Goal: Task Accomplishment & Management: Manage account settings

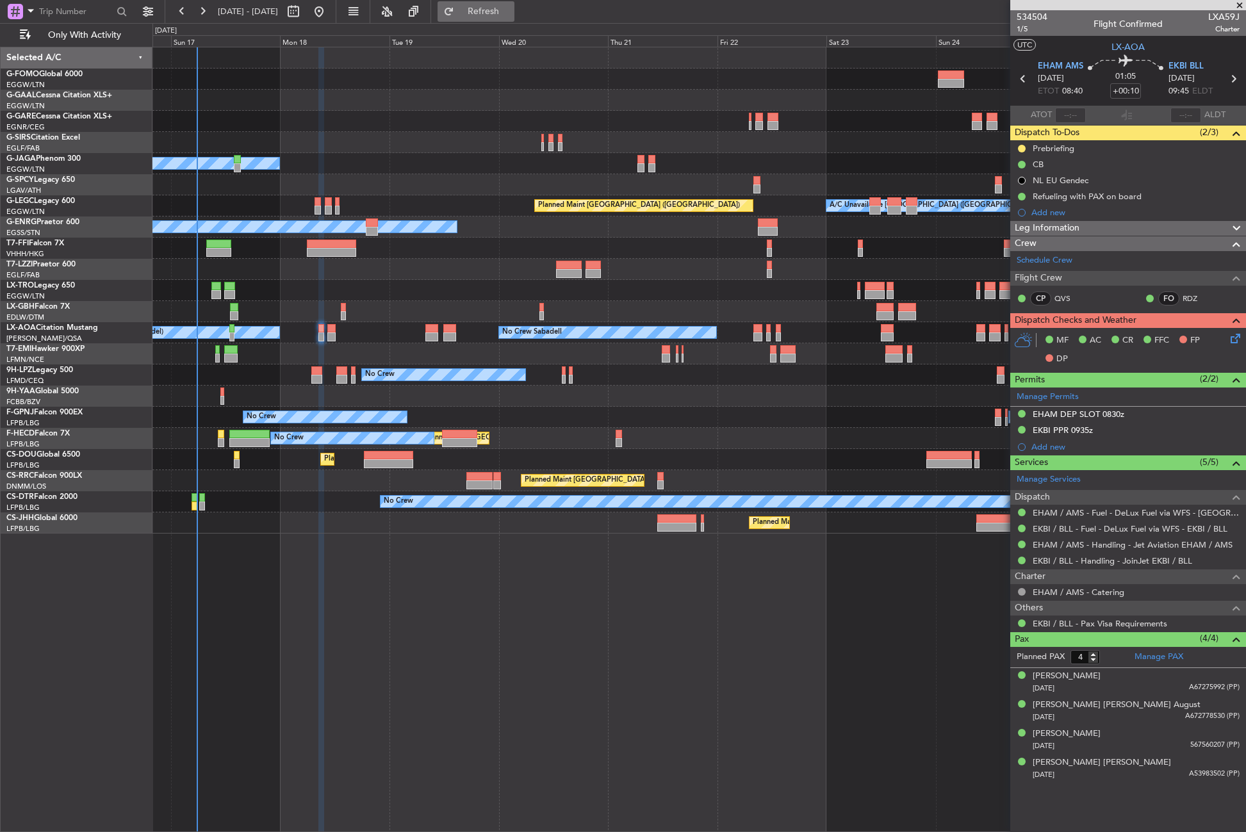
click at [502, 13] on span "Refresh" at bounding box center [484, 11] width 54 height 9
click at [440, 609] on div "Planned Maint Windsor Locks (Bradley Intl) Planned Maint Dusseldorf Planned Mai…" at bounding box center [698, 439] width 1093 height 785
click at [502, 19] on button "Refresh" at bounding box center [475, 11] width 77 height 20
click at [304, 288] on div at bounding box center [698, 290] width 1093 height 21
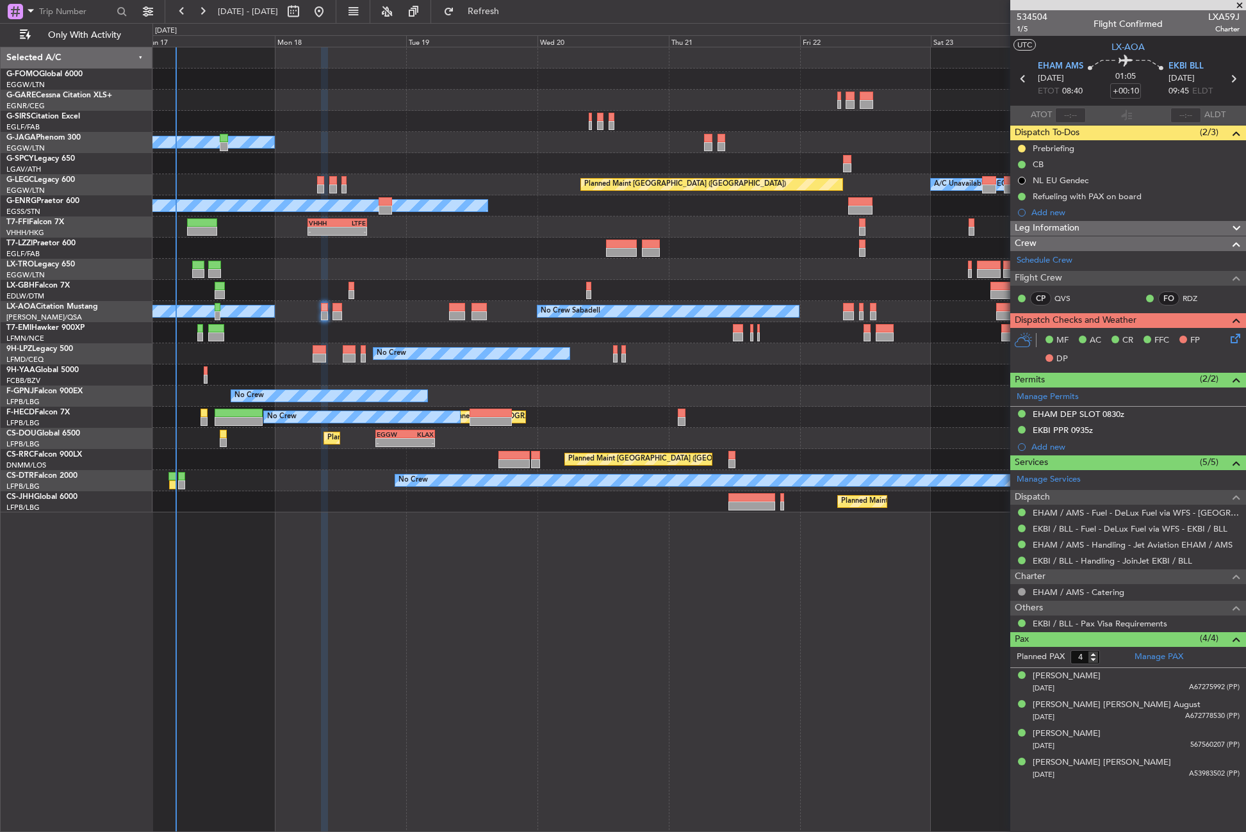
click at [288, 274] on div at bounding box center [698, 269] width 1093 height 21
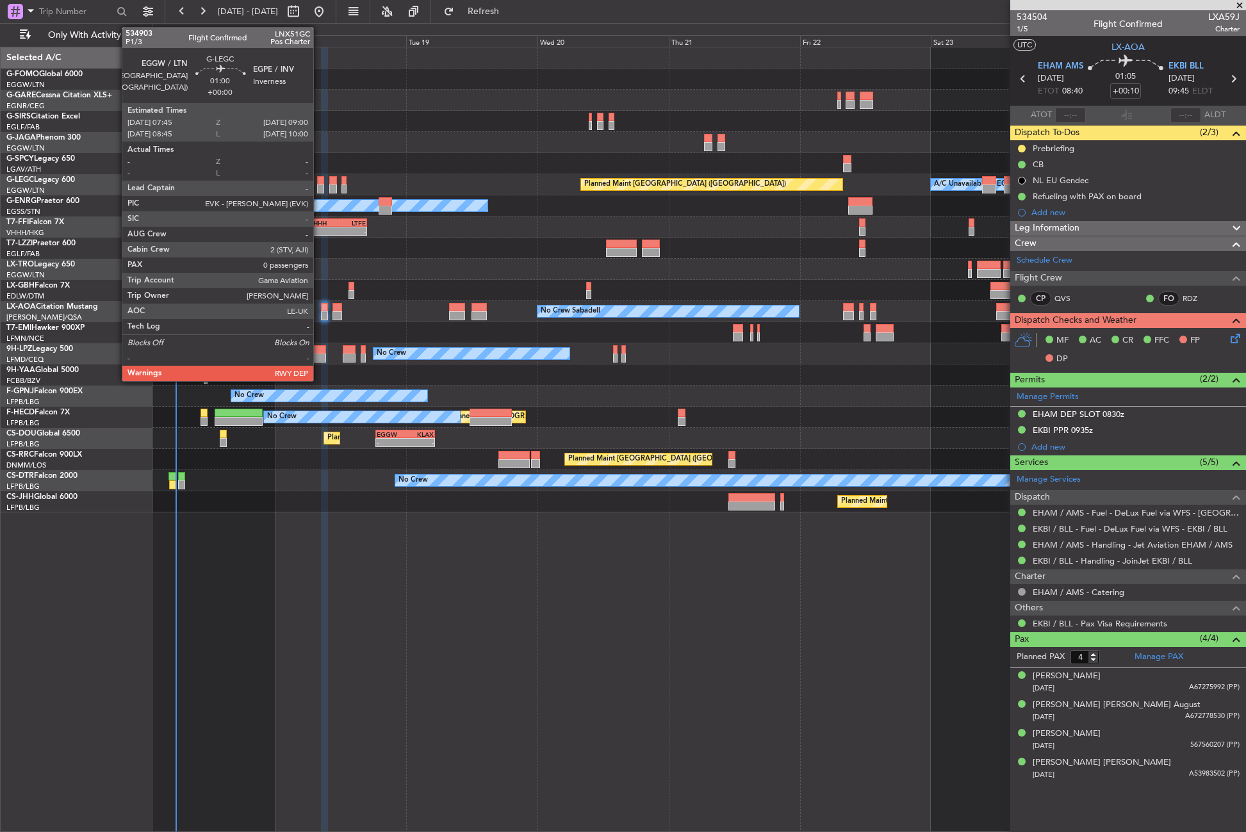
click at [319, 186] on div at bounding box center [320, 188] width 7 height 9
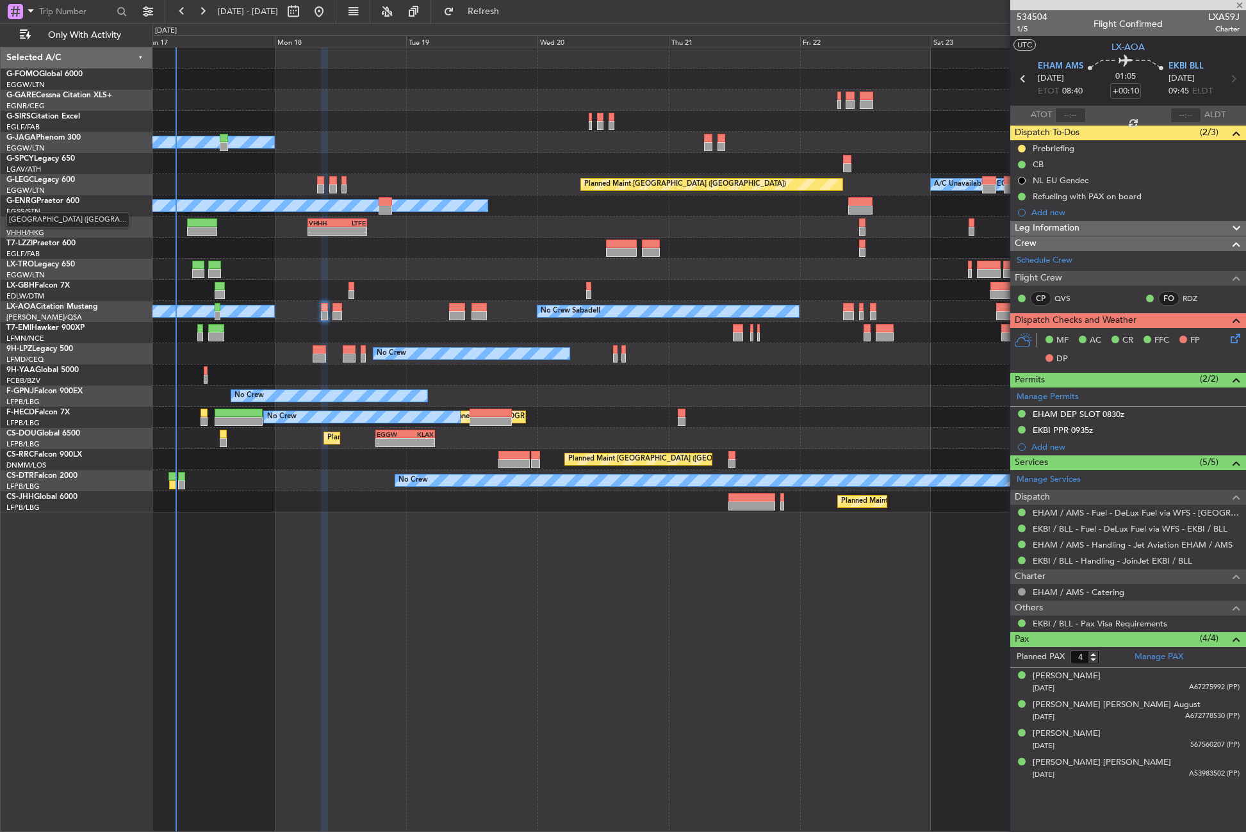
type input "0"
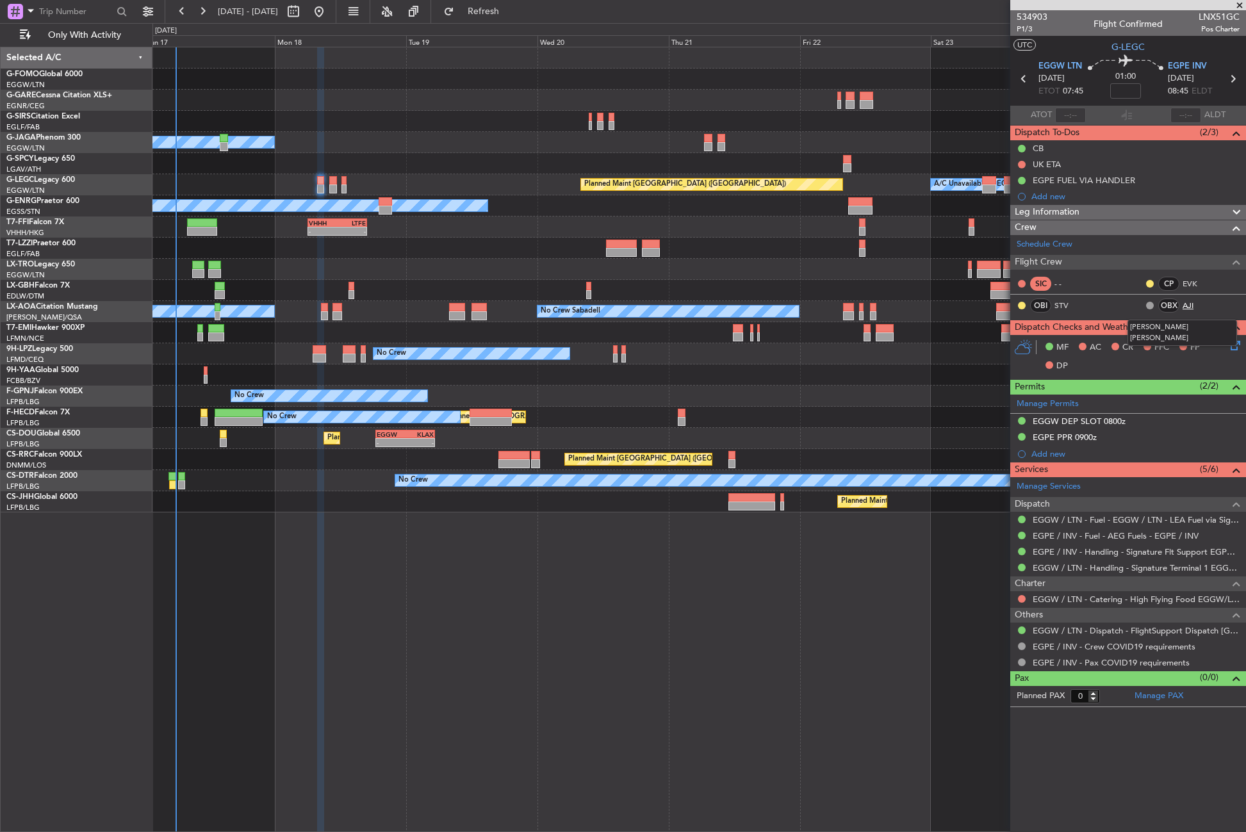
click at [1189, 304] on link "AJI" at bounding box center [1196, 306] width 29 height 12
click at [1087, 213] on div "Leg Information" at bounding box center [1128, 212] width 236 height 15
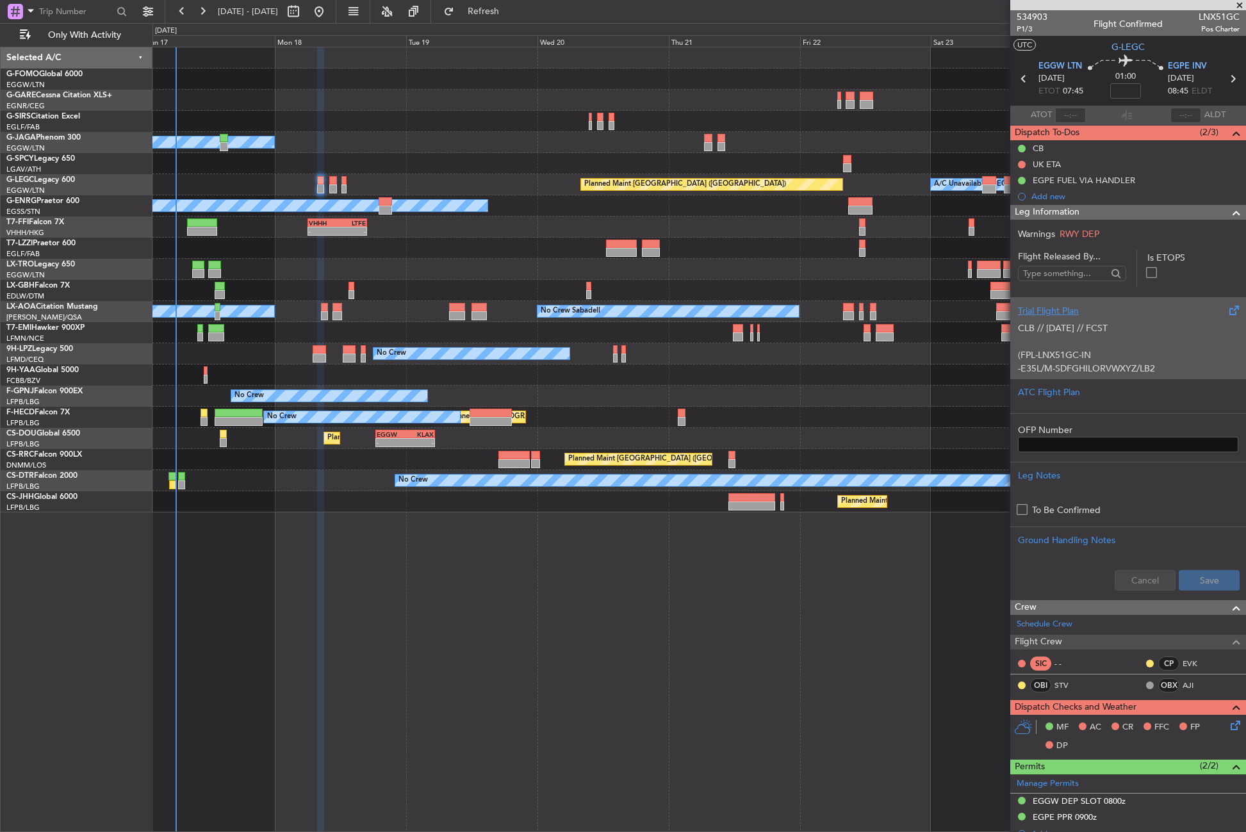
click at [1074, 350] on p "(FPL-LNX51GC-IN" at bounding box center [1128, 354] width 220 height 13
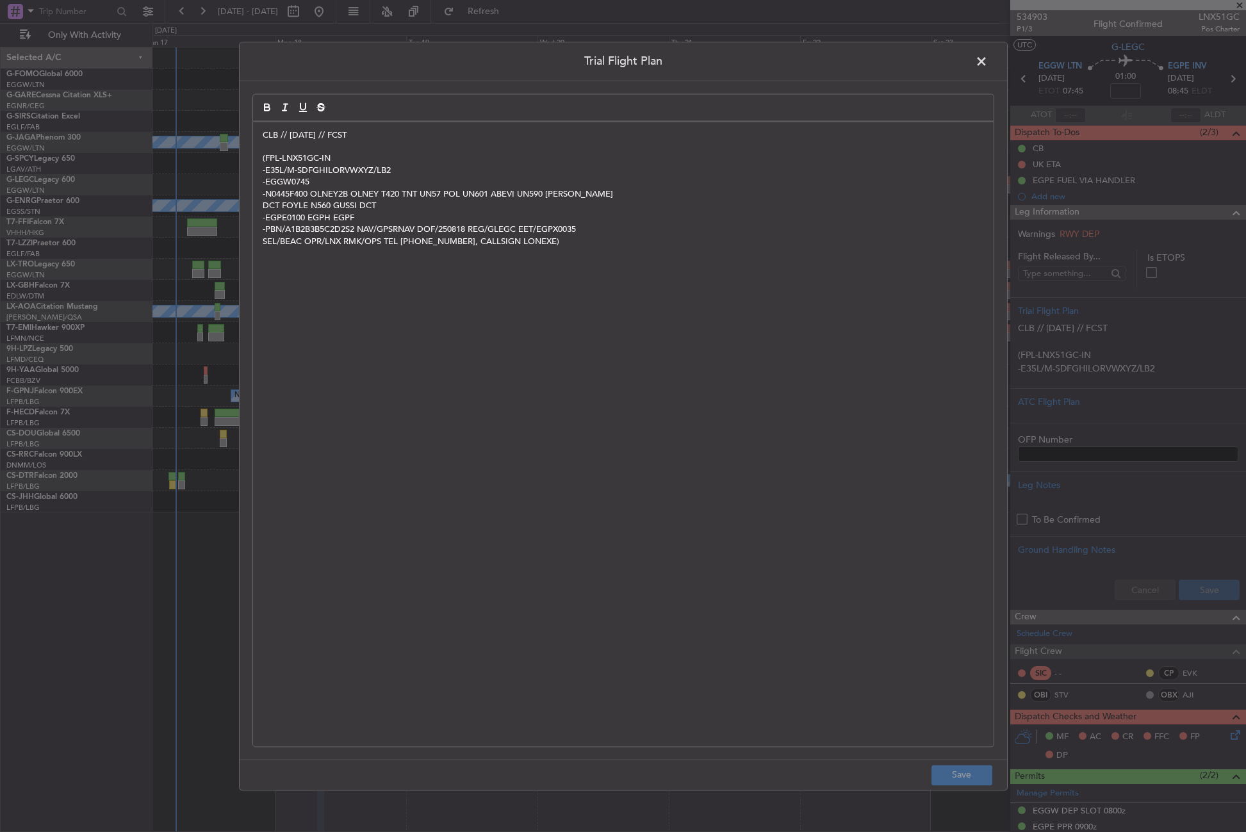
click at [250, 122] on div "Trial Flight Plan CLB // 16AUG // FCST (FPL-LNX51GC-IN -E35L/M-SDFGHILORVWXYZ/L…" at bounding box center [623, 416] width 769 height 749
click at [257, 133] on div "CLB // 16AUG // FCST (FPL-LNX51GC-IN -E35L/M-SDFGHILORVWXYZ/LB2 -EGGW0745 -N044…" at bounding box center [623, 434] width 740 height 625
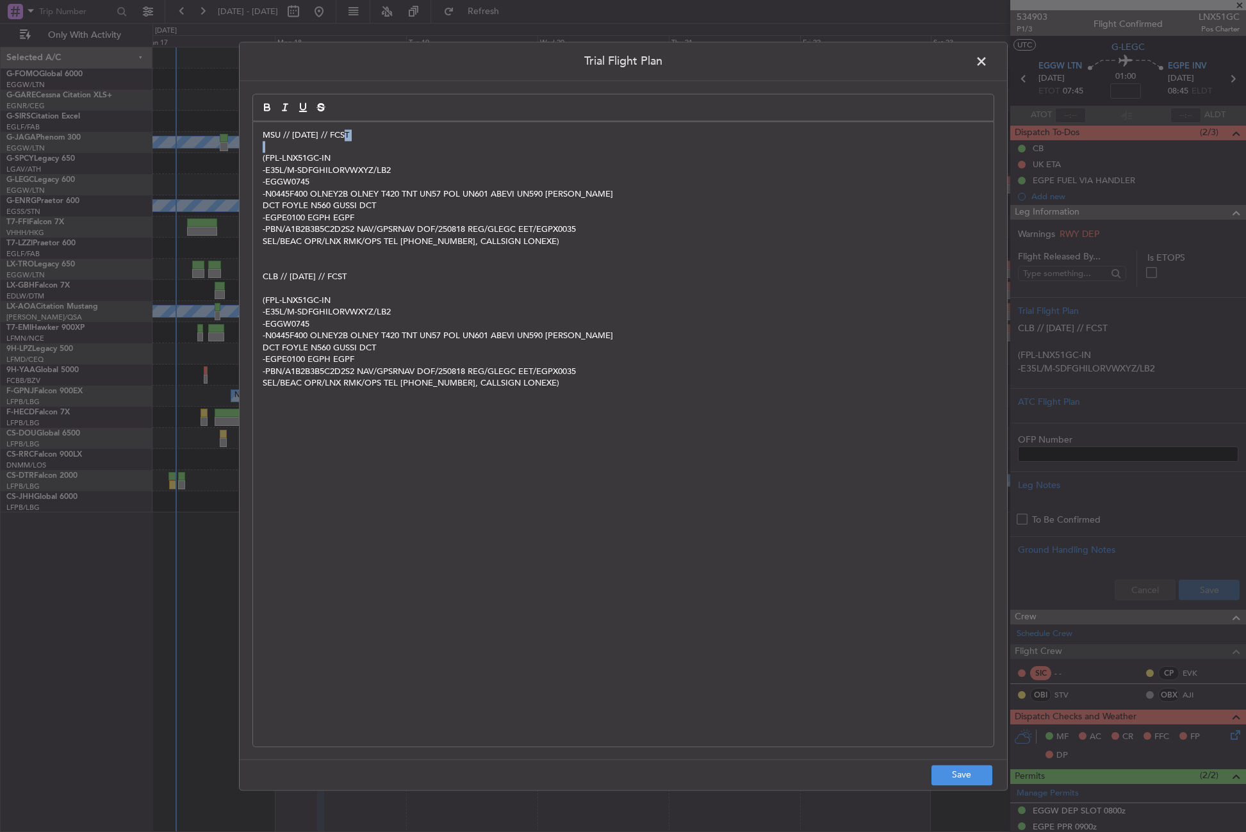
drag, startPoint x: 357, startPoint y: 133, endPoint x: 247, endPoint y: 142, distance: 109.9
click at [247, 142] on div "Trial Flight Plan MSU // 17AUG // FCST (FPL-LNX51GC-IN -E35L/M-SDFGHILORVWXYZ/L…" at bounding box center [623, 416] width 769 height 749
drag, startPoint x: 257, startPoint y: 133, endPoint x: 404, endPoint y: 134, distance: 147.3
click at [404, 134] on div "MSU // 17AUG // FCST (FPL-LNX51GC-IN -E35L/M-SDFGHILORVWXYZ/LB2 -EGGW0745 -N044…" at bounding box center [623, 434] width 740 height 625
copy p "MSU // [DATE] // FCST"
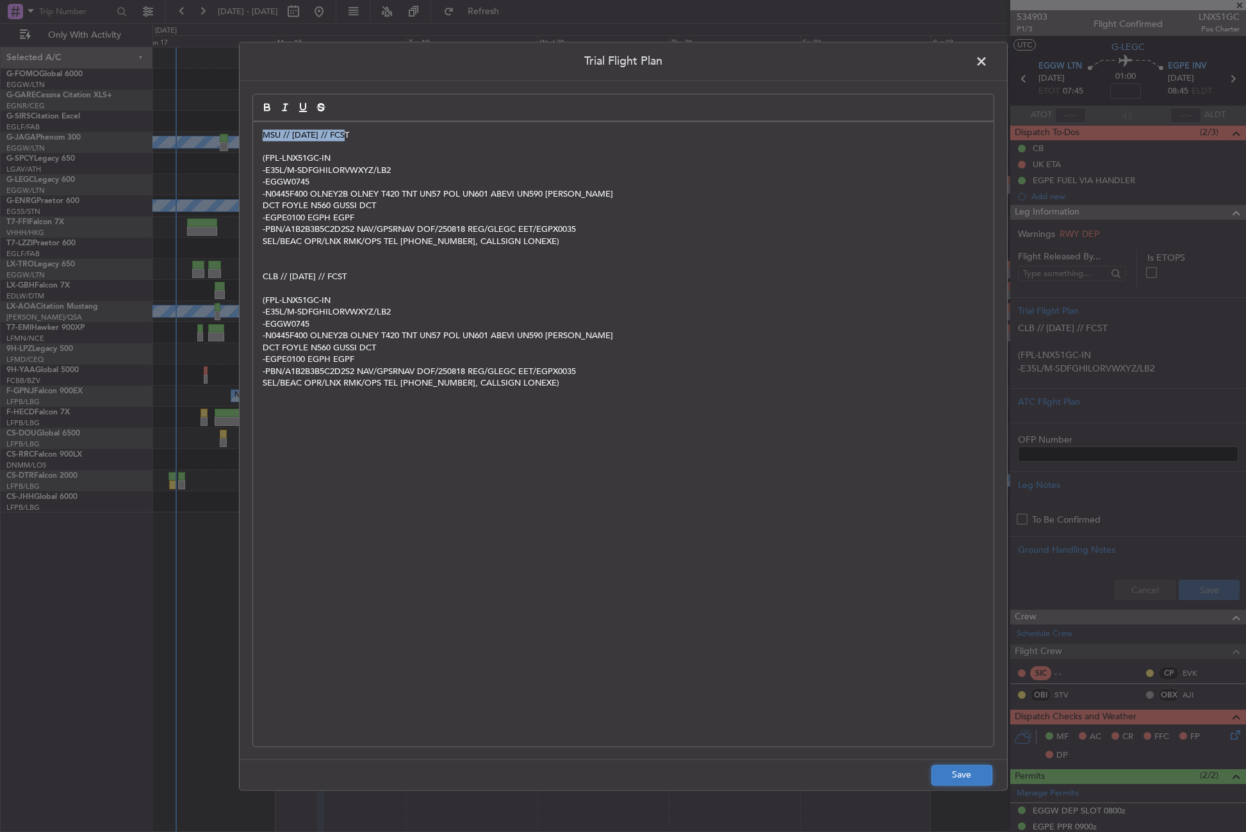
click at [972, 777] on button "Save" at bounding box center [961, 775] width 61 height 20
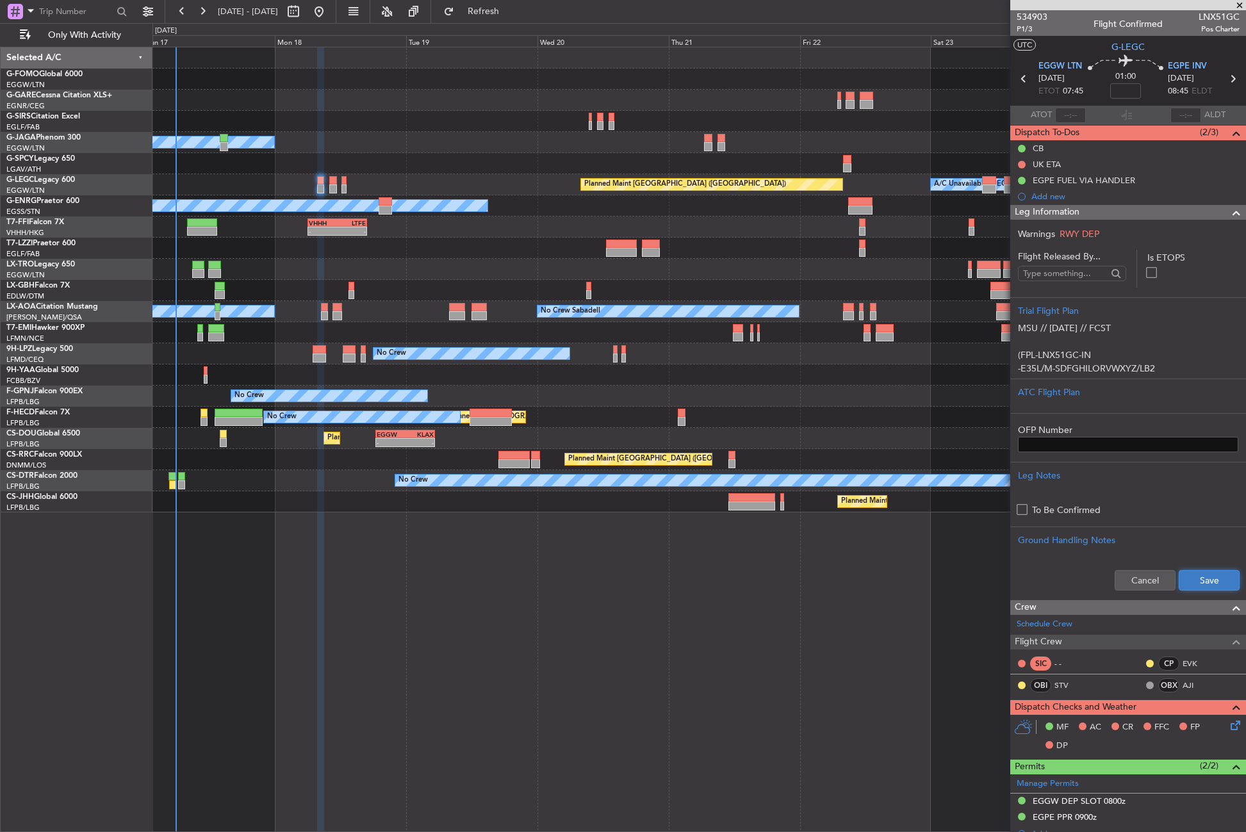
click at [1189, 584] on button "Save" at bounding box center [1209, 580] width 61 height 20
click at [1228, 718] on icon at bounding box center [1233, 723] width 10 height 10
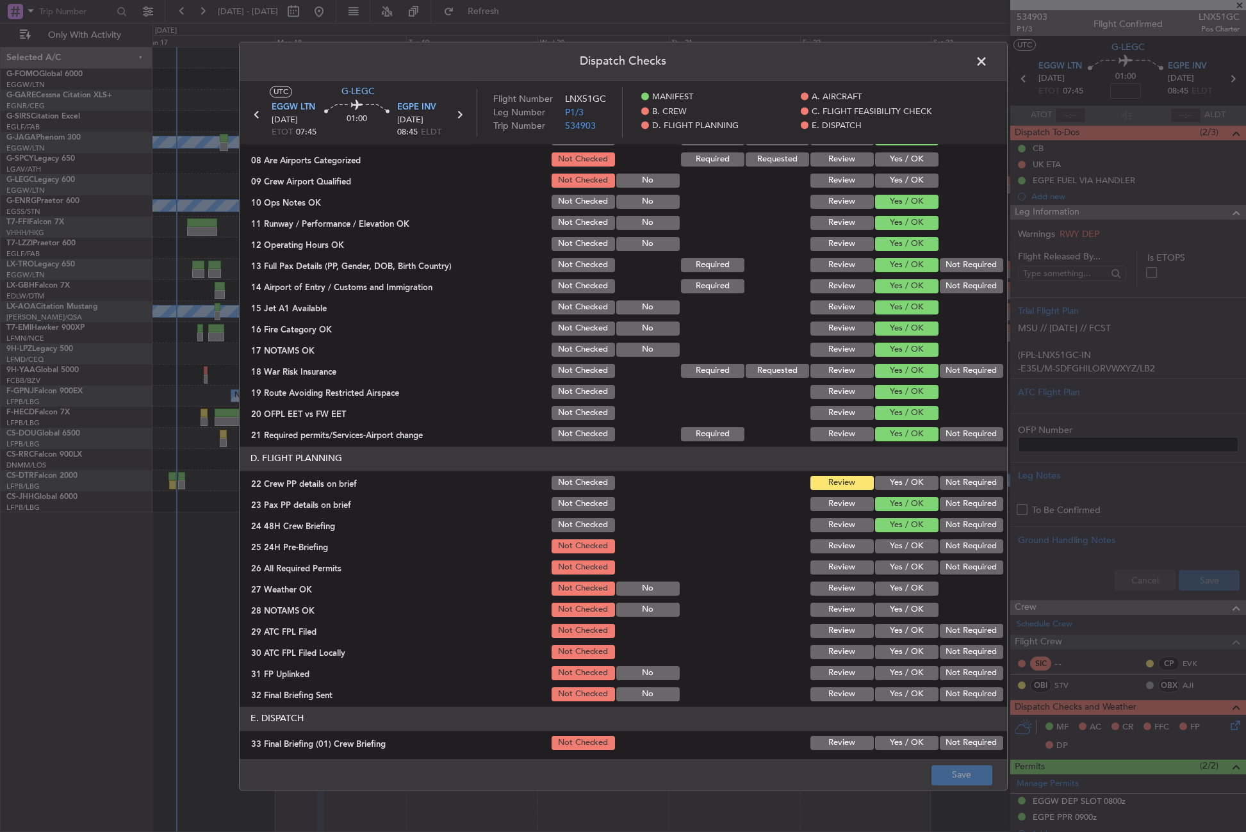
scroll to position [320, 0]
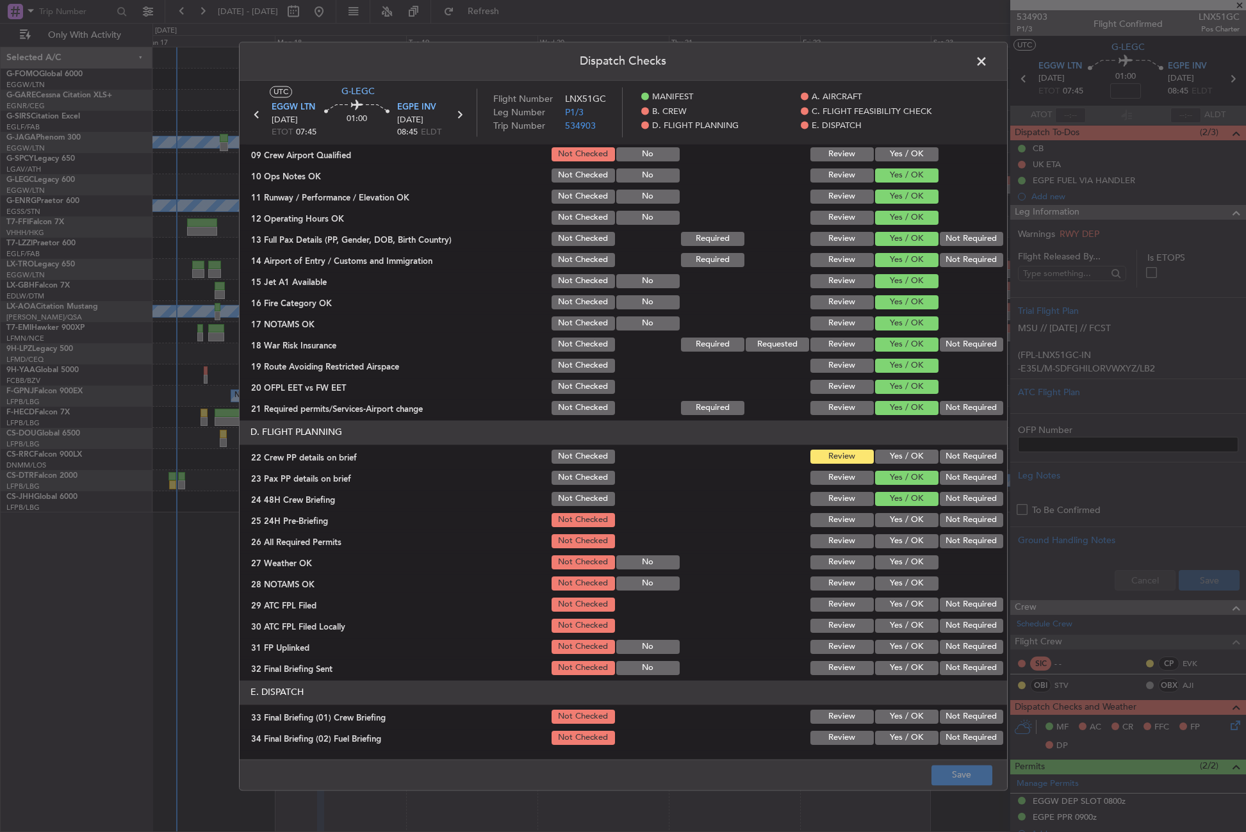
click at [895, 457] on button "Yes / OK" at bounding box center [906, 457] width 63 height 14
click at [941, 518] on button "Not Required" at bounding box center [971, 520] width 63 height 14
click at [947, 780] on button "Save" at bounding box center [961, 775] width 61 height 20
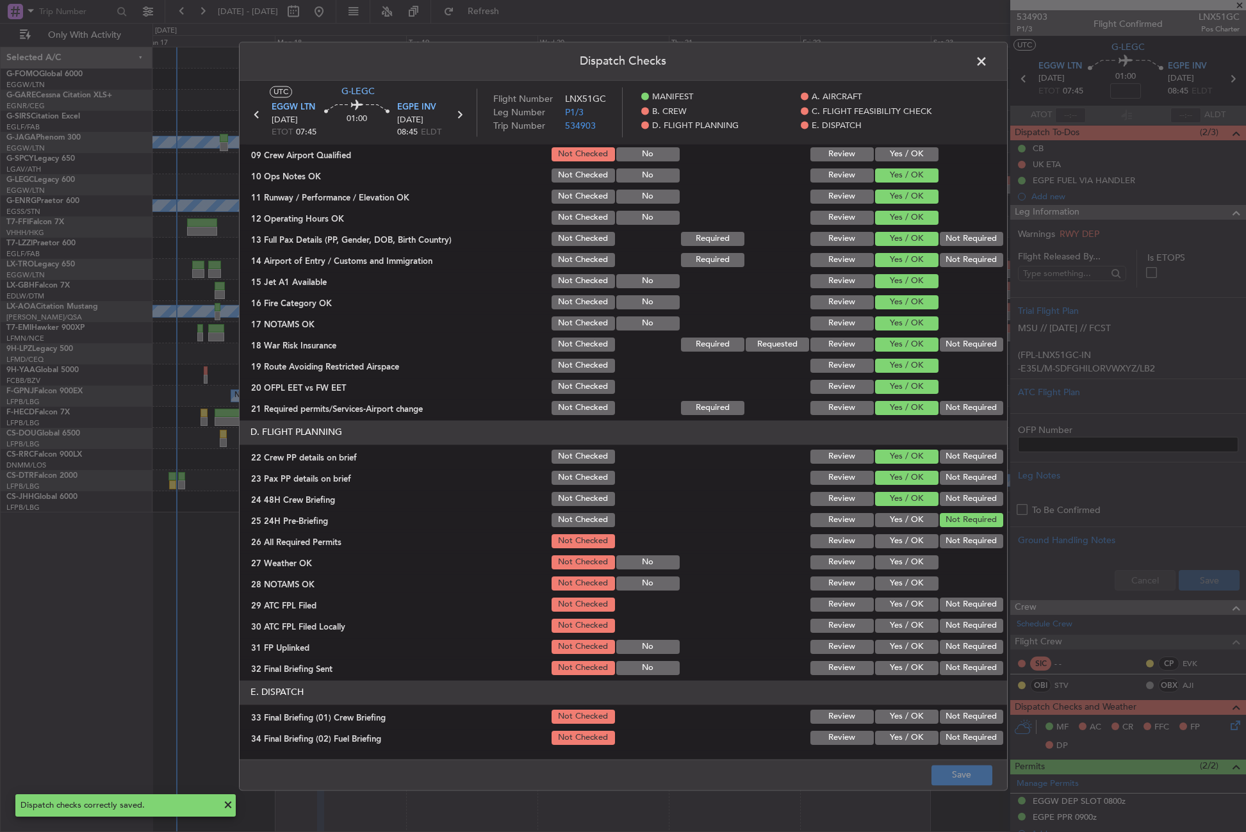
click at [988, 64] on span at bounding box center [988, 65] width 0 height 26
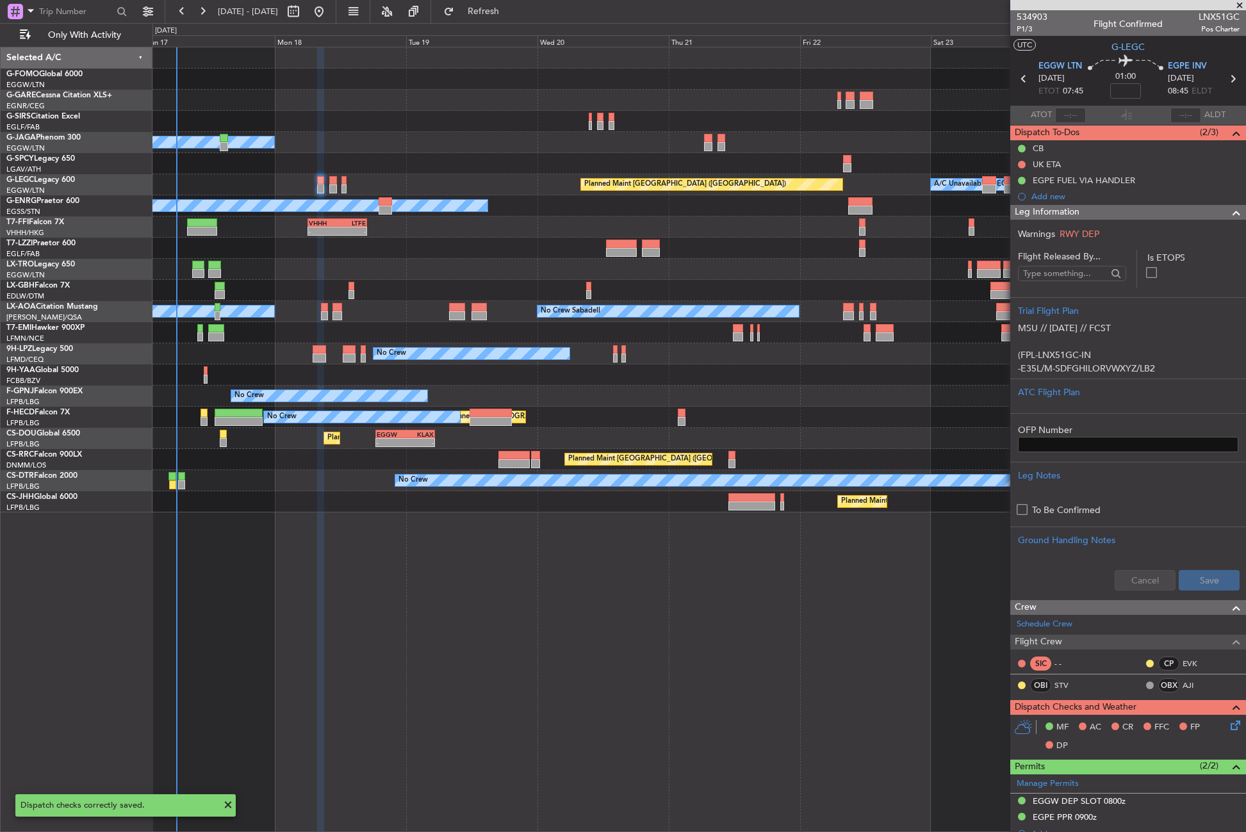
click at [1224, 80] on icon at bounding box center [1232, 78] width 17 height 17
type input "+00:10"
type input "11"
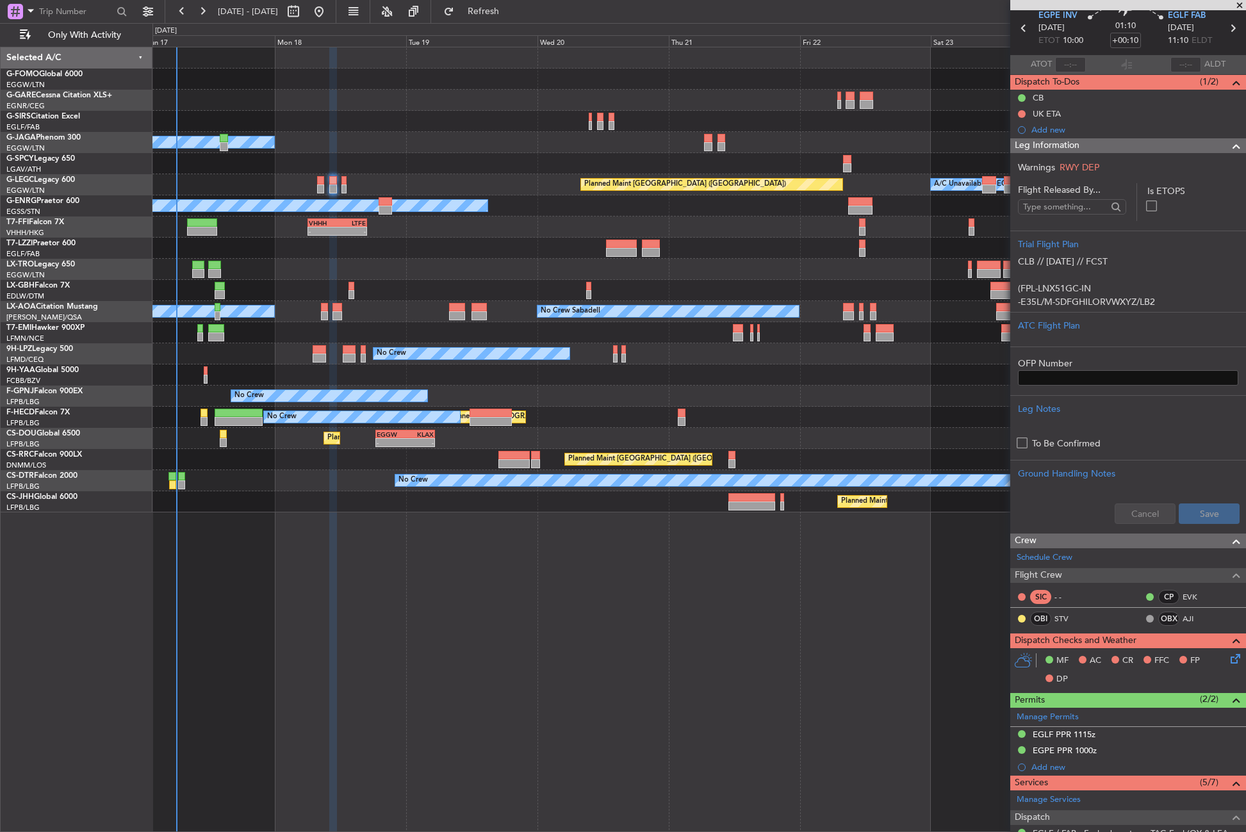
scroll to position [0, 0]
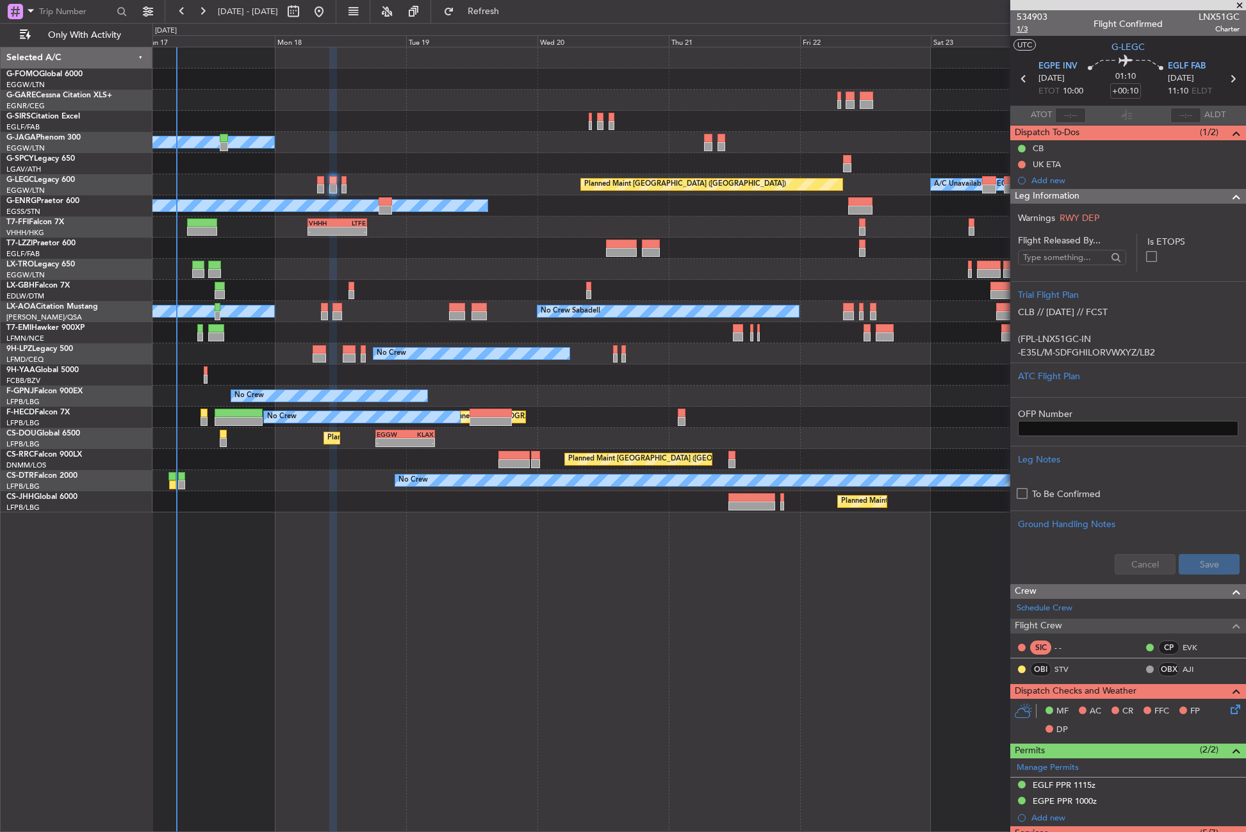
click at [1023, 30] on span "1/3" at bounding box center [1032, 29] width 31 height 11
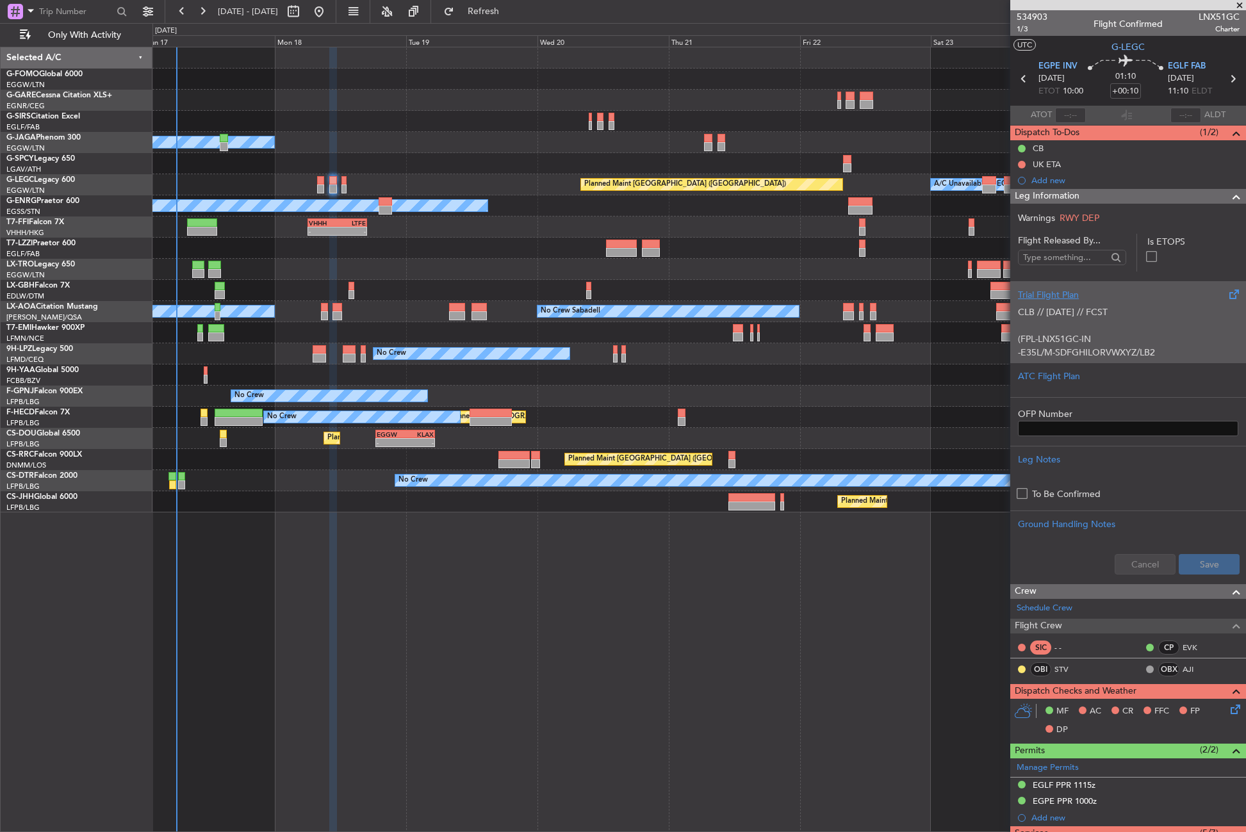
click at [1051, 325] on p at bounding box center [1128, 325] width 220 height 13
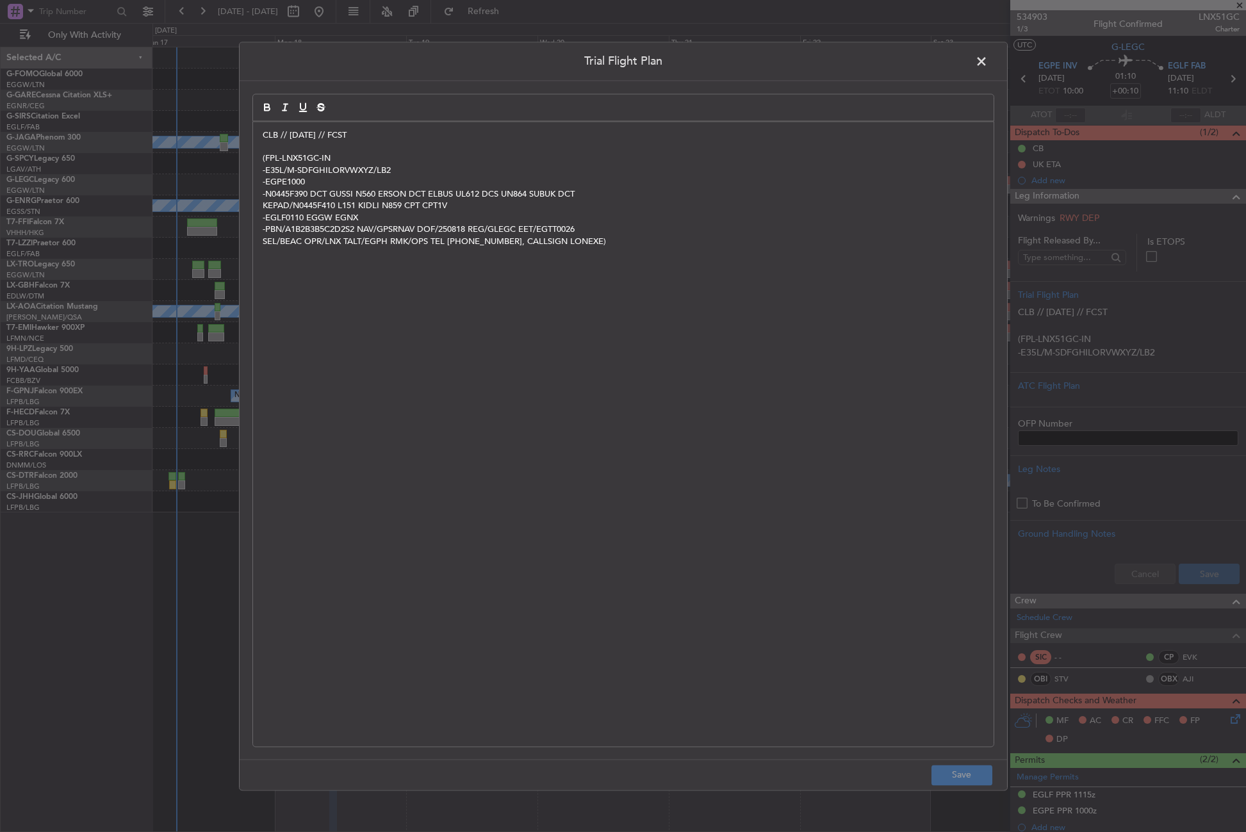
click at [254, 131] on div "CLB // 16AUG // FCST (FPL-LNX51GC-IN -E35L/M-SDFGHILORVWXYZ/LB2 -EGPE1000 -N044…" at bounding box center [623, 434] width 740 height 625
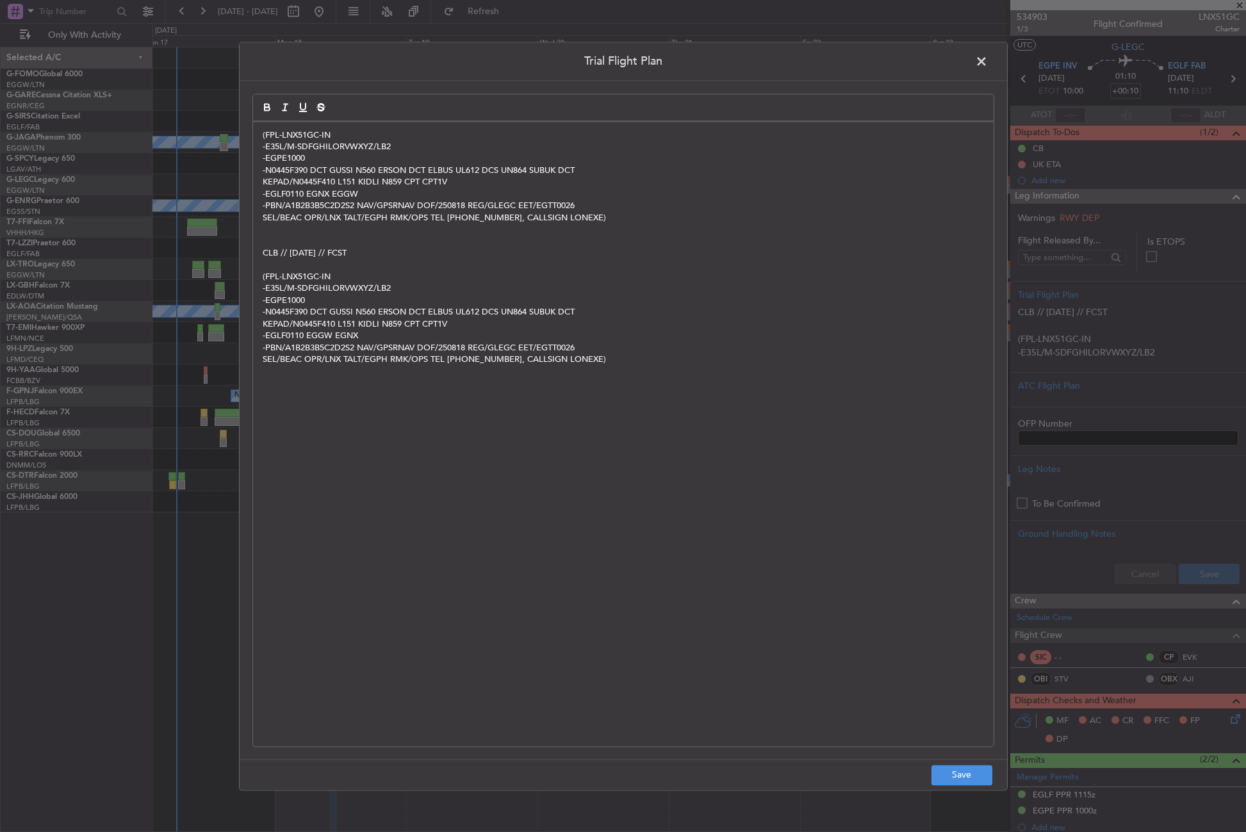
click at [258, 133] on div "(FPL-LNX51GC-IN -E35L/M-SDFGHILORVWXYZ/LB2 -EGPE1000 -N0445F390 DCT GUSSI N560 …" at bounding box center [623, 434] width 740 height 625
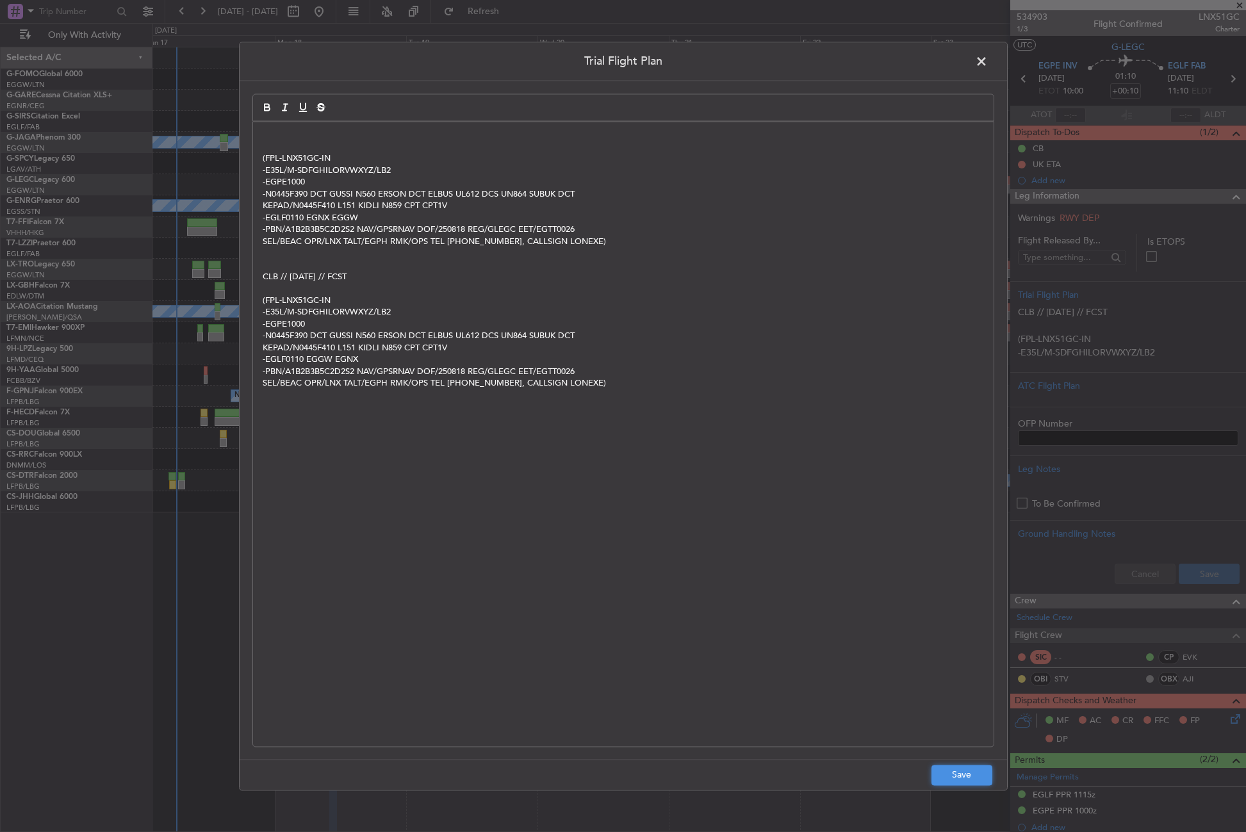
click at [948, 767] on button "Save" at bounding box center [961, 775] width 61 height 20
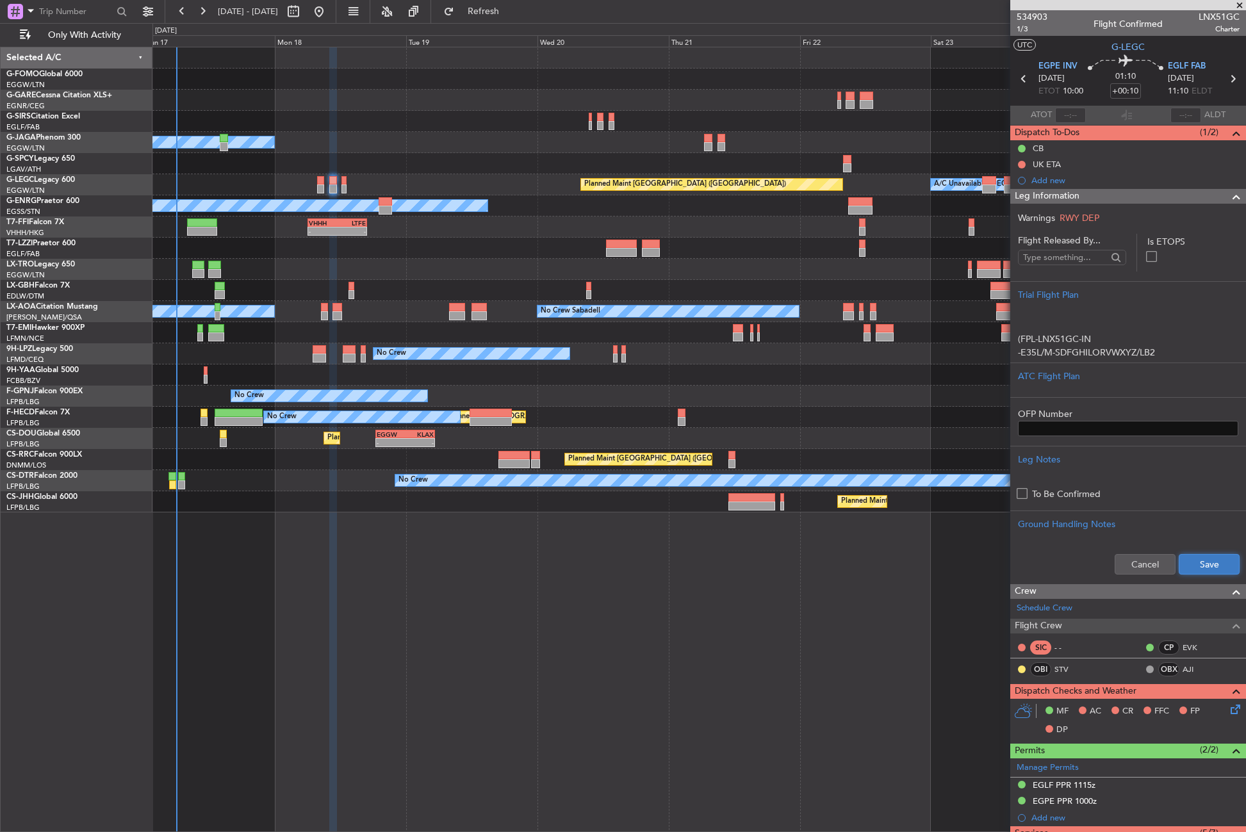
click at [1204, 557] on button "Save" at bounding box center [1209, 564] width 61 height 20
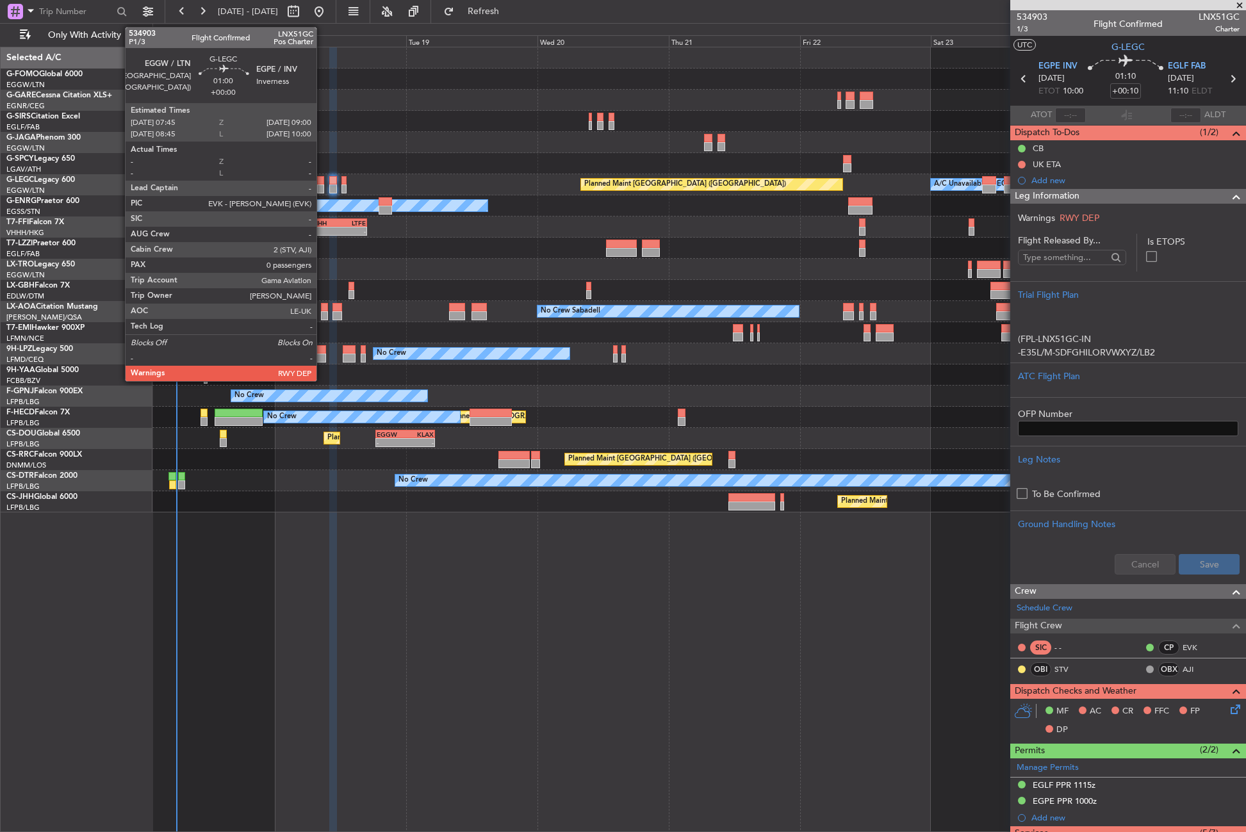
click at [322, 184] on div at bounding box center [320, 180] width 7 height 9
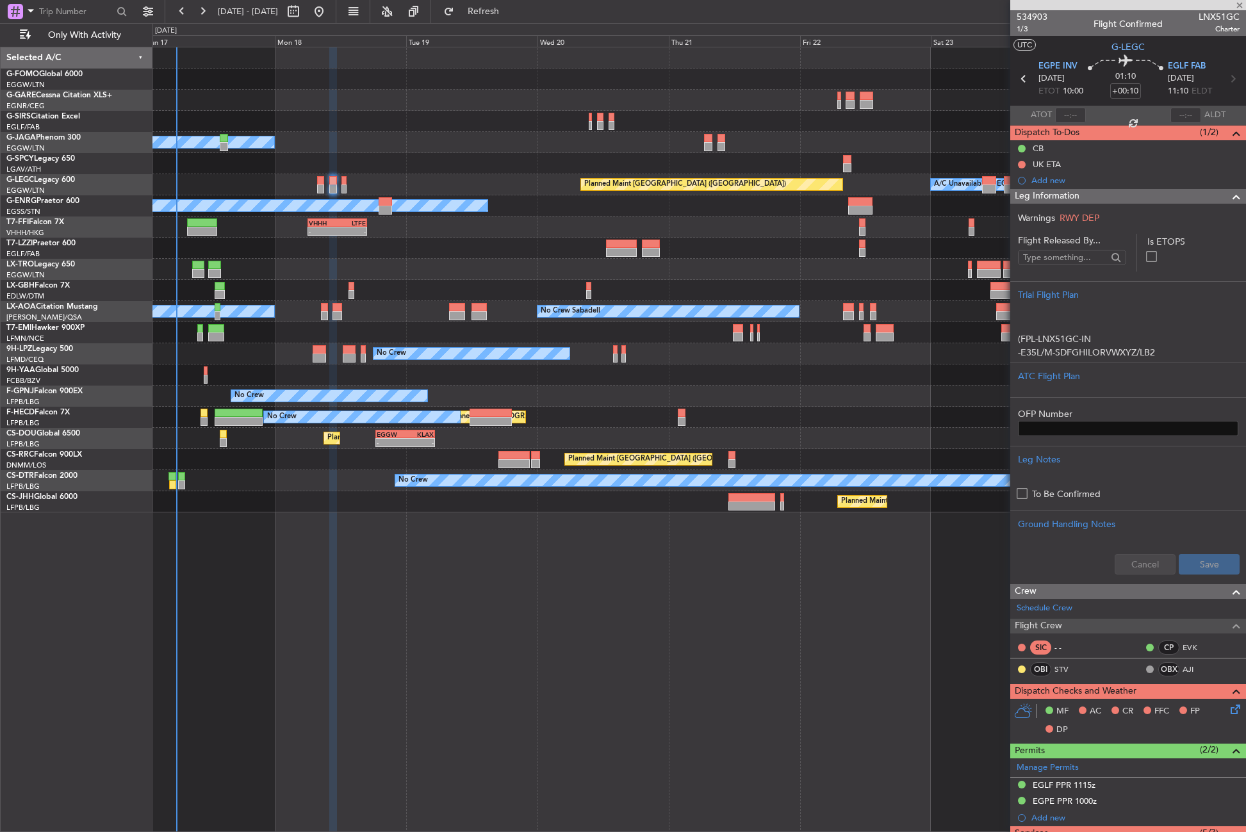
type input "0"
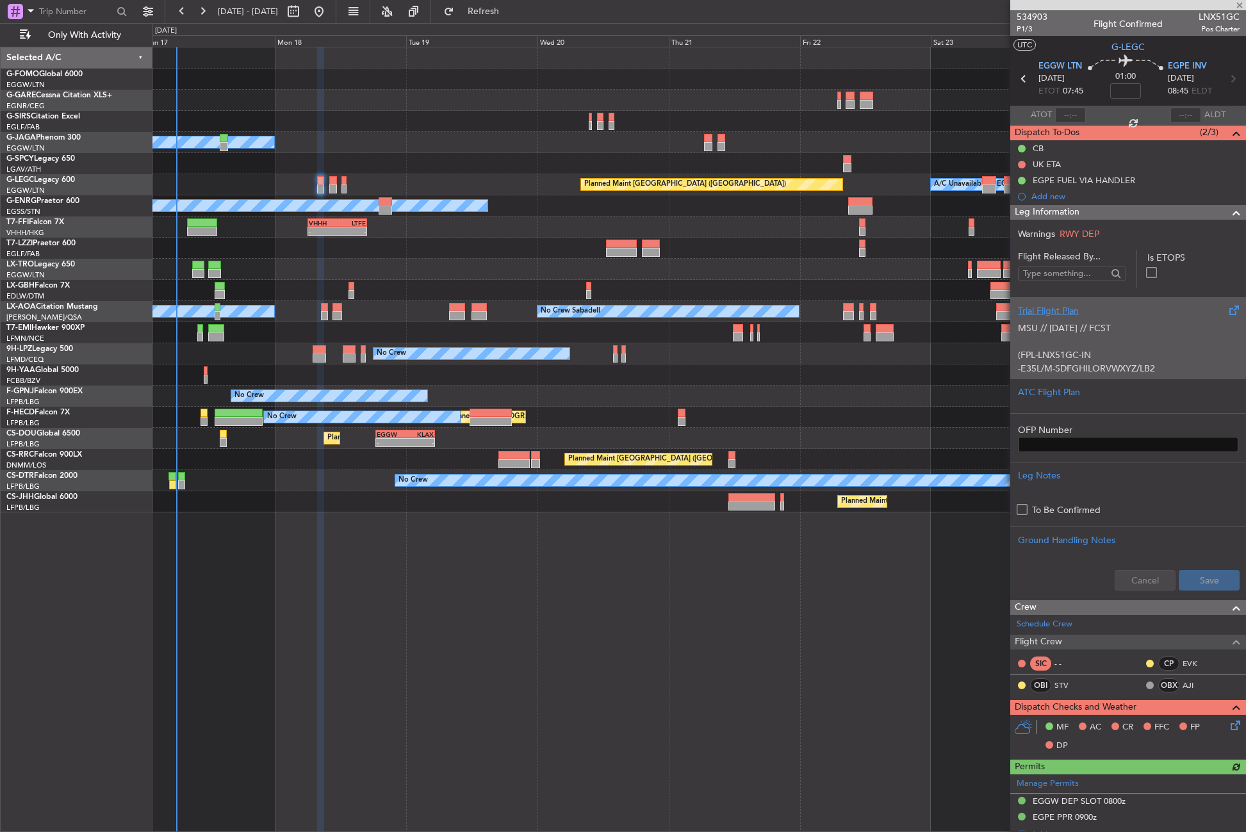
click at [1077, 324] on p "MSU // [DATE] // FCST" at bounding box center [1128, 328] width 220 height 13
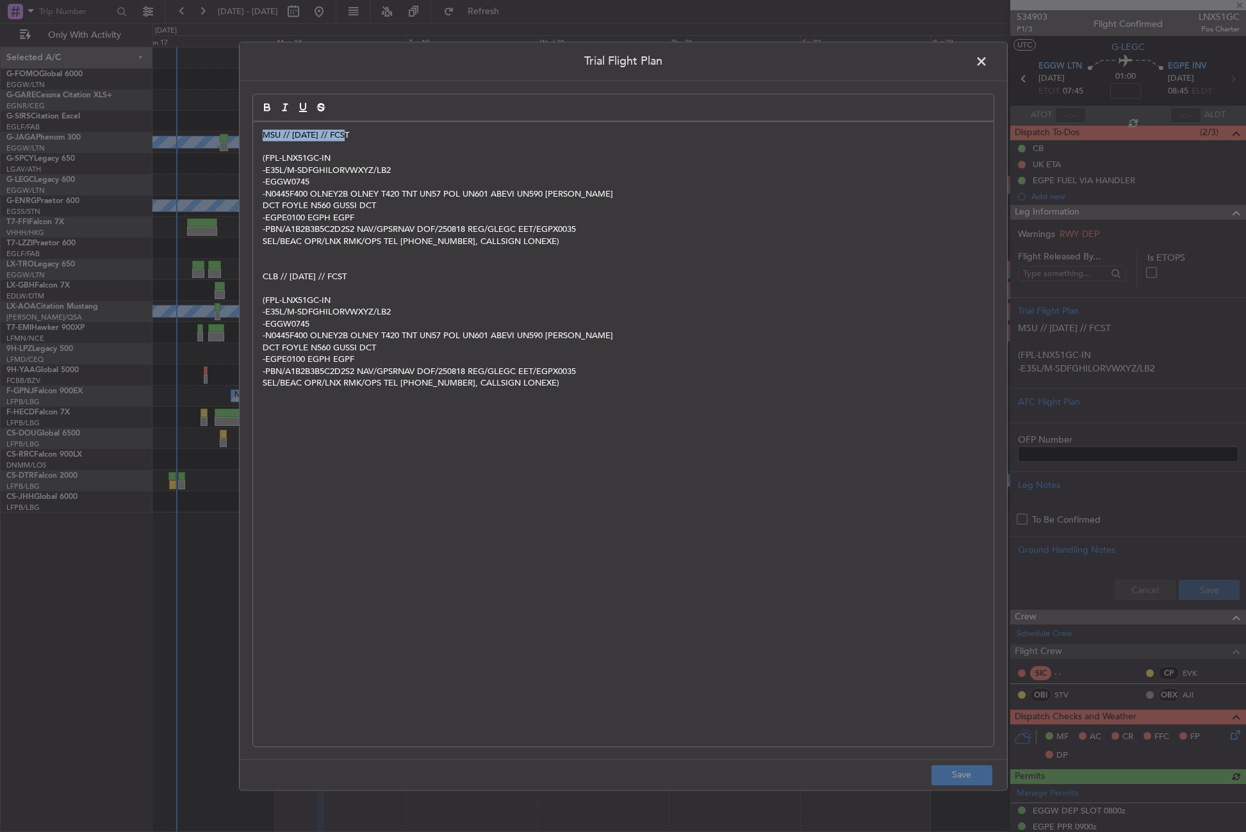
drag, startPoint x: 354, startPoint y: 135, endPoint x: 256, endPoint y: 137, distance: 98.7
click at [256, 137] on div "MSU // 17AUG // FCST (FPL-LNX51GC-IN -E35L/M-SDFGHILORVWXYZ/LB2 -EGGW0745 -N044…" at bounding box center [623, 434] width 740 height 625
copy p "MSU // [DATE] // FCST"
click at [988, 60] on span at bounding box center [988, 65] width 0 height 26
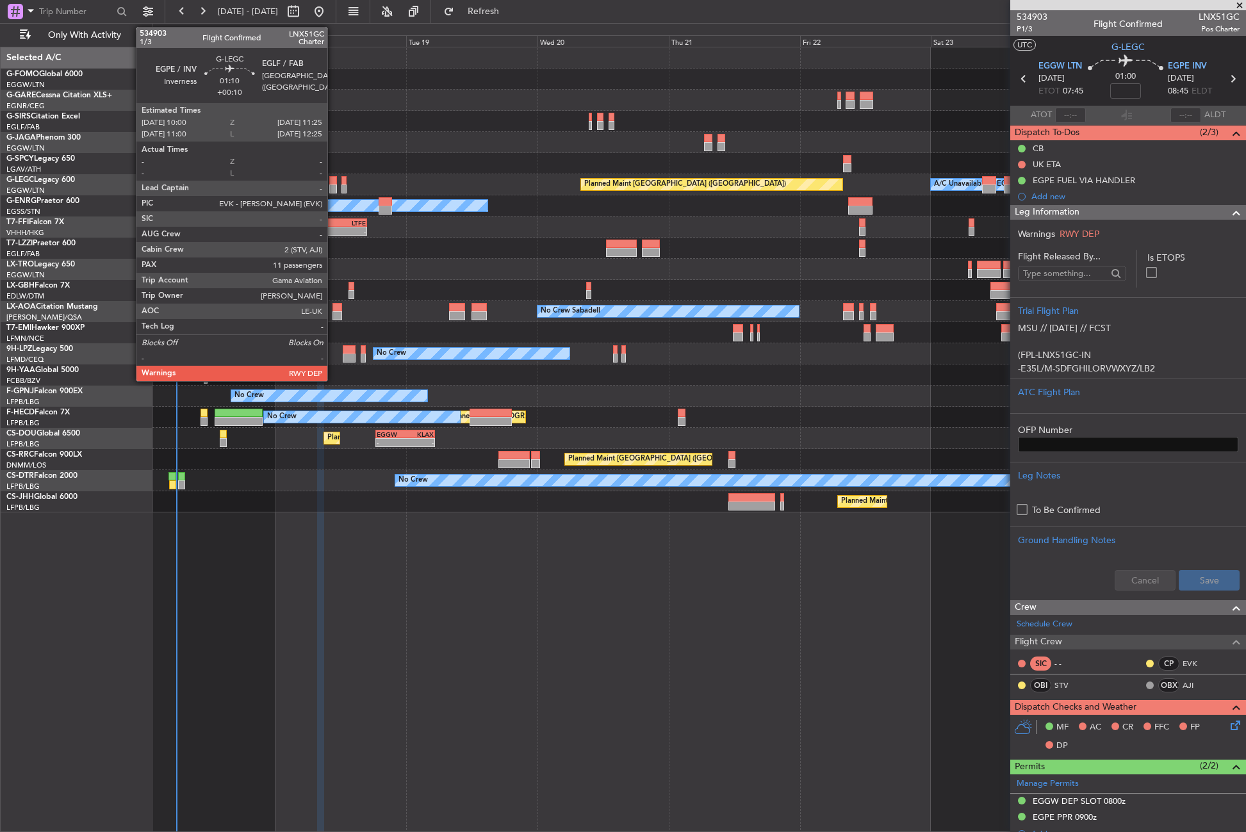
click at [333, 189] on div at bounding box center [333, 188] width 8 height 9
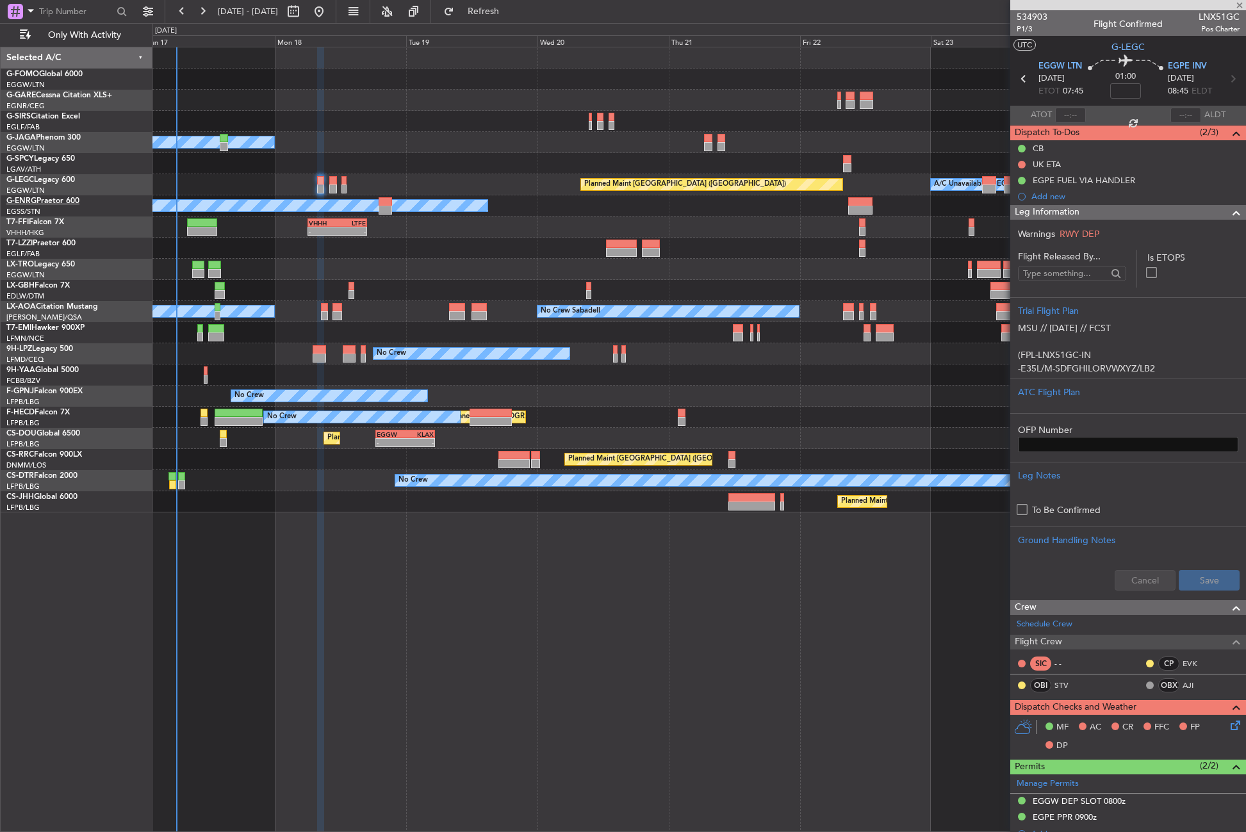
type input "+00:10"
type input "11"
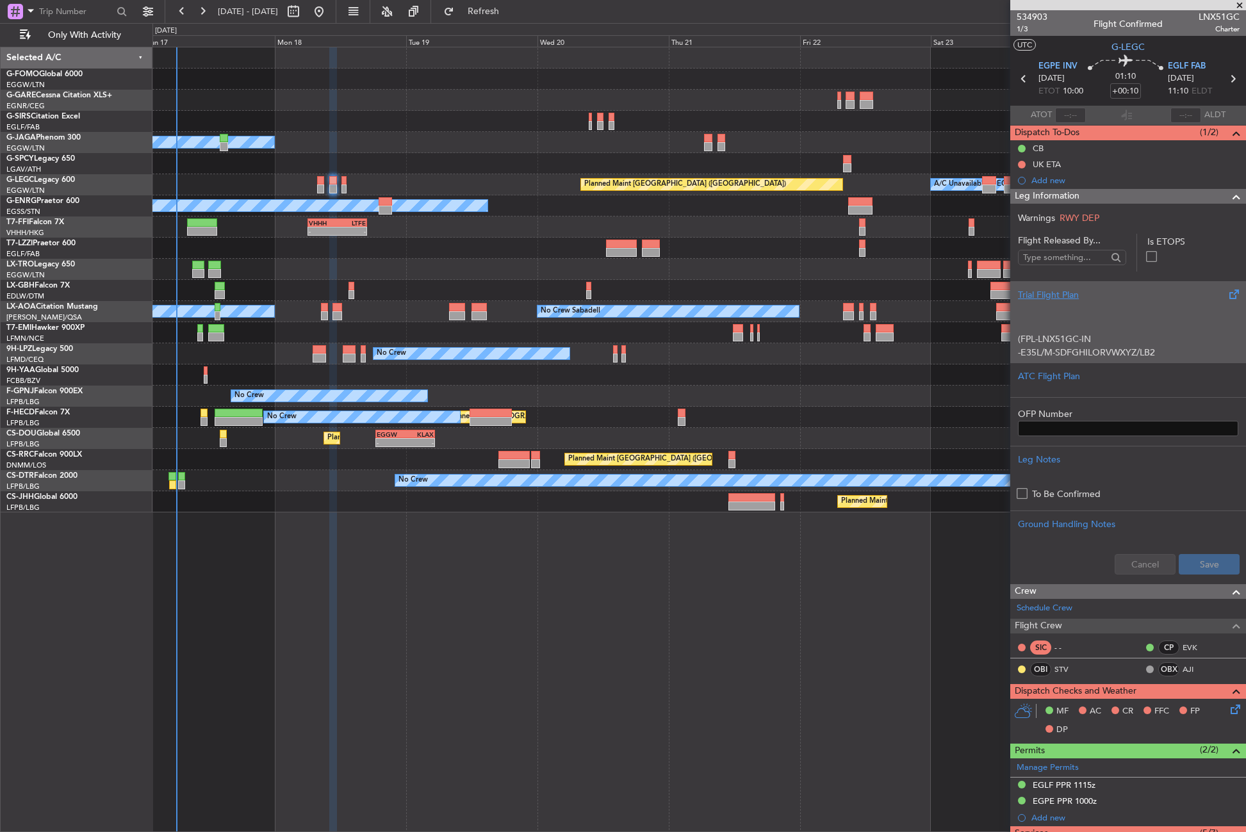
click at [1059, 309] on p at bounding box center [1128, 312] width 220 height 13
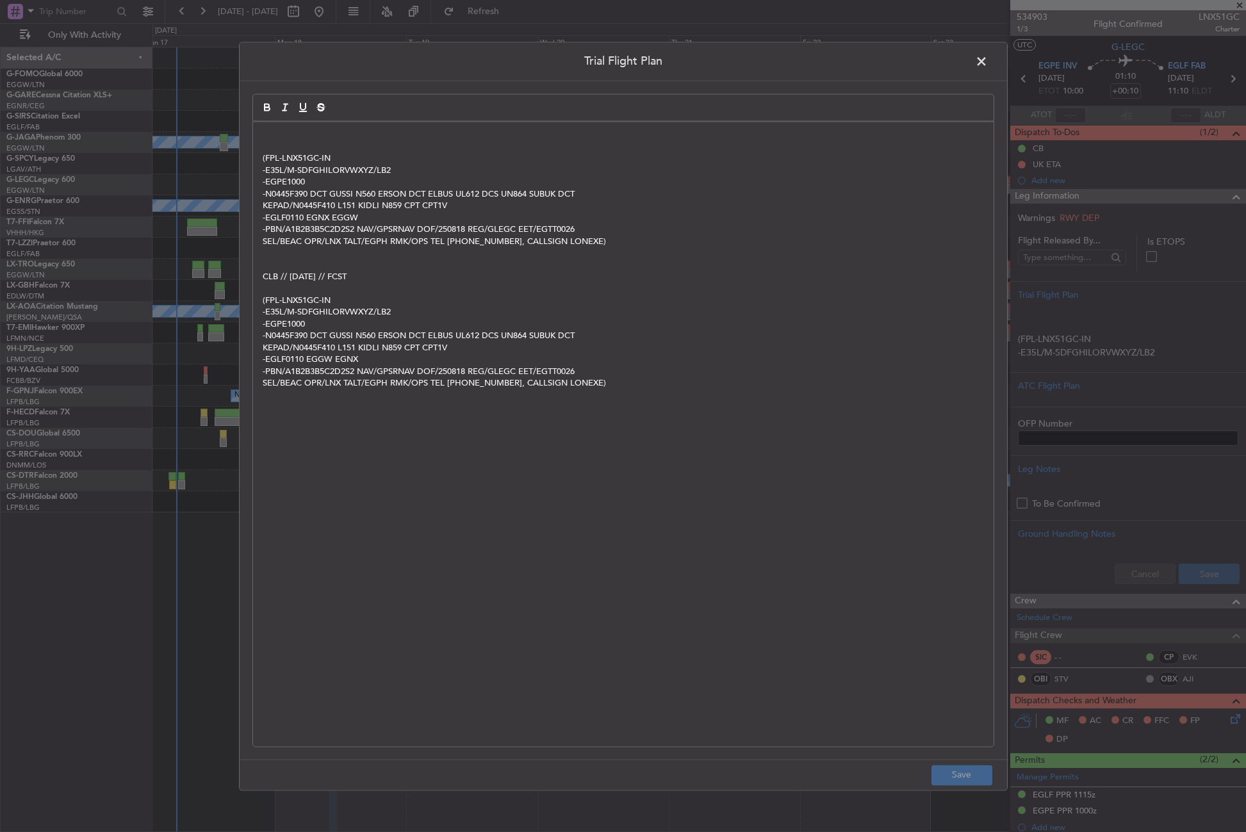
click at [283, 135] on p at bounding box center [623, 135] width 721 height 12
drag, startPoint x: 978, startPoint y: 771, endPoint x: 982, endPoint y: 749, distance: 21.5
click at [978, 771] on button "Save" at bounding box center [961, 775] width 61 height 20
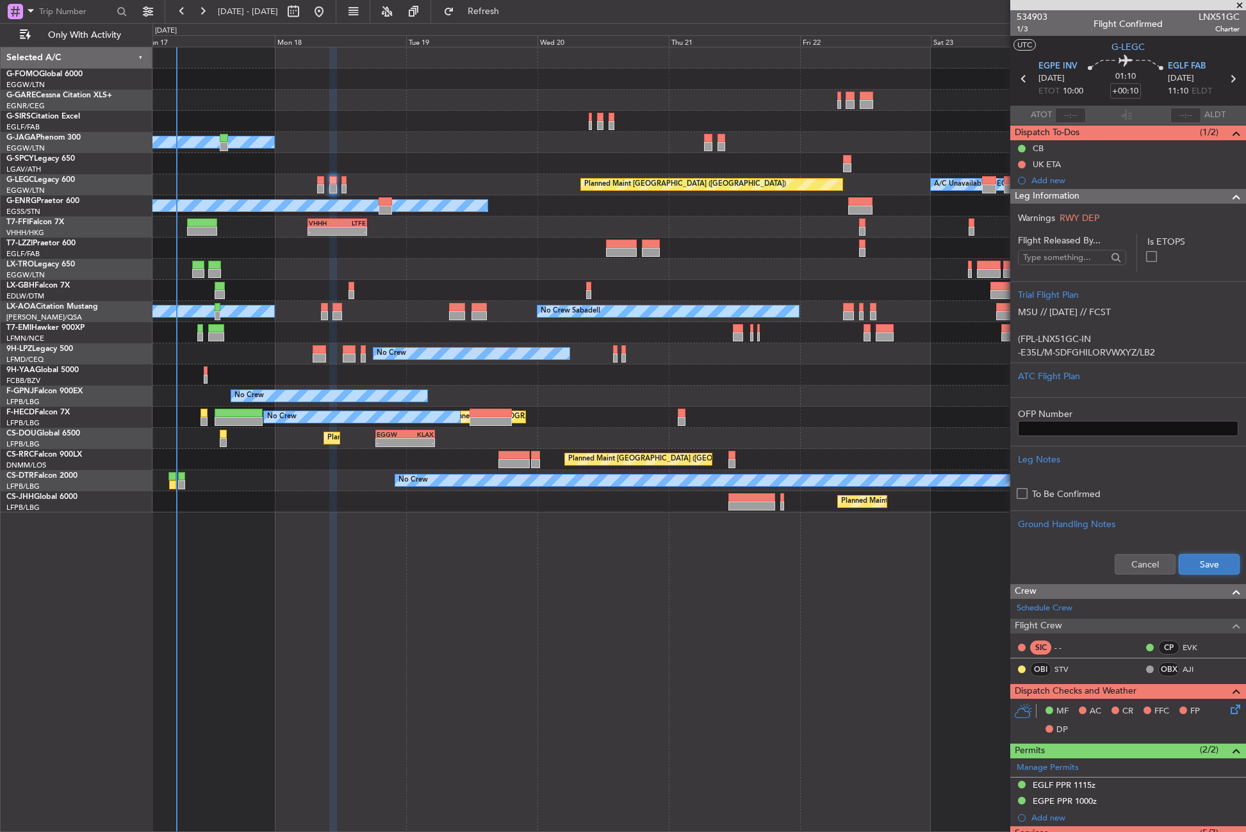
click at [1186, 559] on button "Save" at bounding box center [1209, 564] width 61 height 20
click at [1228, 707] on icon at bounding box center [1233, 707] width 10 height 10
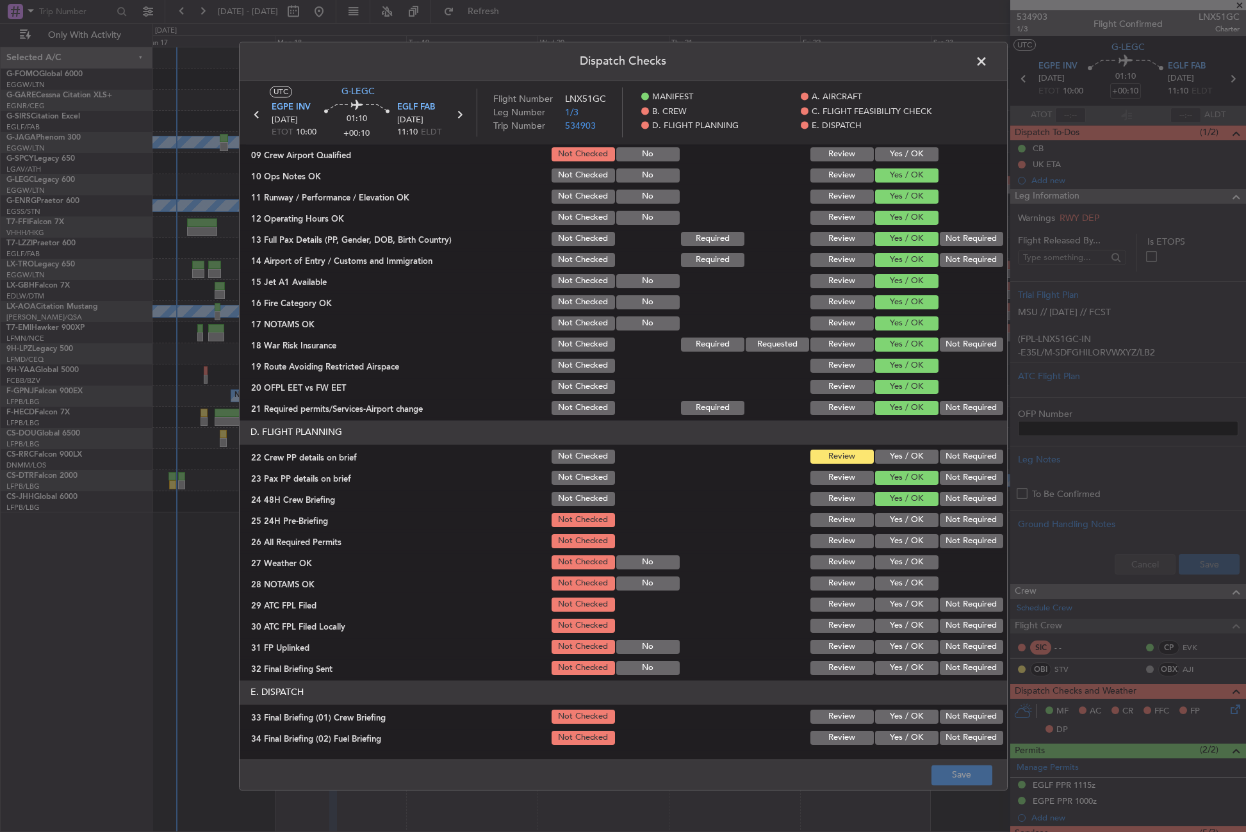
scroll to position [512, 0]
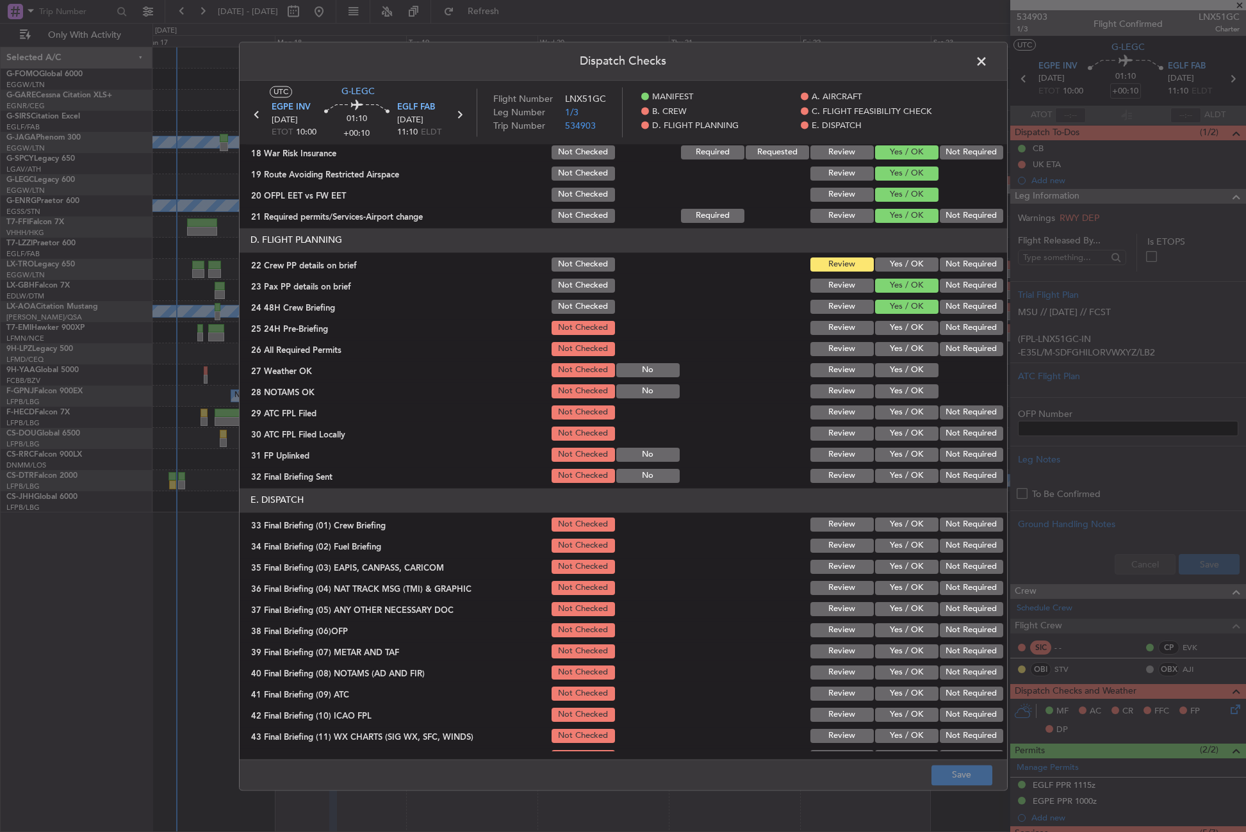
click at [899, 261] on button "Yes / OK" at bounding box center [906, 264] width 63 height 14
click at [940, 331] on button "Not Required" at bounding box center [971, 328] width 63 height 14
click at [958, 771] on button "Save" at bounding box center [961, 775] width 61 height 20
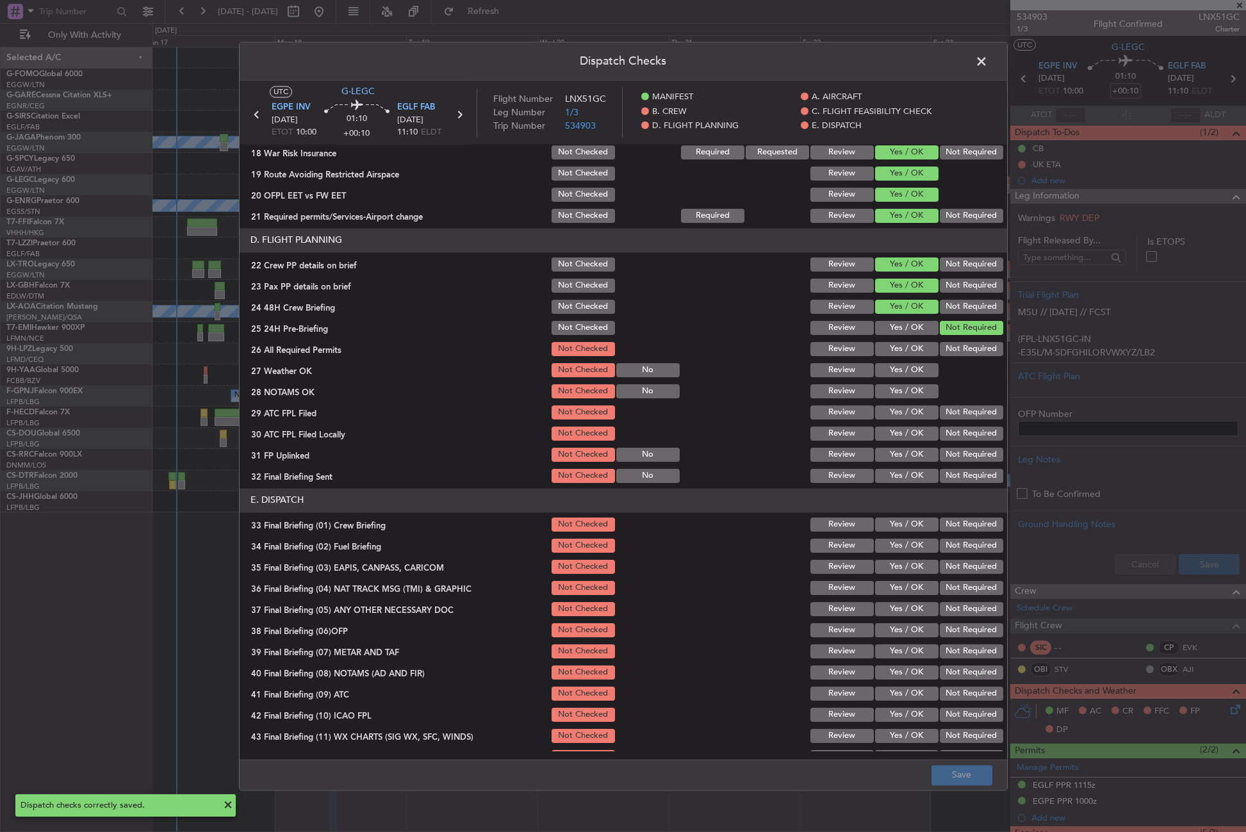
click at [988, 63] on span at bounding box center [988, 65] width 0 height 26
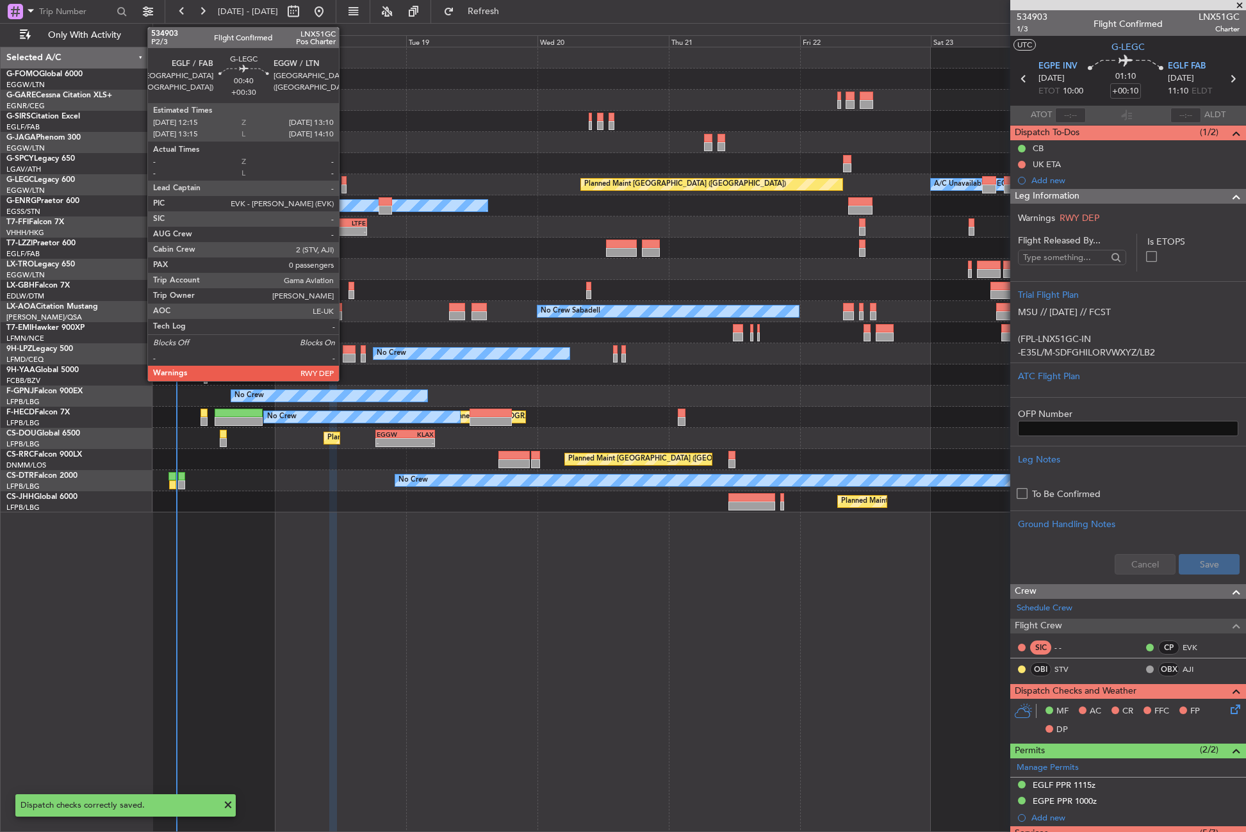
click at [345, 188] on div at bounding box center [343, 188] width 5 height 9
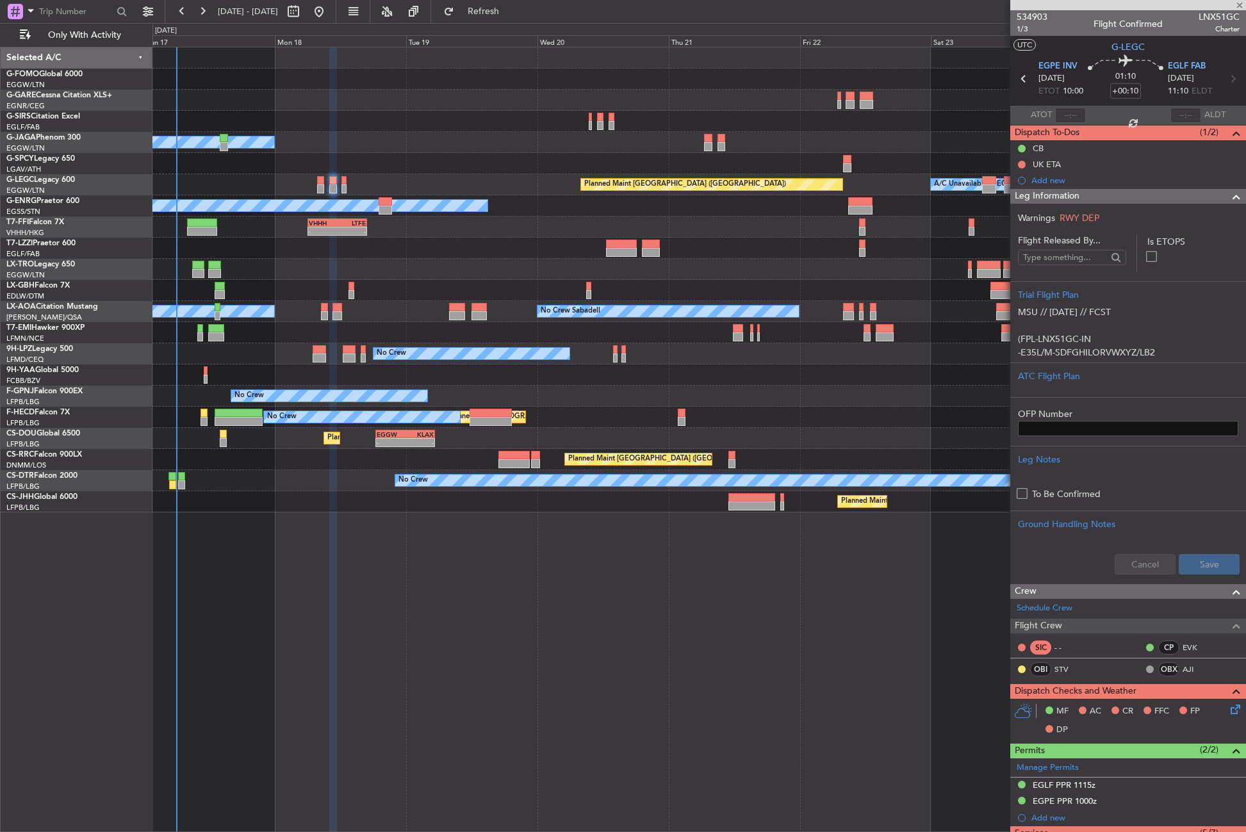
type input "+00:30"
type input "0"
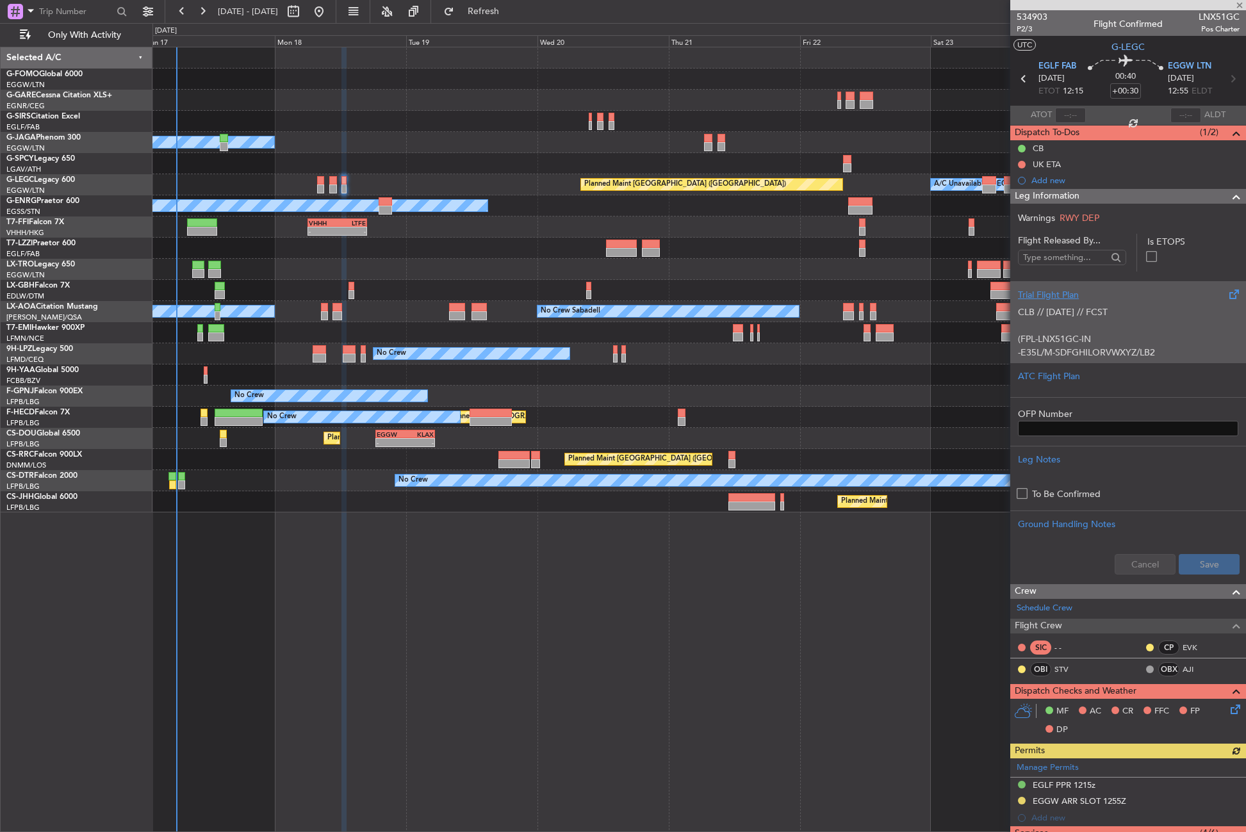
click at [1018, 304] on div "CLB // 16AUG // FCST (FPL-LNX51GC-IN -E35L/M-SDFGHILORVWXYZ/LB2 -EGLF1215 -N029…" at bounding box center [1128, 329] width 220 height 54
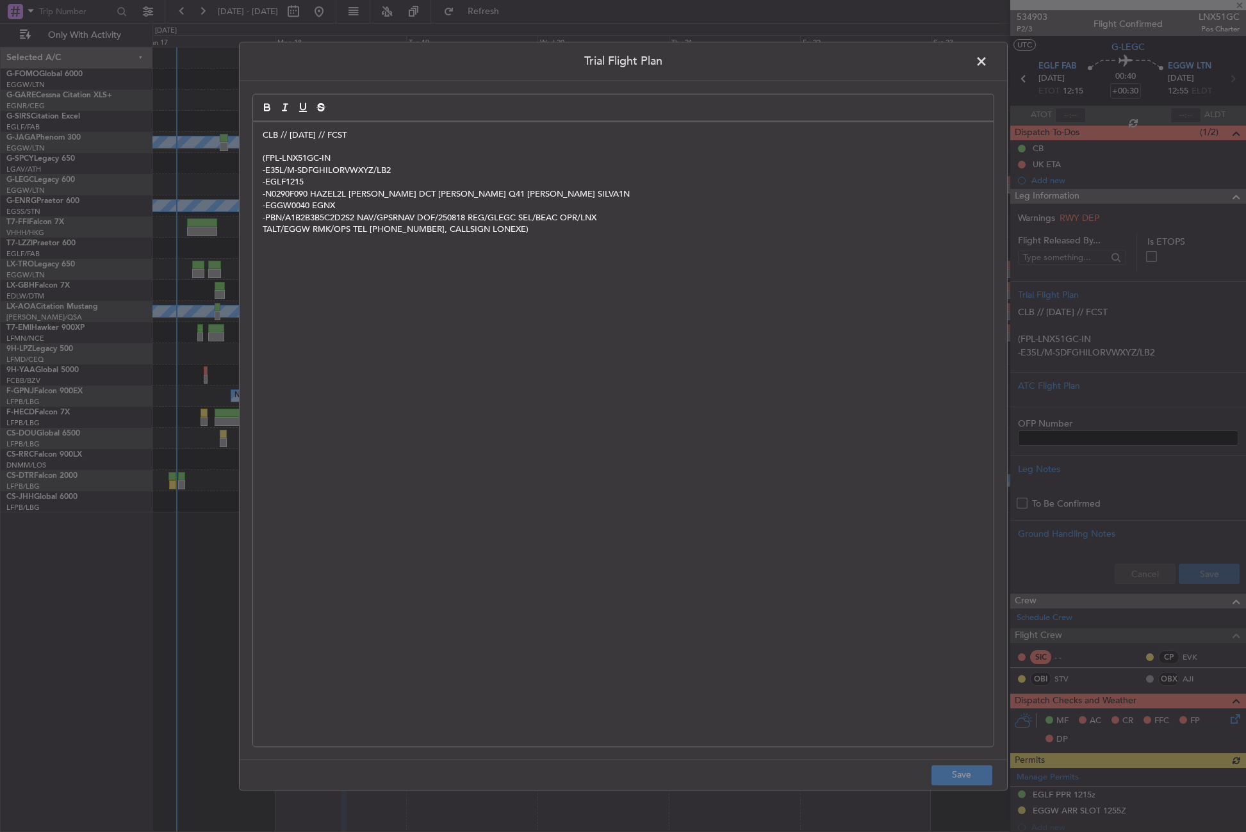
click at [255, 131] on div "CLB // 16AUG // FCST (FPL-LNX51GC-IN -E35L/M-SDFGHILORVWXYZ/LB2 -EGLF1215 -N029…" at bounding box center [623, 434] width 740 height 625
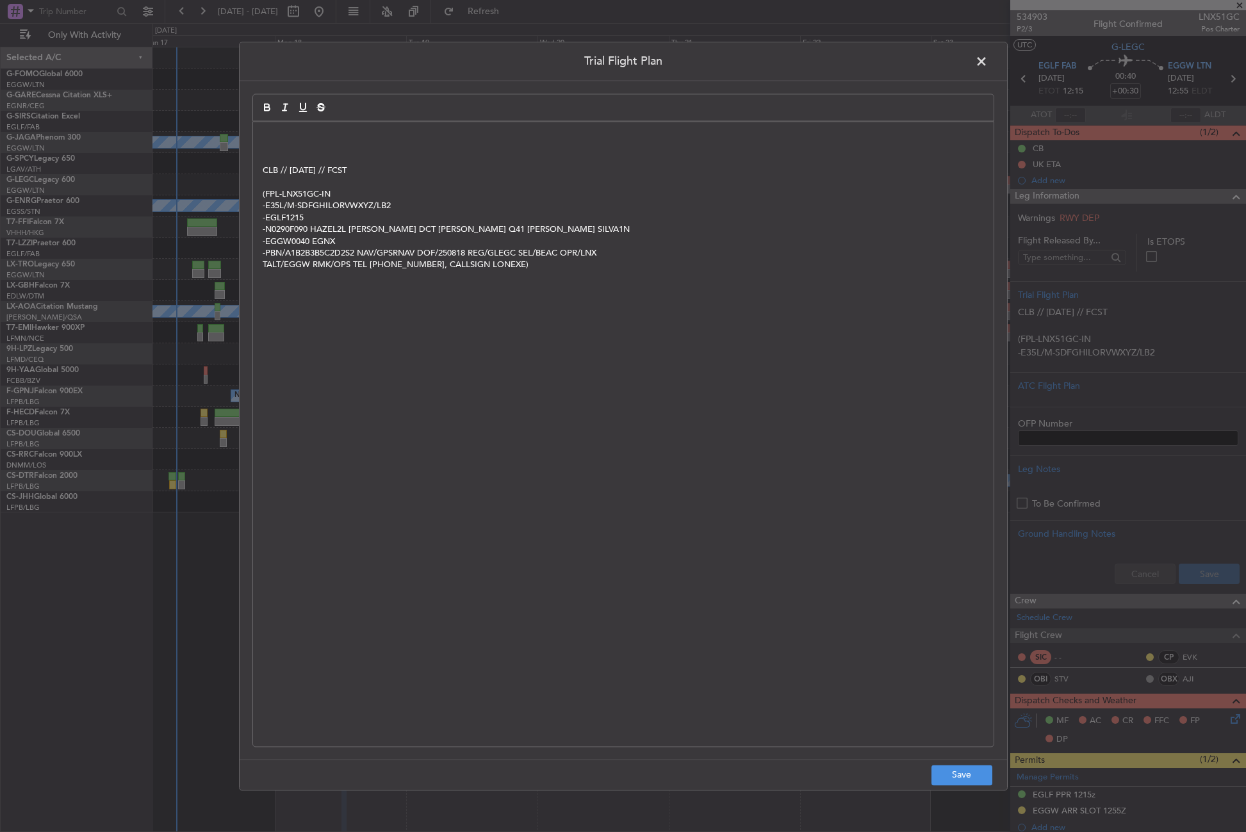
scroll to position [0, 0]
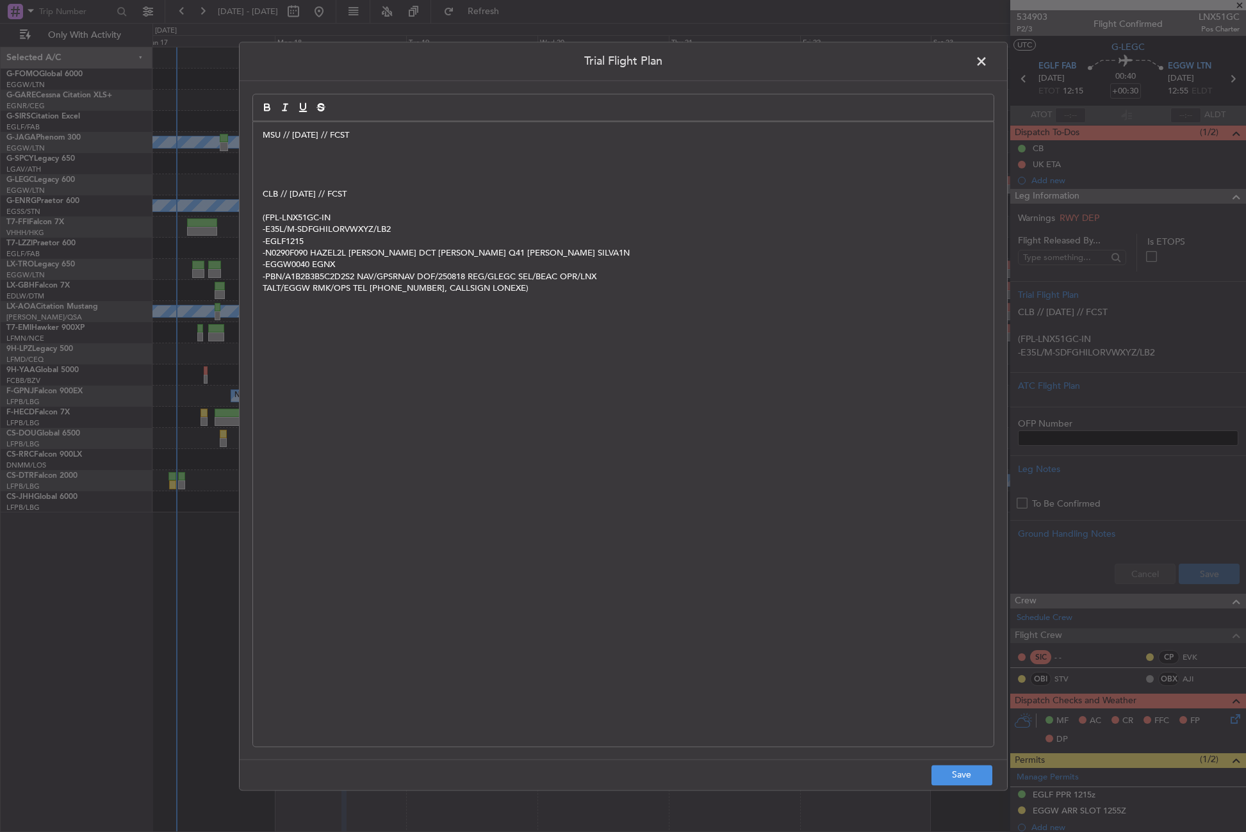
drag, startPoint x: 304, startPoint y: 176, endPoint x: 297, endPoint y: 168, distance: 10.0
click at [300, 172] on p at bounding box center [623, 171] width 721 height 12
click at [293, 165] on p at bounding box center [623, 171] width 721 height 12
click at [287, 158] on p at bounding box center [623, 159] width 721 height 12
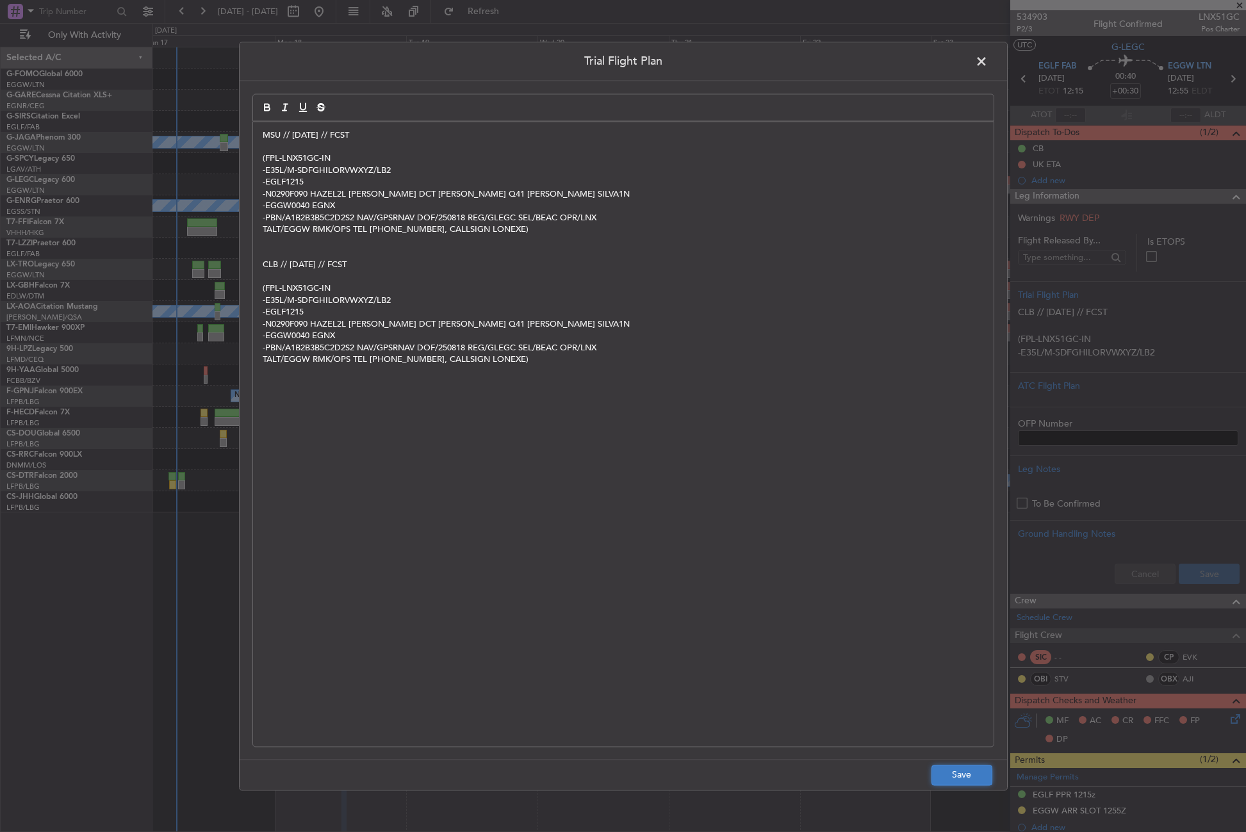
click at [960, 776] on button "Save" at bounding box center [961, 775] width 61 height 20
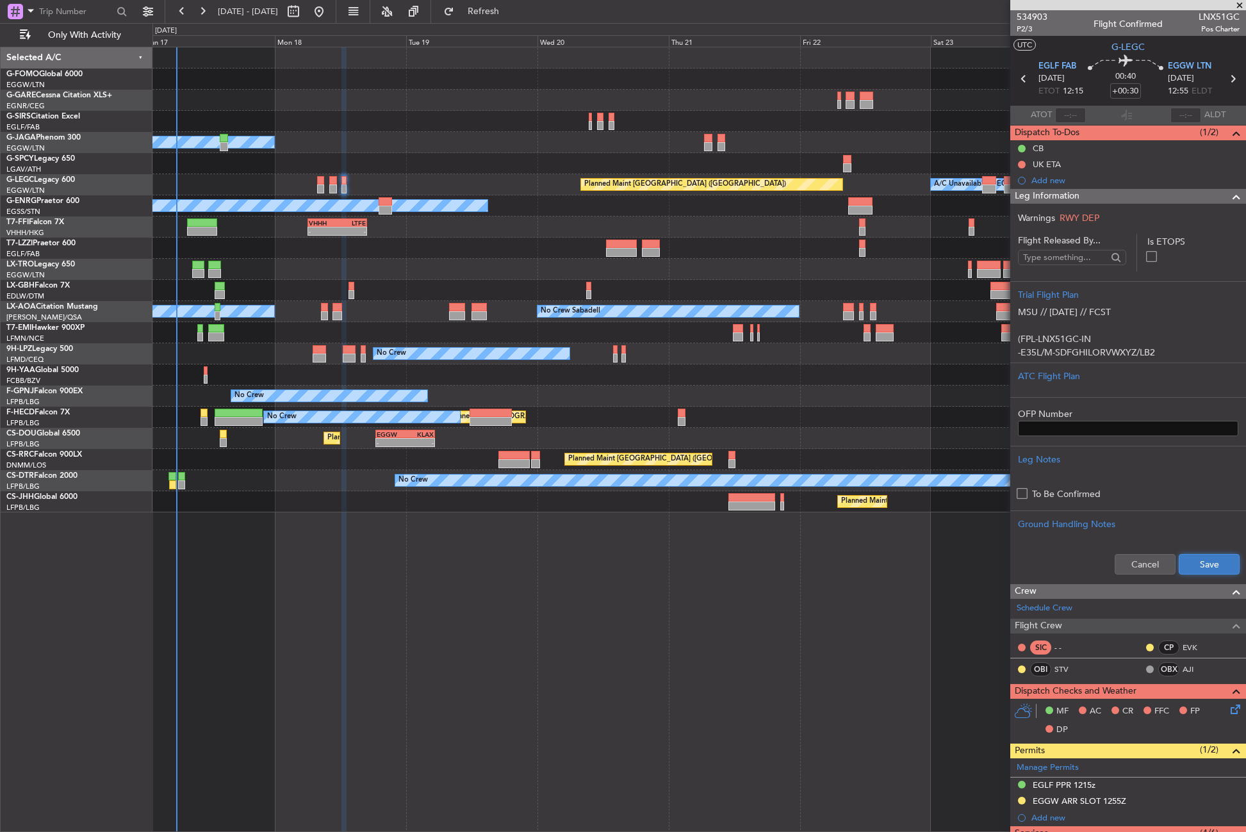
click at [1201, 564] on button "Save" at bounding box center [1209, 564] width 61 height 20
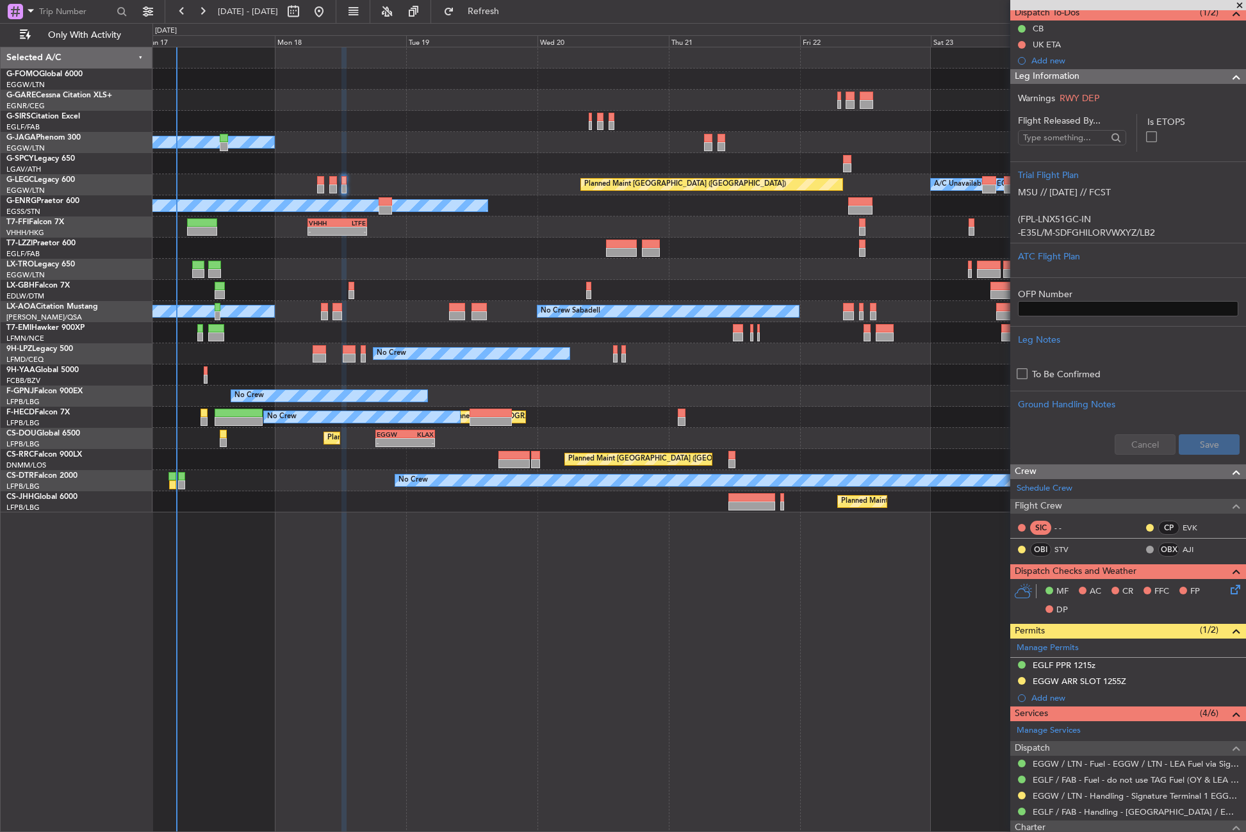
scroll to position [192, 0]
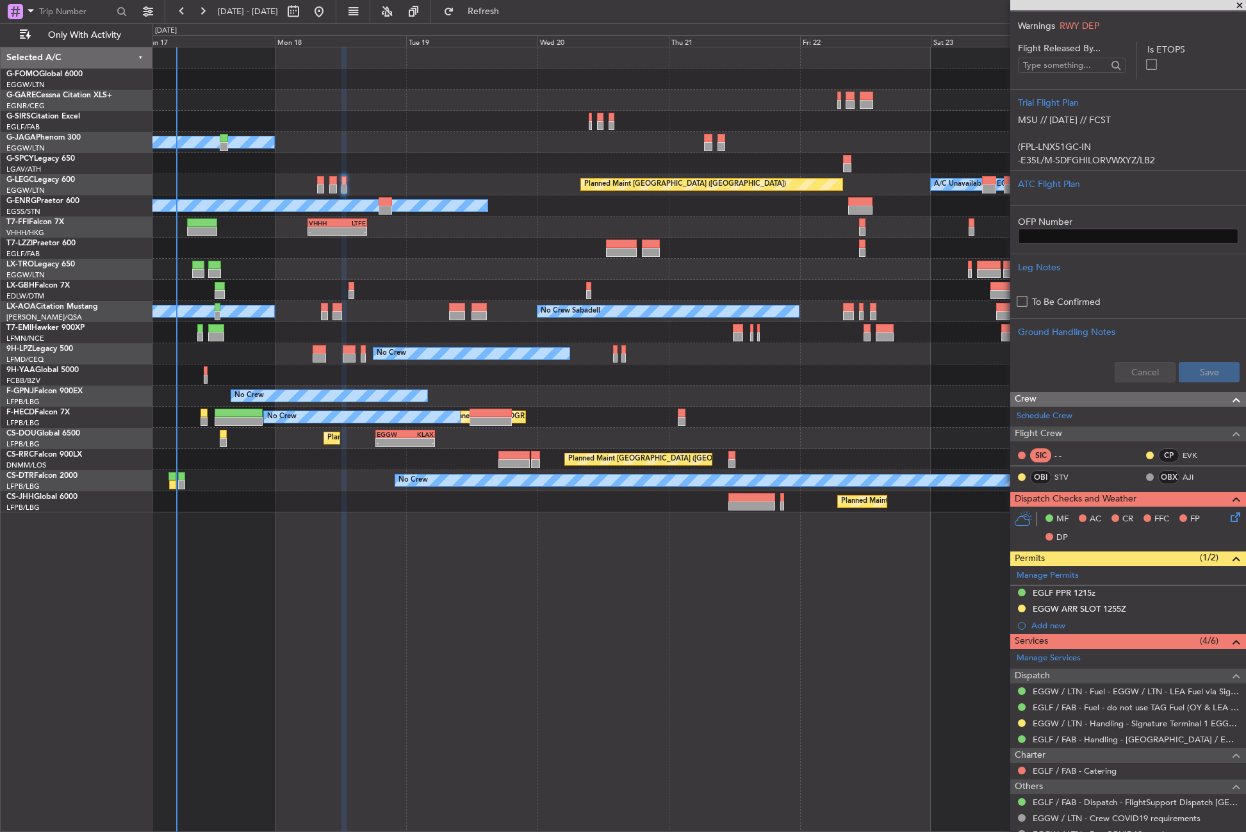
click at [1228, 516] on icon at bounding box center [1233, 515] width 10 height 10
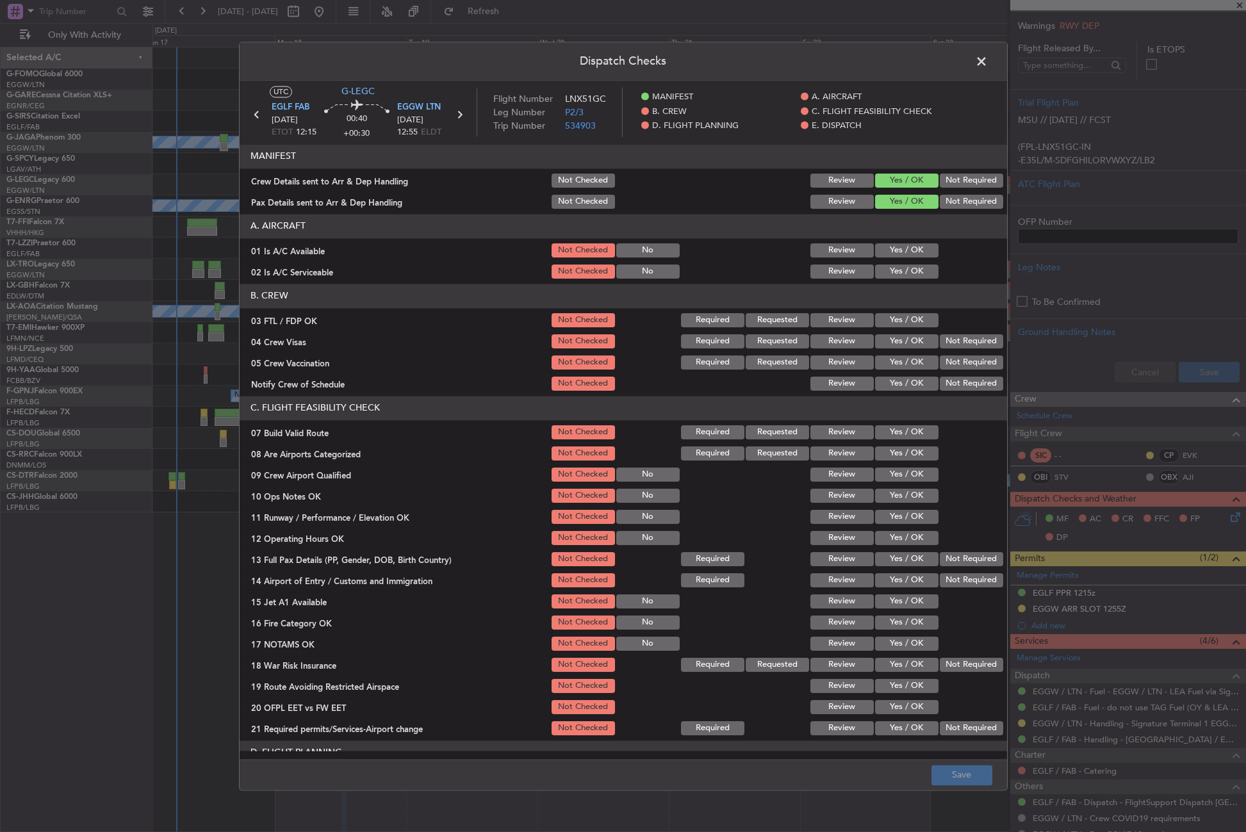
click at [908, 436] on button "Yes / OK" at bounding box center [906, 432] width 63 height 14
click at [895, 495] on button "Yes / OK" at bounding box center [906, 496] width 63 height 14
click at [894, 513] on button "Yes / OK" at bounding box center [906, 517] width 63 height 14
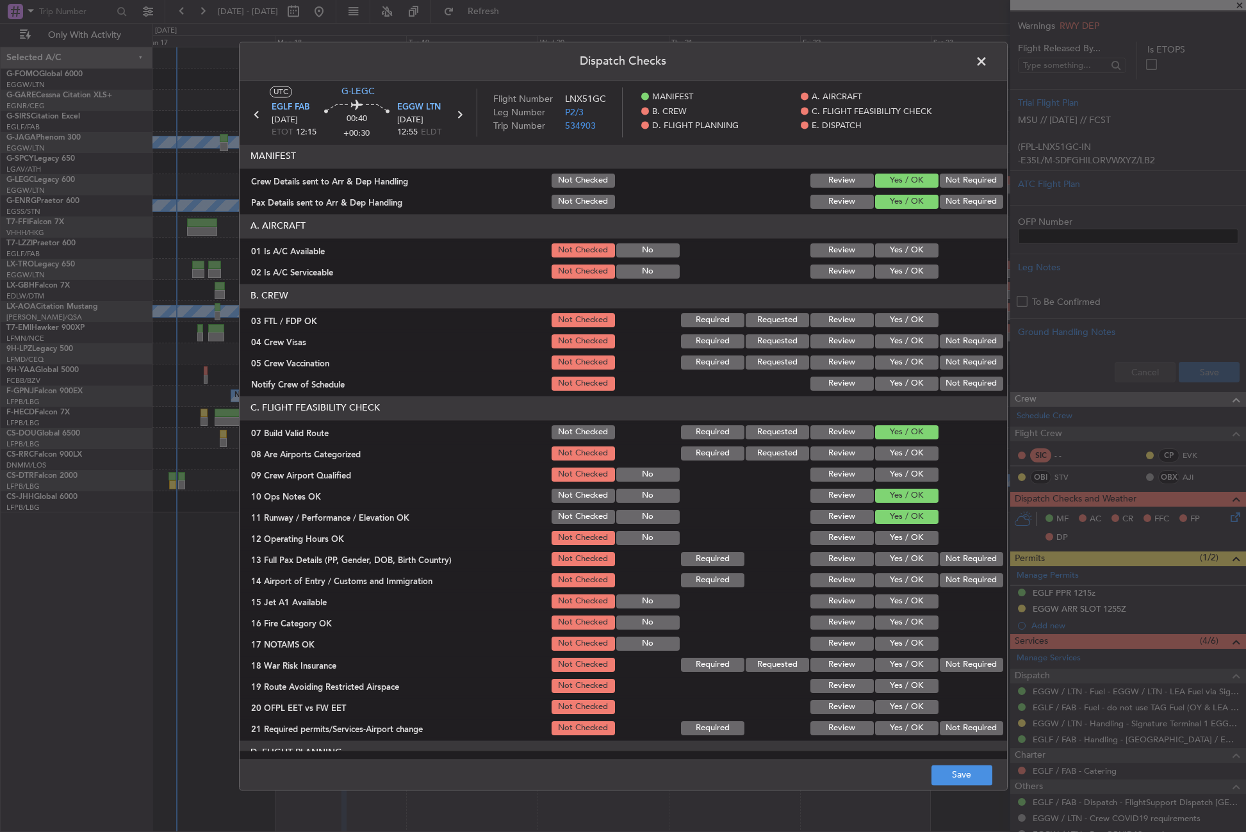
drag, startPoint x: 891, startPoint y: 528, endPoint x: 890, endPoint y: 534, distance: 6.4
click at [890, 534] on section "C. FLIGHT FEASIBILITY CHECK 07 Build Valid Route Not Checked Required Requested…" at bounding box center [623, 566] width 767 height 341
click at [890, 536] on button "Yes / OK" at bounding box center [906, 538] width 63 height 14
click at [945, 562] on button "Not Required" at bounding box center [971, 559] width 63 height 14
click at [917, 578] on button "Yes / OK" at bounding box center [906, 580] width 63 height 14
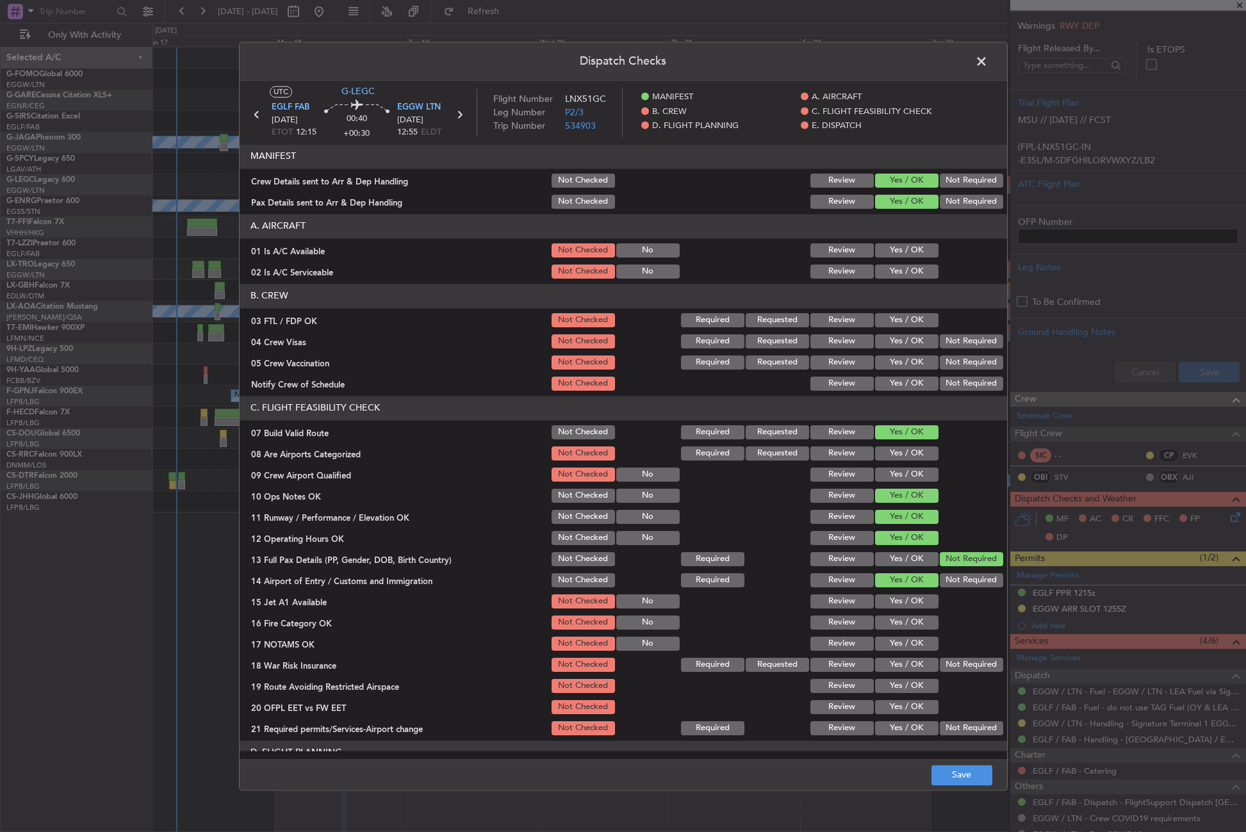
click at [903, 599] on button "Yes / OK" at bounding box center [906, 601] width 63 height 14
click at [895, 614] on div "Yes / OK" at bounding box center [905, 623] width 65 height 18
click at [894, 623] on button "Yes / OK" at bounding box center [906, 623] width 63 height 14
click at [897, 651] on div "Yes / OK" at bounding box center [905, 644] width 65 height 18
click at [896, 637] on button "Yes / OK" at bounding box center [906, 644] width 63 height 14
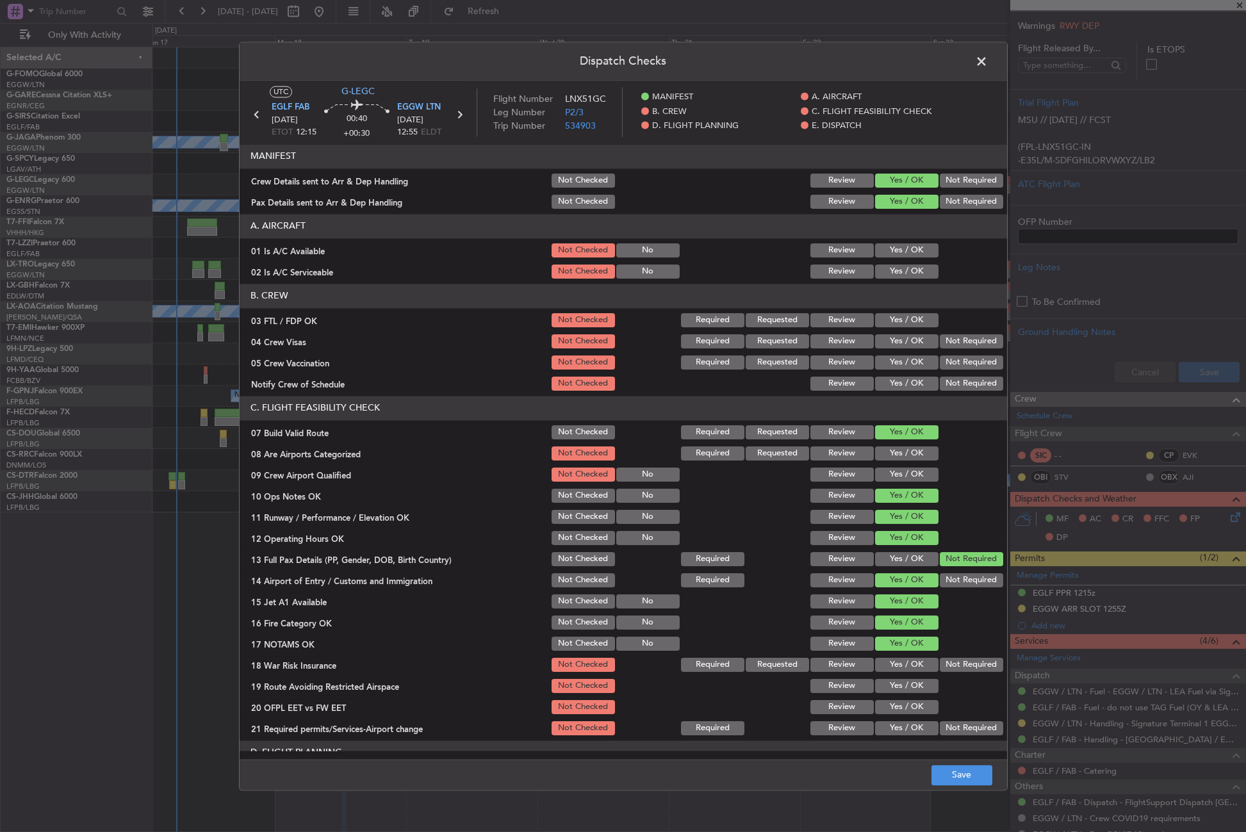
click at [951, 664] on button "Not Required" at bounding box center [971, 665] width 63 height 14
click at [908, 691] on button "Yes / OK" at bounding box center [906, 686] width 63 height 14
click at [908, 707] on button "Yes / OK" at bounding box center [906, 707] width 63 height 14
click at [910, 730] on button "Yes / OK" at bounding box center [906, 728] width 63 height 14
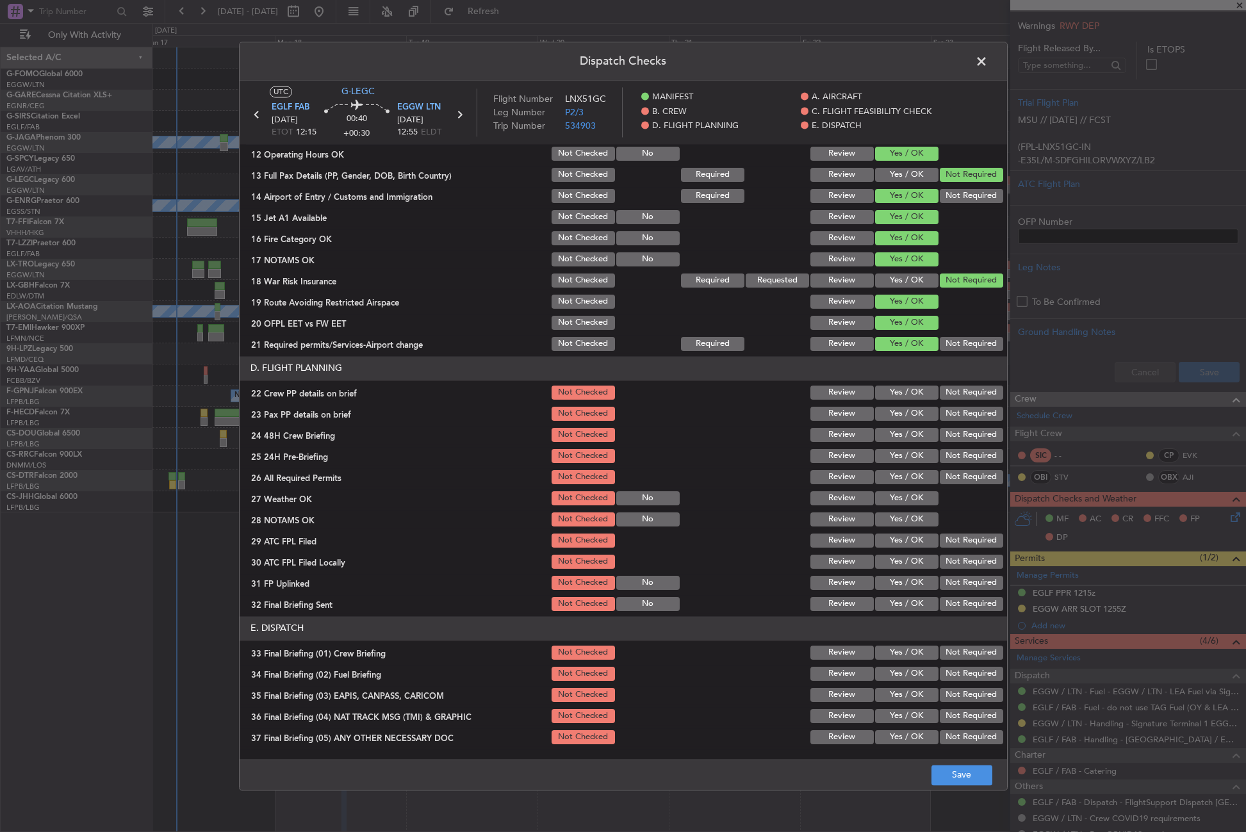
click at [891, 391] on button "Yes / OK" at bounding box center [906, 393] width 63 height 14
drag, startPoint x: 892, startPoint y: 406, endPoint x: 892, endPoint y: 422, distance: 16.0
click at [892, 409] on div "Yes / OK" at bounding box center [905, 414] width 65 height 18
drag, startPoint x: 894, startPoint y: 413, endPoint x: 899, endPoint y: 434, distance: 21.0
click at [894, 415] on button "Yes / OK" at bounding box center [906, 414] width 63 height 14
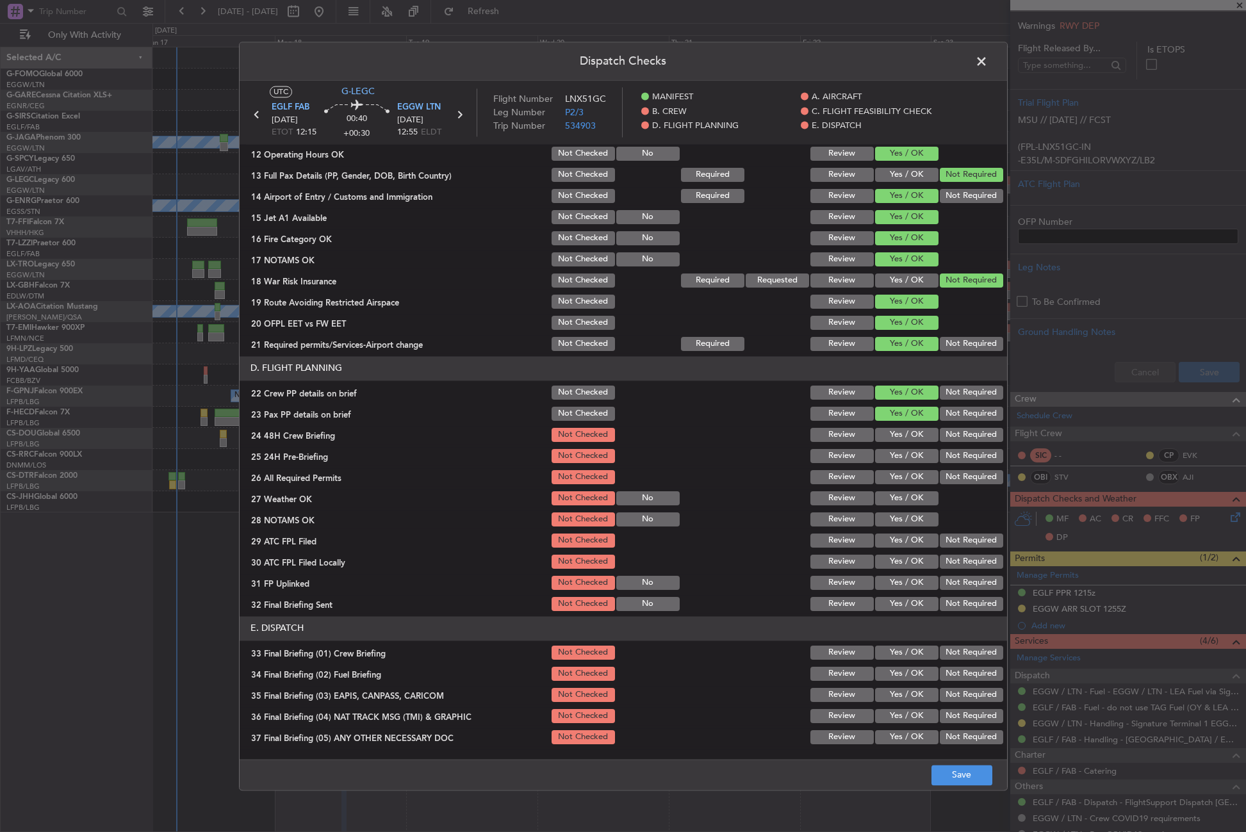
click at [899, 434] on button "Yes / OK" at bounding box center [906, 435] width 63 height 14
click at [947, 458] on button "Not Required" at bounding box center [971, 456] width 63 height 14
click at [963, 765] on button "Save" at bounding box center [961, 775] width 61 height 20
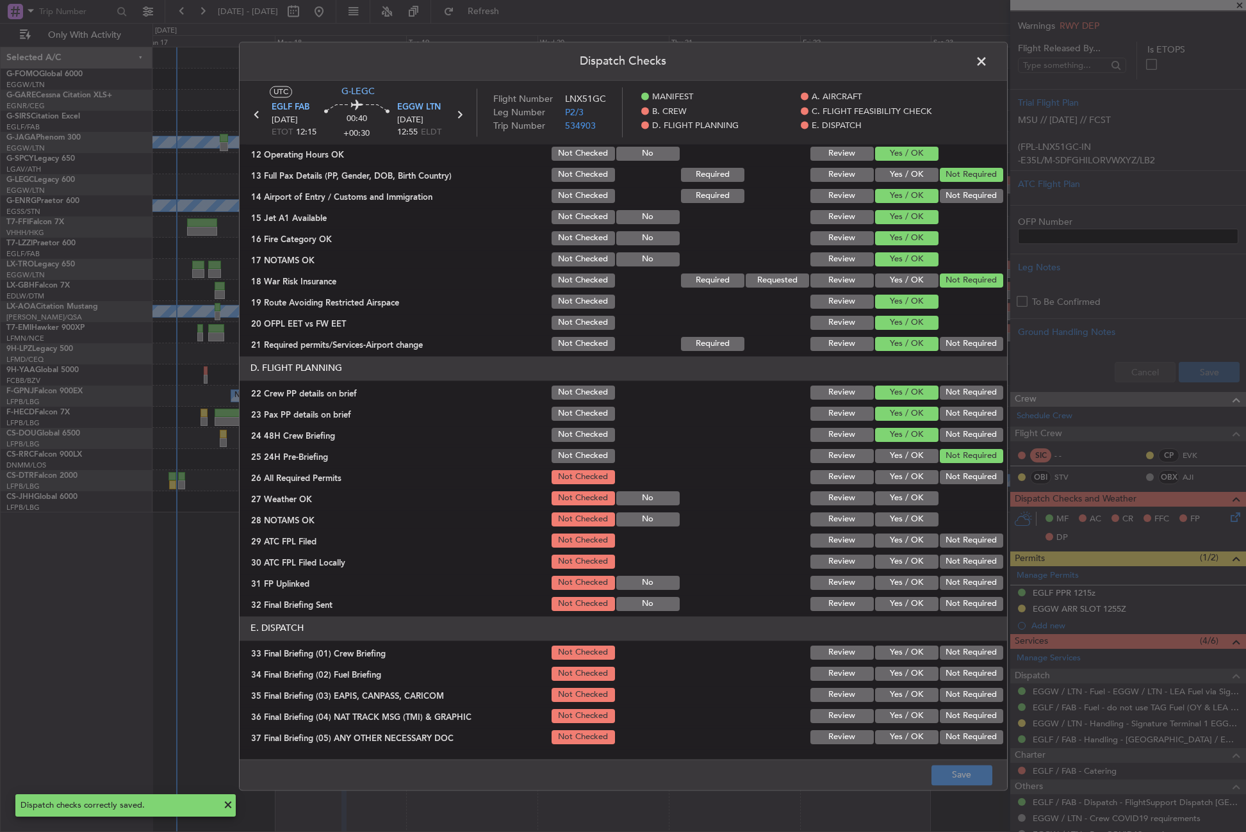
click at [988, 61] on span at bounding box center [988, 65] width 0 height 26
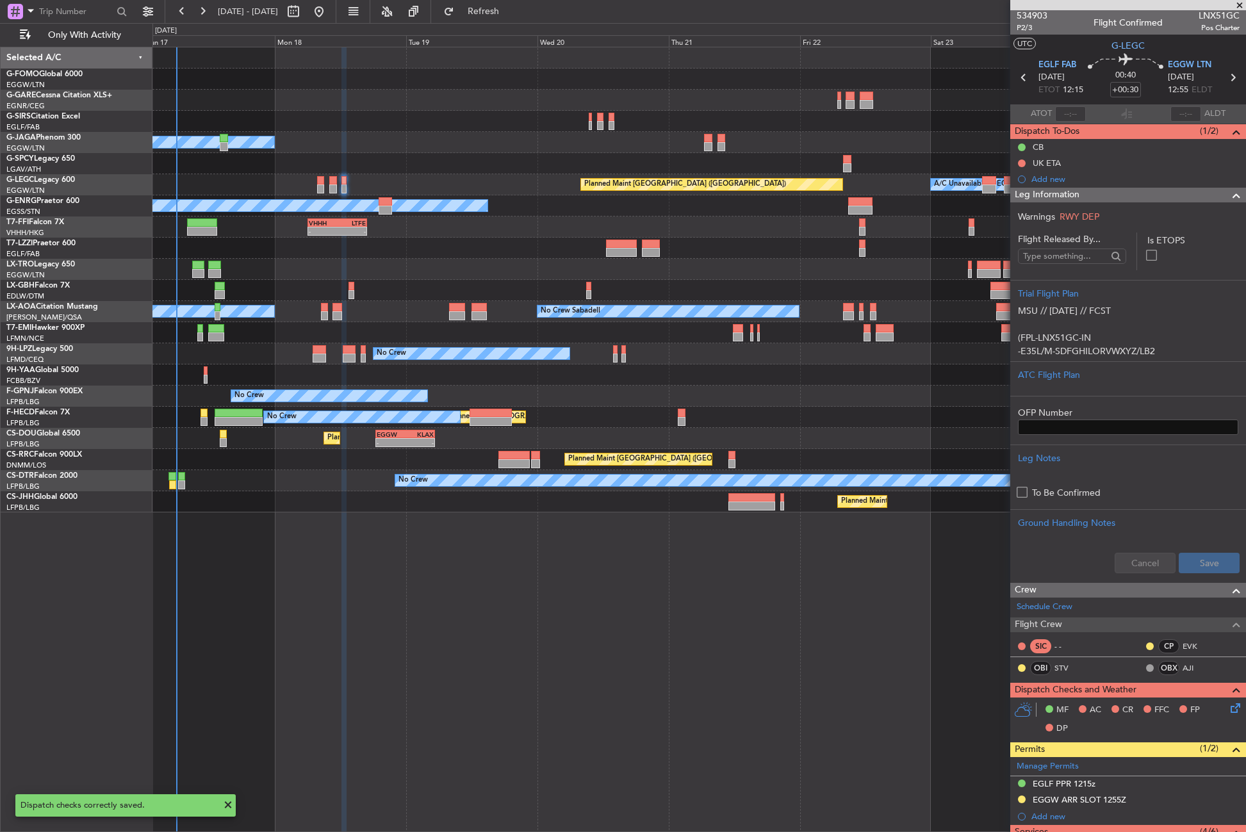
scroll to position [0, 0]
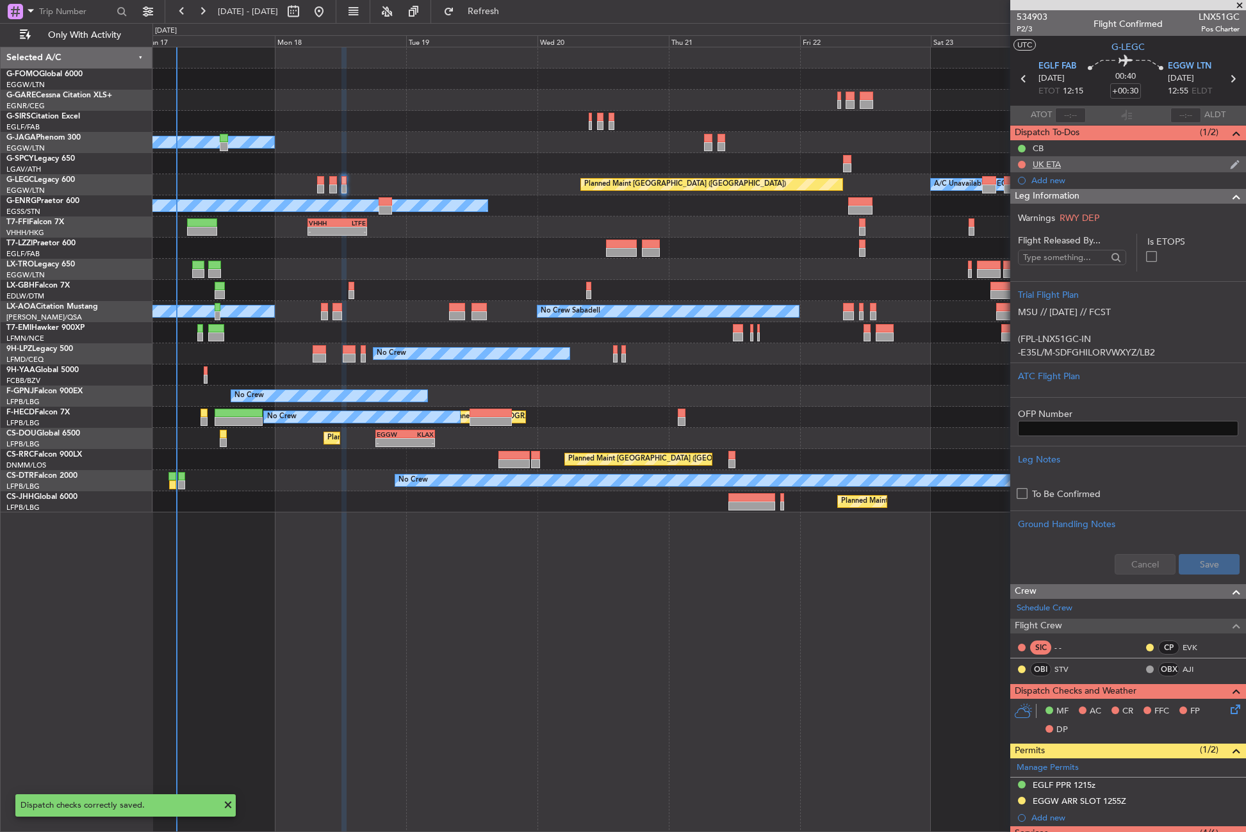
drag, startPoint x: 1060, startPoint y: 200, endPoint x: 1032, endPoint y: 167, distance: 43.1
click at [1058, 200] on span "Leg Information" at bounding box center [1047, 196] width 65 height 15
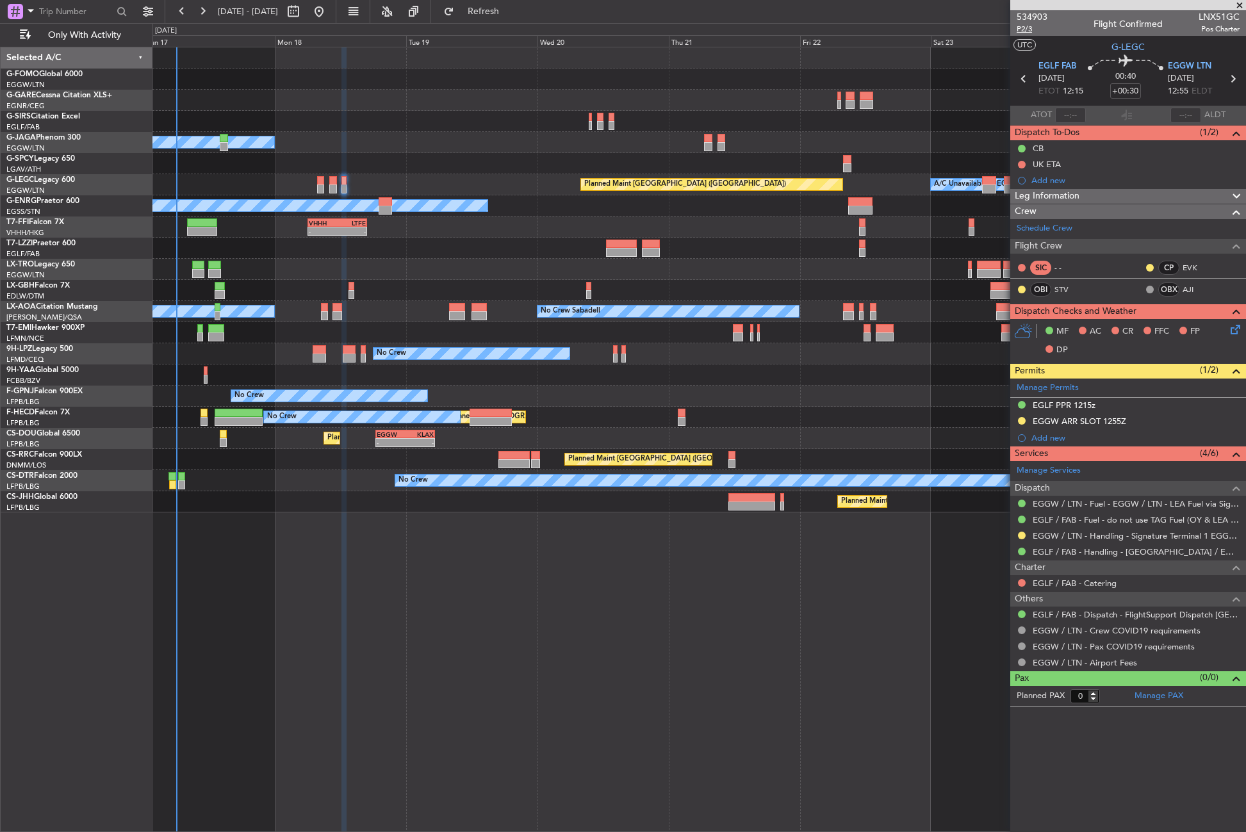
click at [1020, 31] on span "P2/3" at bounding box center [1032, 29] width 31 height 11
click at [1063, 288] on link "STV" at bounding box center [1068, 290] width 29 height 12
click at [508, 579] on div "Planned Maint Windsor Locks (Bradley Intl) Owner A/C Unavailable London (Luton)…" at bounding box center [698, 439] width 1093 height 785
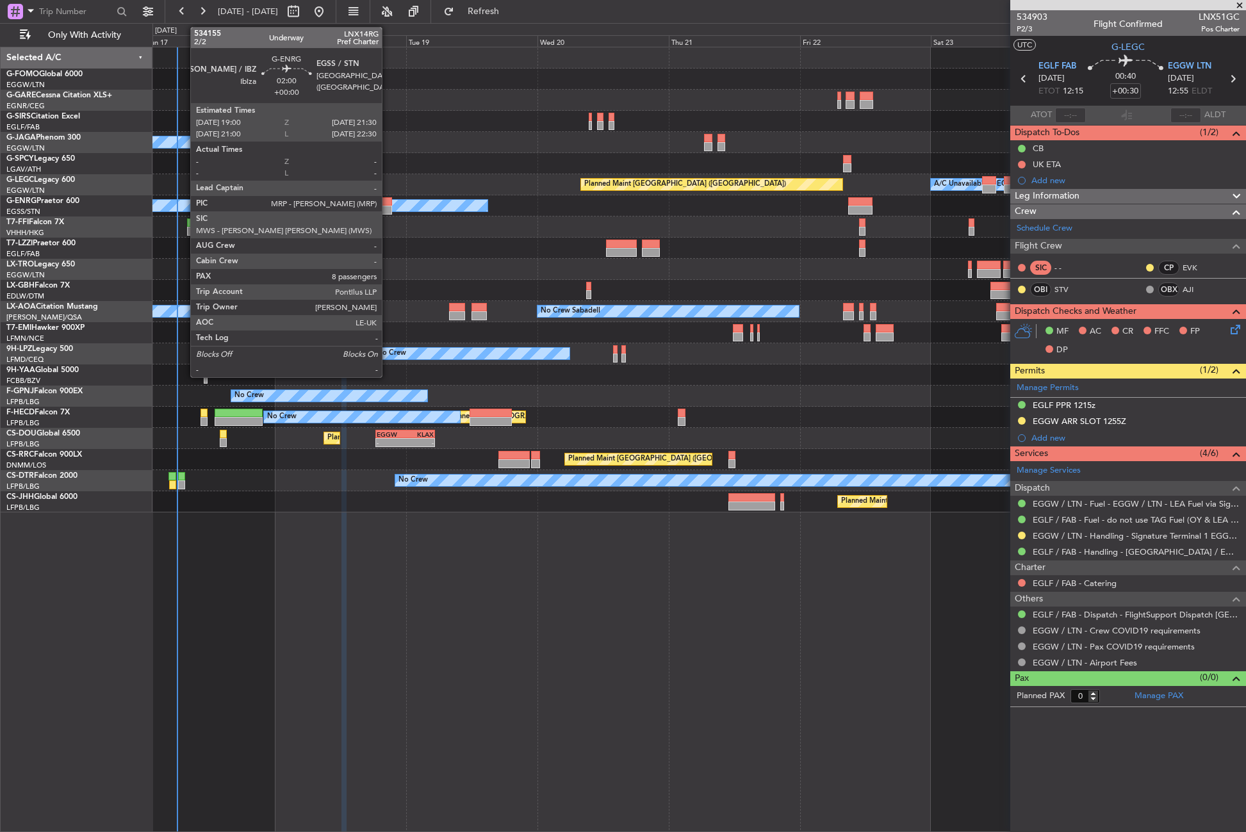
click at [388, 208] on div at bounding box center [386, 210] width 14 height 9
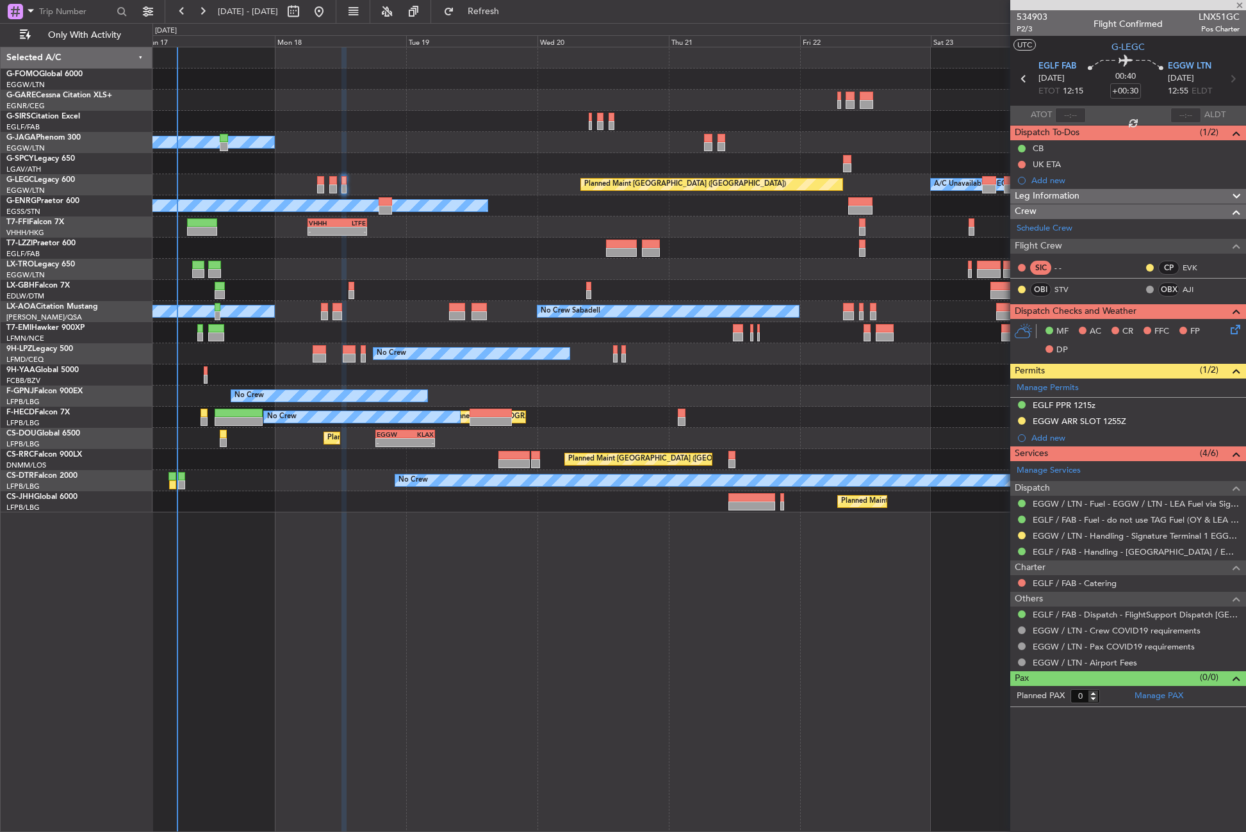
type input "8"
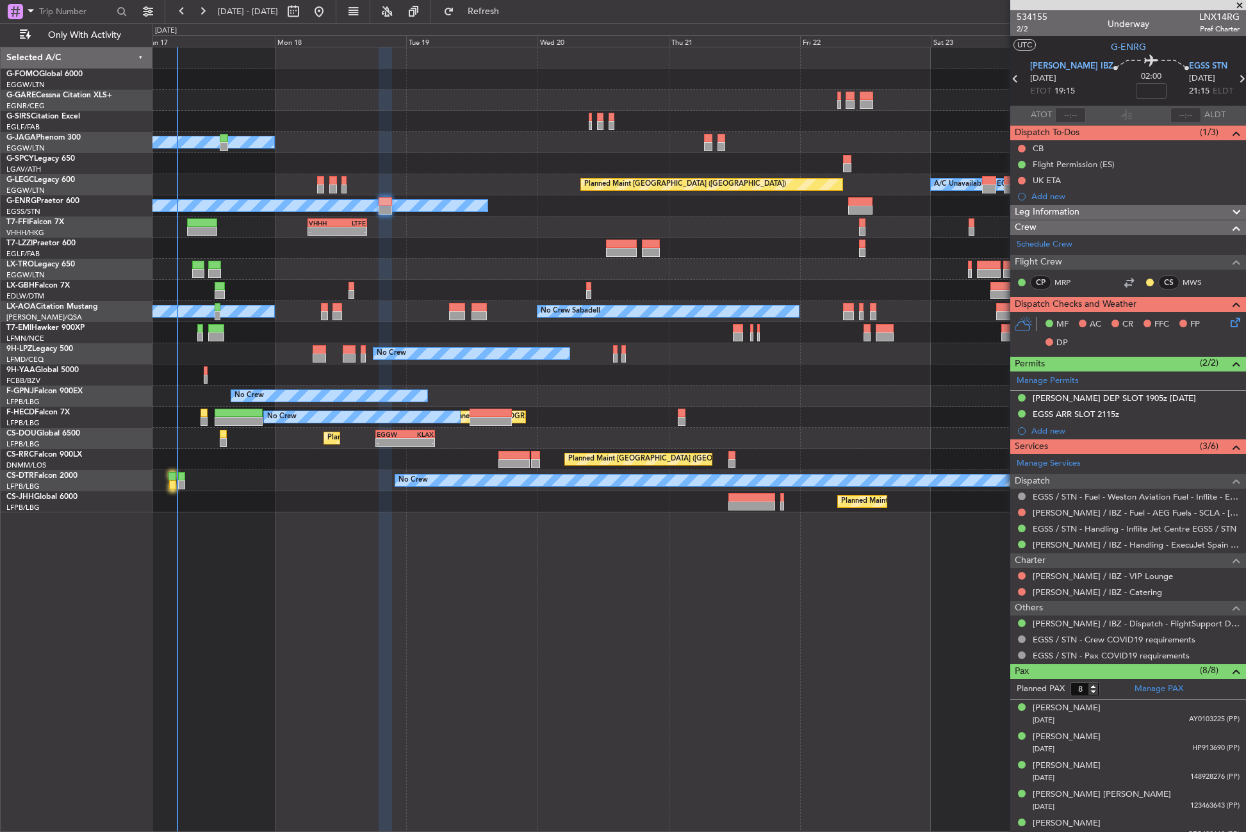
click at [416, 605] on div "Planned Maint Windsor Locks (Bradley Intl) Owner A/C Unavailable London (Luton)…" at bounding box center [698, 439] width 1093 height 785
click at [498, 5] on button "Refresh" at bounding box center [475, 11] width 77 height 20
click at [499, 9] on button "Refresh" at bounding box center [475, 11] width 77 height 20
click at [295, 299] on div at bounding box center [698, 290] width 1093 height 21
click at [511, 20] on button "Refresh" at bounding box center [475, 11] width 77 height 20
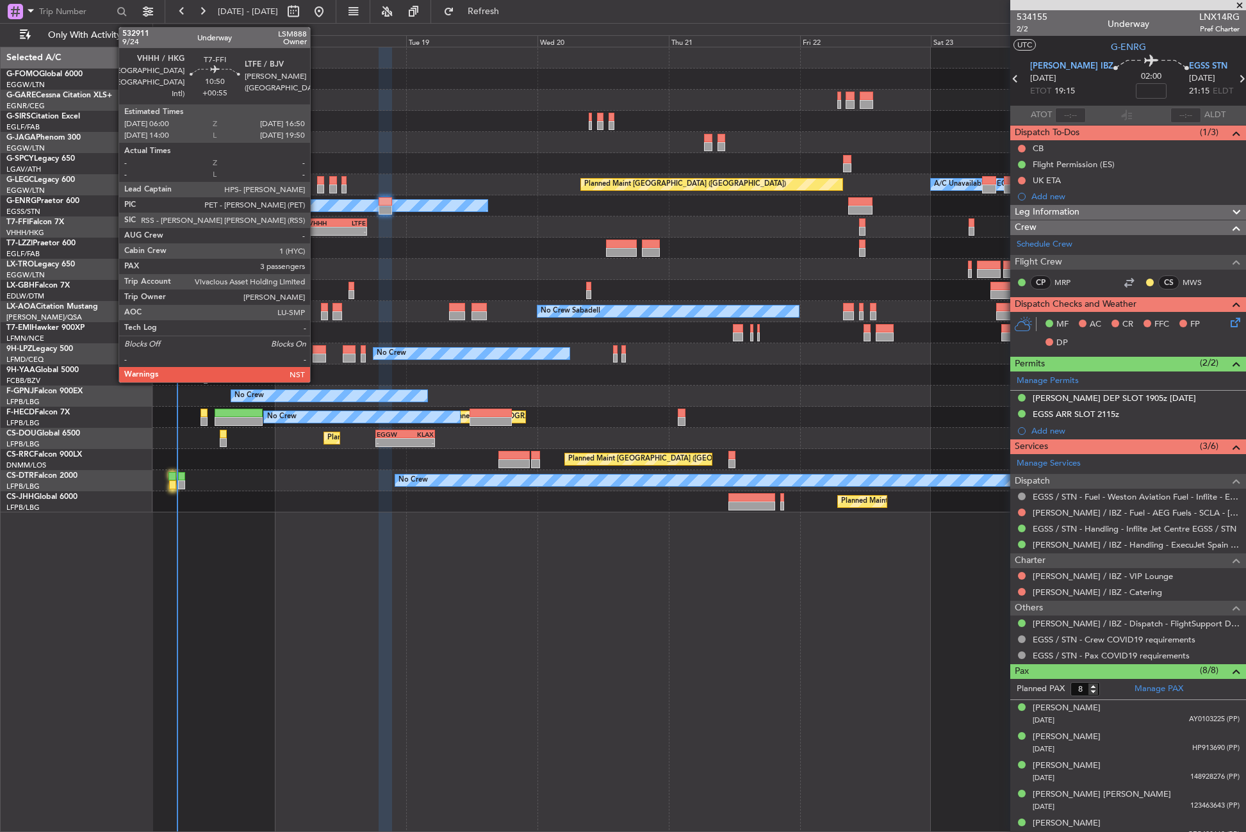
click at [316, 224] on div "VHHH" at bounding box center [323, 223] width 28 height 8
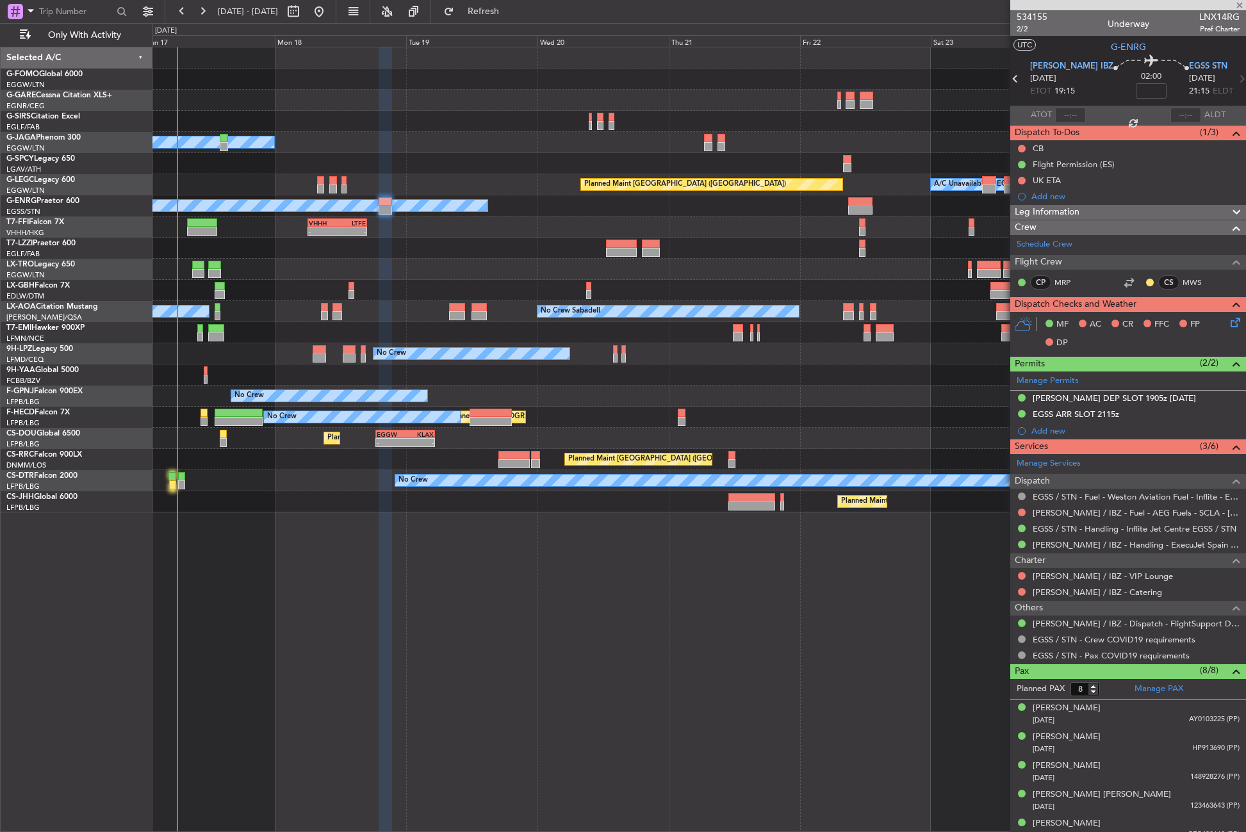
type input "+00:55"
type input "3"
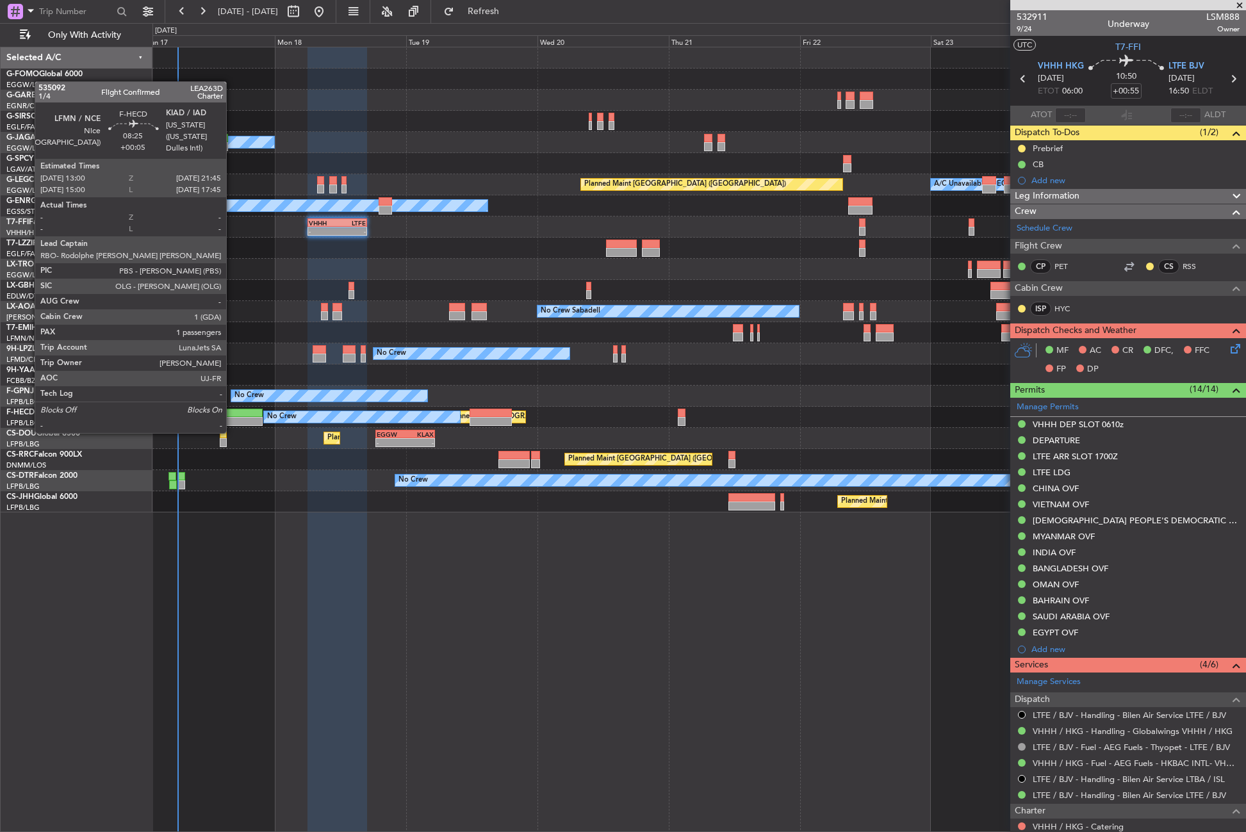
click at [232, 420] on div at bounding box center [239, 421] width 48 height 9
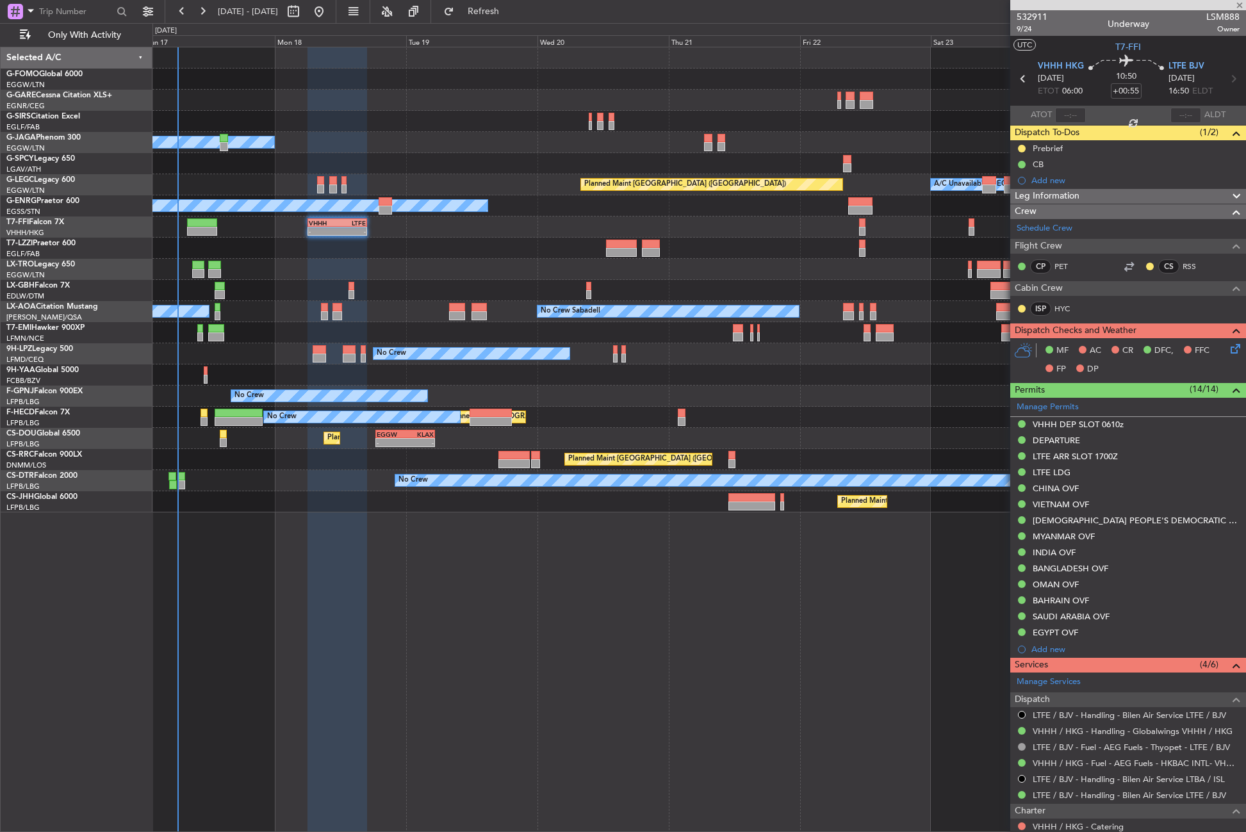
type input "+00:05"
type input "1"
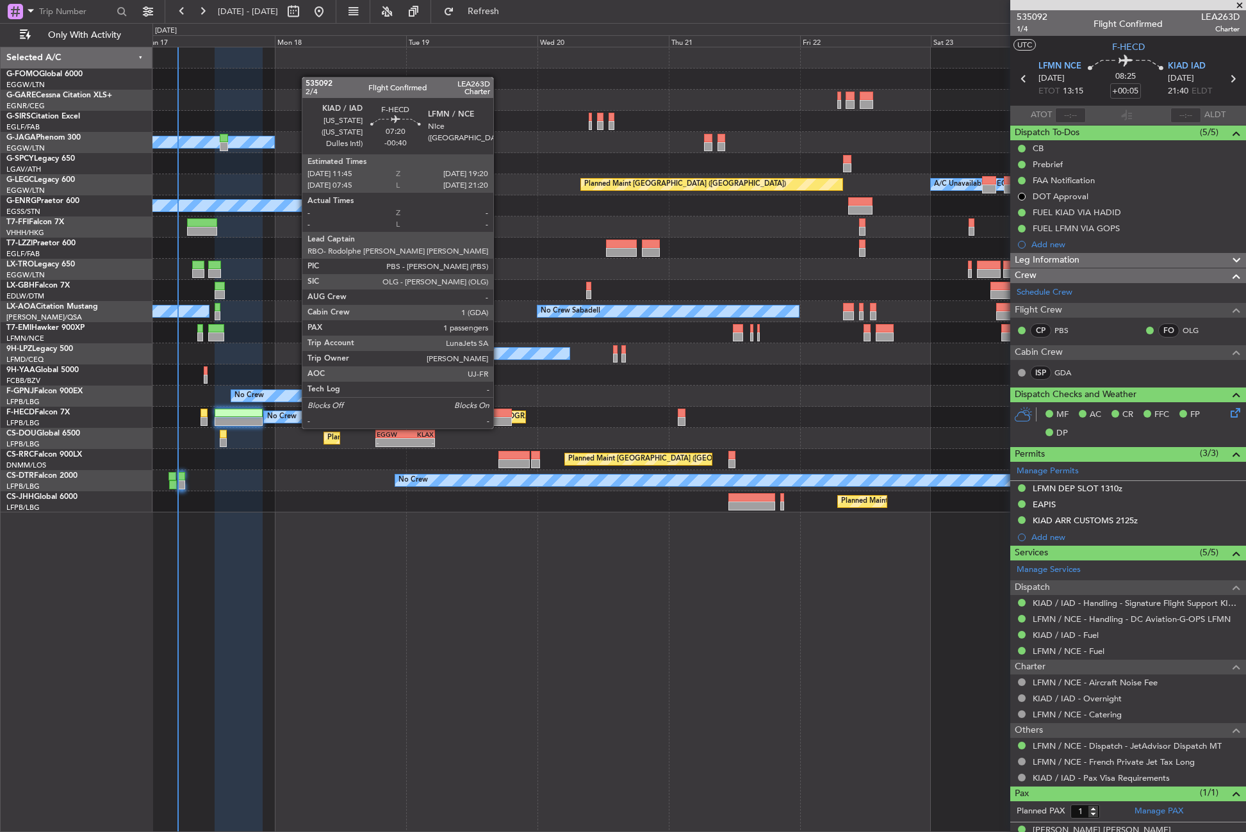
click at [499, 416] on div at bounding box center [491, 413] width 42 height 9
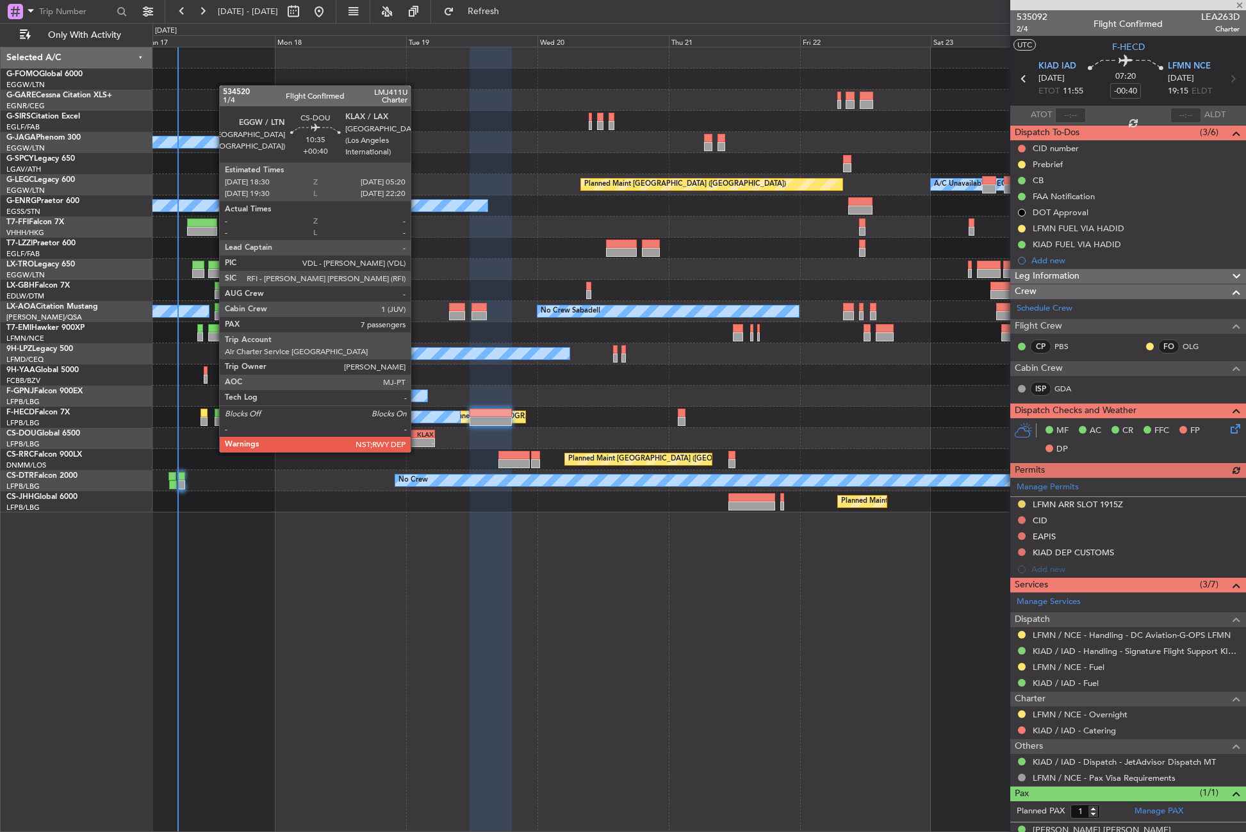
click at [416, 439] on div "-" at bounding box center [419, 443] width 28 height 8
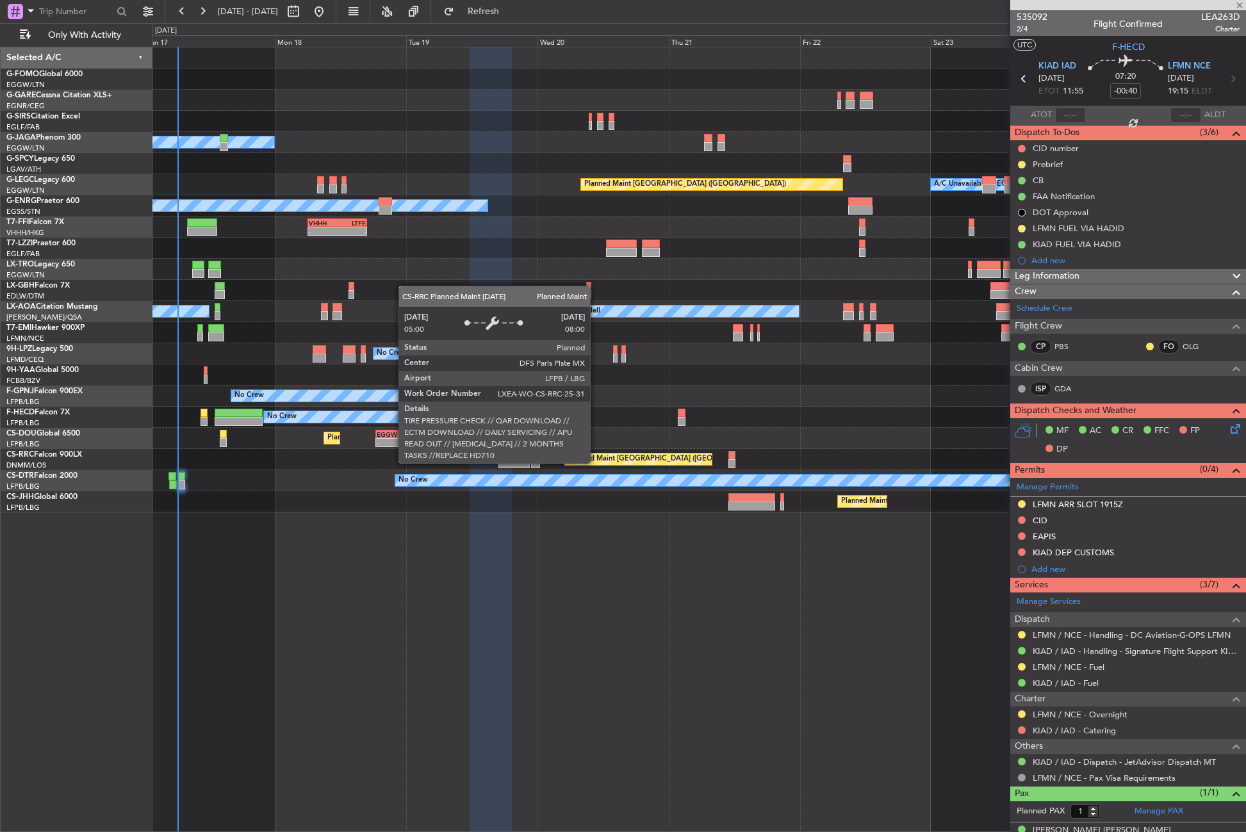
type input "+00:40"
type input "7"
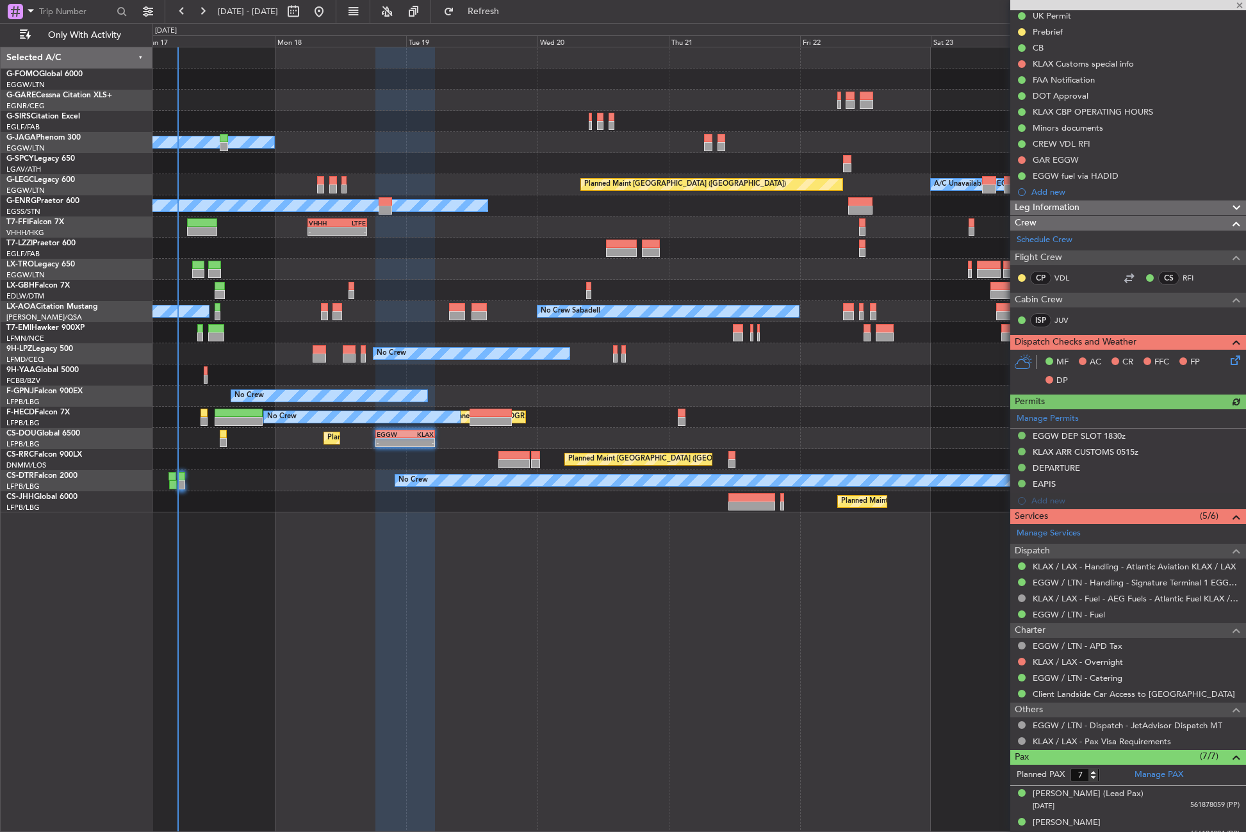
scroll to position [288, 0]
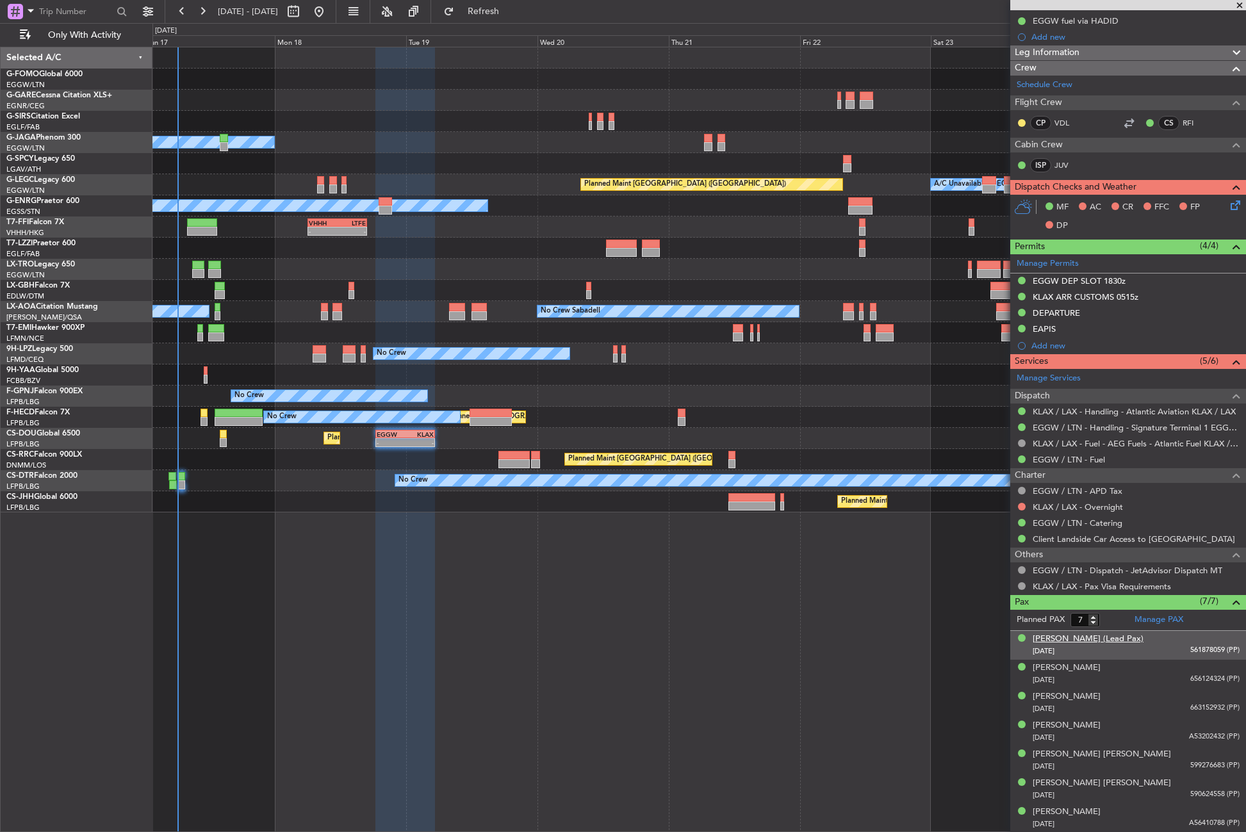
click at [1099, 641] on div "[PERSON_NAME] (Lead Pax)" at bounding box center [1088, 639] width 111 height 13
click at [548, 651] on div "Planned Maint Windsor Locks (Bradley Intl) Owner A/C Unavailable London (Luton)…" at bounding box center [698, 439] width 1093 height 785
click at [689, 658] on div "Planned Maint Windsor Locks (Bradley Intl) Owner A/C Unavailable London (Luton)…" at bounding box center [698, 439] width 1093 height 785
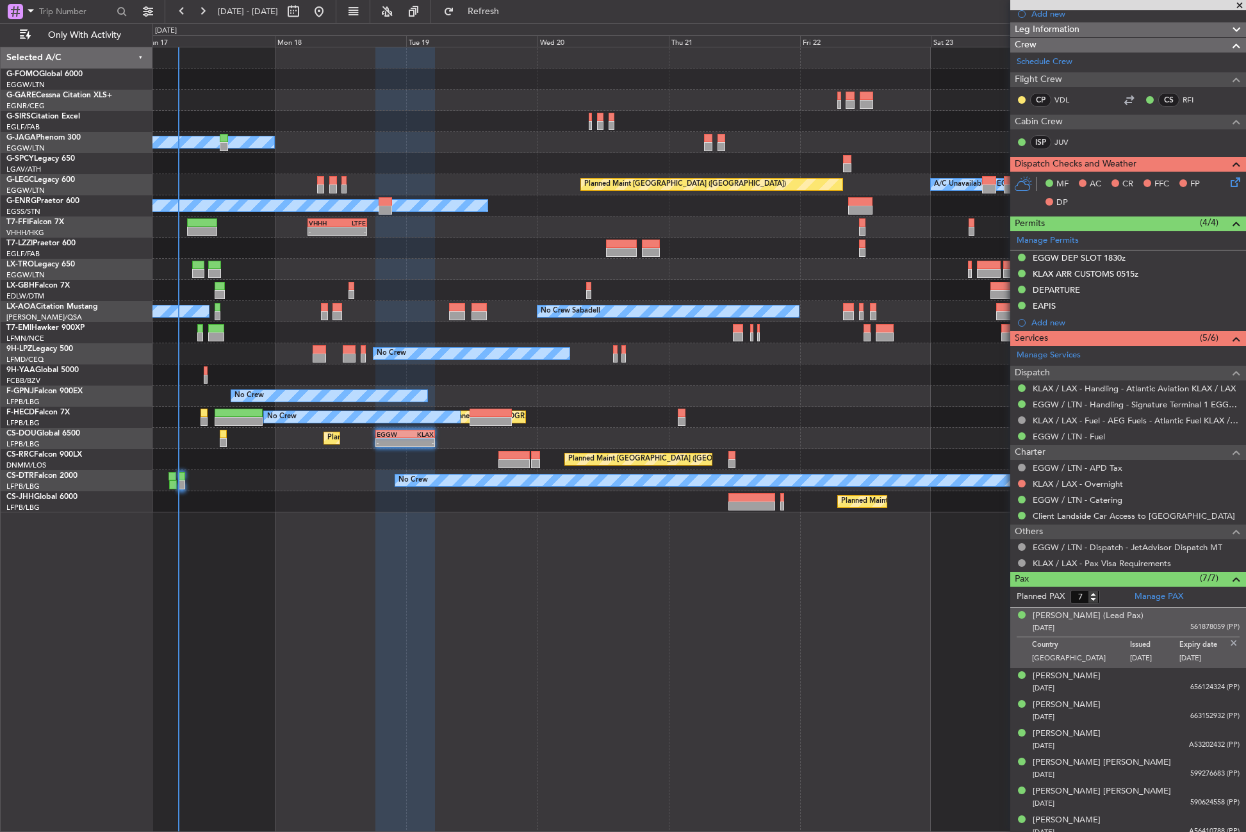
scroll to position [319, 0]
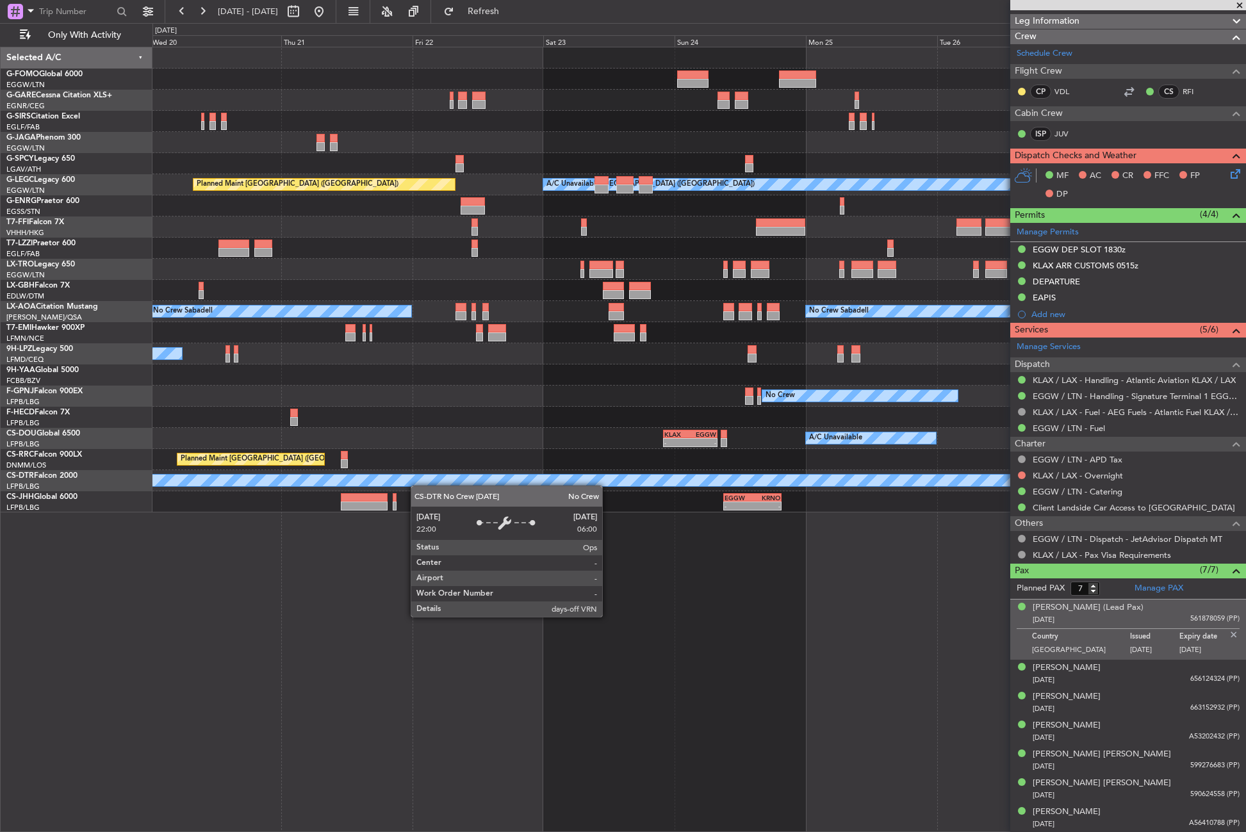
click at [356, 478] on div "No Crew" at bounding box center [553, 480] width 1093 height 13
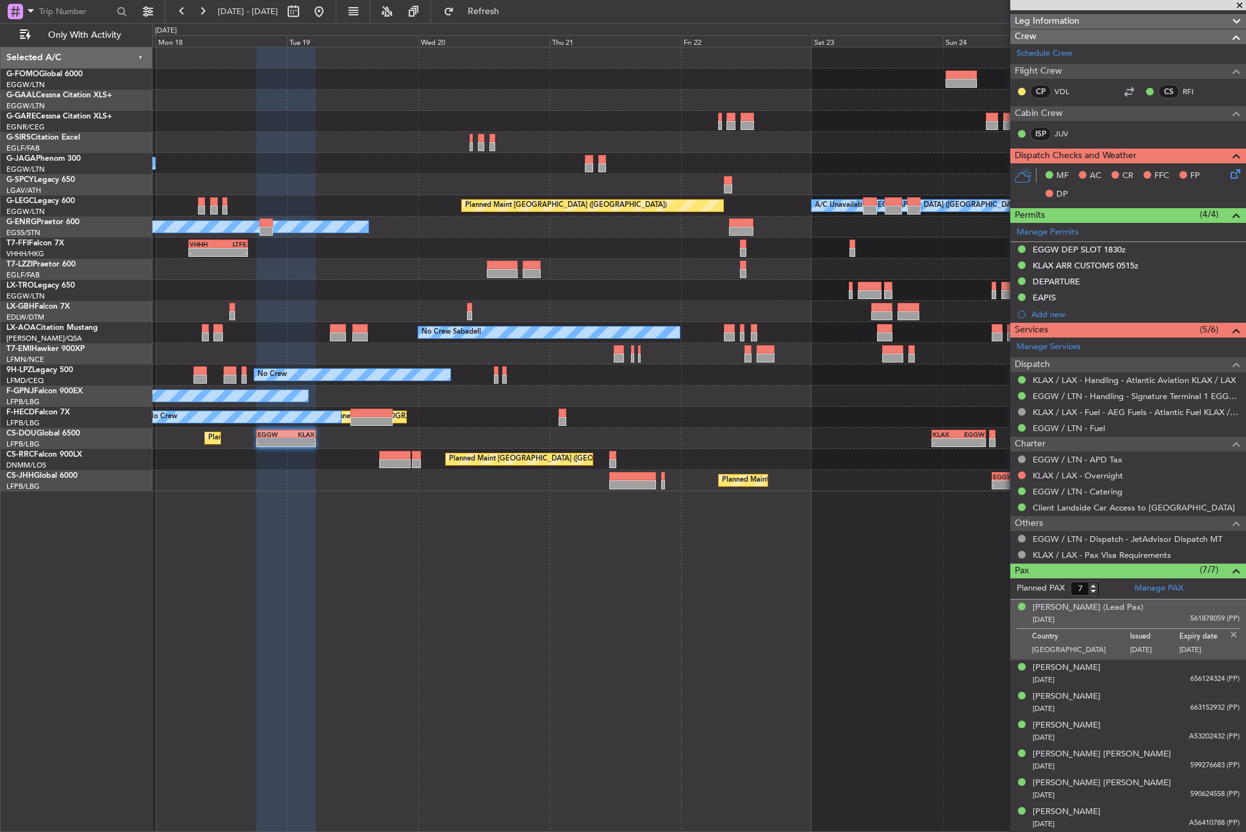
click at [757, 445] on div "Planned Maint Paris (Le Bourget) A/C Unavailable - - KLAX 22:00 Z EGGW 07:55 Z …" at bounding box center [698, 438] width 1093 height 21
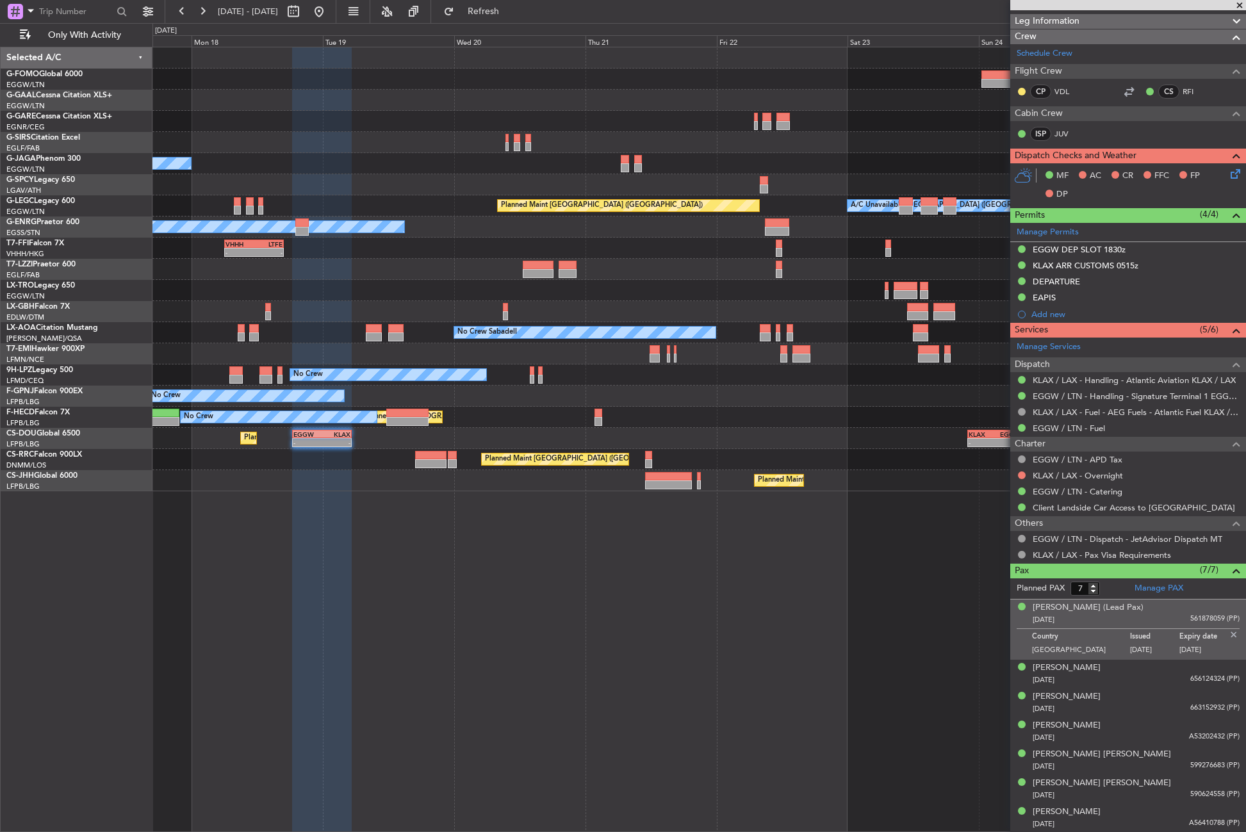
click at [569, 532] on div "Planned Maint Windsor Locks (Bradley Intl) Planned Maint Dusseldorf Owner A/C U…" at bounding box center [698, 439] width 1093 height 785
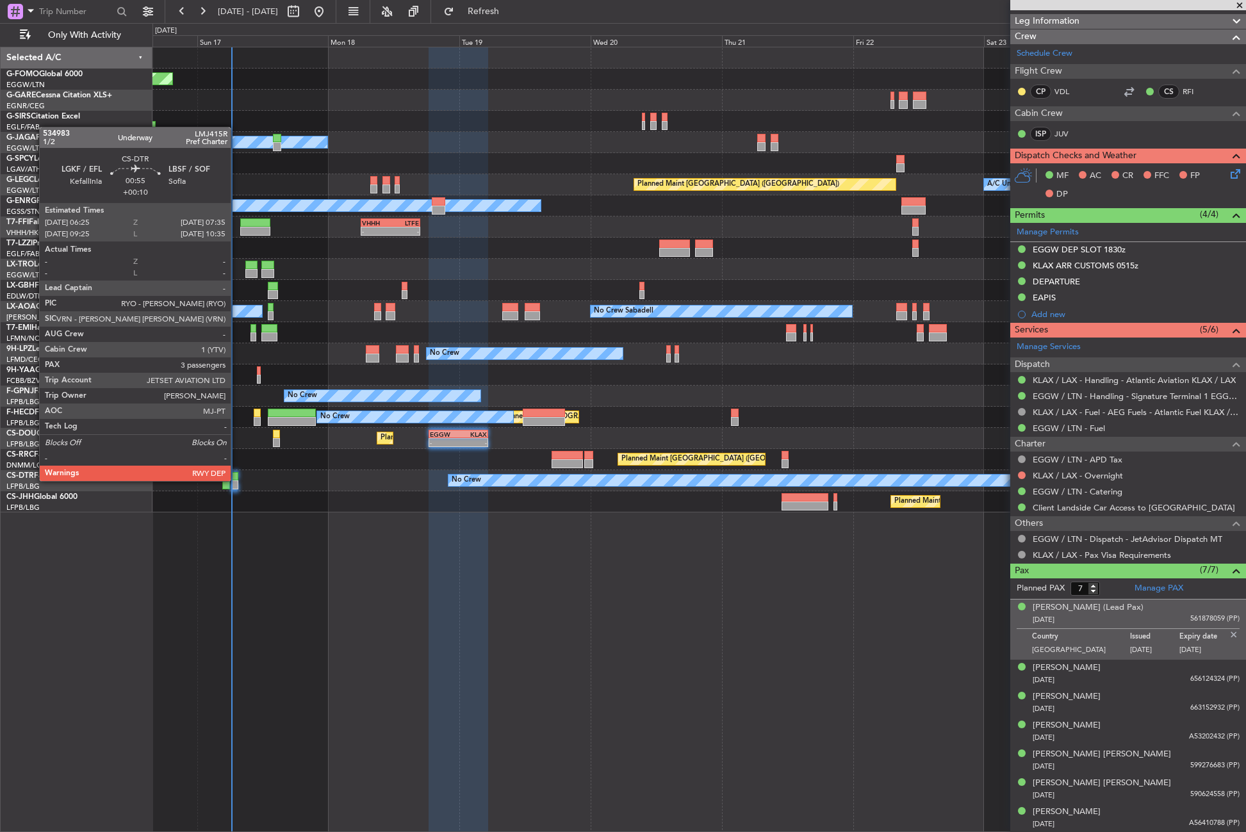
click at [236, 480] on div at bounding box center [234, 476] width 6 height 9
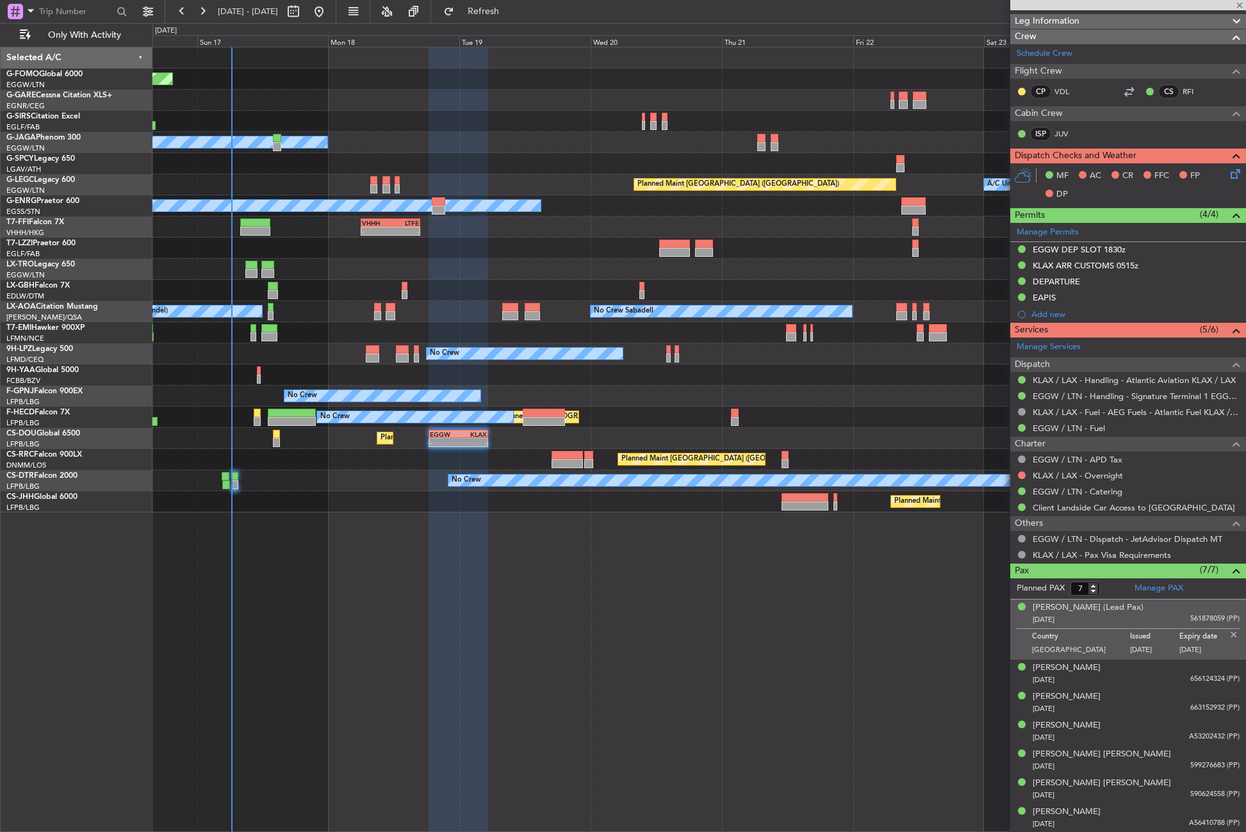
type input "+00:10"
type input "3"
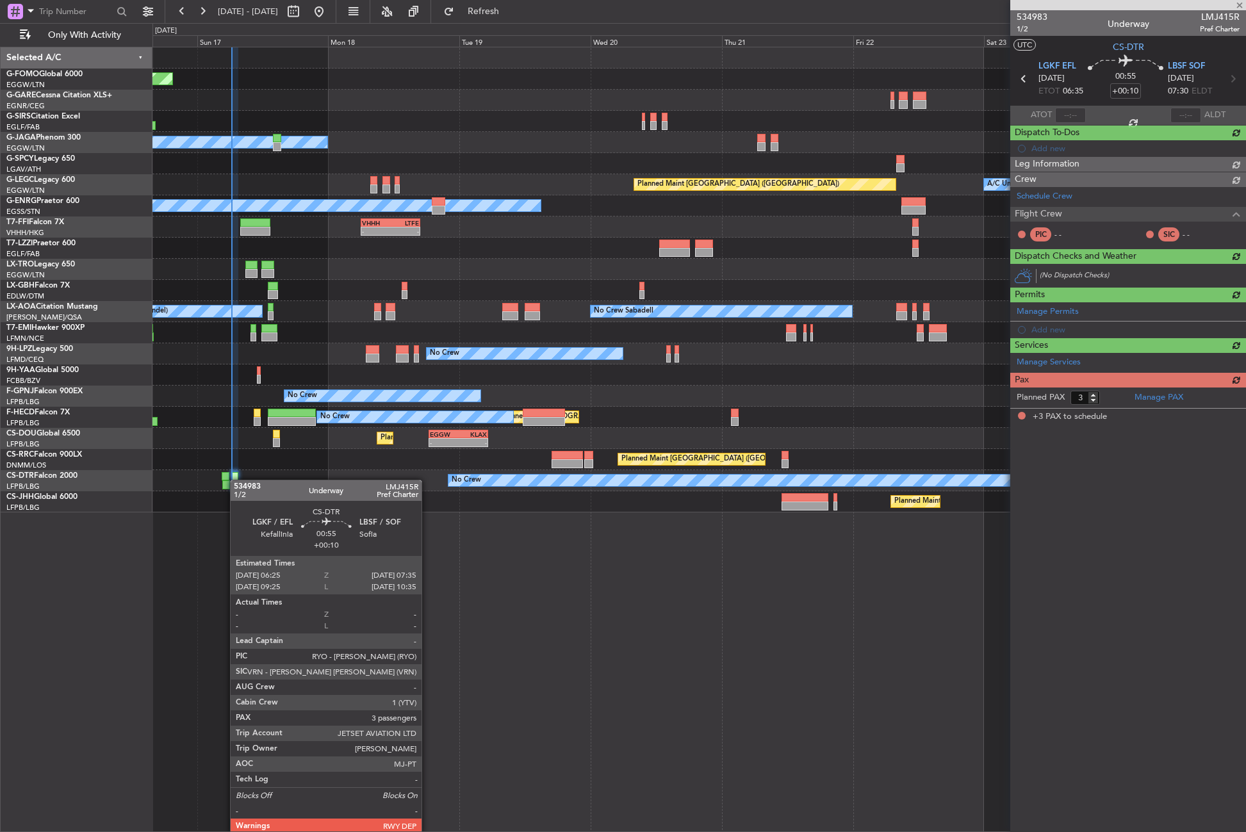
scroll to position [0, 0]
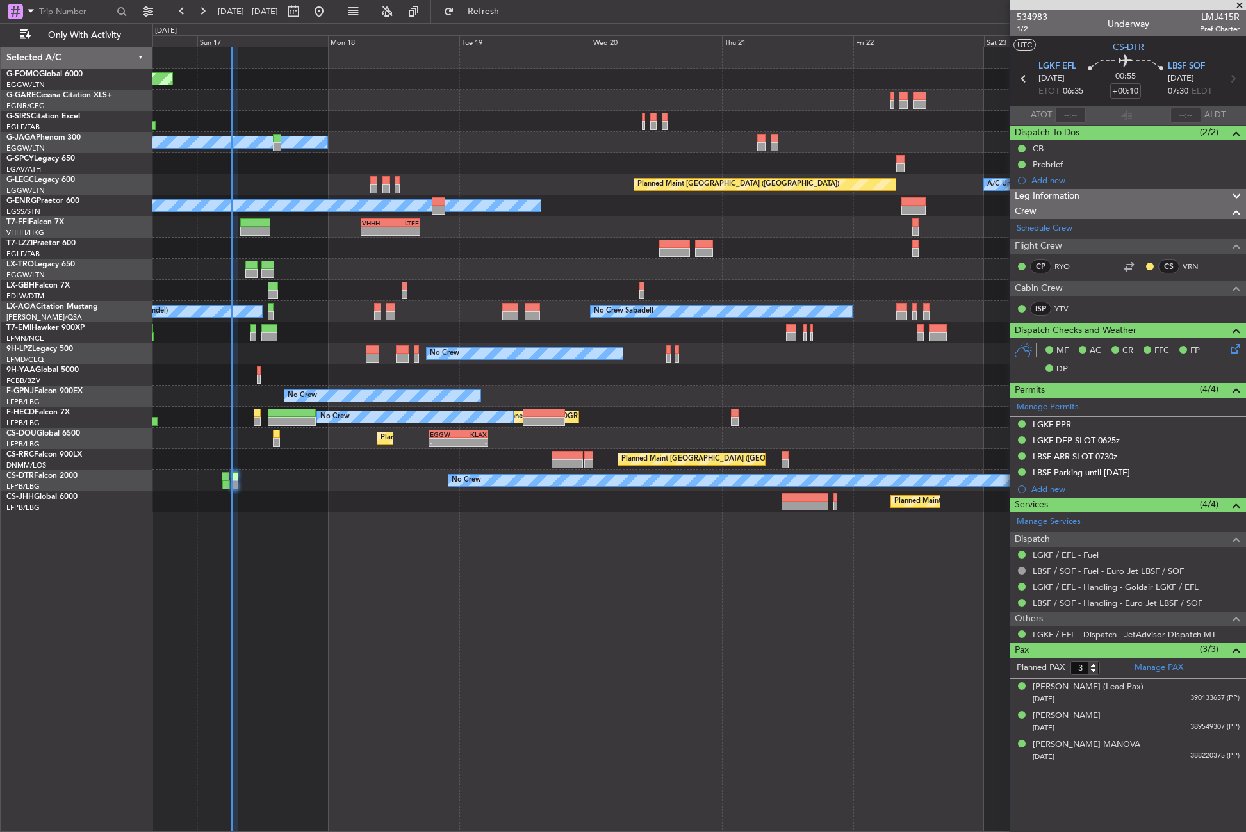
click at [436, 610] on div "Planned Maint Windsor Locks (Bradley Intl) Owner A/C Unavailable London (Luton)…" at bounding box center [698, 439] width 1093 height 785
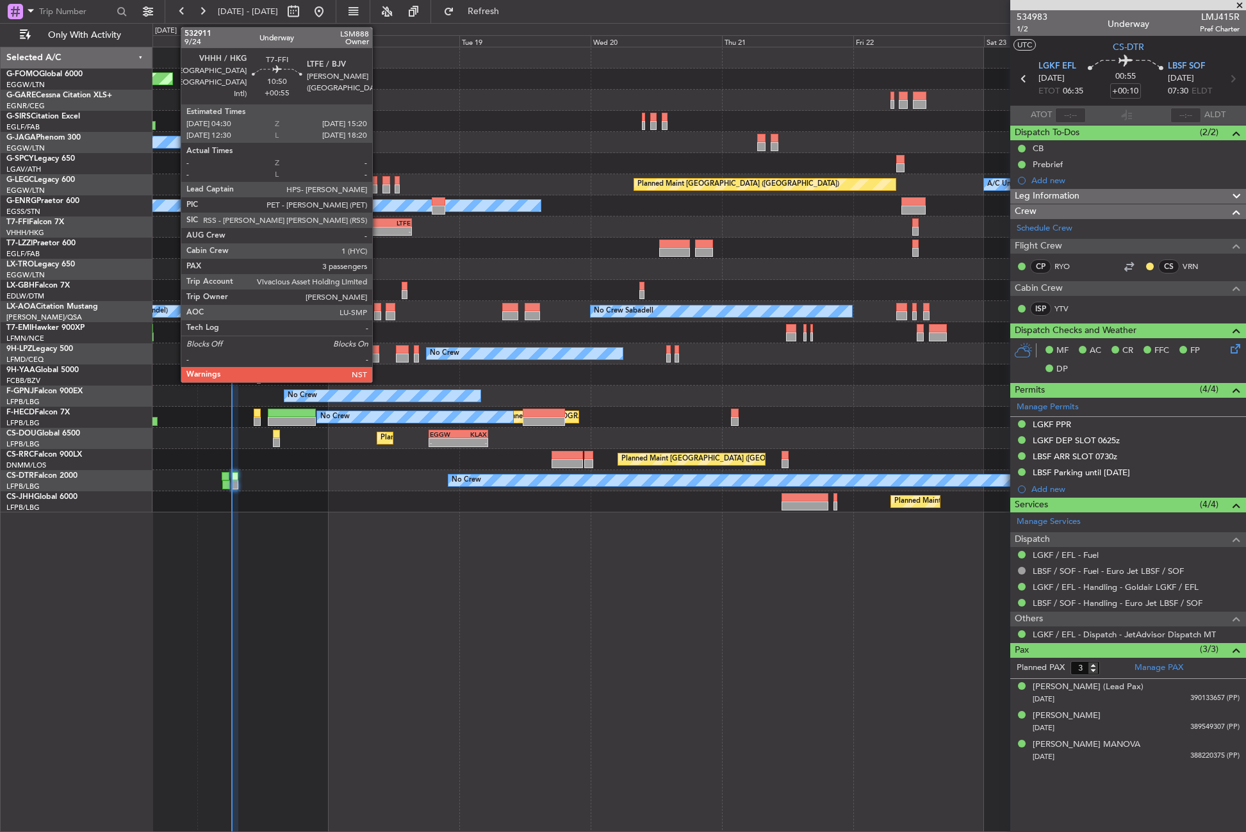
click at [378, 225] on div "VHHH" at bounding box center [368, 223] width 28 height 8
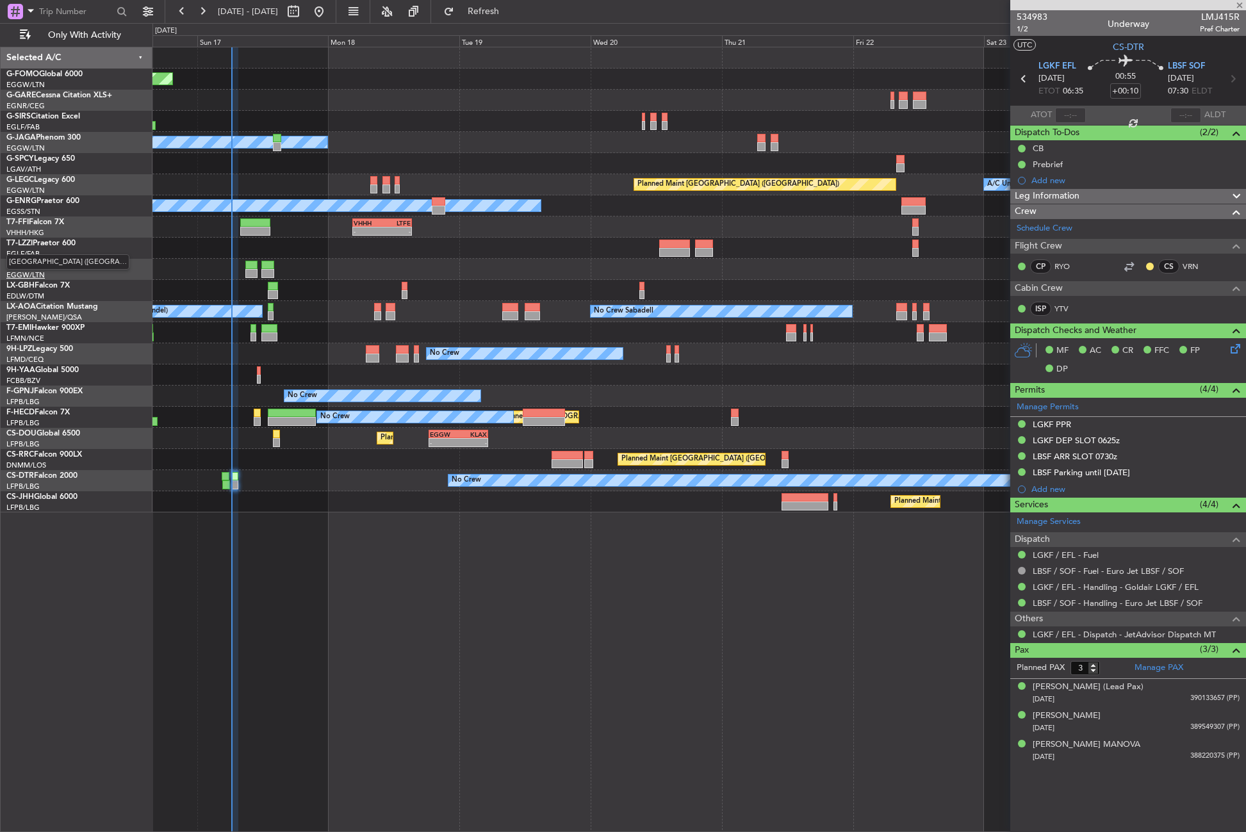
type input "+00:55"
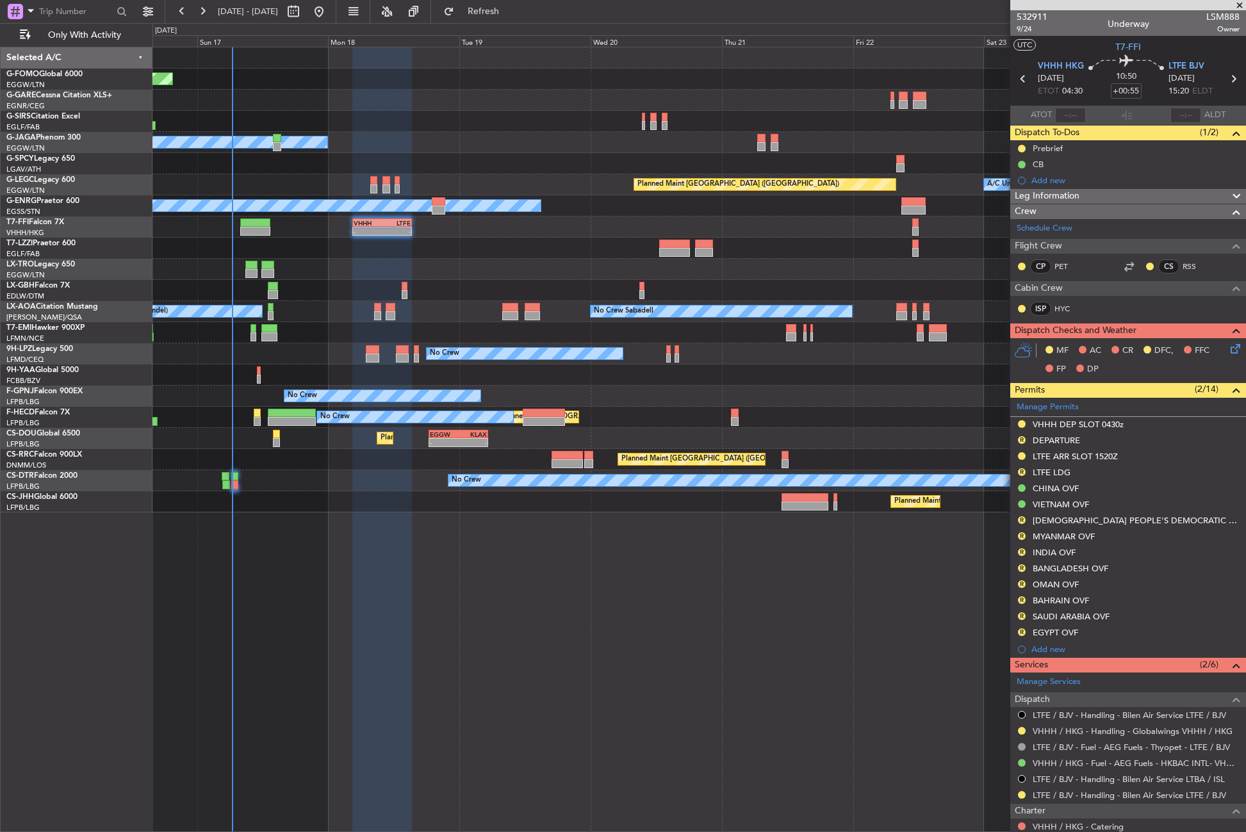
click at [1081, 197] on div "Leg Information" at bounding box center [1128, 196] width 236 height 15
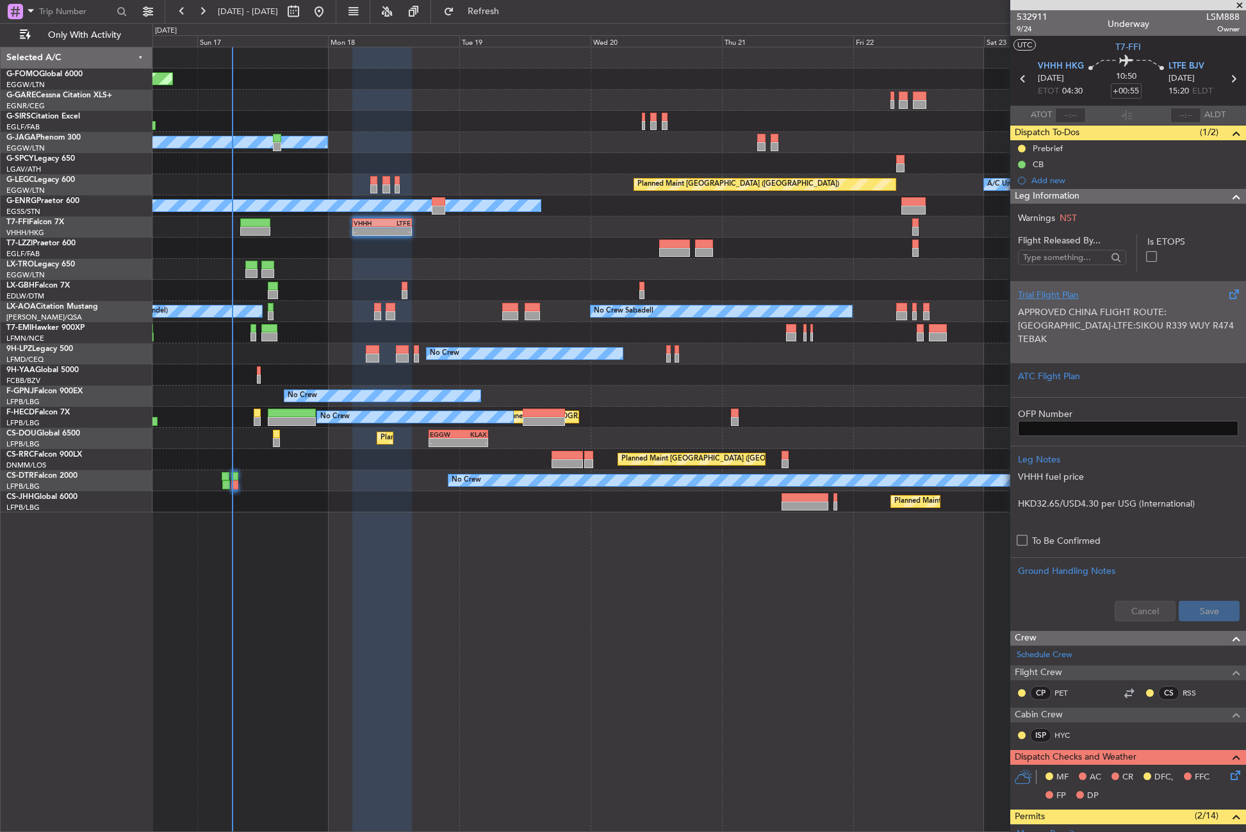
click at [1052, 346] on p at bounding box center [1128, 352] width 220 height 13
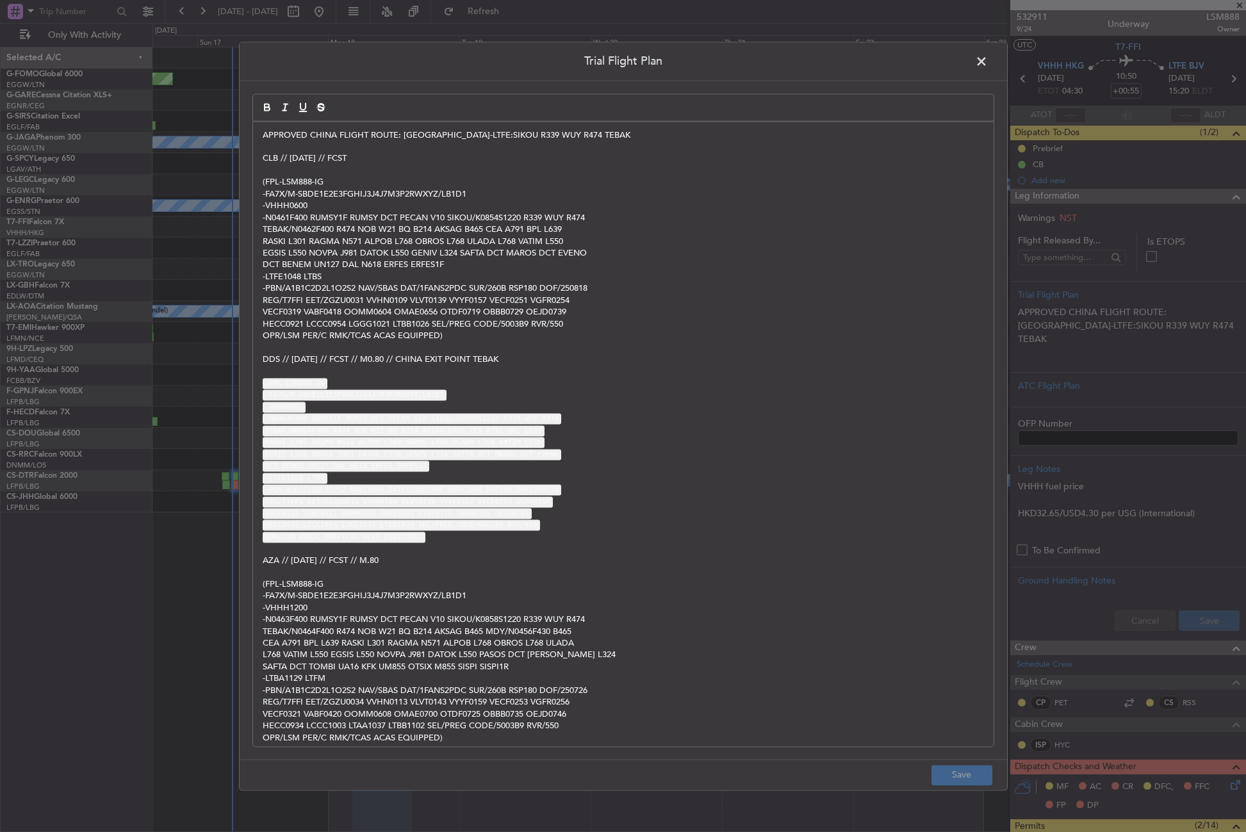
click at [259, 158] on div "APPROVED CHINA FLIGHT ROUTE: VHHH-LTFE:SIKOU R339 WUY R474 TEBAK CLB // 16AUG /…" at bounding box center [623, 434] width 740 height 625
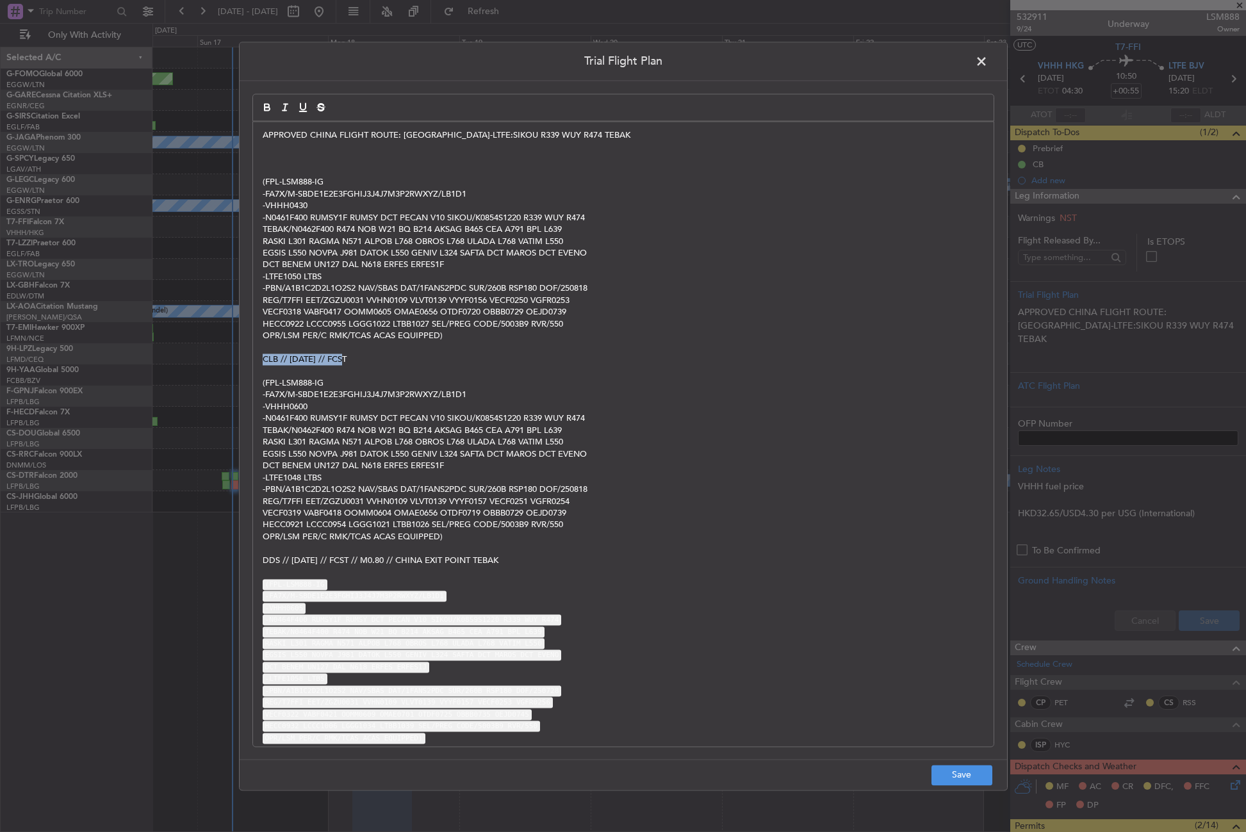
drag, startPoint x: 350, startPoint y: 358, endPoint x: 259, endPoint y: 362, distance: 91.0
click at [259, 362] on div "APPROVED CHINA FLIGHT ROUTE: VHHH-LTFE:SIKOU R339 WUY R474 TEBAK (FPL-LSM888-IG…" at bounding box center [623, 434] width 740 height 625
copy p "CLB // [DATE] // FCST"
click at [279, 145] on p at bounding box center [623, 147] width 721 height 12
click at [275, 151] on p at bounding box center [623, 147] width 721 height 12
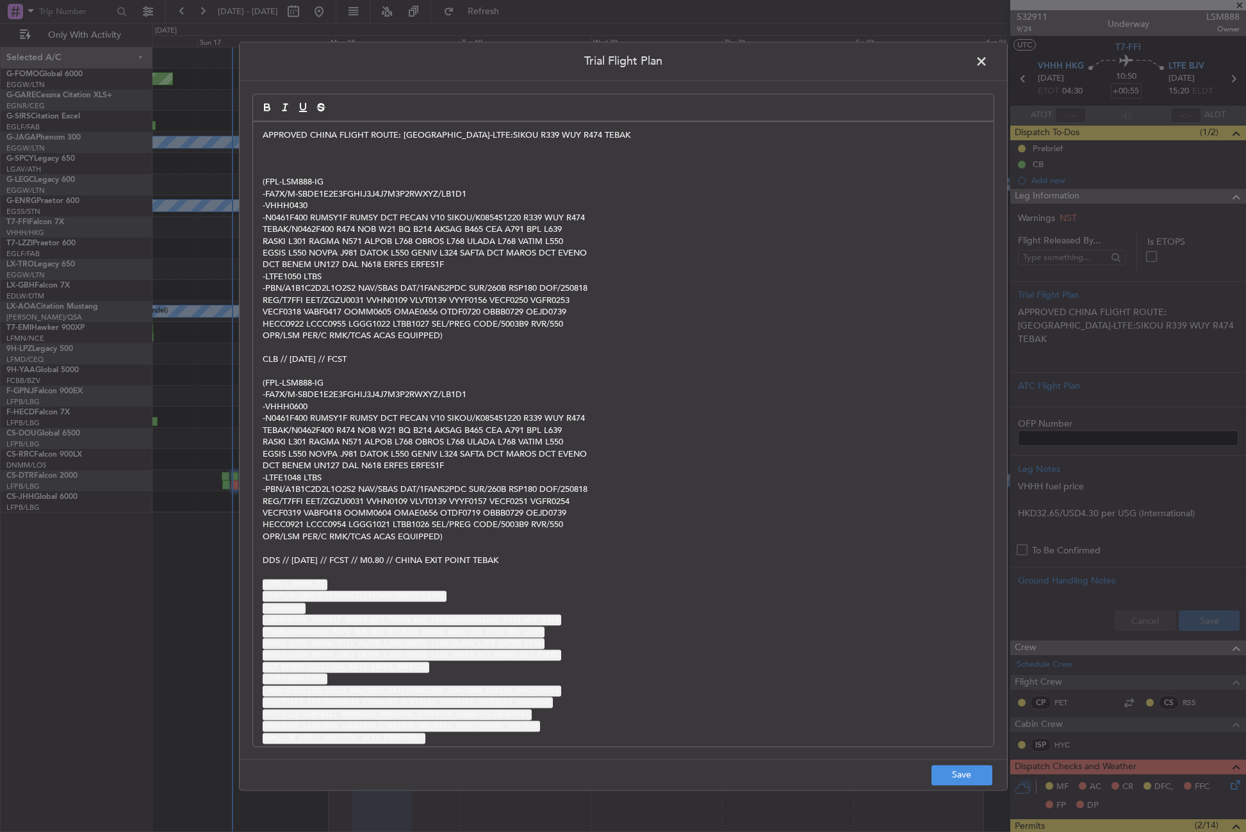
click at [271, 151] on p at bounding box center [623, 147] width 721 height 12
click at [271, 156] on p at bounding box center [623, 159] width 721 height 12
click at [297, 156] on span "CLB // [DATE] // FCST" at bounding box center [305, 159] width 84 height 12
click at [962, 779] on button "Save" at bounding box center [961, 775] width 61 height 20
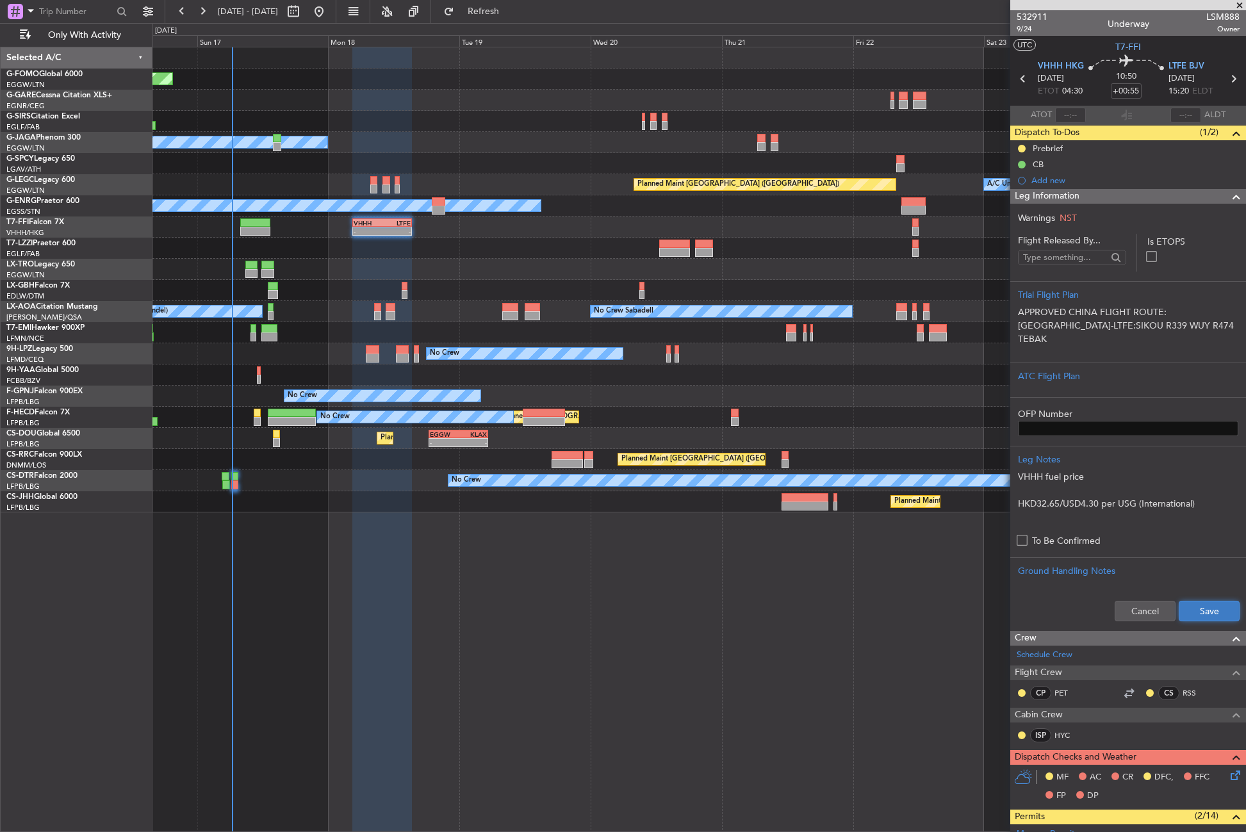
click at [1190, 607] on button "Save" at bounding box center [1209, 611] width 61 height 20
drag, startPoint x: 498, startPoint y: 10, endPoint x: 479, endPoint y: 13, distance: 18.8
click at [497, 10] on button "Refresh" at bounding box center [475, 11] width 77 height 20
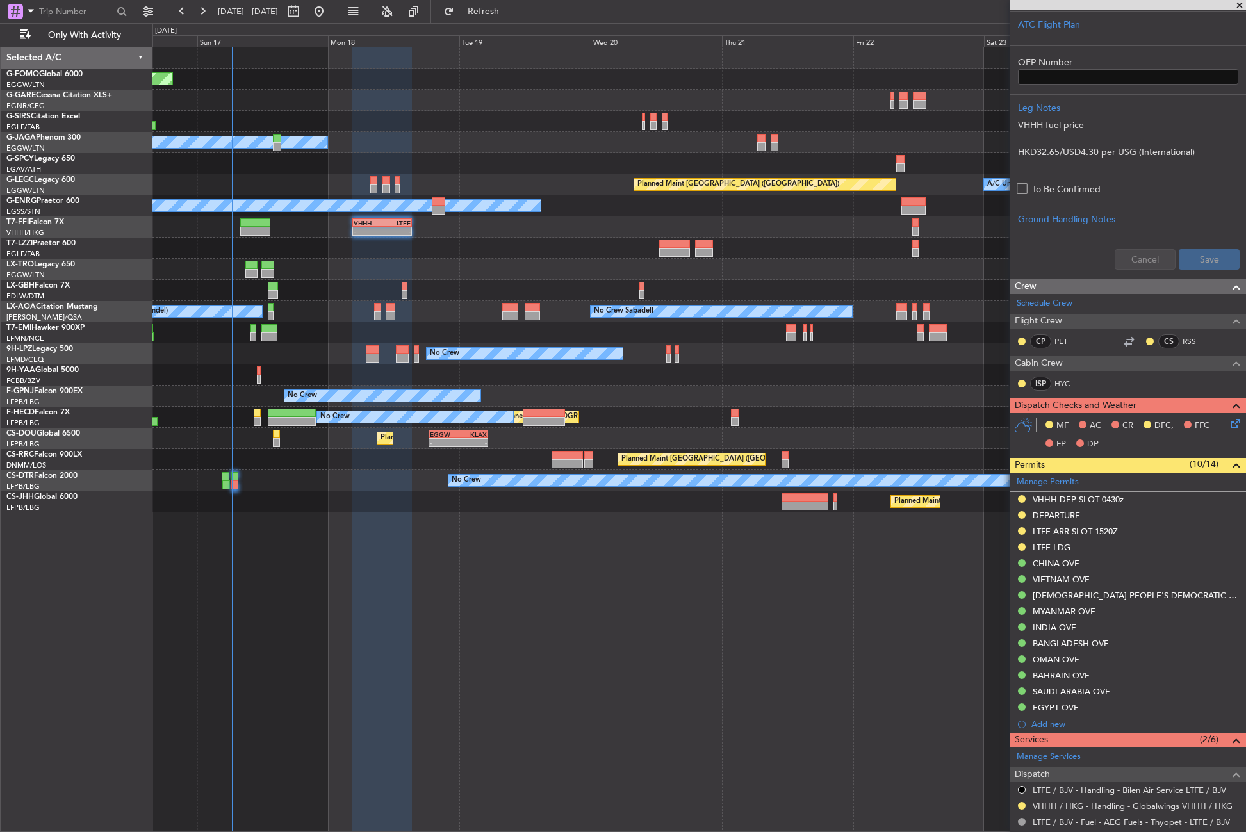
scroll to position [384, 0]
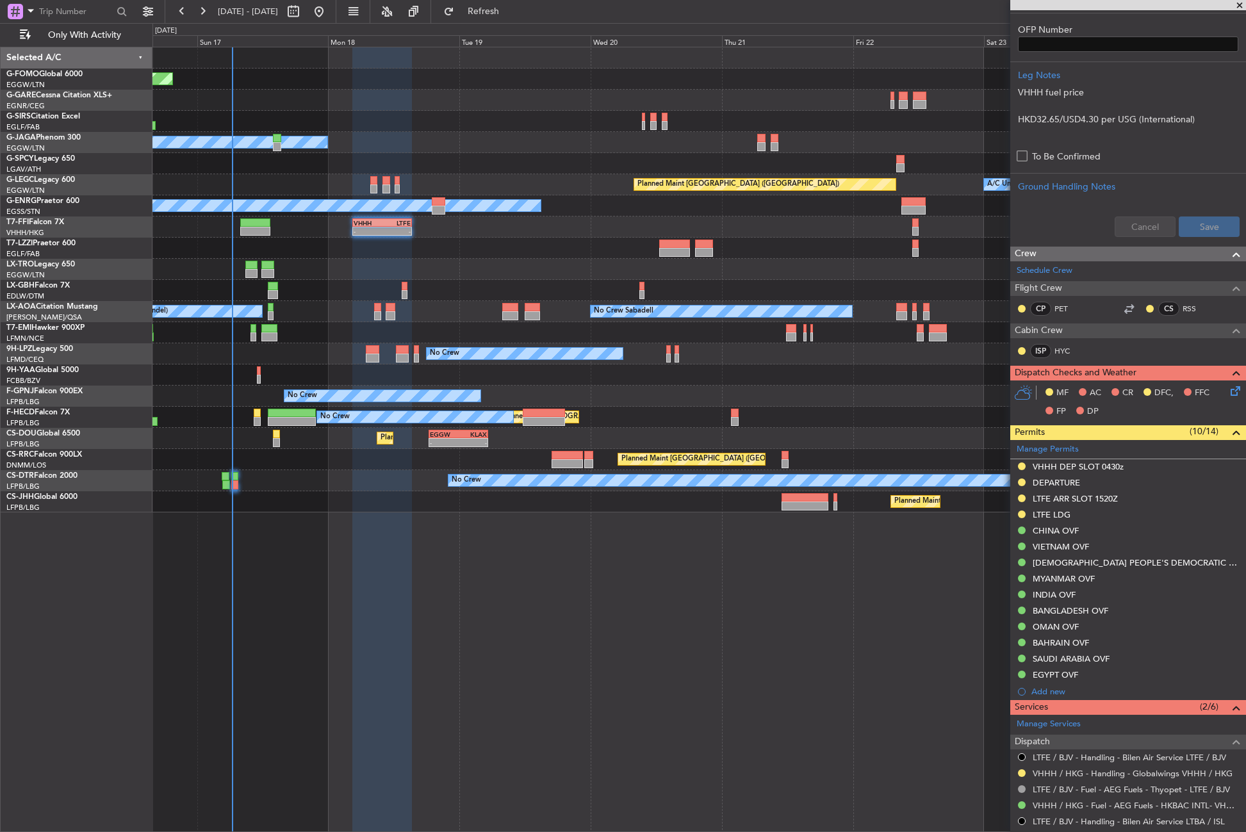
click at [1228, 391] on icon at bounding box center [1233, 389] width 10 height 10
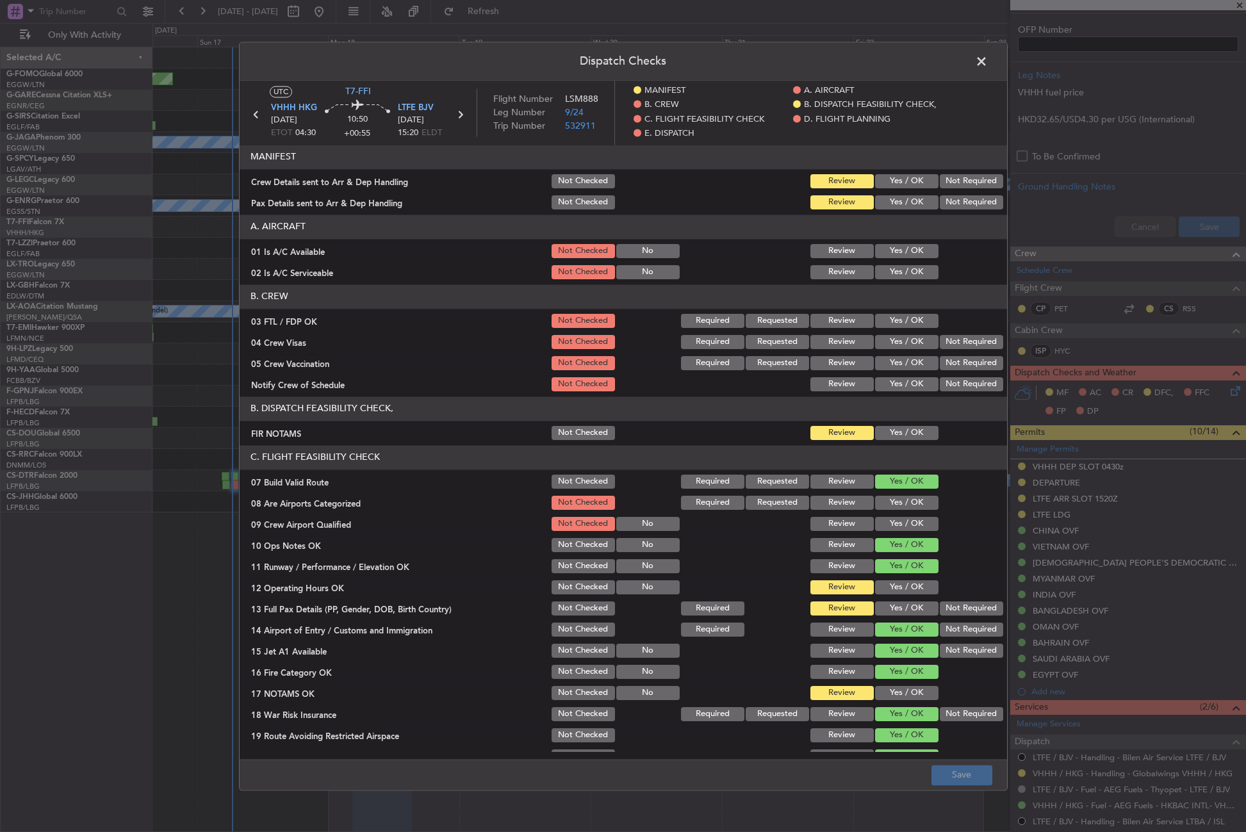
click at [894, 429] on button "Yes / OK" at bounding box center [906, 433] width 63 height 14
click at [879, 587] on button "Yes / OK" at bounding box center [906, 587] width 63 height 14
click at [885, 612] on button "Yes / OK" at bounding box center [906, 608] width 63 height 14
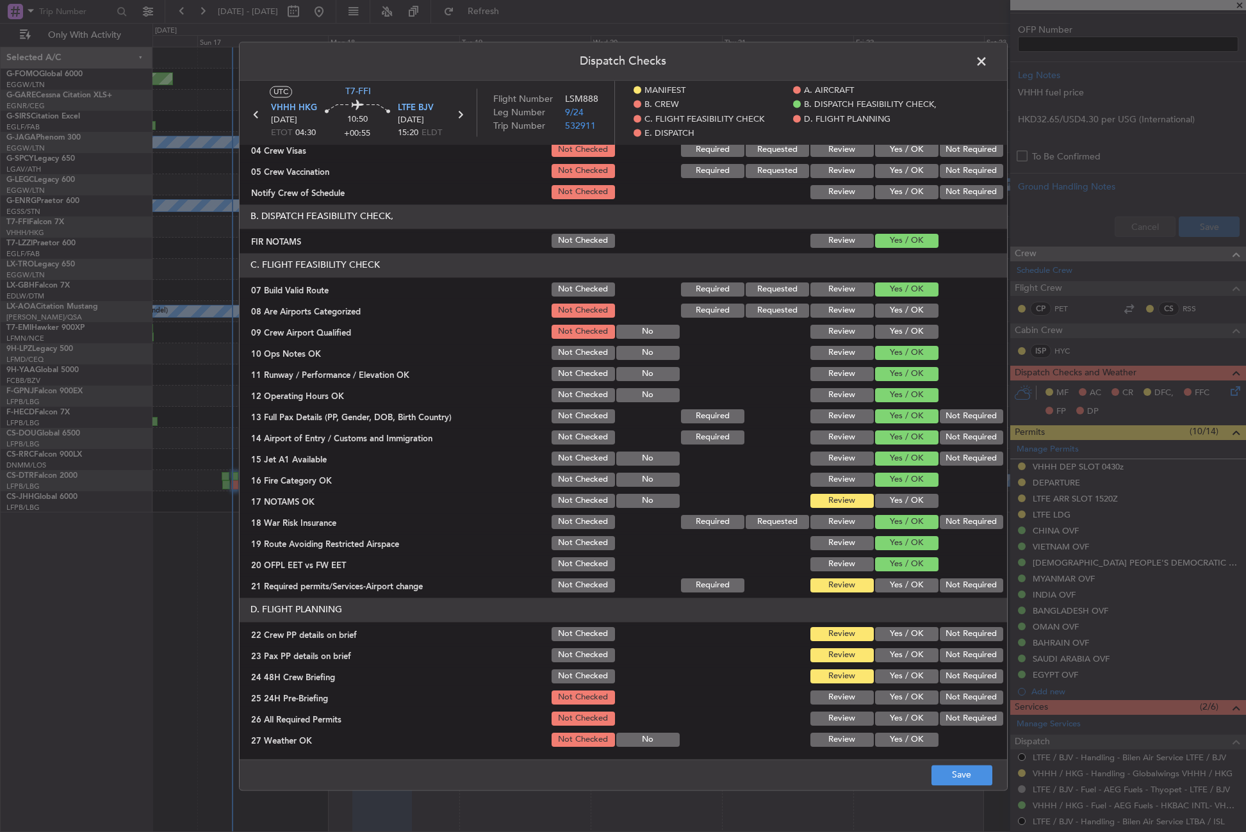
click at [908, 494] on button "Yes / OK" at bounding box center [906, 501] width 63 height 14
click at [907, 594] on div "Yes / OK" at bounding box center [905, 585] width 65 height 18
click at [906, 584] on button "Yes / OK" at bounding box center [906, 585] width 63 height 14
click at [903, 633] on button "Yes / OK" at bounding box center [906, 634] width 63 height 14
click at [902, 661] on button "Yes / OK" at bounding box center [906, 655] width 63 height 14
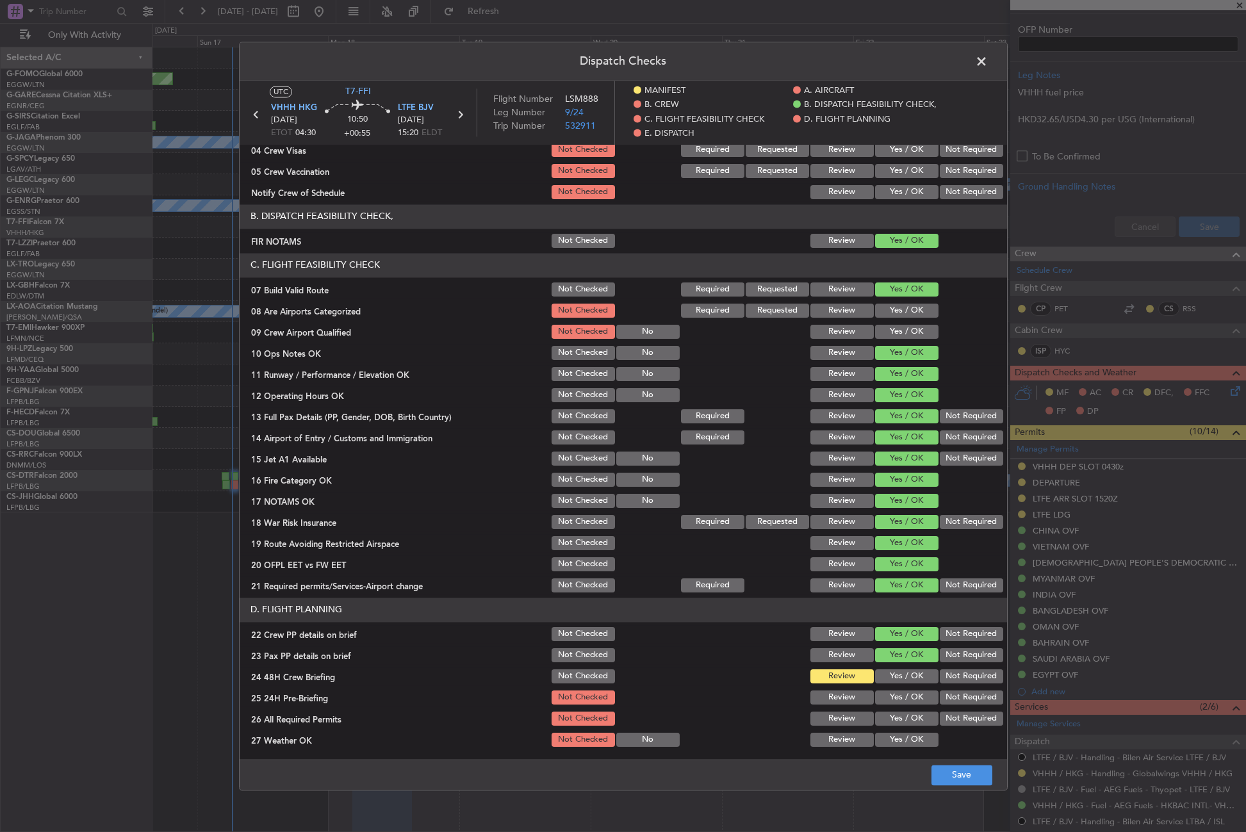
click at [899, 675] on button "Yes / OK" at bounding box center [906, 676] width 63 height 14
click at [947, 700] on button "Not Required" at bounding box center [971, 698] width 63 height 14
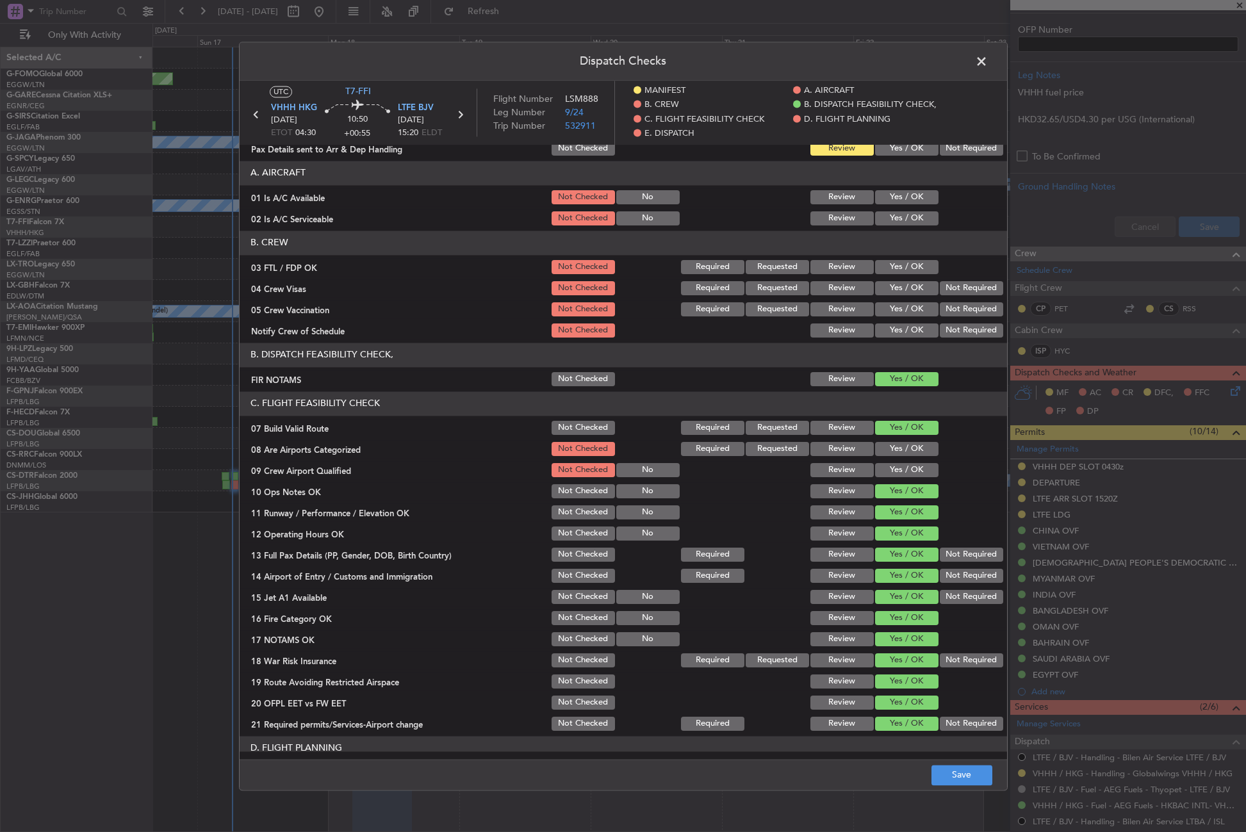
scroll to position [0, 0]
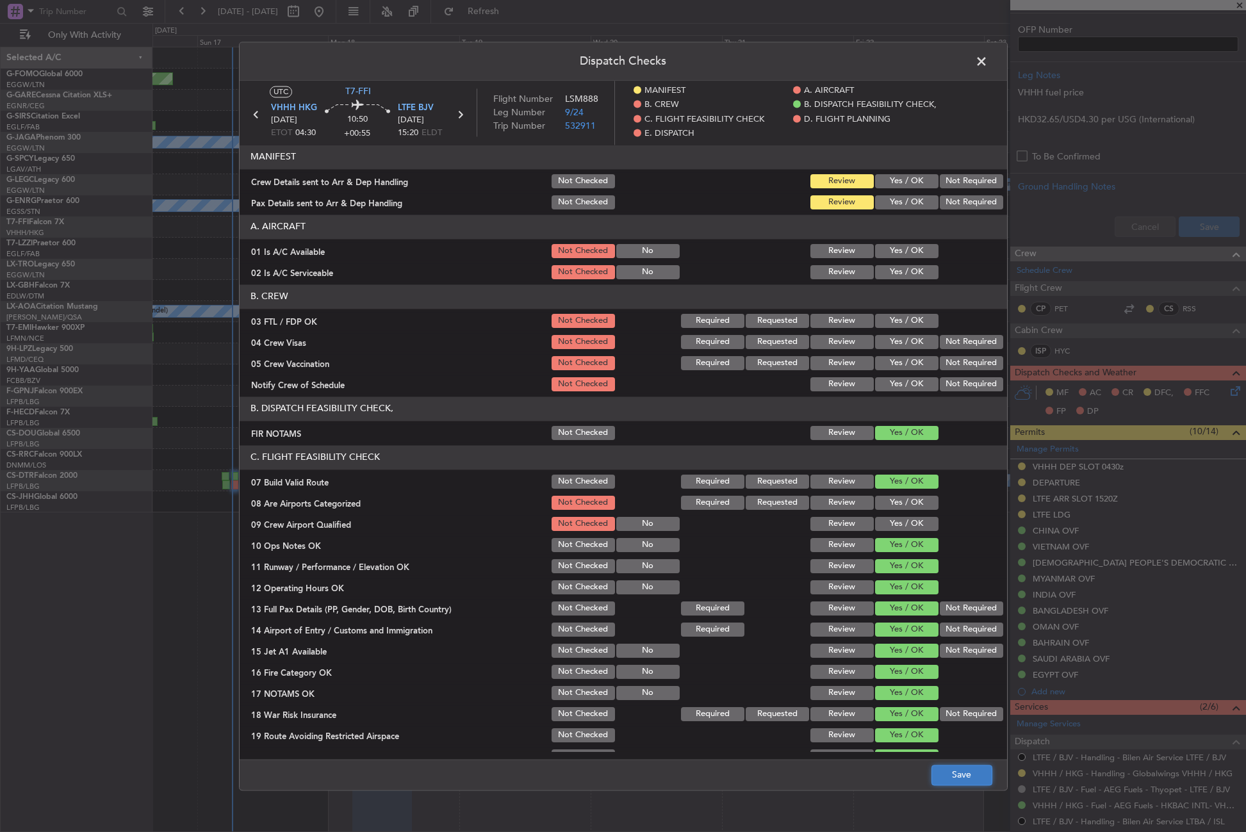
click at [965, 779] on button "Save" at bounding box center [961, 775] width 61 height 20
click at [988, 65] on span at bounding box center [988, 65] width 0 height 26
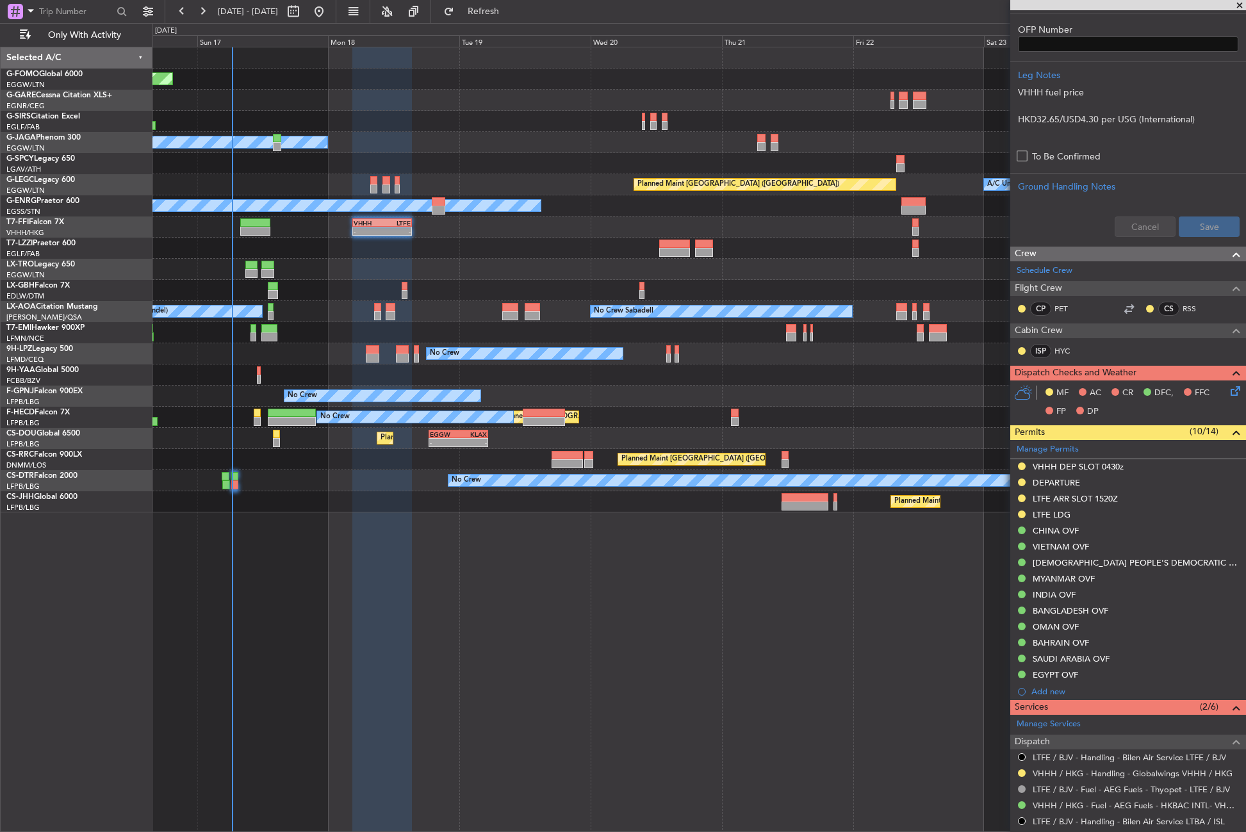
click at [473, 714] on div "Planned Maint Windsor Locks (Bradley Intl) Owner Planned Maint London (Luton) A…" at bounding box center [698, 439] width 1093 height 785
click at [474, 708] on div "Planned Maint Windsor Locks (Bradley Intl) Owner Planned Maint London (Luton) A…" at bounding box center [698, 439] width 1093 height 785
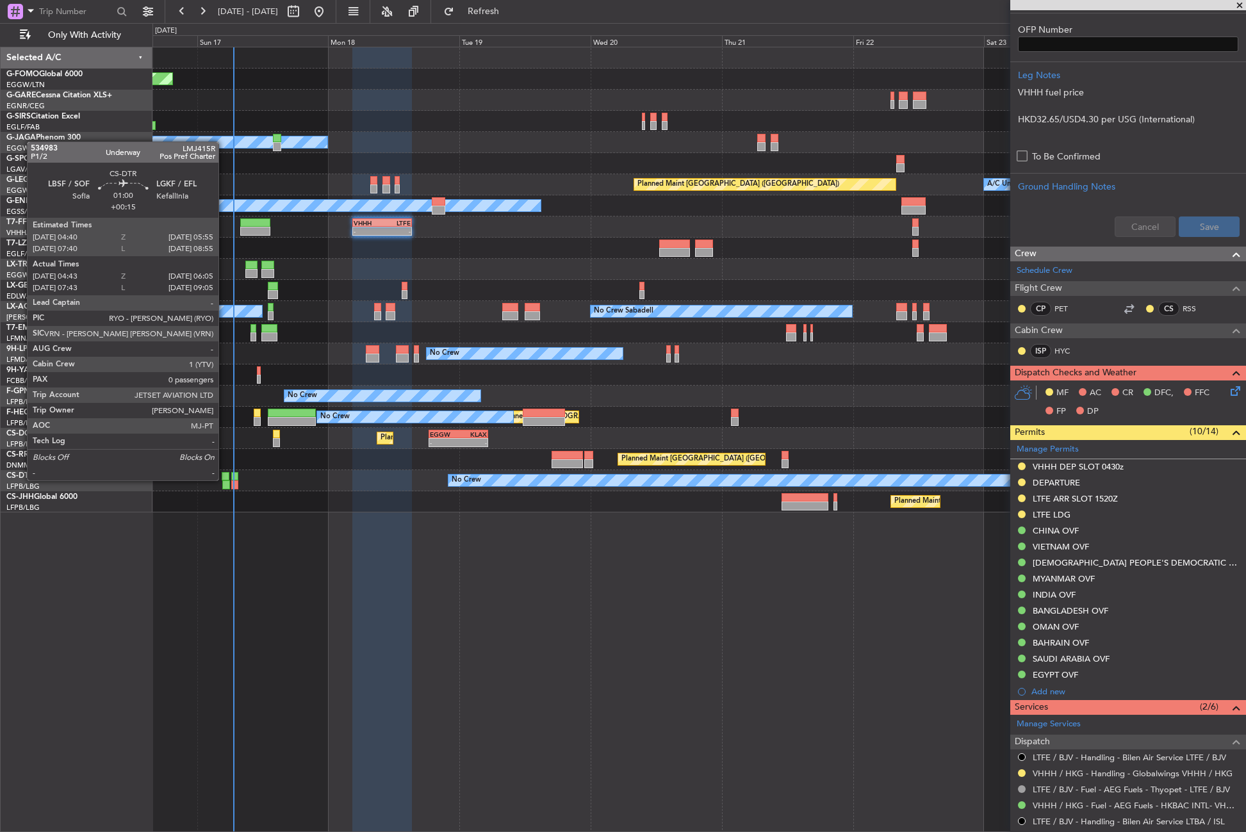
click at [224, 479] on div at bounding box center [225, 476] width 7 height 9
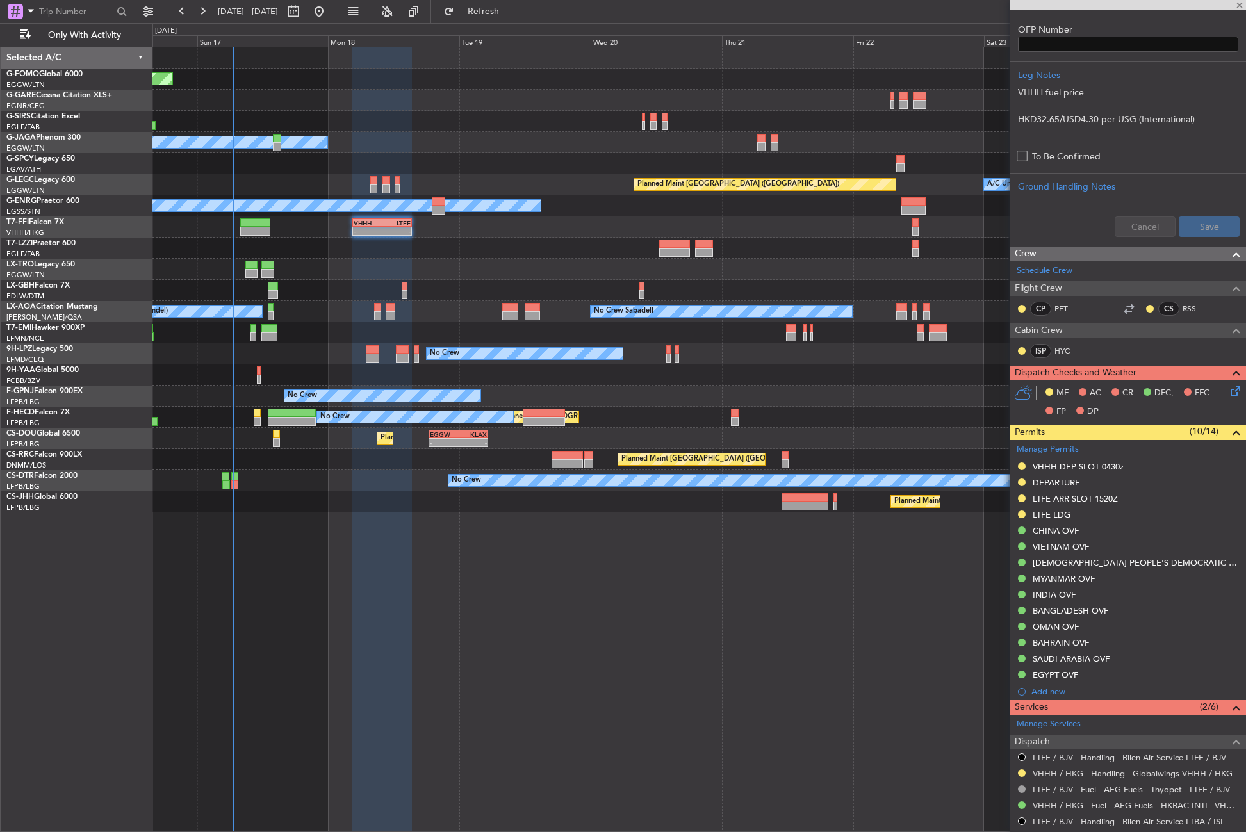
type input "+00:15"
type input "04:53"
type input "06:00"
type input "0"
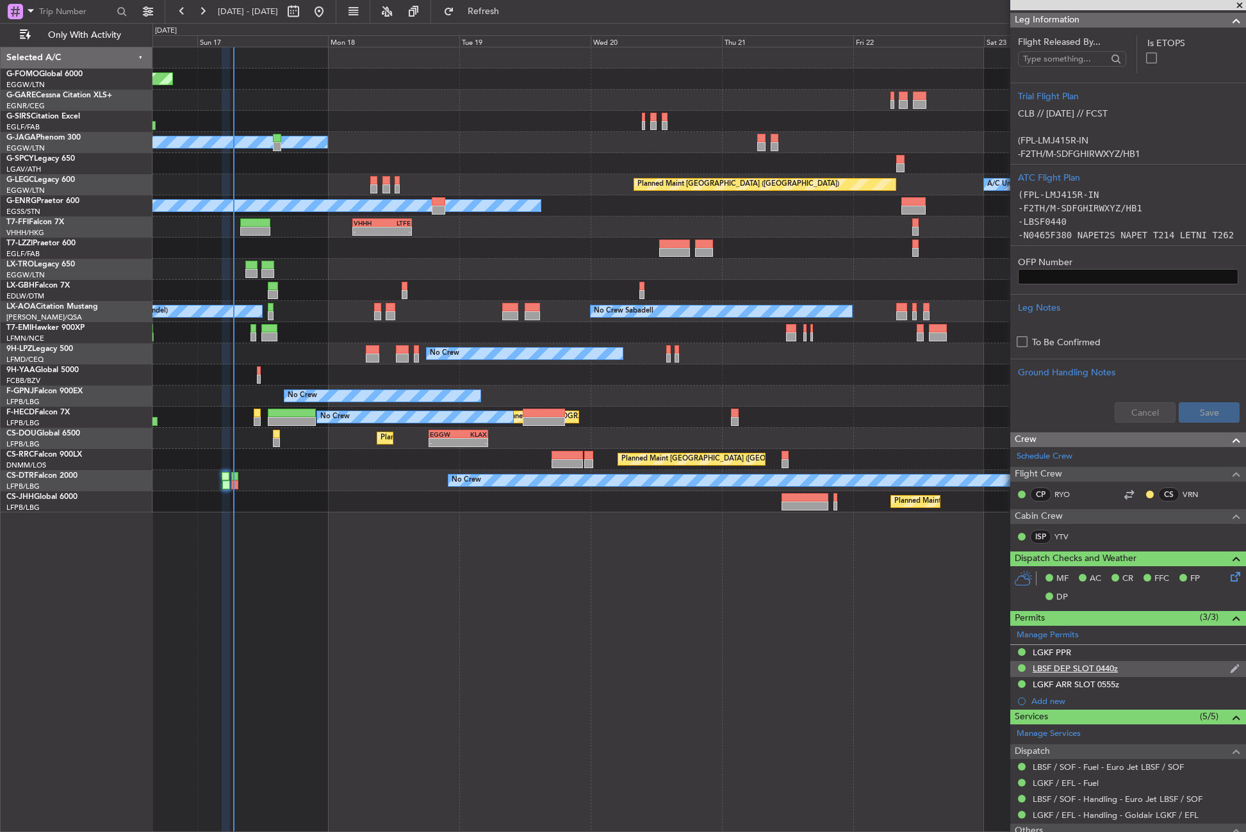
scroll to position [250, 0]
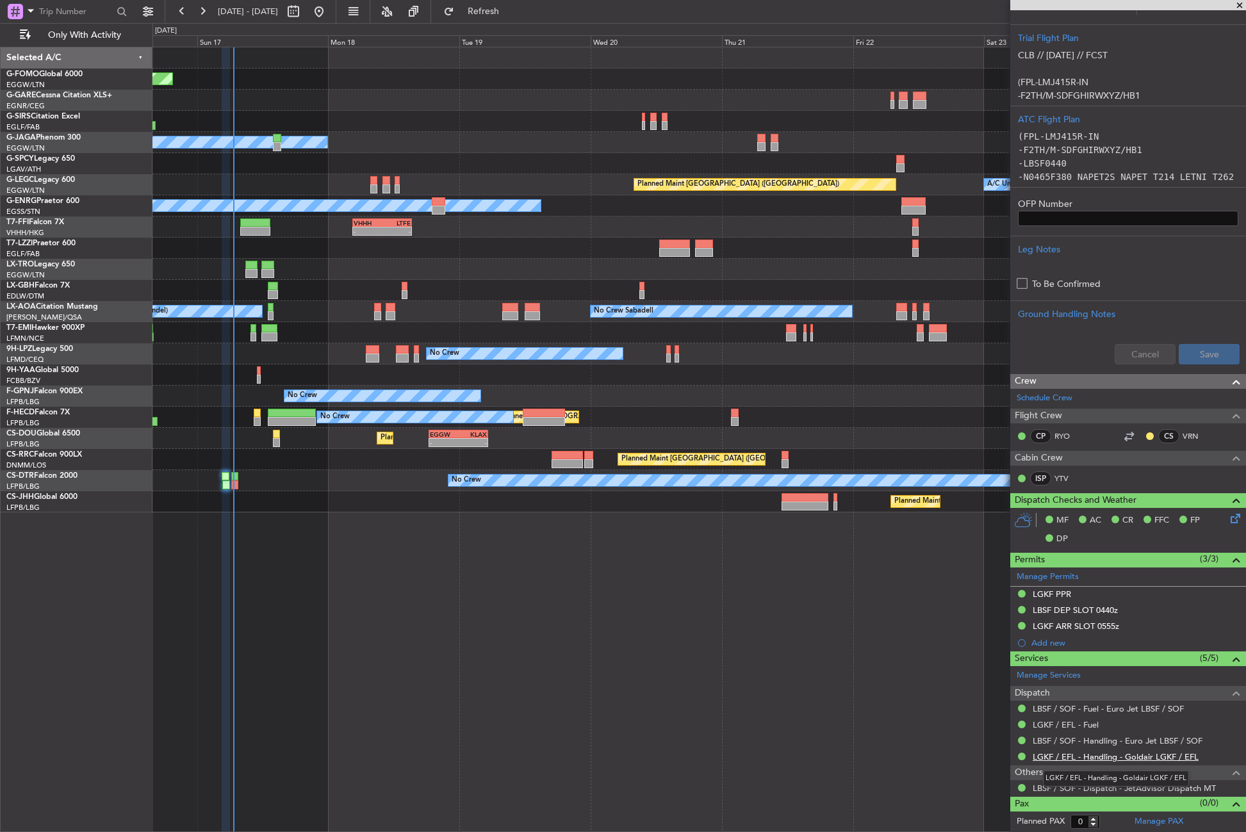
click at [1086, 755] on link "LGKF / EFL - Handling - Goldair LGKF / EFL" at bounding box center [1116, 756] width 166 height 11
click at [405, 651] on div "Planned Maint Windsor Locks ([PERSON_NAME] Intl) Owner A/C Unavailable [GEOGRAP…" at bounding box center [698, 439] width 1093 height 785
click at [354, 630] on div "Planned Maint Windsor Locks ([PERSON_NAME] Intl) Owner A/C Unavailable [GEOGRAP…" at bounding box center [698, 439] width 1093 height 785
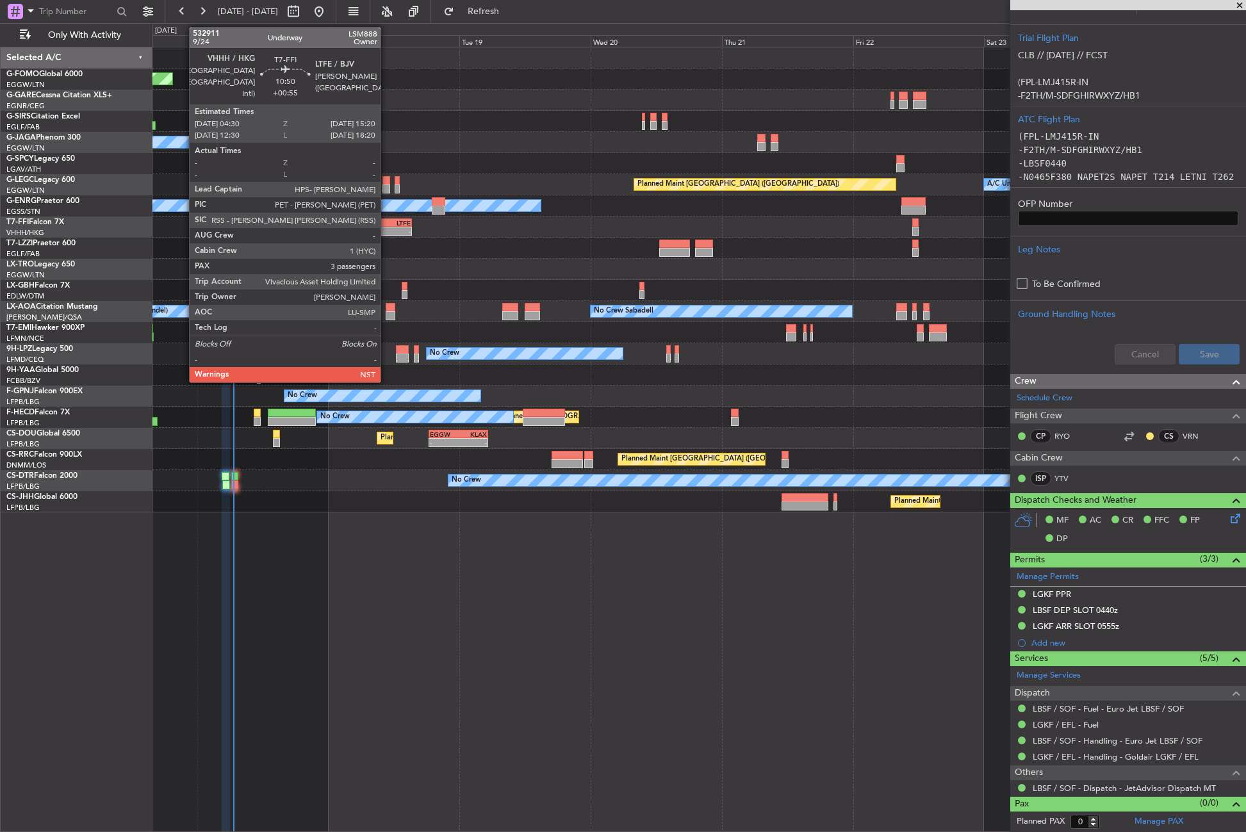
click at [382, 222] on div "LTFE" at bounding box center [396, 223] width 28 height 8
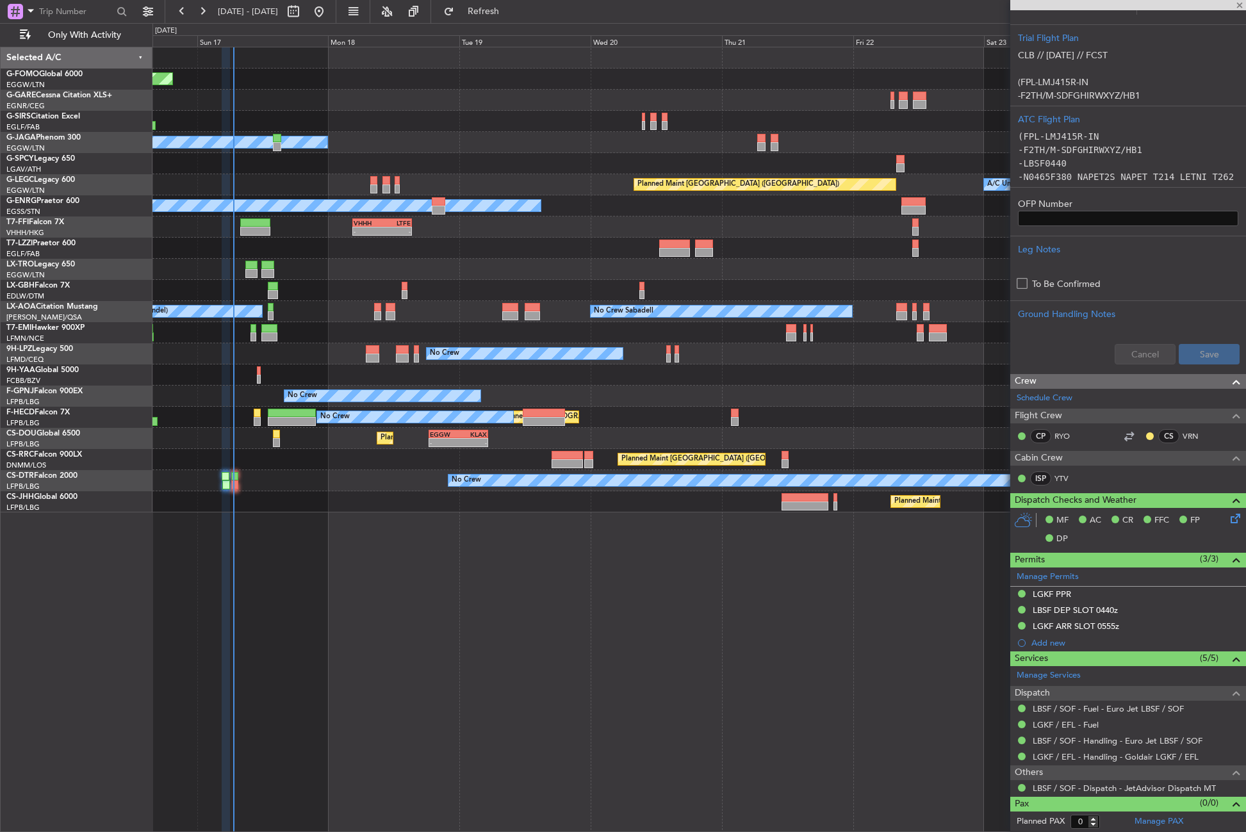
type input "+00:55"
type input "3"
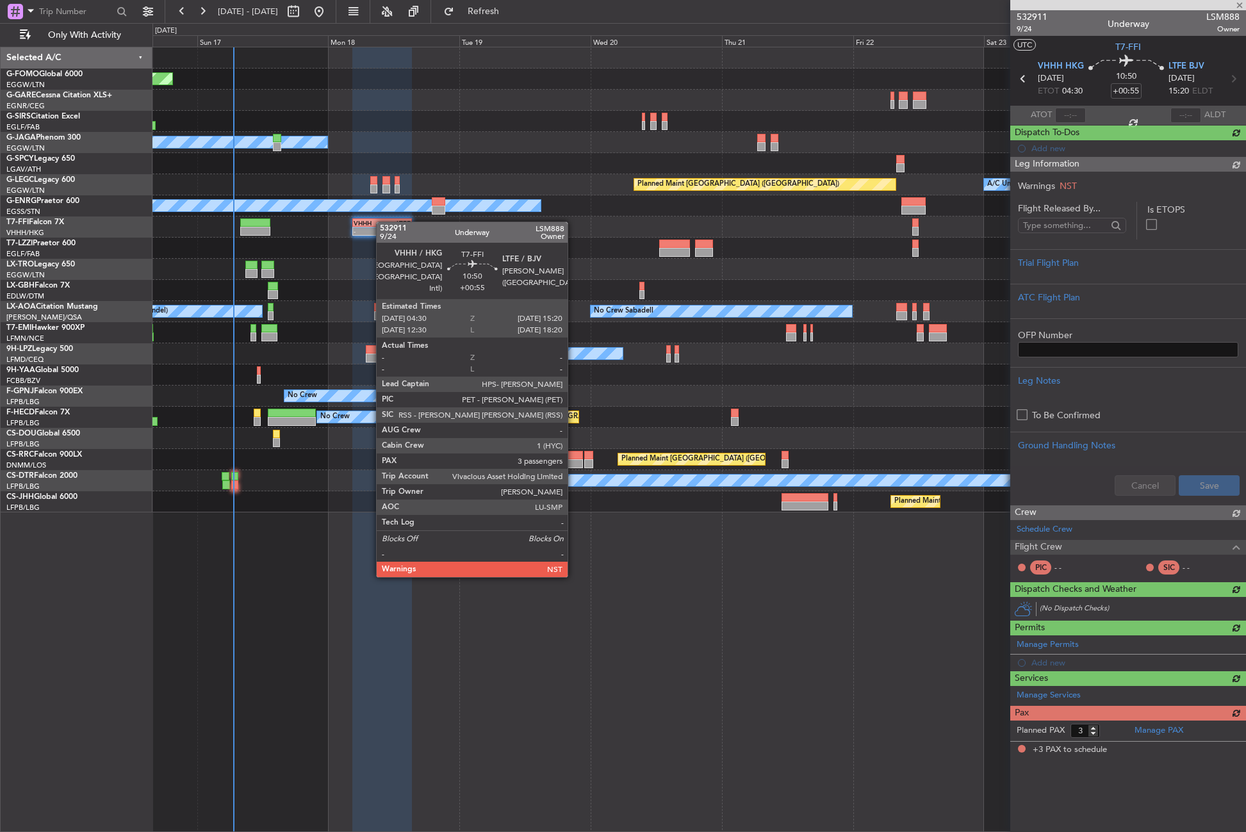
scroll to position [0, 0]
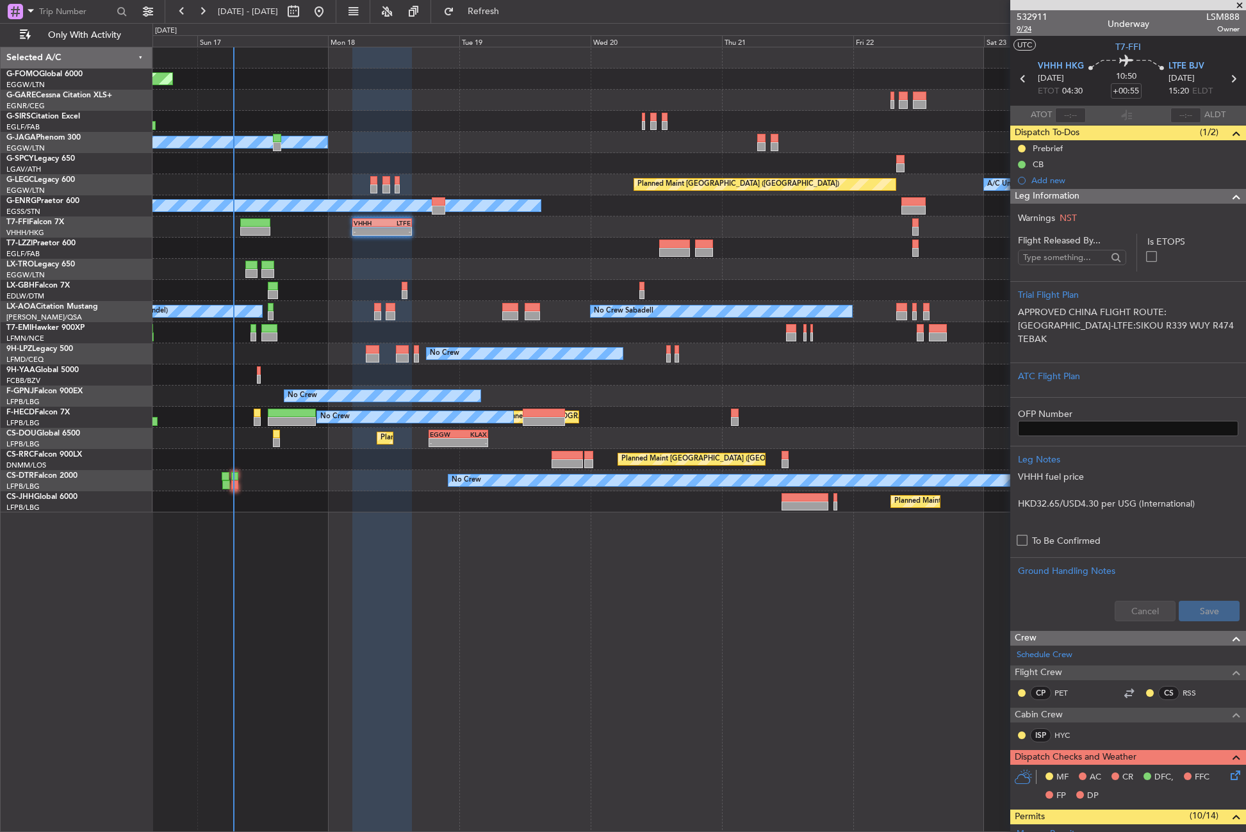
click at [1021, 28] on span "9/24" at bounding box center [1032, 29] width 31 height 11
click at [334, 314] on div "No Crew Luxembourg (Findel) No Crew Sabadell No Crew Sabadell" at bounding box center [698, 311] width 1093 height 21
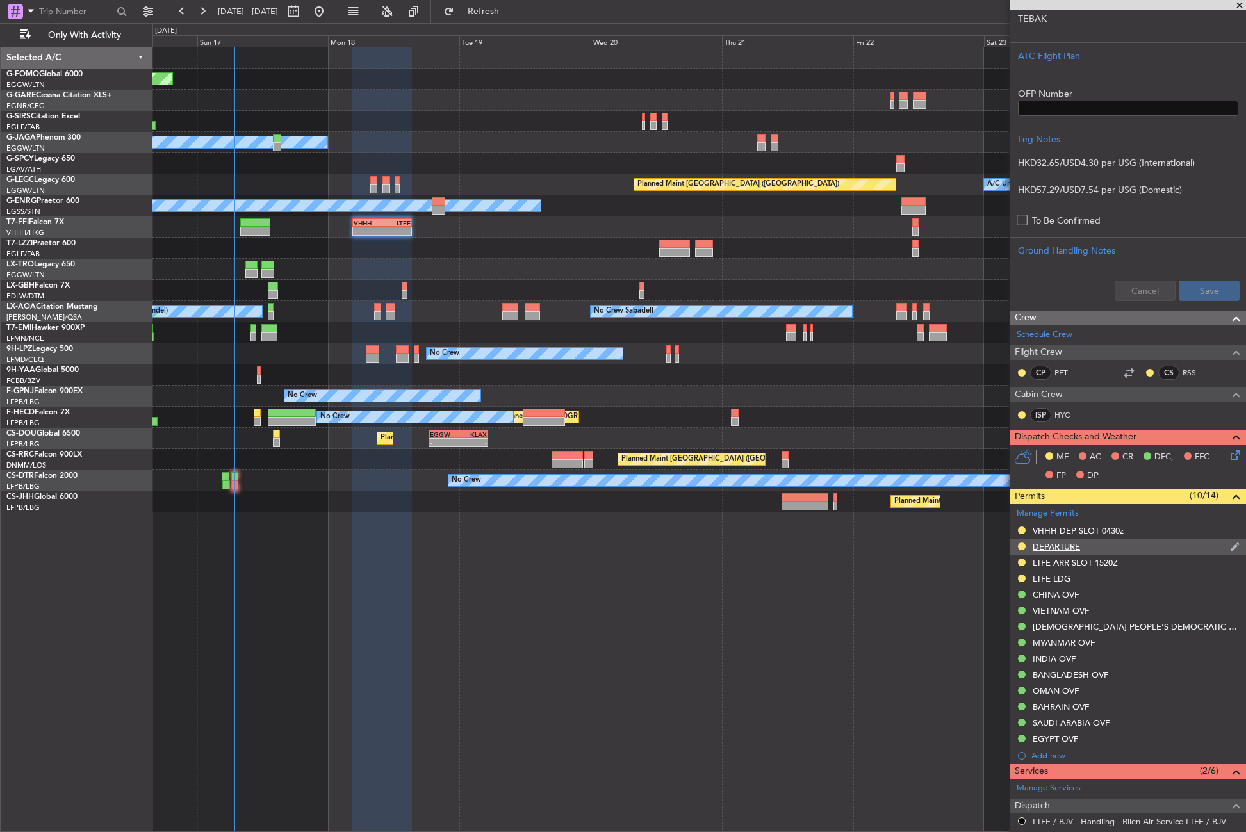
scroll to position [631, 0]
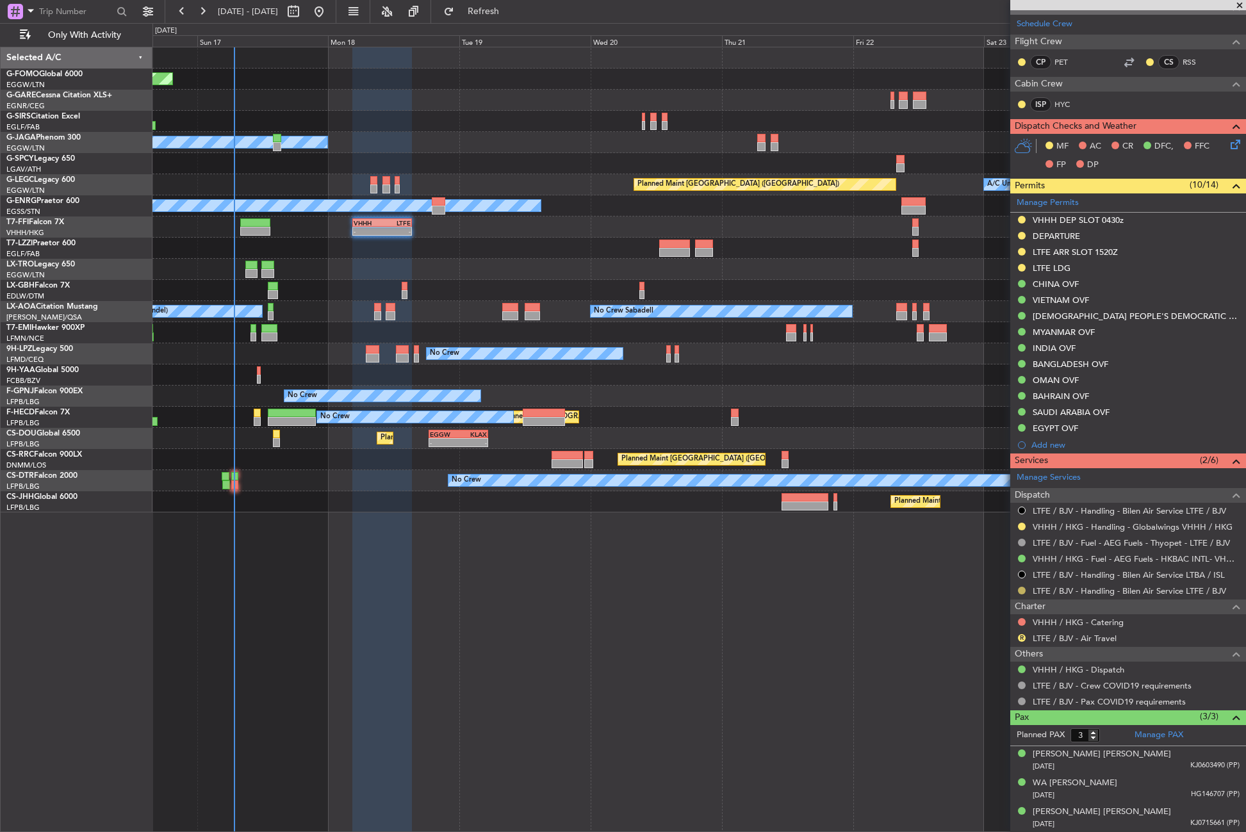
click at [1020, 590] on button at bounding box center [1022, 591] width 8 height 8
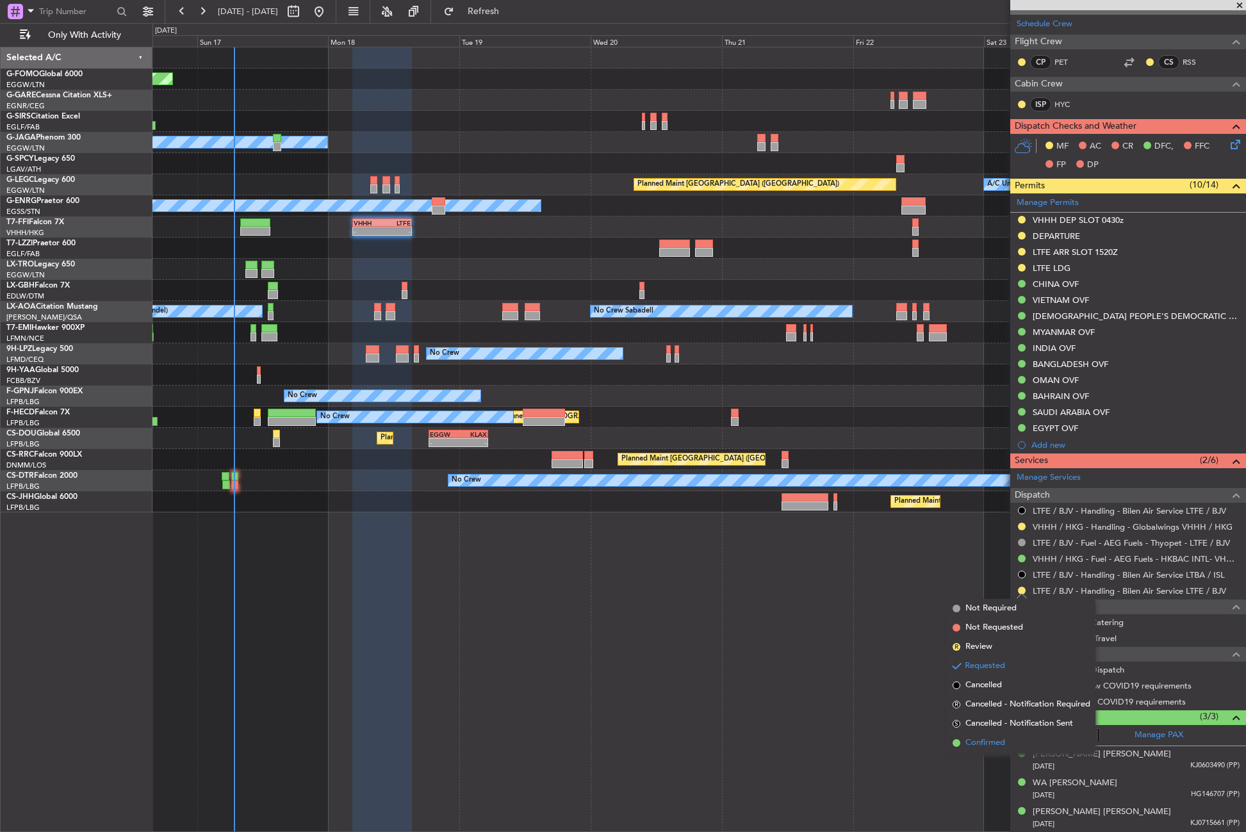
click at [988, 749] on li "Confirmed" at bounding box center [1021, 742] width 148 height 19
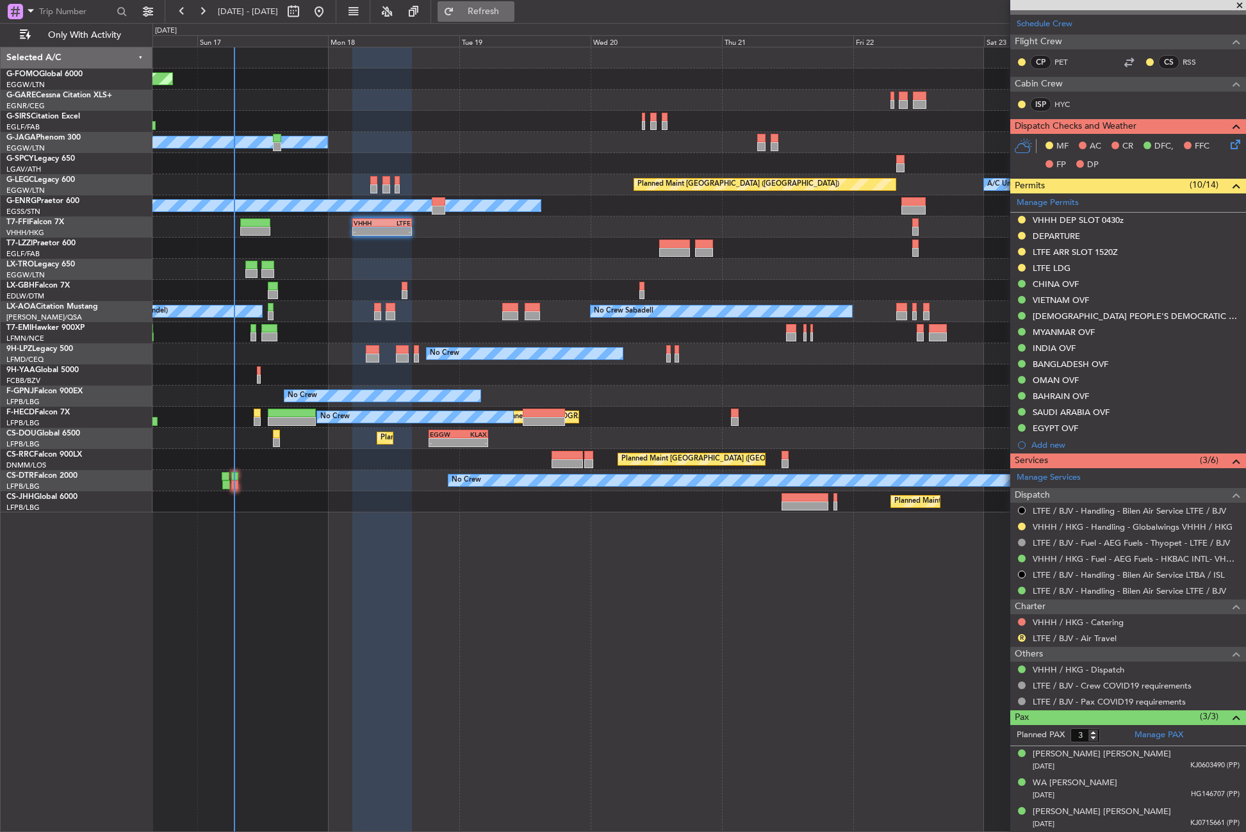
click at [501, 10] on span "Refresh" at bounding box center [484, 11] width 54 height 9
click at [499, 12] on button "Refresh" at bounding box center [475, 11] width 77 height 20
click at [395, 603] on div at bounding box center [382, 439] width 60 height 785
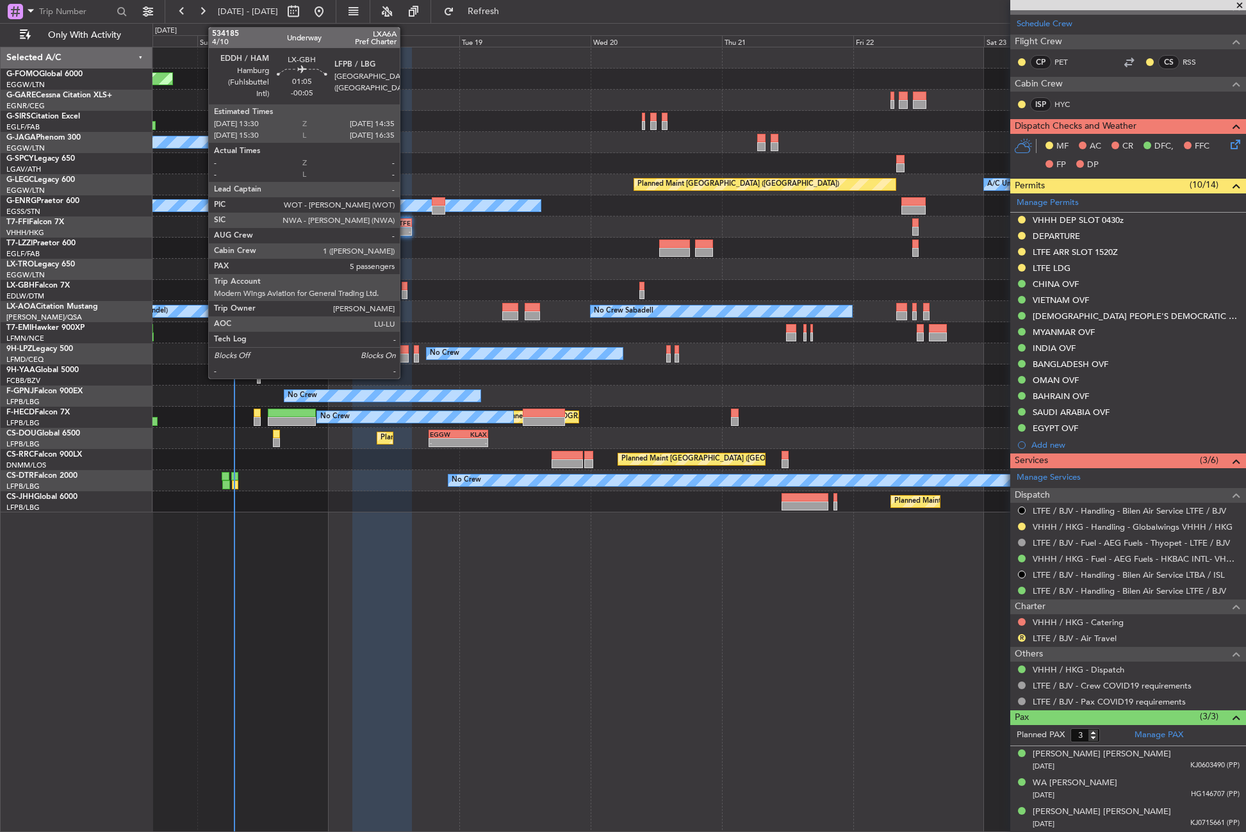
click at [405, 295] on div at bounding box center [405, 294] width 6 height 9
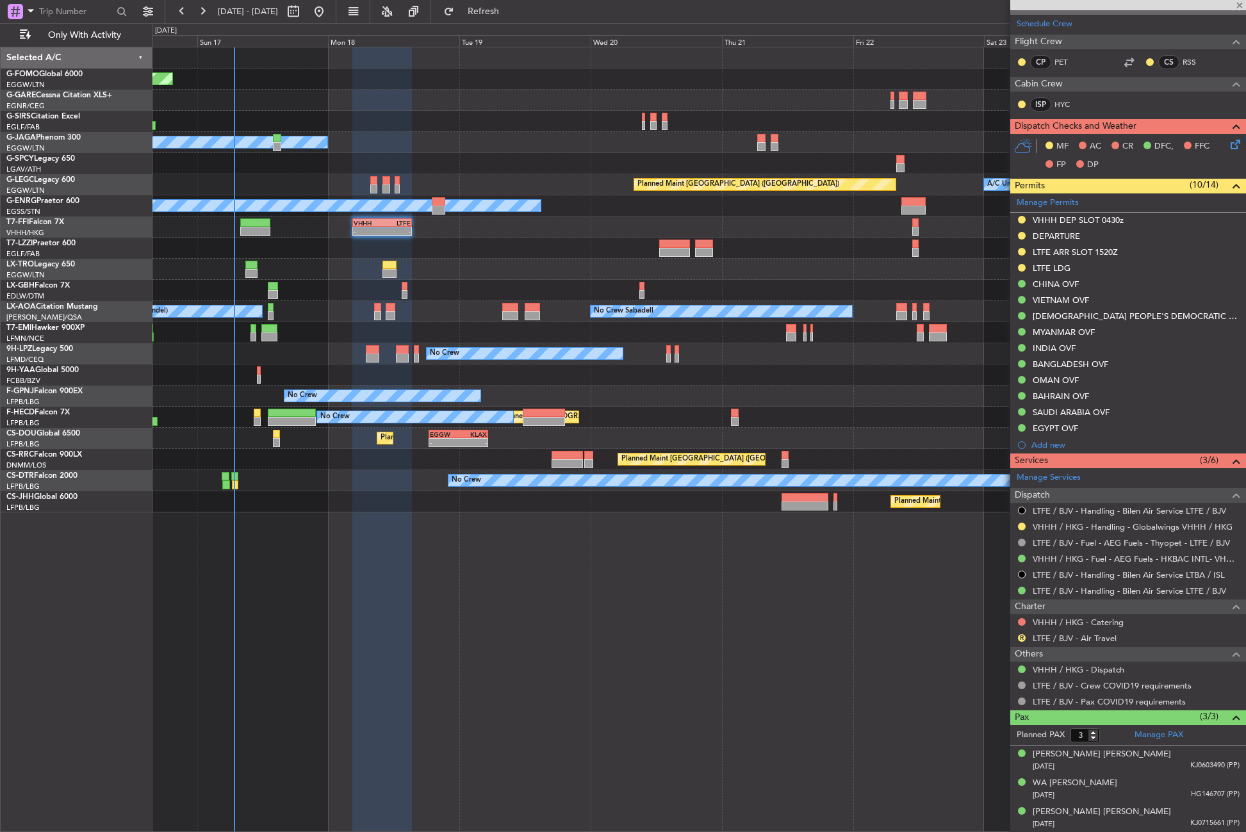
type input "-00:05"
type input "5"
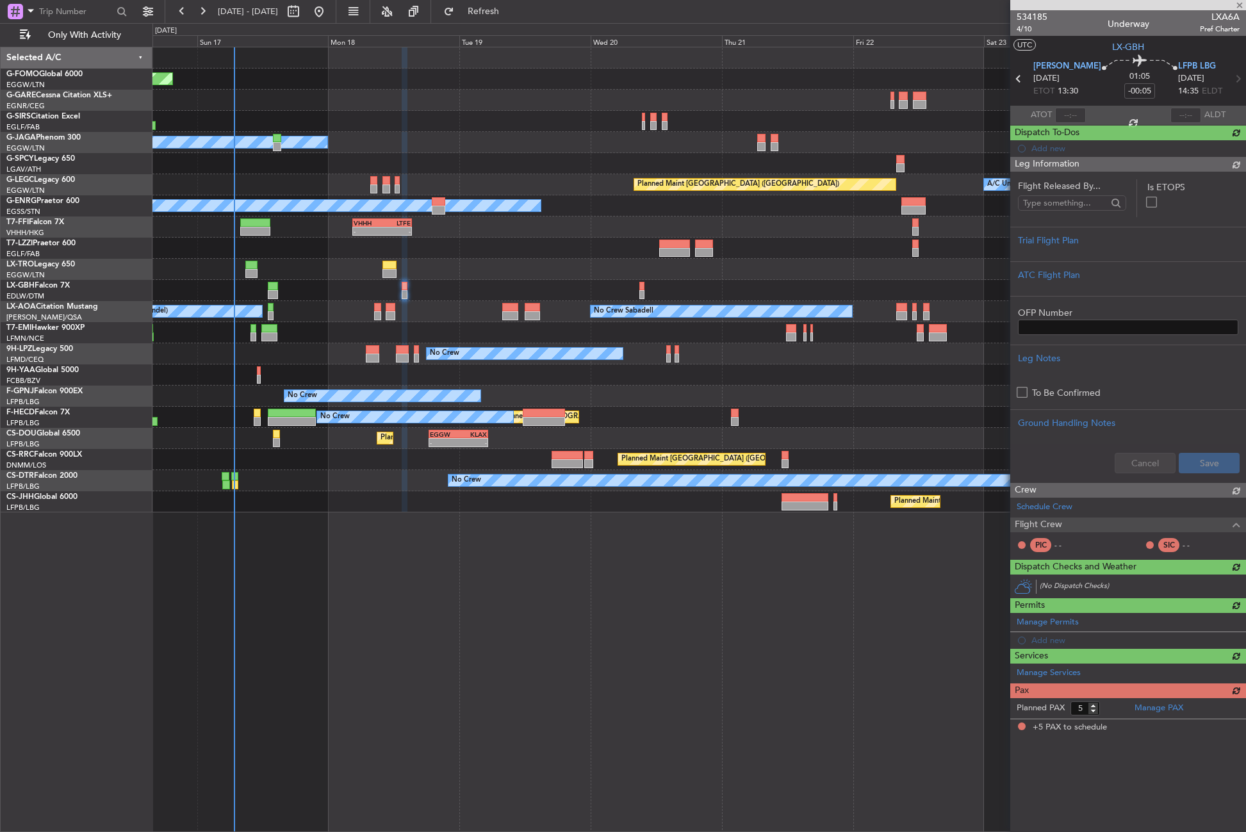
scroll to position [0, 0]
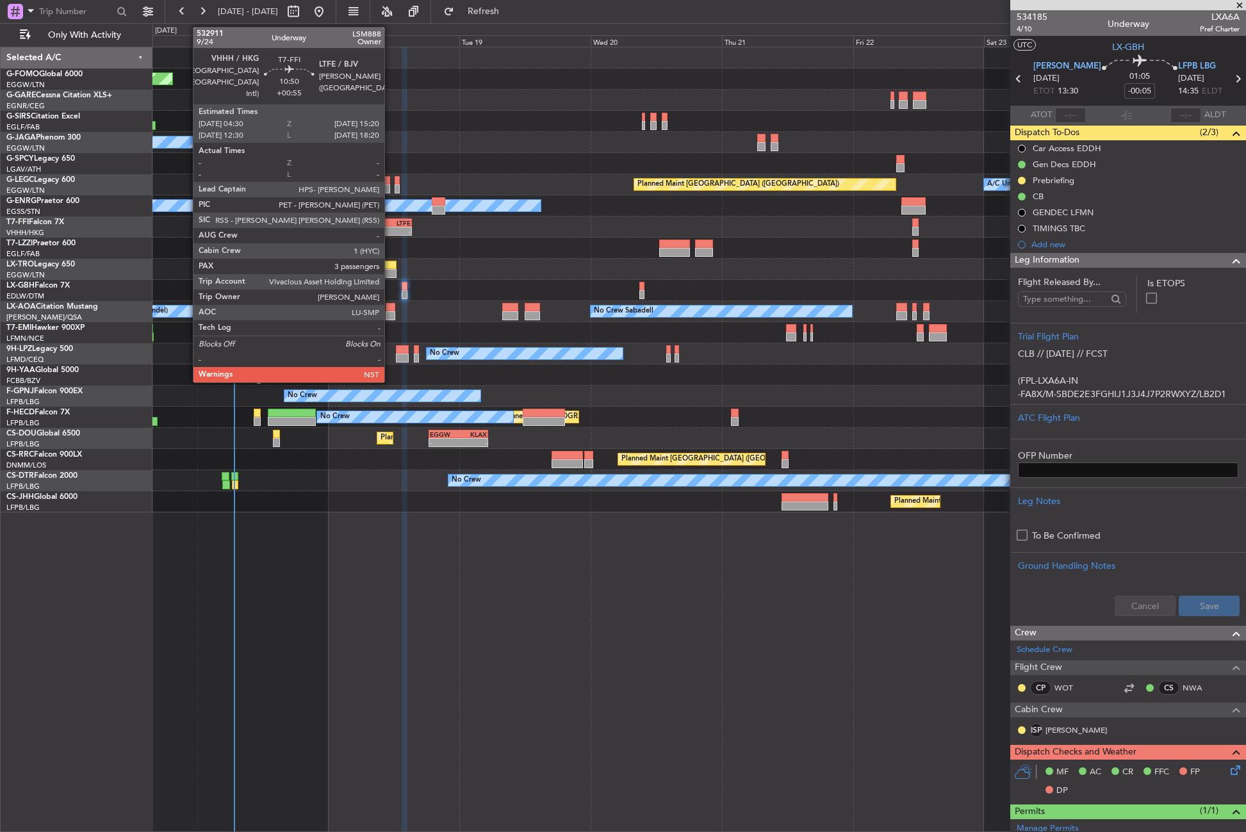
click at [390, 226] on div "VHHH 04:30 Z LTFE 15:20 Z" at bounding box center [382, 222] width 60 height 9
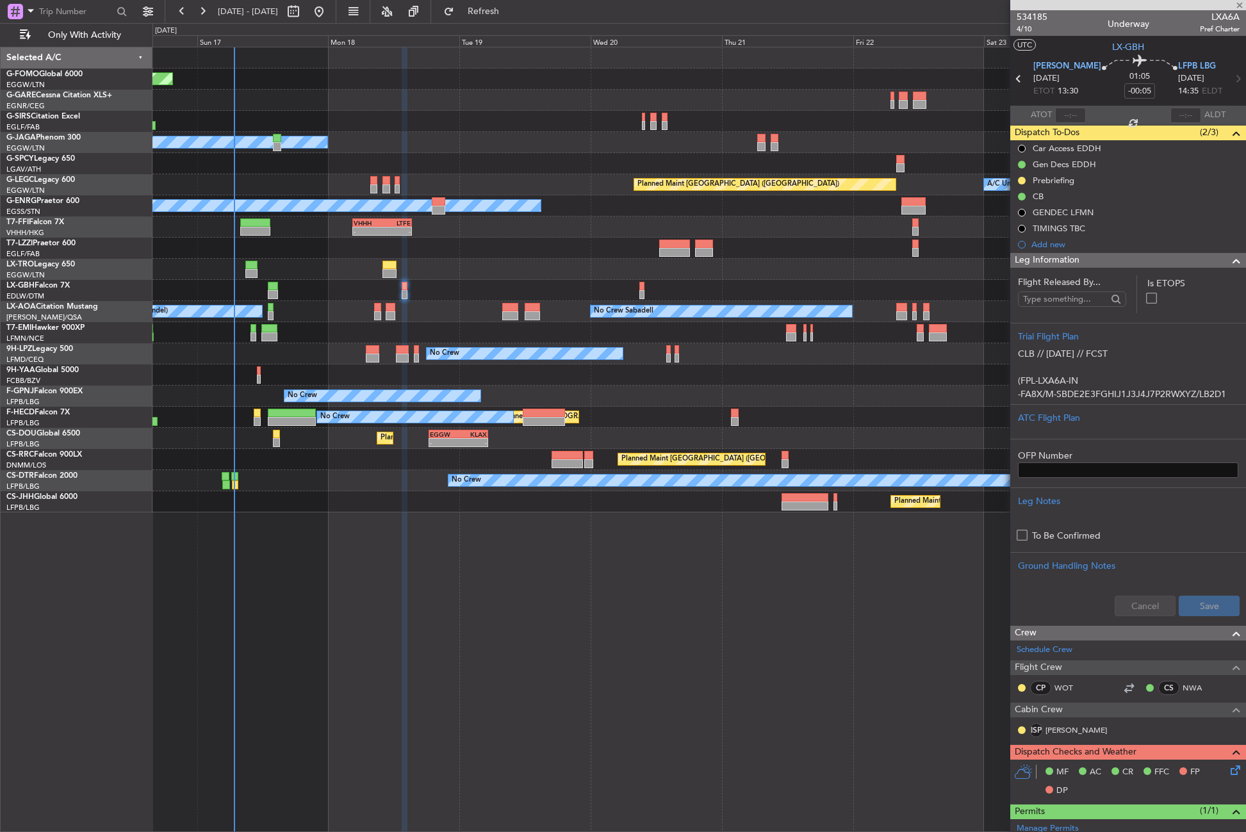
type input "+00:55"
type input "3"
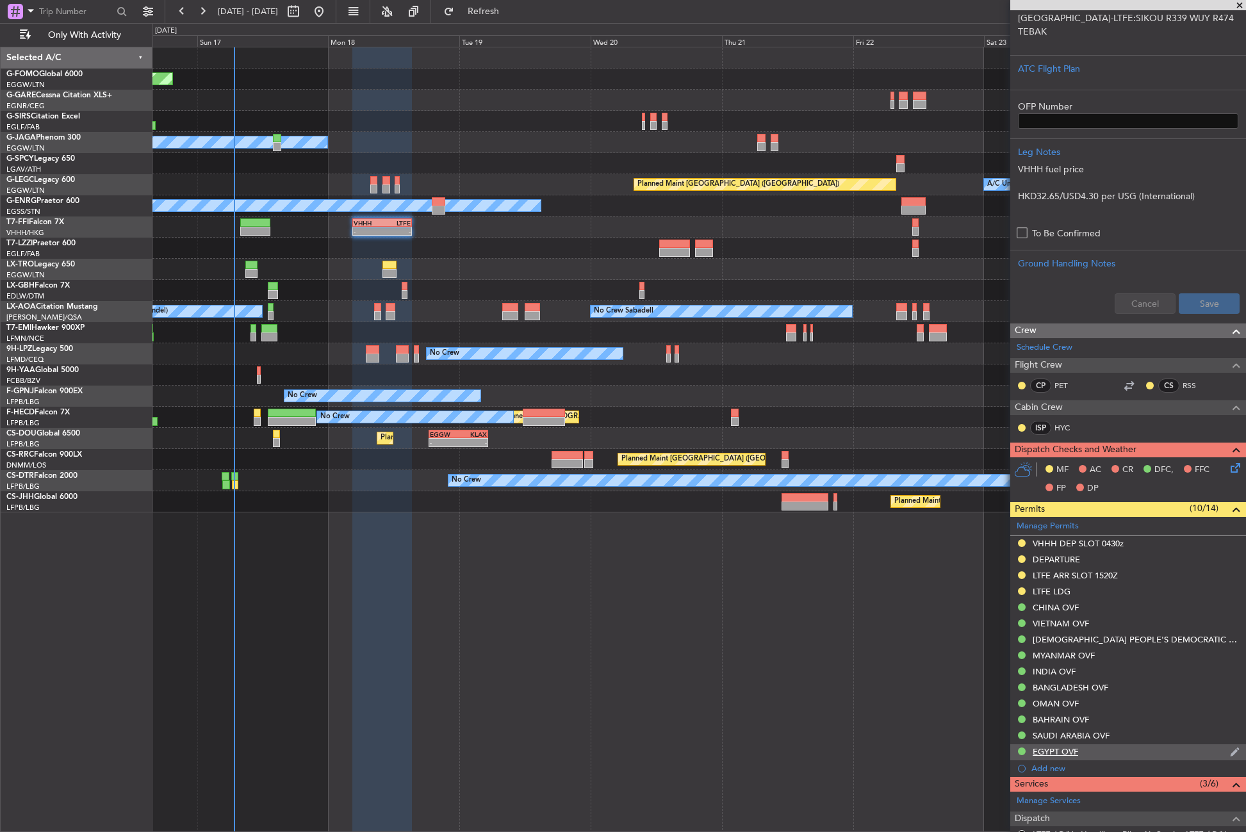
scroll to position [384, 0]
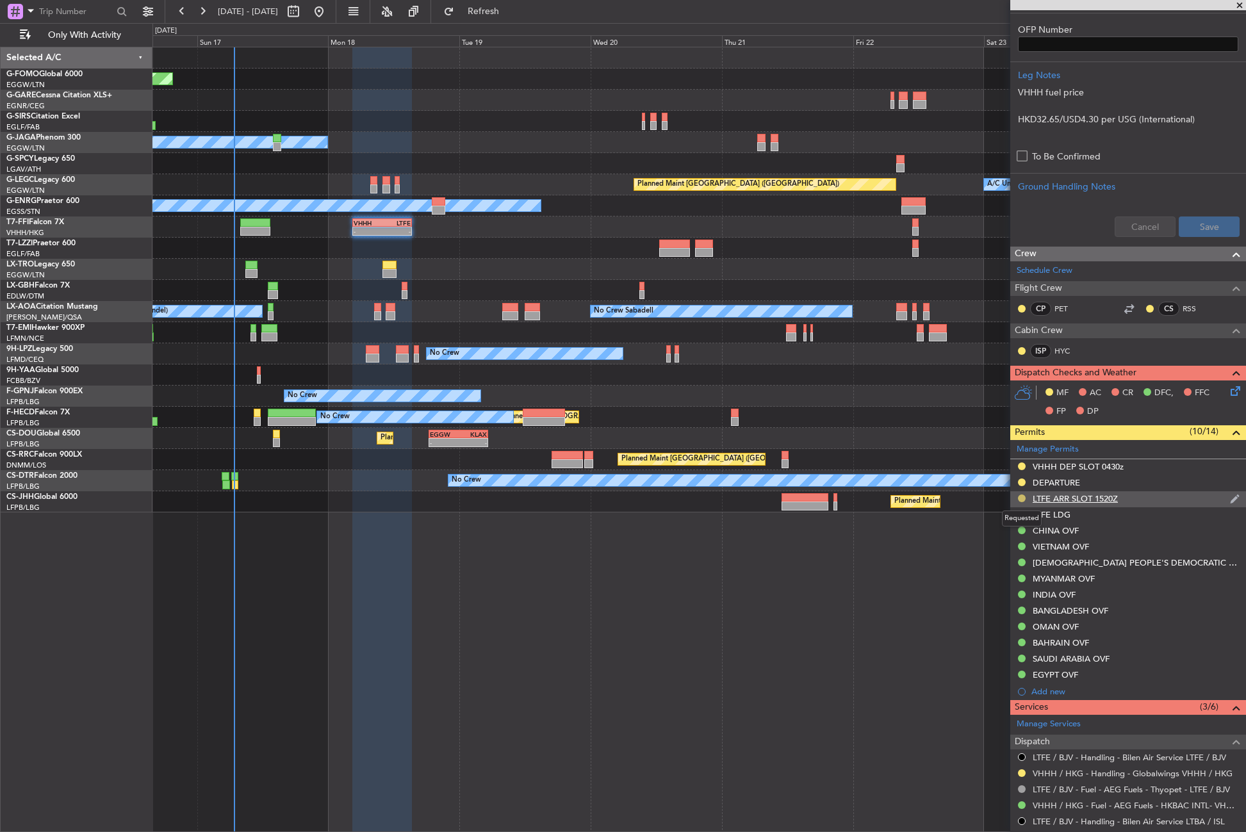
click at [1021, 498] on button at bounding box center [1022, 498] width 8 height 8
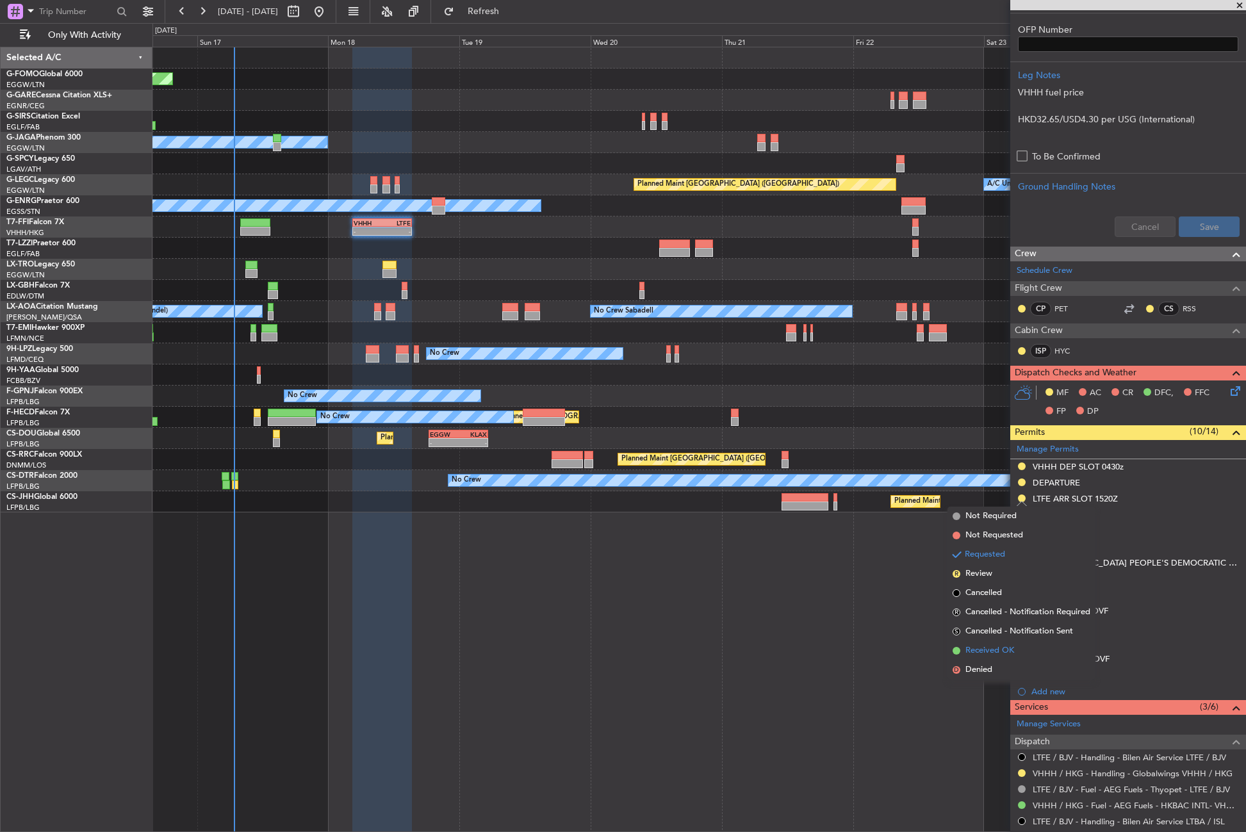
click at [992, 653] on span "Received OK" at bounding box center [989, 650] width 49 height 13
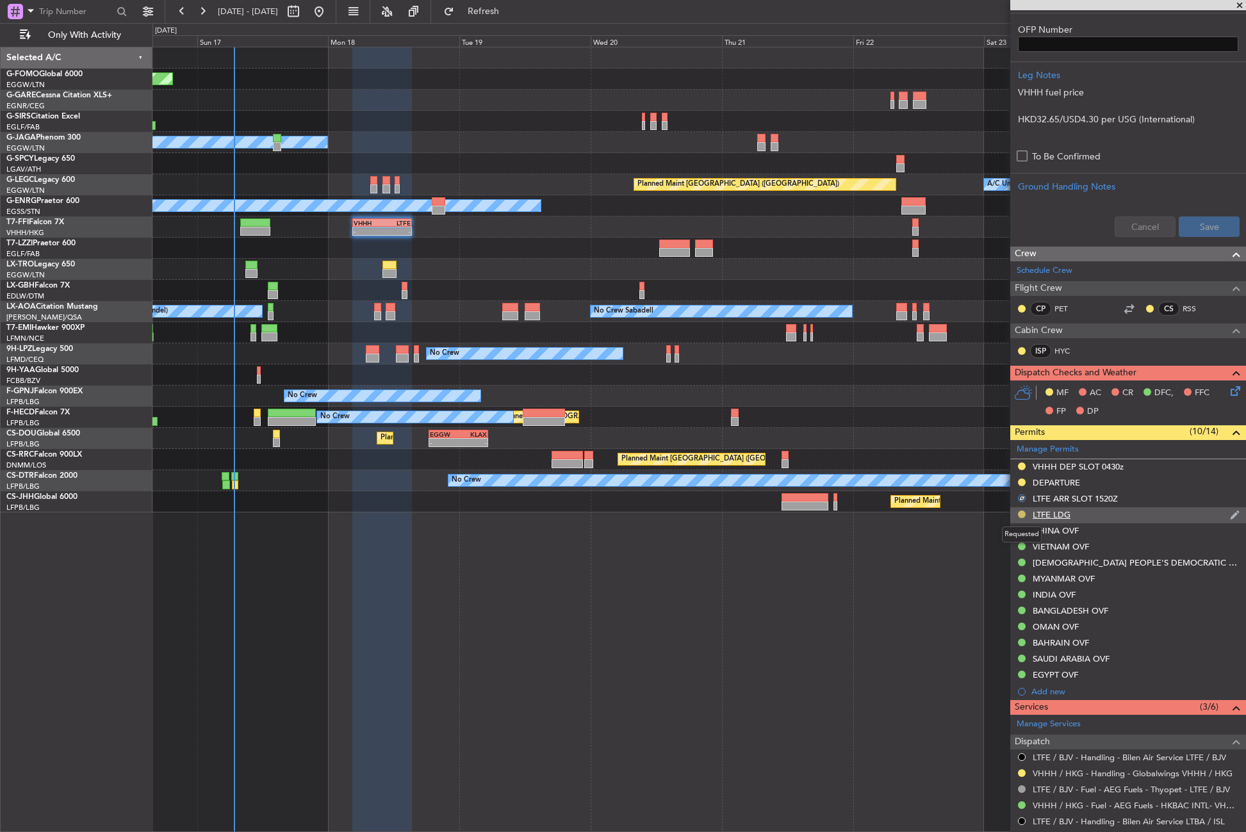
click at [1020, 514] on button at bounding box center [1022, 515] width 8 height 8
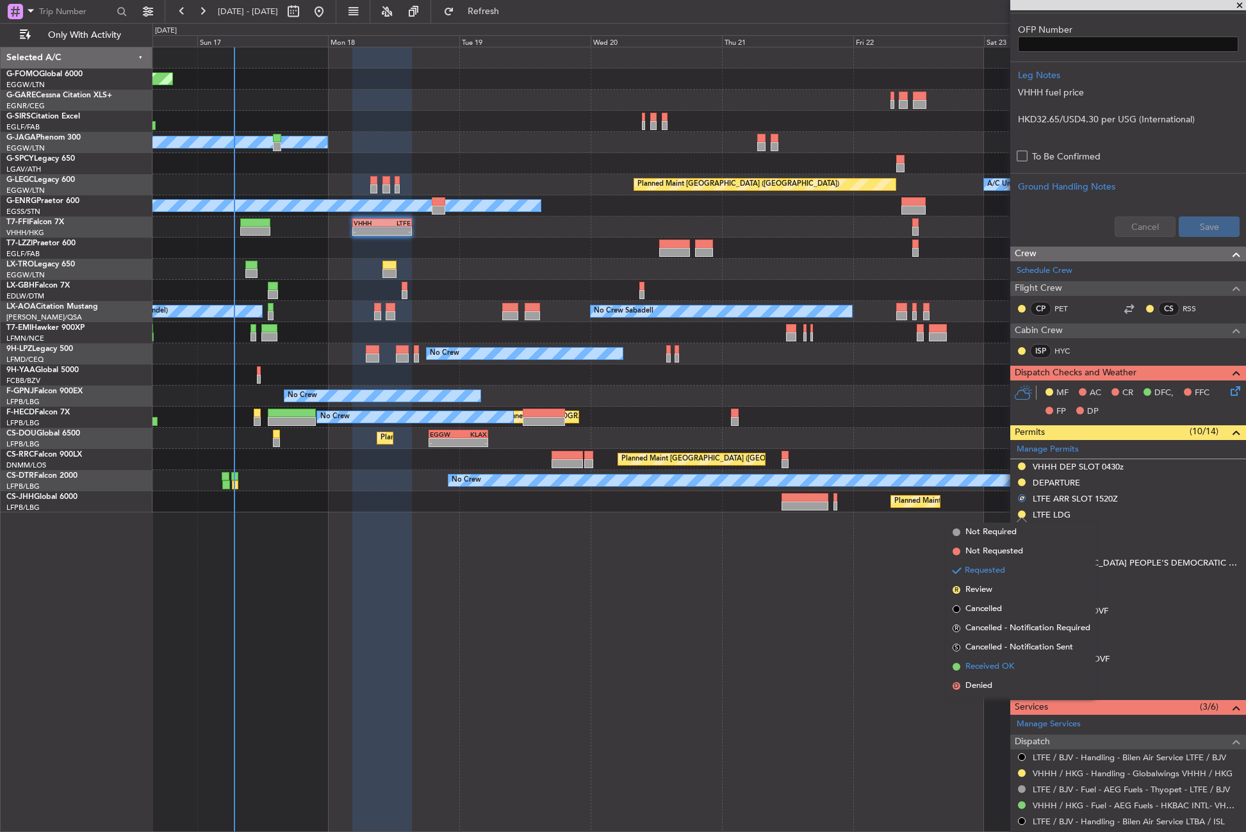
click at [984, 664] on span "Received OK" at bounding box center [989, 666] width 49 height 13
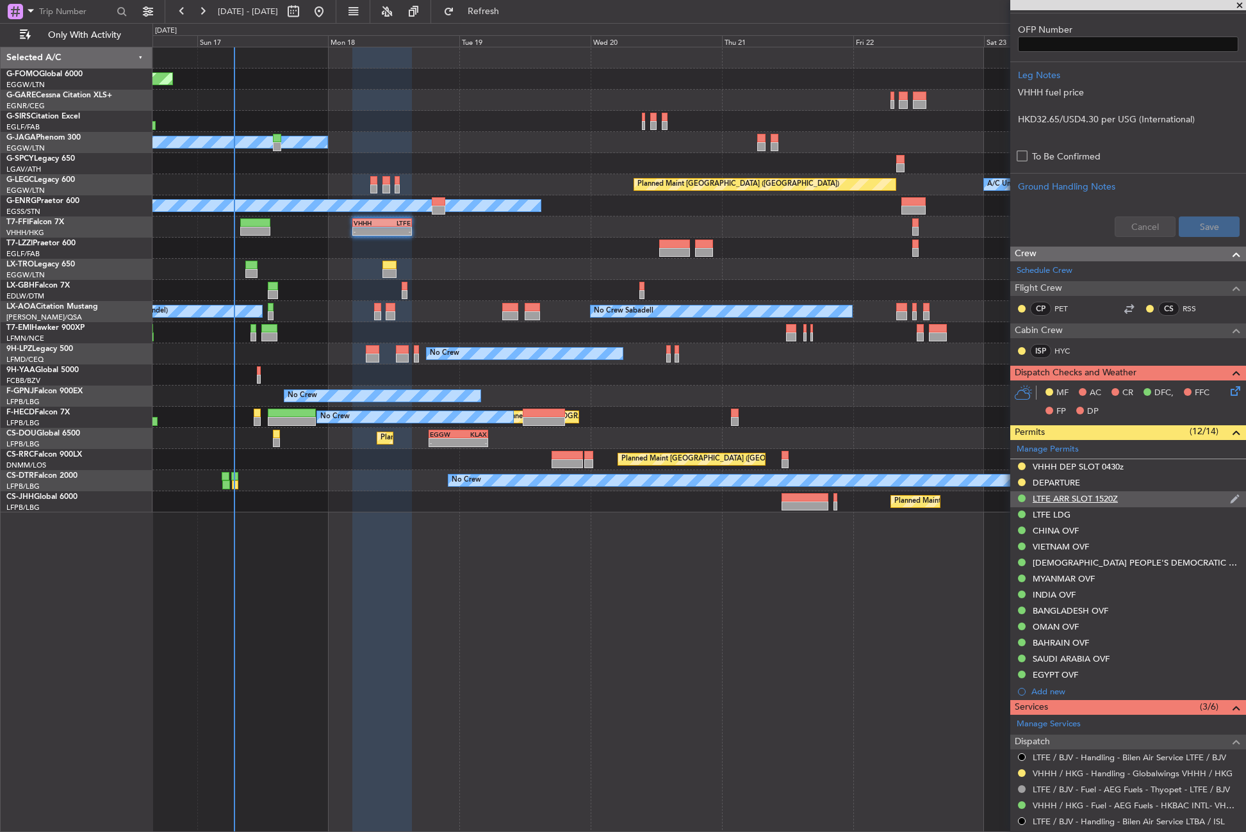
click at [1095, 499] on div "LTFE ARR SLOT 1520Z" at bounding box center [1075, 498] width 85 height 11
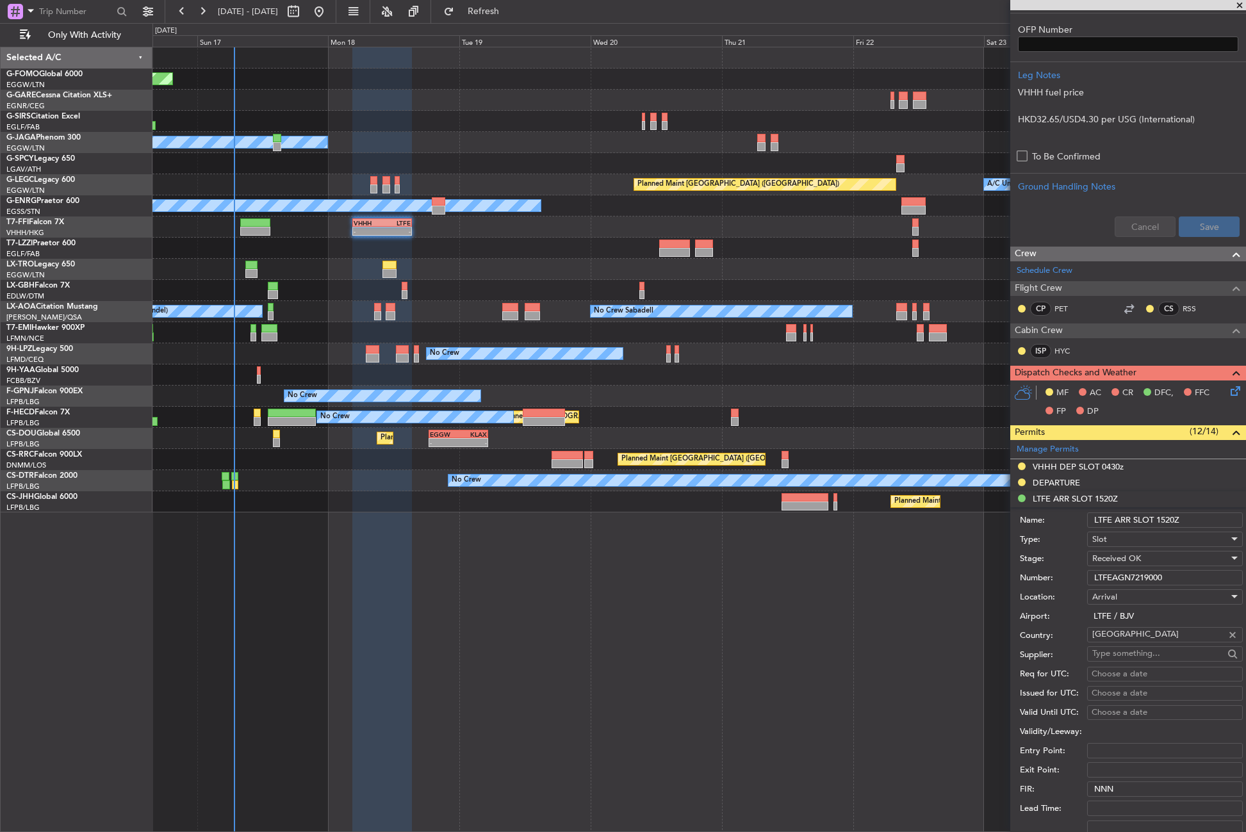
drag, startPoint x: 1169, startPoint y: 575, endPoint x: 1083, endPoint y: 582, distance: 86.7
click at [1083, 582] on div "Number: LTFEAGN7219000" at bounding box center [1131, 577] width 223 height 19
paste input "text"
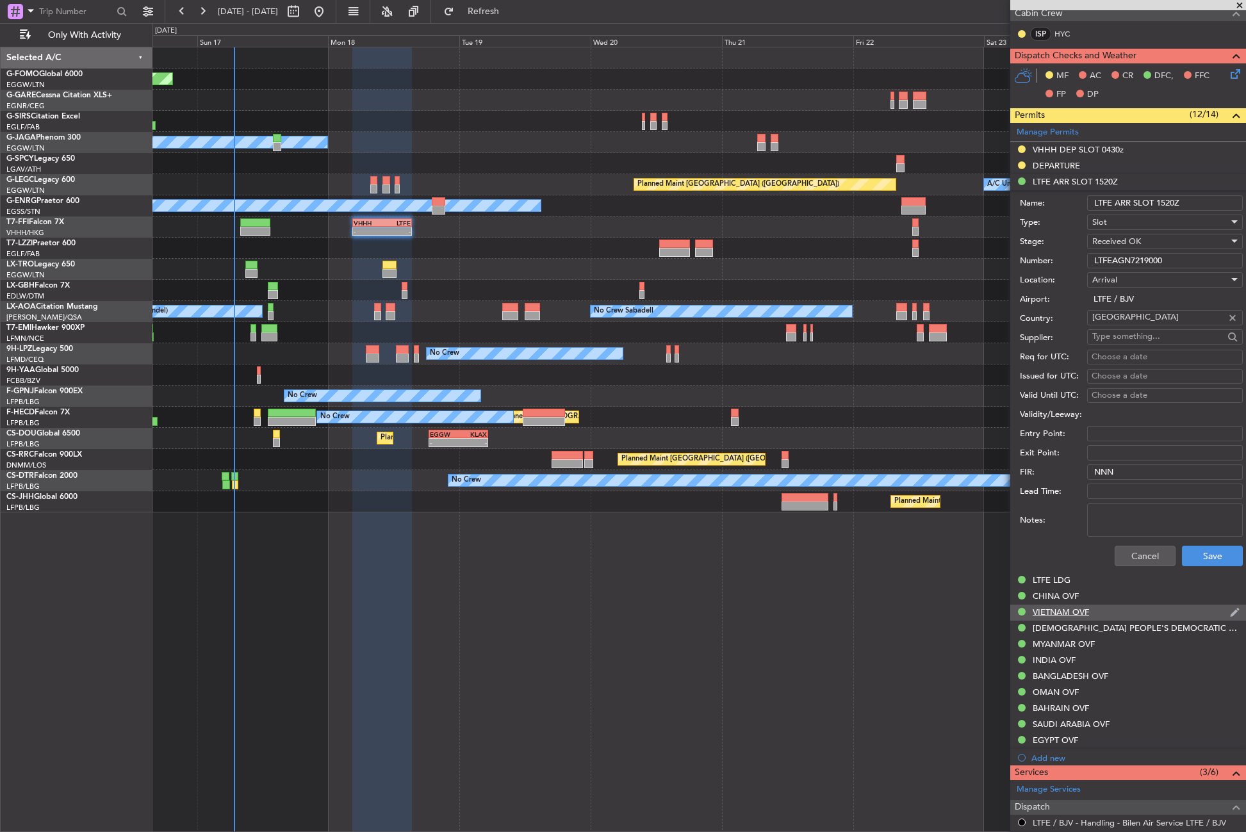
scroll to position [705, 0]
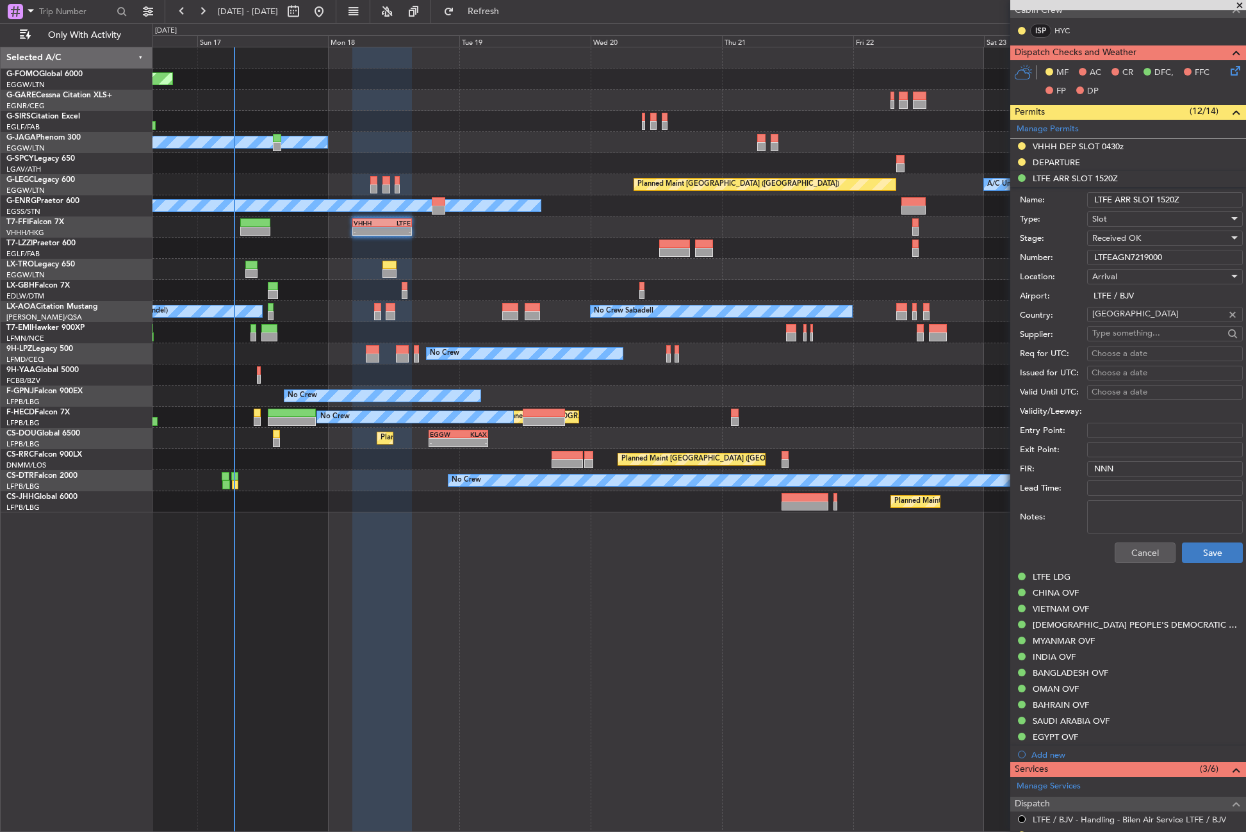
type input "LTFEAGN7219000"
click at [1188, 558] on button "Save" at bounding box center [1212, 553] width 61 height 20
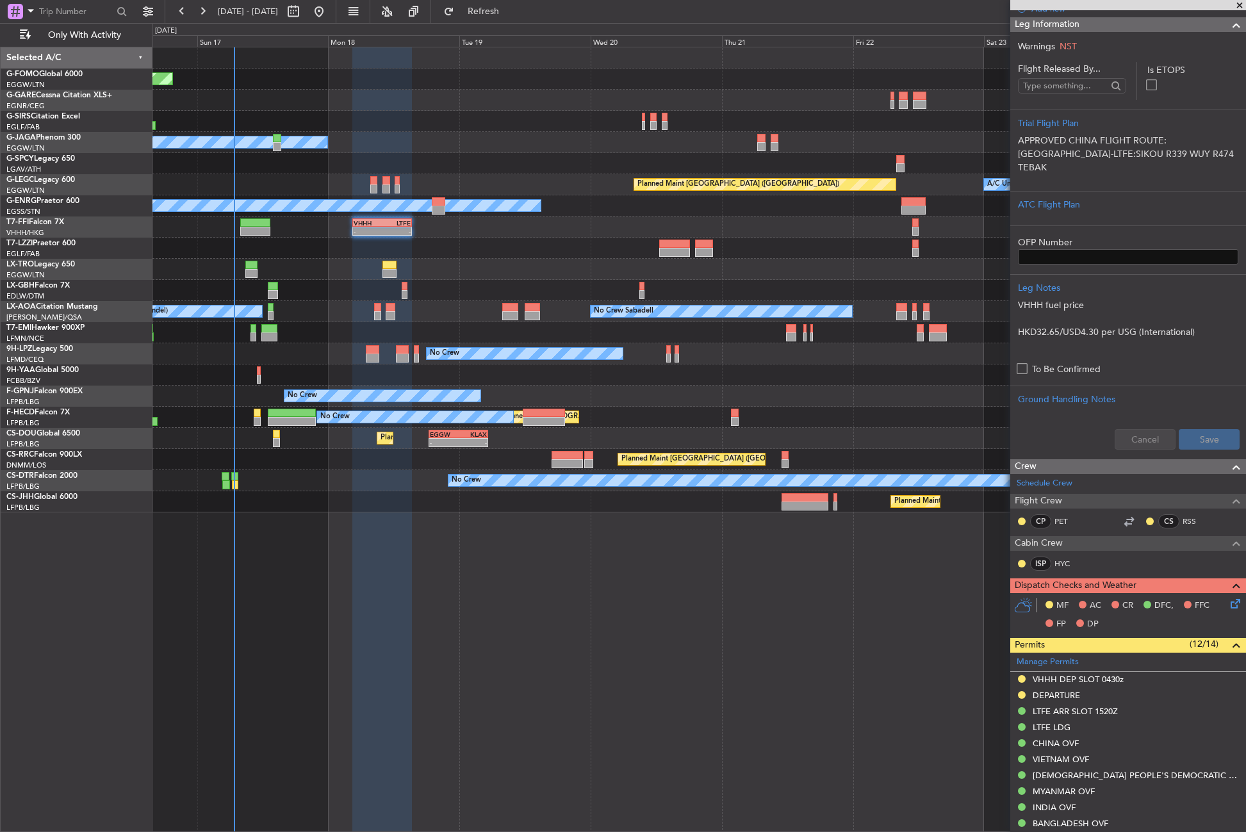
scroll to position [54, 0]
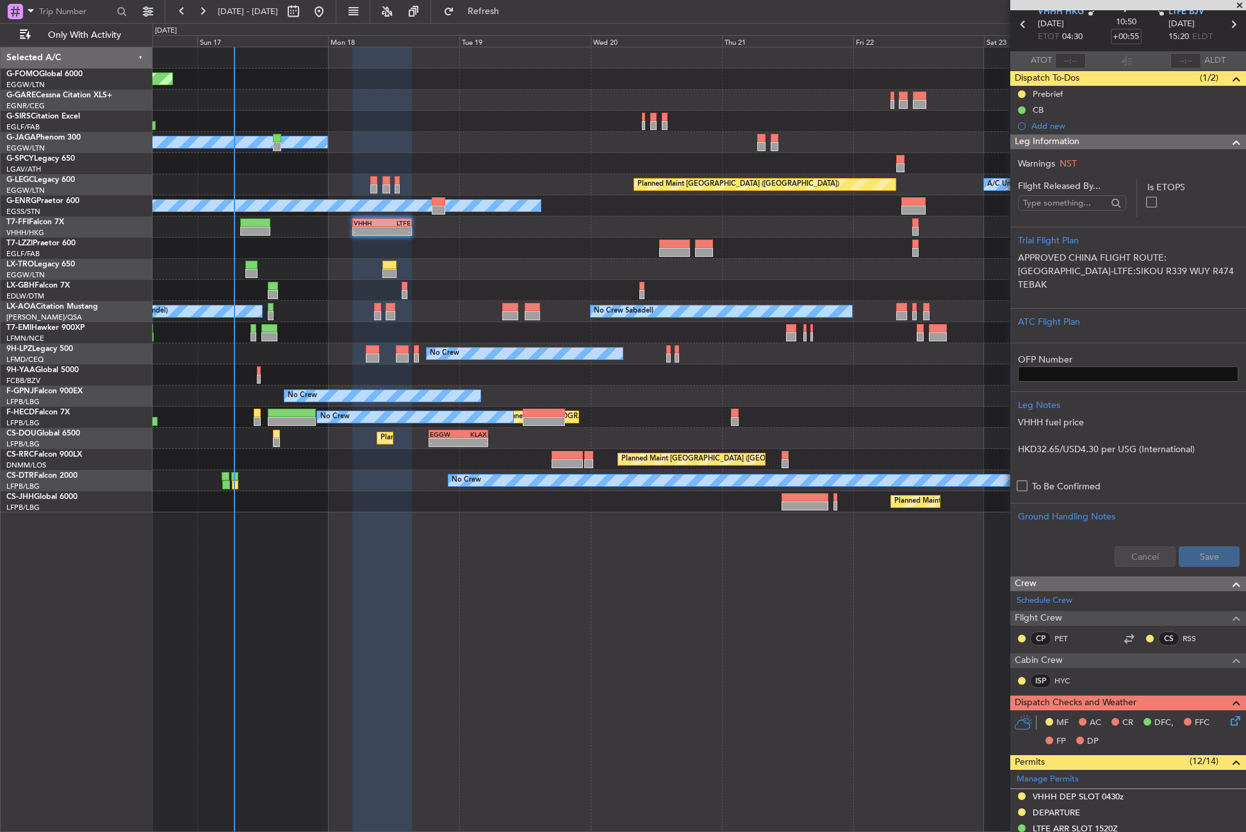
click at [1062, 146] on span "Leg Information" at bounding box center [1047, 142] width 65 height 15
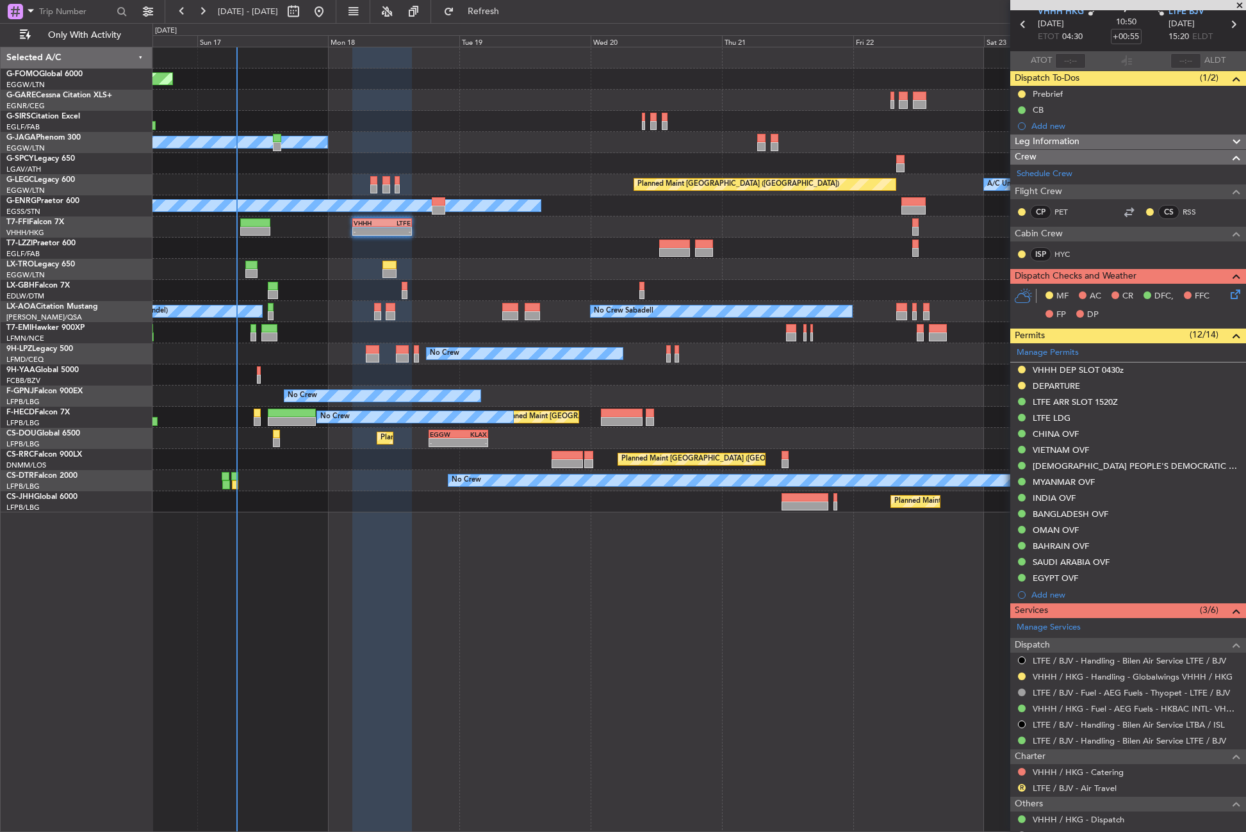
click at [402, 536] on div at bounding box center [382, 439] width 60 height 785
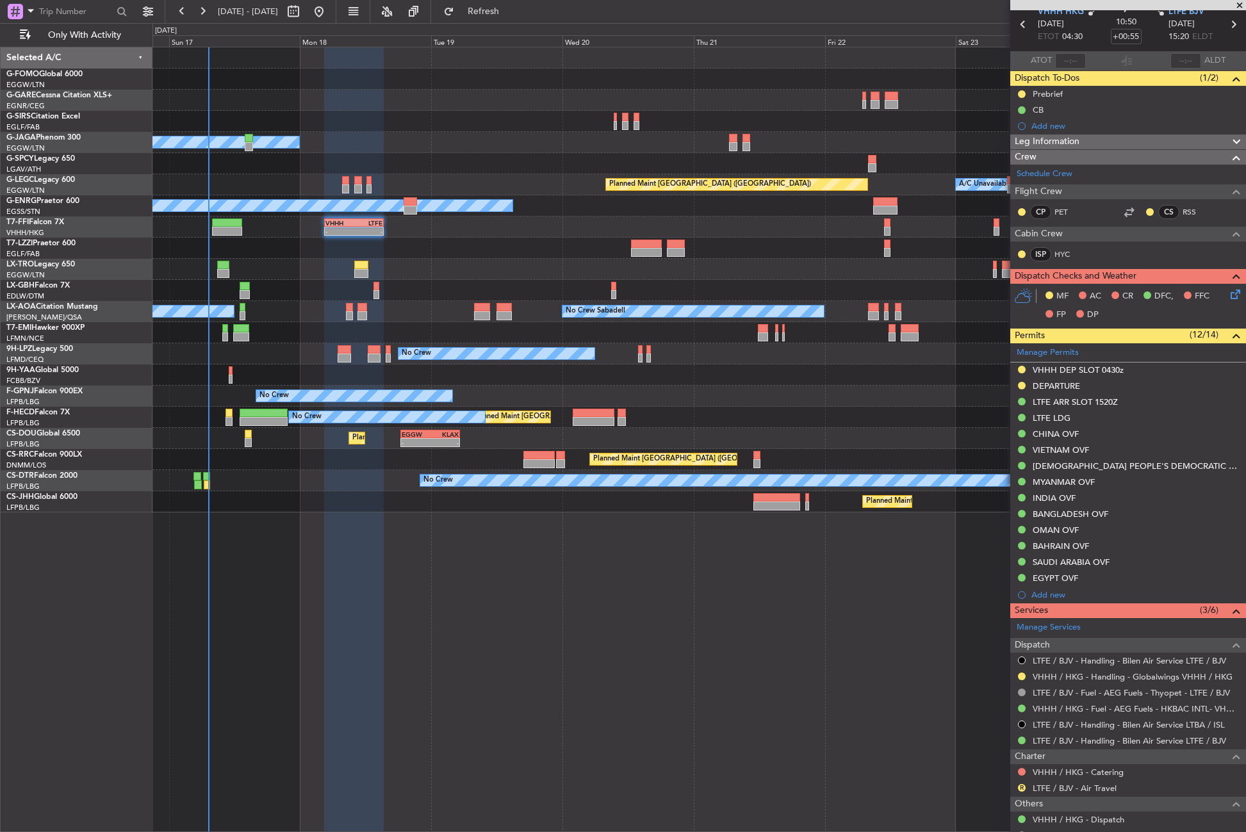
click at [415, 618] on div "Planned Maint Windsor Locks ([PERSON_NAME] Intl) Owner A/C Unavailable [GEOGRAP…" at bounding box center [698, 439] width 1093 height 785
click at [476, 545] on div "Planned Maint Windsor Locks ([PERSON_NAME] Intl) Owner A/C Unavailable [GEOGRAP…" at bounding box center [698, 439] width 1093 height 785
click at [319, 584] on div "Planned Maint Windsor Locks ([PERSON_NAME] Intl) Owner A/C Unavailable [GEOGRAP…" at bounding box center [698, 439] width 1093 height 785
click at [315, 580] on div "Planned Maint Windsor Locks ([PERSON_NAME] Intl) Owner A/C Unavailable [GEOGRAP…" at bounding box center [698, 439] width 1093 height 785
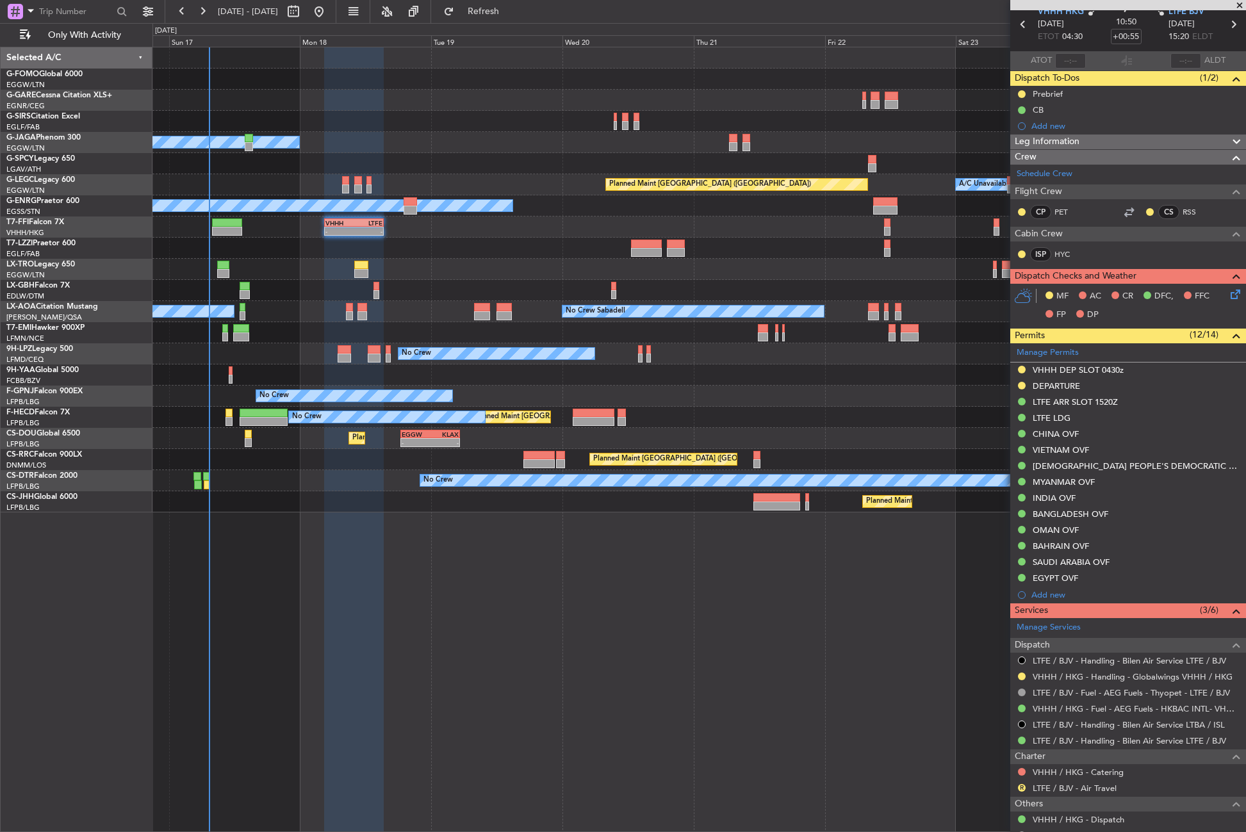
click at [315, 580] on div "Planned Maint Windsor Locks ([PERSON_NAME] Intl) Owner A/C Unavailable [GEOGRAP…" at bounding box center [698, 439] width 1093 height 785
click at [321, 612] on div "Planned Maint Windsor Locks ([PERSON_NAME] Intl) Owner A/C Unavailable [GEOGRAP…" at bounding box center [698, 439] width 1093 height 785
click at [430, 502] on div "Planned Maint [GEOGRAPHIC_DATA] ([GEOGRAPHIC_DATA]) - - EGGW 09:00 Z KRNO 19:40…" at bounding box center [698, 501] width 1093 height 21
click at [252, 535] on div "Planned Maint Windsor Locks ([PERSON_NAME] Intl) Owner A/C Unavailable [GEOGRAP…" at bounding box center [698, 439] width 1093 height 785
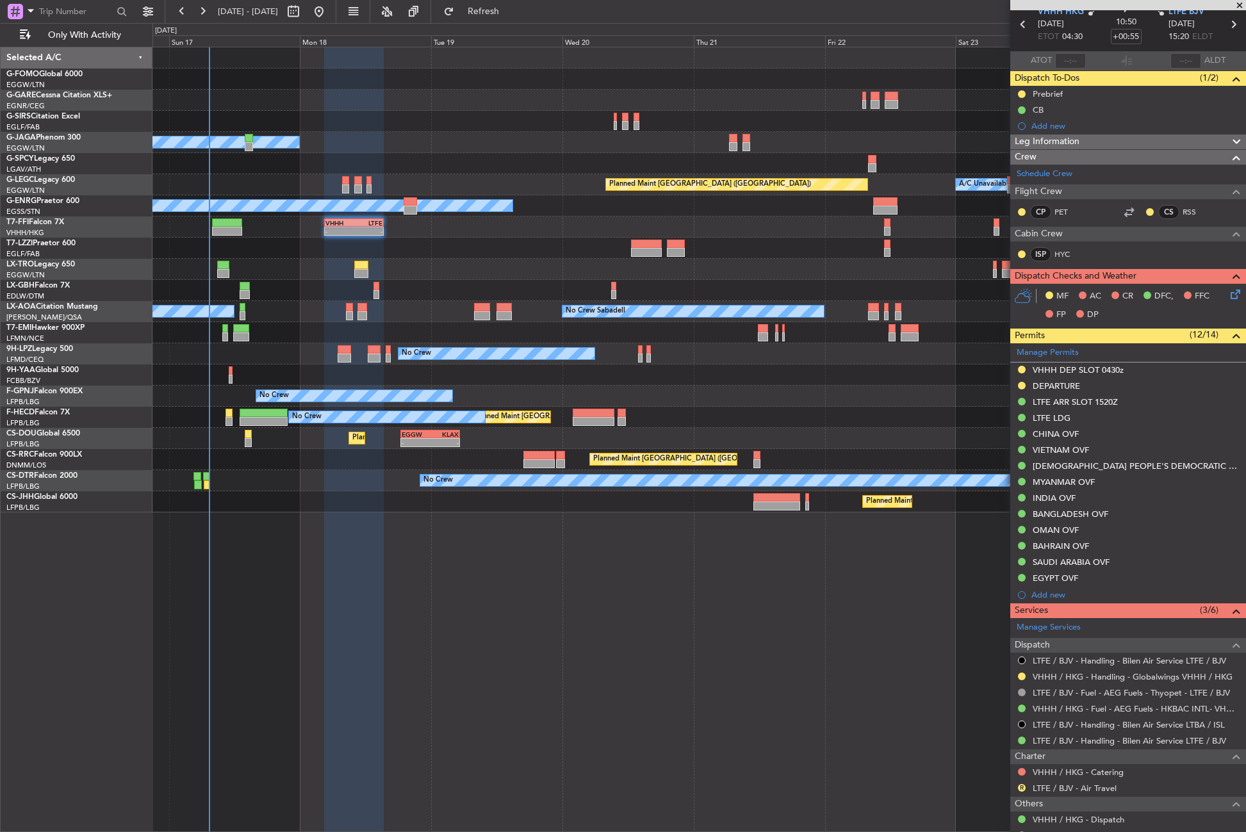
click at [252, 535] on div "Planned Maint Windsor Locks ([PERSON_NAME] Intl) Owner A/C Unavailable [GEOGRAP…" at bounding box center [698, 439] width 1093 height 785
click at [540, 531] on div "Planned Maint Windsor Locks ([PERSON_NAME] Intl) Owner A/C Unavailable [GEOGRAP…" at bounding box center [698, 439] width 1093 height 785
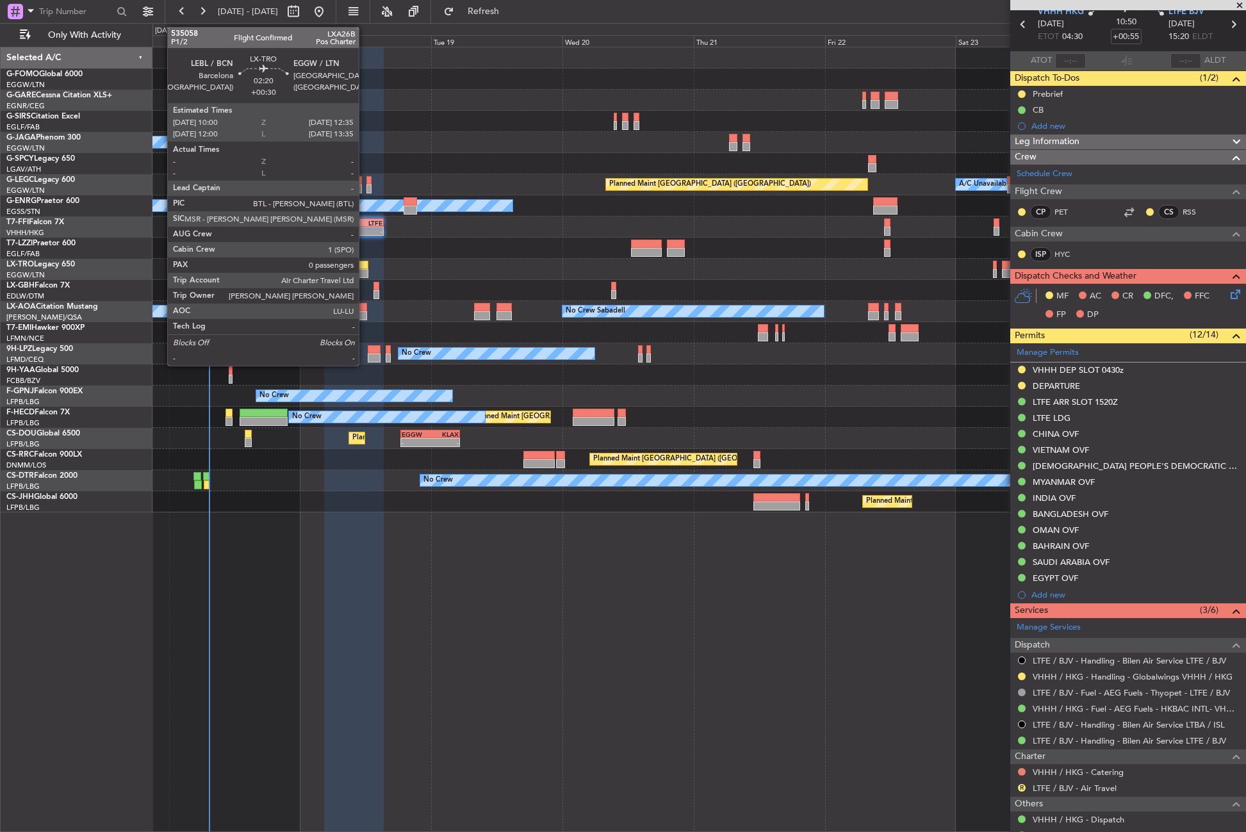
click at [364, 270] on div at bounding box center [361, 273] width 15 height 9
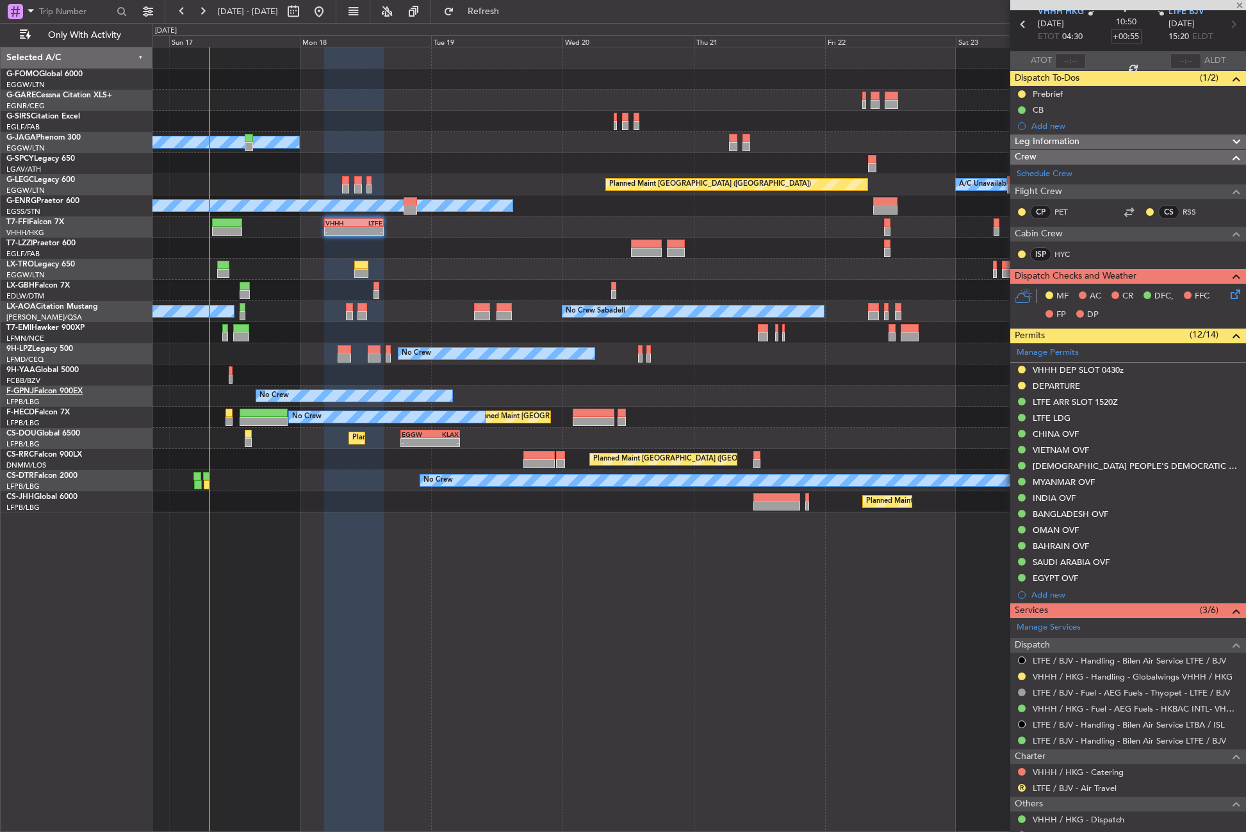
type input "+00:30"
type input "0"
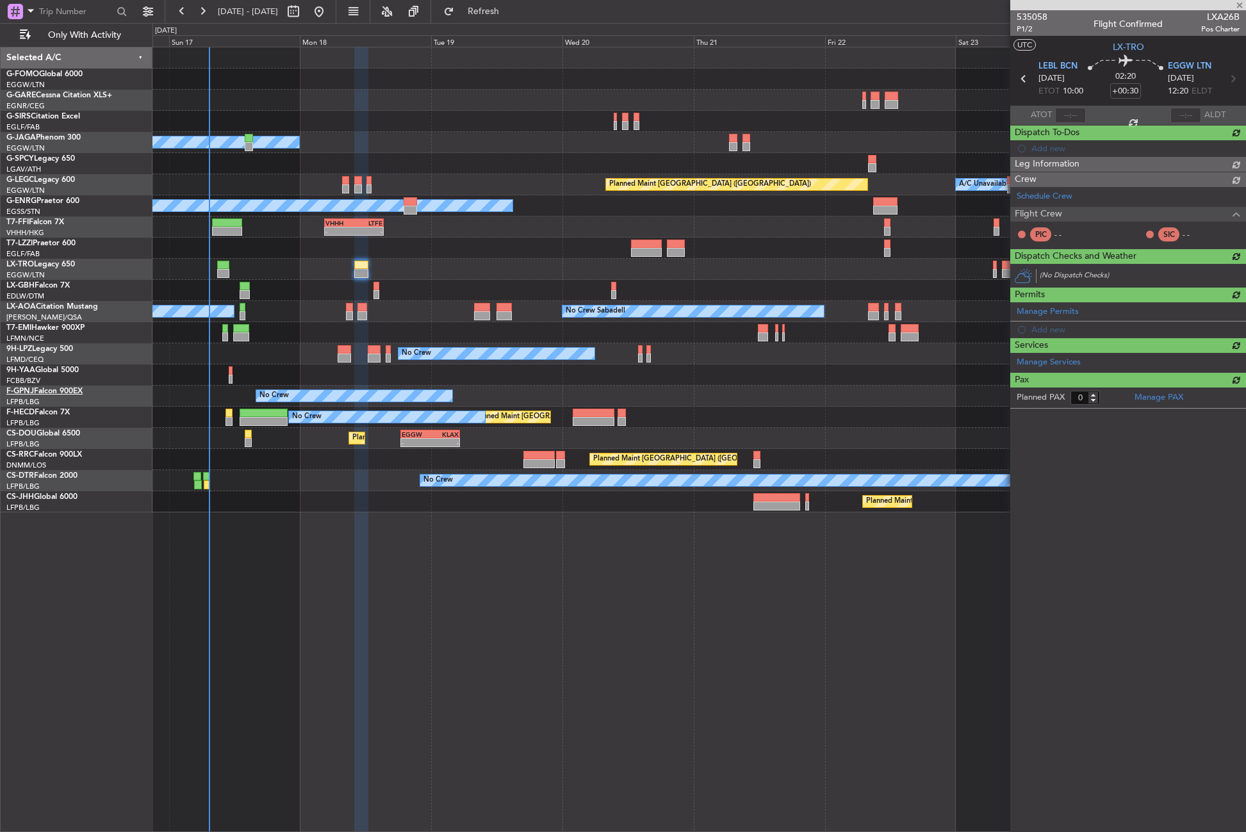
scroll to position [0, 0]
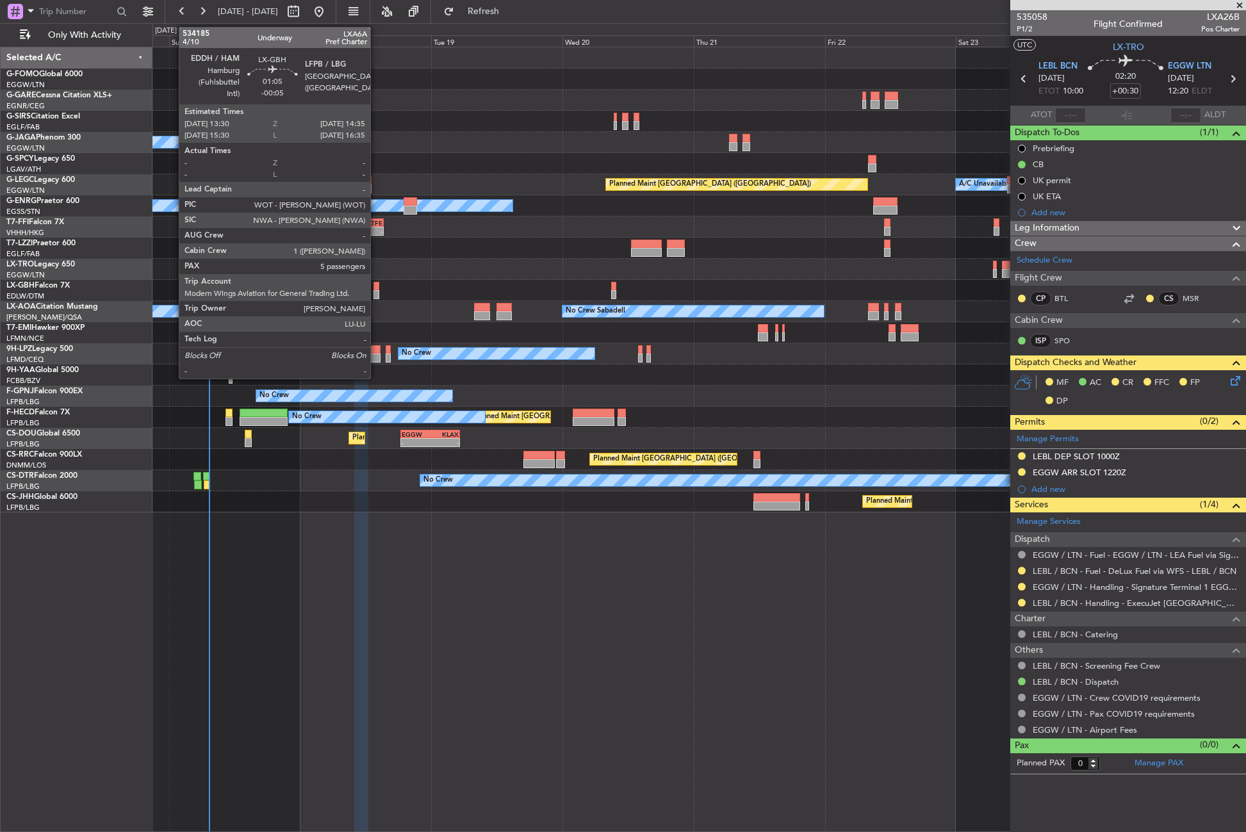
click at [376, 292] on div at bounding box center [376, 294] width 6 height 9
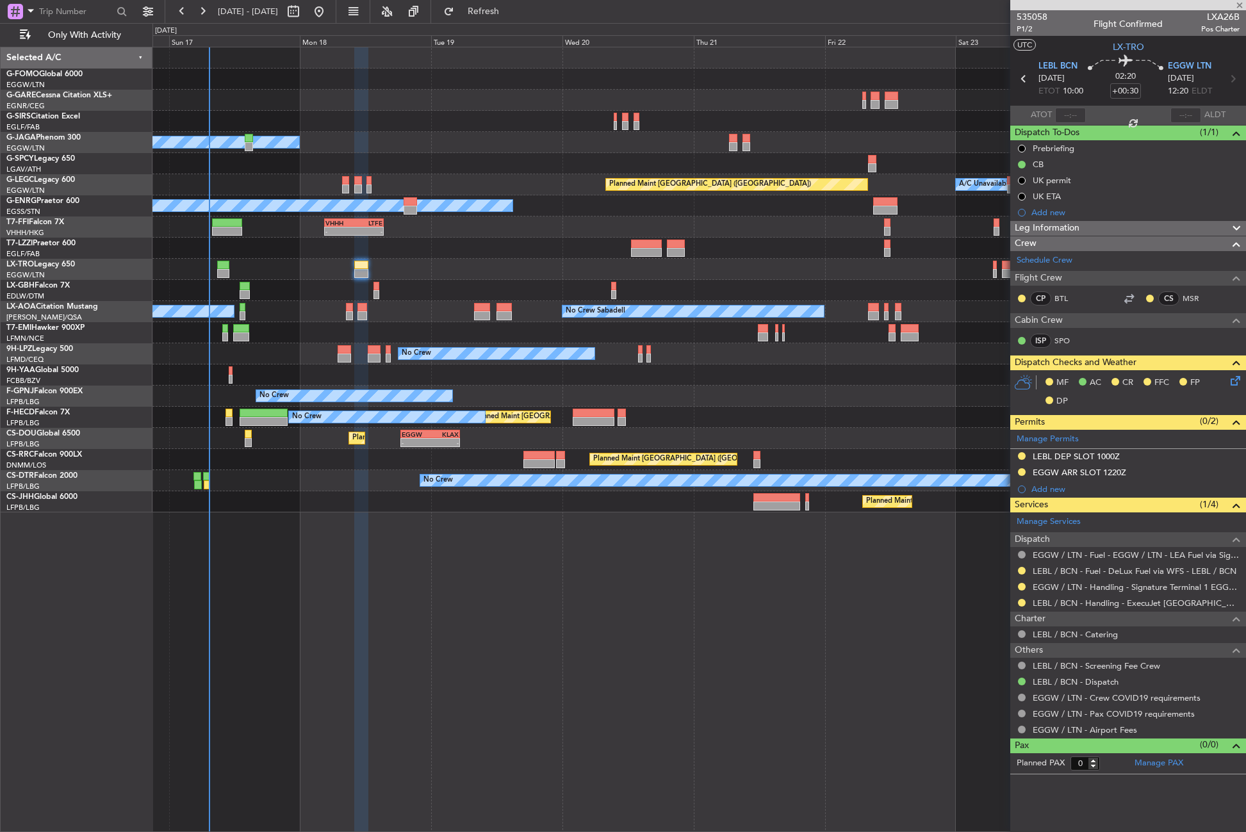
type input "-00:05"
type input "5"
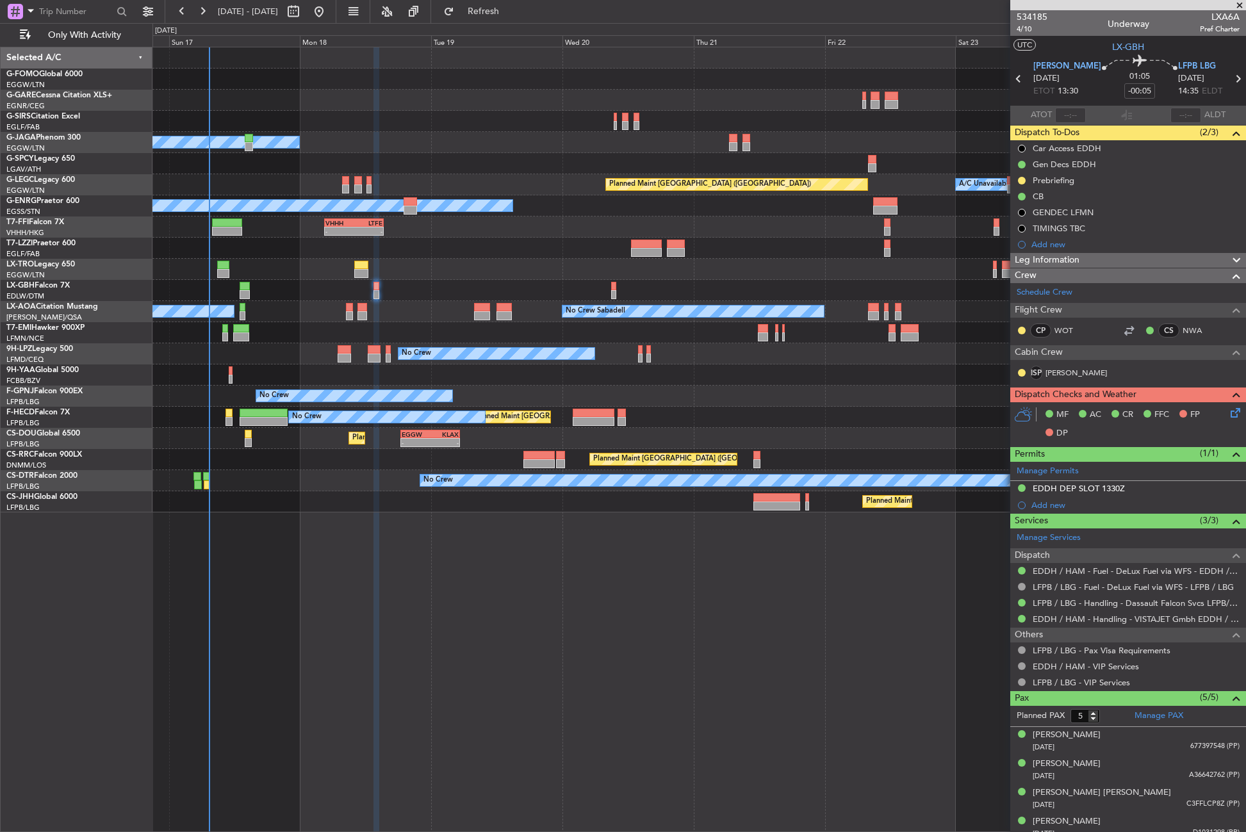
click at [1031, 261] on span "Leg Information" at bounding box center [1047, 260] width 65 height 15
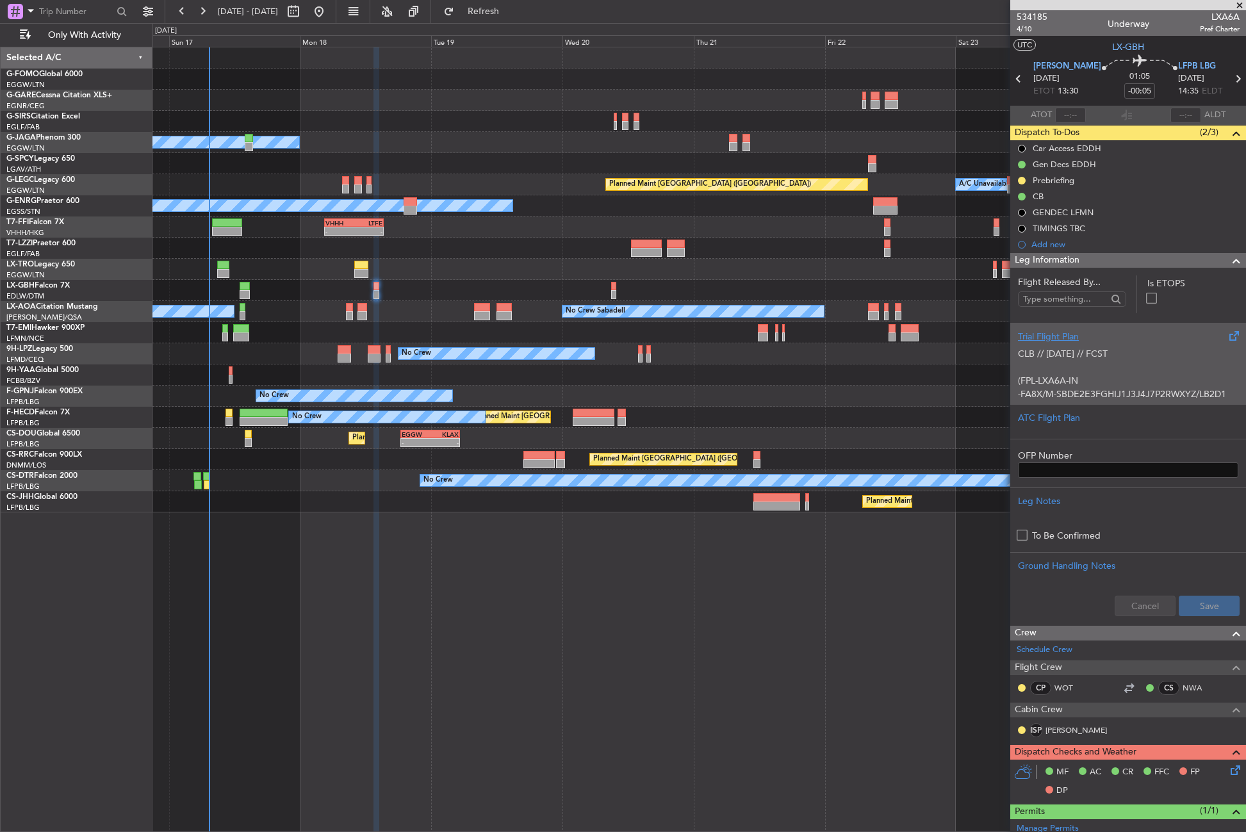
click at [1076, 392] on div "CLB // [DATE] // FCST (FPL-LXA6A-IN -FA8X/M-SBDE2E3FGHIJ1J3J4J7P2RWXYZ/LB2D1 -E…" at bounding box center [1128, 370] width 220 height 54
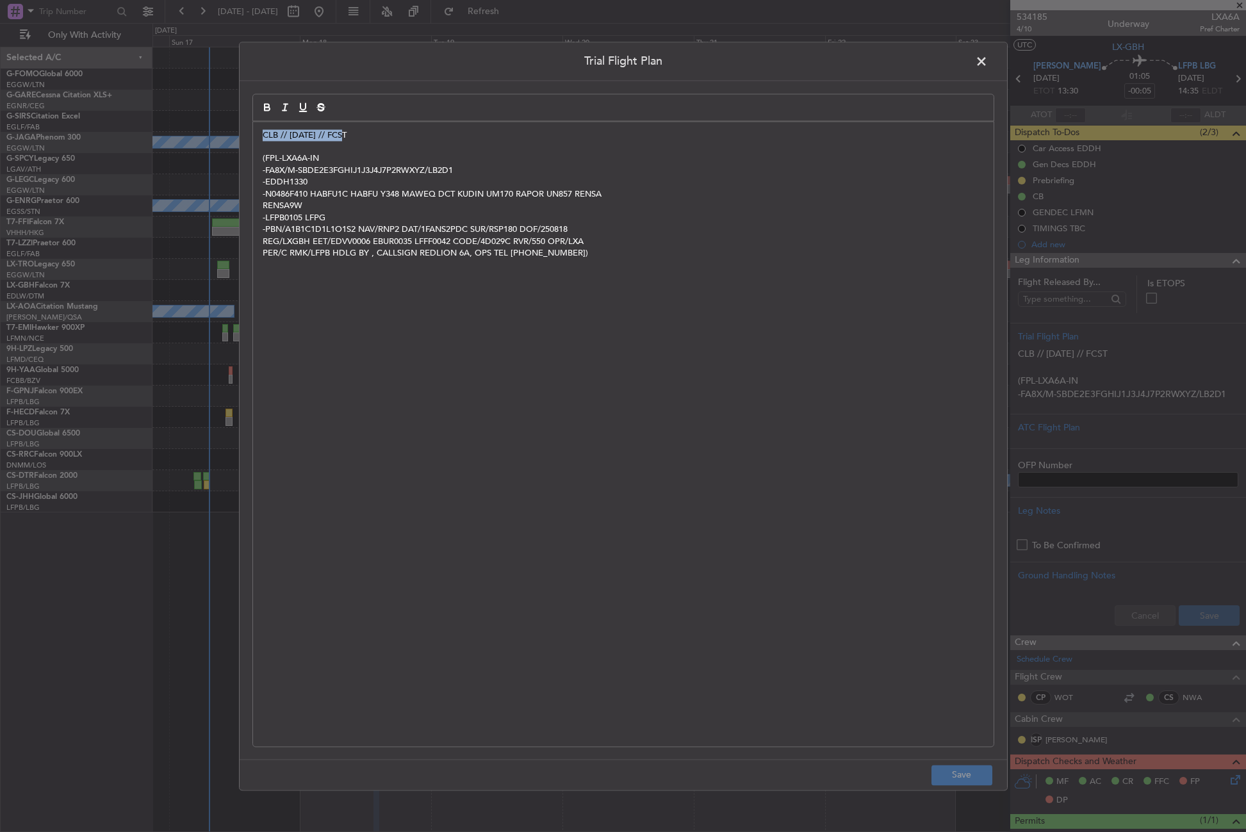
drag, startPoint x: 347, startPoint y: 126, endPoint x: 245, endPoint y: 126, distance: 102.5
click at [245, 126] on div "Trial Flight Plan CLB // [DATE] // FCST (FPL-LXA6A-IN -FA8X/M-SBDE2E3FGHIJ1J3J4…" at bounding box center [623, 416] width 769 height 749
copy p "CLB // [DATE] // FCST"
click at [265, 129] on p "CLB // [DATE] // FCST" at bounding box center [623, 135] width 721 height 12
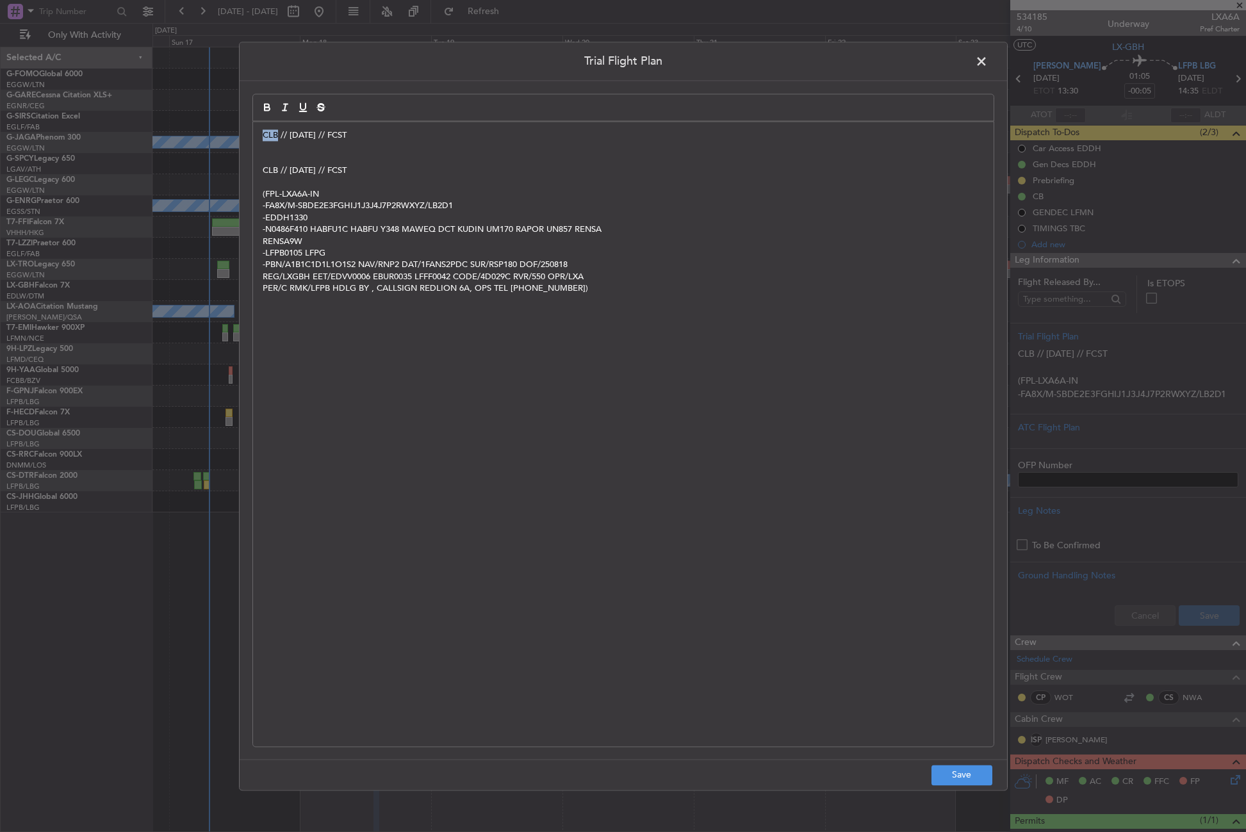
drag, startPoint x: 278, startPoint y: 135, endPoint x: 234, endPoint y: 144, distance: 44.5
click at [234, 144] on div "Trial Flight Plan CLB // [DATE] // FCST CLB // [DATE] // FCST (FPL-LXA6A-IN -FA…" at bounding box center [623, 416] width 1246 height 832
click at [304, 134] on span "MSU // [DATE] // FCST" at bounding box center [306, 135] width 86 height 12
click at [300, 135] on span "MSU // [DATE] // FCST" at bounding box center [306, 135] width 86 height 12
click at [373, 143] on p at bounding box center [623, 147] width 721 height 12
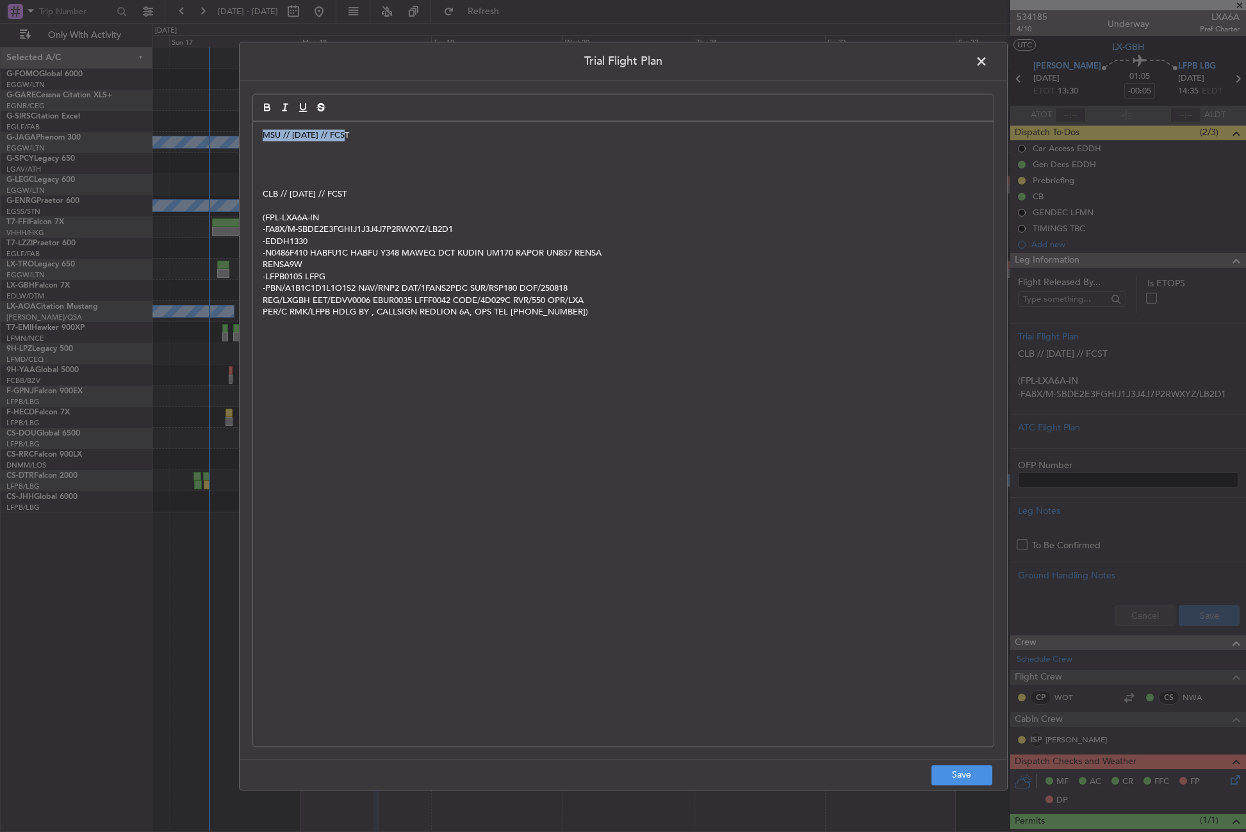
drag, startPoint x: 362, startPoint y: 140, endPoint x: 257, endPoint y: 138, distance: 105.1
click at [257, 138] on div "MSU // [DATE] // FCST CLB // [DATE] // FCST (FPL-LXA6A-IN -FA8X/M-SBDE2E3FGHIJ1…" at bounding box center [623, 434] width 740 height 625
copy span "MSU // [DATE] // FCST"
click at [963, 767] on button "Save" at bounding box center [961, 775] width 61 height 20
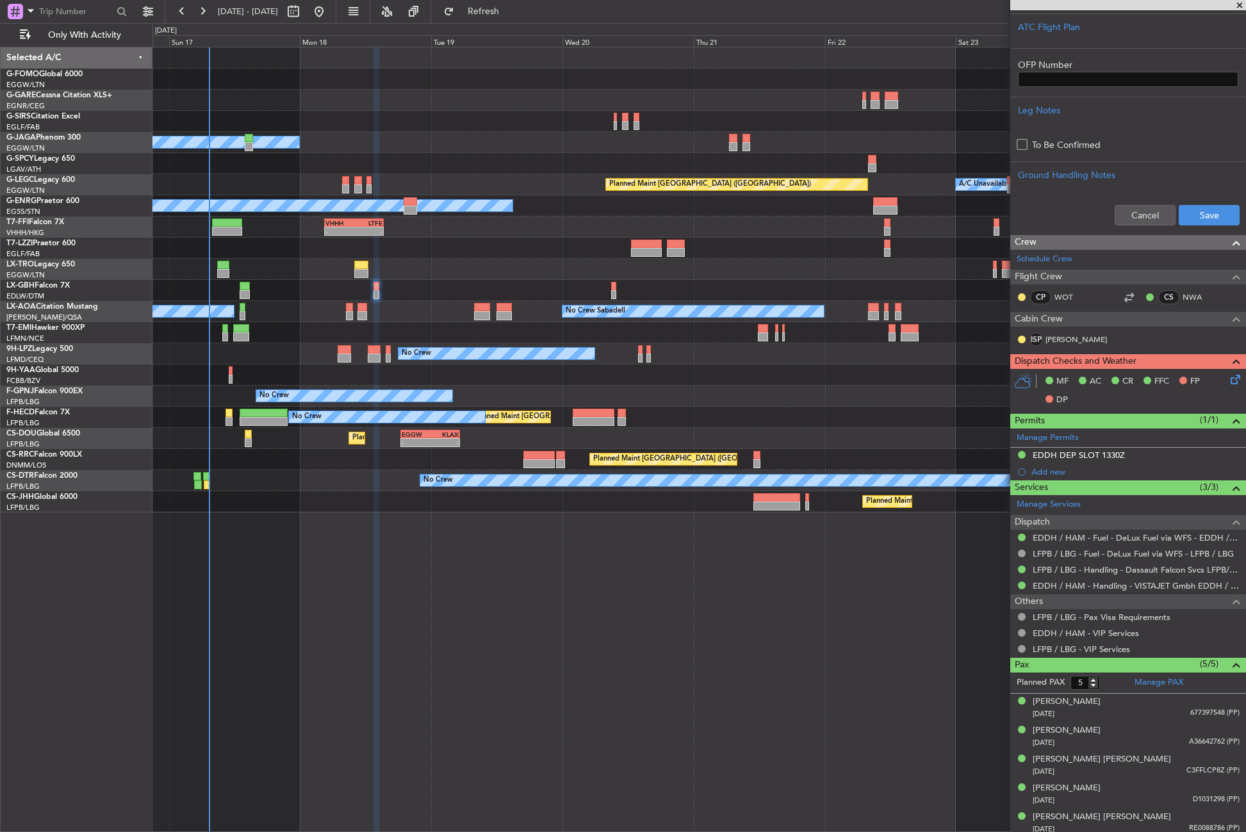
scroll to position [396, 0]
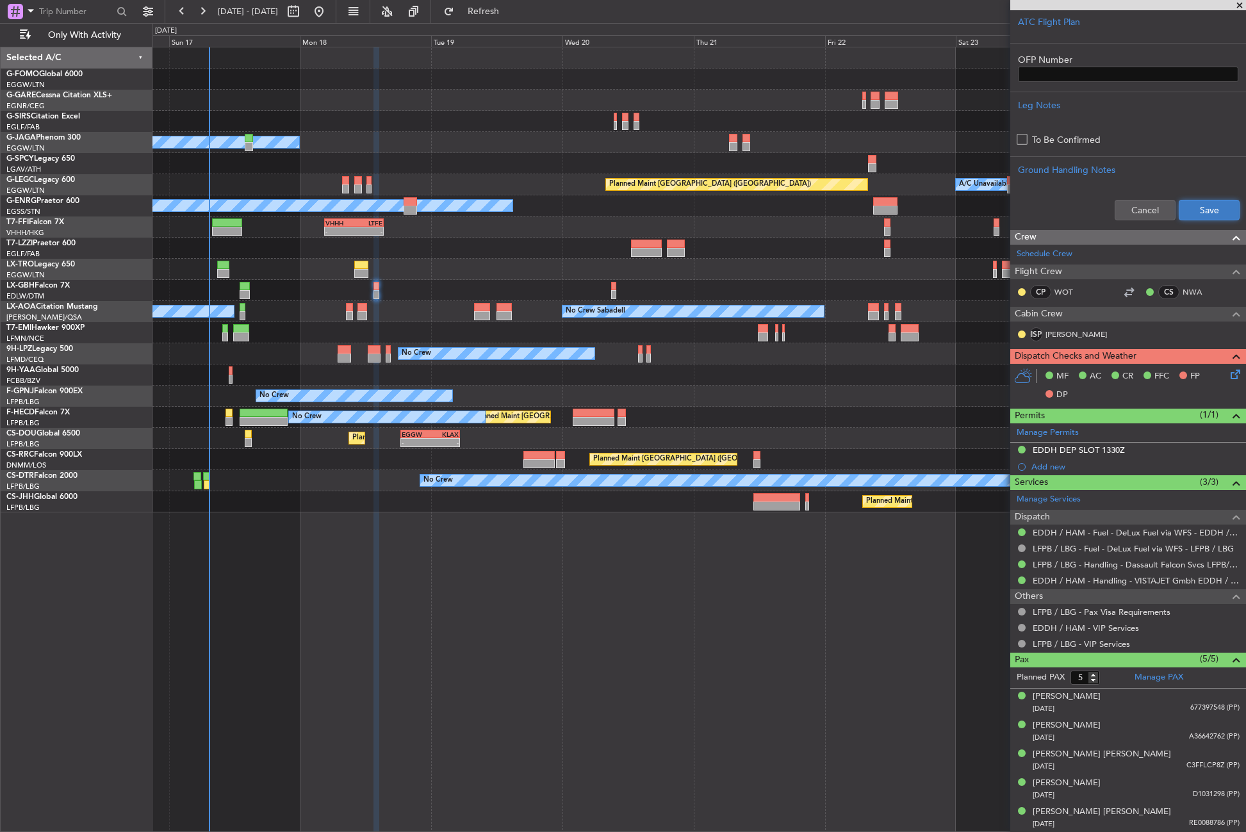
click at [1216, 210] on button "Save" at bounding box center [1209, 210] width 61 height 20
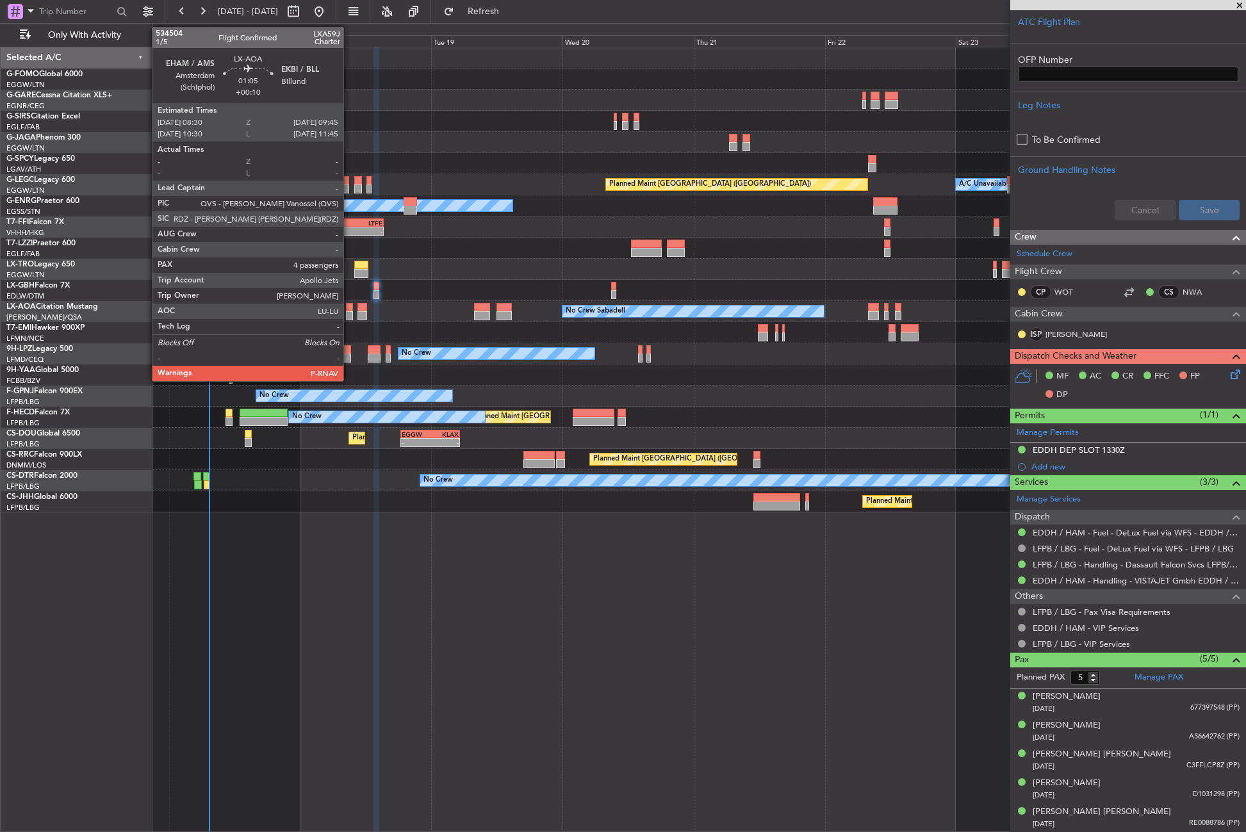
click at [349, 315] on div at bounding box center [349, 315] width 7 height 9
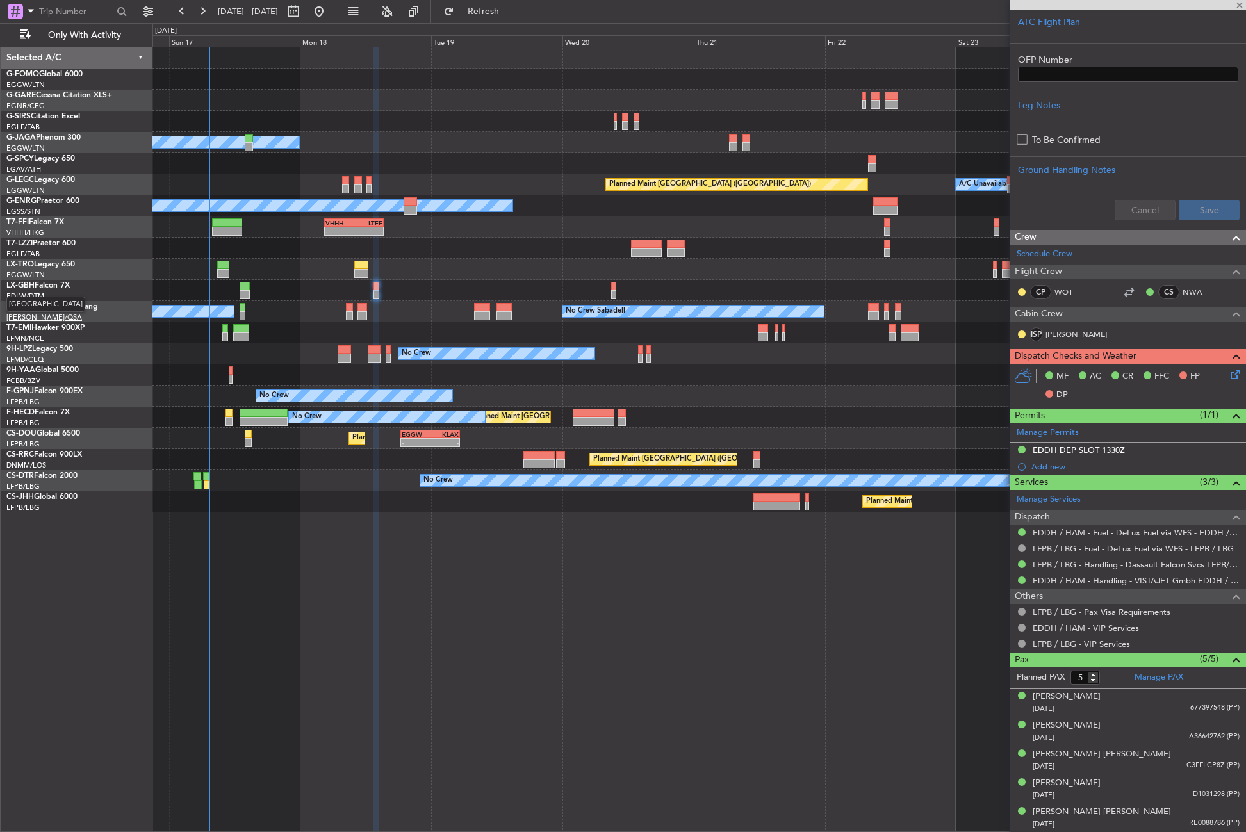
type input "+00:10"
type input "4"
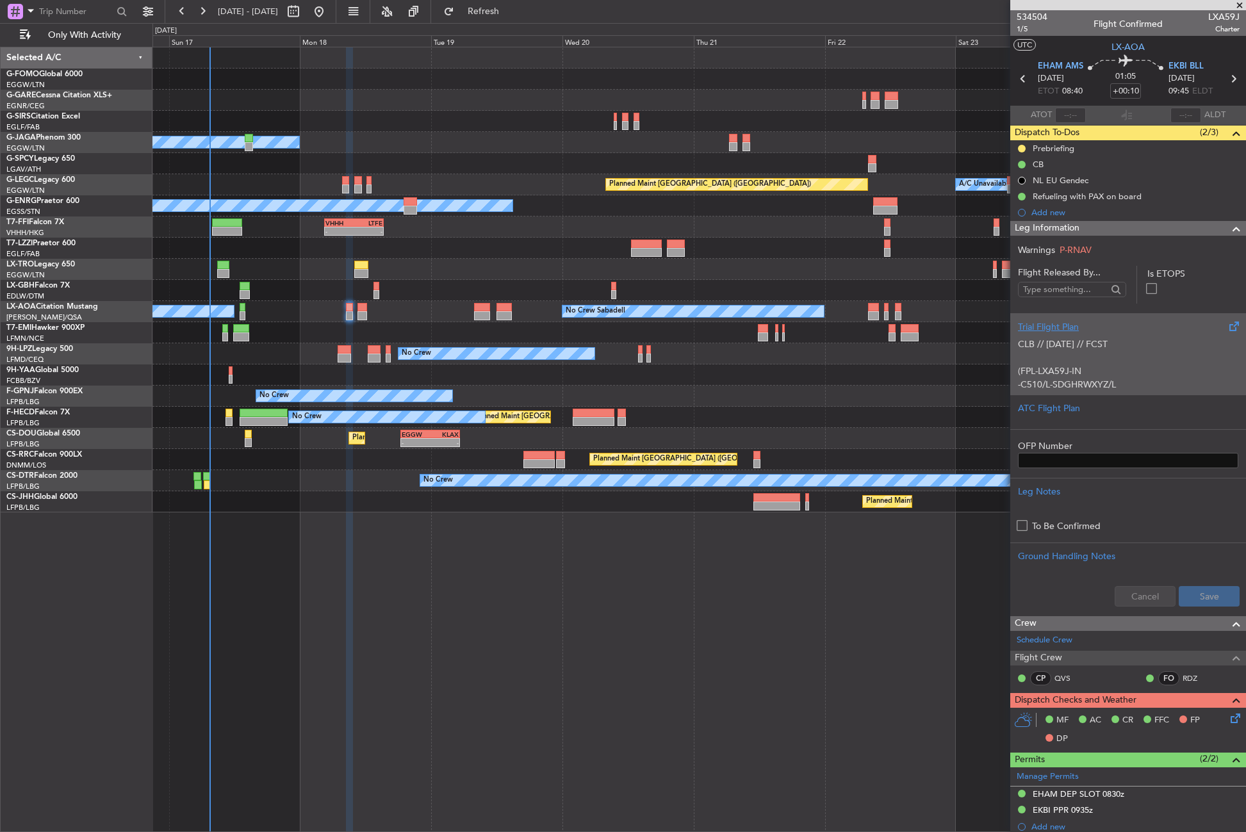
click at [1057, 359] on div "CLB // [DATE] // FCST (FPL-LXA59J-IN -C510/L-SDGHRWXYZ/L -EHAM0840 -N0331F390 A…" at bounding box center [1128, 361] width 220 height 54
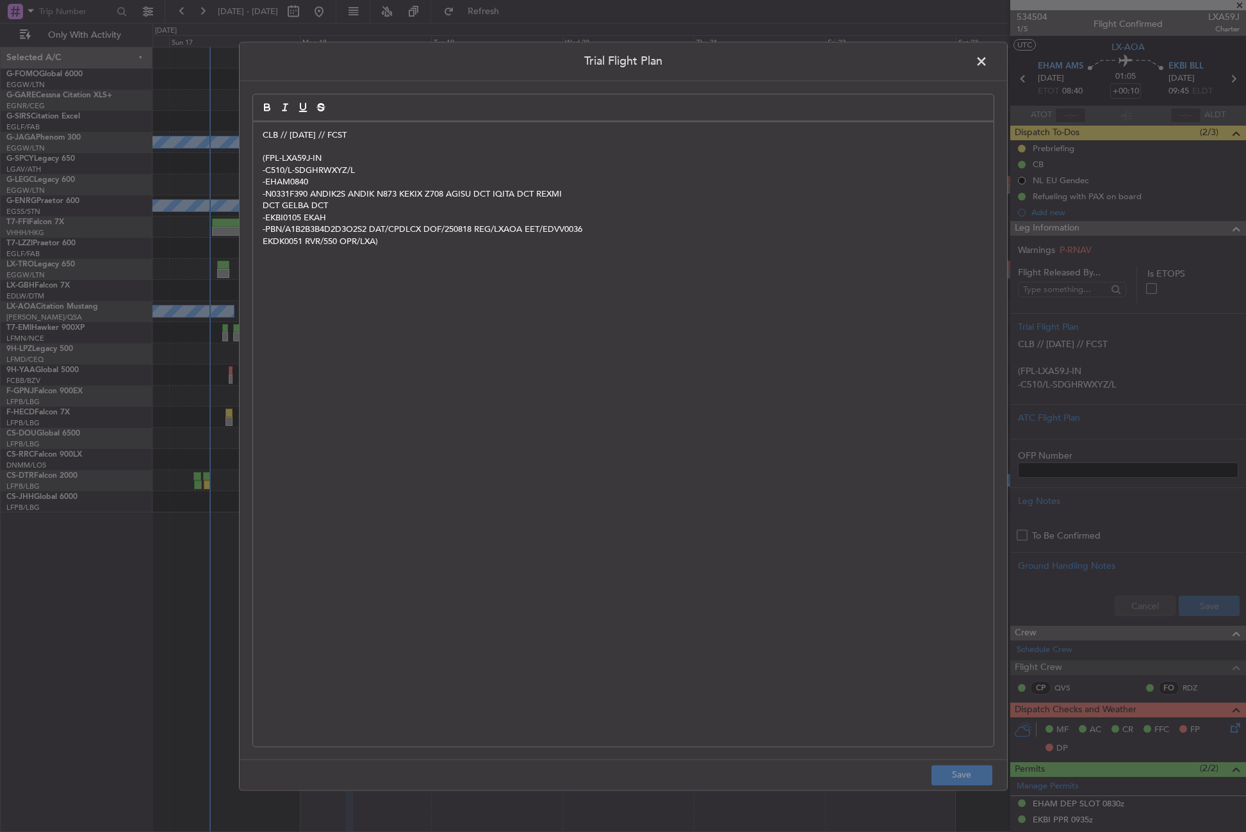
click at [261, 132] on div "CLB // [DATE] // FCST (FPL-LXA59J-IN -C510/L-SDGHRWXYZ/L -EHAM0840 -N0331F390 A…" at bounding box center [623, 434] width 740 height 625
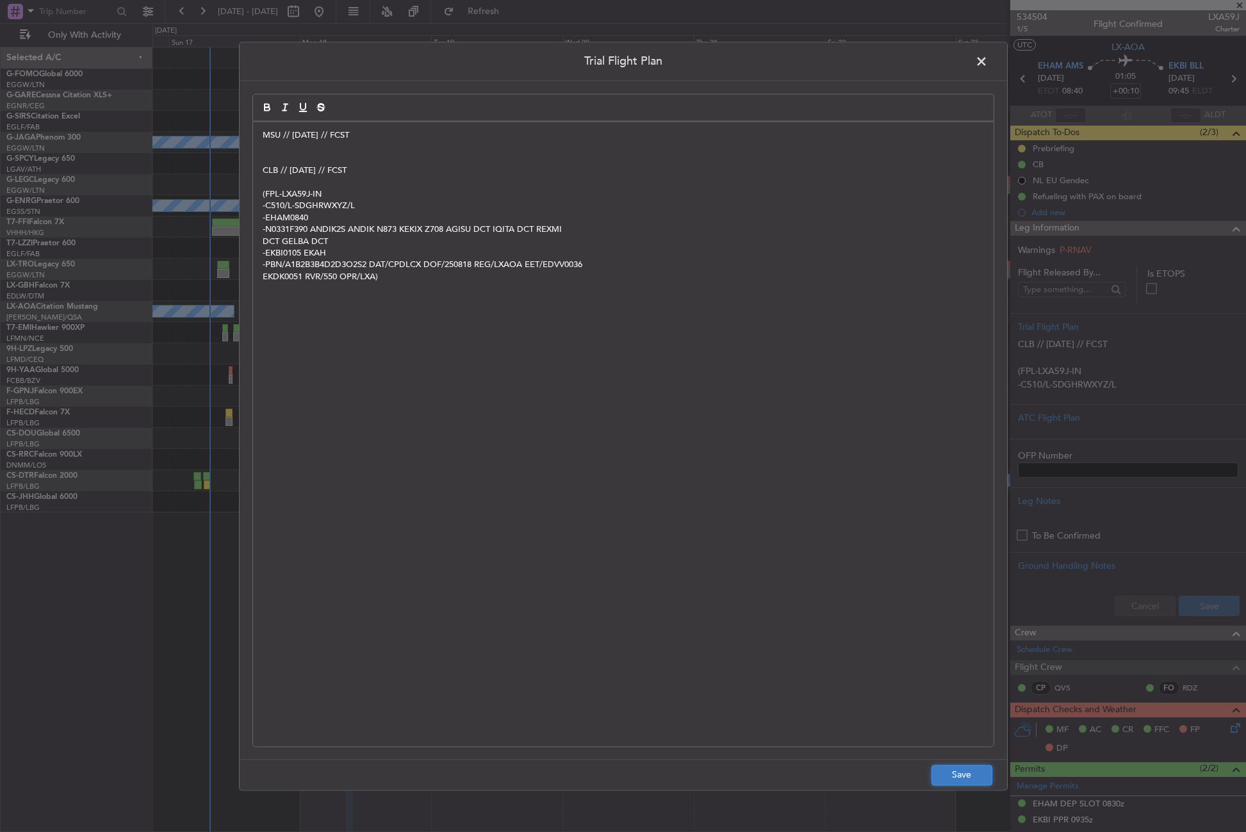
click at [938, 767] on button "Save" at bounding box center [961, 775] width 61 height 20
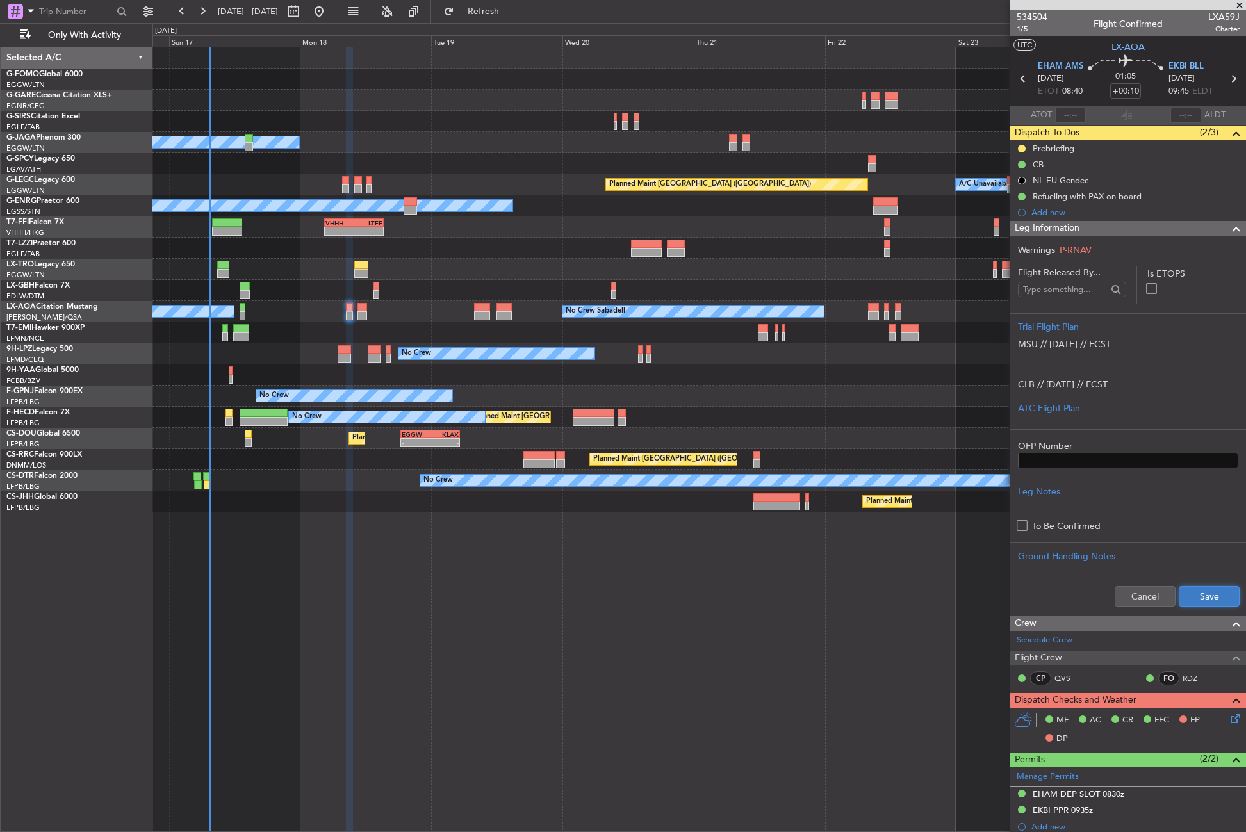
click at [1213, 598] on button "Save" at bounding box center [1209, 596] width 61 height 20
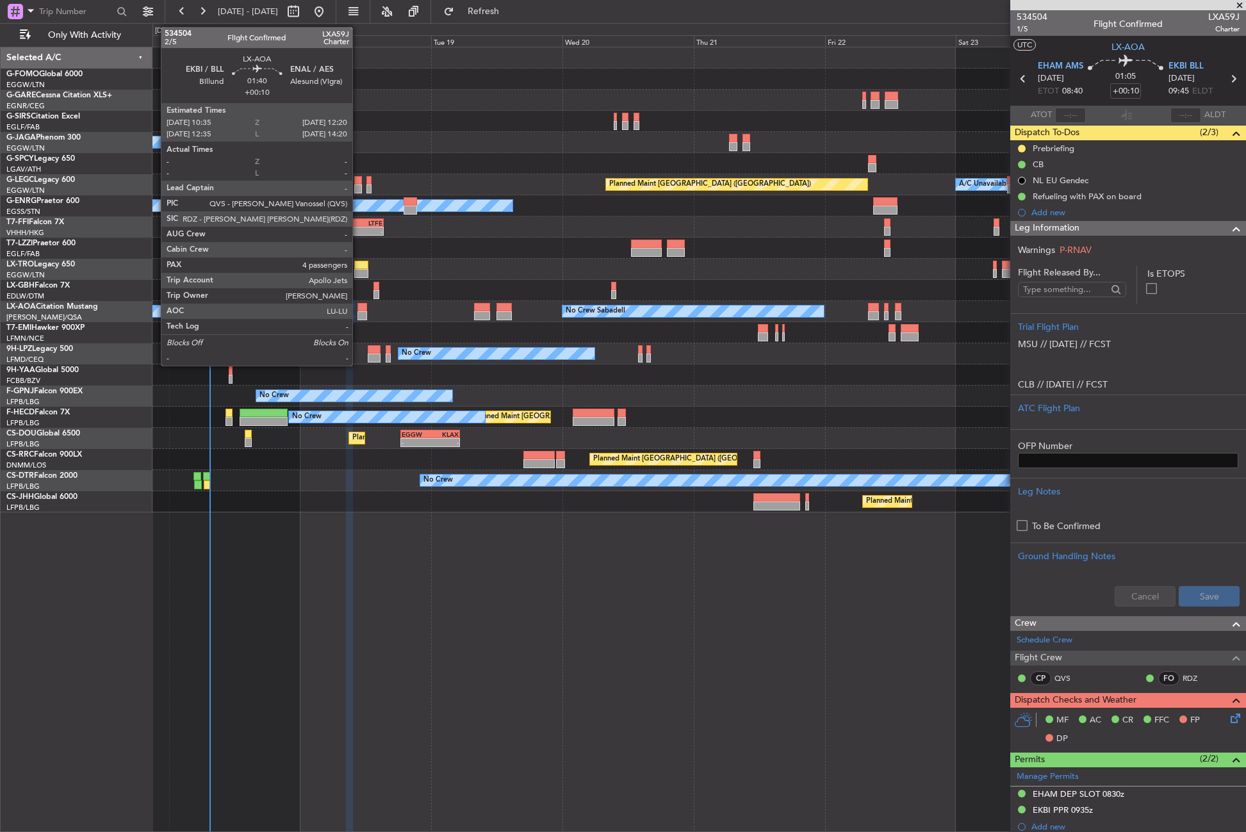
click at [358, 309] on div at bounding box center [362, 307] width 10 height 9
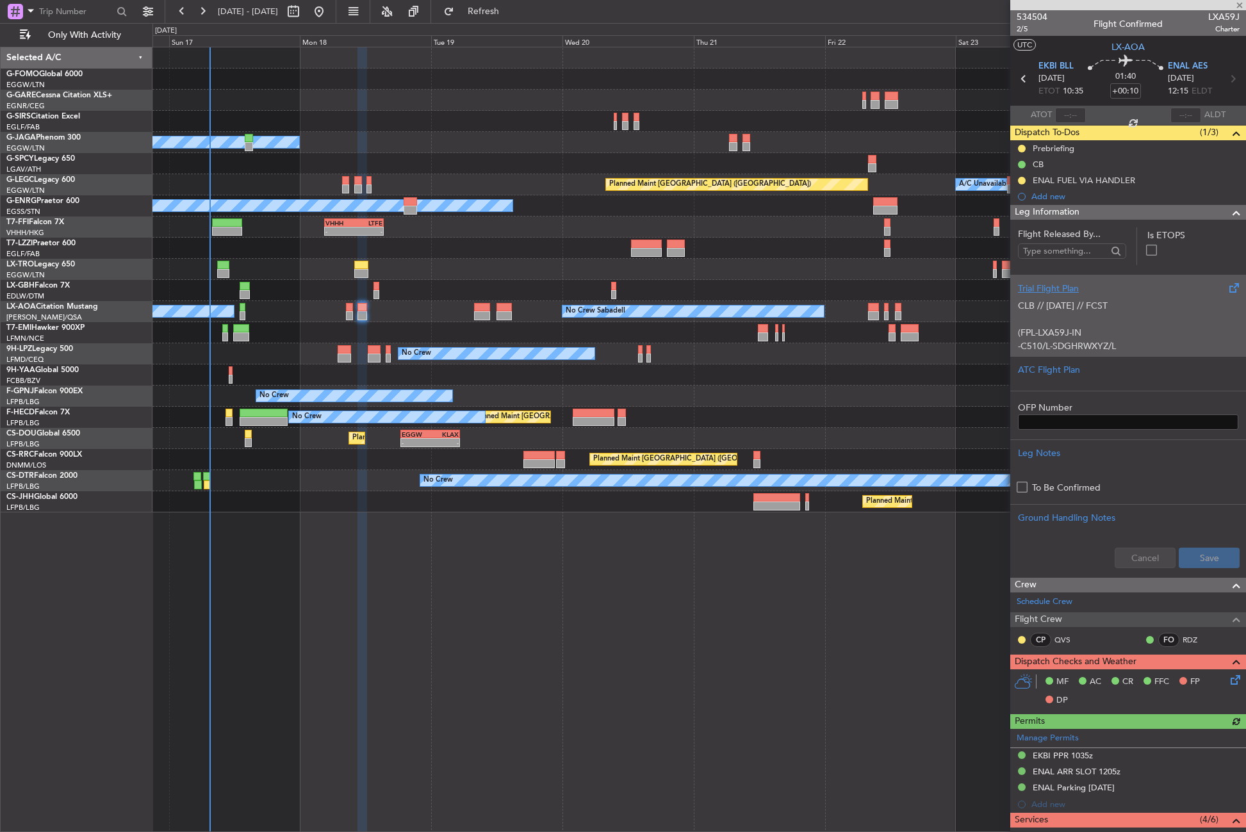
click at [1060, 294] on div "Trial Flight Plan" at bounding box center [1128, 288] width 220 height 13
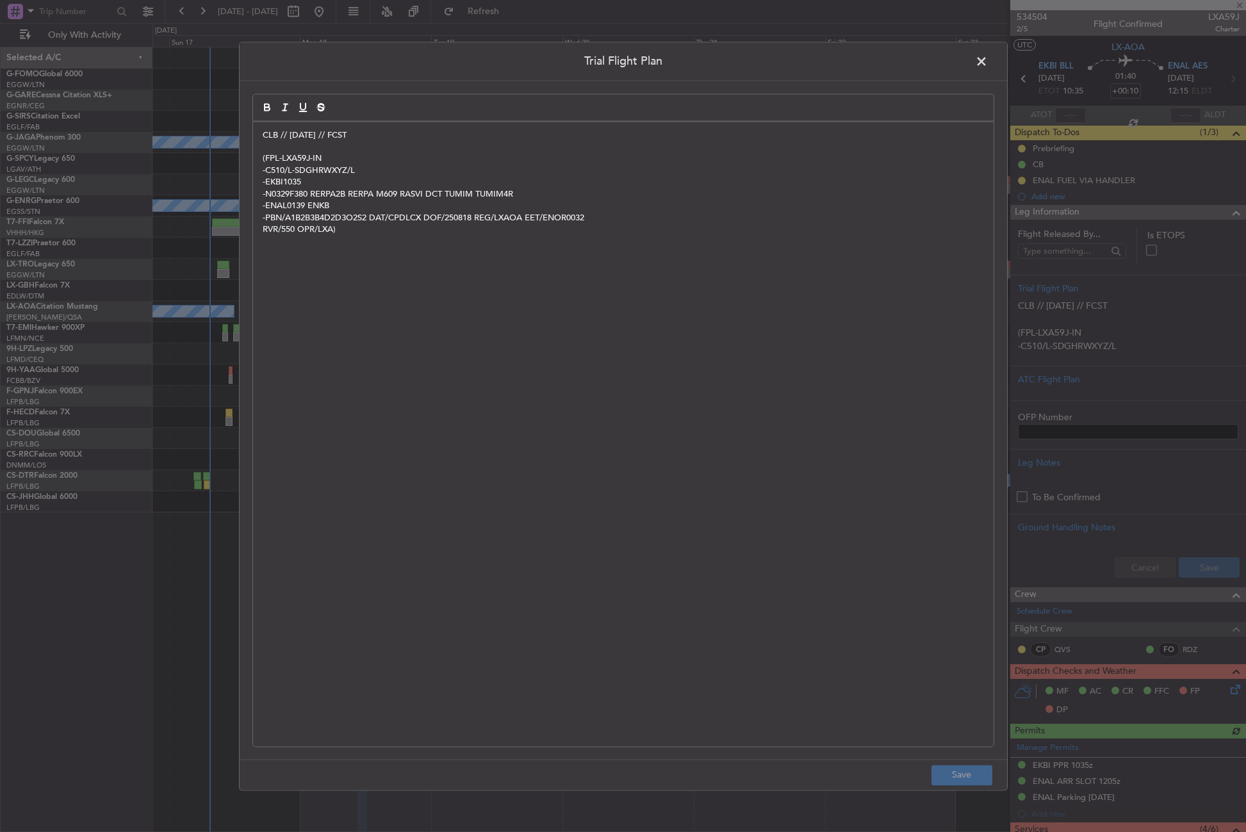
click at [261, 140] on div "CLB // [DATE] // FCST (FPL-LXA59J-IN -C510/L-SDGHRWXYZ/L -EKBI1035 -N0329F380 R…" at bounding box center [623, 434] width 740 height 625
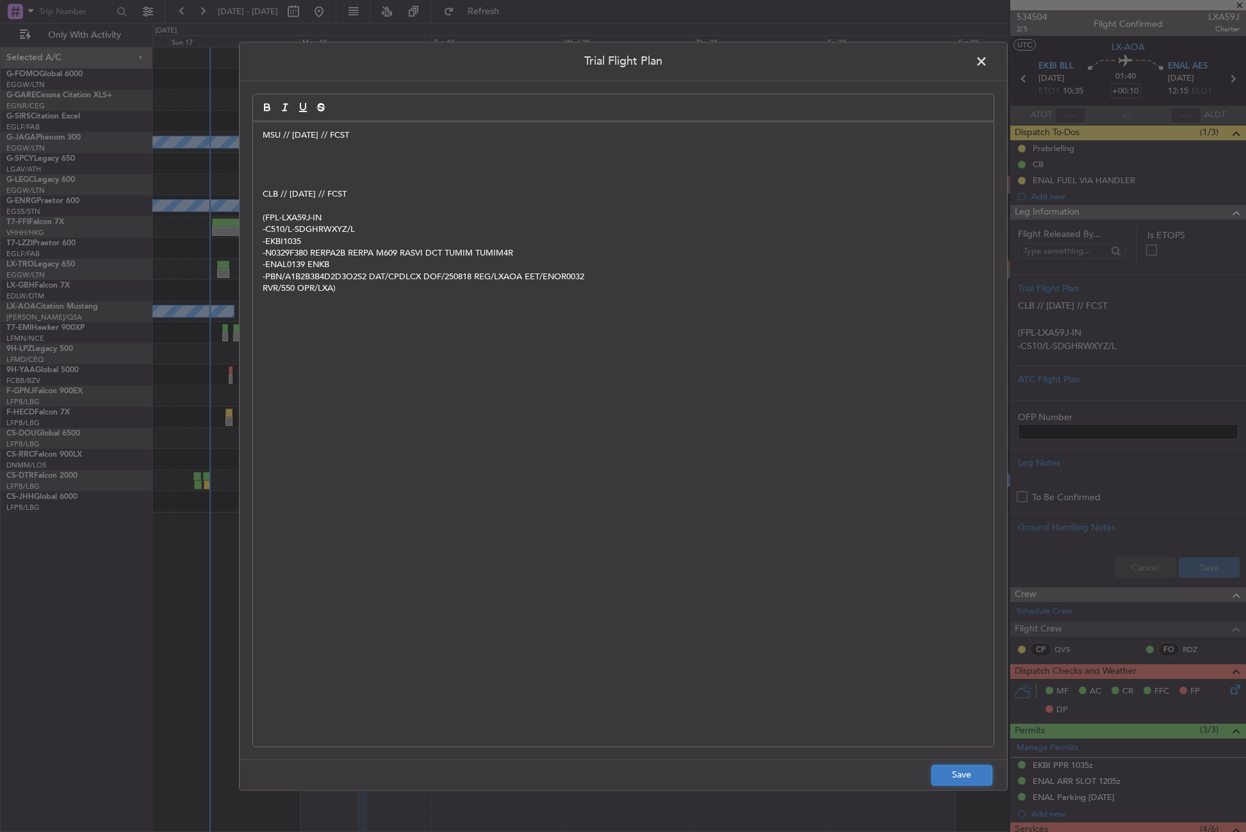
click at [965, 770] on button "Save" at bounding box center [961, 775] width 61 height 20
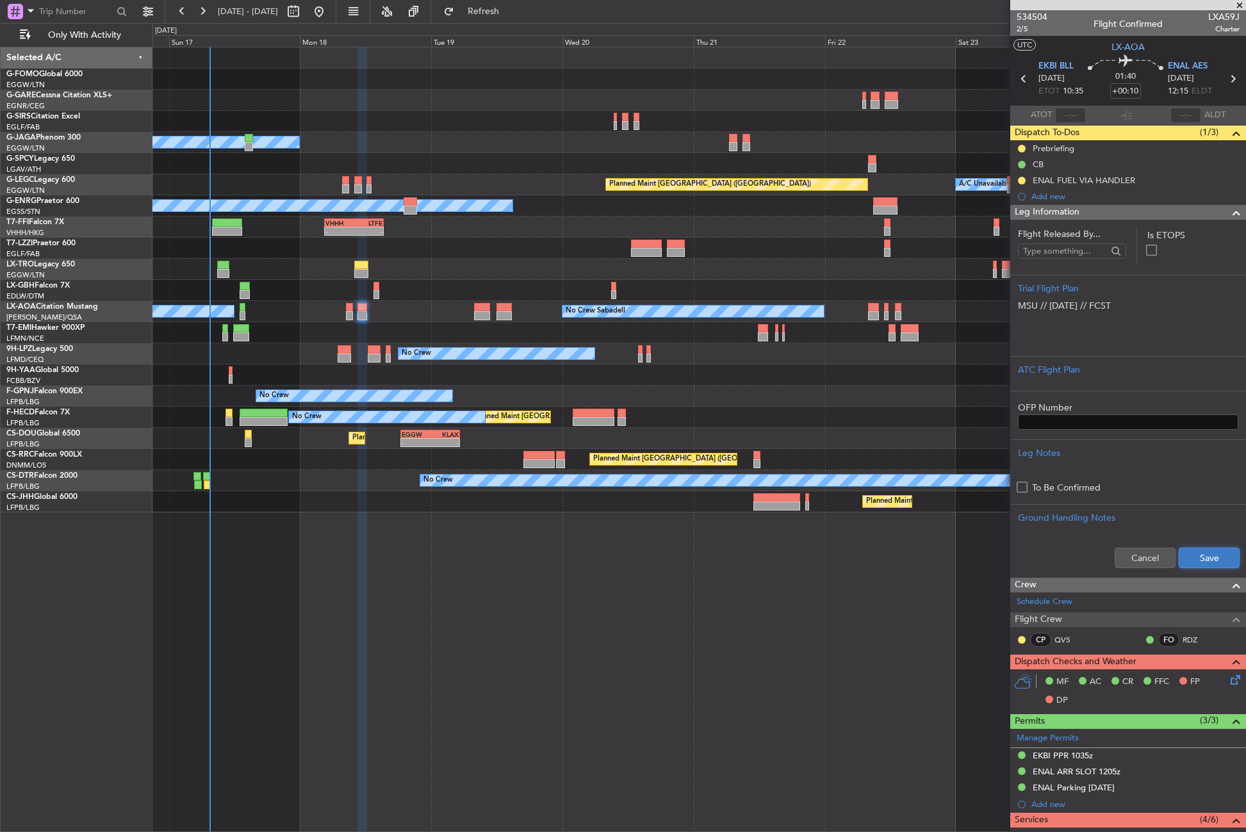
click at [1179, 560] on button "Save" at bounding box center [1209, 558] width 61 height 20
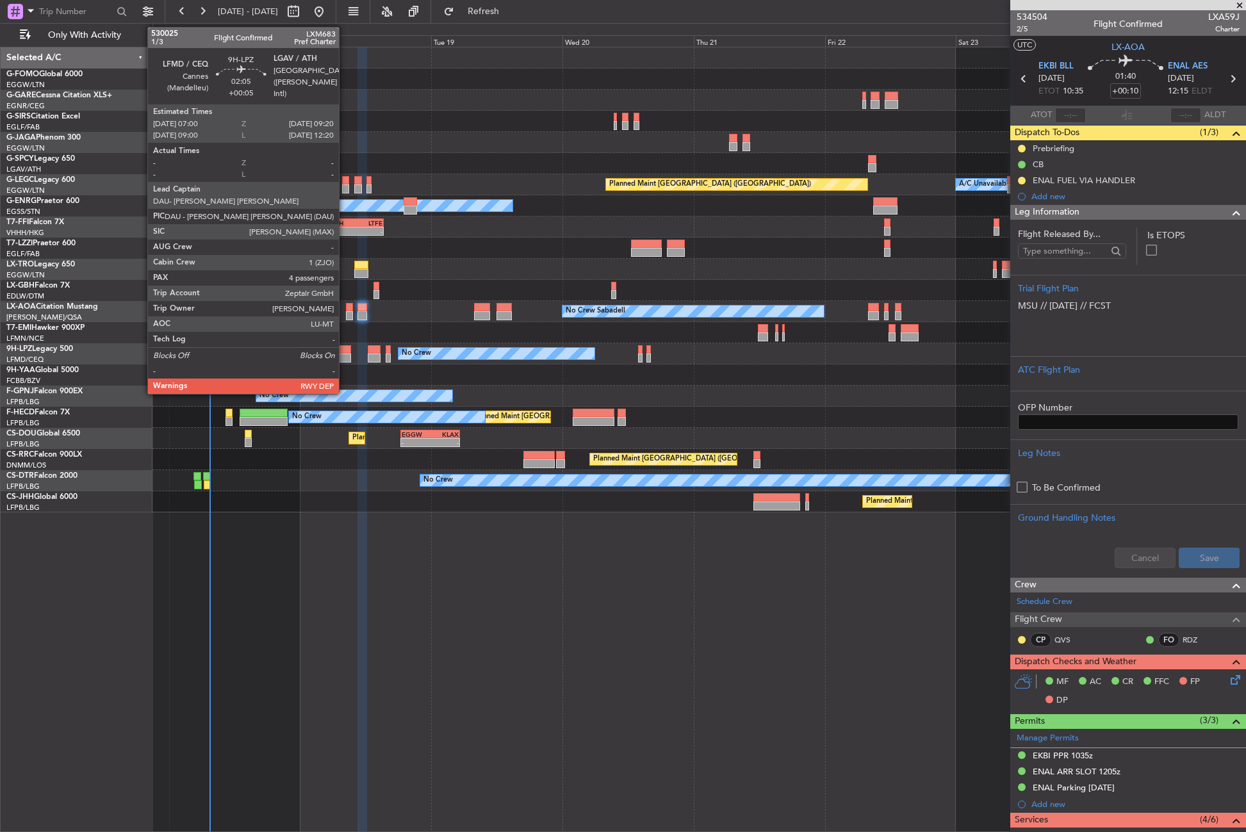
click at [345, 352] on div at bounding box center [344, 349] width 13 height 9
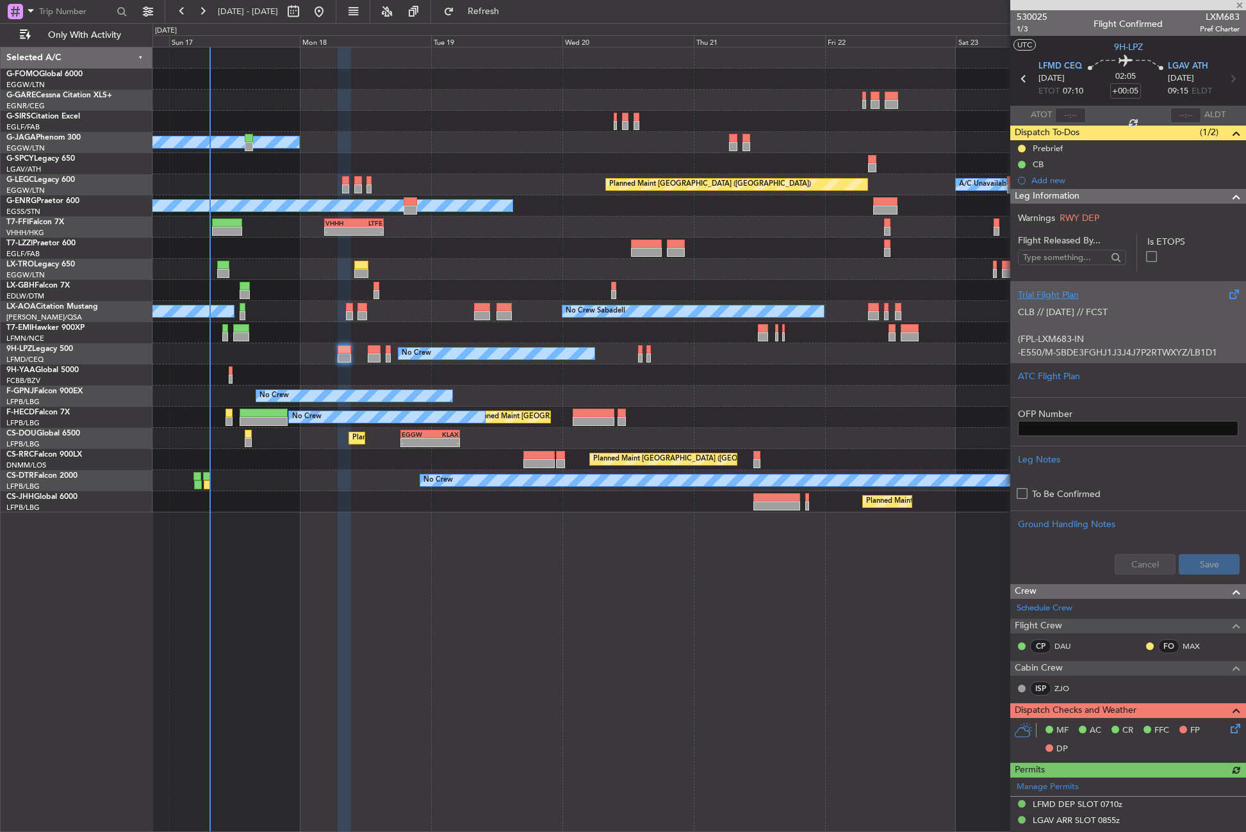
click at [1023, 334] on div "CLB // [DATE] // FCST (FPL-LXM683-IN -E550/M-SBDE3FGHJ1J3J4J7P2RTWXYZ/LB1D1 -LF…" at bounding box center [1128, 329] width 220 height 54
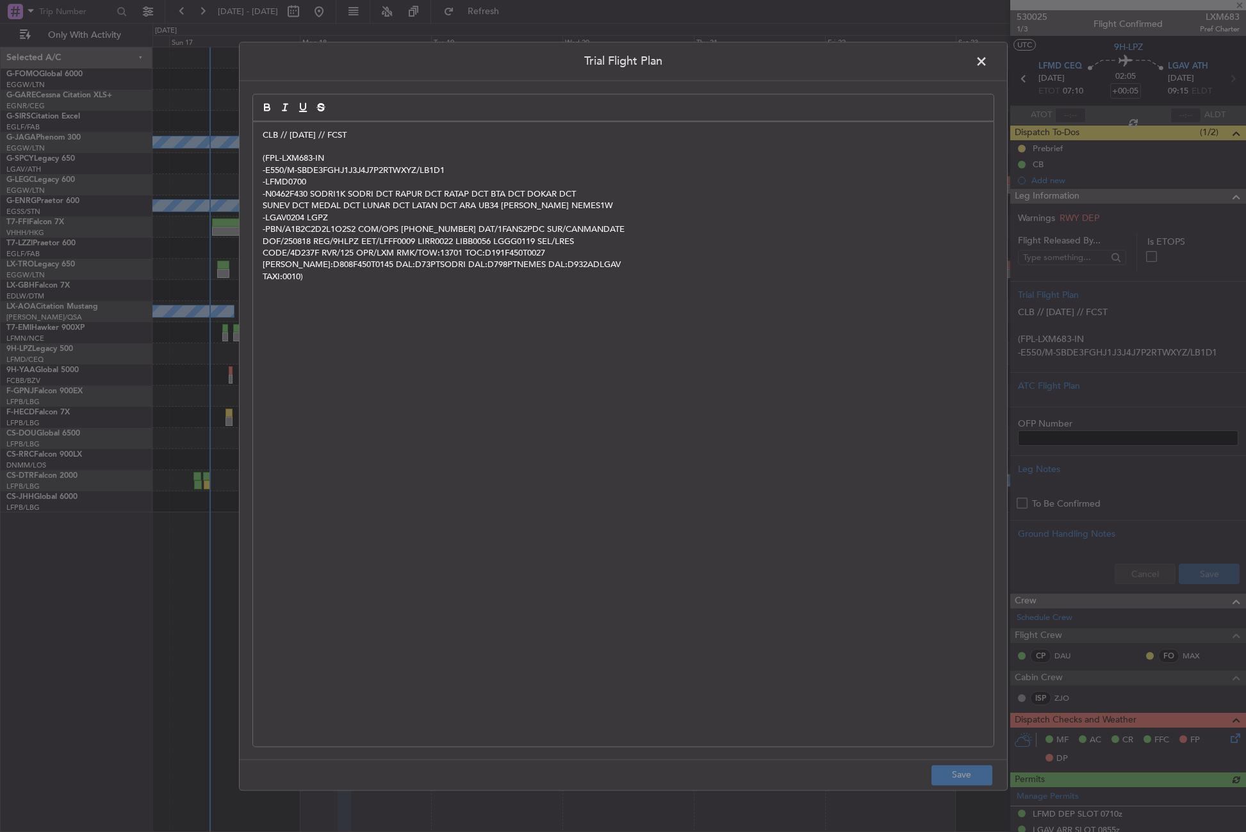
click at [257, 133] on div "CLB // [DATE] // FCST (FPL-LXM683-IN -E550/M-SBDE3FGHJ1J3J4J7P2RTWXYZ/LB1D1 -LF…" at bounding box center [623, 434] width 740 height 625
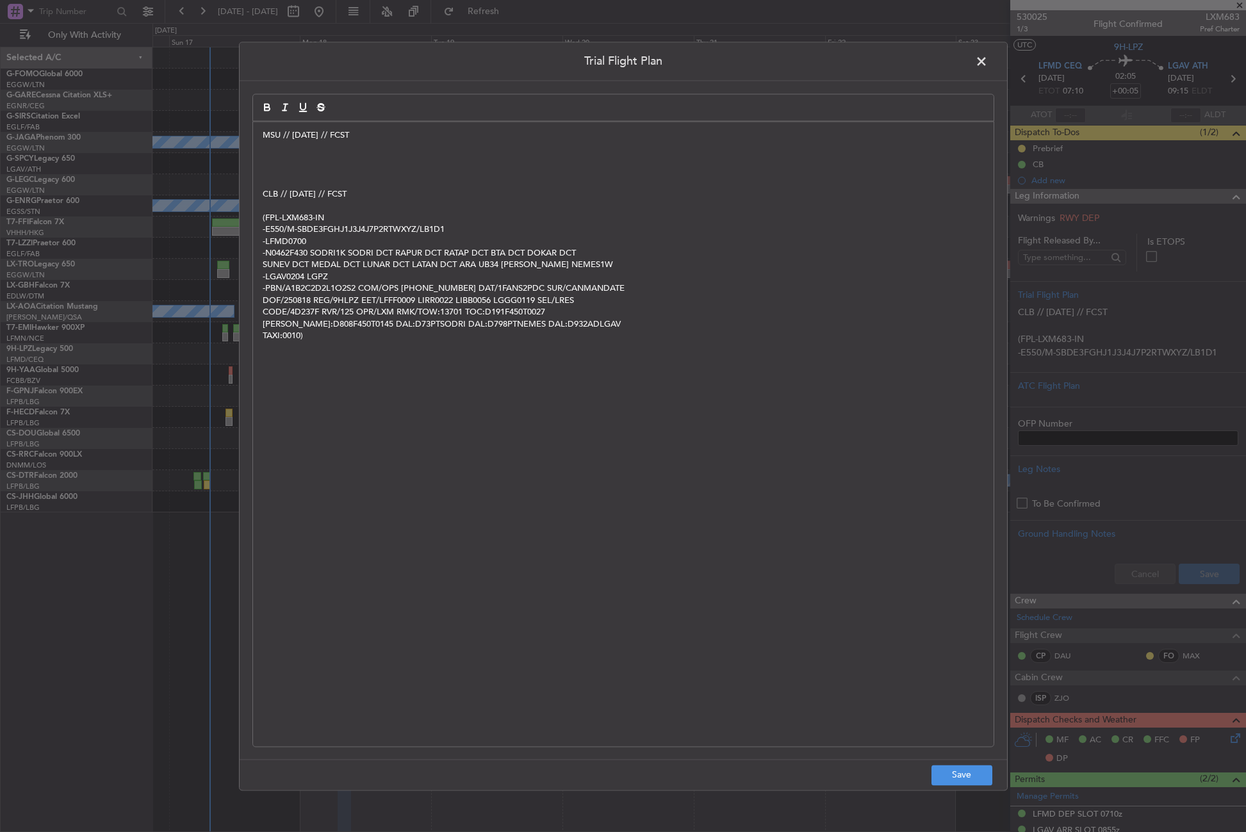
click at [986, 751] on div "Trial Flight Plan MSU // [DATE] // FCST ﻿ CLB // [DATE] // FCST (FPL-LXM683-IN …" at bounding box center [623, 416] width 769 height 749
click at [968, 773] on button "Save" at bounding box center [961, 775] width 61 height 20
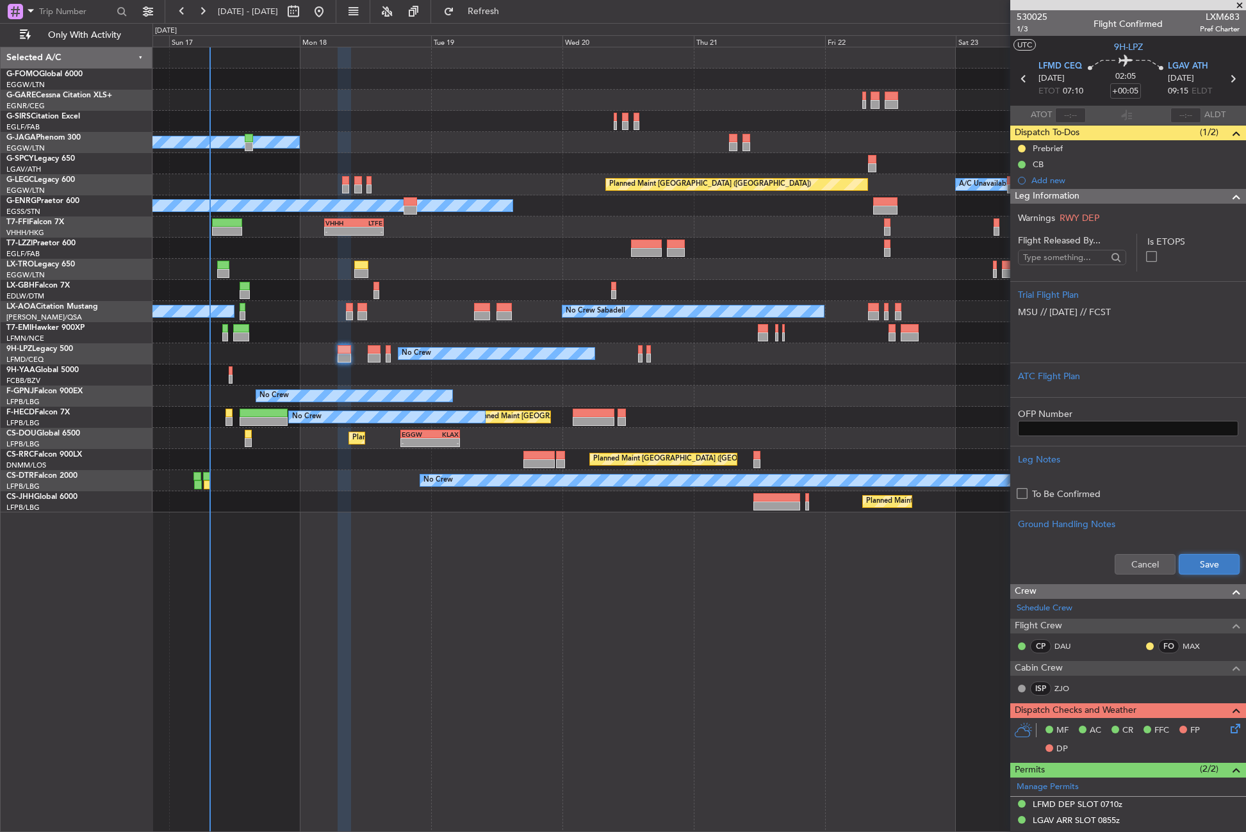
click at [1200, 562] on button "Save" at bounding box center [1209, 564] width 61 height 20
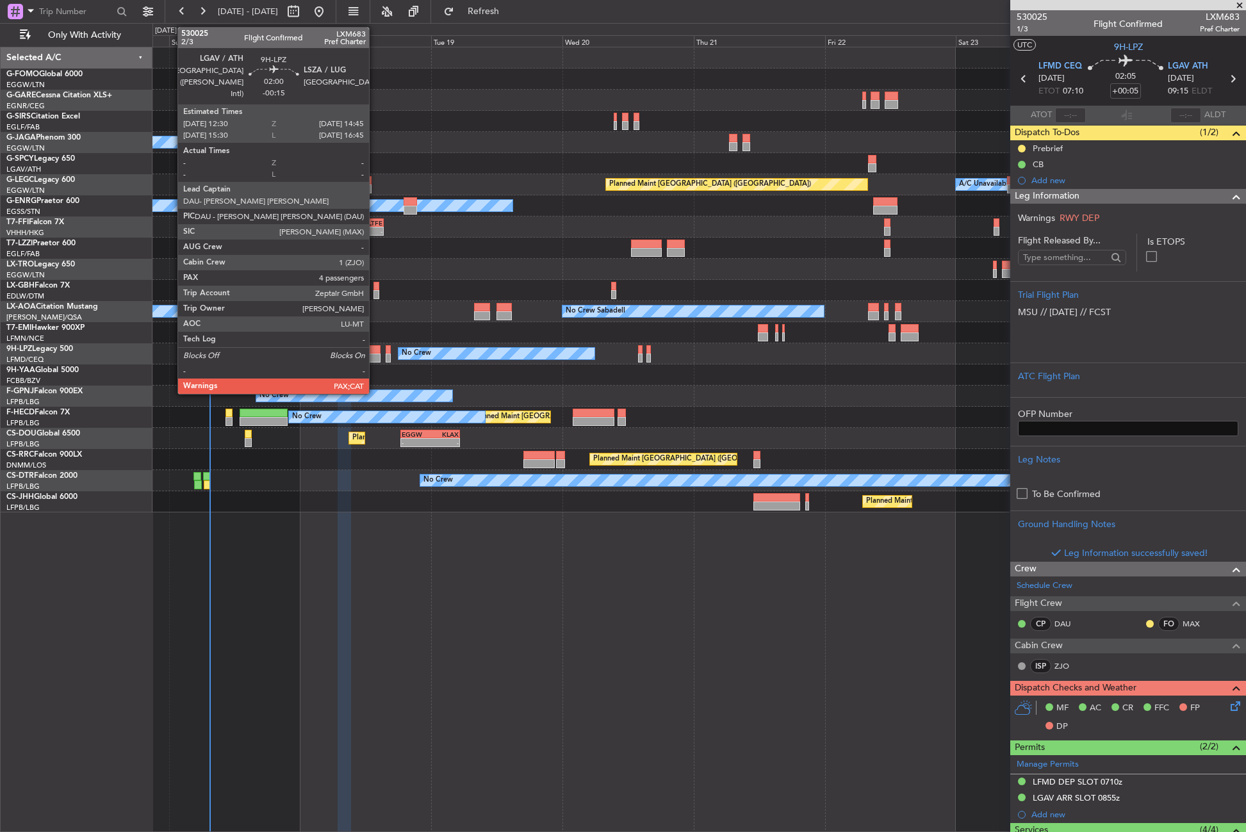
click at [375, 352] on div at bounding box center [374, 349] width 13 height 9
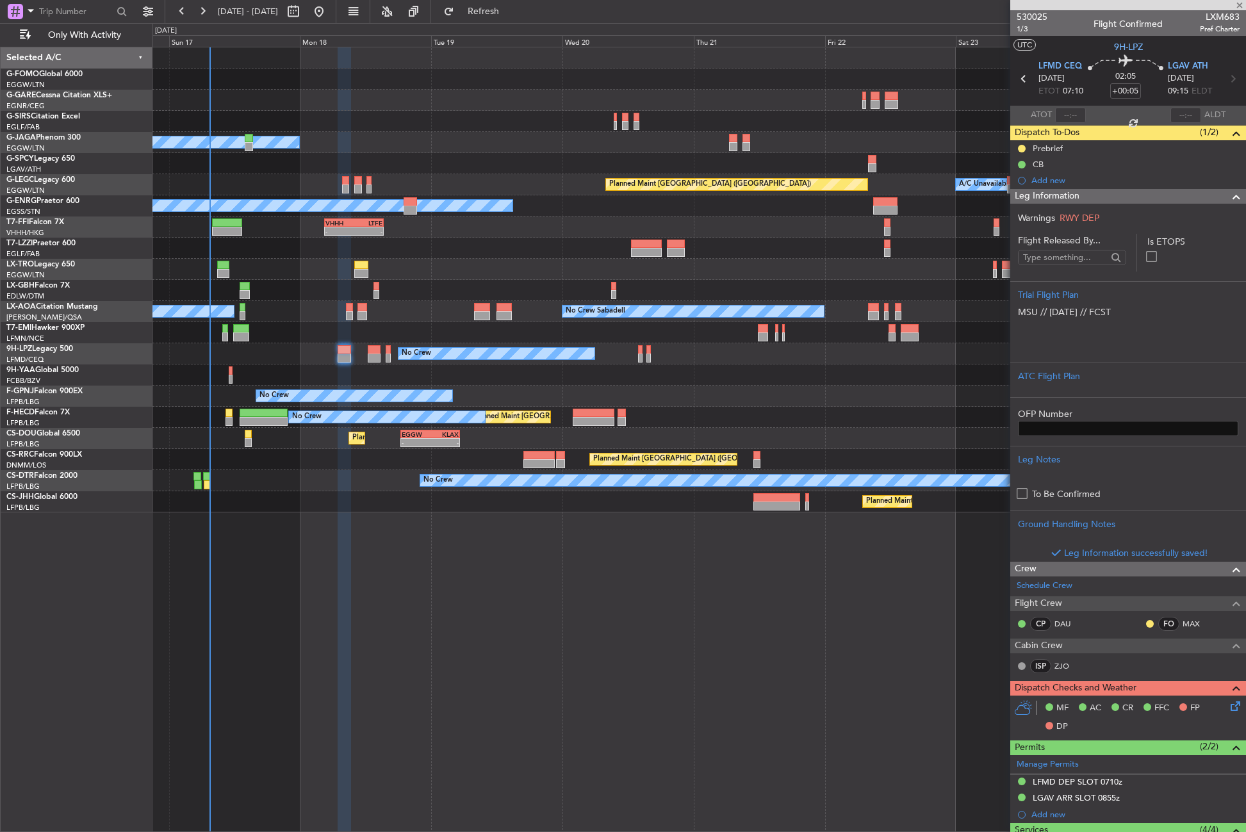
type input "-00:15"
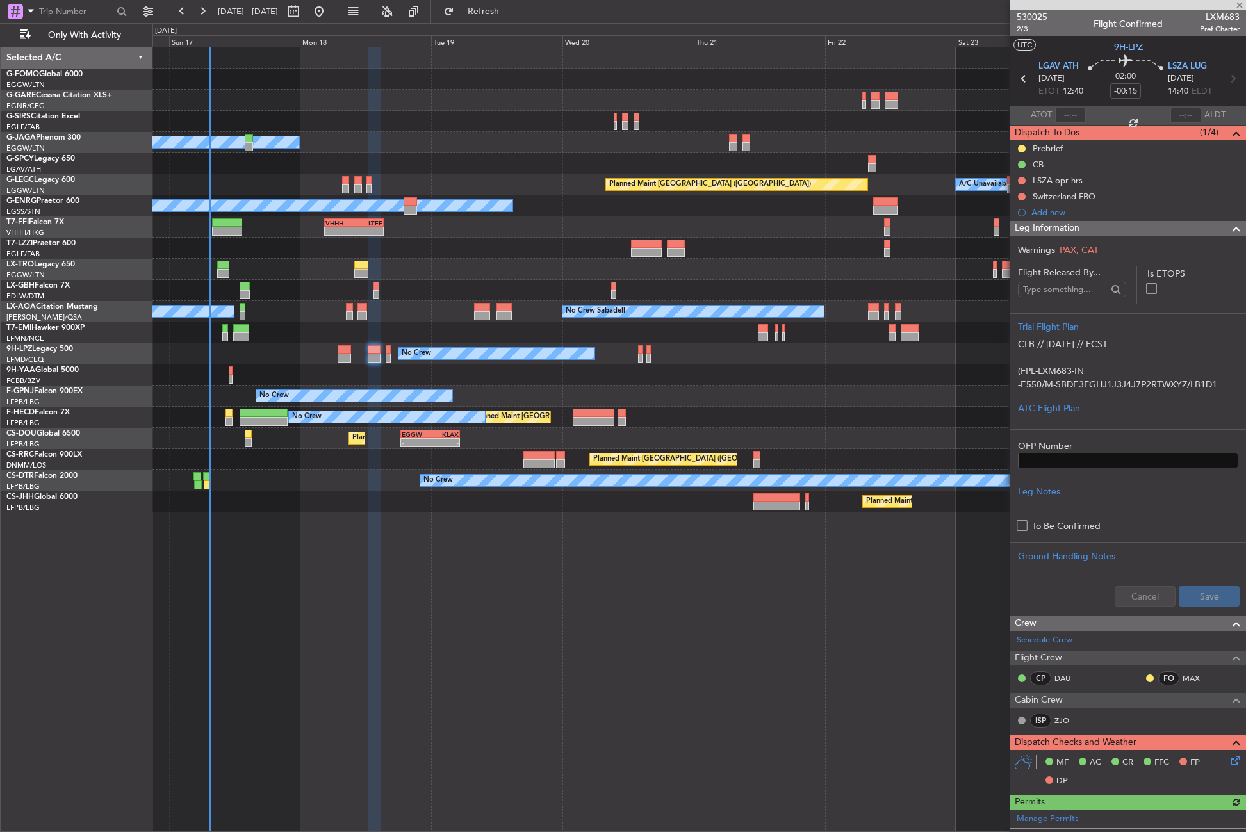
click at [1029, 327] on div "Trial Flight Plan" at bounding box center [1128, 326] width 220 height 13
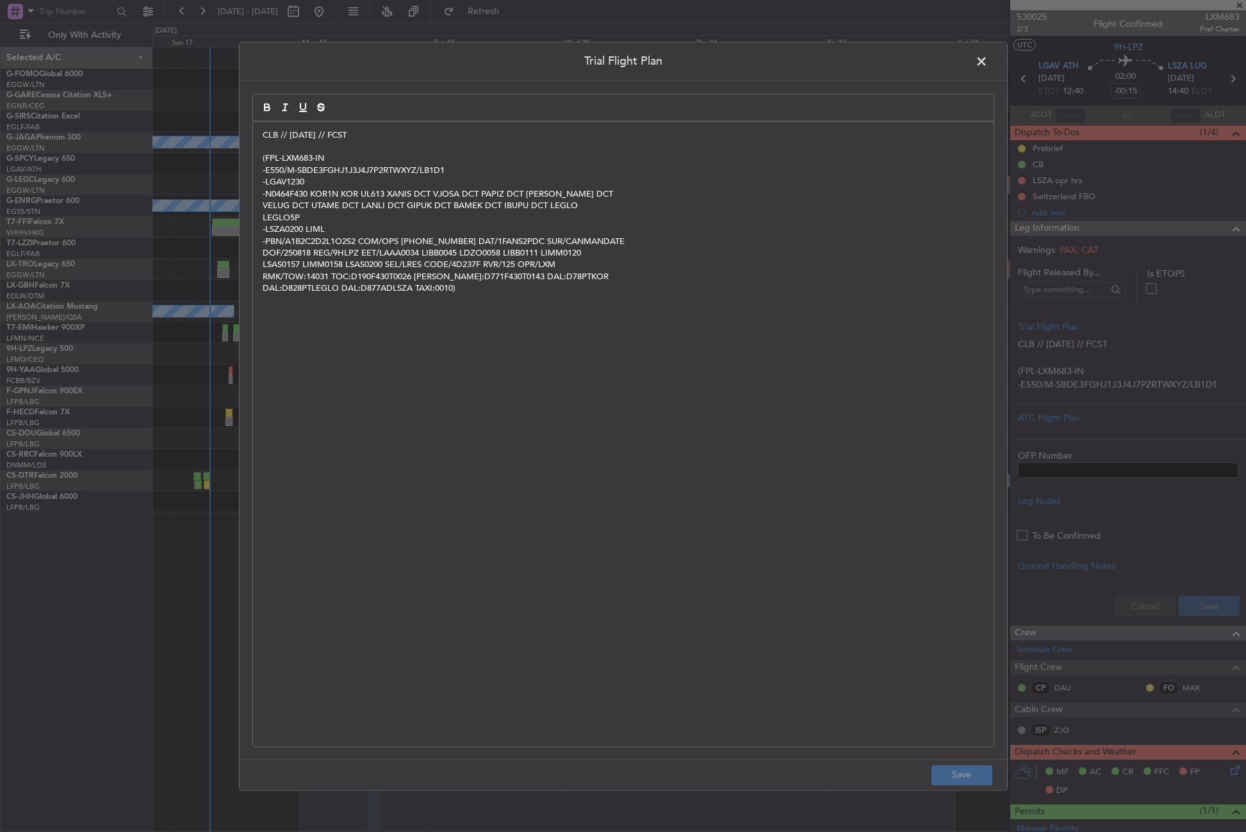
click at [263, 135] on p "CLB // [DATE] // FCST" at bounding box center [623, 135] width 721 height 12
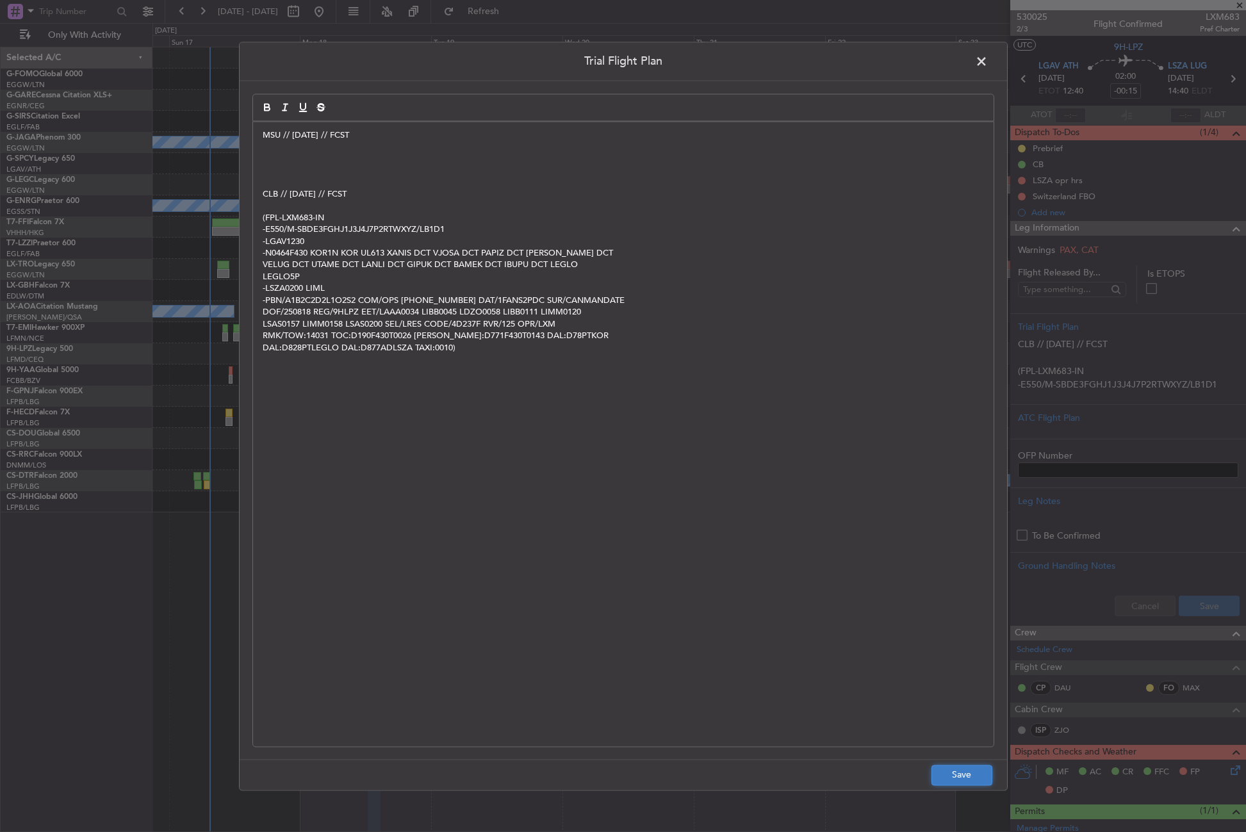
click at [965, 776] on button "Save" at bounding box center [961, 775] width 61 height 20
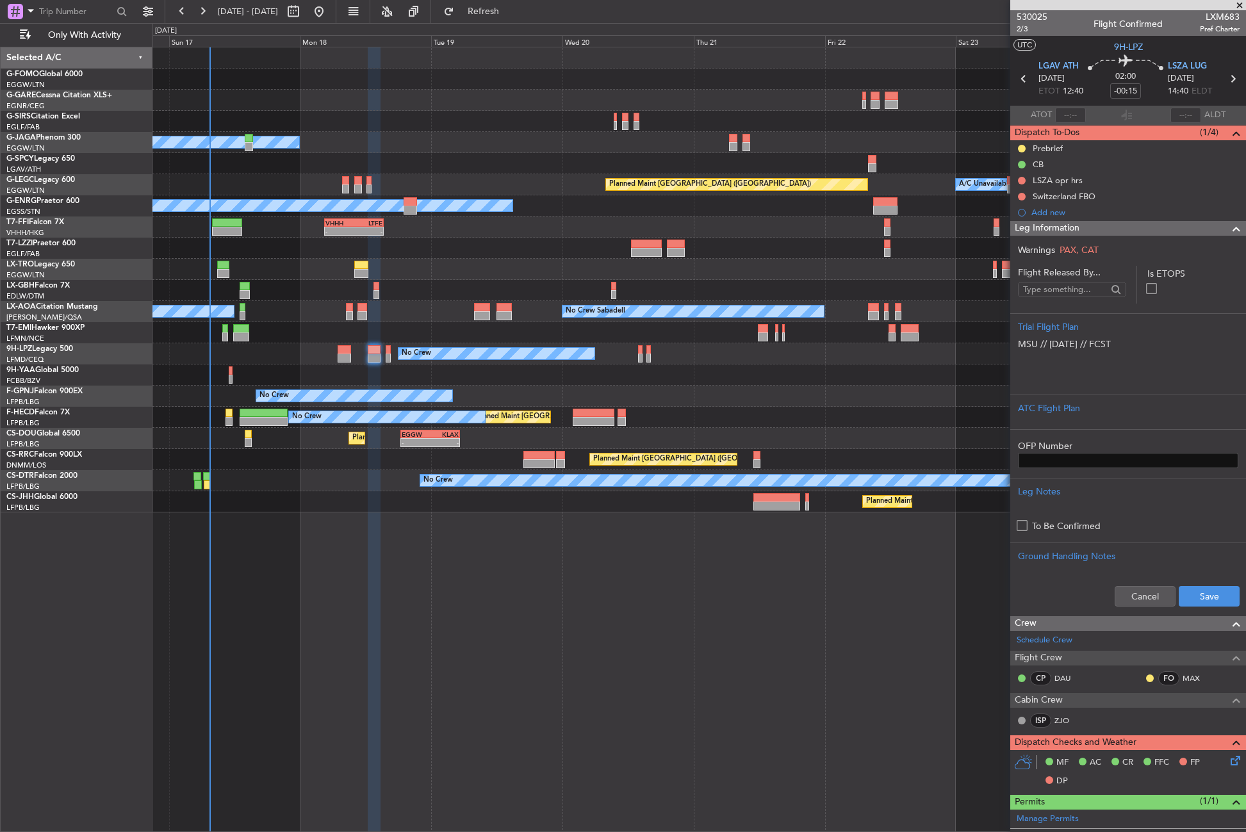
click at [1167, 598] on div "Cancel Save" at bounding box center [1128, 596] width 236 height 38
click at [1179, 599] on button "Save" at bounding box center [1209, 596] width 61 height 20
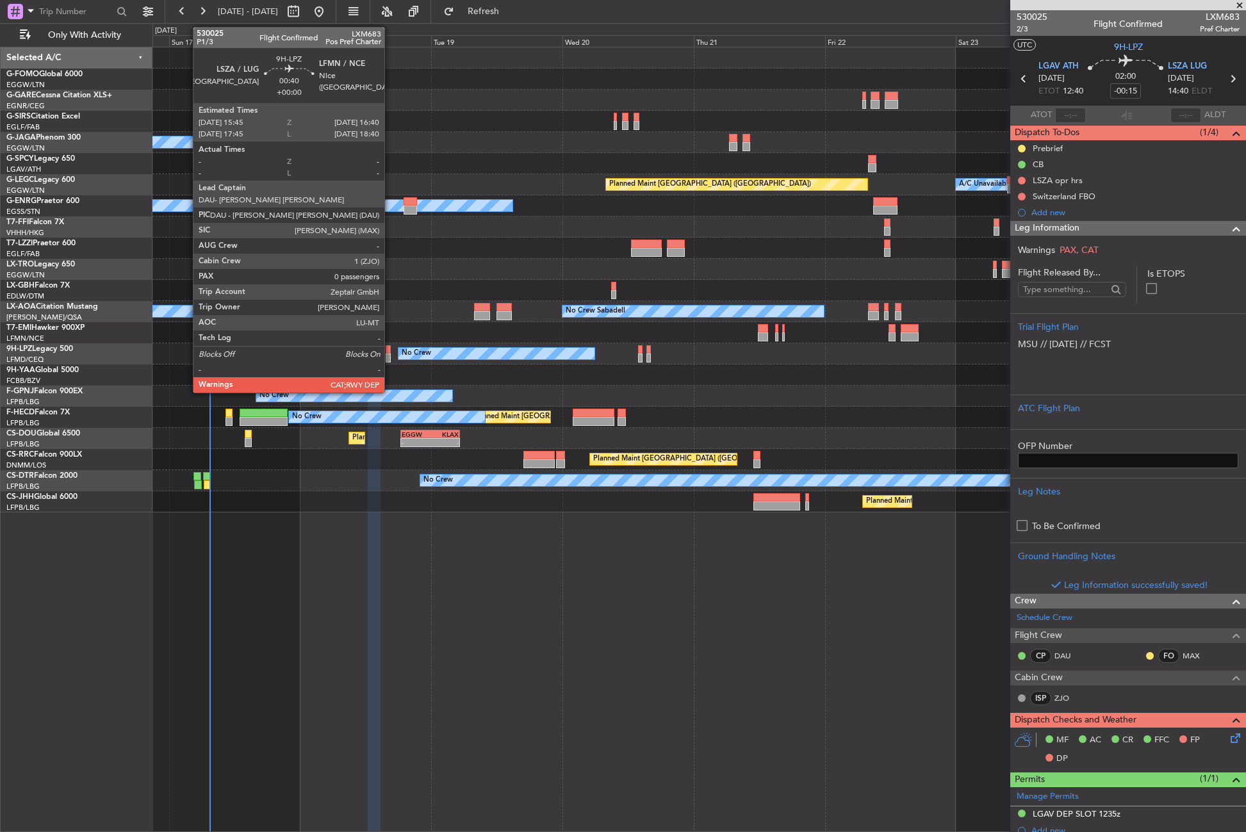
click at [390, 357] on div at bounding box center [388, 358] width 5 height 9
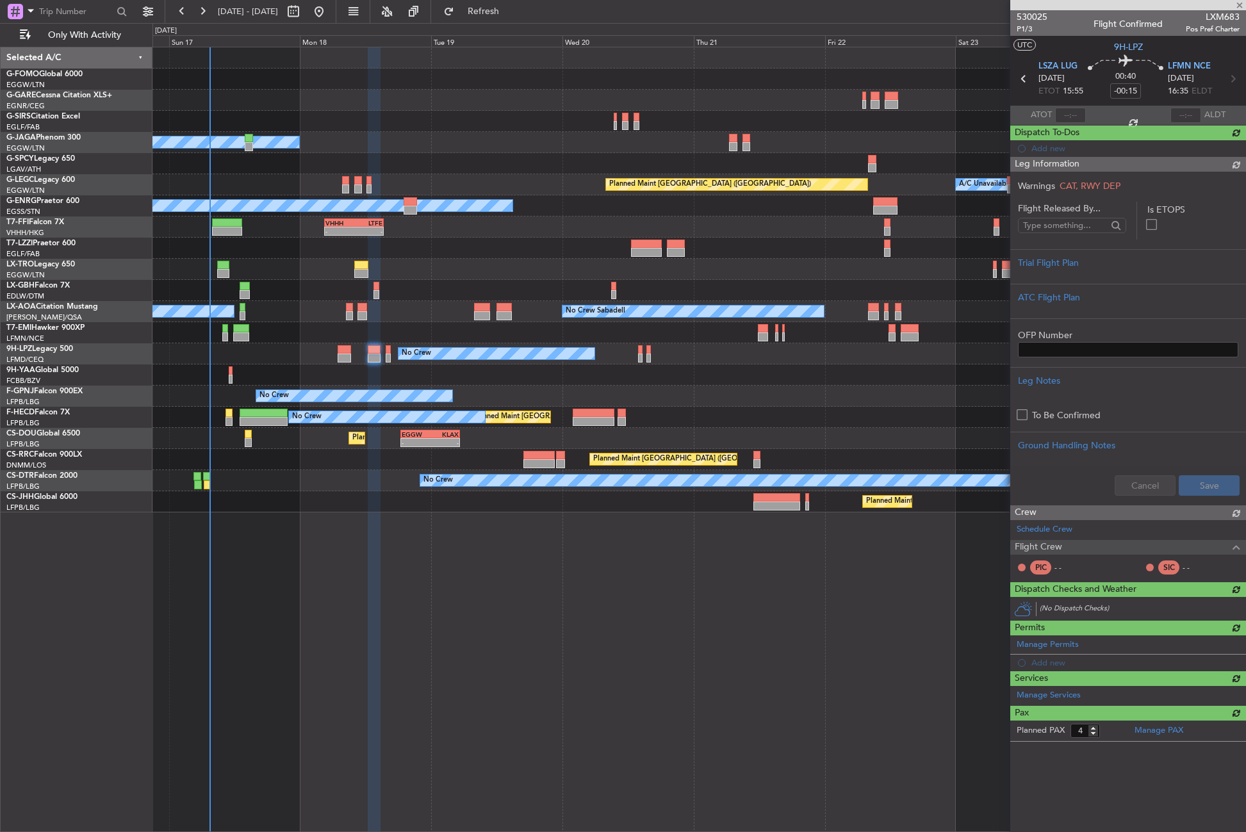
type input "0"
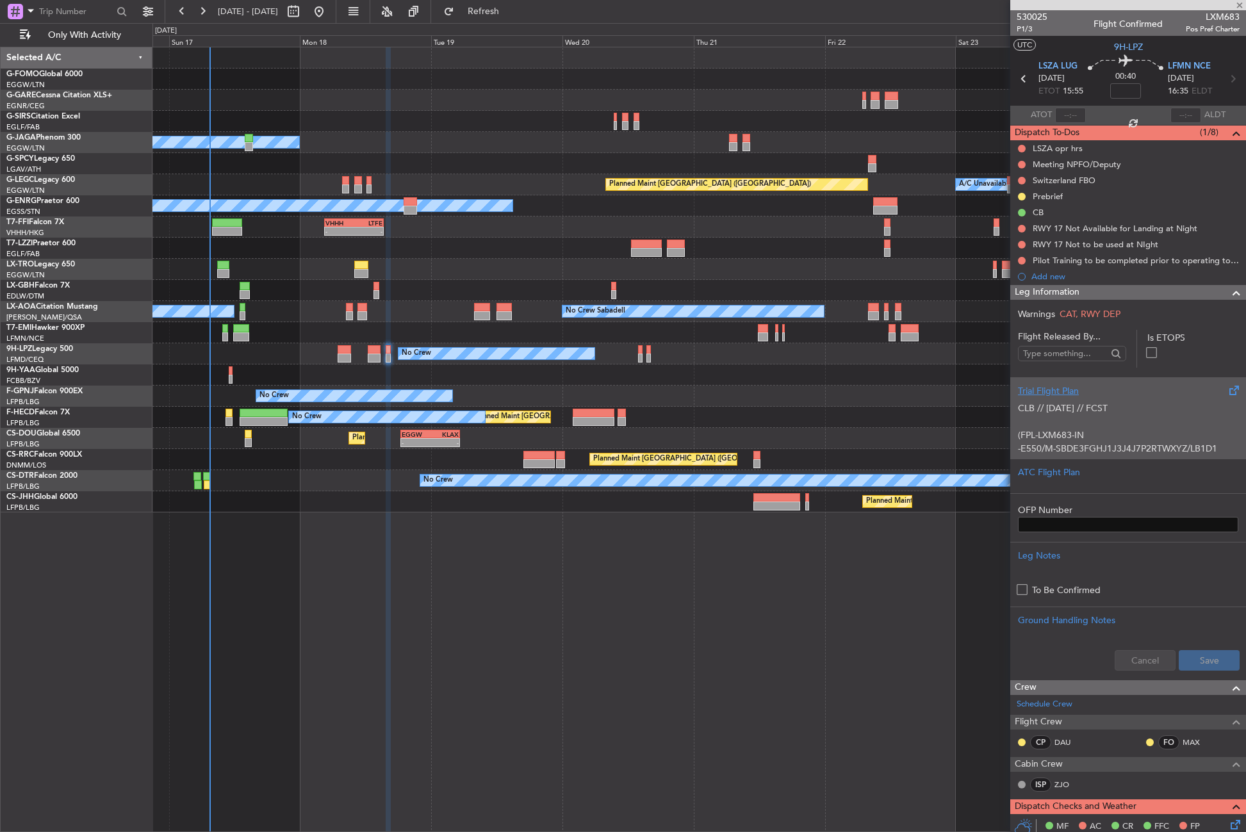
click at [1045, 402] on div "CLB // [DATE] // FCST (FPL-LXM683-IN -E550/M-SBDE3FGHJ1J3J4J7P2RTWXYZ/LB1D1 -LS…" at bounding box center [1128, 425] width 220 height 54
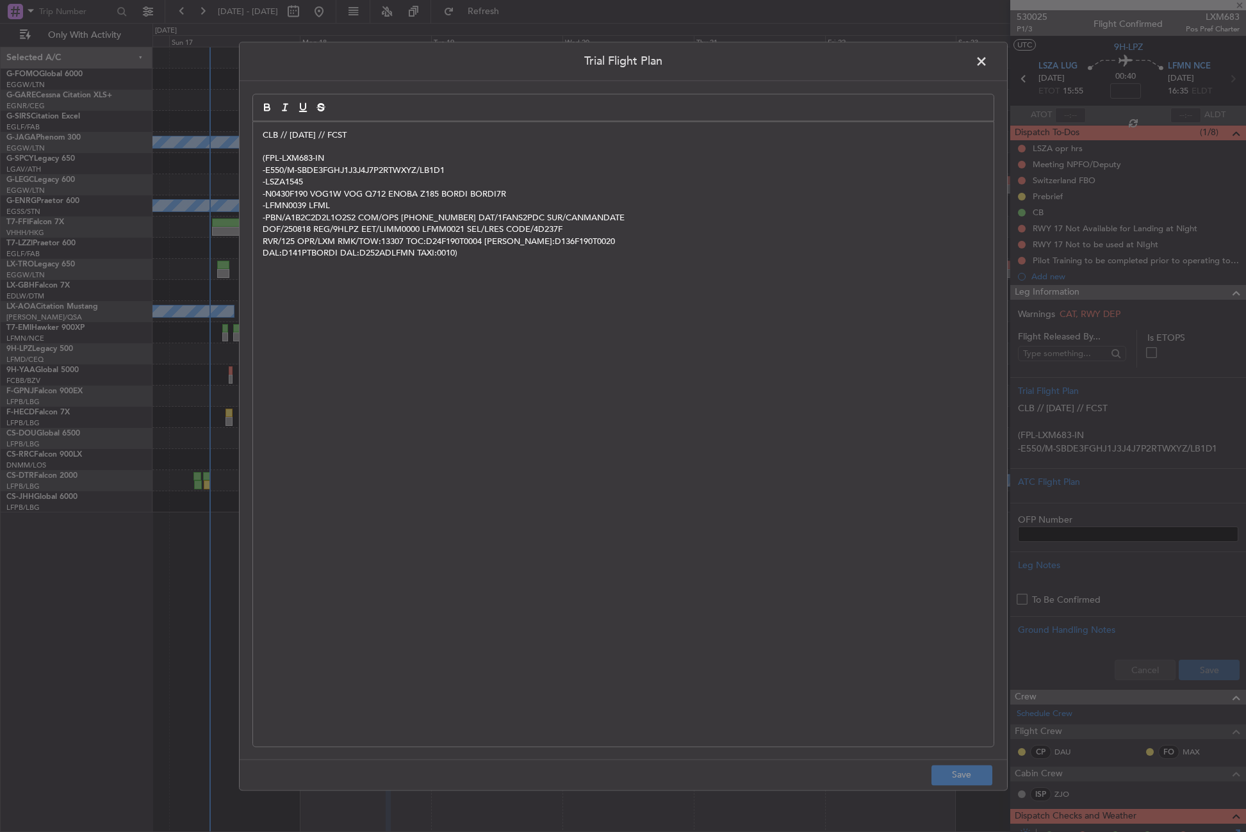
click at [256, 131] on div "CLB // [DATE] // FCST (FPL-LXM683-IN -E550/M-SBDE3FGHJ1J3J4J7P2RTWXYZ/LB1D1 -LS…" at bounding box center [623, 434] width 740 height 625
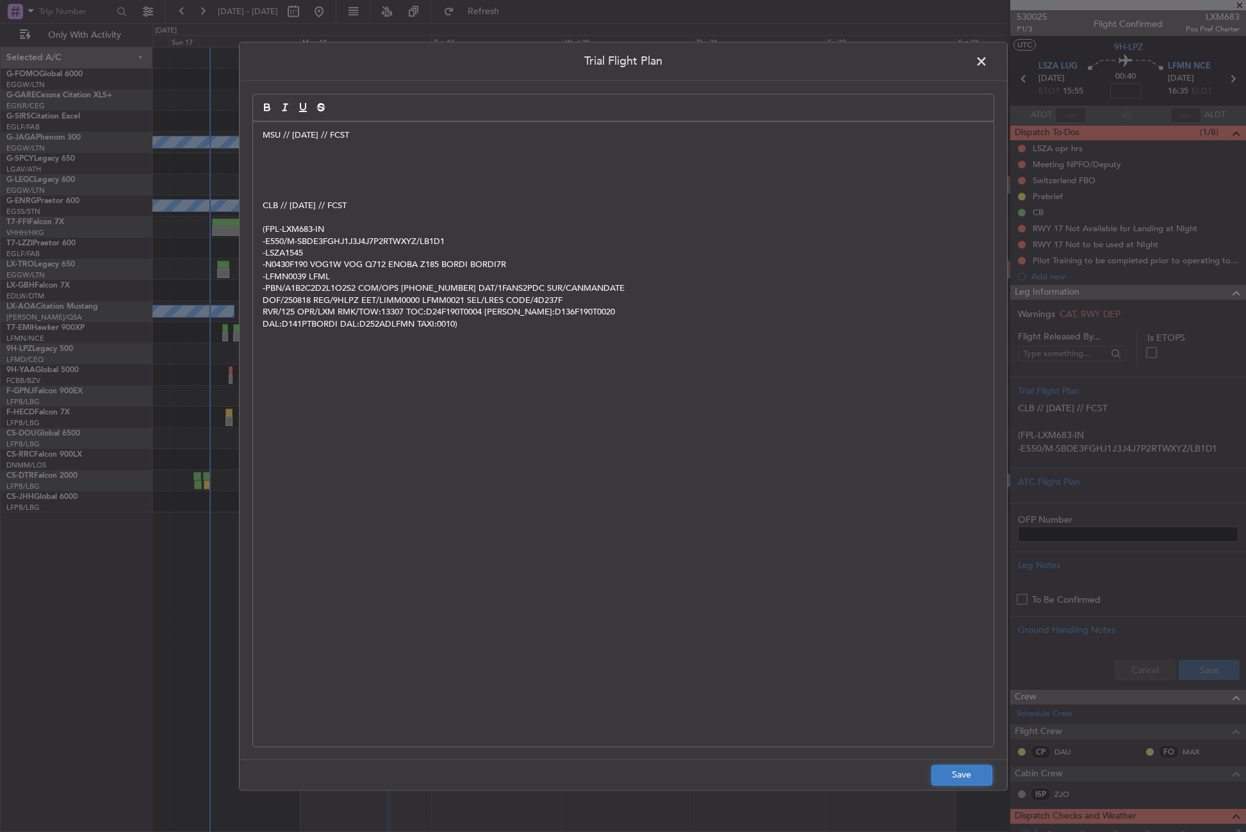
click at [954, 779] on button "Save" at bounding box center [961, 775] width 61 height 20
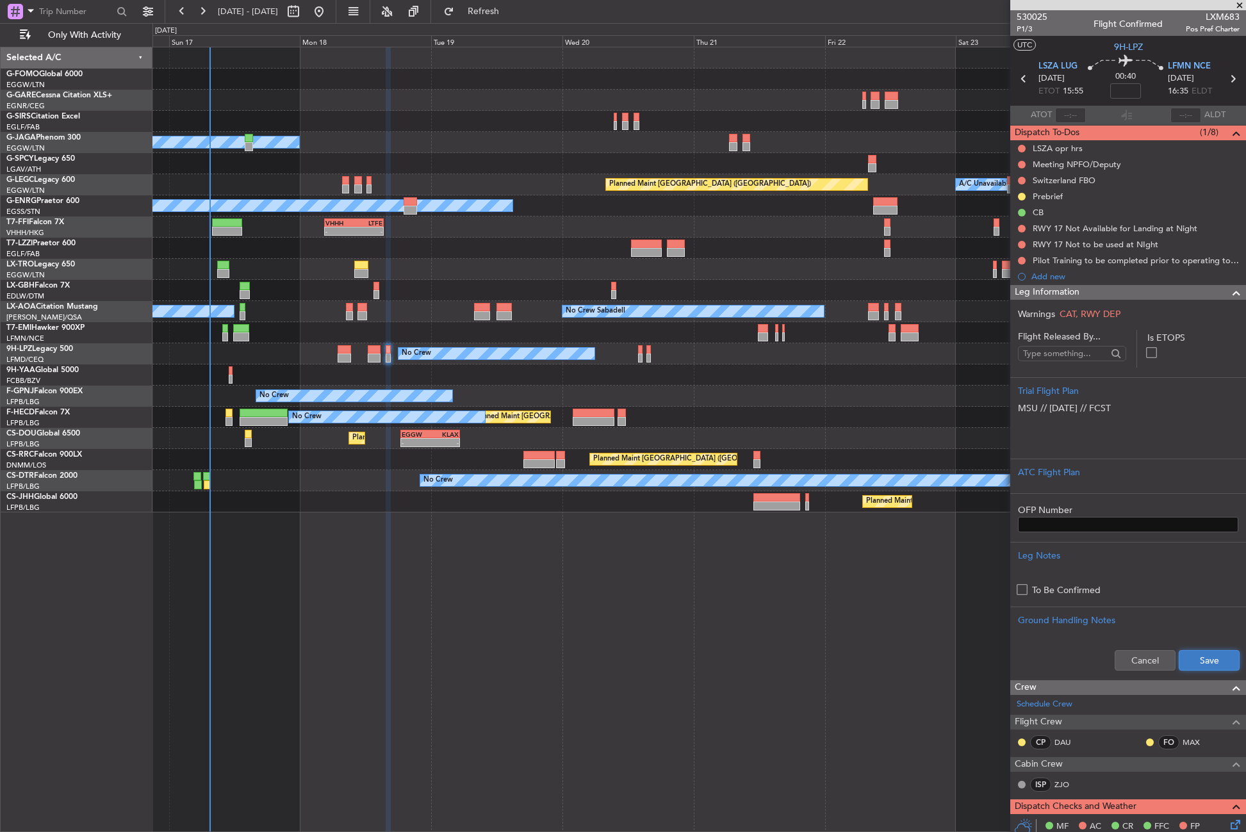
click at [1198, 664] on button "Save" at bounding box center [1209, 660] width 61 height 20
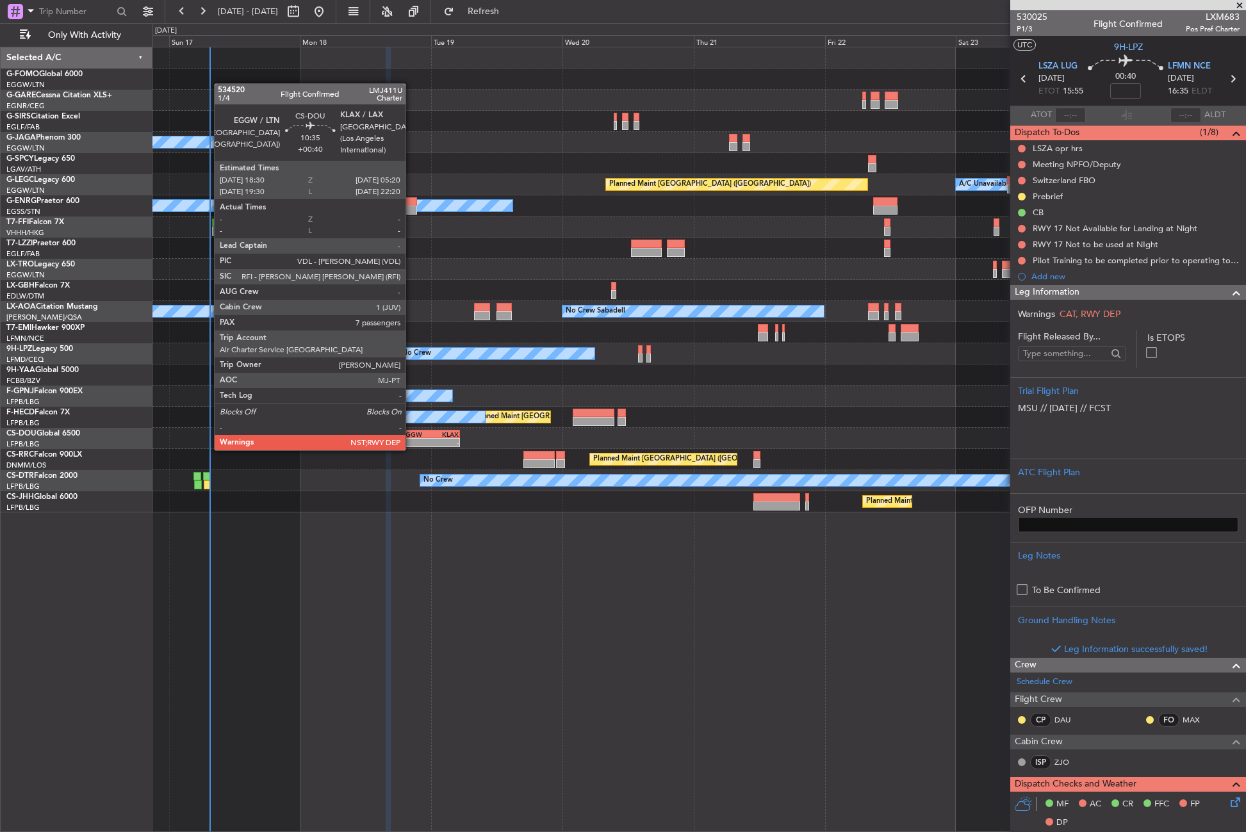
click at [411, 437] on div "EGGW 18:30 Z KLAX 05:20 Z" at bounding box center [430, 434] width 60 height 9
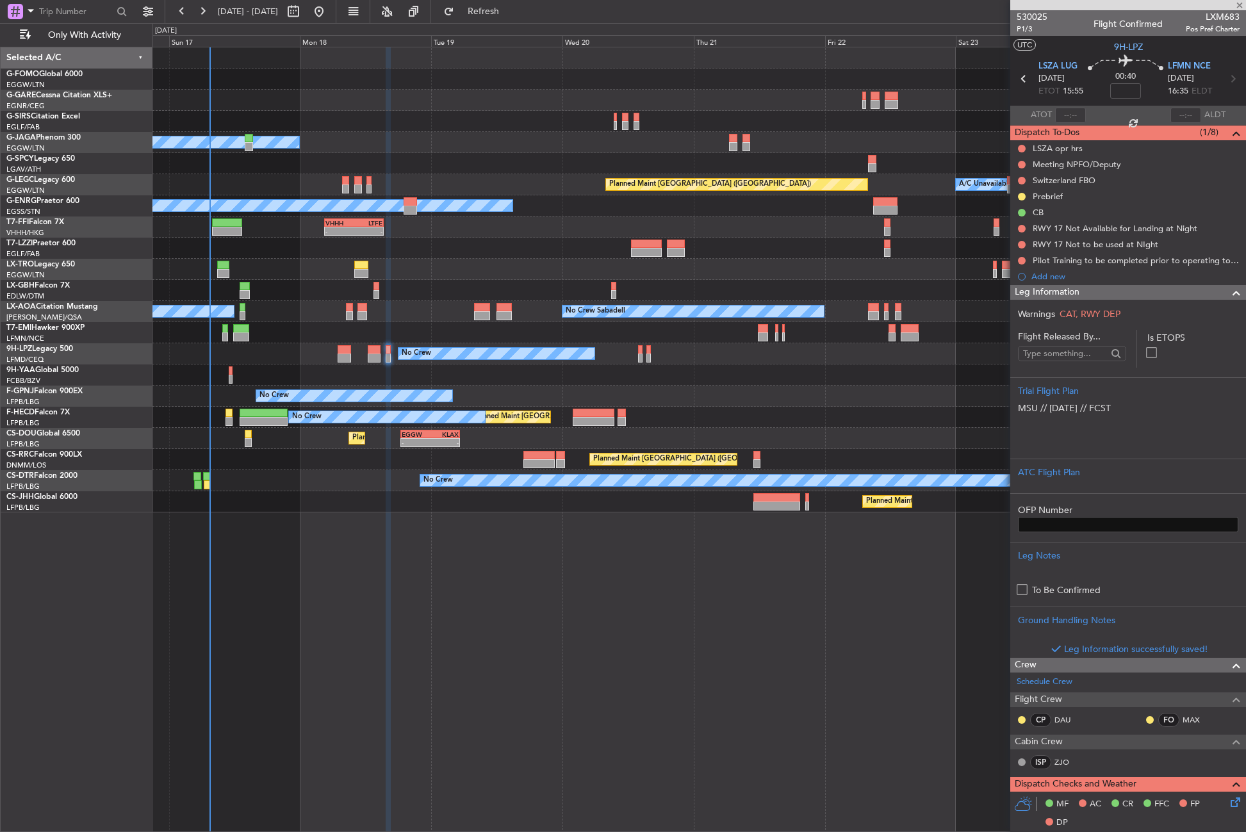
type input "+00:40"
type input "7"
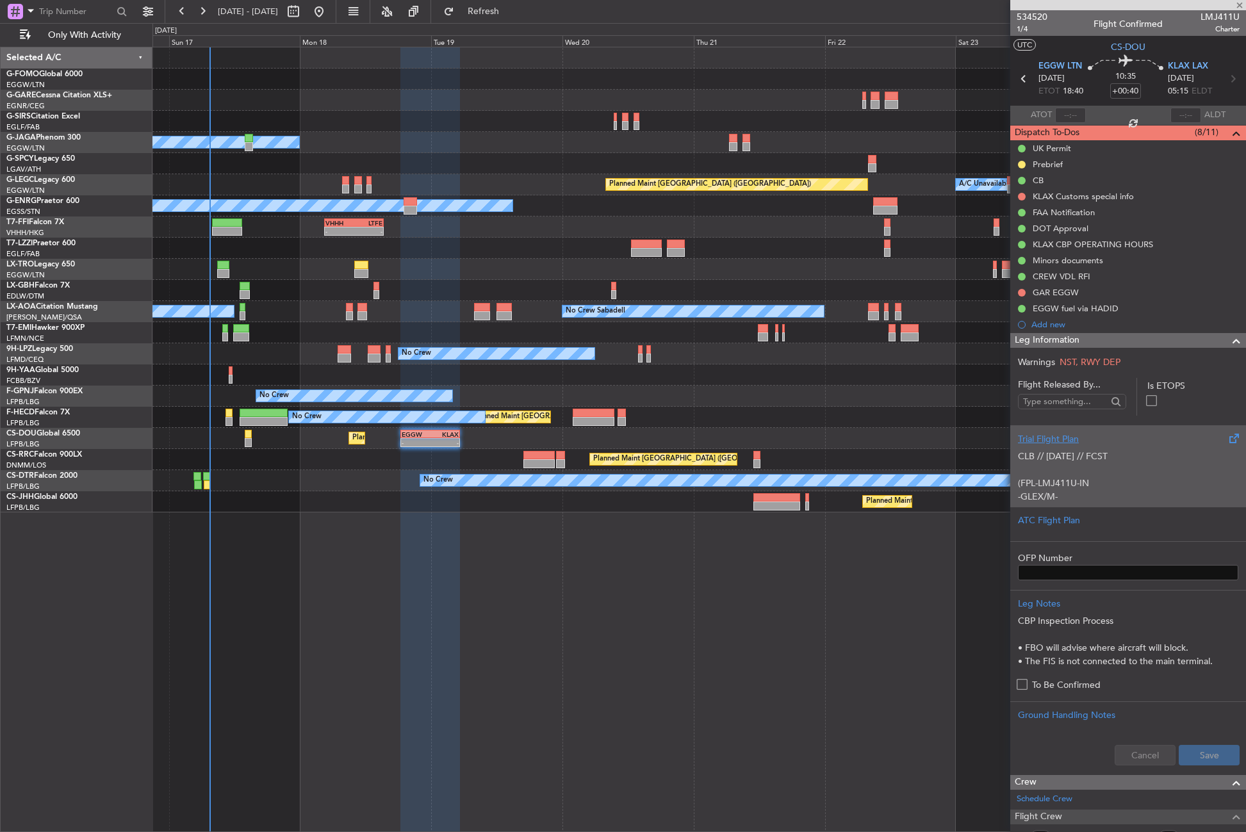
click at [1138, 452] on p "CLB // [DATE] // FCST (FPL-LMJ411U-IN -GLEX/M-SBDE2E3FGHIJ1J4J5M1M3ORVWXYZ/LB1D…" at bounding box center [1128, 618] width 220 height 336
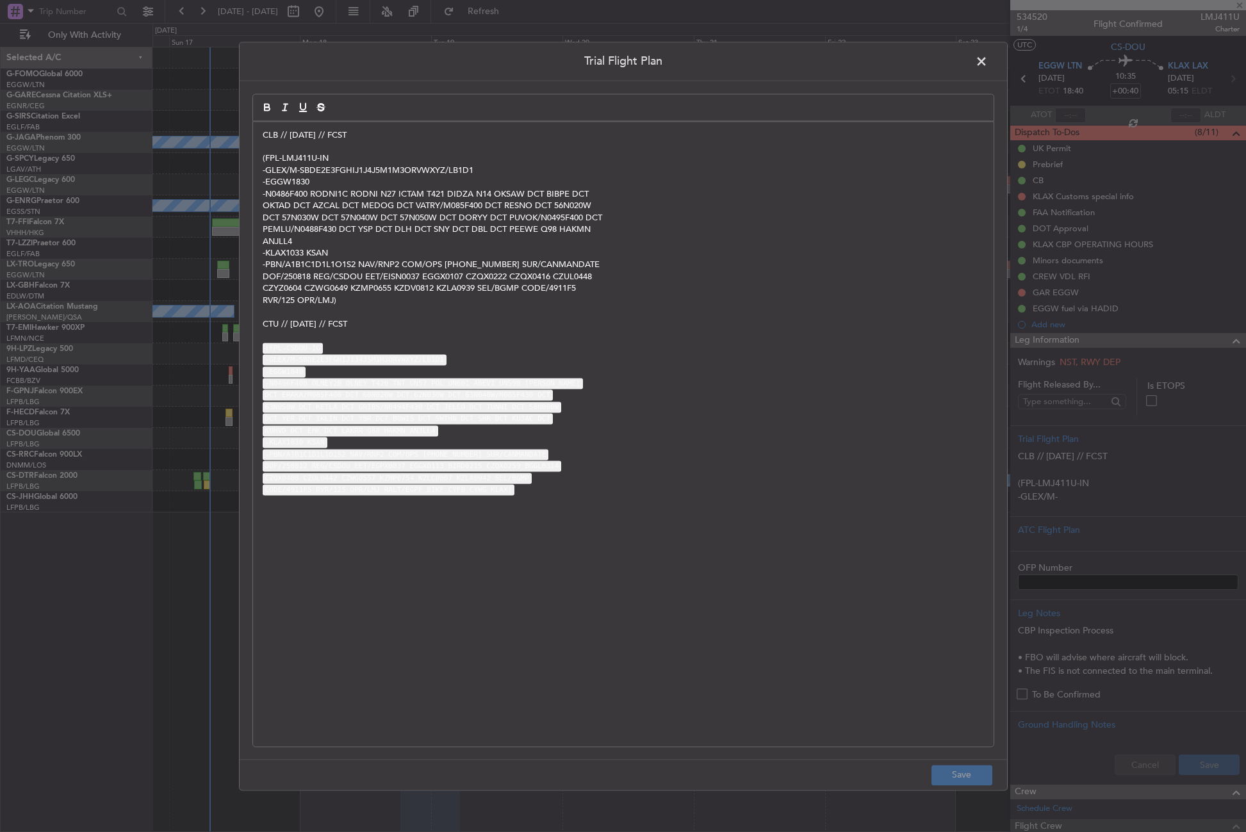
click at [257, 131] on div "CLB // [DATE] // FCST (FPL-LMJ411U-IN -GLEX/M-SBDE2E3FGHIJ1J4J5M1M3ORVWXYZ/LB1D…" at bounding box center [623, 434] width 740 height 625
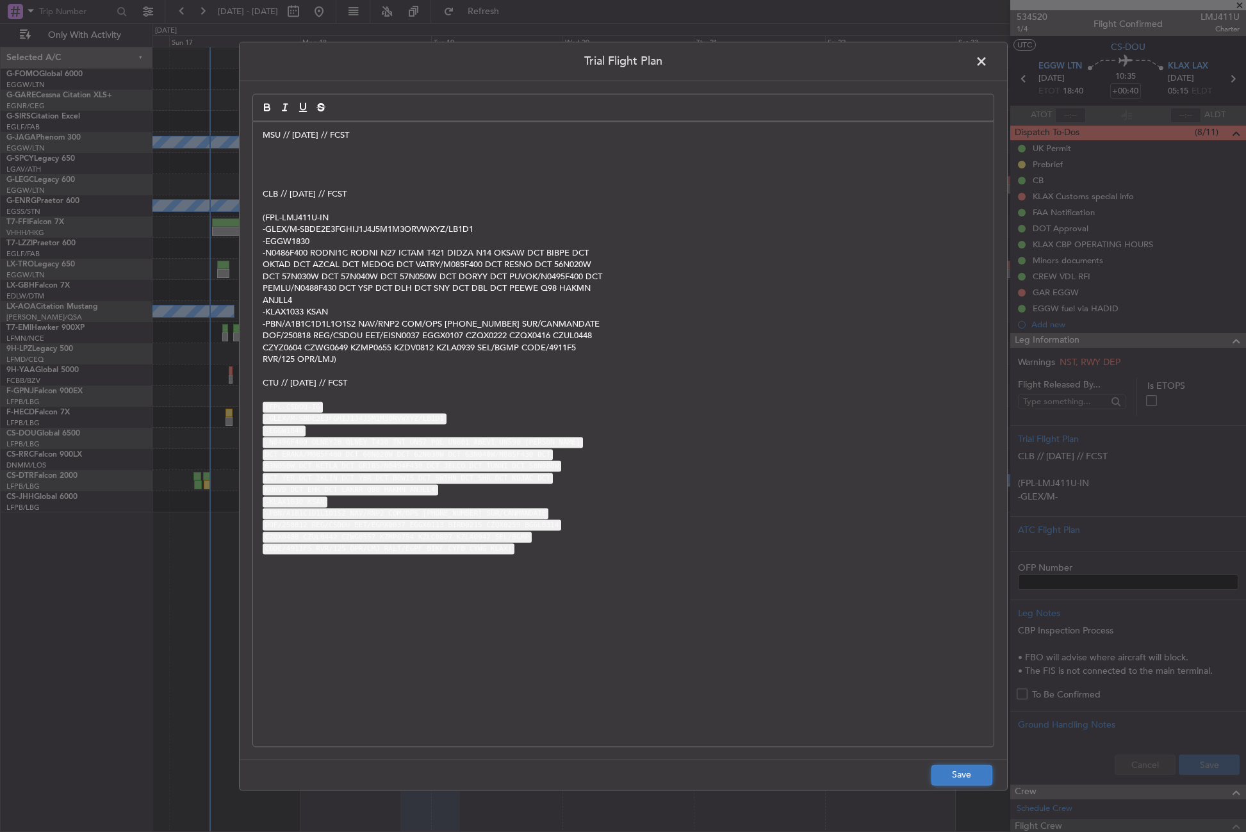
click at [935, 769] on button "Save" at bounding box center [961, 775] width 61 height 20
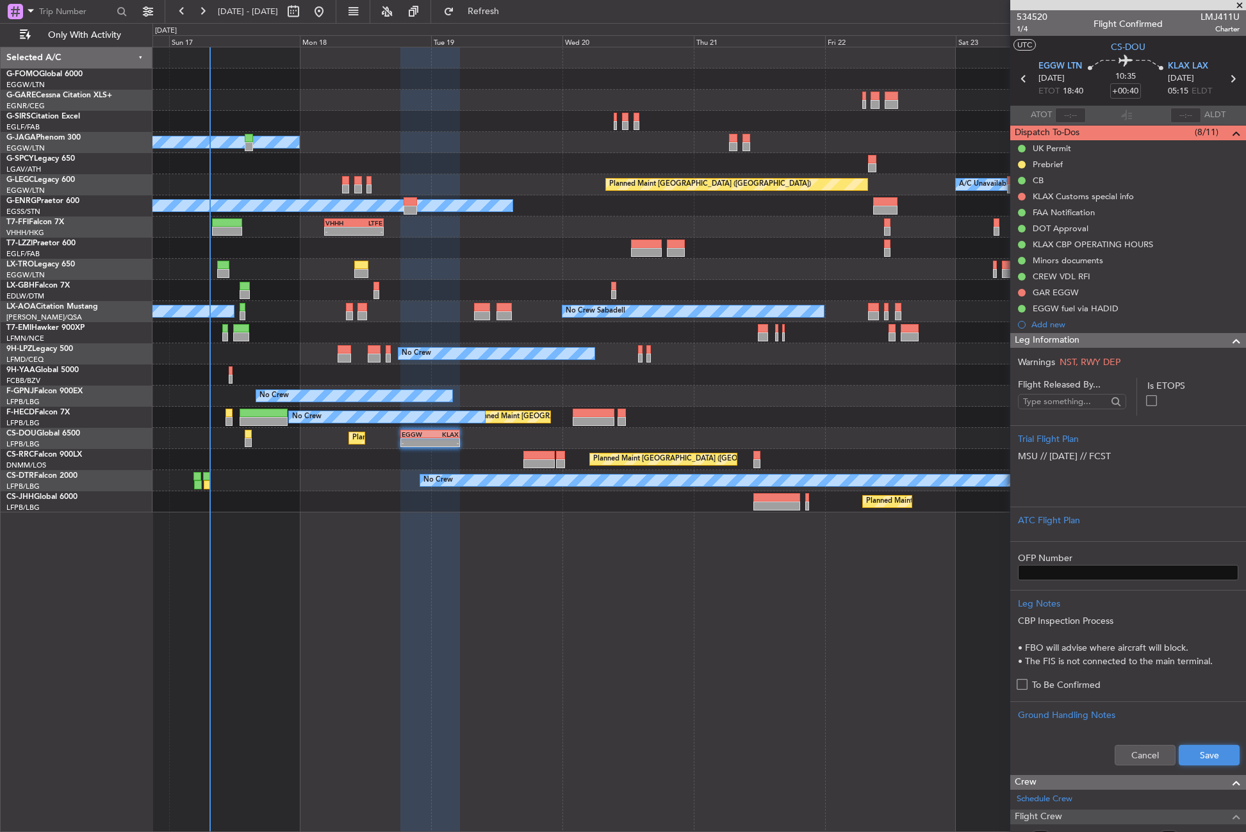
click at [1179, 756] on button "Save" at bounding box center [1209, 755] width 61 height 20
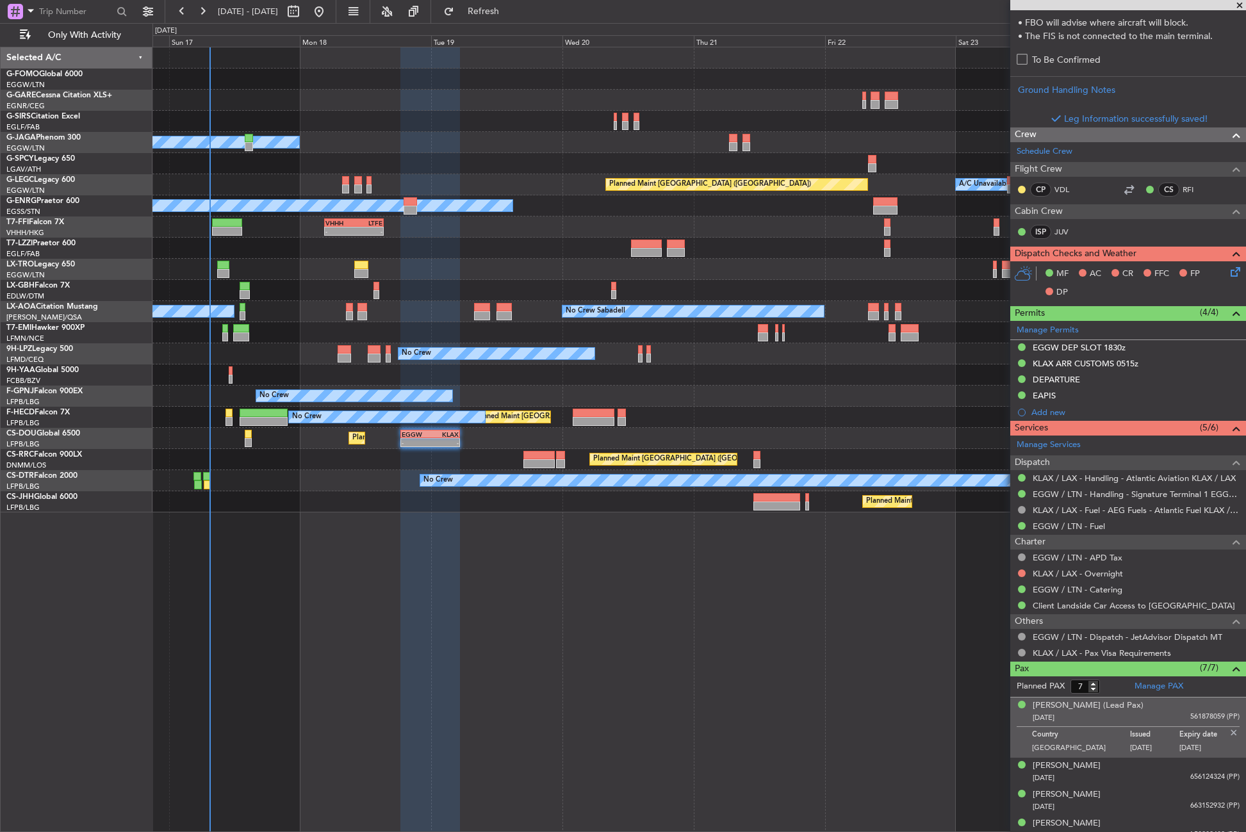
scroll to position [641, 0]
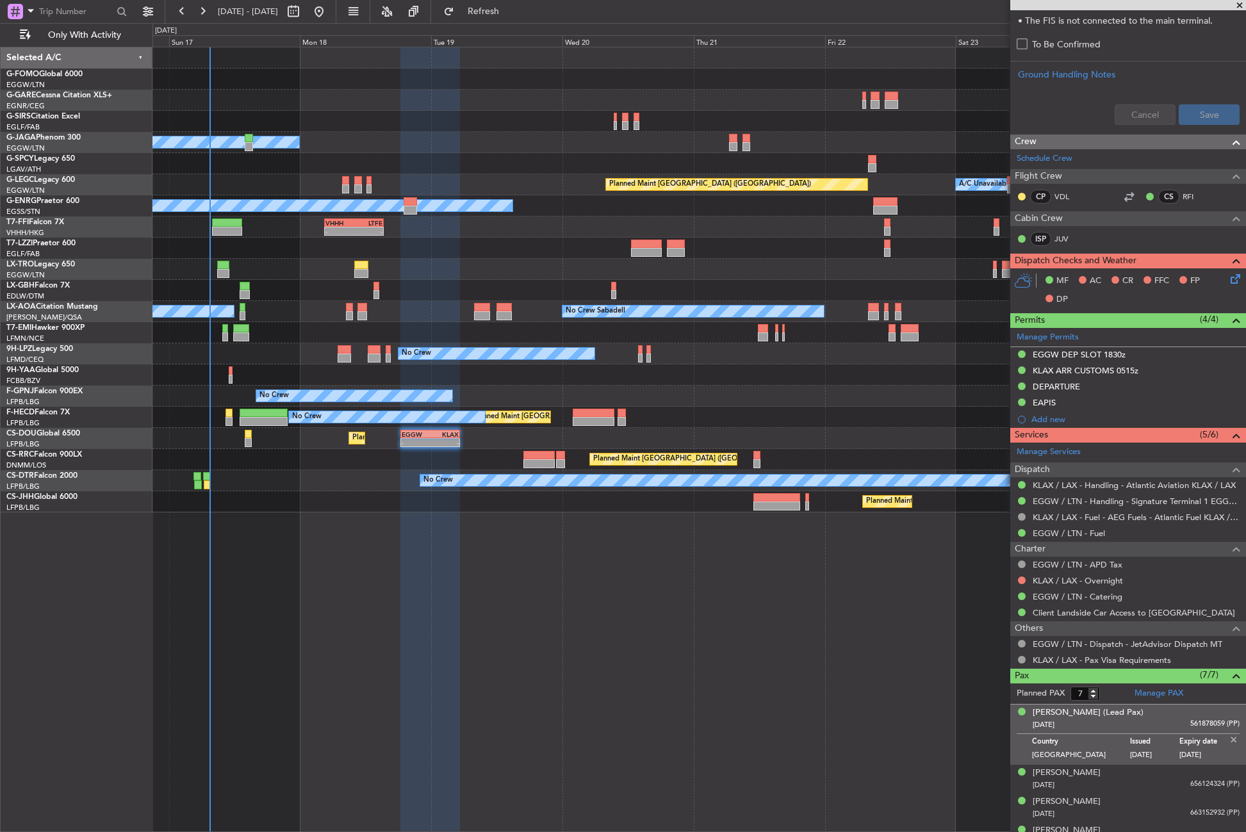
click at [1228, 738] on img at bounding box center [1234, 740] width 12 height 12
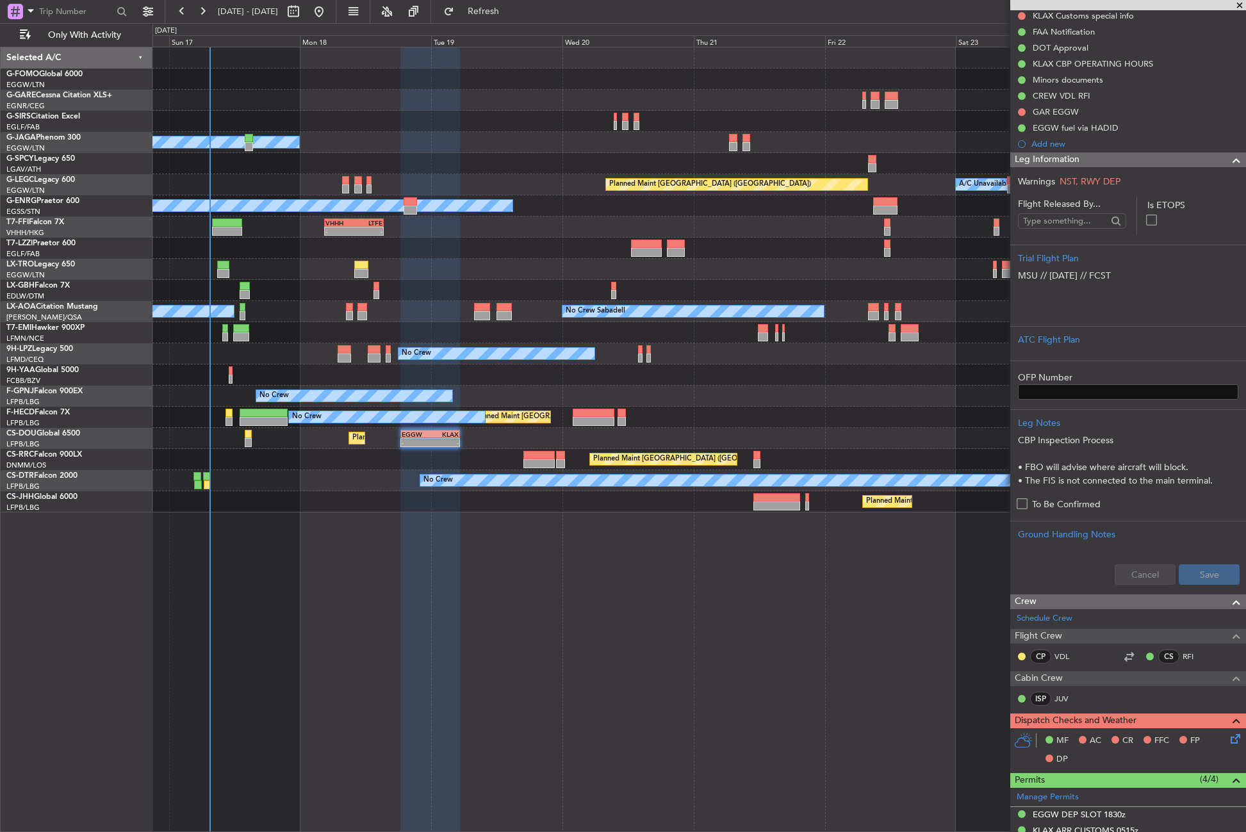
scroll to position [138, 0]
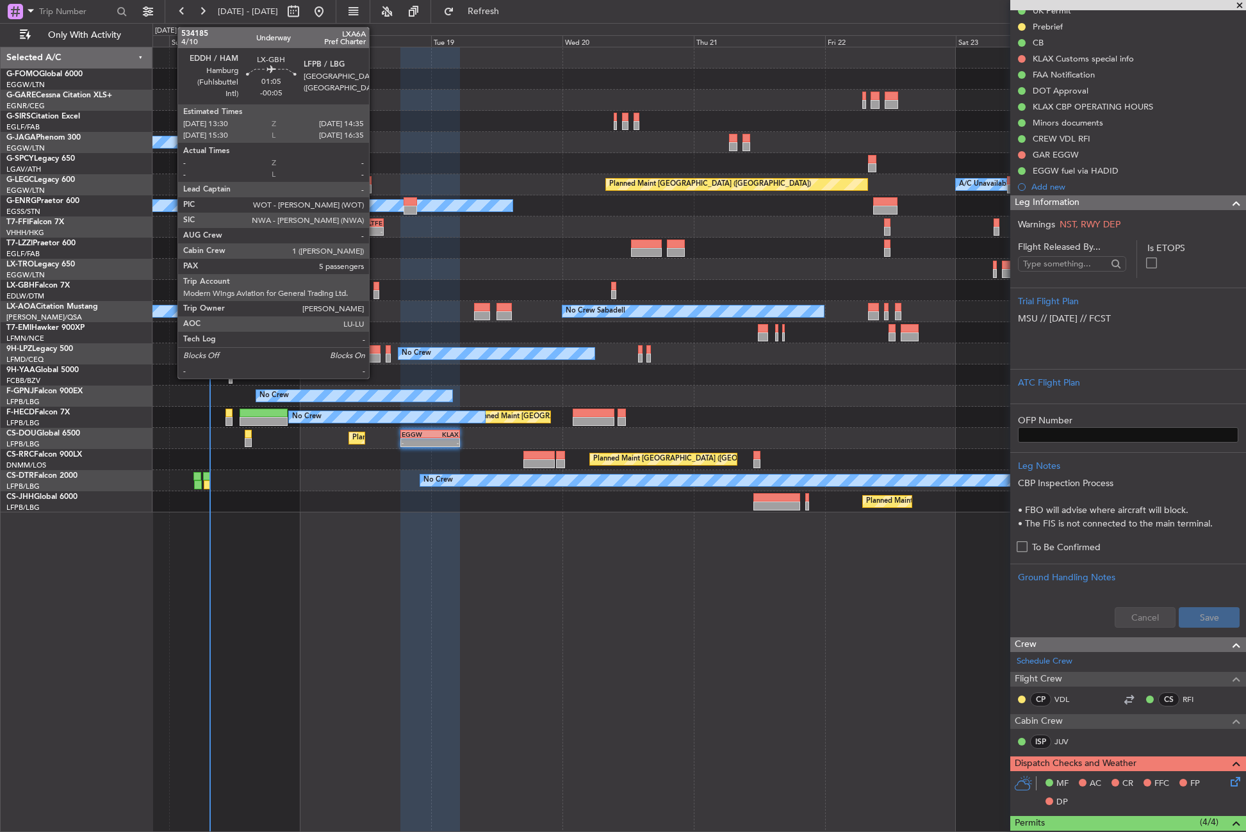
click at [375, 291] on div at bounding box center [376, 294] width 6 height 9
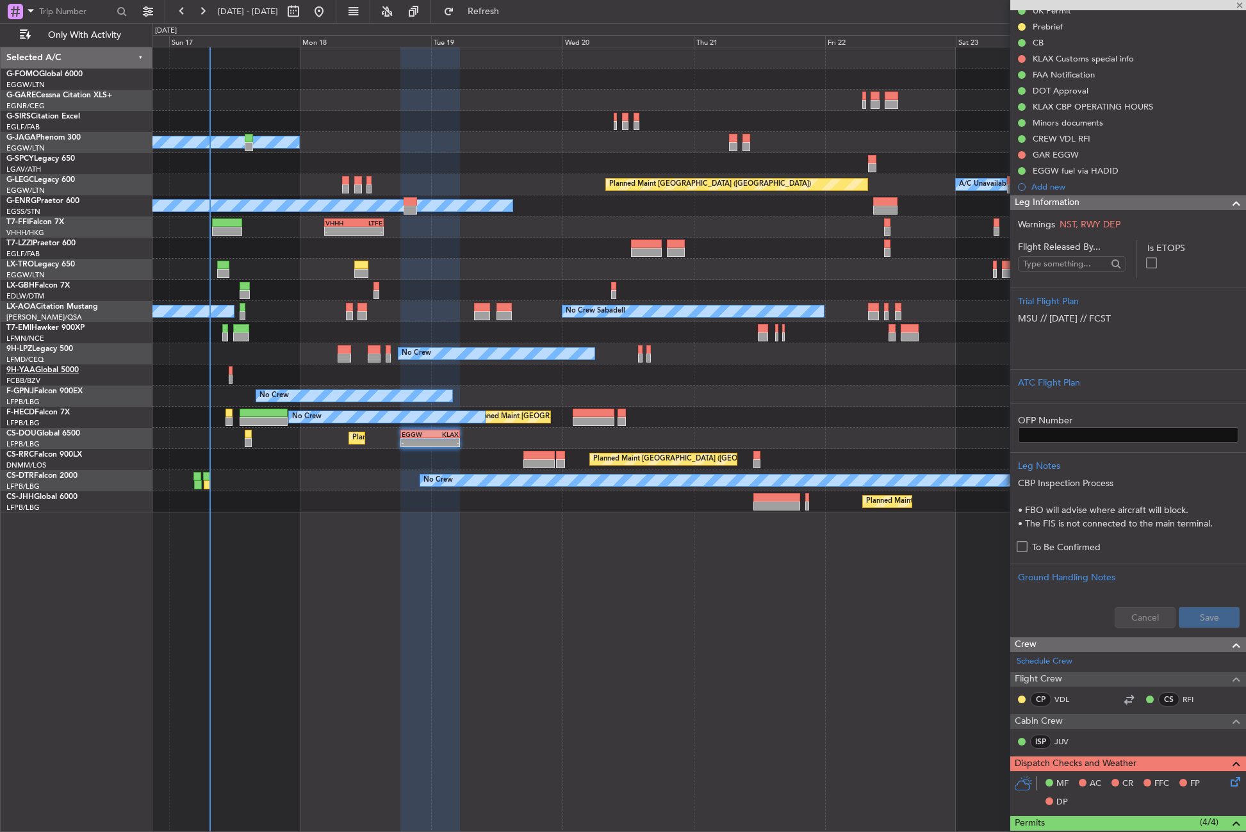
type input "-00:05"
type input "5"
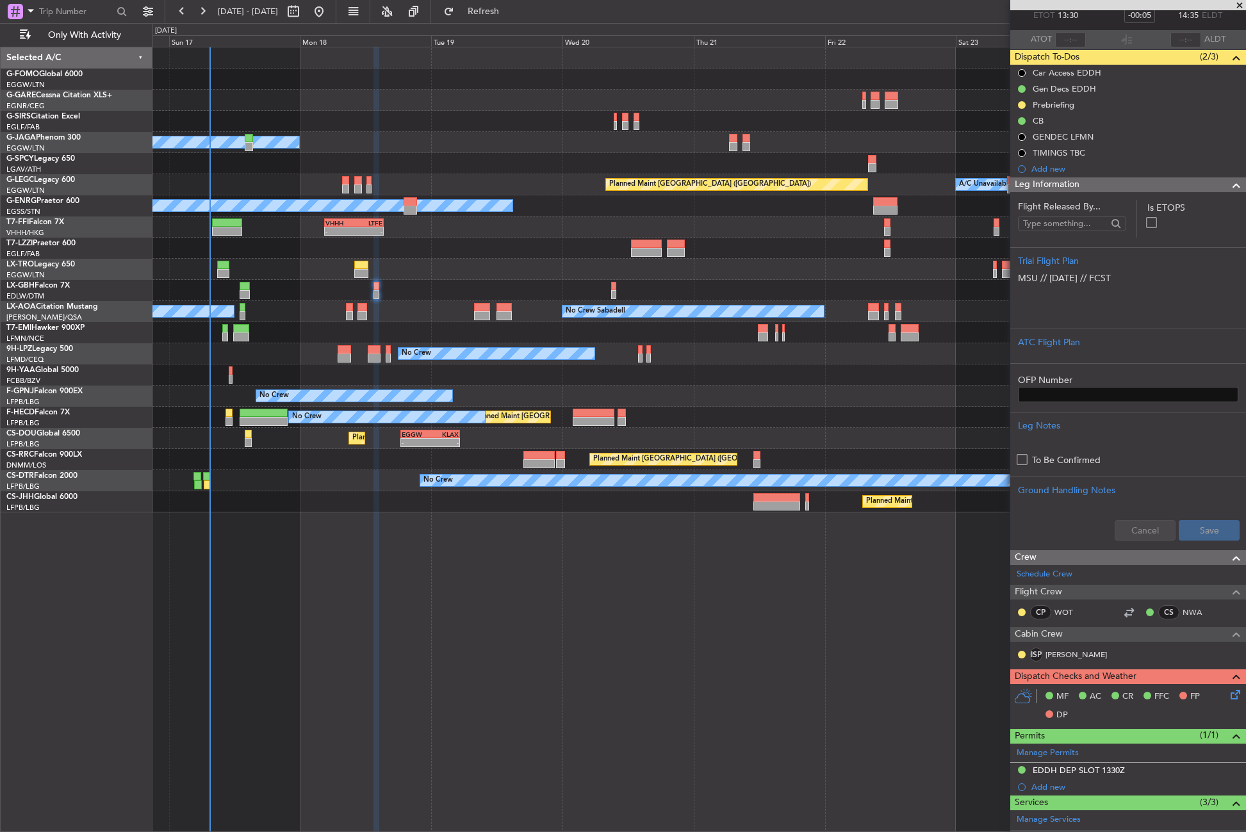
scroll to position [0, 0]
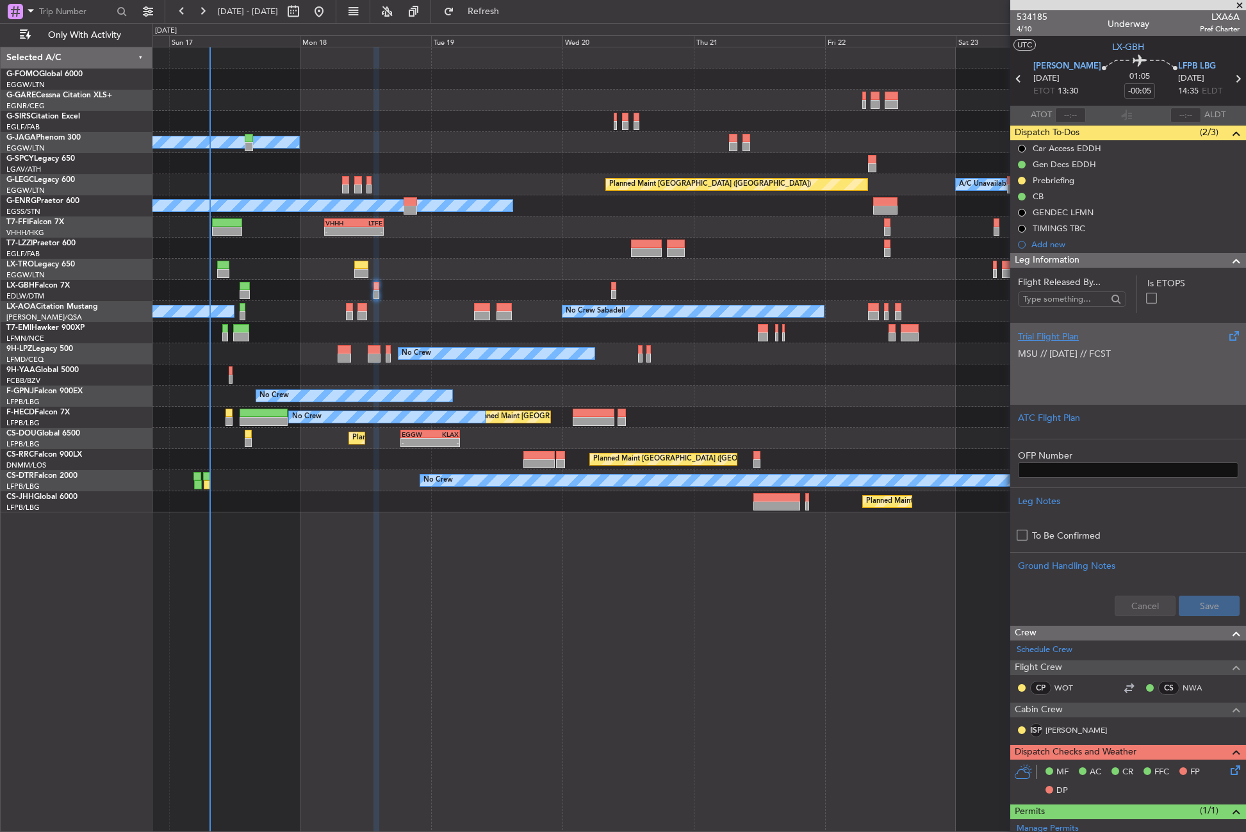
click at [1026, 353] on span "MSU // [DATE] // FCST" at bounding box center [1064, 354] width 93 height 12
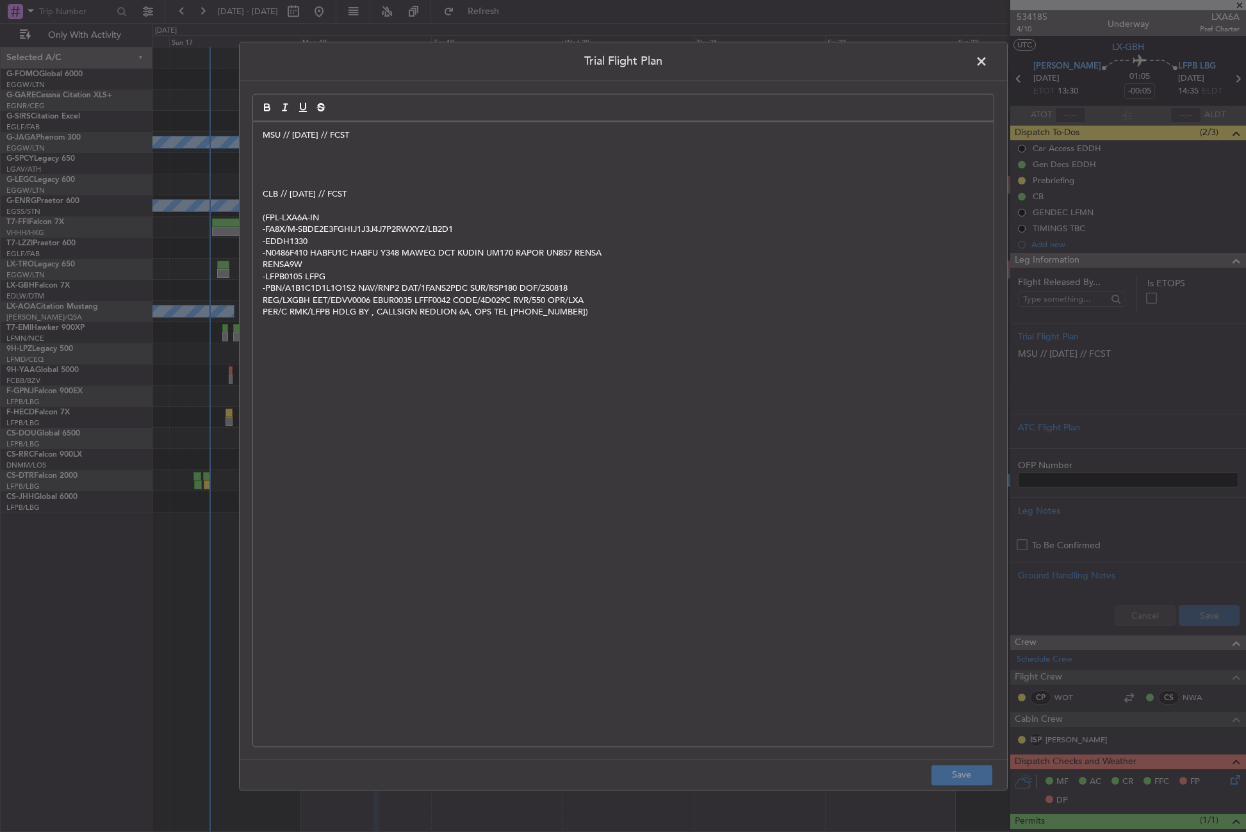
click at [253, 159] on div "MSU // [DATE] // FCST CLB // [DATE] // FCST (FPL-LXA6A-IN -FA8X/M-SBDE2E3FGHIJ1…" at bounding box center [623, 434] width 740 height 625
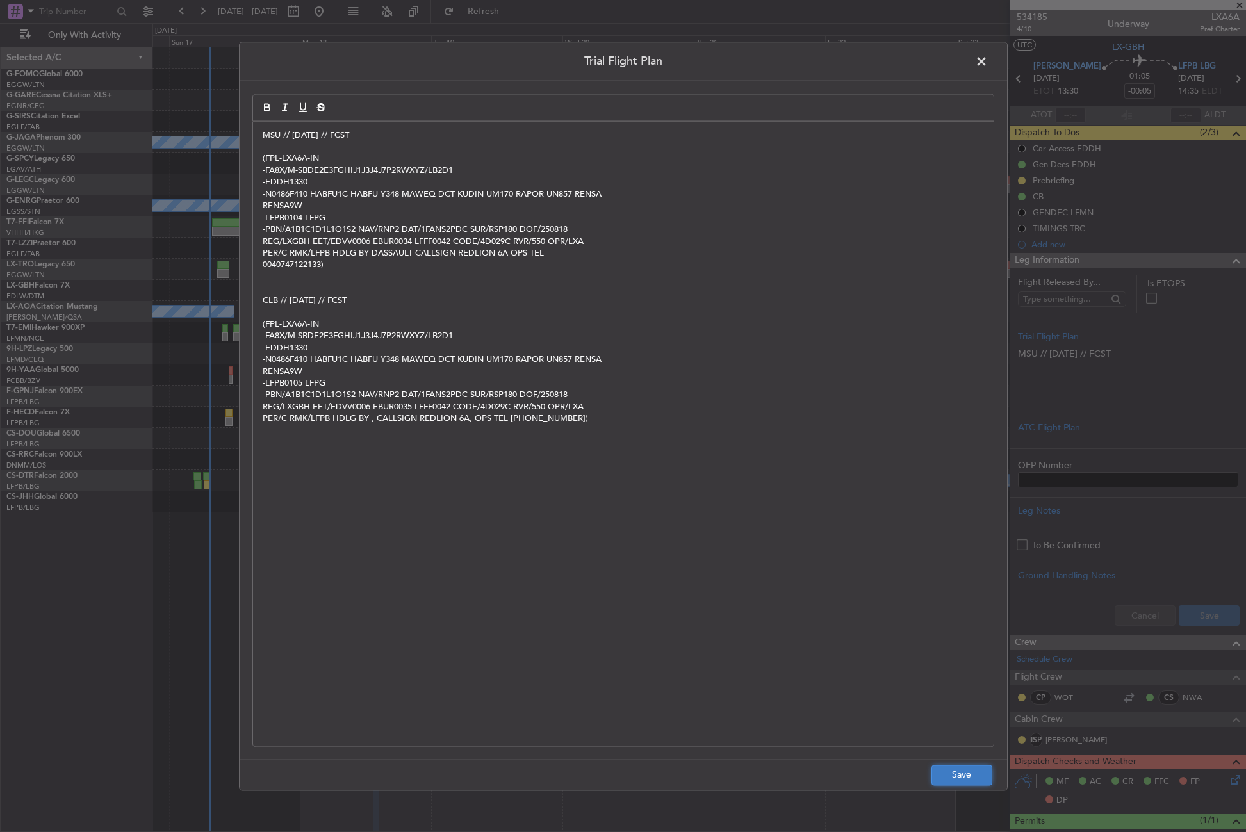
click at [970, 774] on button "Save" at bounding box center [961, 775] width 61 height 20
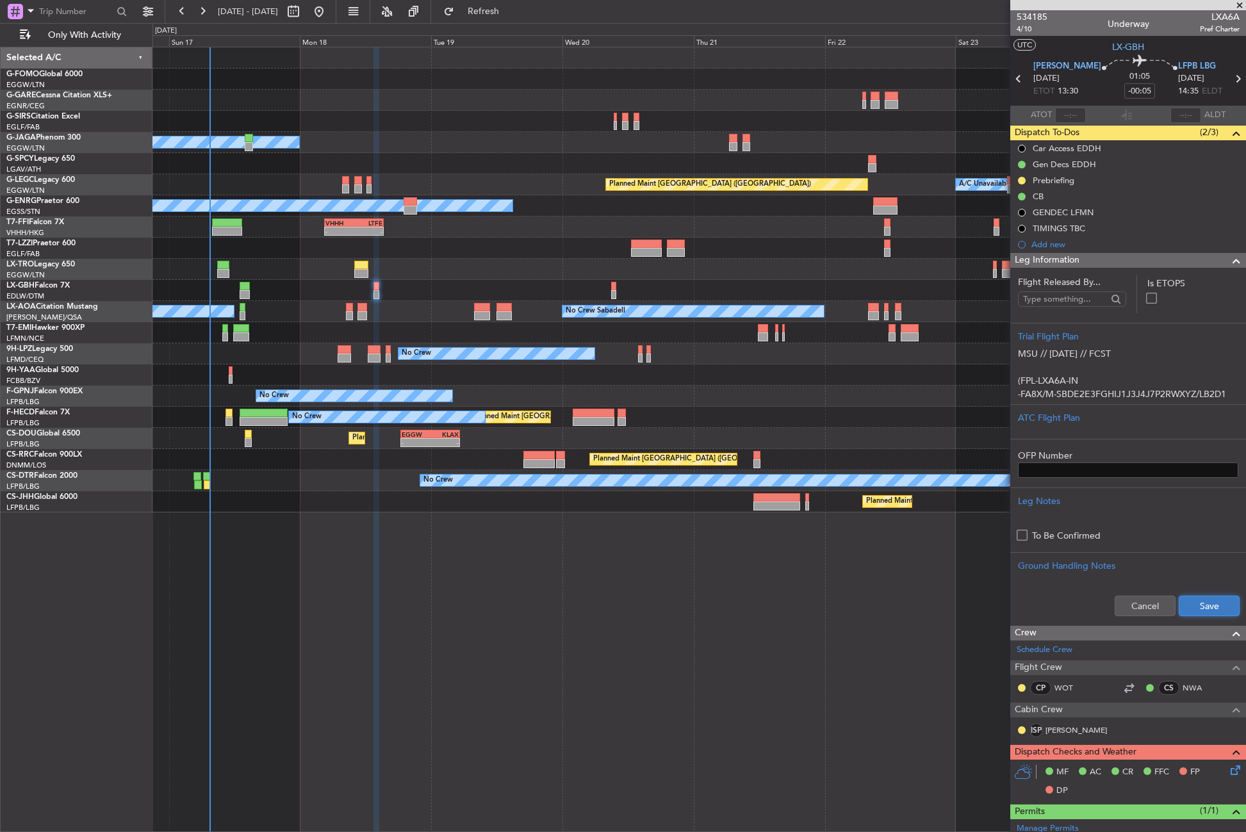
click at [1190, 602] on button "Save" at bounding box center [1209, 606] width 61 height 20
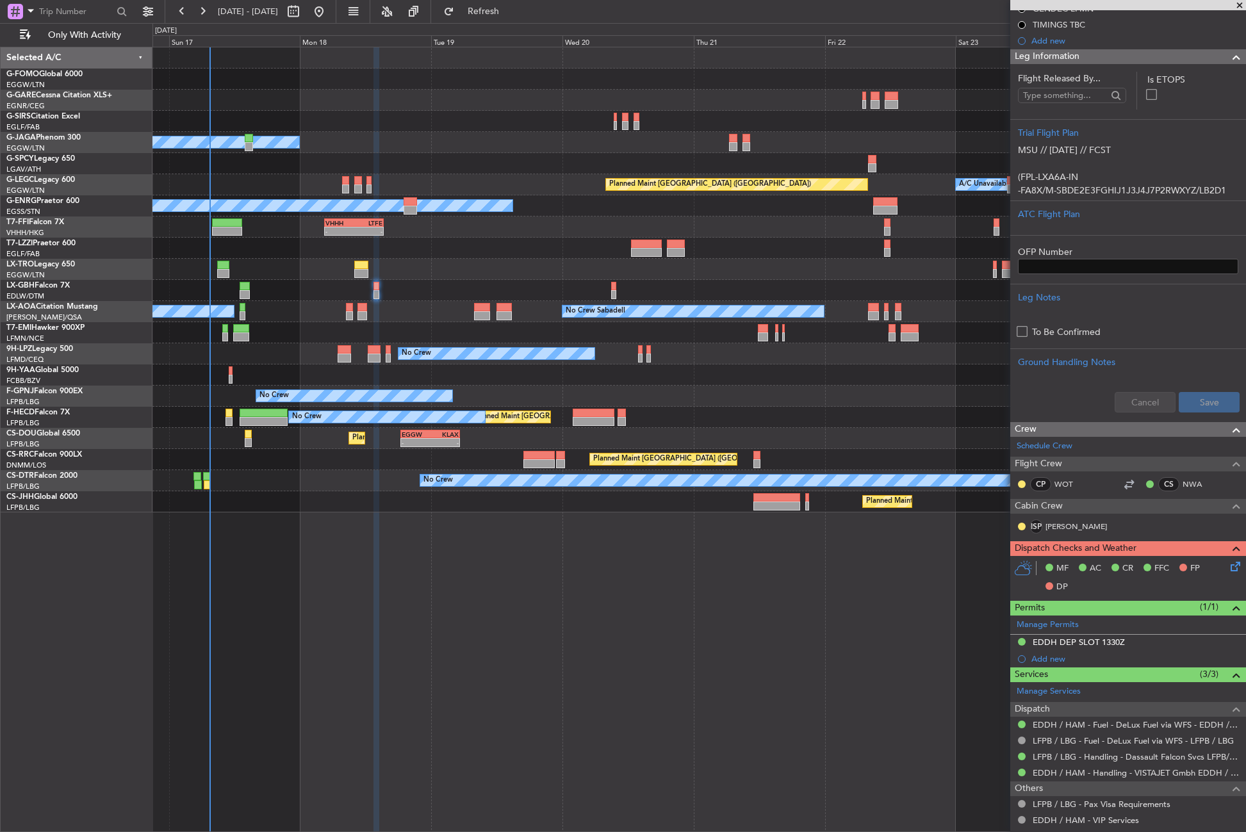
scroll to position [140, 0]
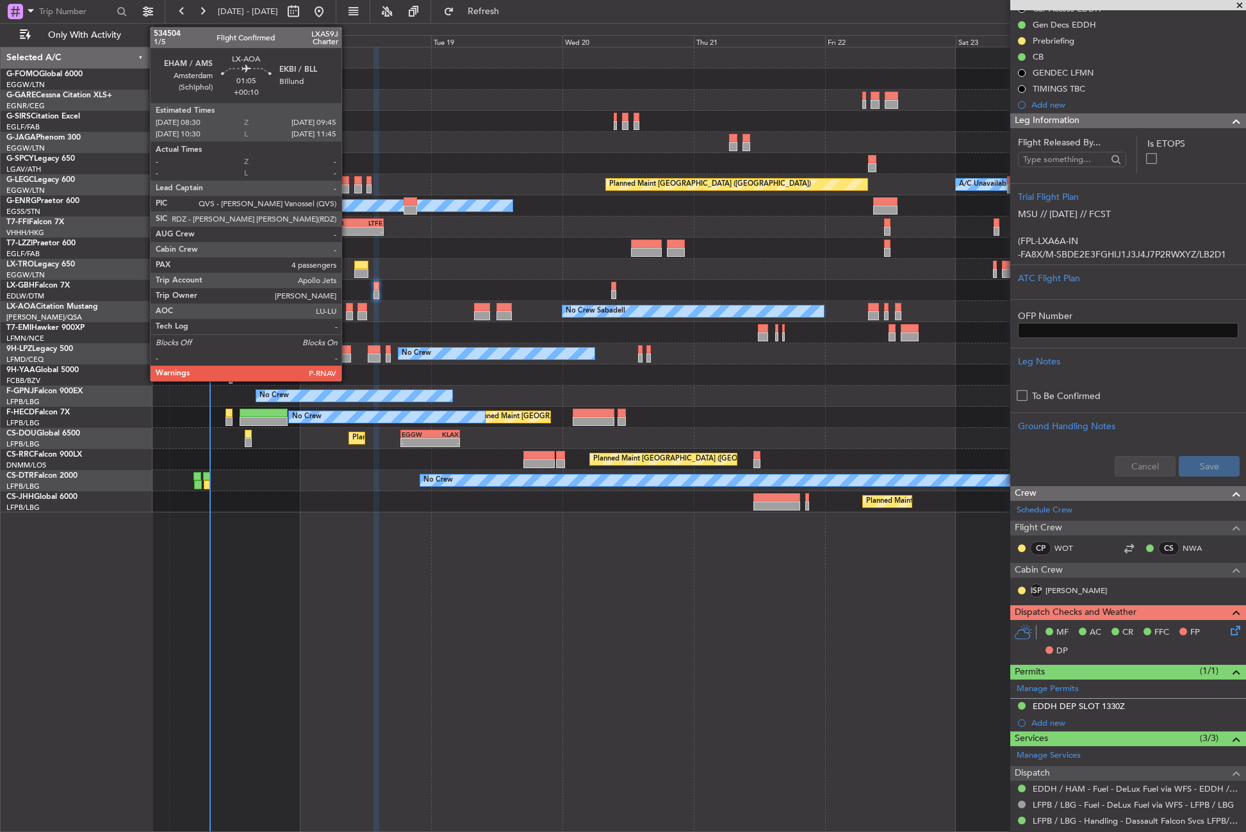
click at [347, 310] on div at bounding box center [349, 307] width 7 height 9
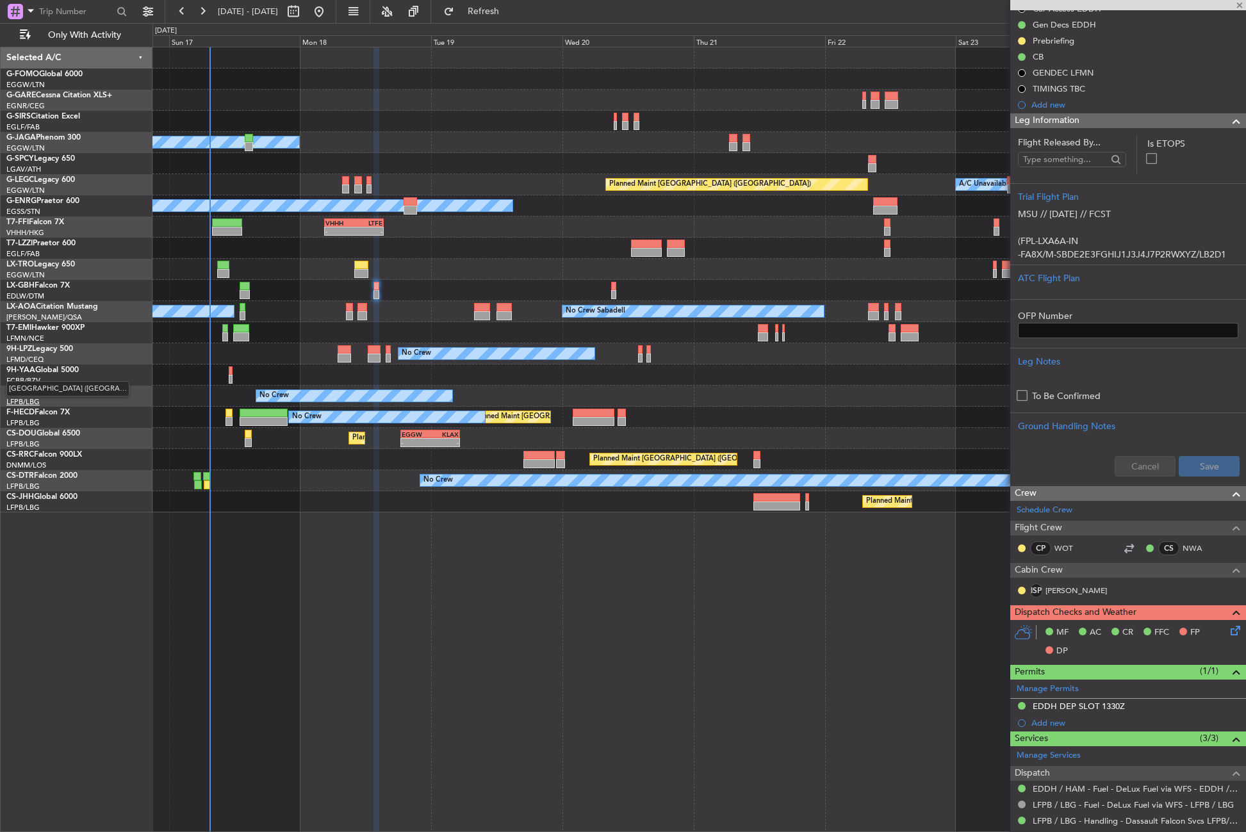
type input "+00:10"
type input "4"
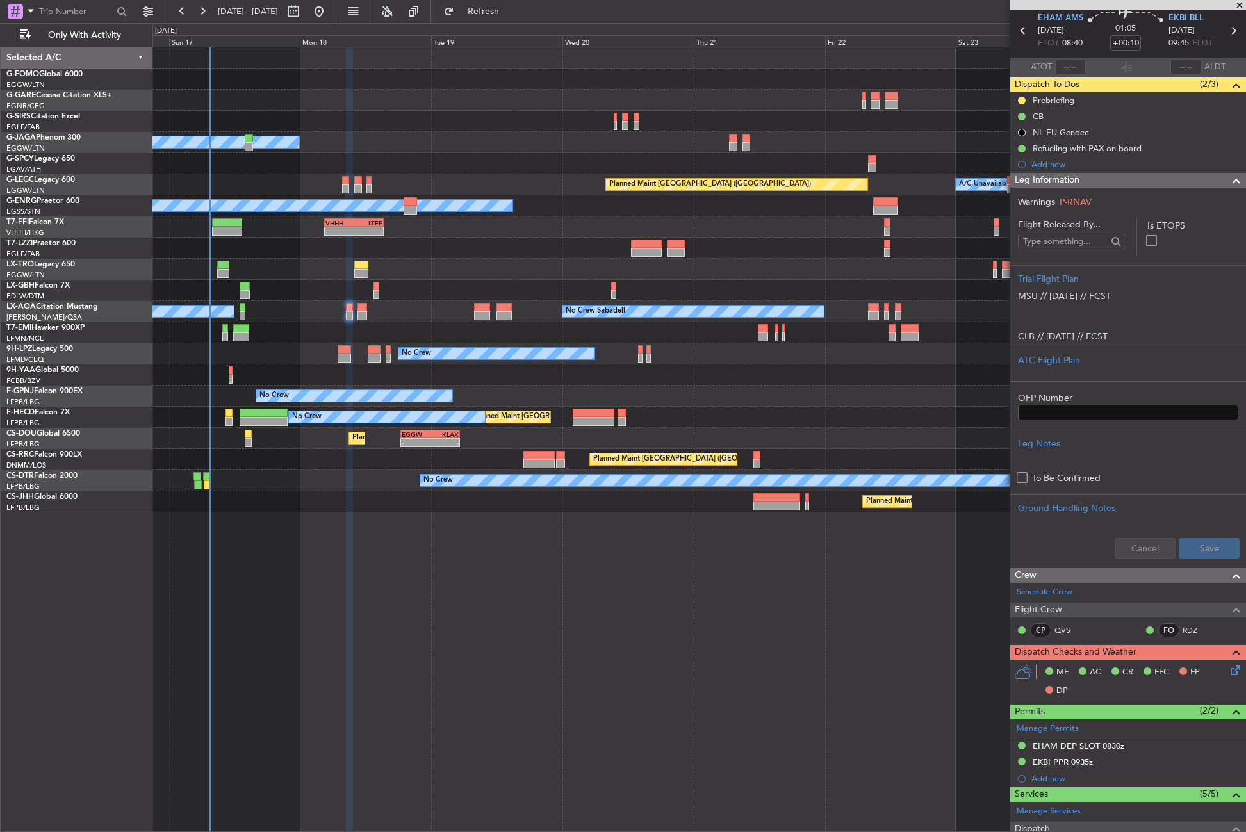
scroll to position [0, 0]
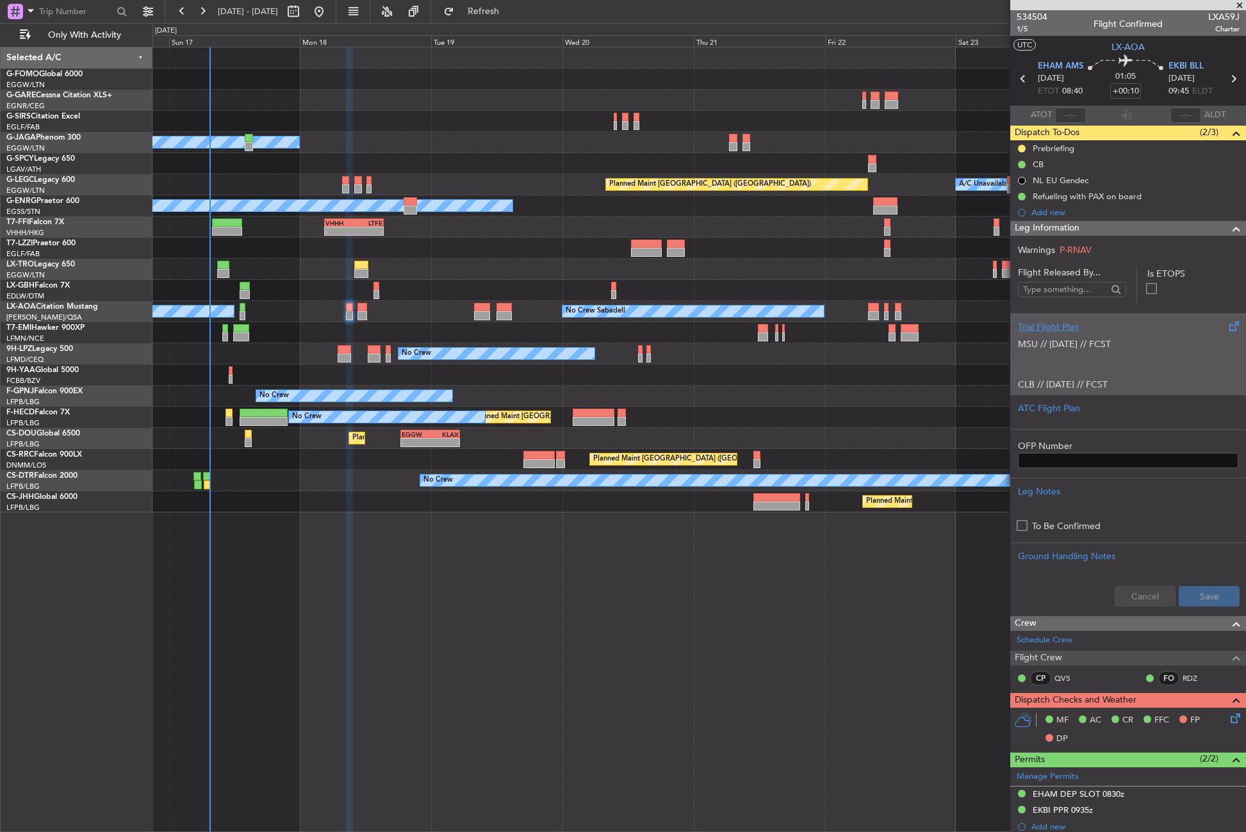
click at [1045, 360] on p at bounding box center [1128, 357] width 220 height 13
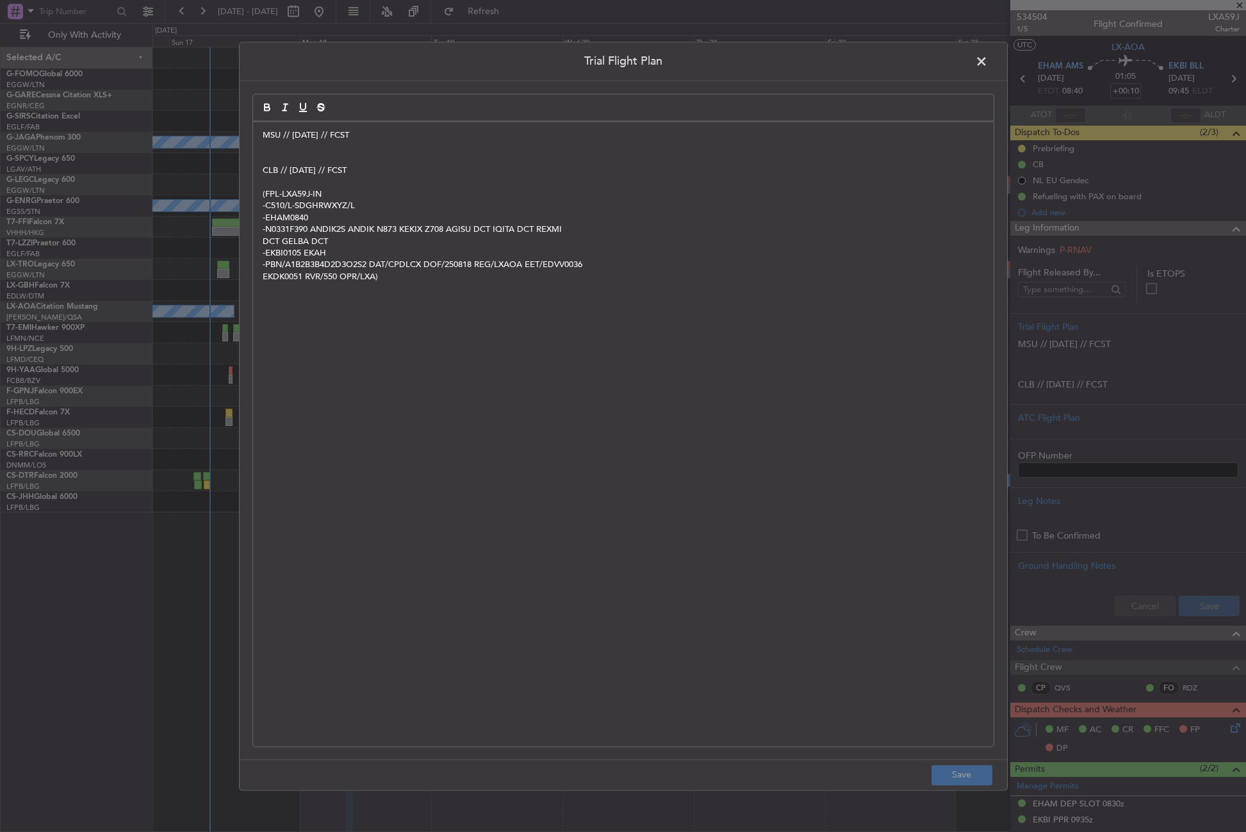
click at [281, 145] on p at bounding box center [623, 147] width 721 height 12
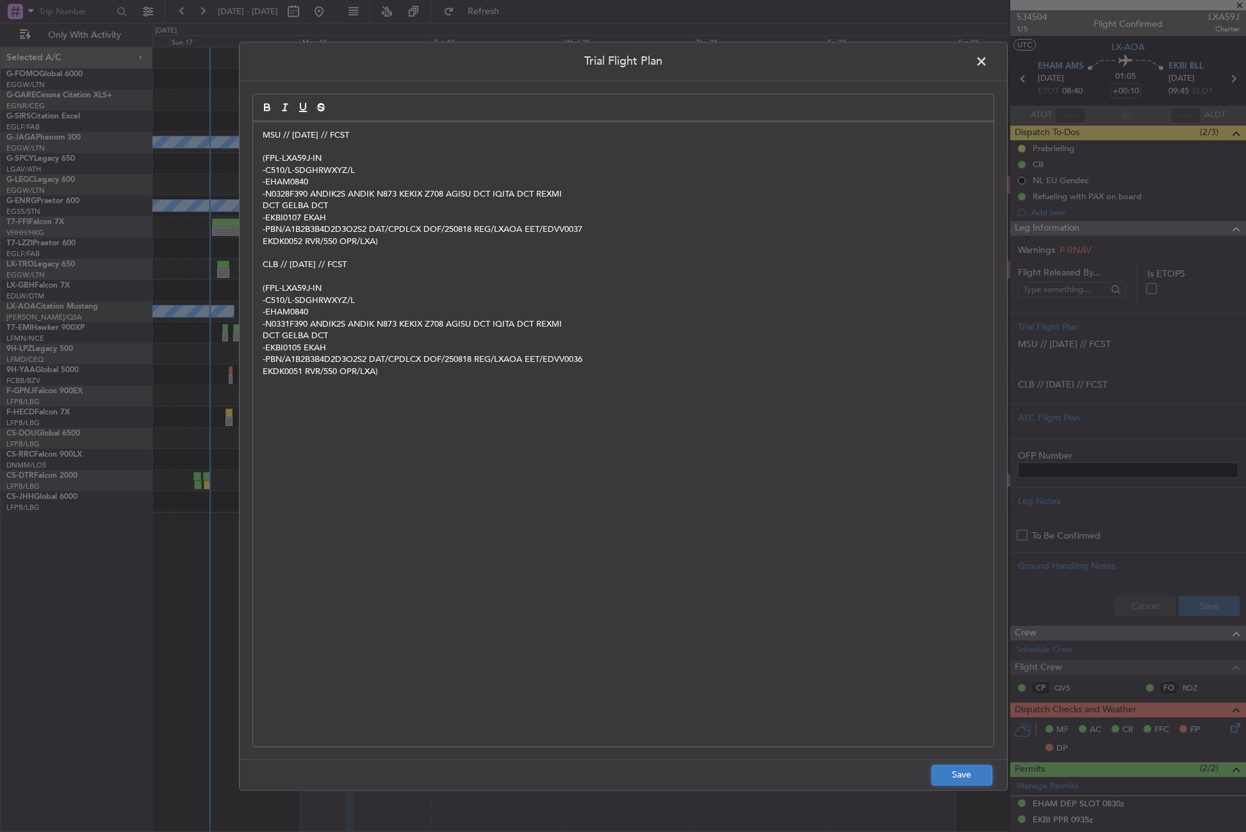
click at [966, 778] on button "Save" at bounding box center [961, 775] width 61 height 20
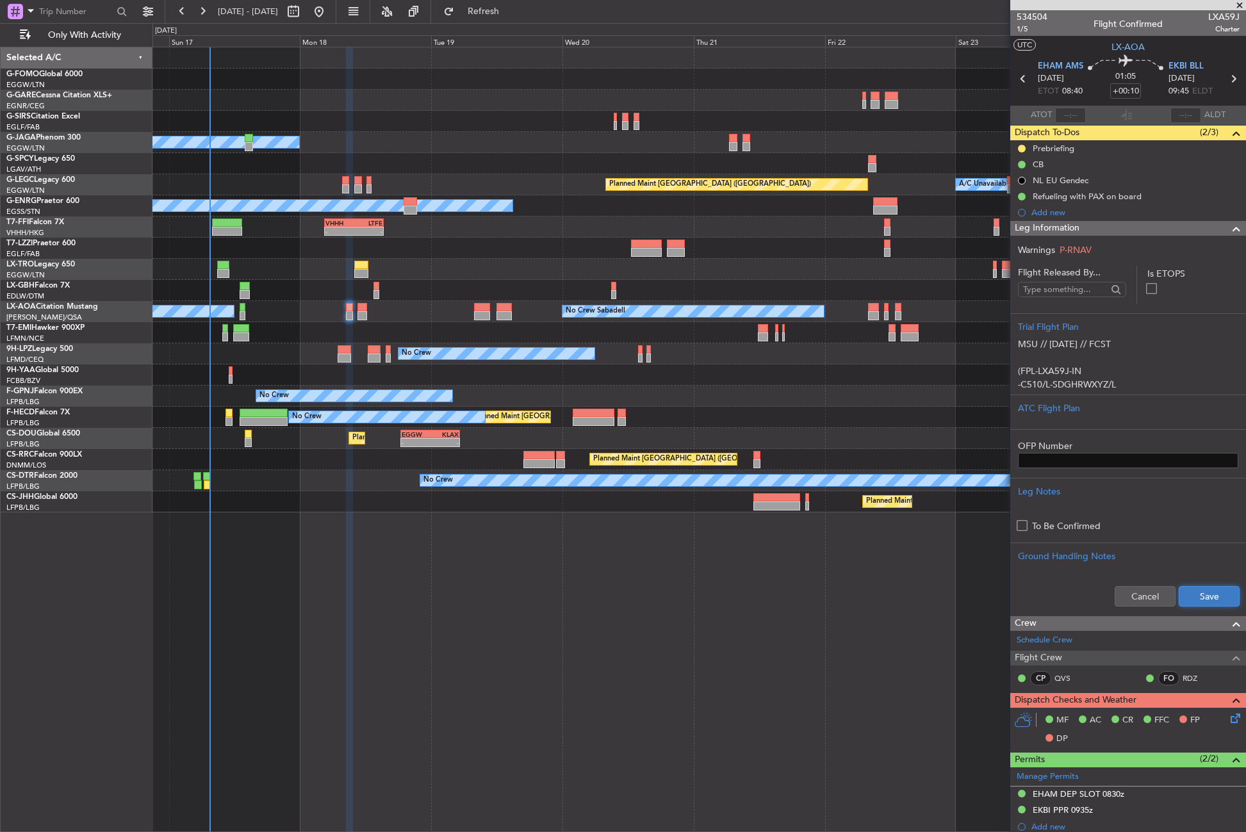
click at [1179, 595] on button "Save" at bounding box center [1209, 596] width 61 height 20
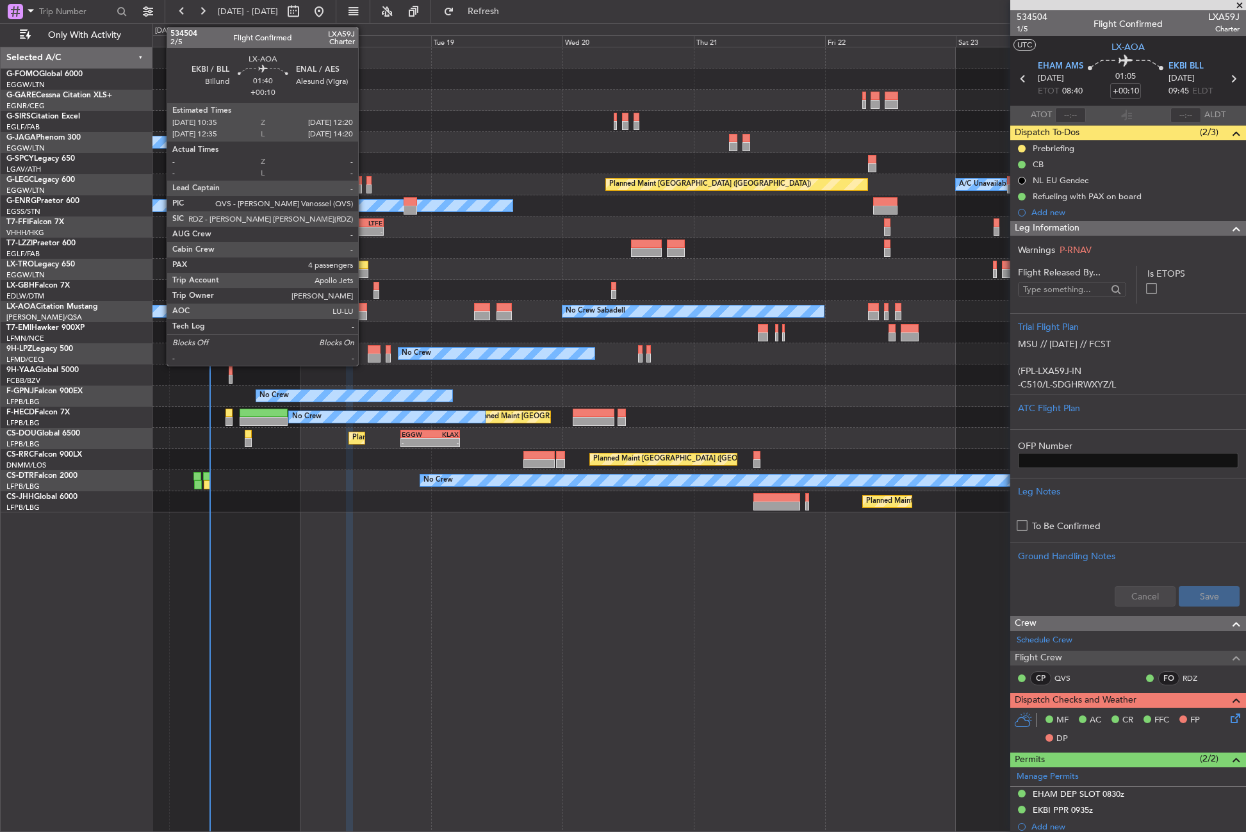
click at [364, 314] on div at bounding box center [362, 315] width 10 height 9
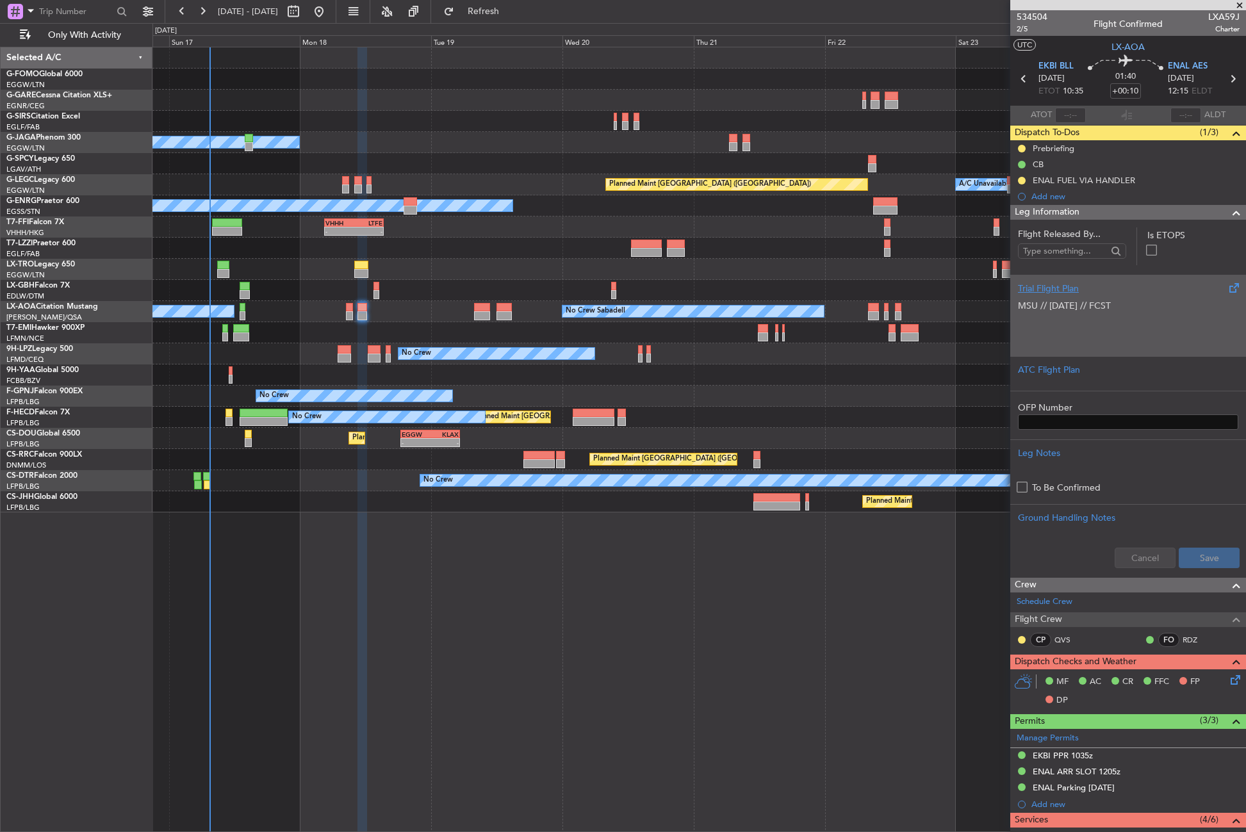
click at [1042, 320] on p at bounding box center [1128, 319] width 220 height 13
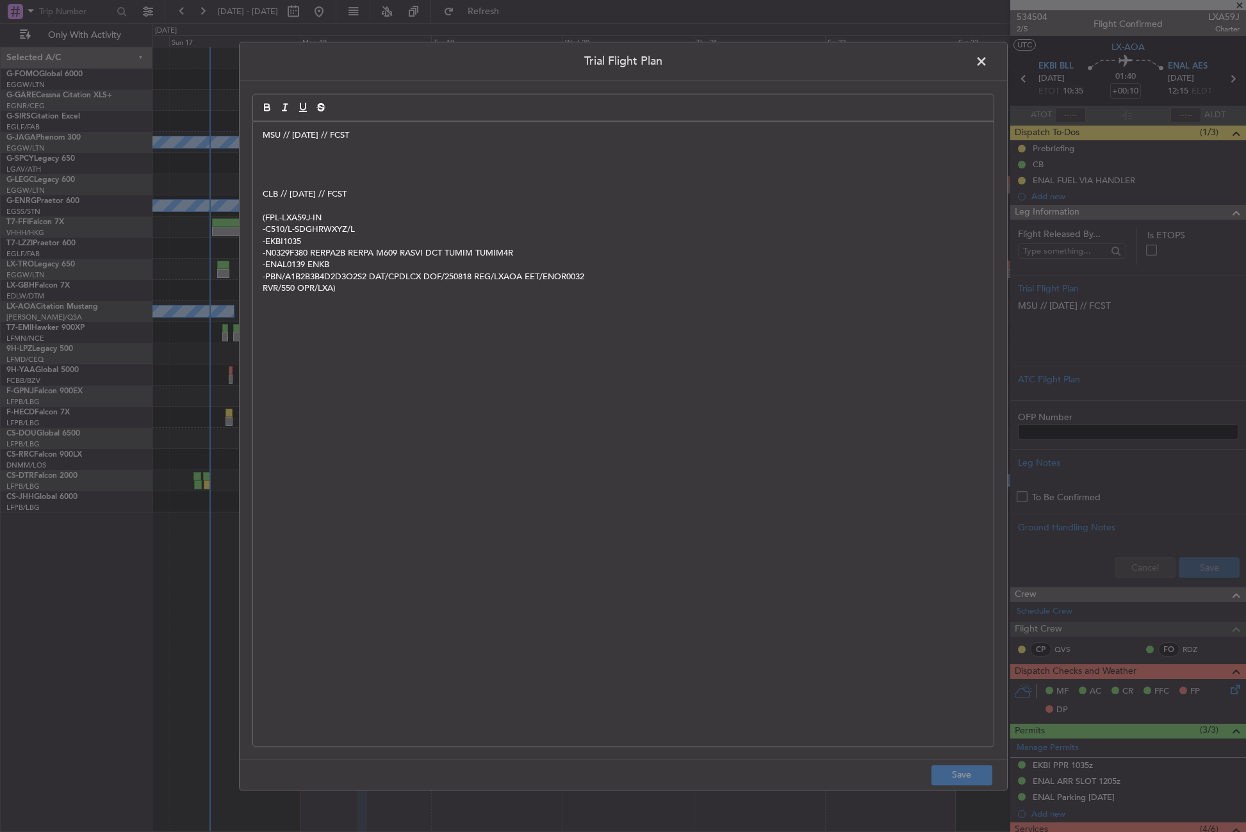
click at [291, 159] on p "﻿" at bounding box center [623, 159] width 721 height 12
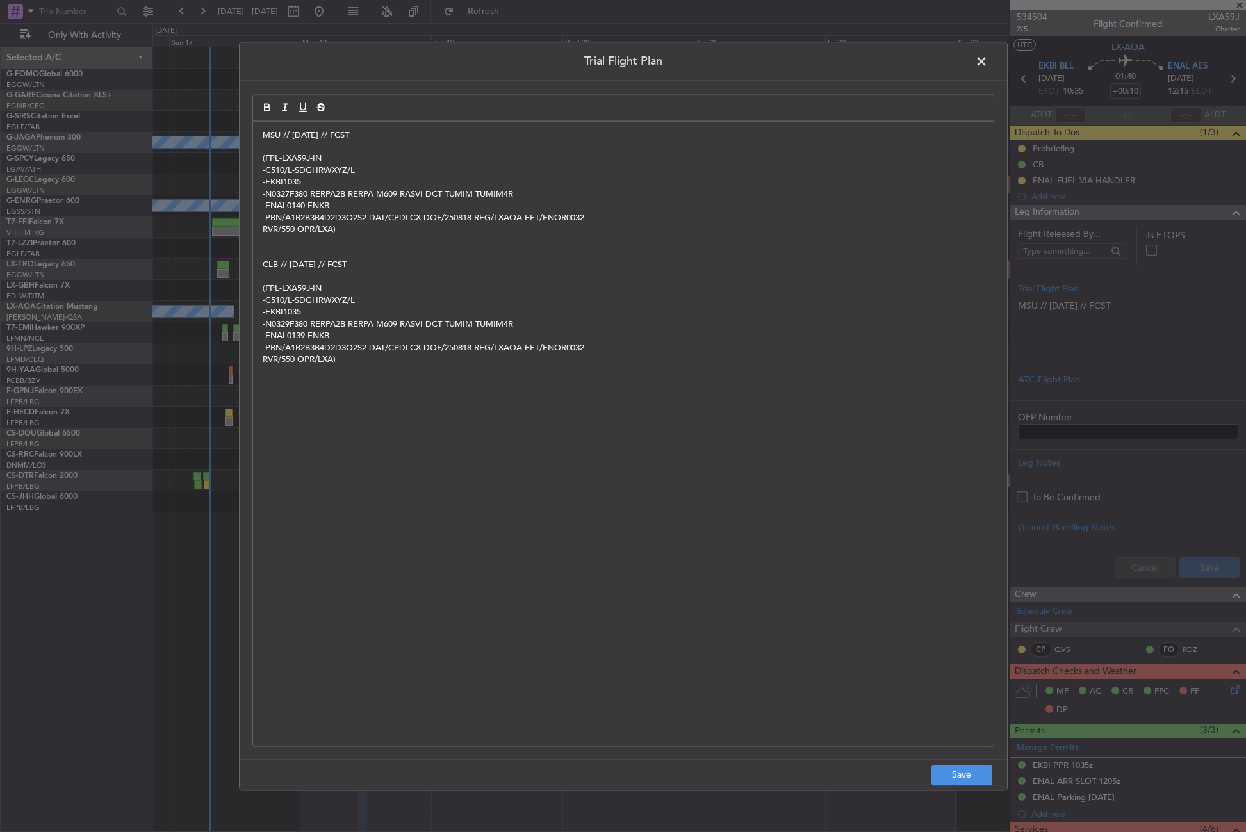
click at [928, 779] on footer "Save" at bounding box center [623, 774] width 767 height 31
click at [942, 775] on button "Save" at bounding box center [961, 775] width 61 height 20
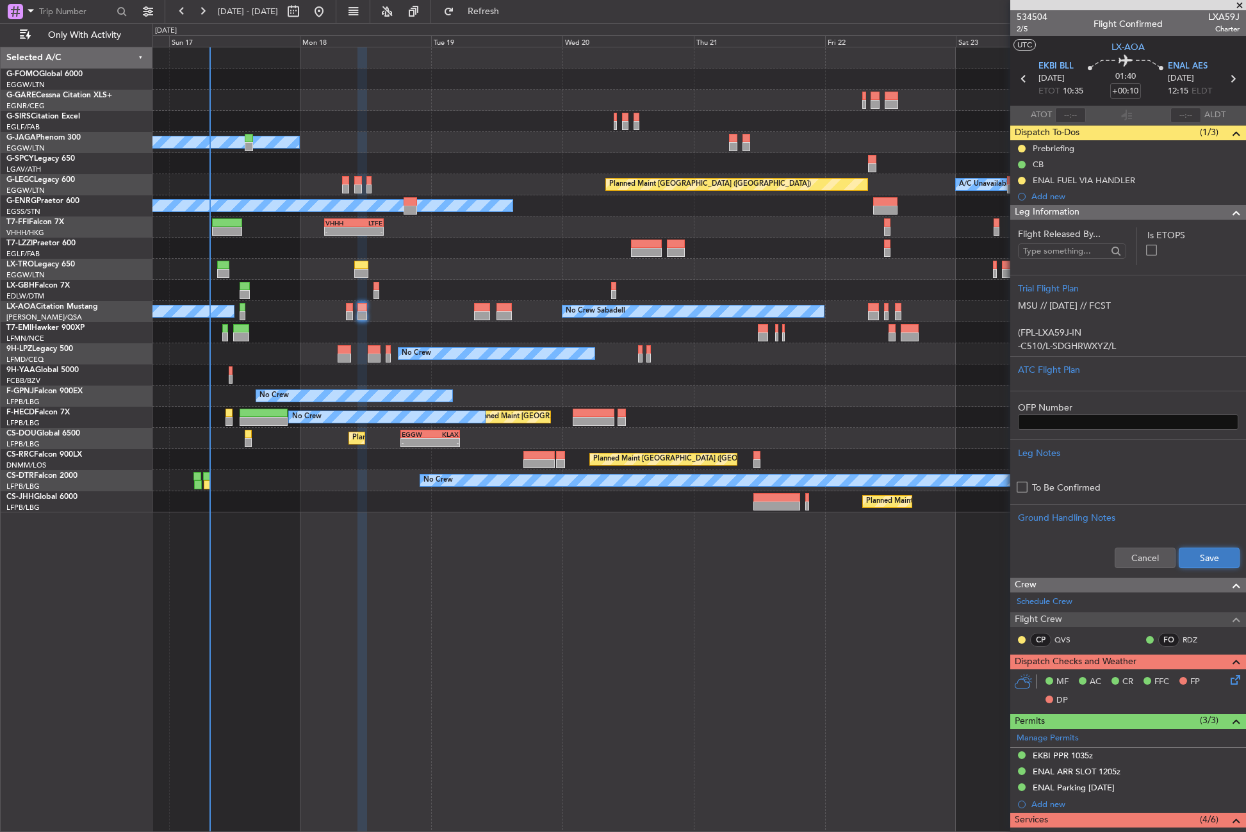
click at [1212, 553] on button "Save" at bounding box center [1209, 558] width 61 height 20
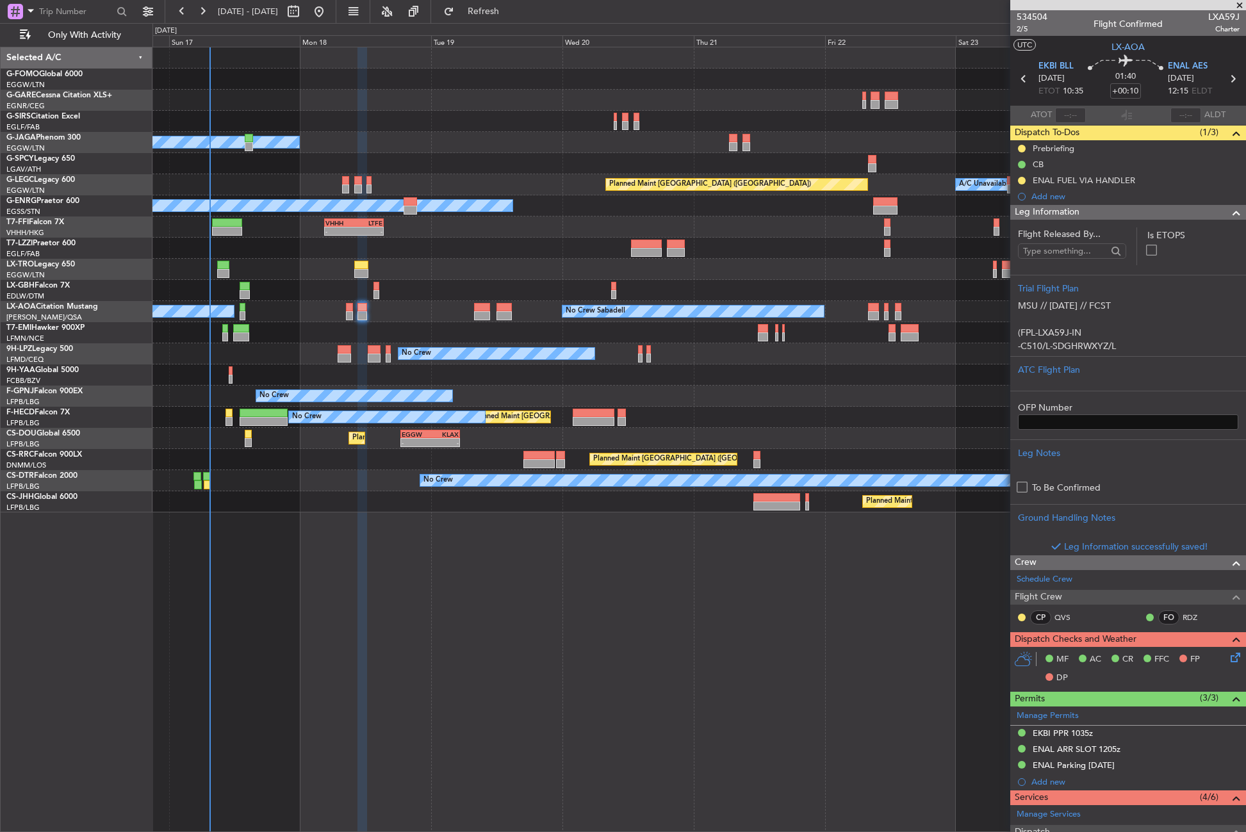
click at [1095, 215] on div "Leg Information" at bounding box center [1128, 212] width 236 height 15
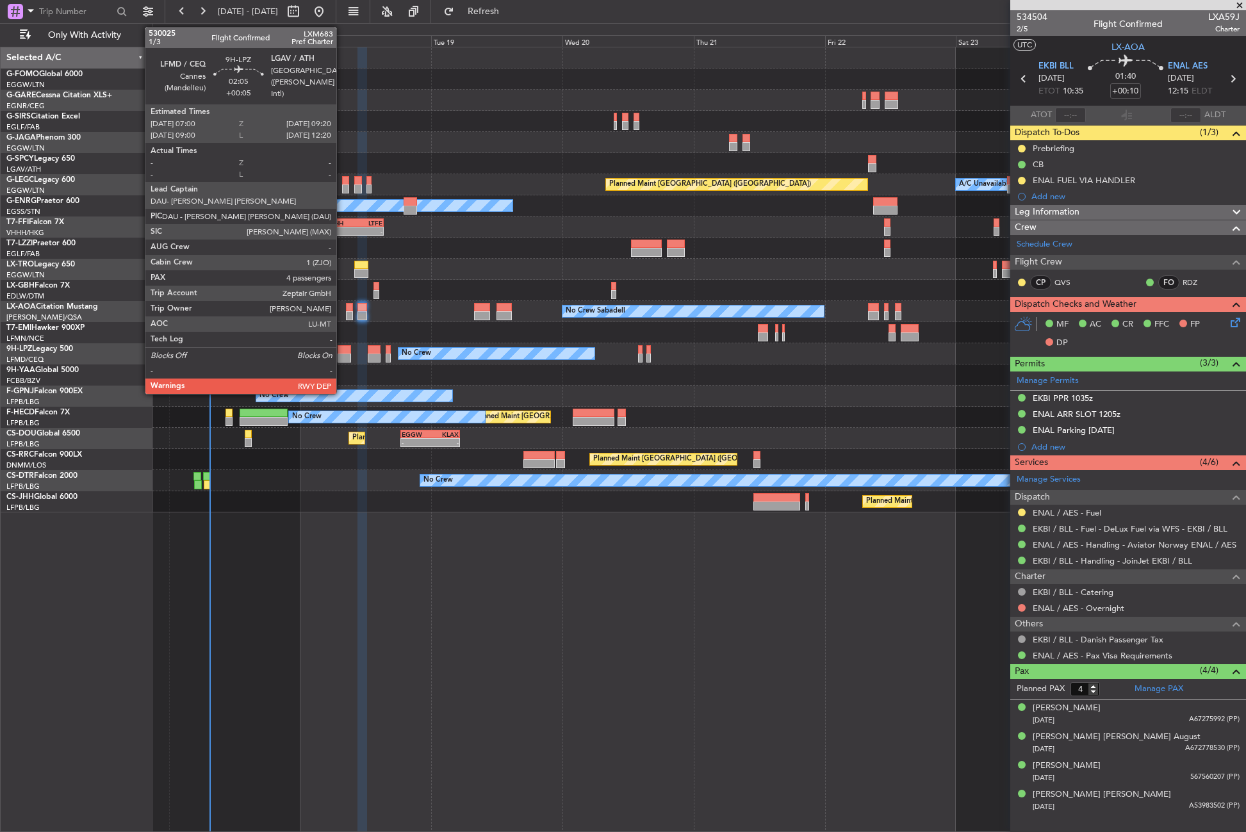
click at [342, 352] on div at bounding box center [344, 349] width 13 height 9
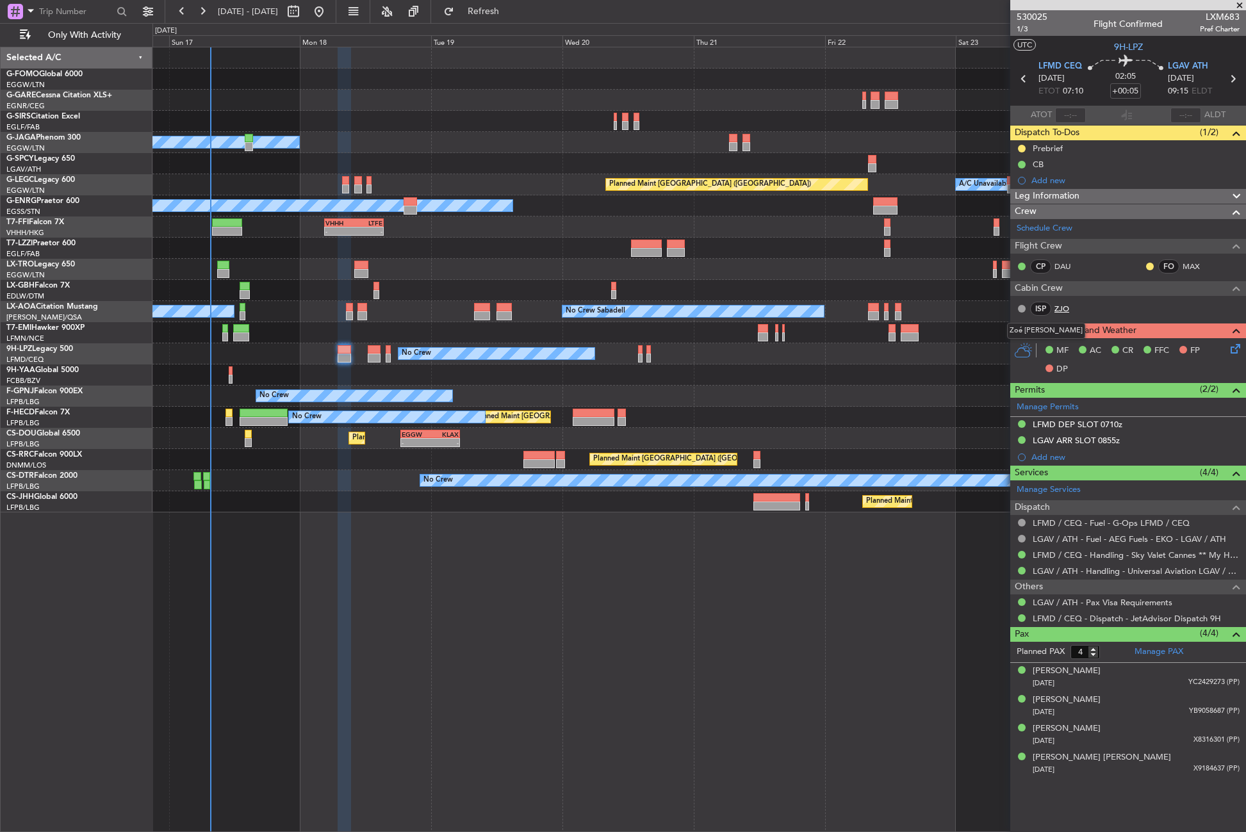
click at [1059, 306] on link "ZJO" at bounding box center [1068, 309] width 29 height 12
click at [1061, 731] on div "[PERSON_NAME]" at bounding box center [1067, 729] width 68 height 13
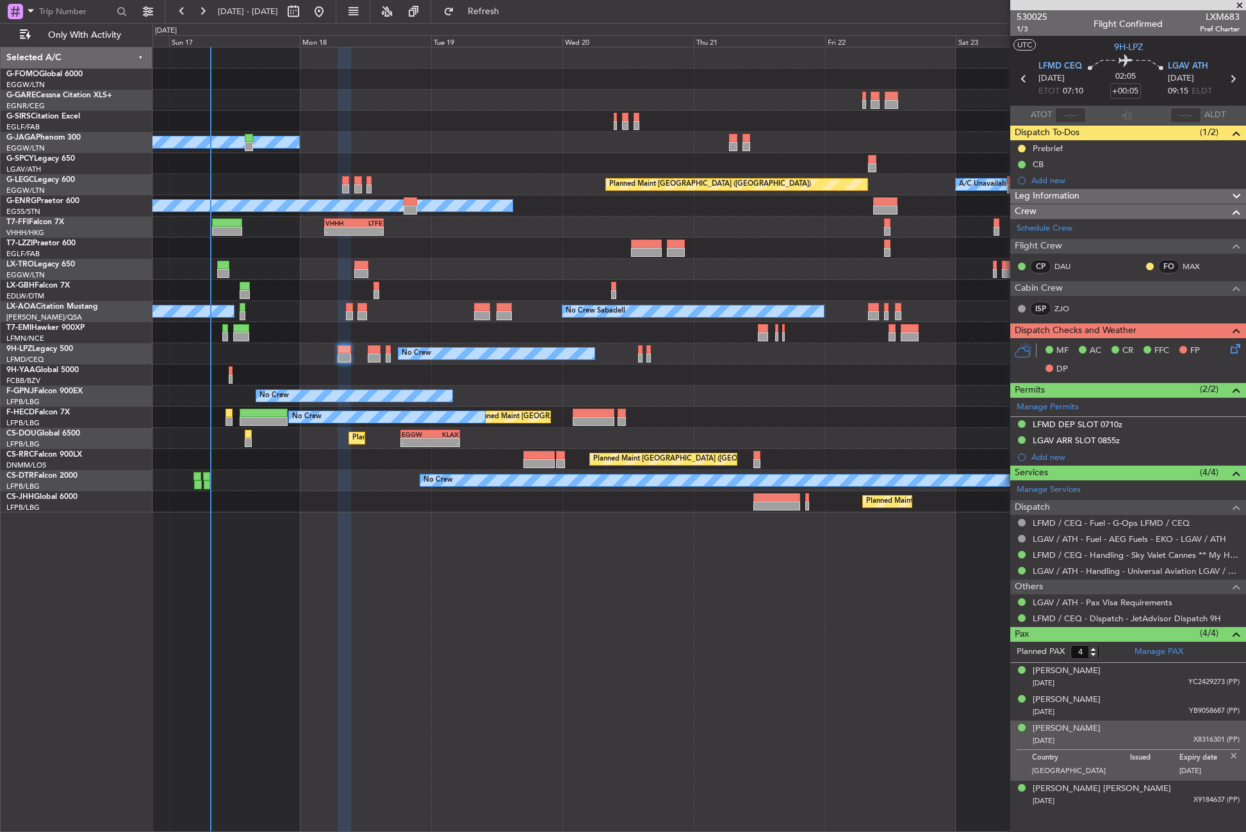
click at [1065, 195] on span "Leg Information" at bounding box center [1047, 196] width 65 height 15
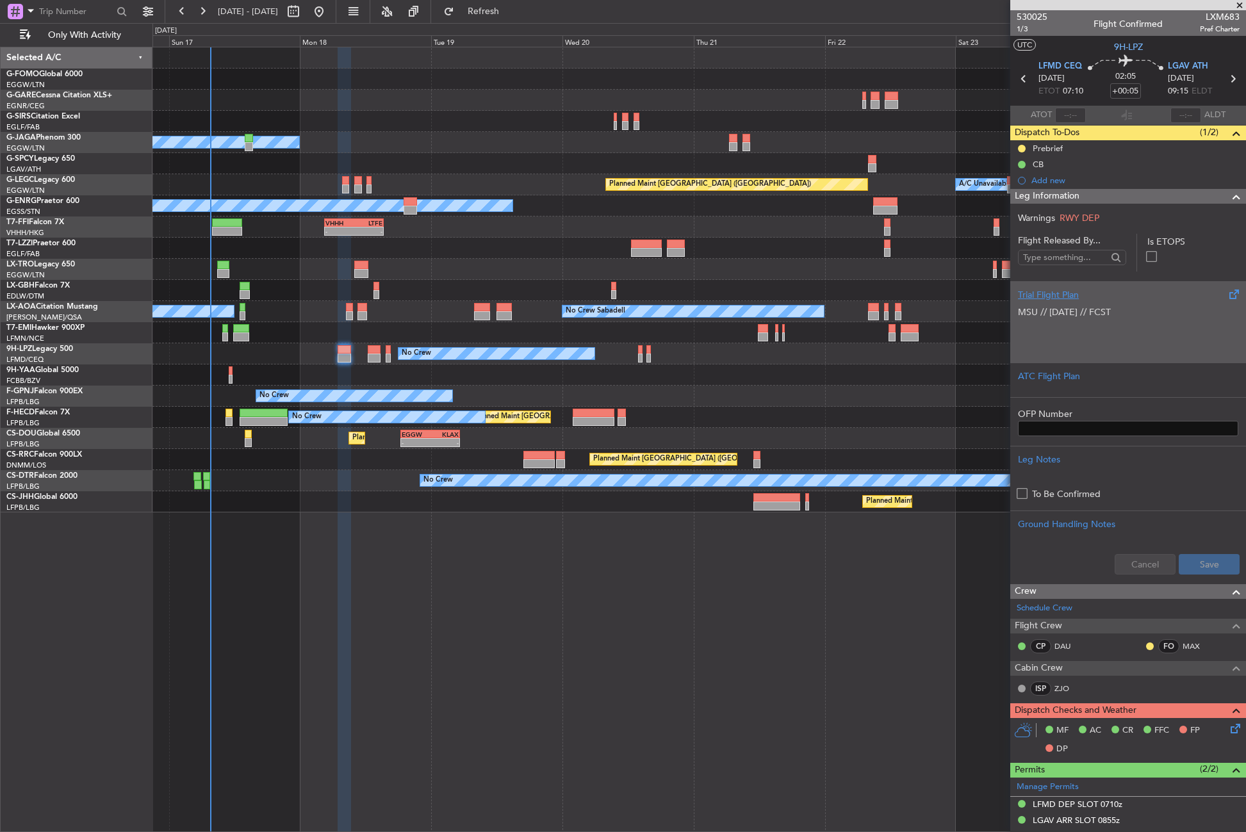
click at [1074, 311] on span "MSU // [DATE] // FCST" at bounding box center [1064, 312] width 93 height 12
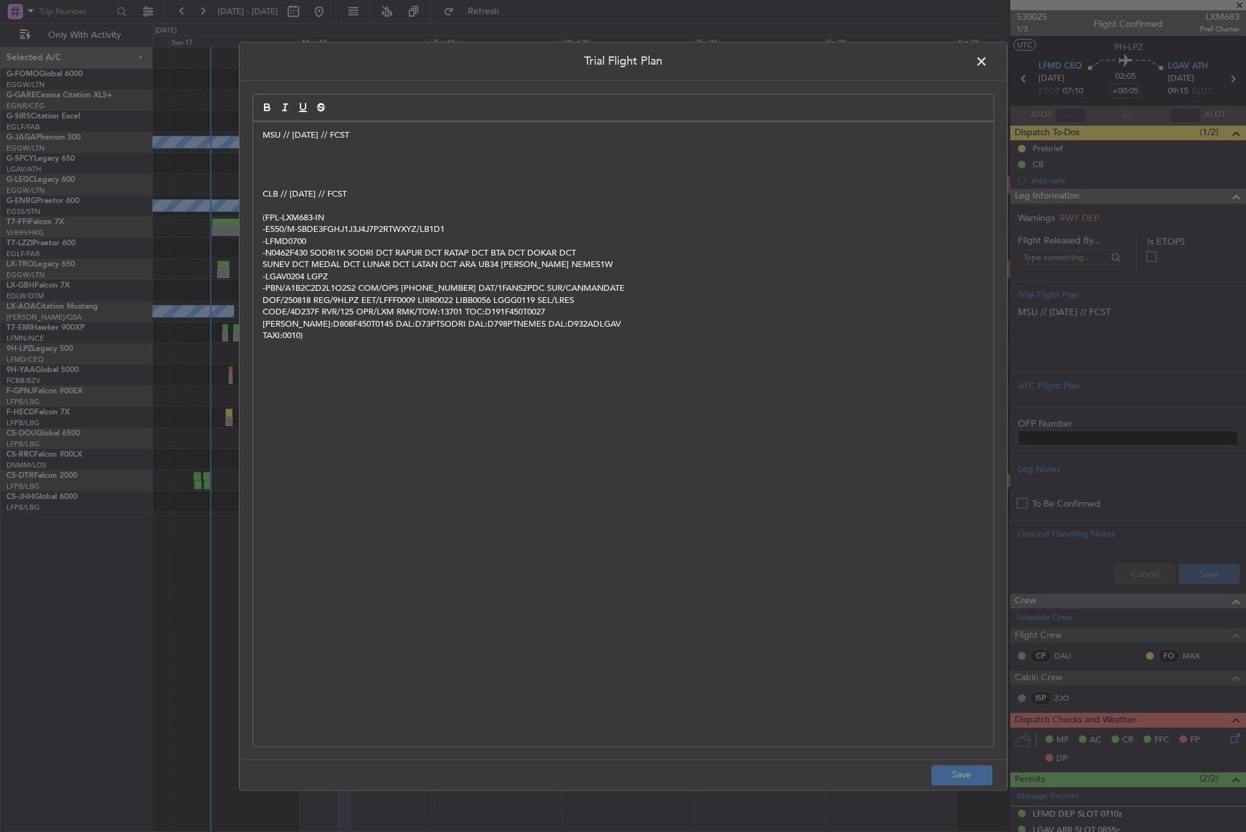
click at [307, 167] on p at bounding box center [623, 171] width 721 height 12
click at [293, 161] on p "﻿" at bounding box center [623, 159] width 721 height 12
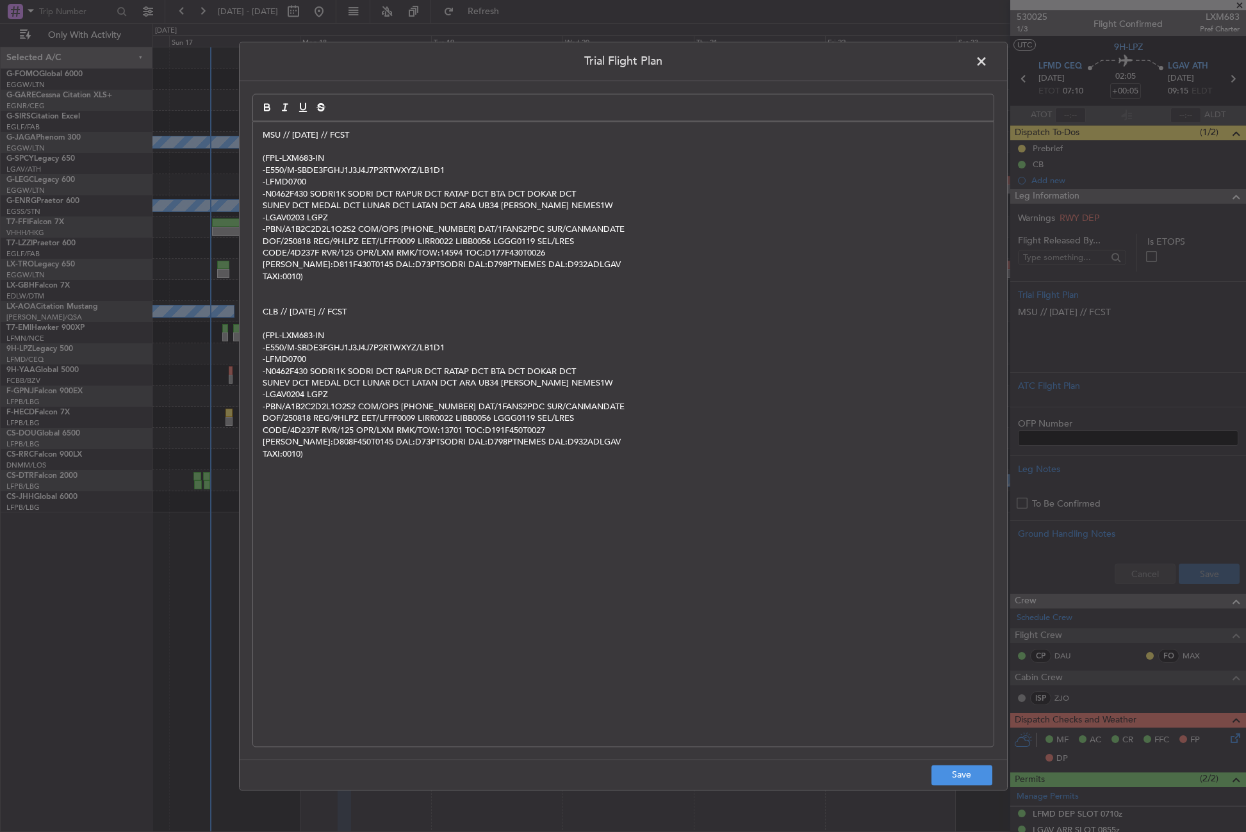
click at [942, 764] on footer "Save" at bounding box center [623, 774] width 767 height 31
click at [948, 774] on button "Save" at bounding box center [961, 775] width 61 height 20
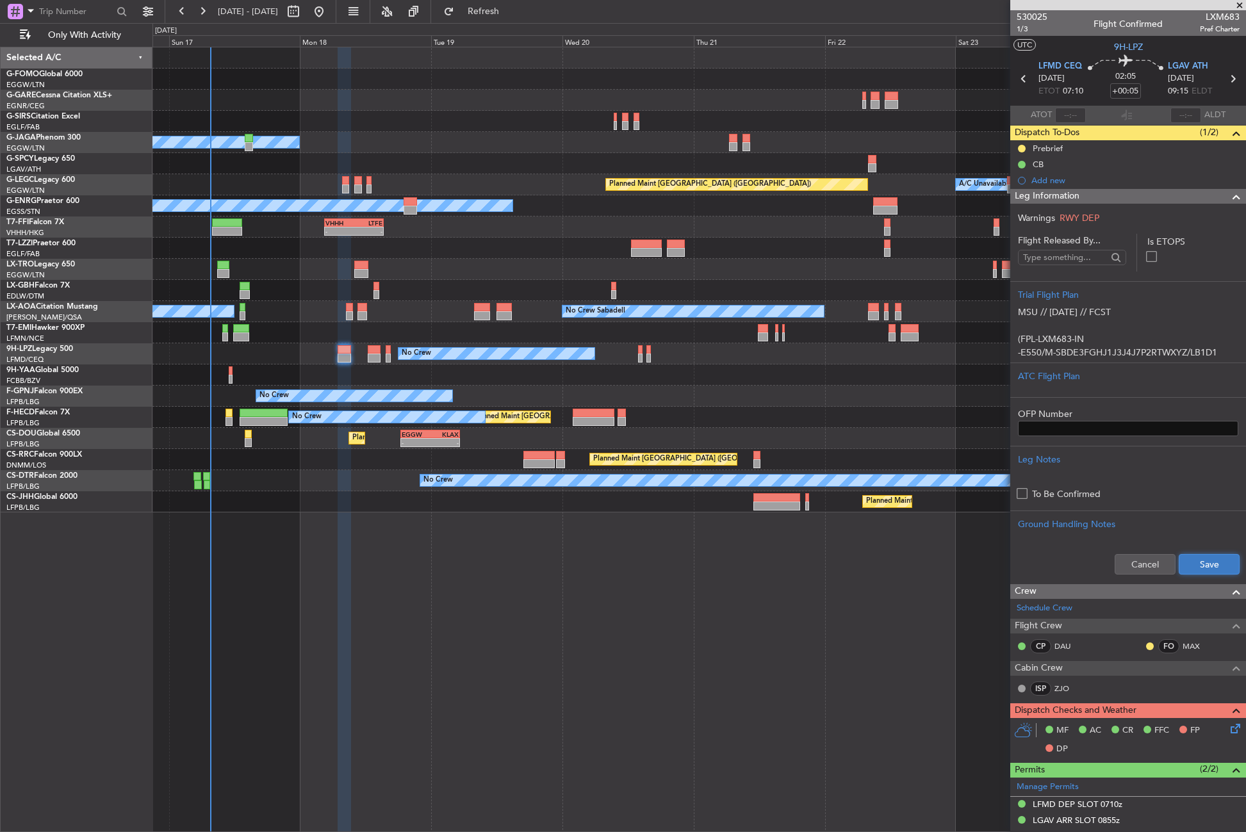
click at [1216, 562] on button "Save" at bounding box center [1209, 564] width 61 height 20
click at [590, 564] on div "Planned Maint Windsor Locks ([PERSON_NAME] Intl) Owner A/C Unavailable [GEOGRAP…" at bounding box center [698, 439] width 1093 height 785
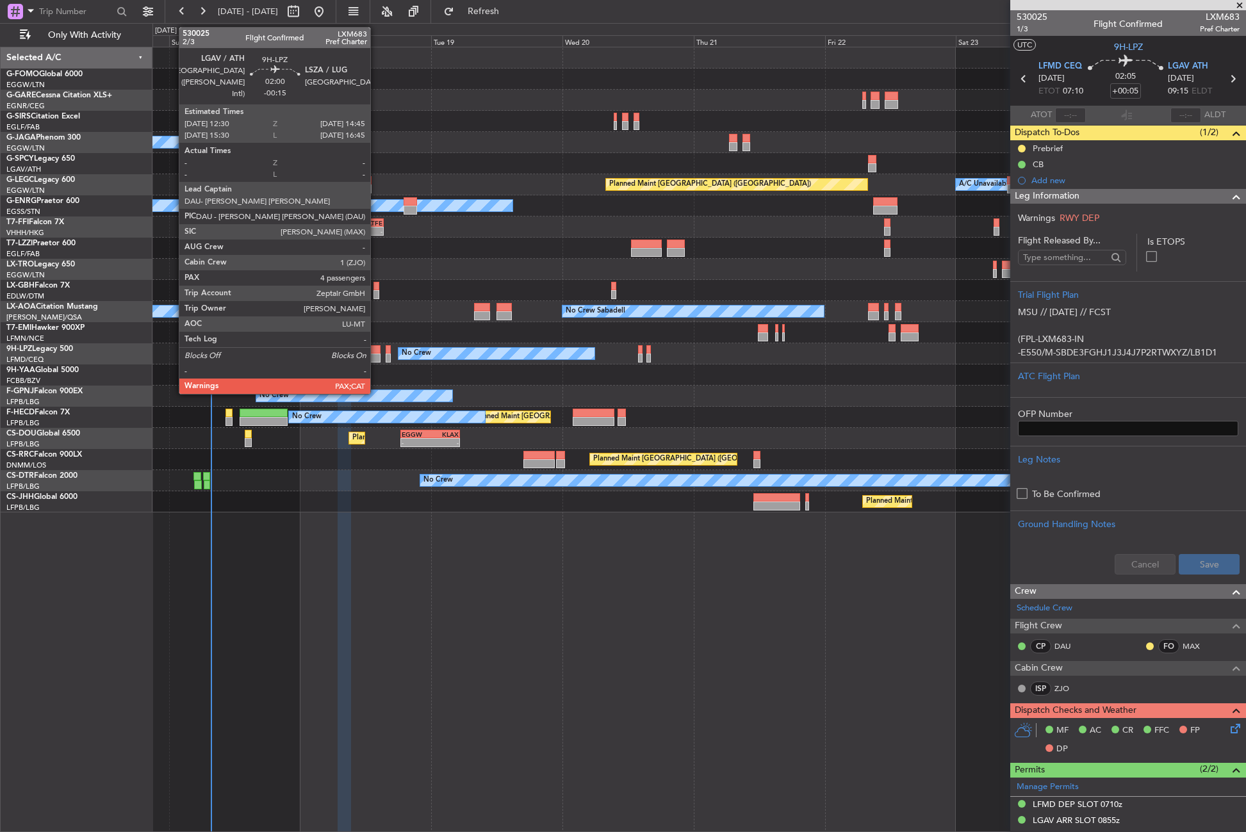
click at [376, 356] on div at bounding box center [374, 358] width 13 height 9
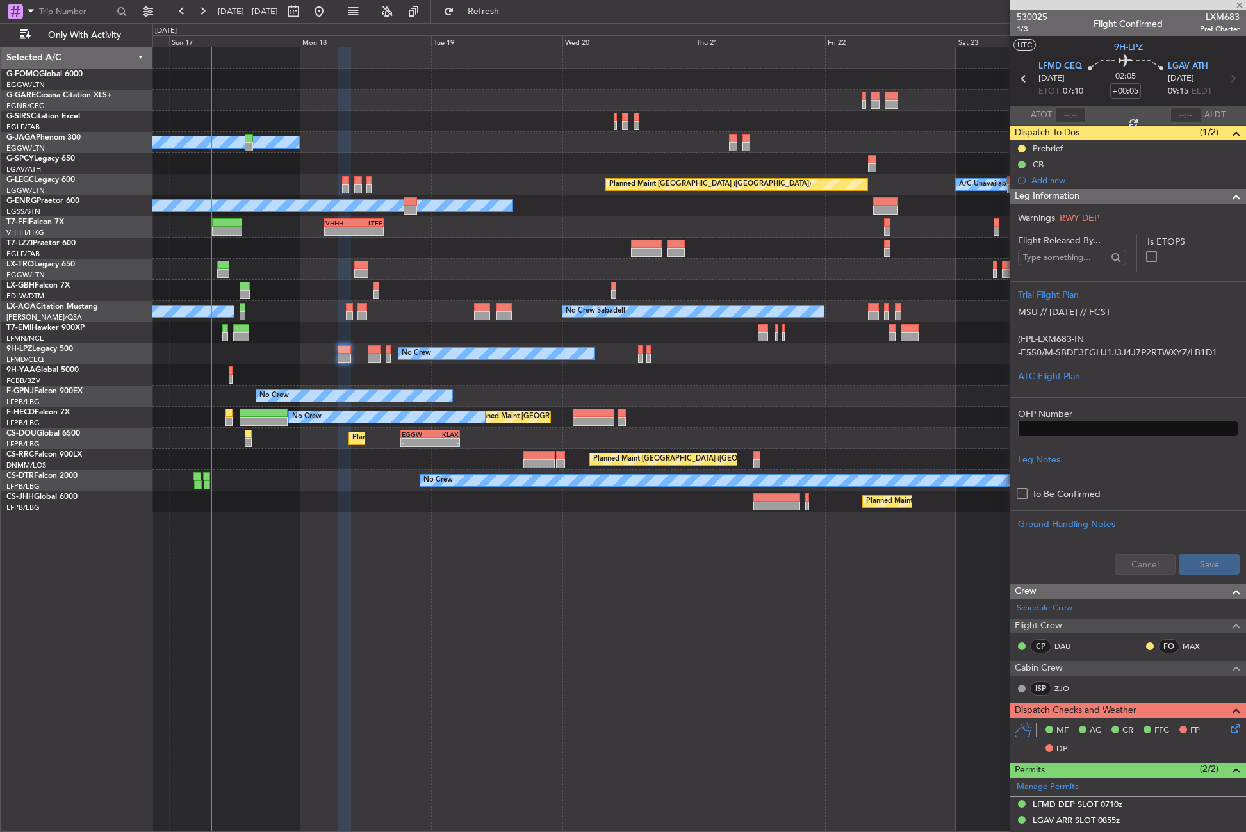
type input "-00:15"
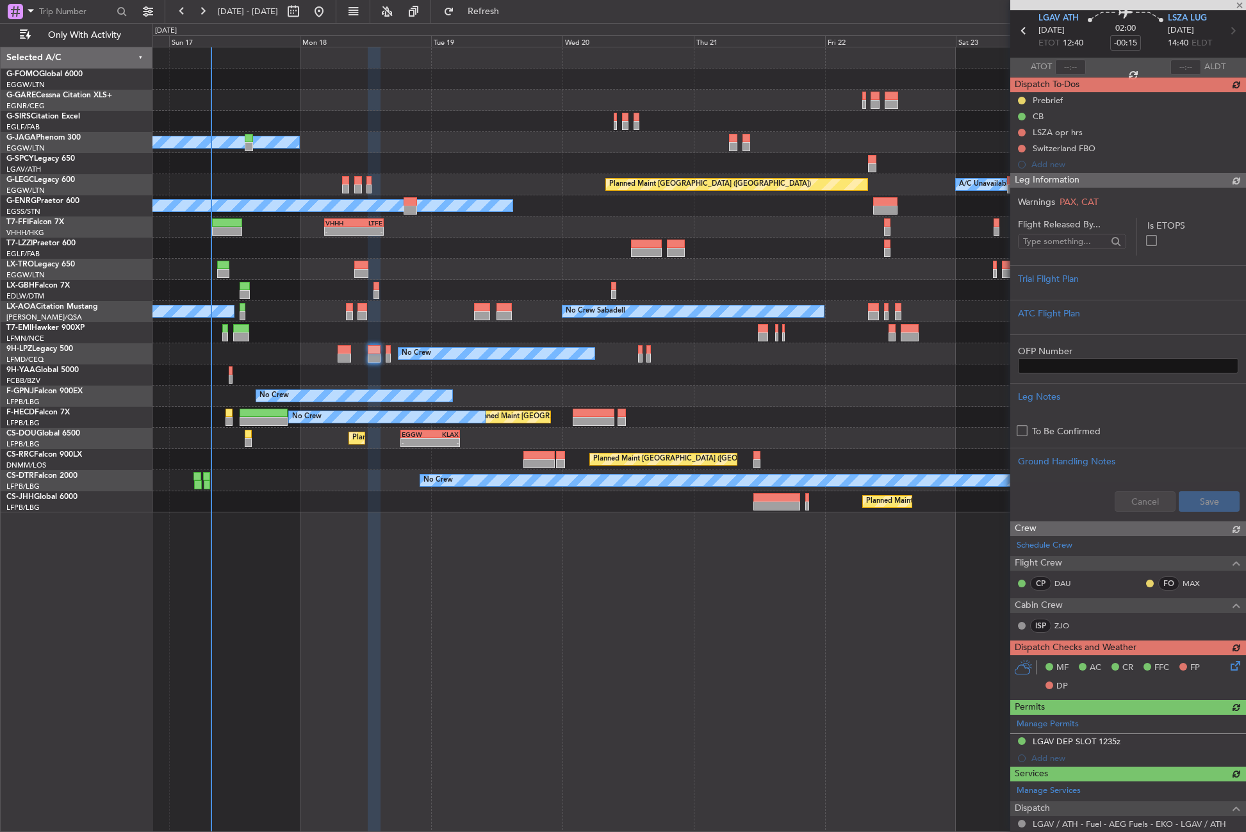
scroll to position [21, 0]
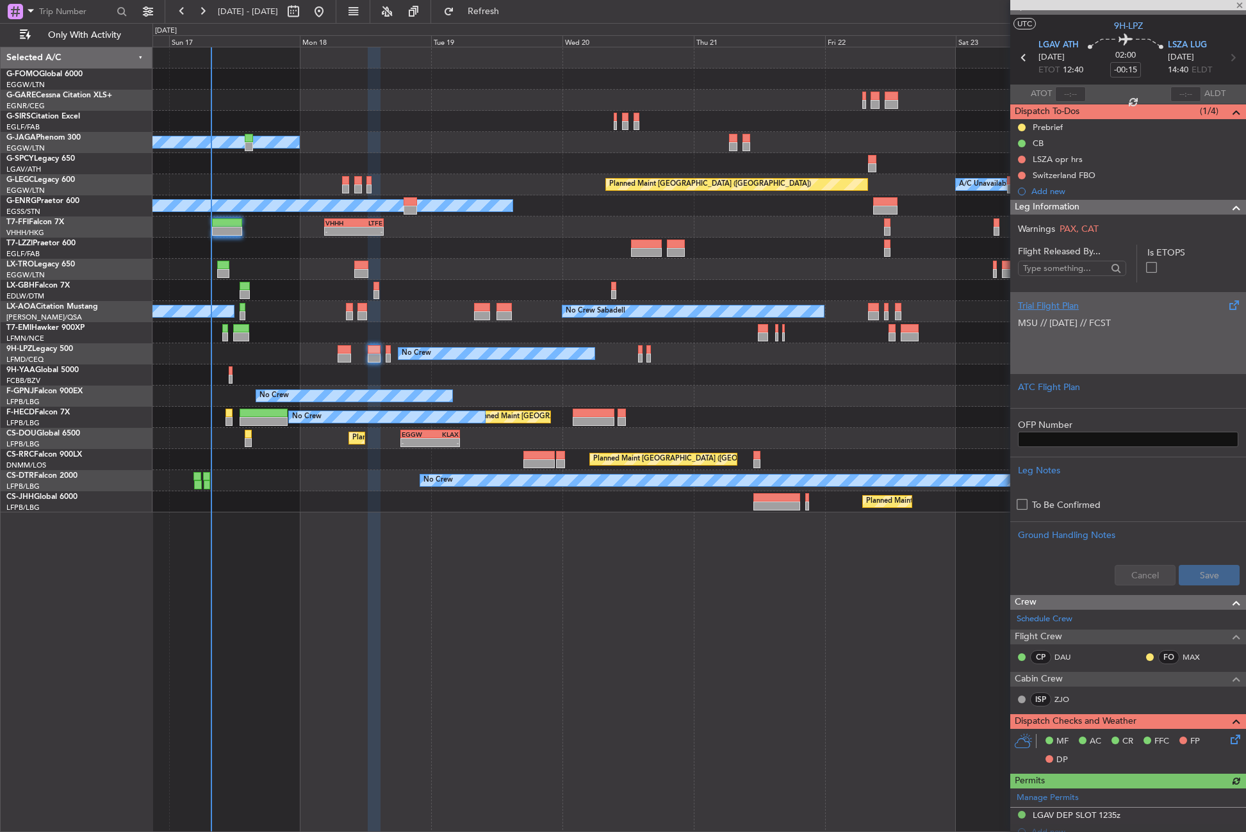
click at [1049, 332] on p at bounding box center [1128, 336] width 220 height 13
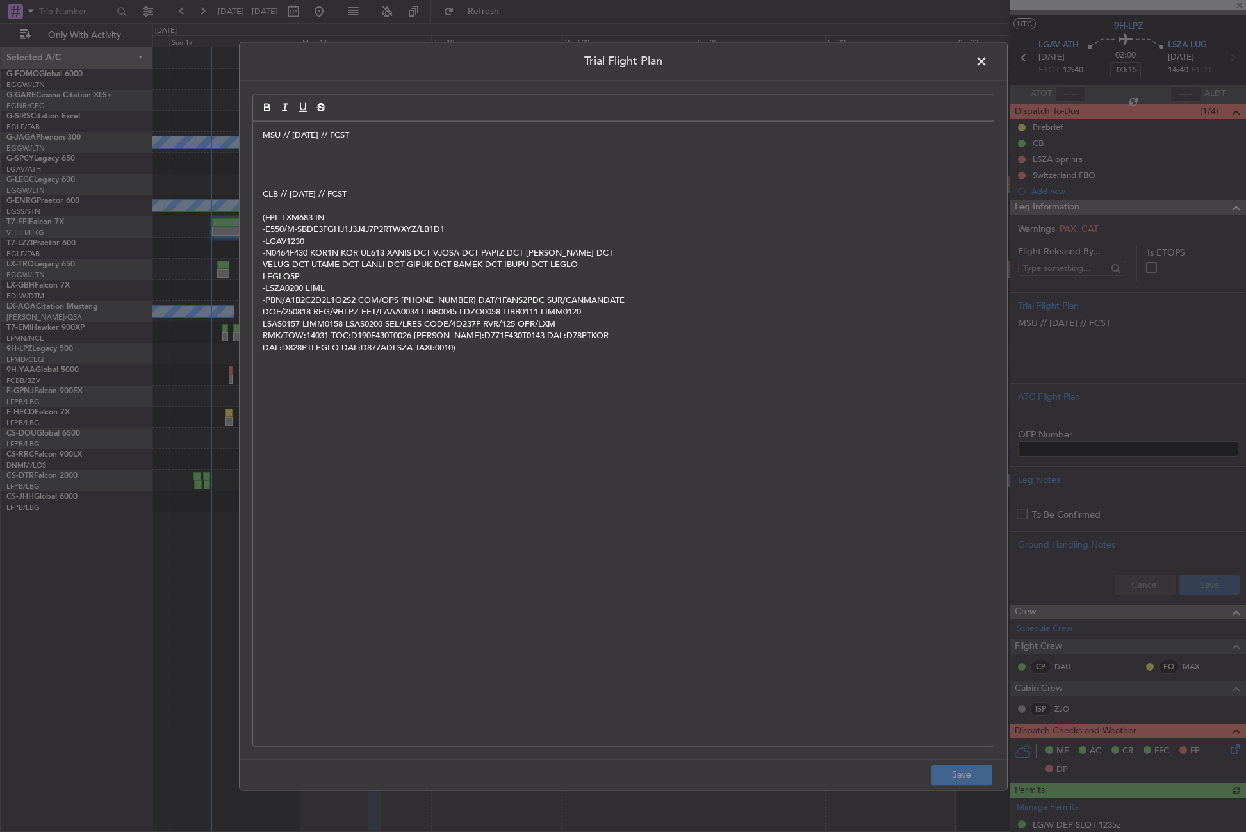
click at [291, 160] on p "﻿" at bounding box center [623, 159] width 721 height 12
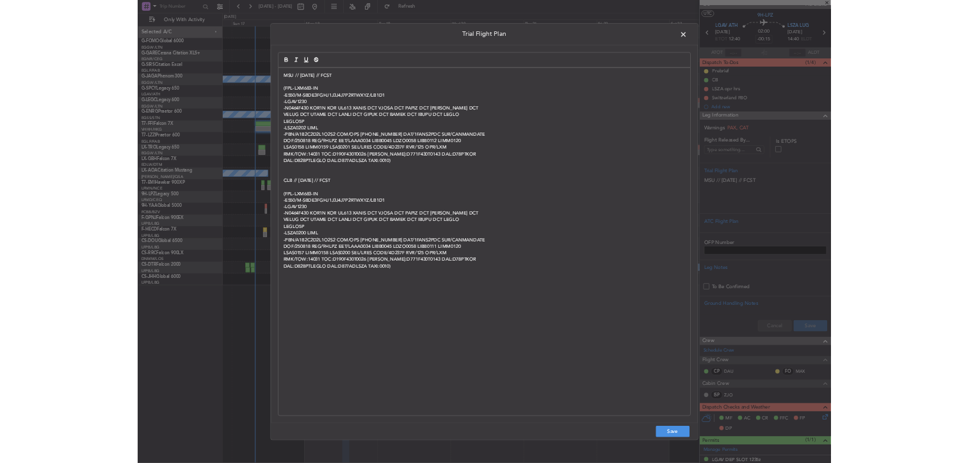
scroll to position [0, 0]
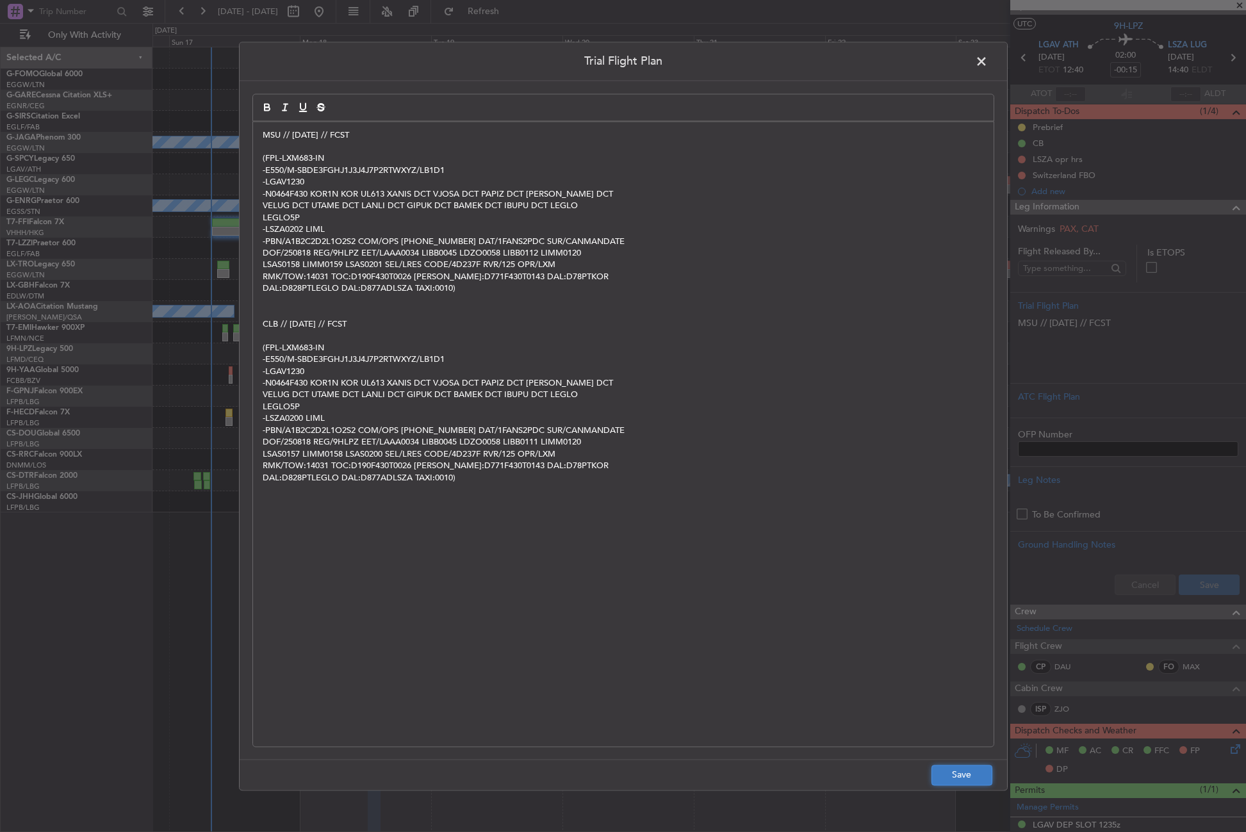
click at [962, 774] on button "Save" at bounding box center [961, 775] width 61 height 20
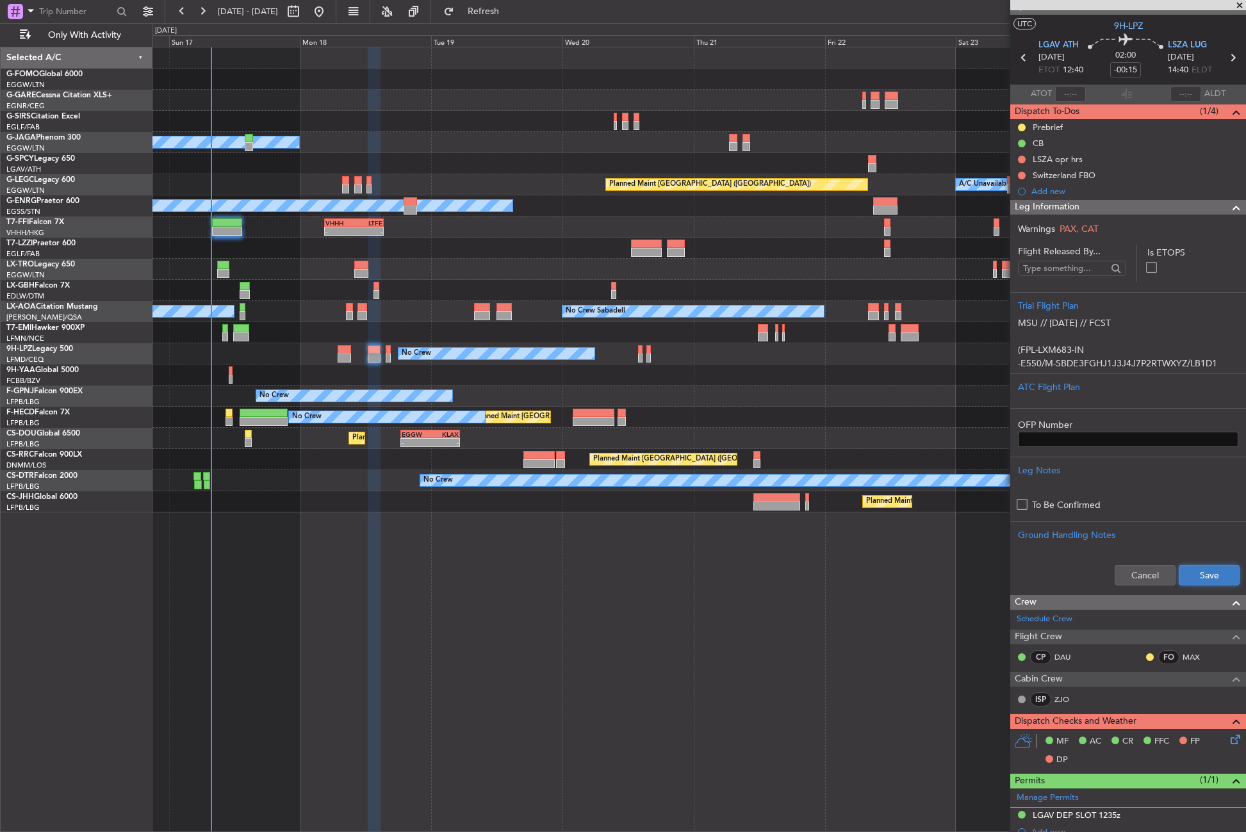
click at [1195, 572] on button "Save" at bounding box center [1209, 575] width 61 height 20
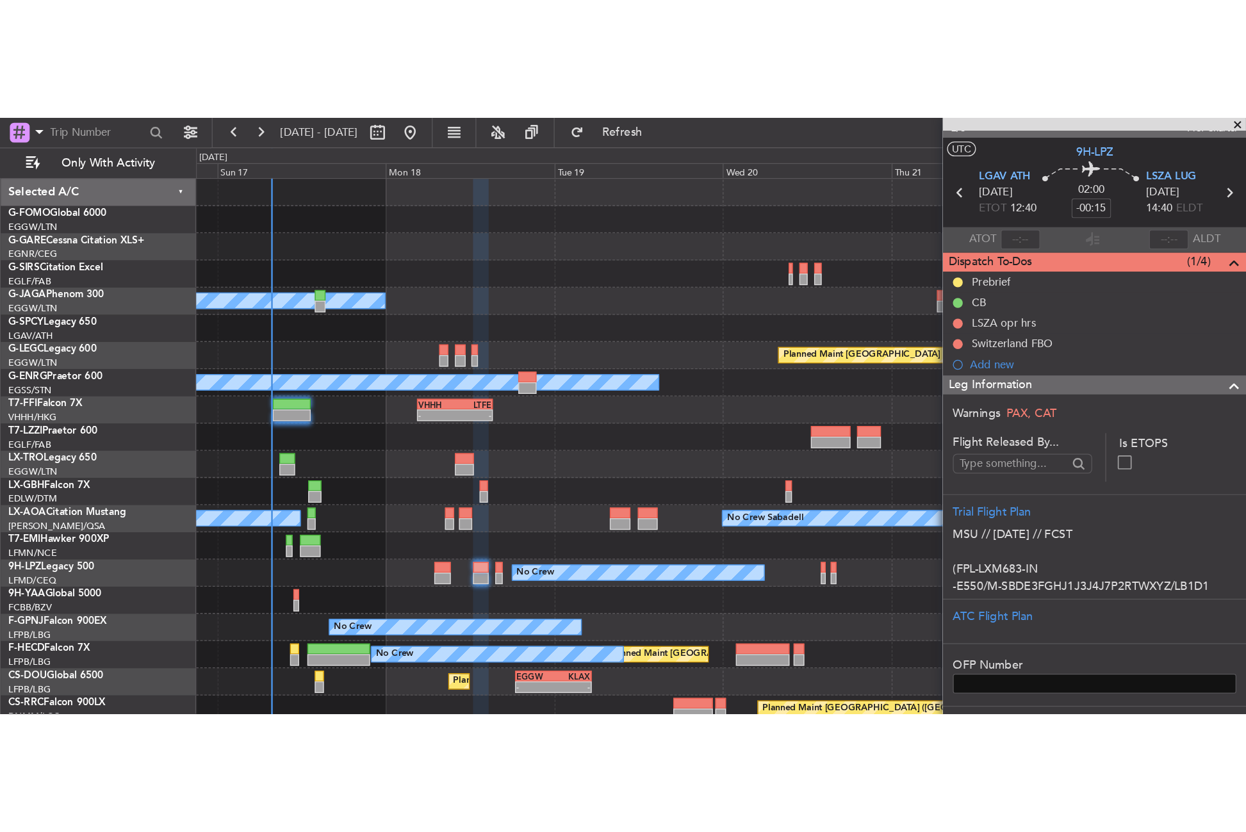
scroll to position [21, 0]
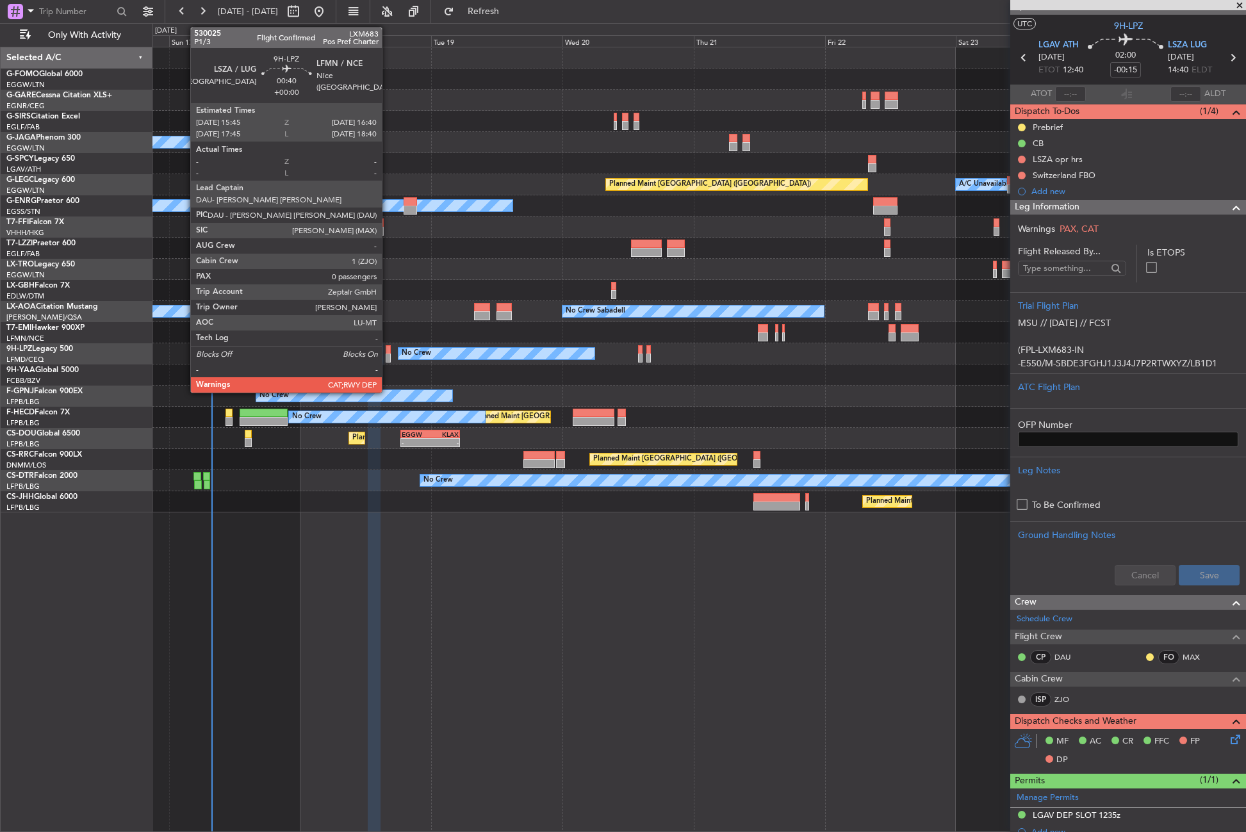
click at [388, 360] on div at bounding box center [388, 358] width 5 height 9
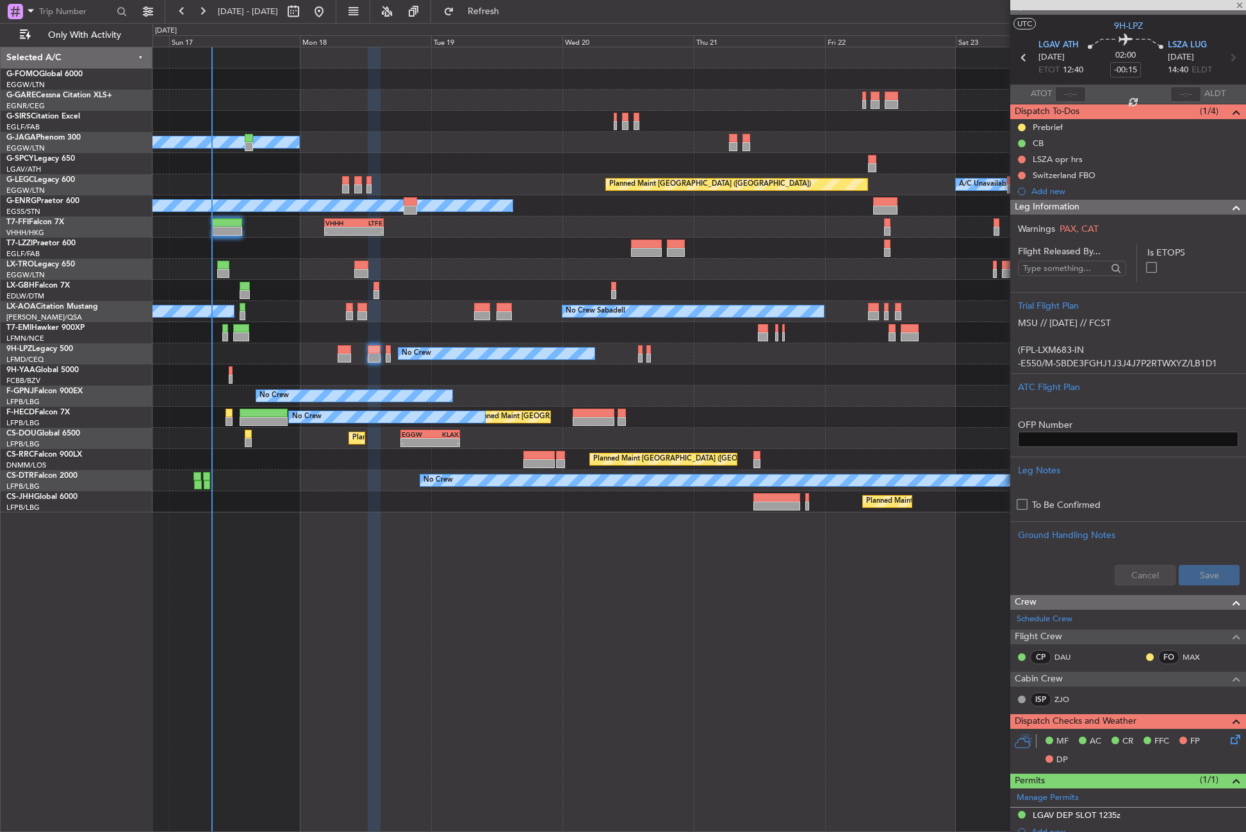
type input "0"
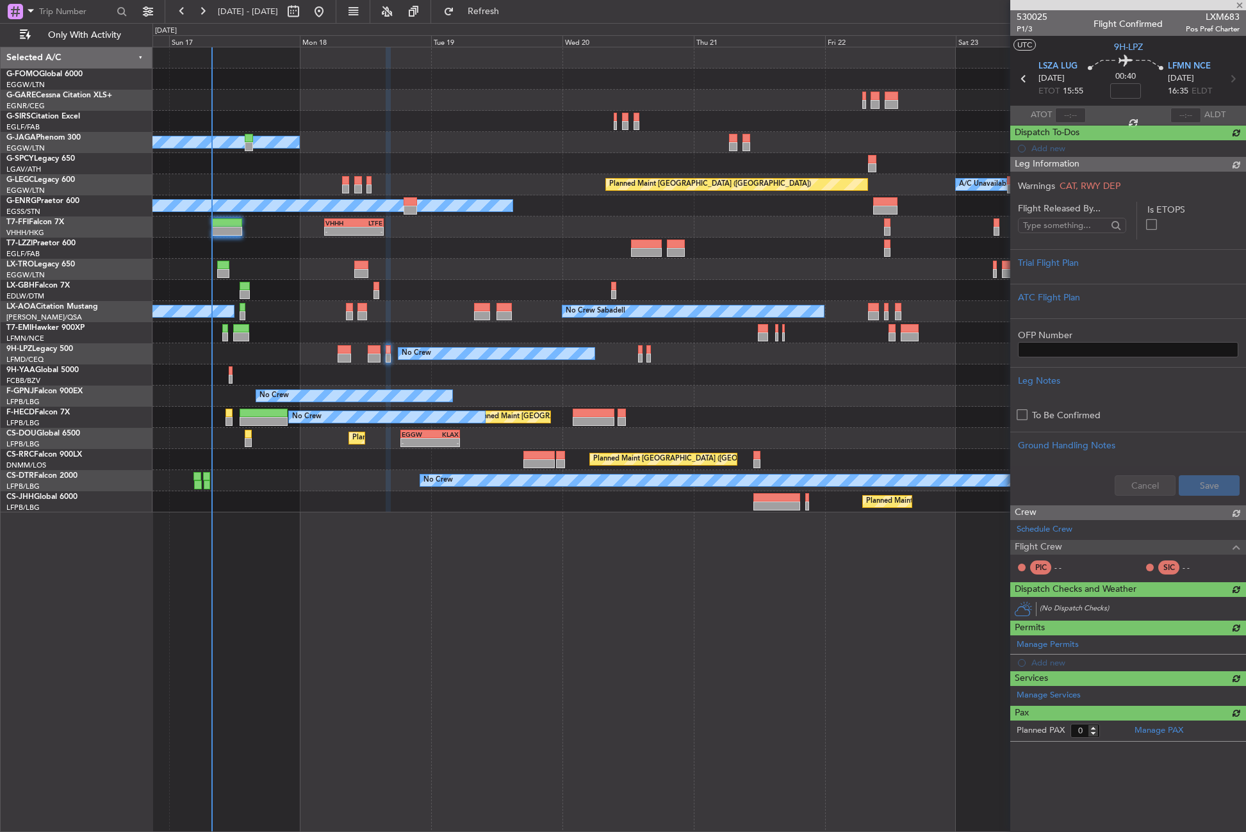
scroll to position [0, 0]
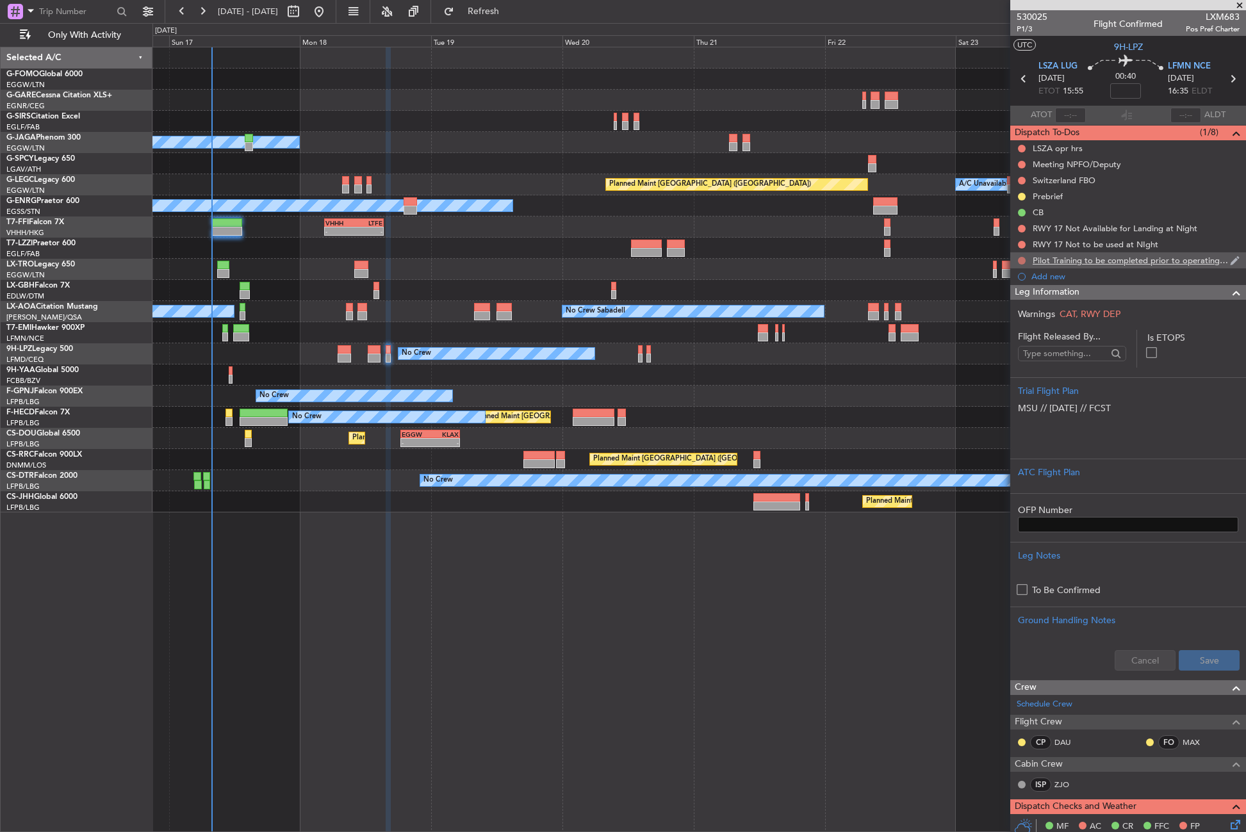
click at [1019, 259] on button at bounding box center [1022, 261] width 8 height 8
click at [1012, 336] on span "Cancelled" at bounding box center [1024, 336] width 37 height 13
click at [1023, 247] on button at bounding box center [1022, 245] width 8 height 8
drag, startPoint x: 1029, startPoint y: 325, endPoint x: 1026, endPoint y: 315, distance: 11.2
click at [1028, 324] on span "Cancelled" at bounding box center [1024, 320] width 37 height 13
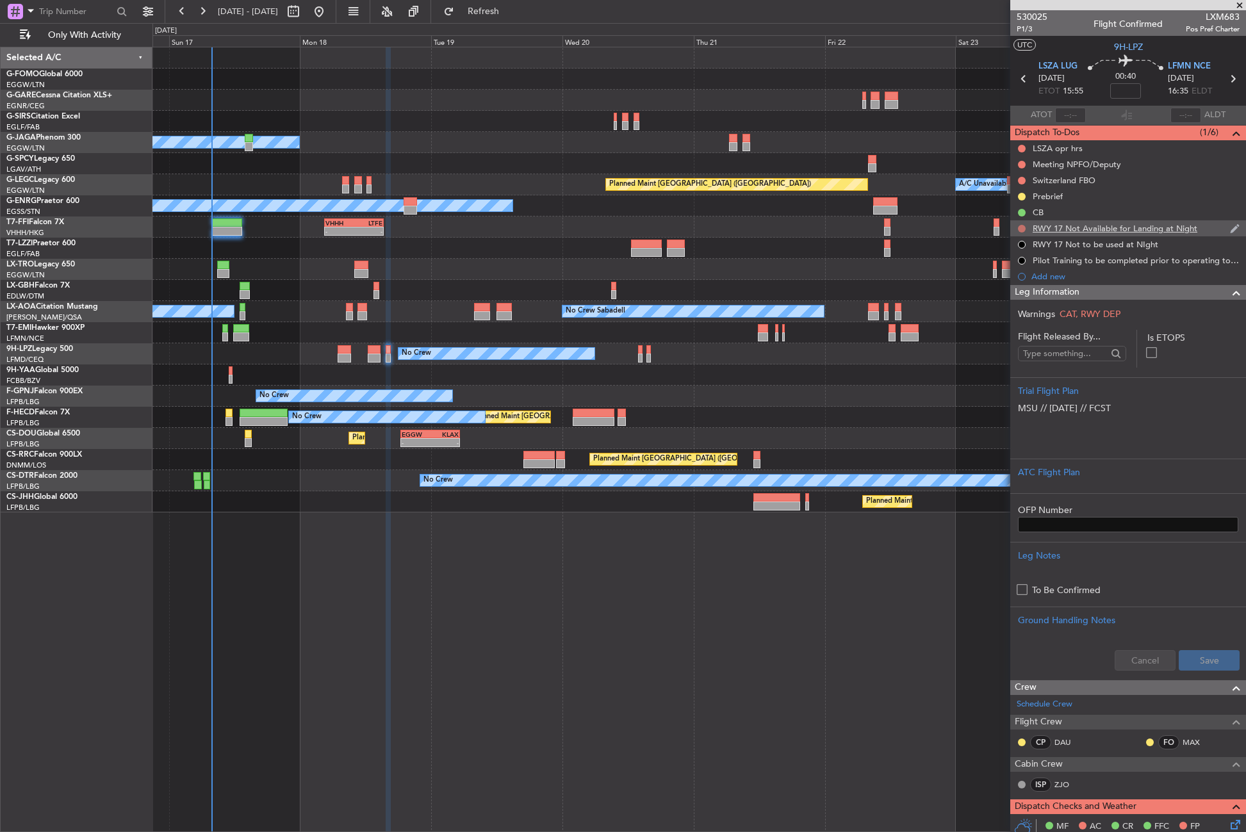
click at [1019, 229] on button at bounding box center [1022, 229] width 8 height 8
click at [999, 297] on li "Cancelled" at bounding box center [1022, 304] width 68 height 19
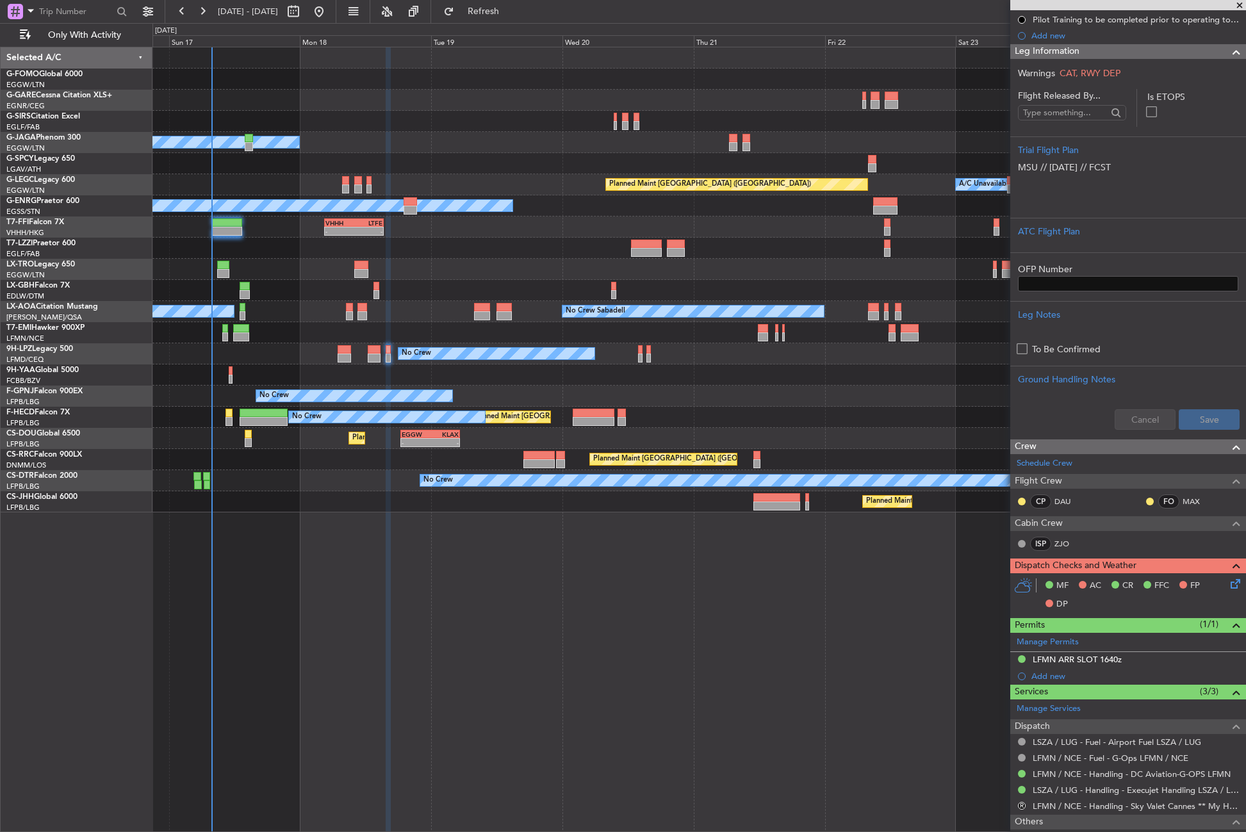
scroll to position [290, 0]
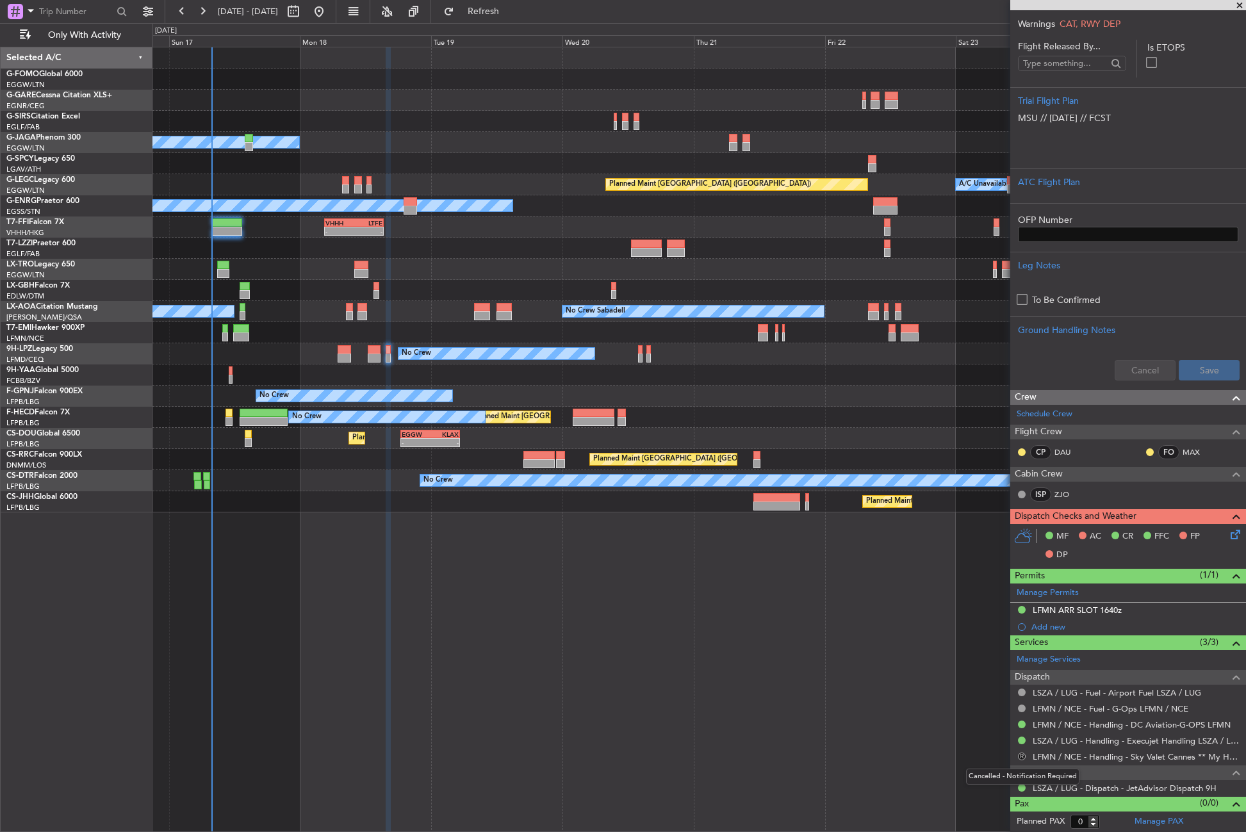
click at [1023, 756] on button "R" at bounding box center [1022, 757] width 8 height 8
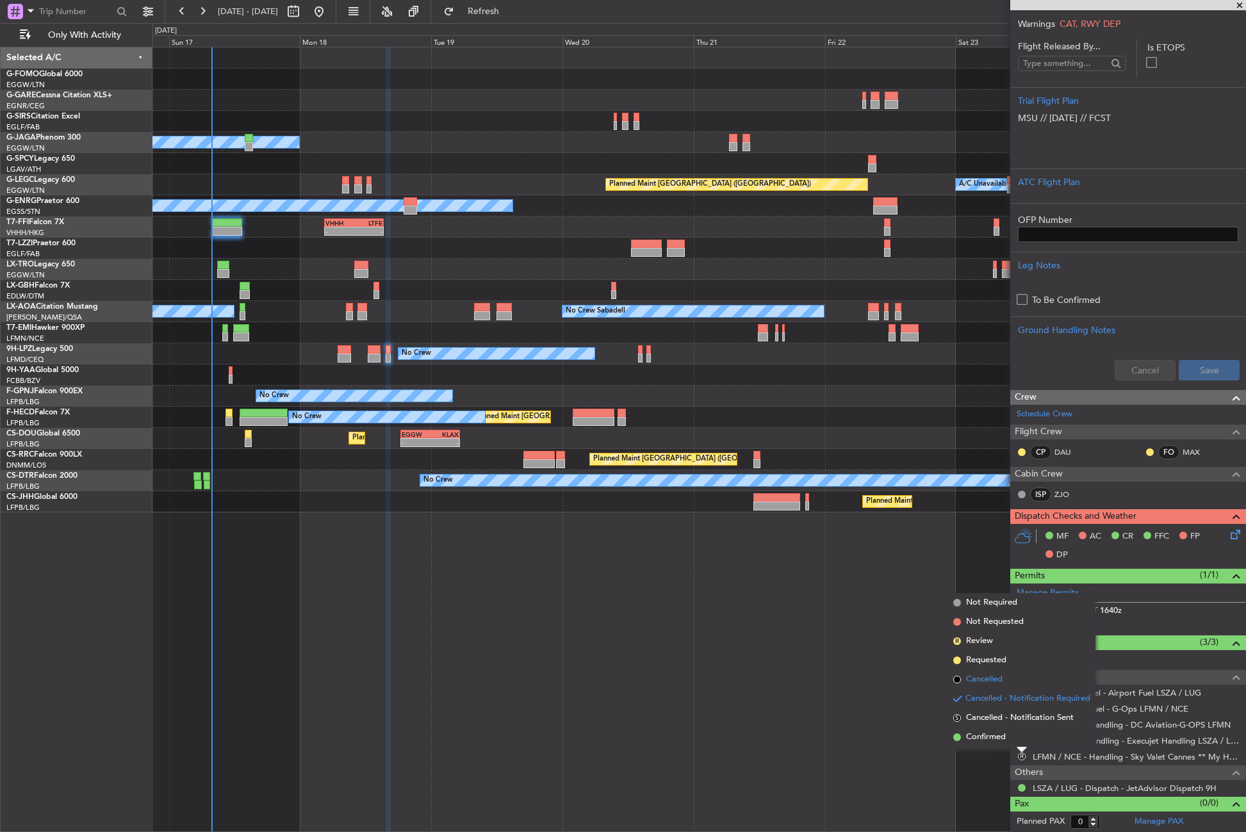
click at [979, 670] on li "Cancelled" at bounding box center [1021, 679] width 147 height 19
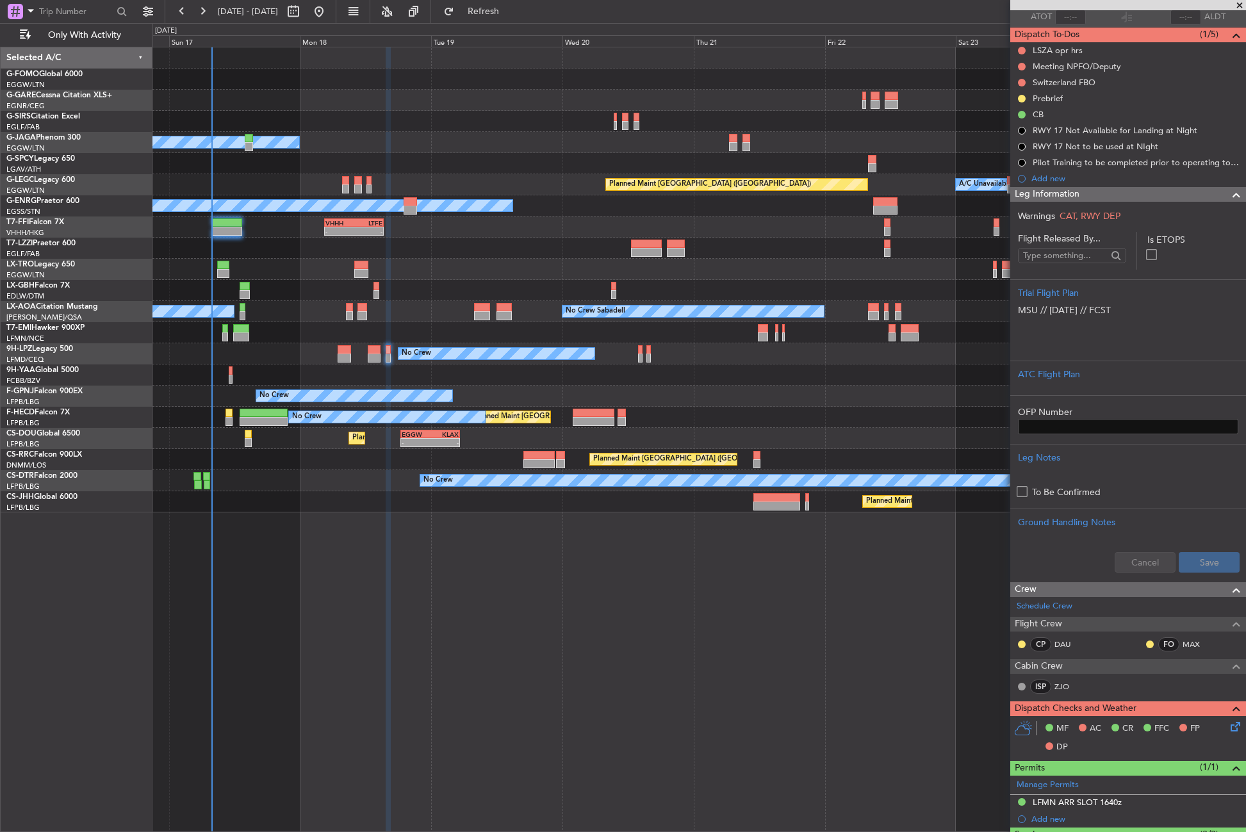
scroll to position [0, 0]
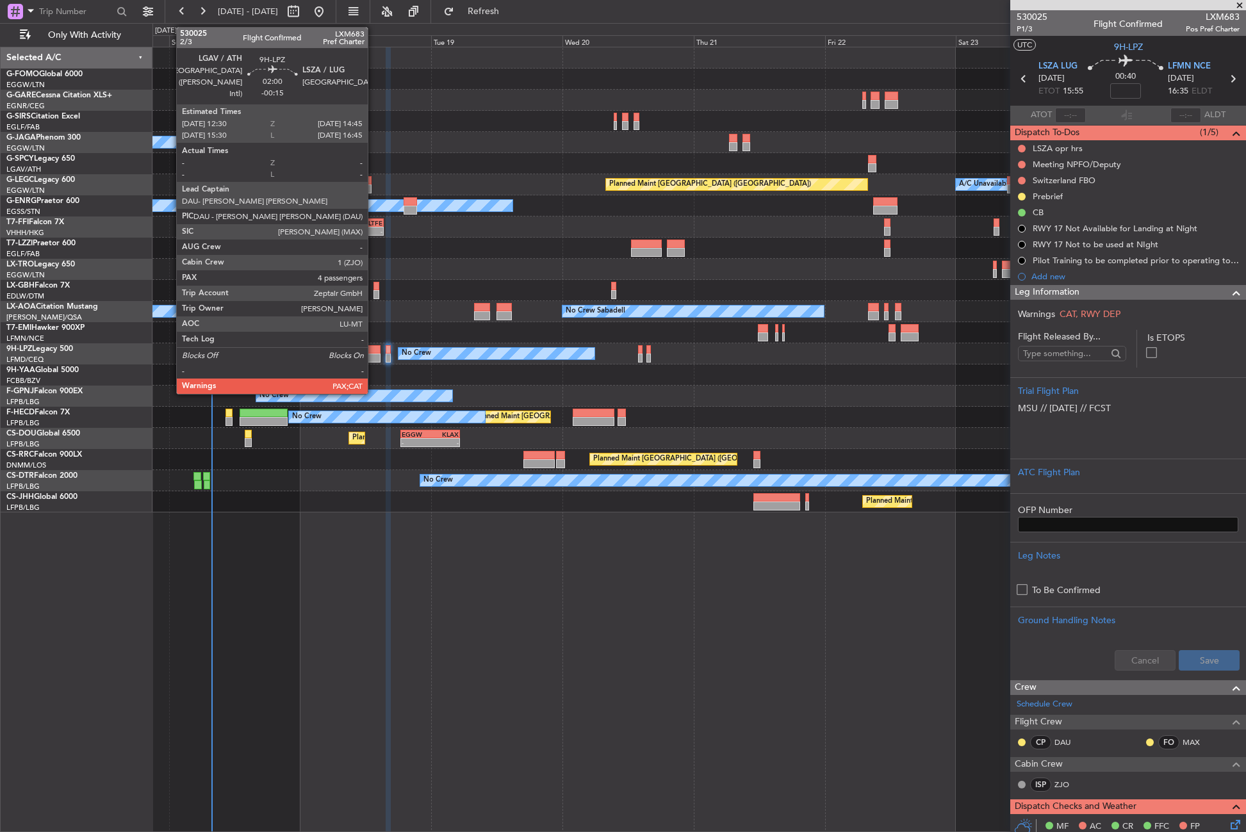
click at [373, 351] on div at bounding box center [374, 349] width 13 height 9
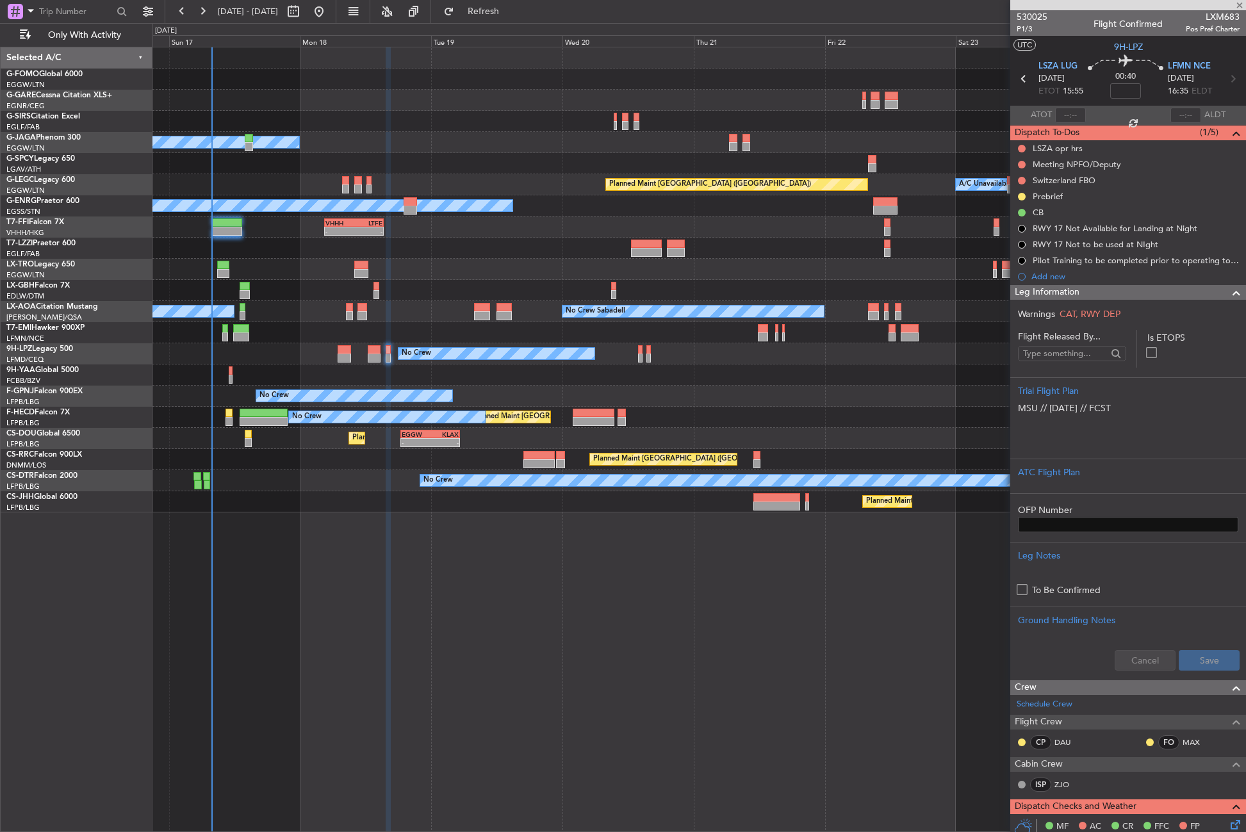
type input "-00:15"
type input "4"
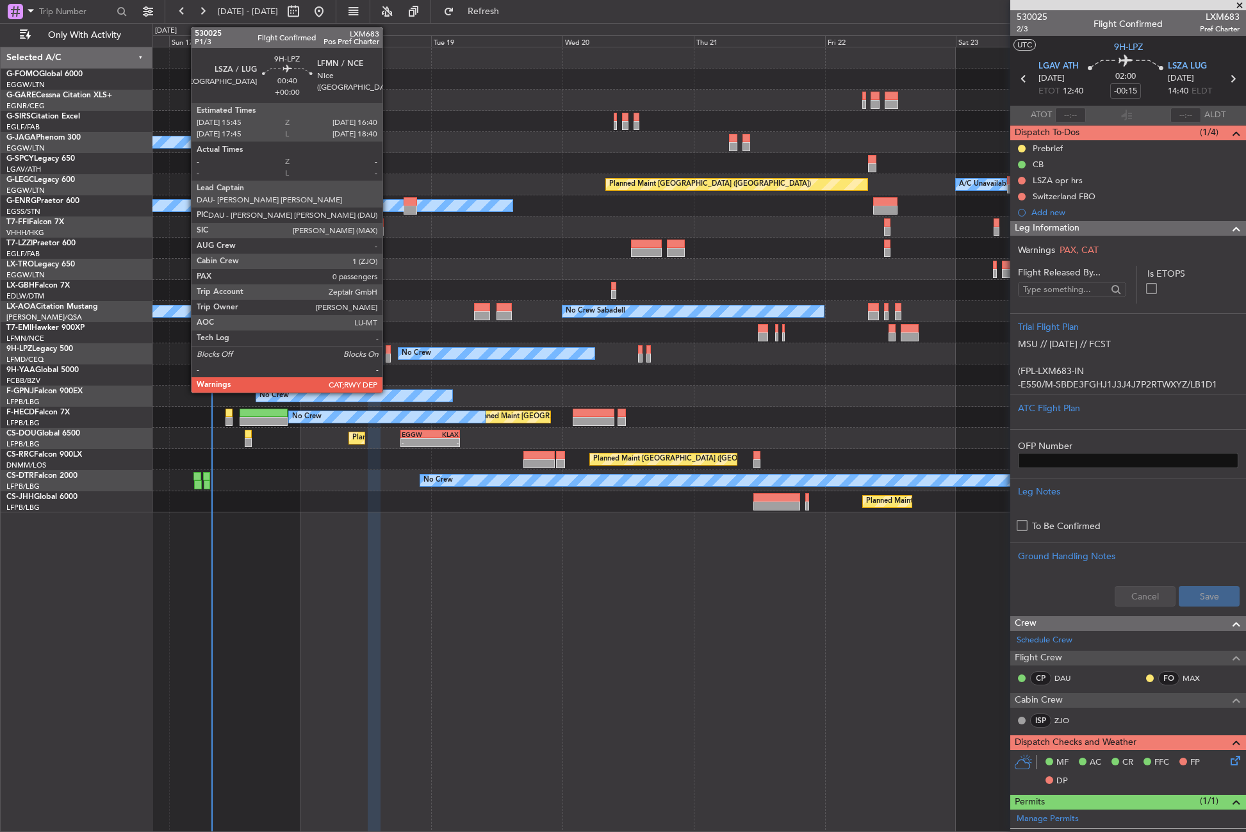
click at [388, 350] on div at bounding box center [388, 349] width 5 height 9
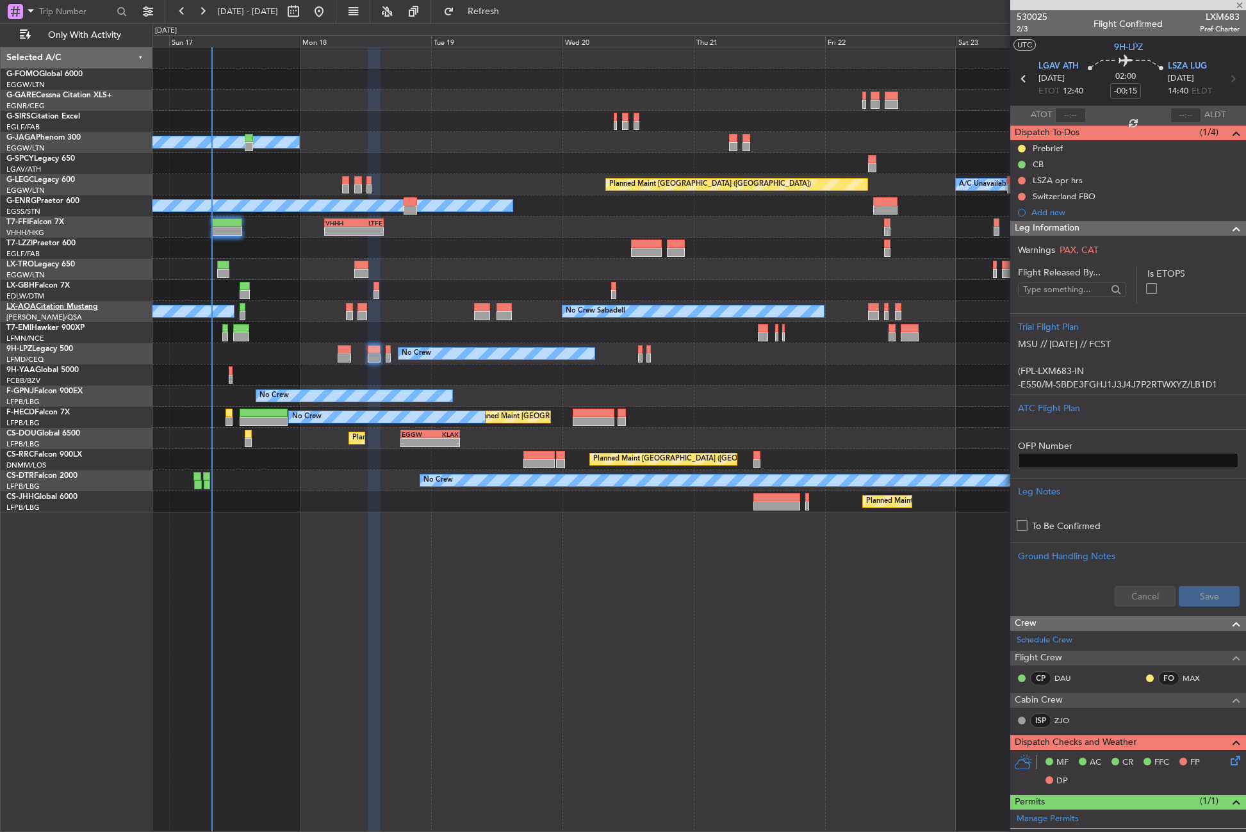
type input "0"
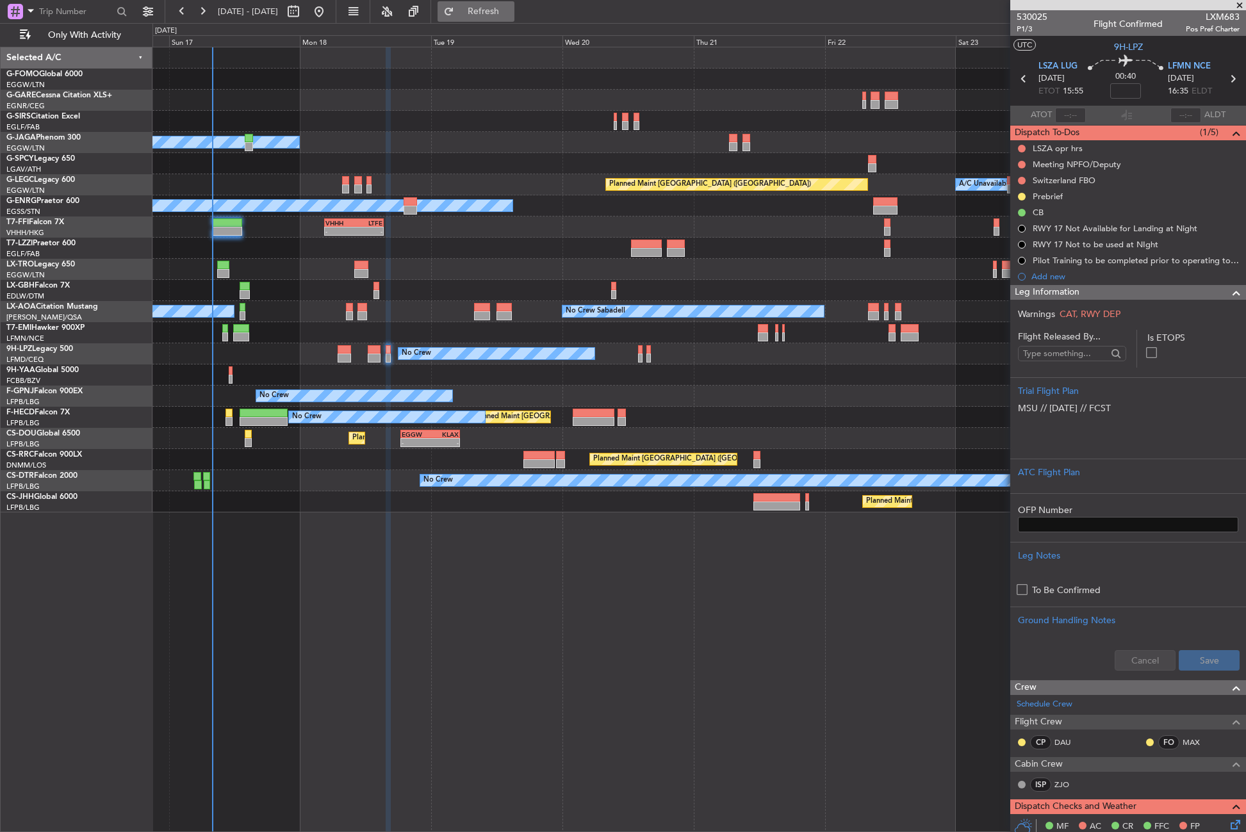
click at [511, 10] on span "Refresh" at bounding box center [484, 11] width 54 height 9
click at [511, 0] on fb-refresh-button "Refresh" at bounding box center [476, 11] width 90 height 23
click at [500, 12] on button "Refresh" at bounding box center [475, 11] width 77 height 20
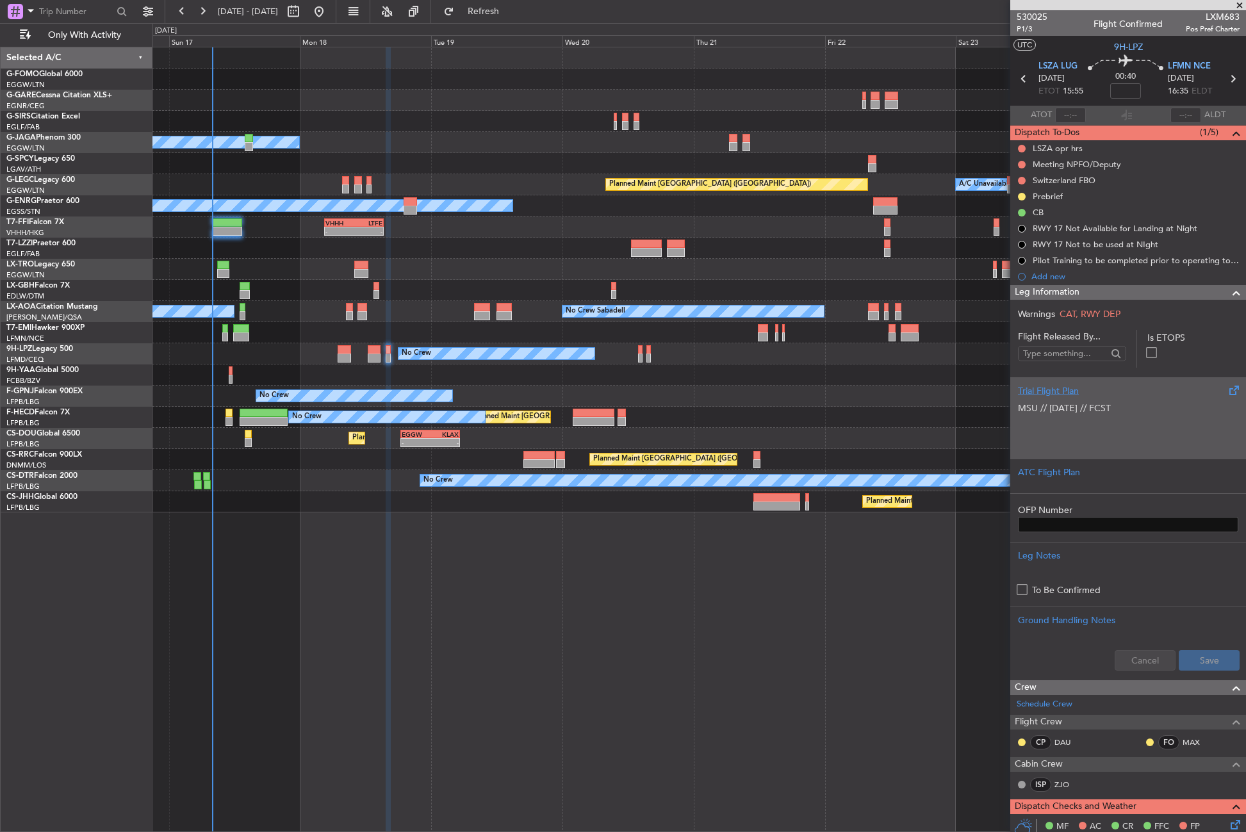
click at [1049, 414] on p "MSU // [DATE] // FCST" at bounding box center [1128, 408] width 220 height 13
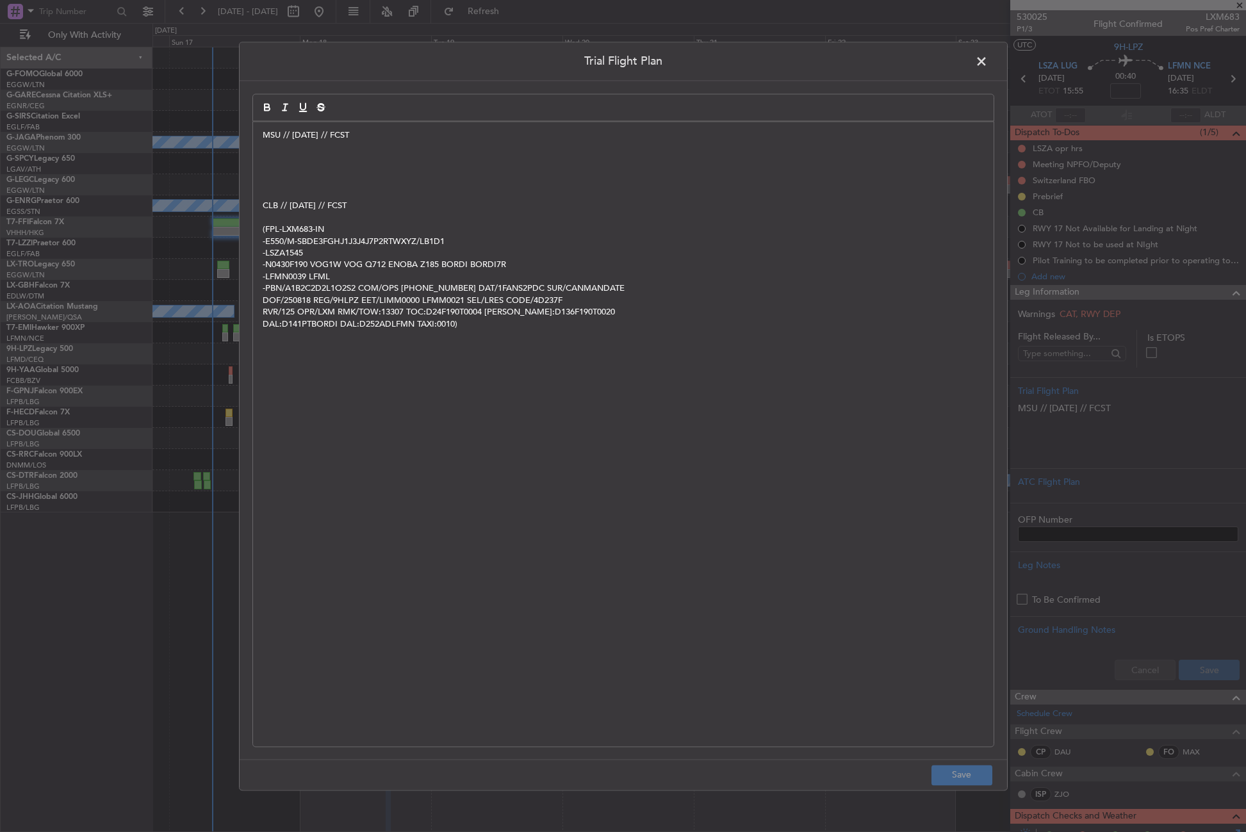
click at [313, 156] on p at bounding box center [623, 159] width 721 height 12
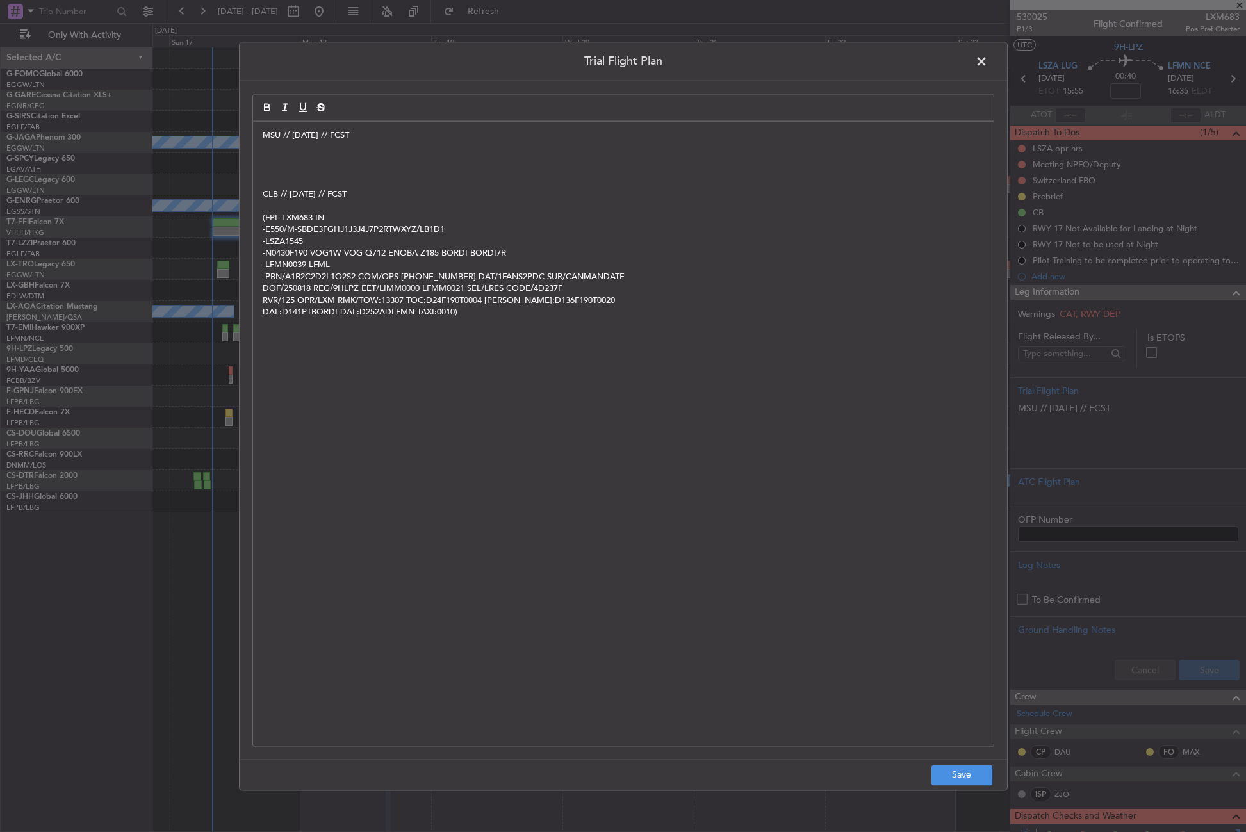
paste div
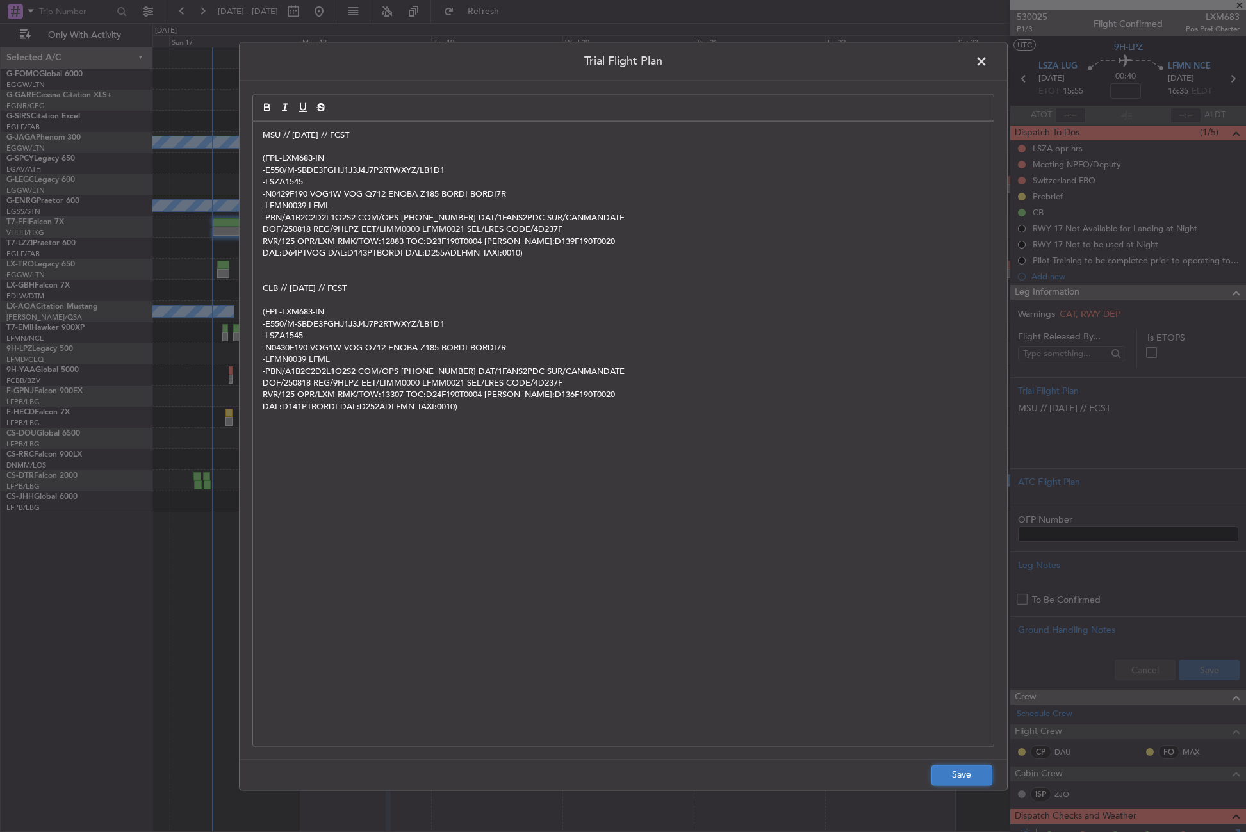
click at [978, 776] on button "Save" at bounding box center [961, 775] width 61 height 20
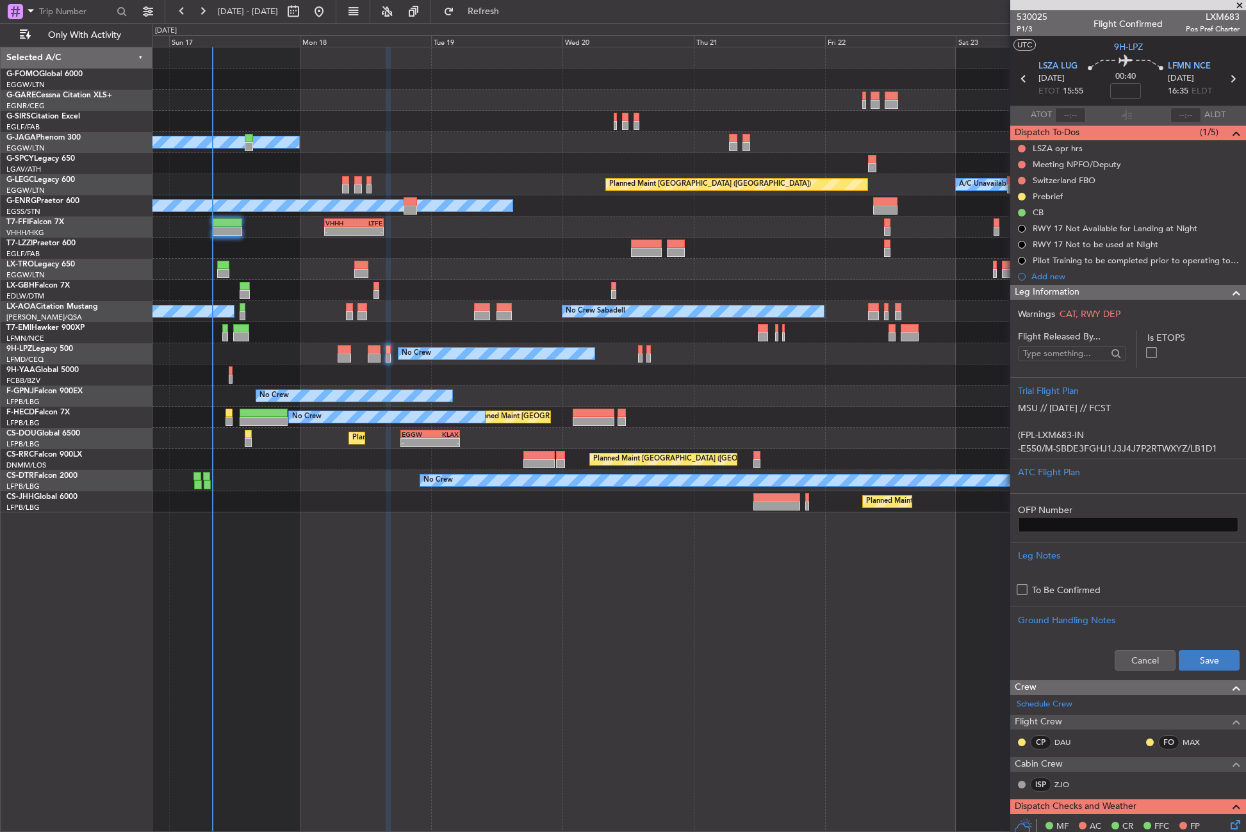
drag, startPoint x: 1218, startPoint y: 648, endPoint x: 1209, endPoint y: 657, distance: 12.7
click at [1214, 649] on div "Cancel Save" at bounding box center [1128, 660] width 236 height 38
click at [1209, 657] on button "Save" at bounding box center [1209, 660] width 61 height 20
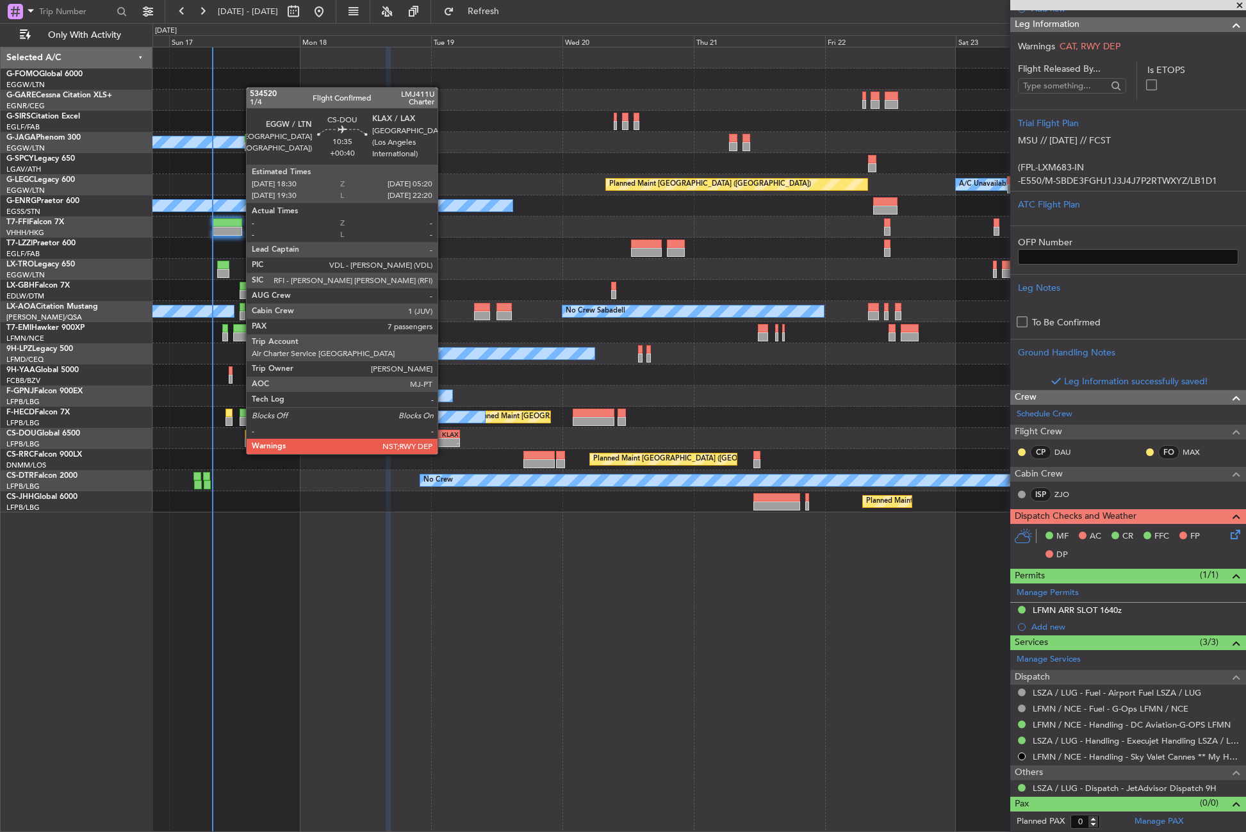
scroll to position [290, 0]
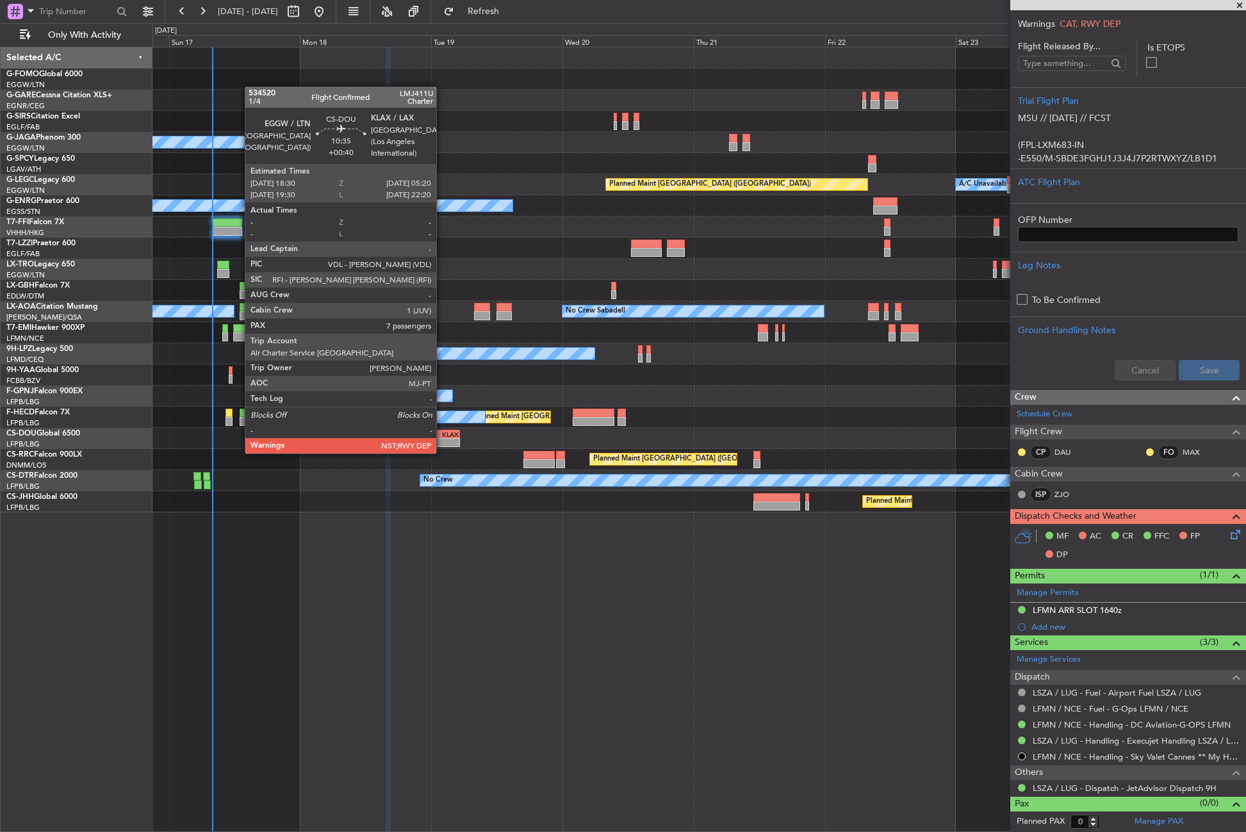
click at [442, 441] on div "-" at bounding box center [444, 443] width 28 height 8
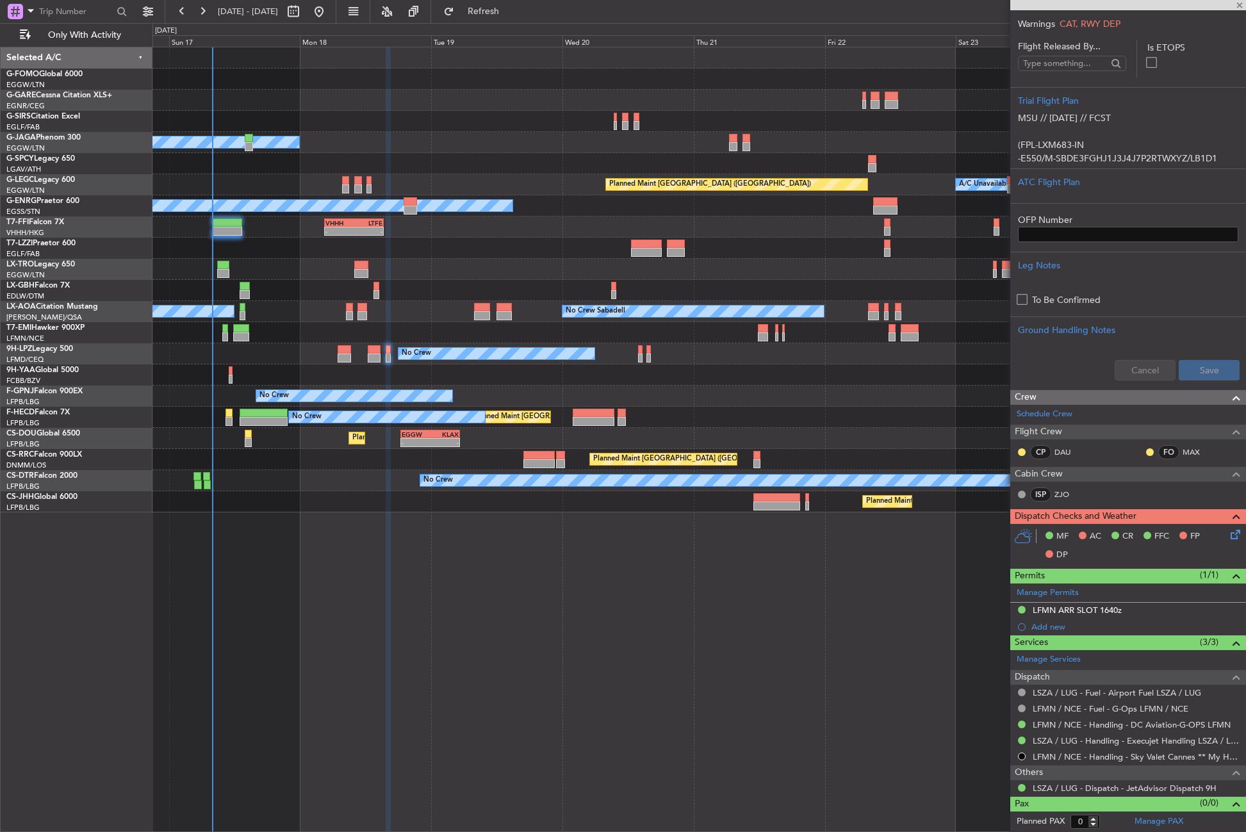
type input "+00:40"
type input "7"
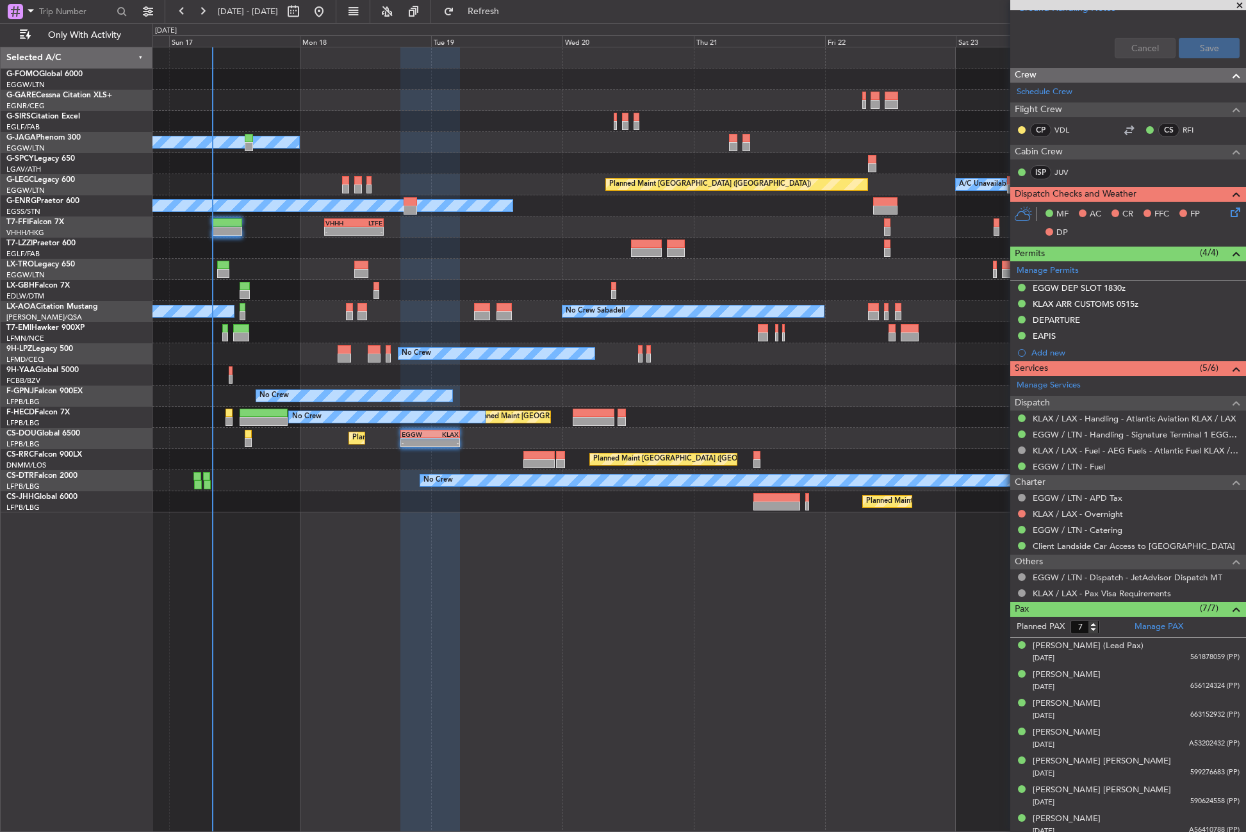
scroll to position [714, 0]
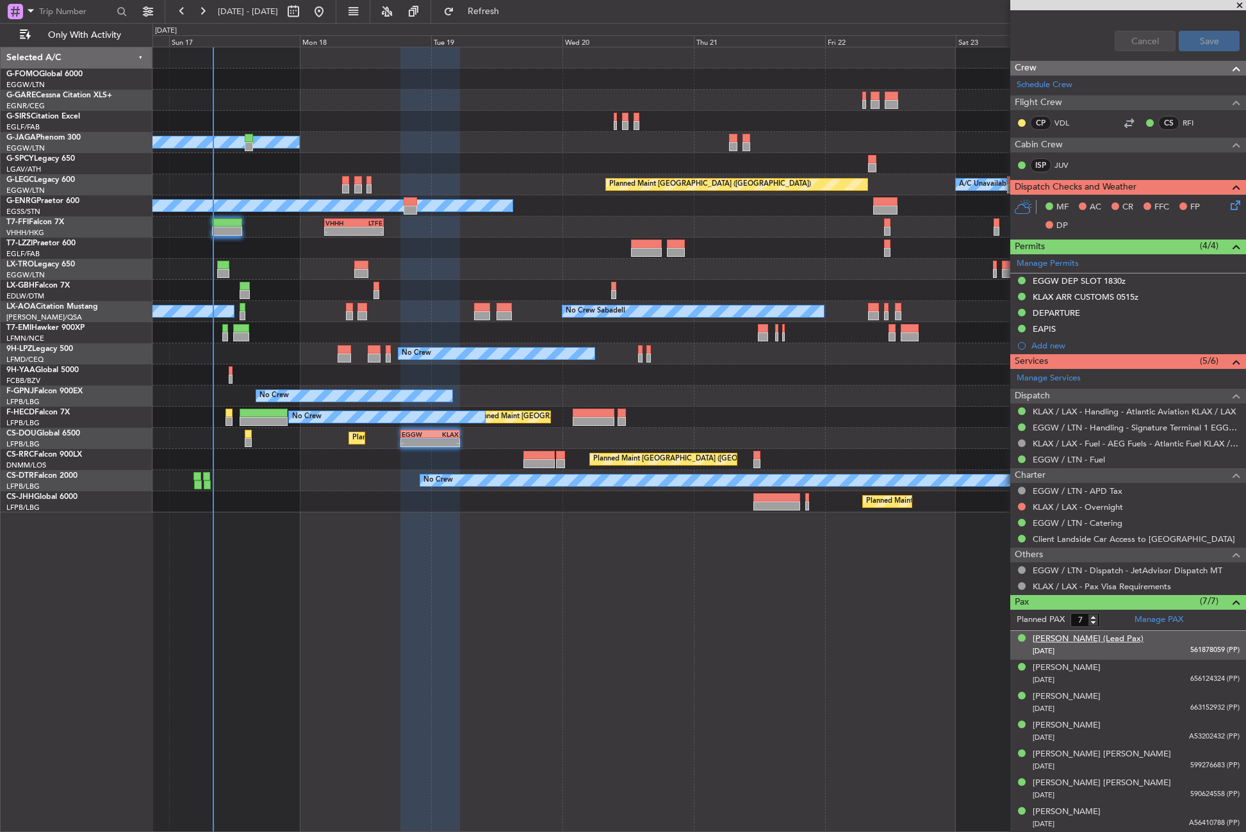
click at [1059, 642] on div "[PERSON_NAME] (Lead Pax)" at bounding box center [1088, 639] width 111 height 13
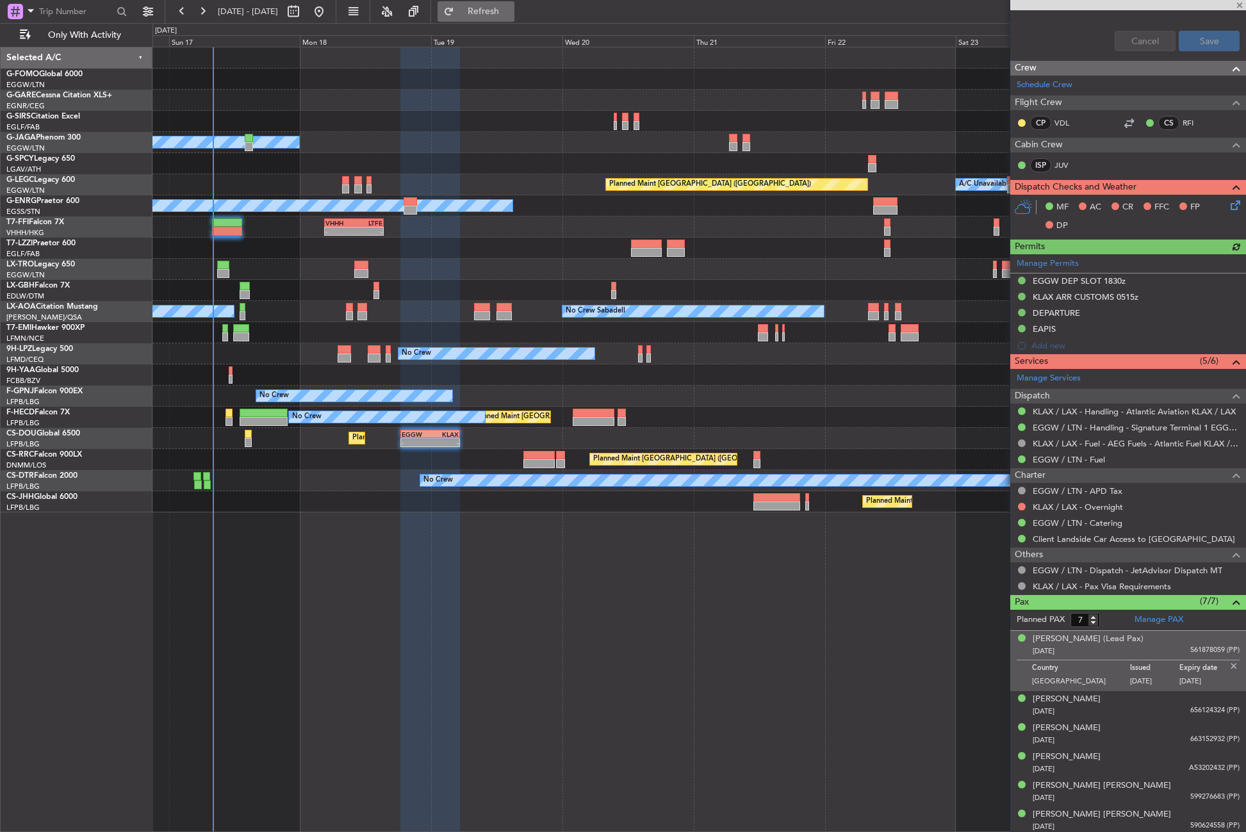
click at [491, 19] on button "Refresh" at bounding box center [475, 11] width 77 height 20
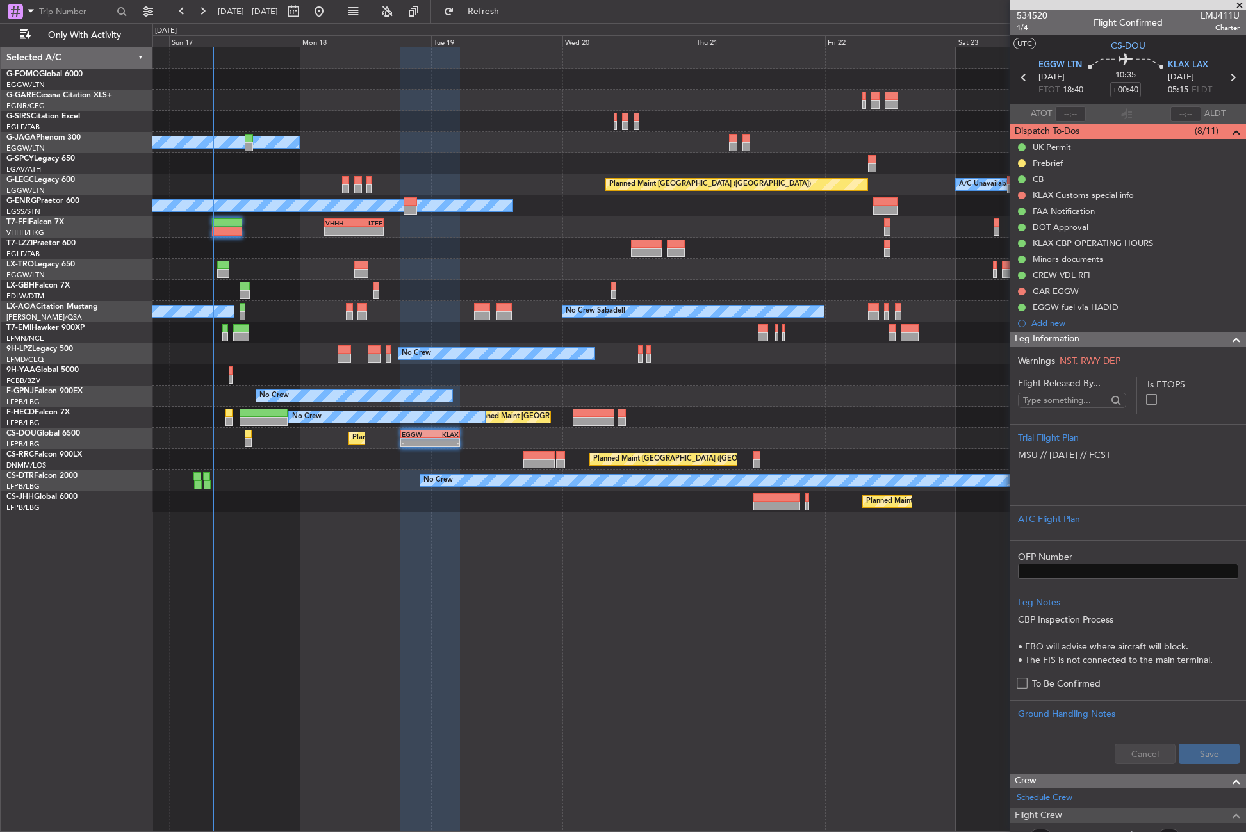
scroll to position [0, 0]
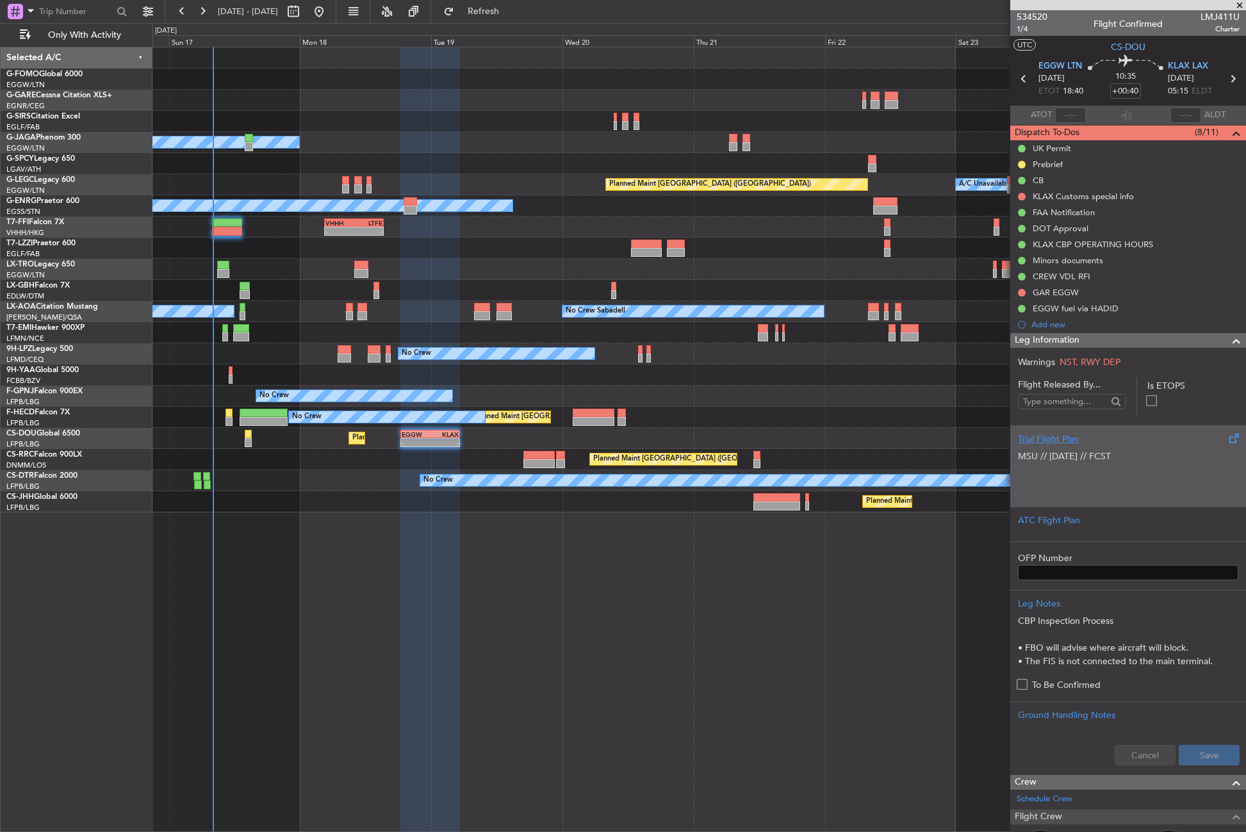
click at [1037, 479] on p "﻿" at bounding box center [1128, 483] width 220 height 13
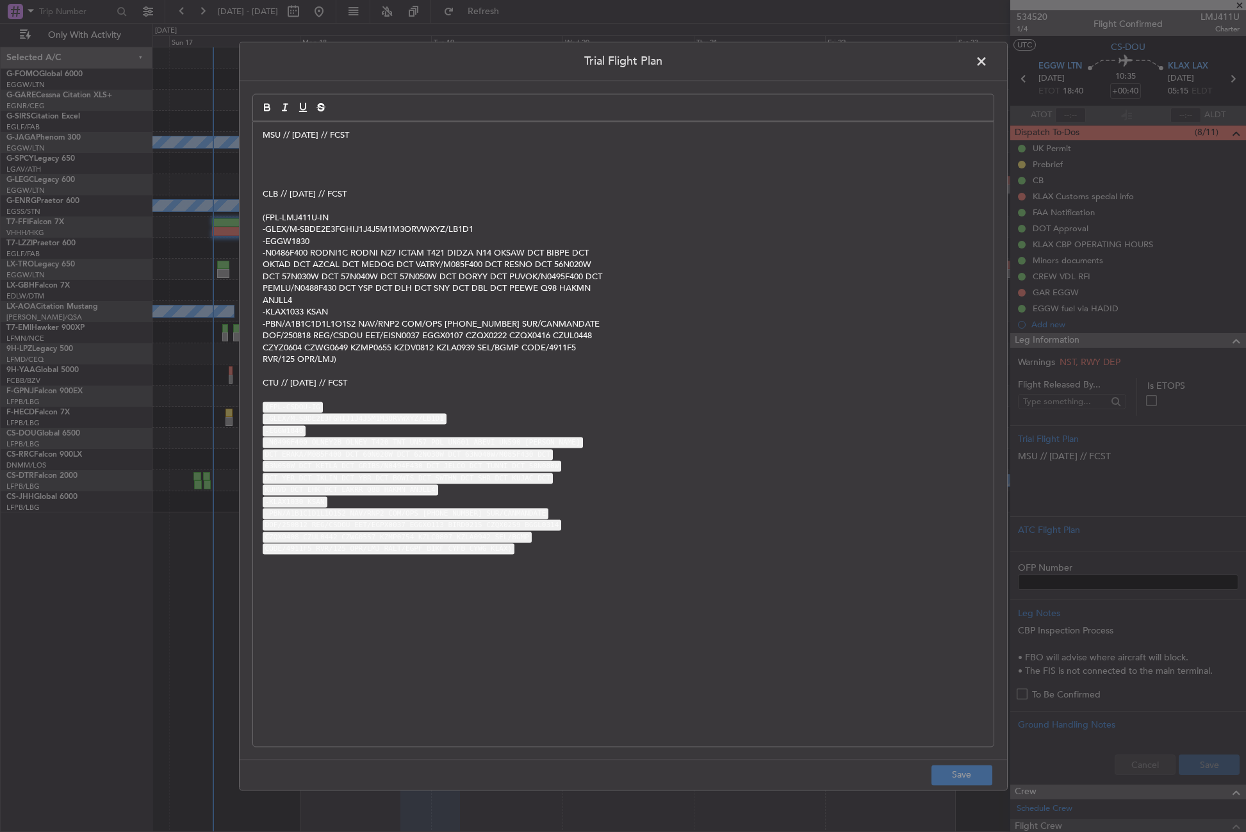
click at [280, 163] on p "﻿" at bounding box center [623, 159] width 721 height 12
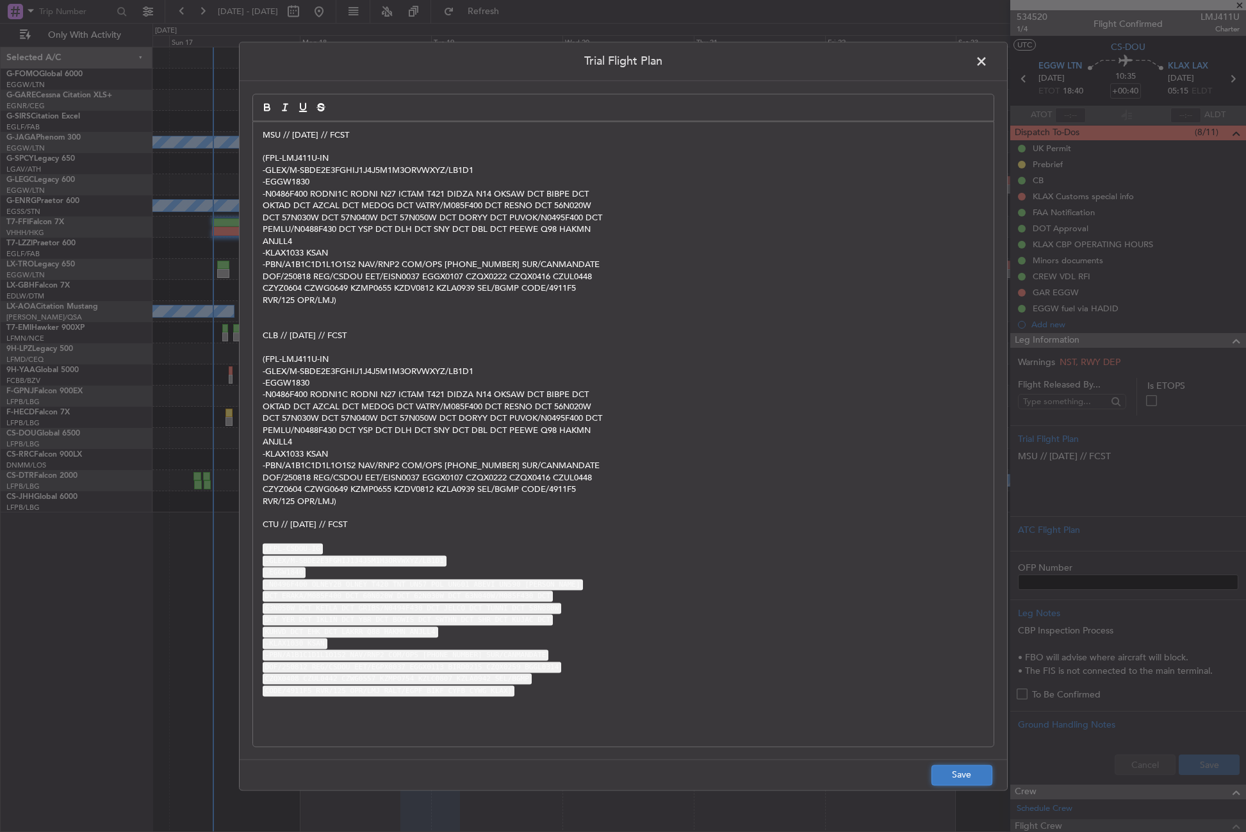
click at [953, 767] on button "Save" at bounding box center [961, 775] width 61 height 20
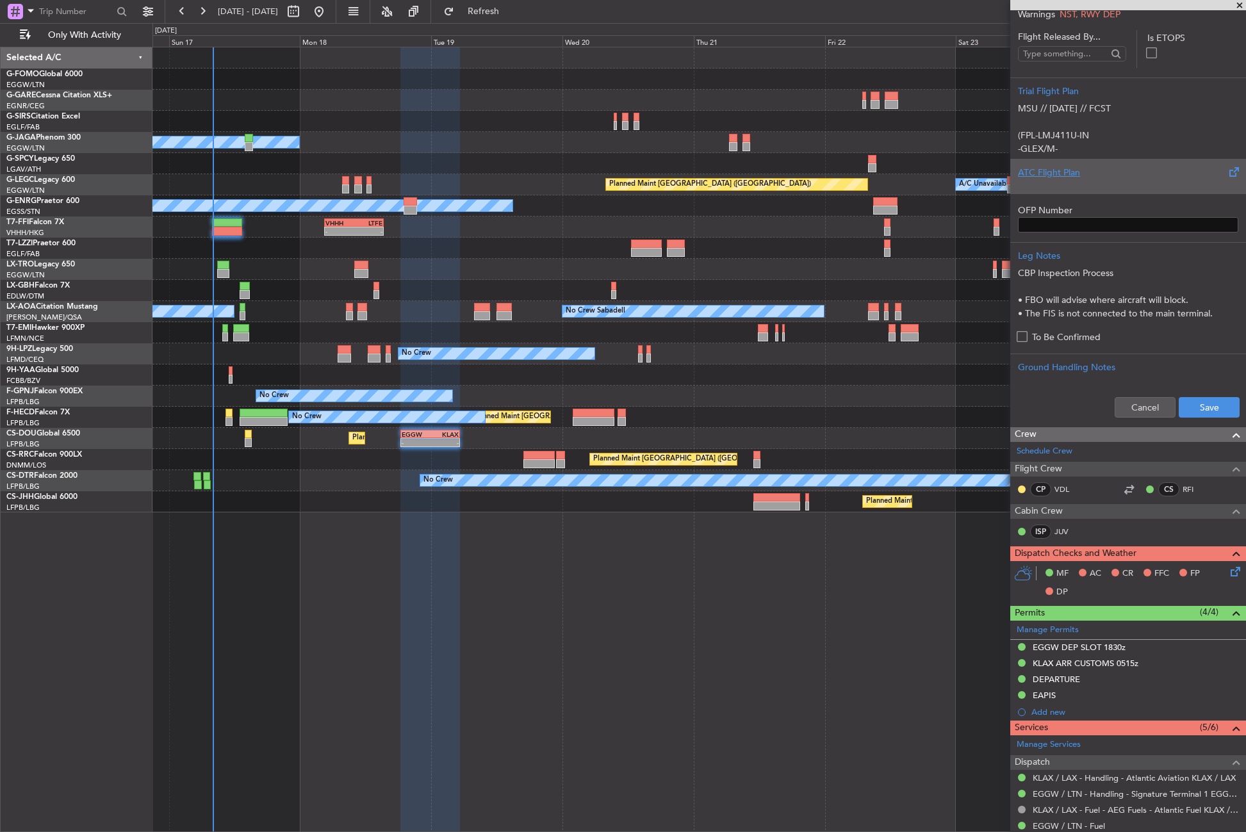
scroll to position [384, 0]
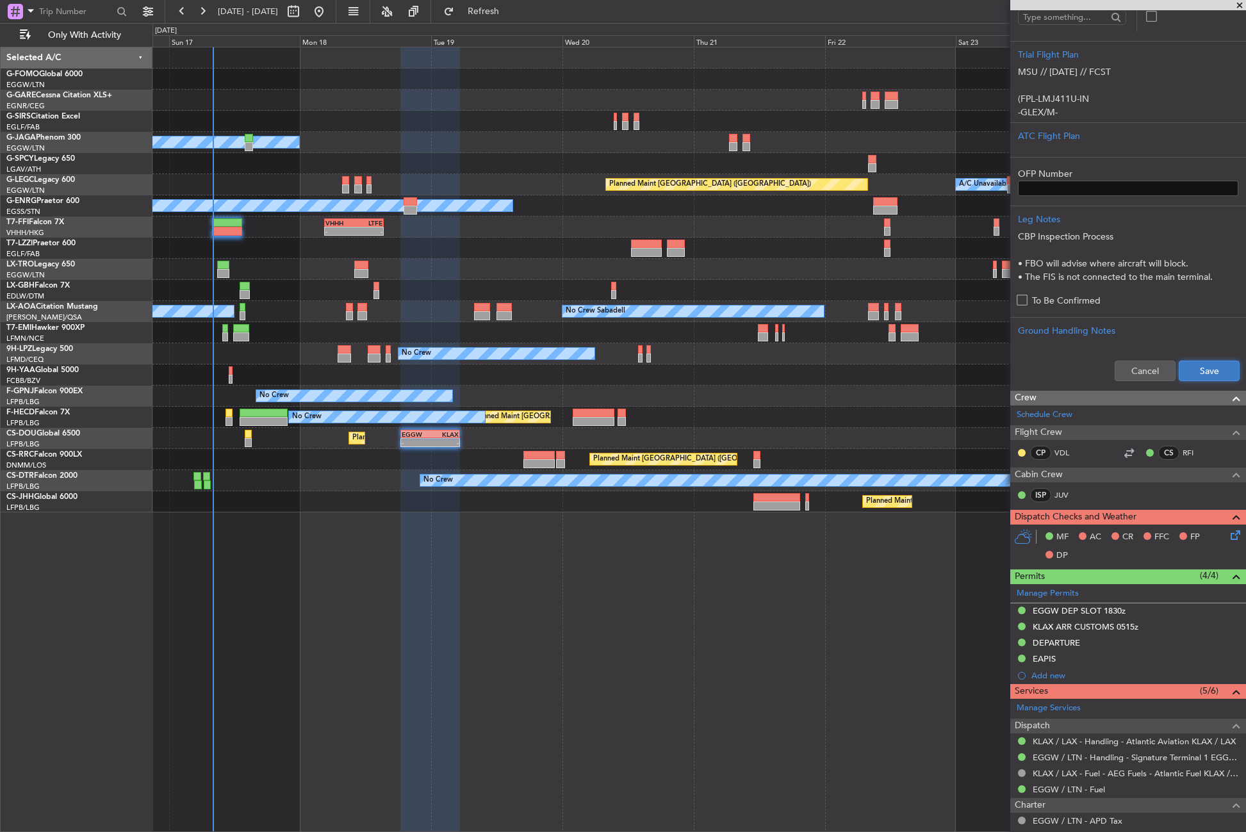
click at [1194, 364] on button "Save" at bounding box center [1209, 371] width 61 height 20
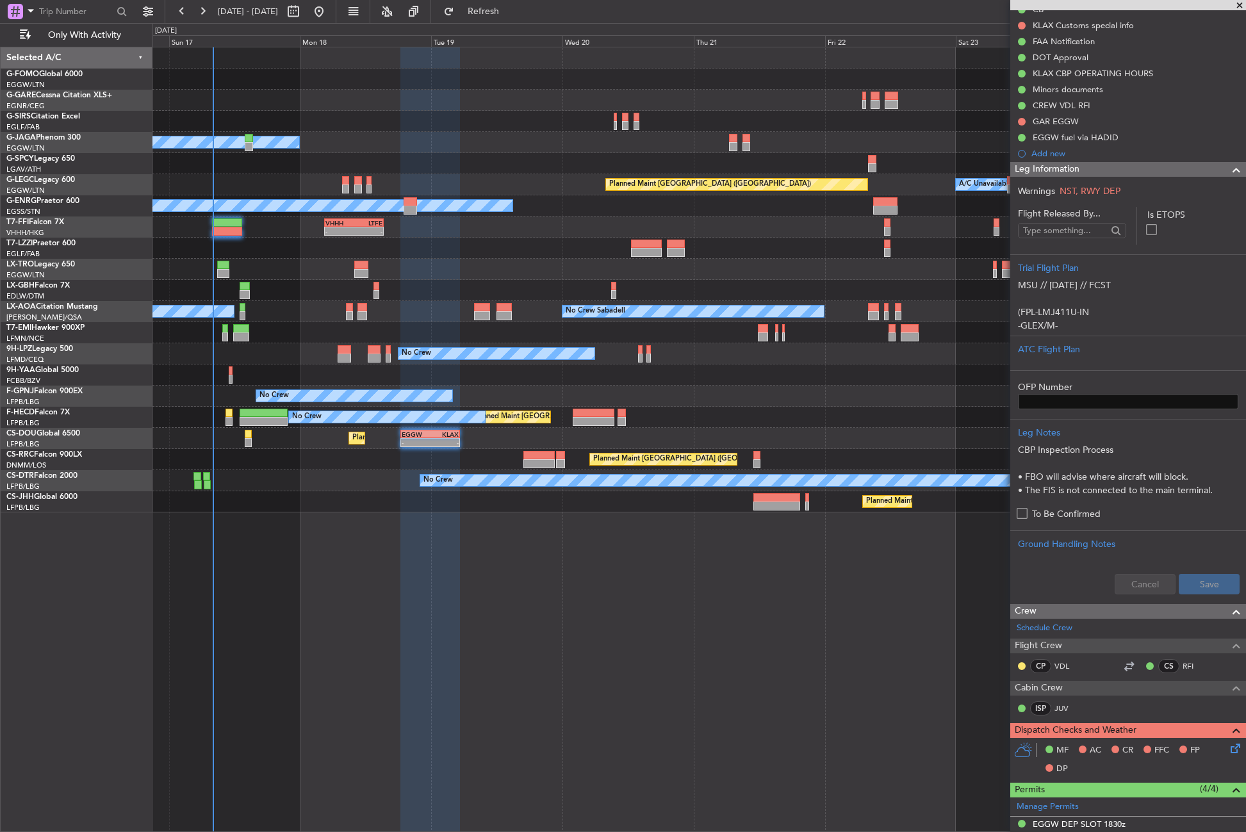
scroll to position [41, 0]
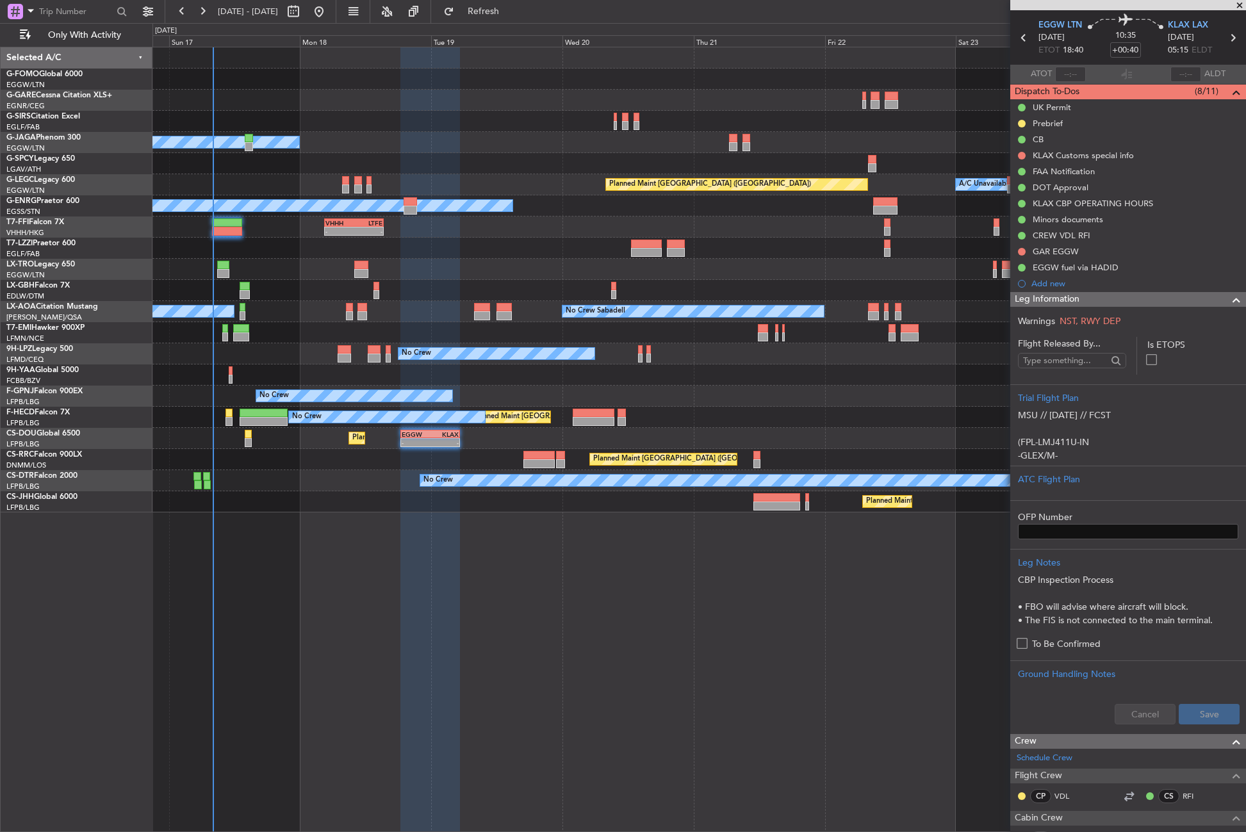
click at [1050, 293] on span "Leg Information" at bounding box center [1047, 299] width 65 height 15
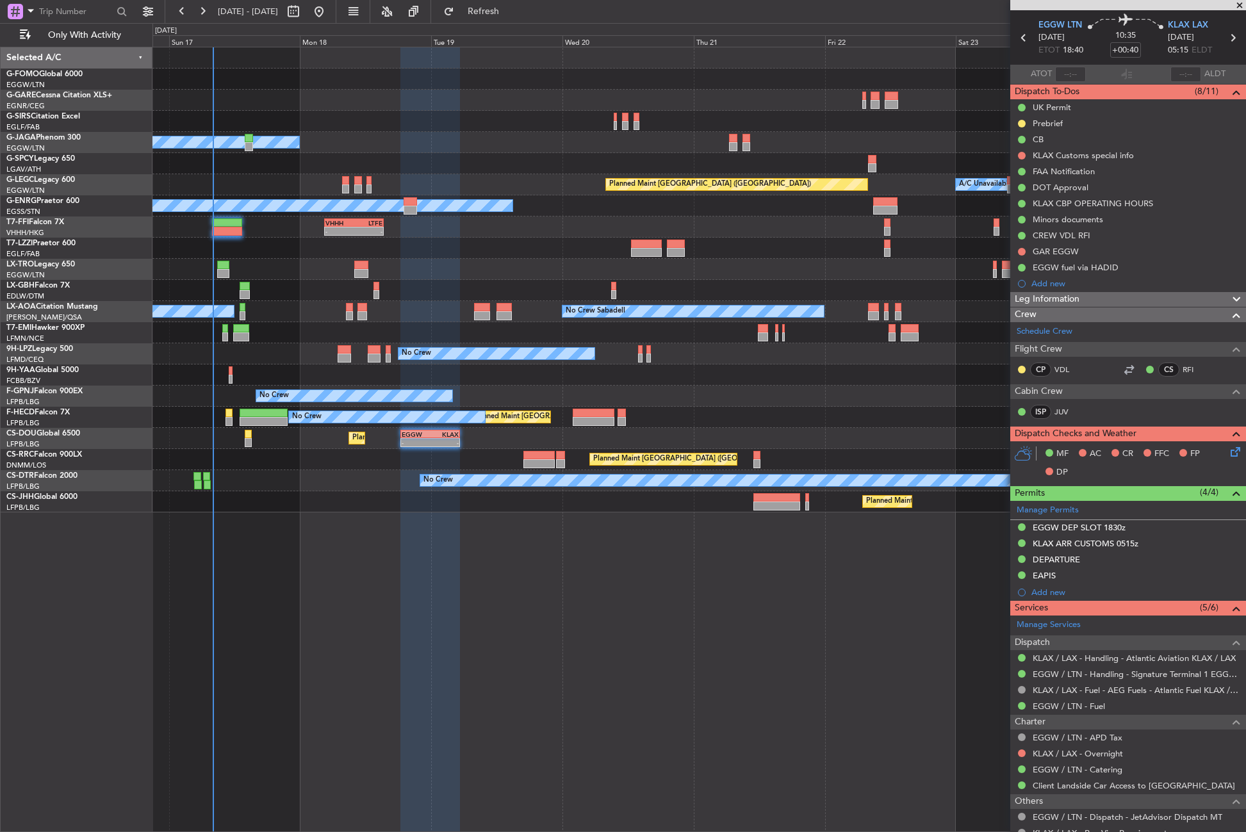
scroll to position [0, 0]
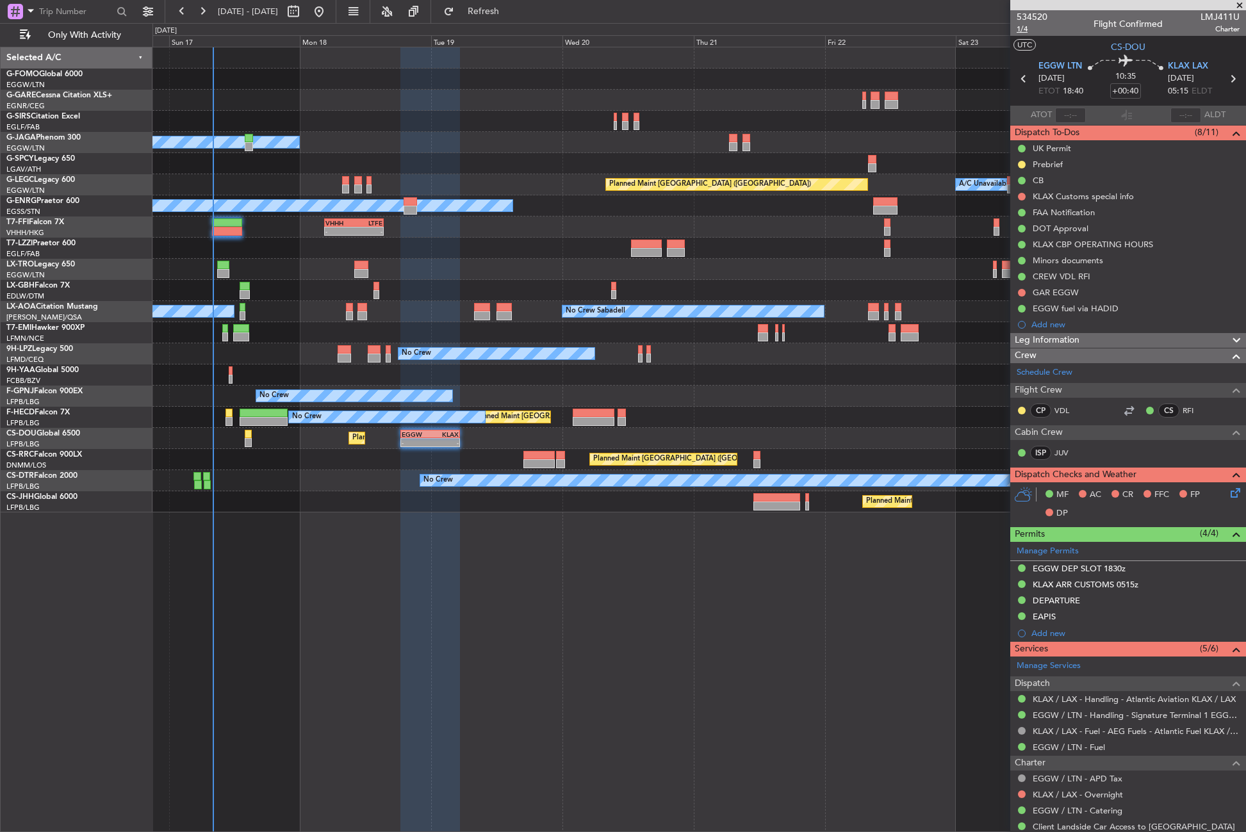
click at [1018, 31] on span "1/4" at bounding box center [1032, 29] width 31 height 11
click at [489, 10] on button "Refresh" at bounding box center [475, 11] width 77 height 20
click at [735, 644] on div "Planned Maint Windsor Locks (Bradley Intl) Owner A/C Unavailable London (Luton)…" at bounding box center [698, 439] width 1093 height 785
click at [282, 222] on div "- - VHHH 04:30 Z LTFE 15:20 Z" at bounding box center [698, 227] width 1093 height 21
click at [480, 17] on fb-refresh-button "Refresh" at bounding box center [476, 11] width 90 height 23
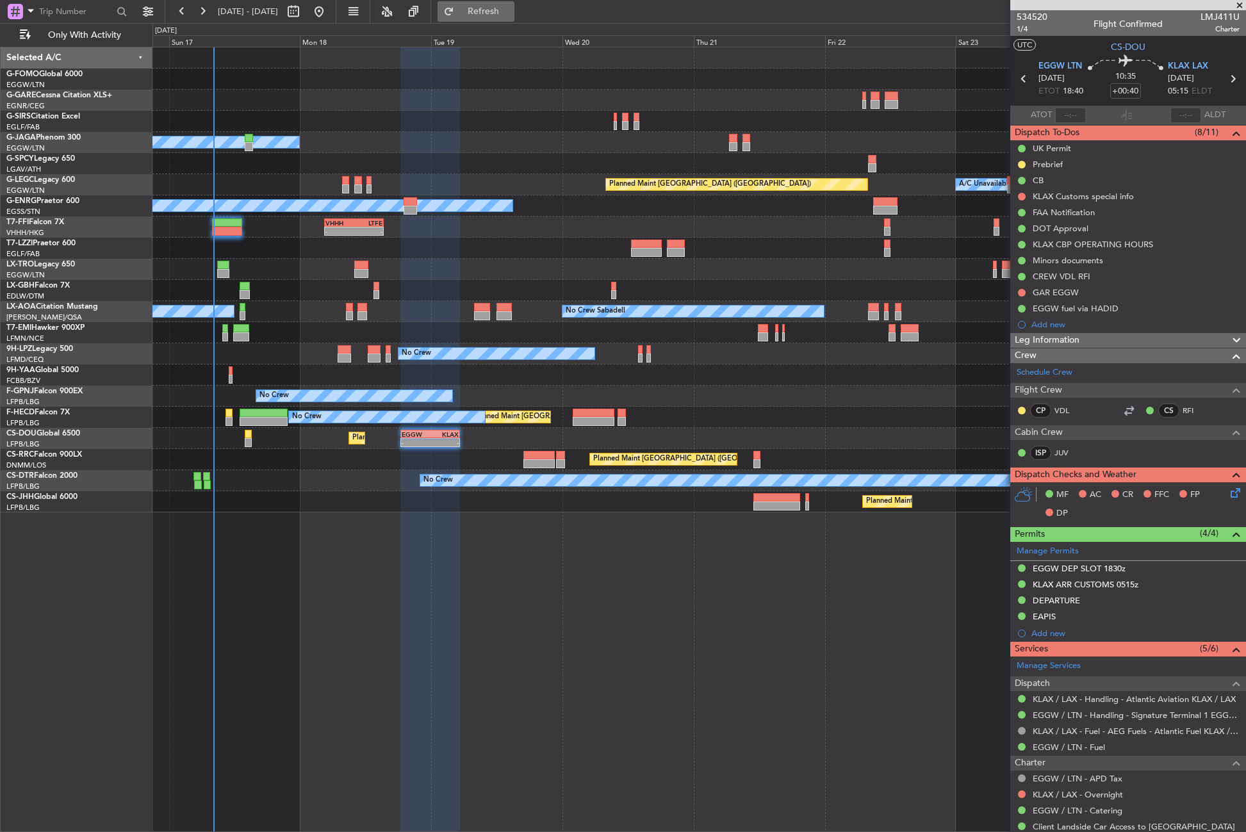
click at [484, 17] on button "Refresh" at bounding box center [475, 11] width 77 height 20
click at [396, 650] on div "Planned Maint Windsor Locks ([PERSON_NAME] Intl) Owner A/C Unavailable [GEOGRAP…" at bounding box center [698, 439] width 1093 height 785
click at [327, 598] on div "Planned Maint Windsor Locks ([PERSON_NAME] Intl) Owner A/C Unavailable [GEOGRAP…" at bounding box center [698, 439] width 1093 height 785
click at [512, 572] on div "Planned Maint Windsor Locks ([PERSON_NAME] Intl) Owner A/C Unavailable [GEOGRAP…" at bounding box center [698, 439] width 1093 height 785
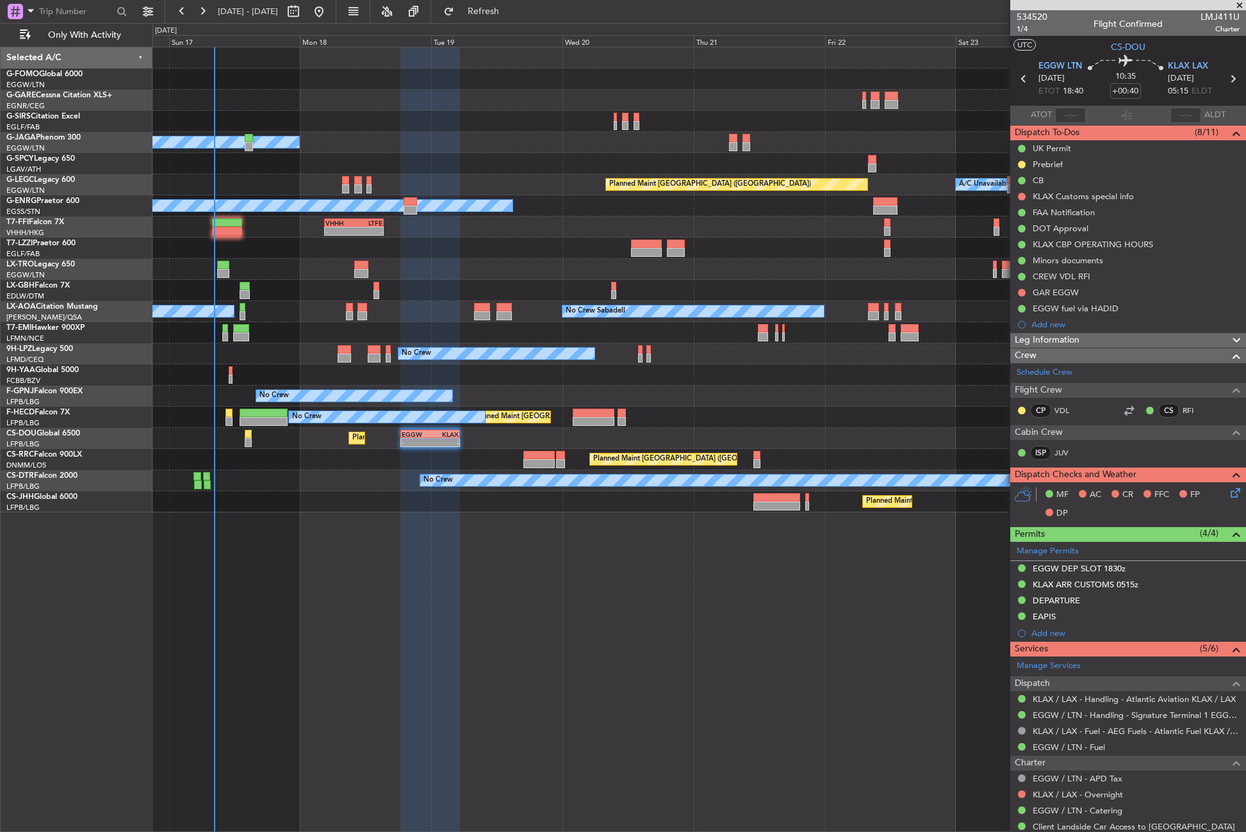
click at [512, 572] on div "Planned Maint Windsor Locks ([PERSON_NAME] Intl) Owner A/C Unavailable [GEOGRAP…" at bounding box center [698, 439] width 1093 height 785
click at [547, 549] on div "Planned Maint Windsor Locks ([PERSON_NAME] Intl) Owner A/C Unavailable [GEOGRAP…" at bounding box center [698, 439] width 1093 height 785
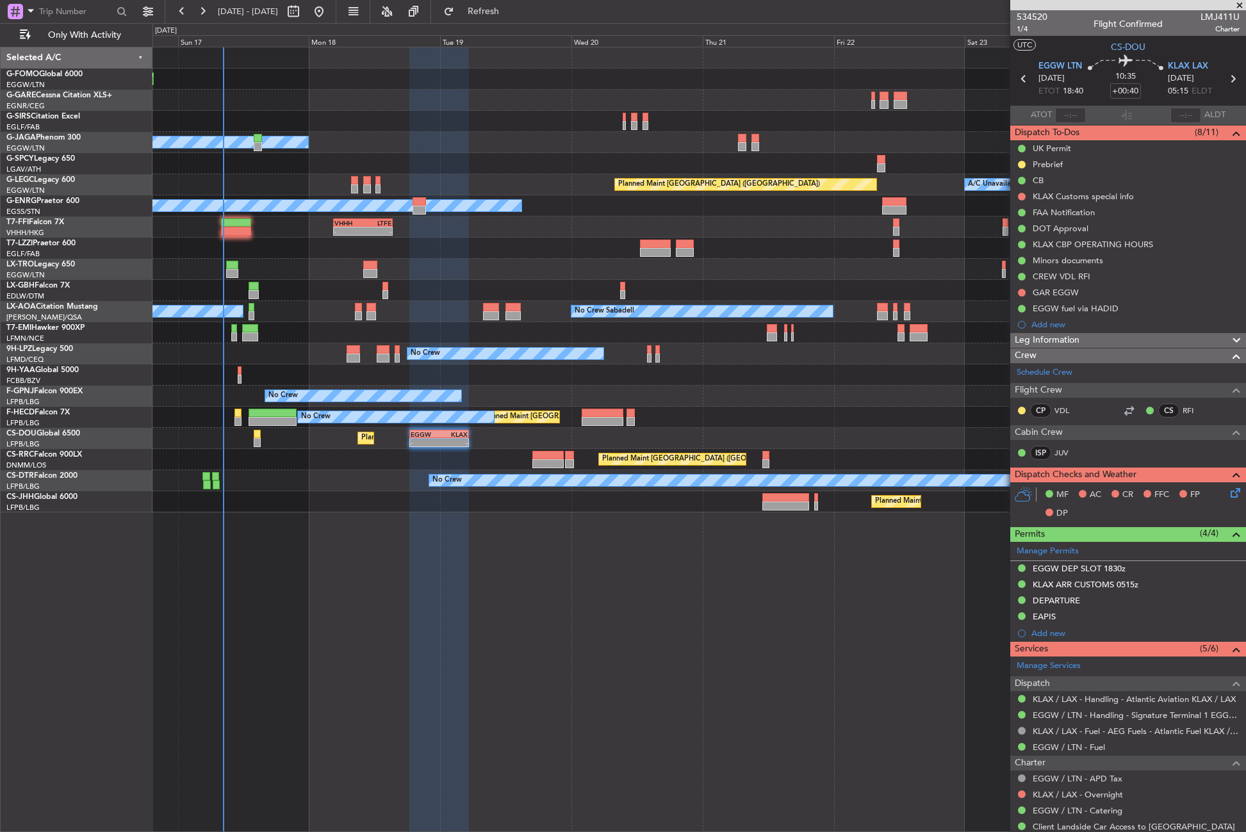
click at [547, 549] on div "Planned Maint Windsor Locks ([PERSON_NAME] Intl) Owner A/C Unavailable [GEOGRAP…" at bounding box center [698, 439] width 1093 height 785
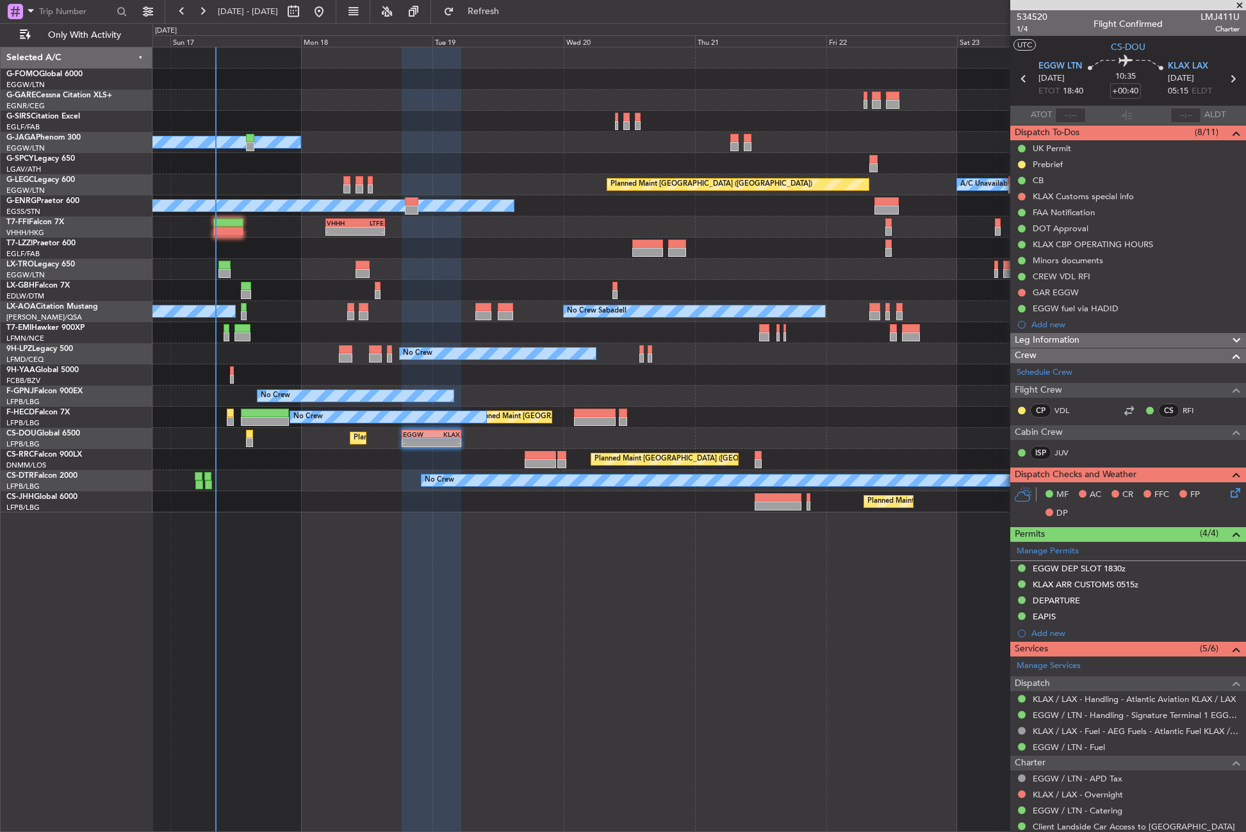
click at [532, 562] on div "Planned Maint Windsor Locks ([PERSON_NAME] Intl) Owner A/C Unavailable [GEOGRAP…" at bounding box center [698, 439] width 1093 height 785
click at [478, 658] on div "Planned Maint Windsor Locks ([PERSON_NAME] Intl) Owner A/C Unavailable [GEOGRAP…" at bounding box center [698, 439] width 1093 height 785
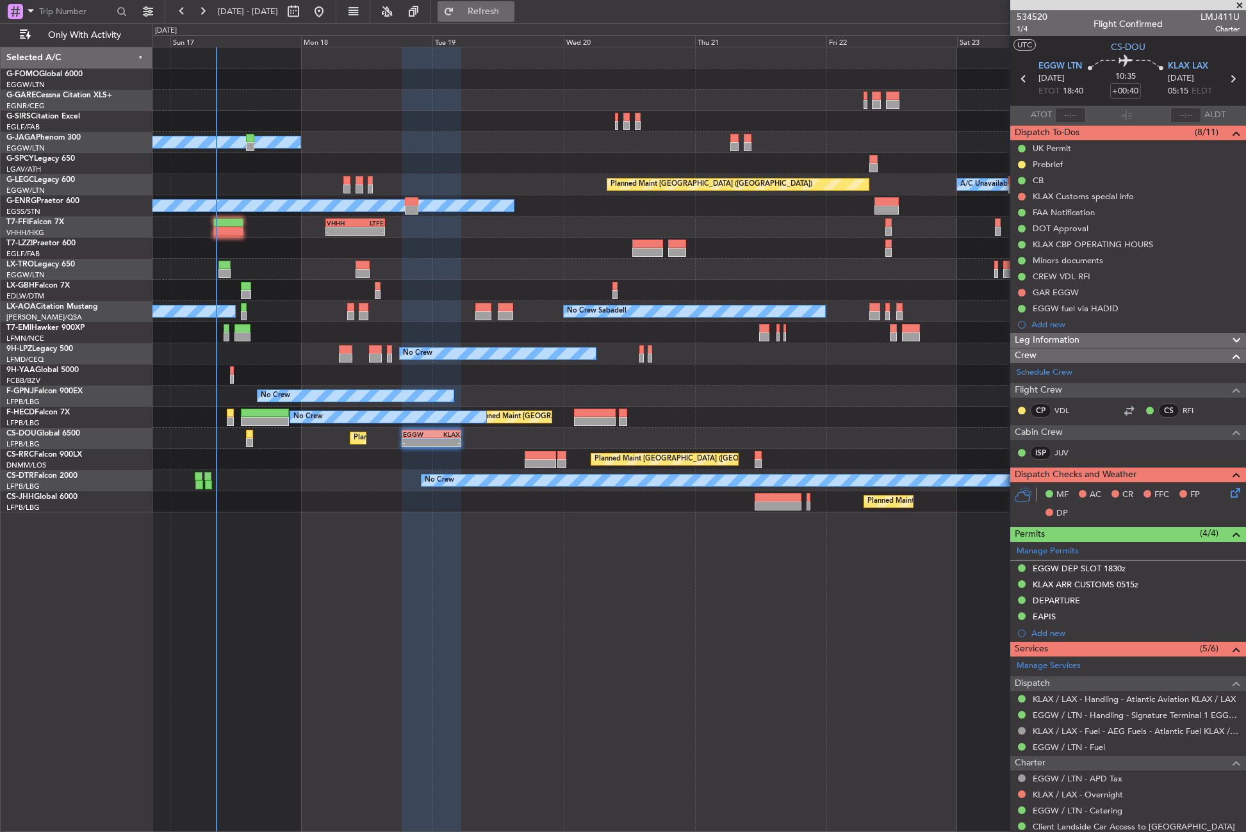
click at [496, 13] on button "Refresh" at bounding box center [475, 11] width 77 height 20
click at [503, 22] on fb-refresh-button "Refresh" at bounding box center [476, 11] width 90 height 23
click at [507, 18] on button "Refresh" at bounding box center [475, 11] width 77 height 20
click at [429, 250] on div at bounding box center [698, 248] width 1093 height 21
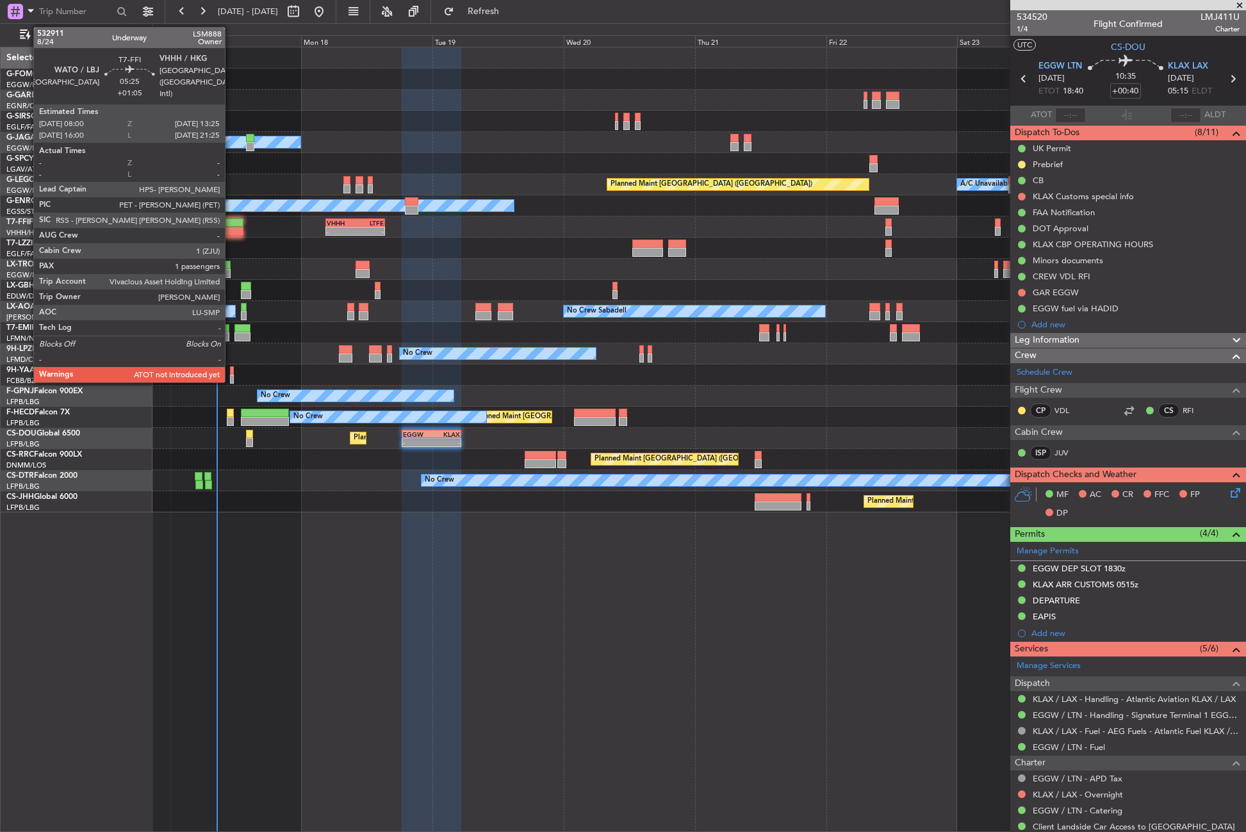
click at [231, 227] on div at bounding box center [228, 231] width 30 height 9
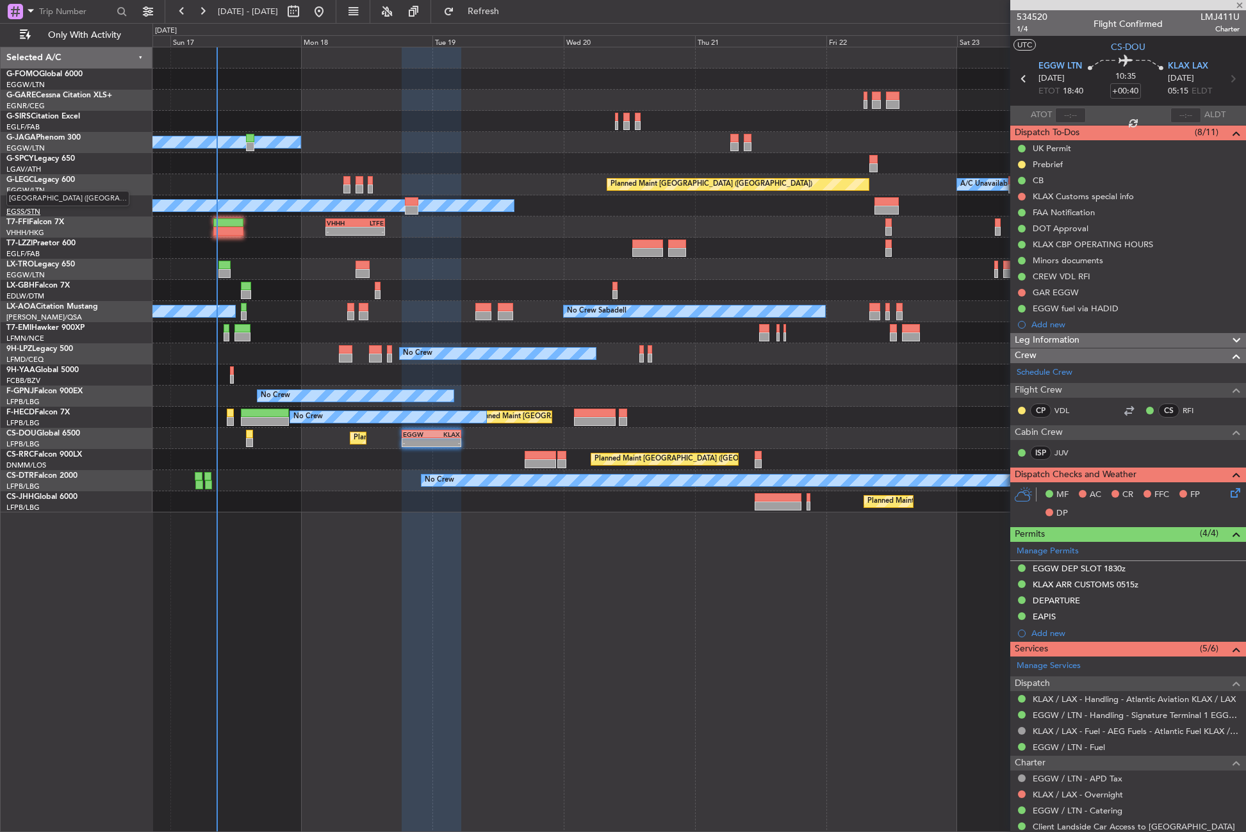
type input "+01:05"
type input "1"
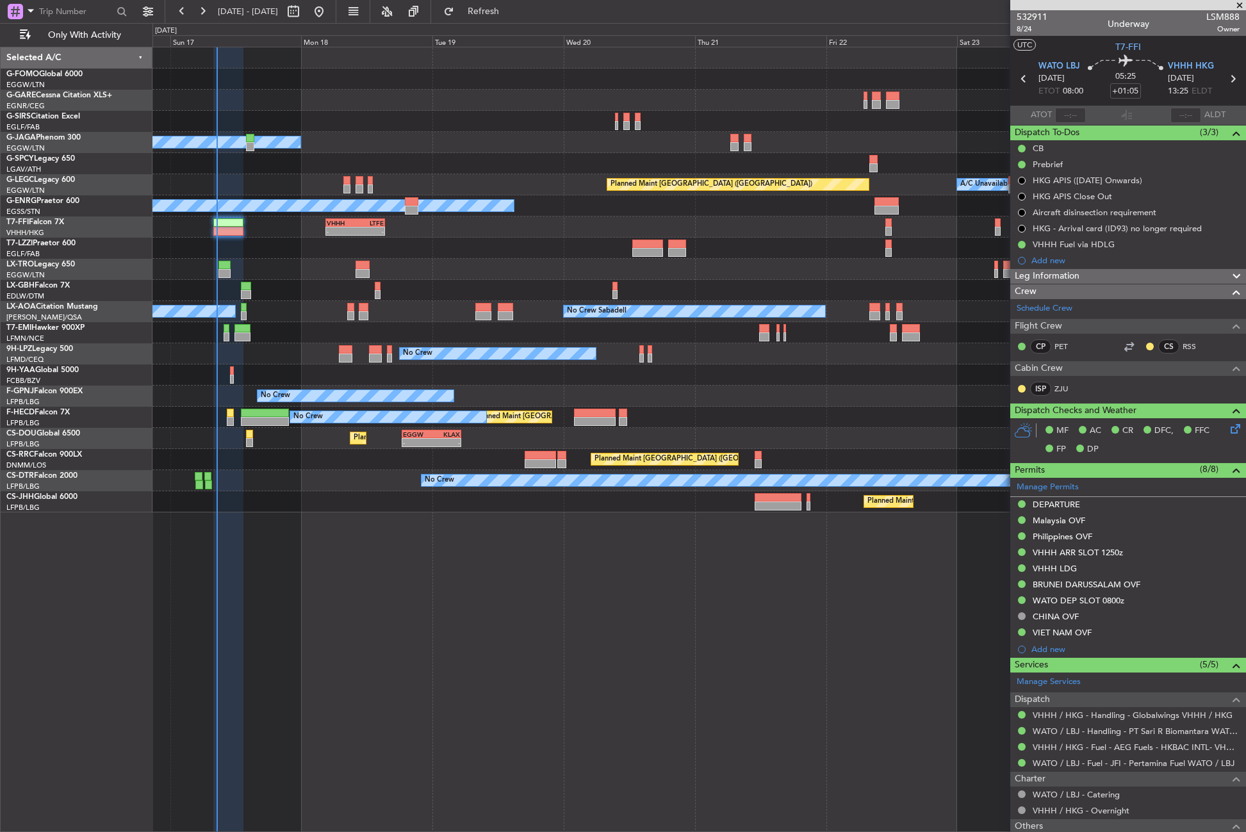
click at [337, 111] on div at bounding box center [698, 121] width 1093 height 21
click at [285, 543] on div "Planned Maint Windsor Locks ([PERSON_NAME] Intl) Owner A/C Unavailable [GEOGRAP…" at bounding box center [698, 439] width 1093 height 785
click at [349, 611] on div "Planned Maint Windsor Locks ([PERSON_NAME] Intl) Owner A/C Unavailable [GEOGRAP…" at bounding box center [698, 439] width 1093 height 785
click at [1043, 733] on link "WATO / LBJ - Handling - PT Sari R Biomantara WATO / LBJ" at bounding box center [1136, 731] width 207 height 11
click at [327, 61] on div at bounding box center [698, 57] width 1093 height 21
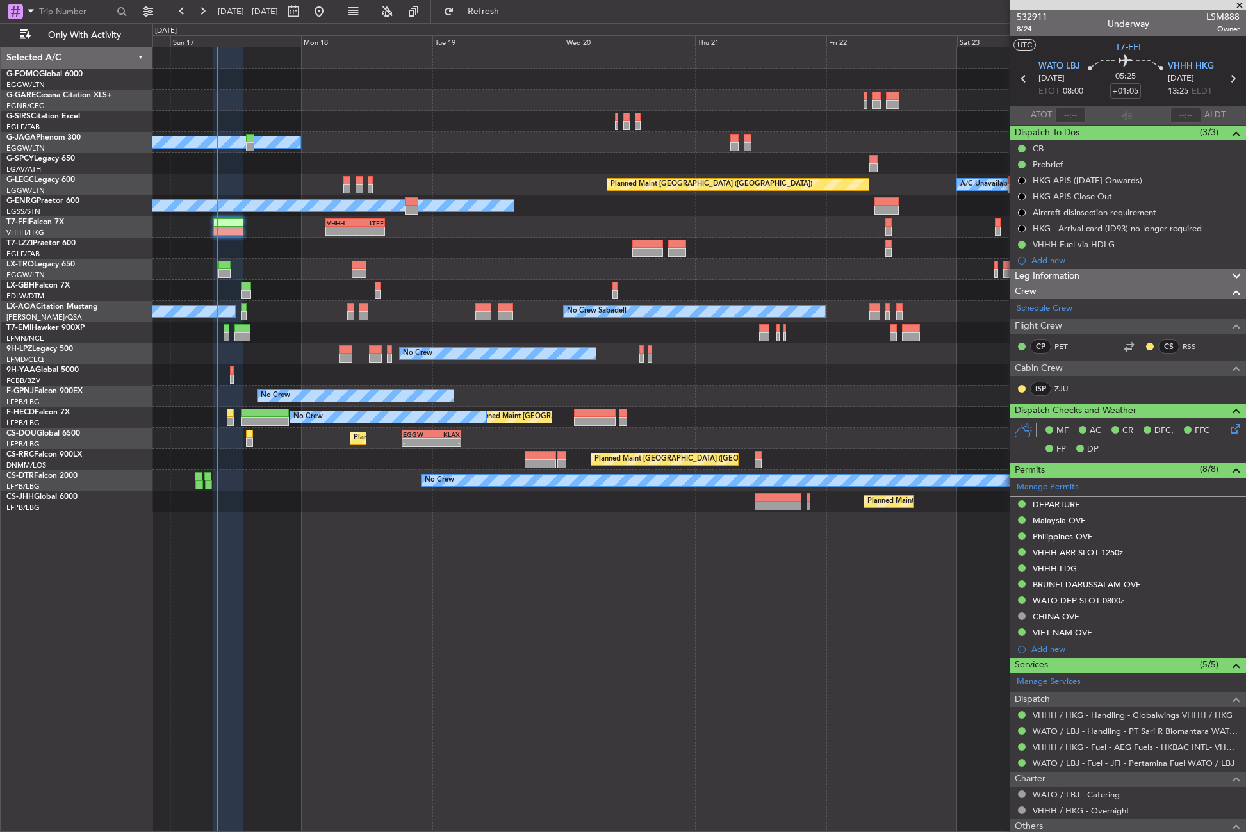
click at [405, 573] on div "Planned Maint Windsor Locks (Bradley Intl) Owner Planned Maint London (Luton) A…" at bounding box center [698, 439] width 1093 height 785
click at [423, 582] on div "Planned Maint Windsor Locks (Bradley Intl) Owner Planned Maint London (Luton) A…" at bounding box center [698, 439] width 1093 height 785
click at [499, 14] on button "Refresh" at bounding box center [475, 11] width 77 height 20
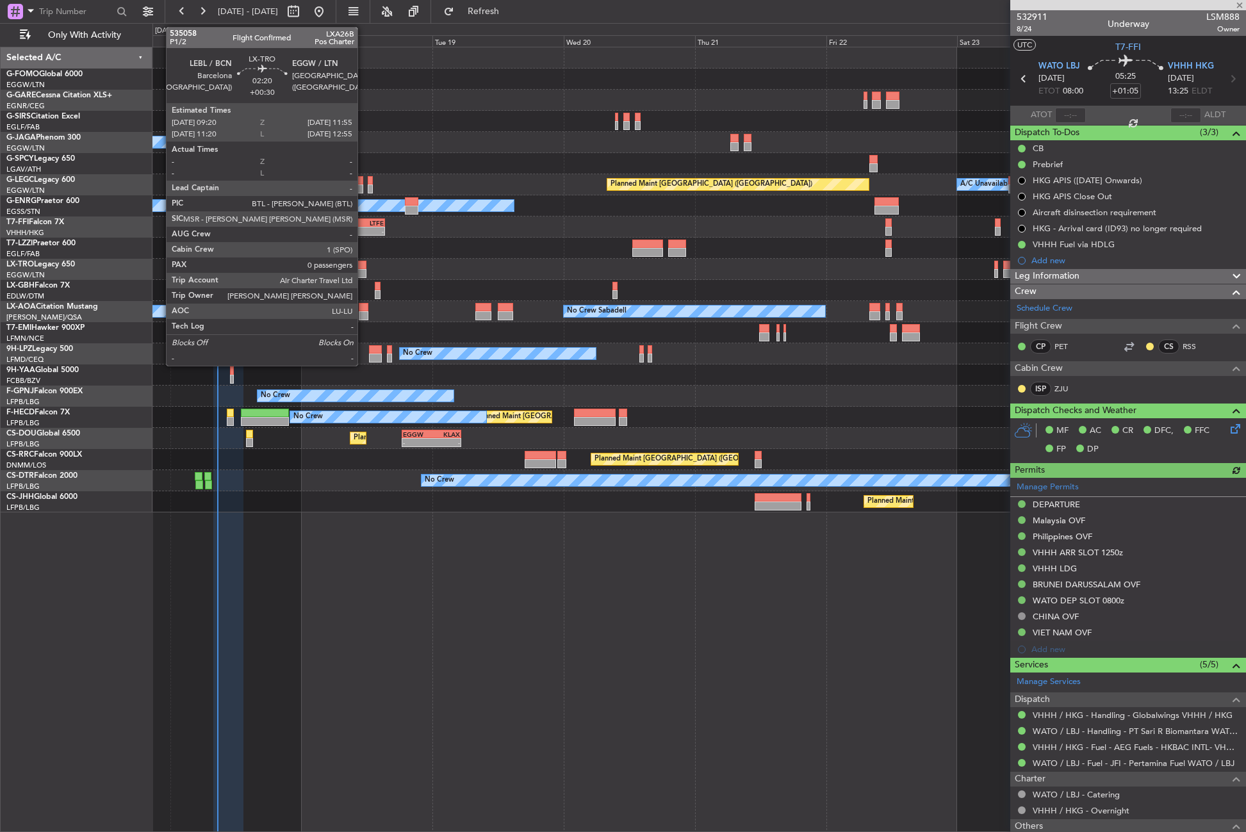
click at [363, 274] on div at bounding box center [359, 273] width 15 height 9
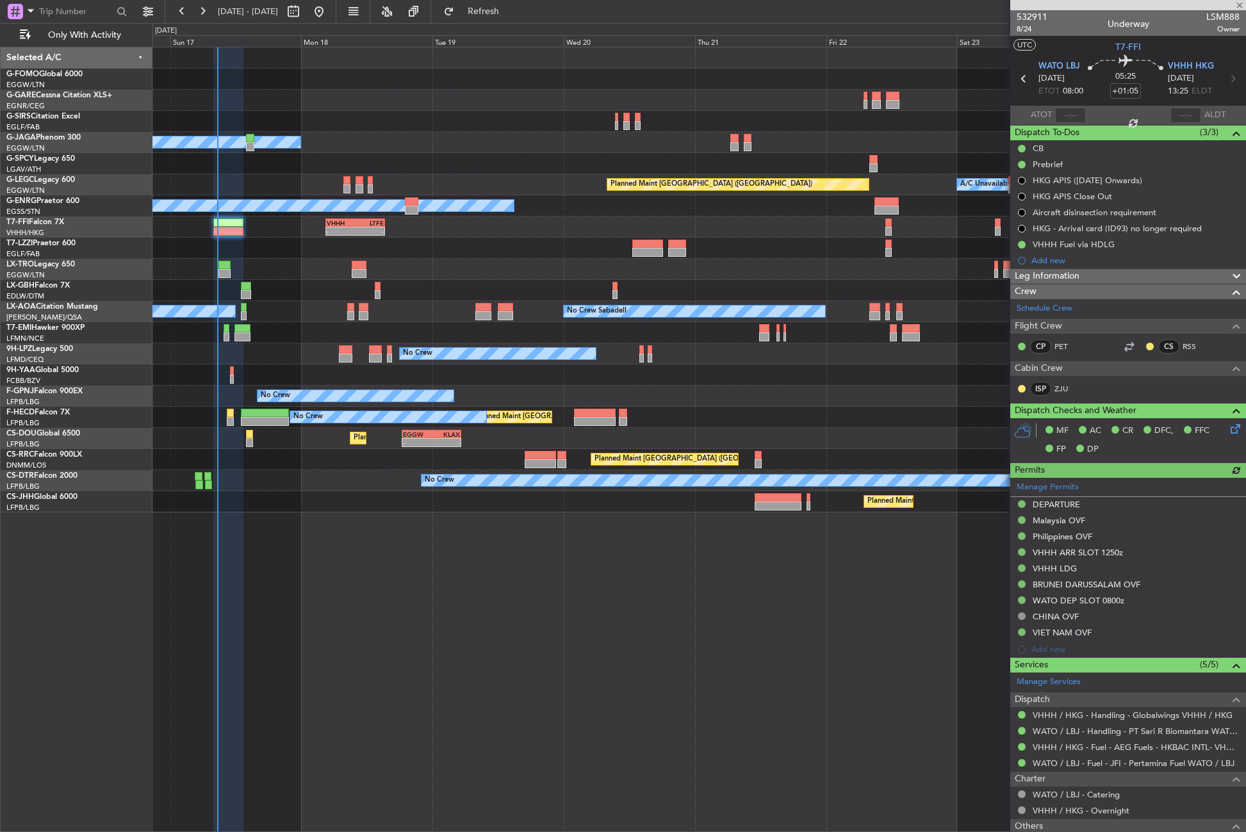
type input "+00:30"
type input "0"
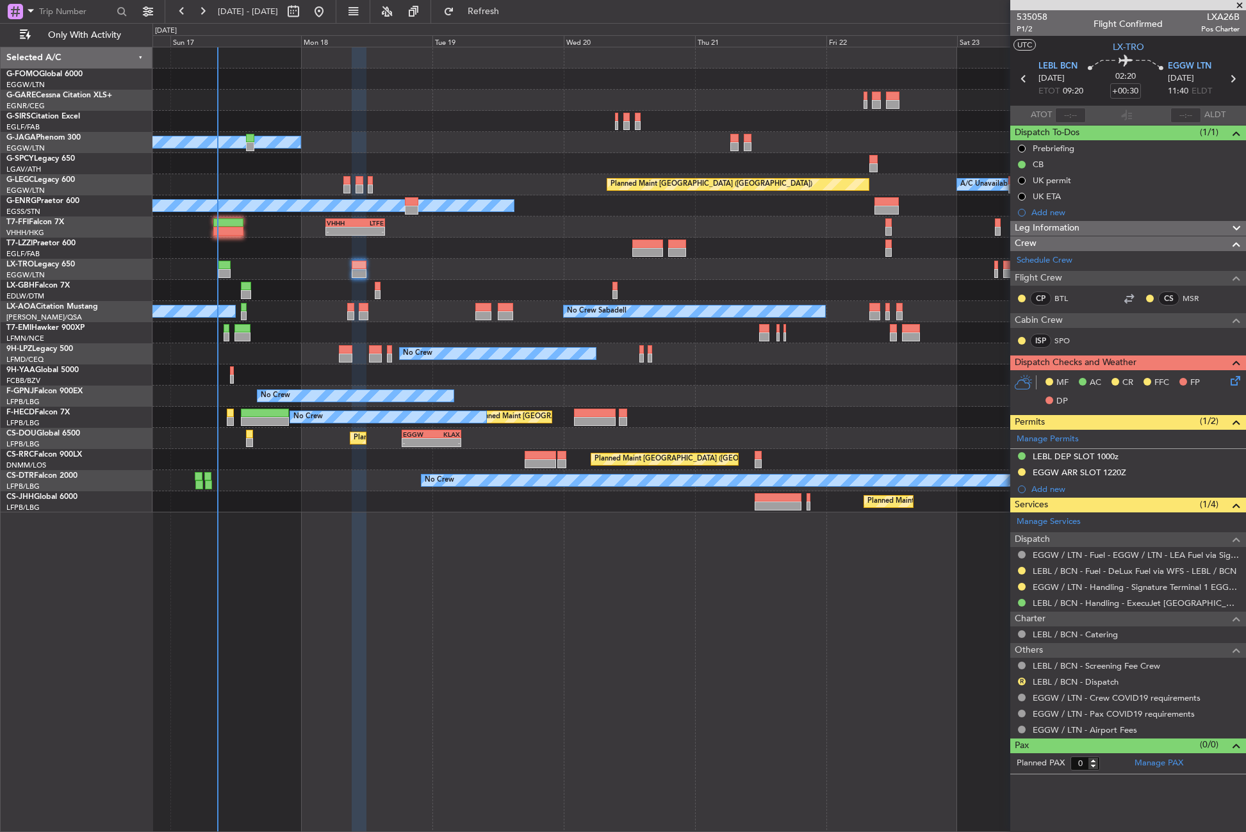
click at [1149, 227] on div "Leg Information" at bounding box center [1128, 228] width 236 height 15
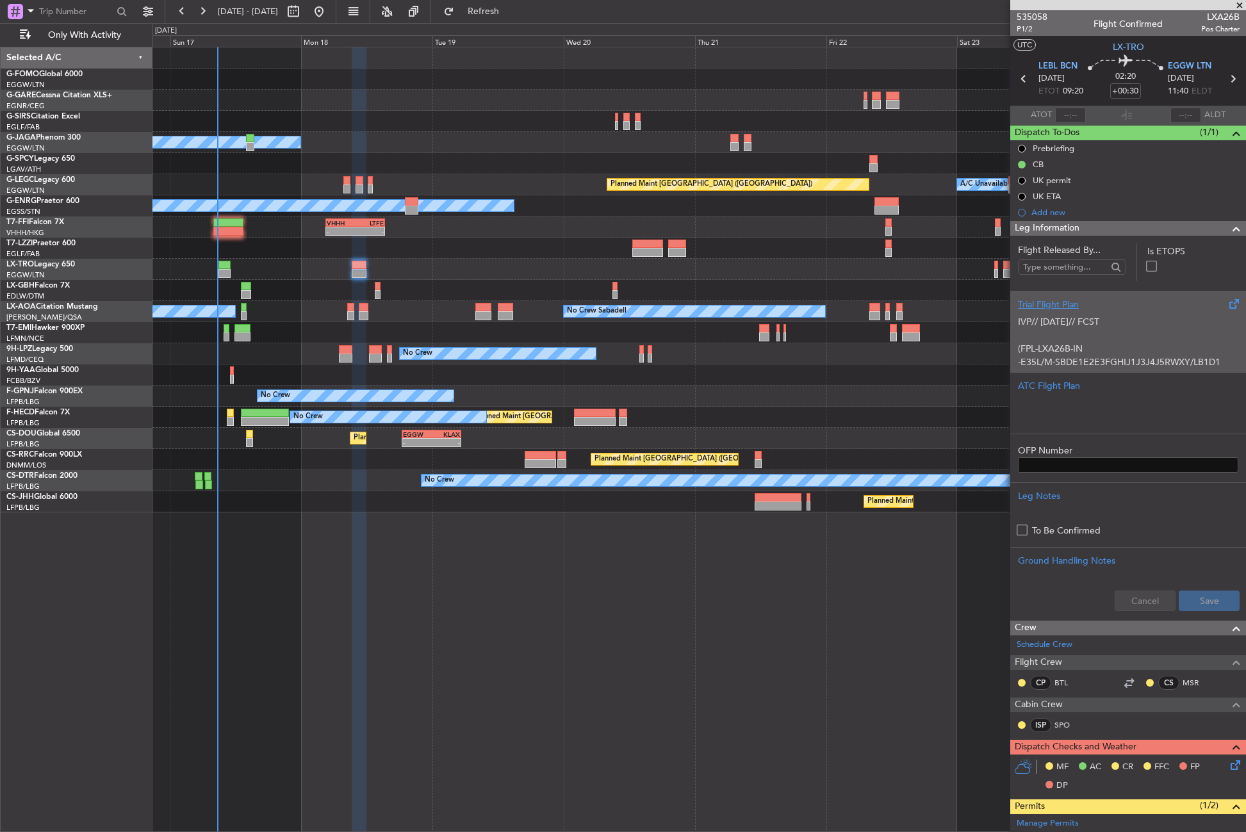
click at [1088, 324] on p "IVP// [DATE]// FCST" at bounding box center [1128, 321] width 220 height 13
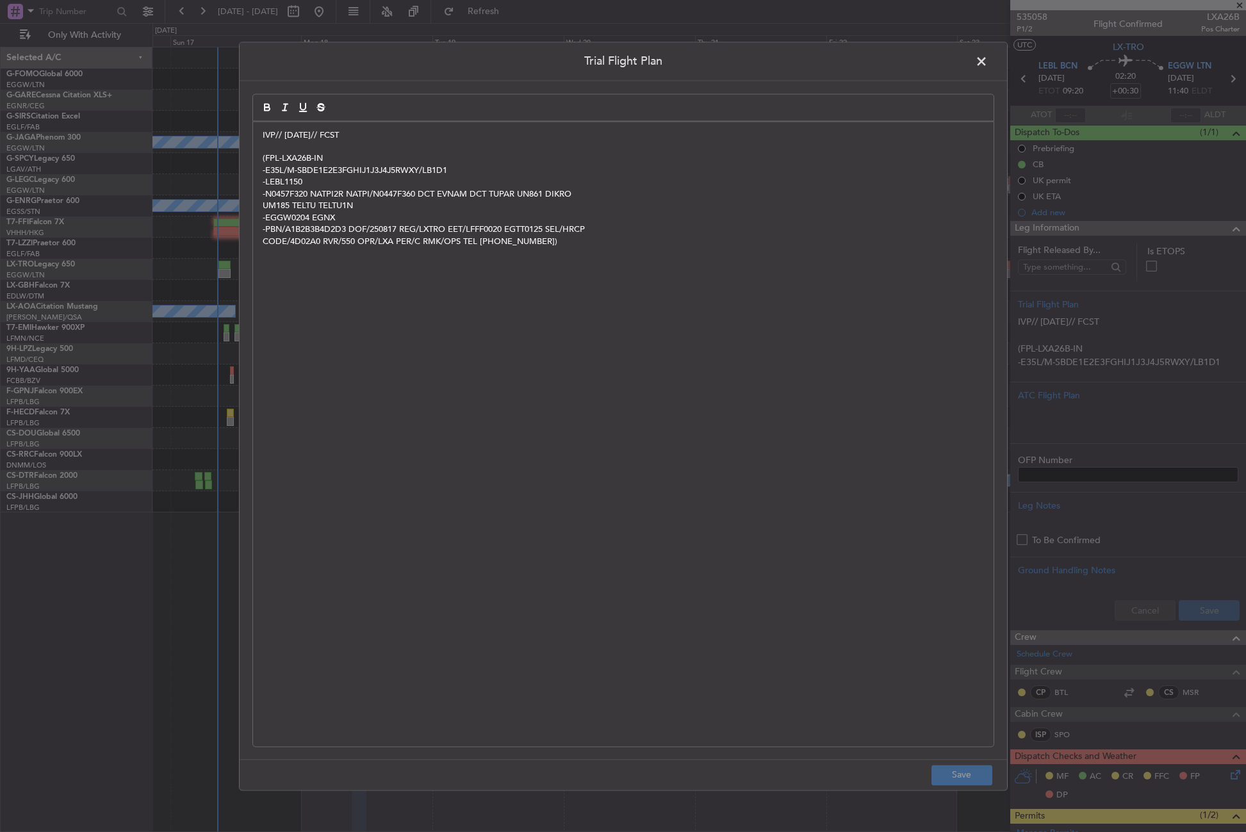
click at [260, 135] on div "IVP// 15AUG// FCST (FPL-LXA26B-IN -E35L/M-SBDE1E2E3FGHIJ1J3J4J5RWXY/LB1D1 -LEBL…" at bounding box center [623, 434] width 740 height 625
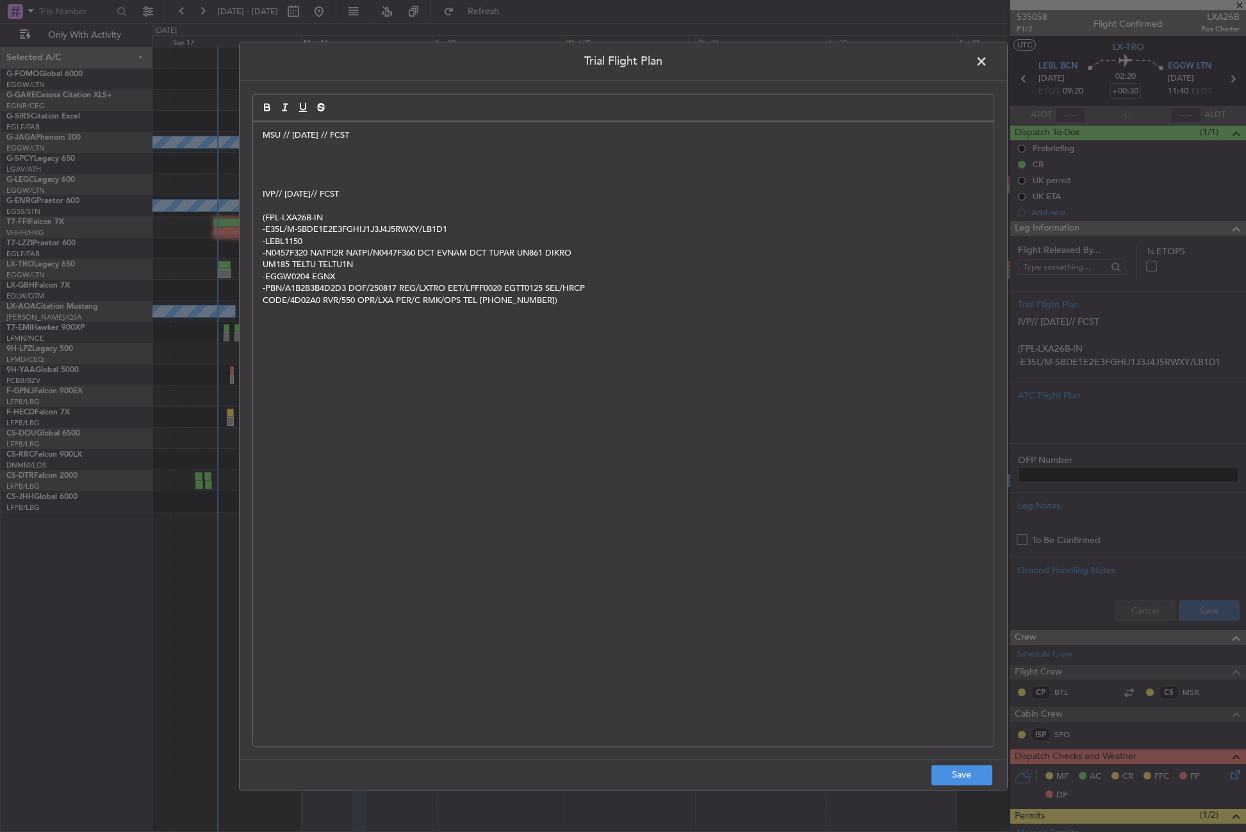
paste div
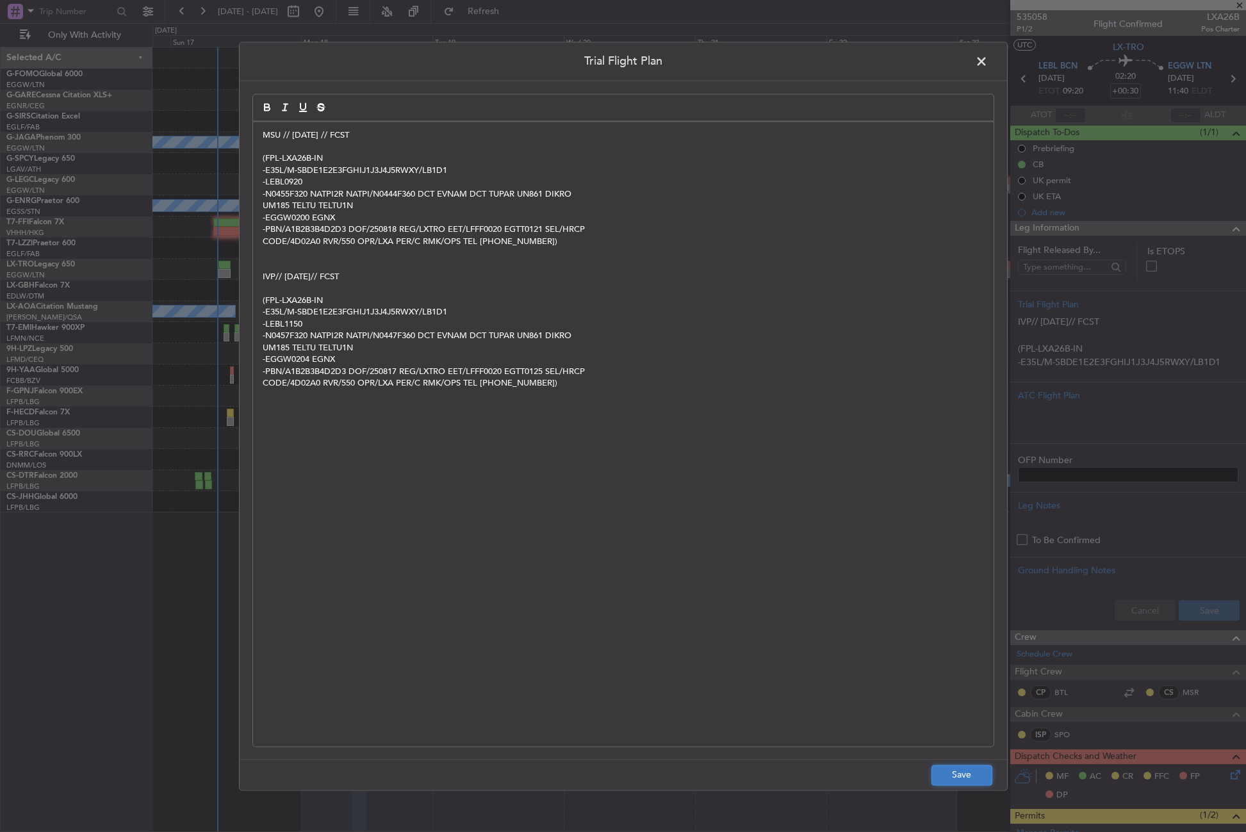
click at [957, 772] on button "Save" at bounding box center [961, 775] width 61 height 20
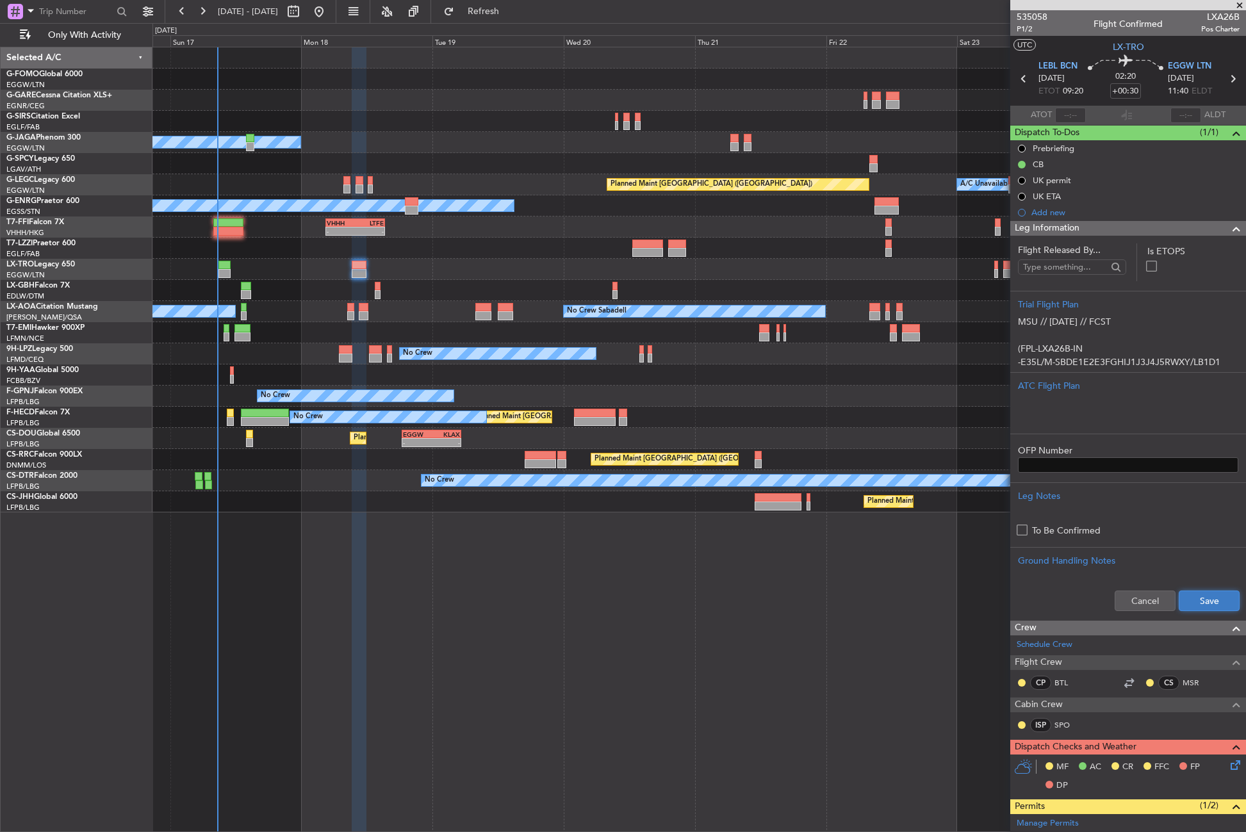
click at [1189, 594] on button "Save" at bounding box center [1209, 601] width 61 height 20
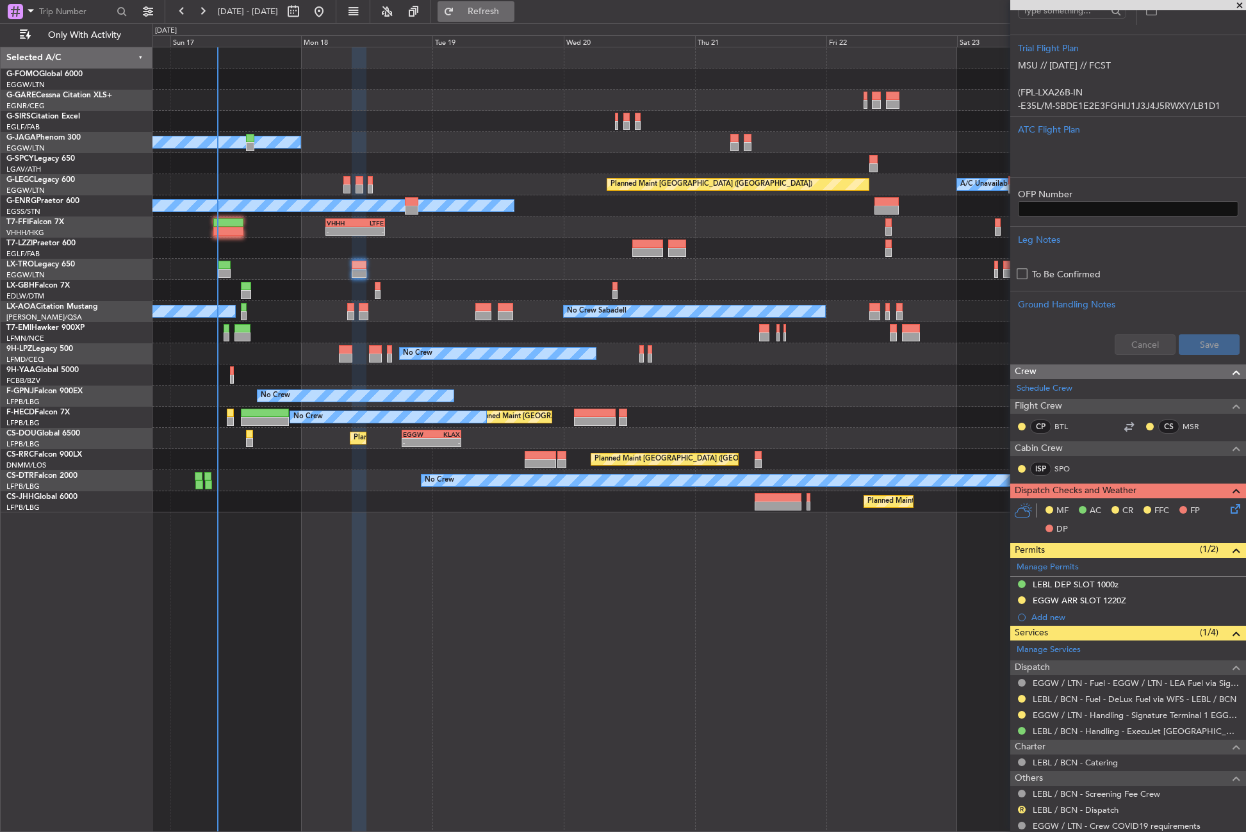
click at [491, 13] on button "Refresh" at bounding box center [475, 11] width 77 height 20
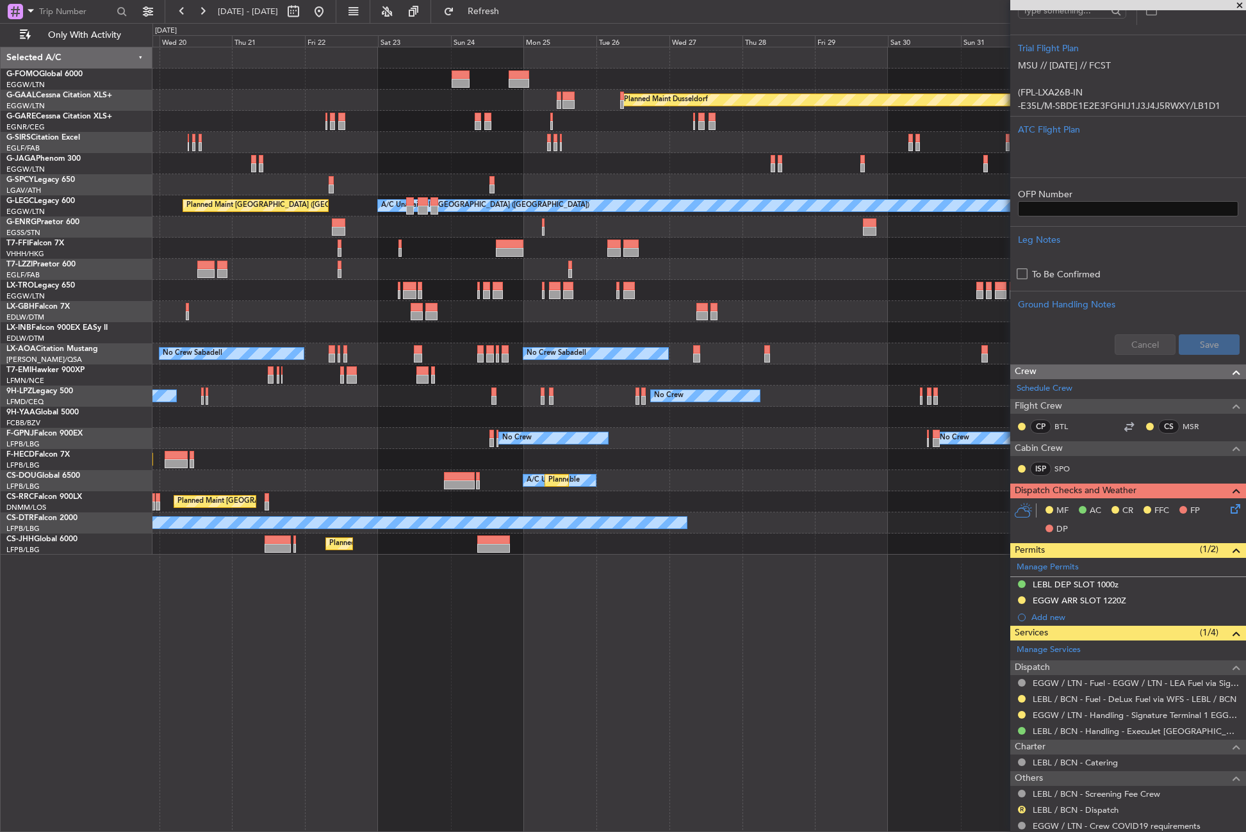
click at [414, 259] on div "Owner London (Farnborough)" at bounding box center [698, 269] width 1093 height 21
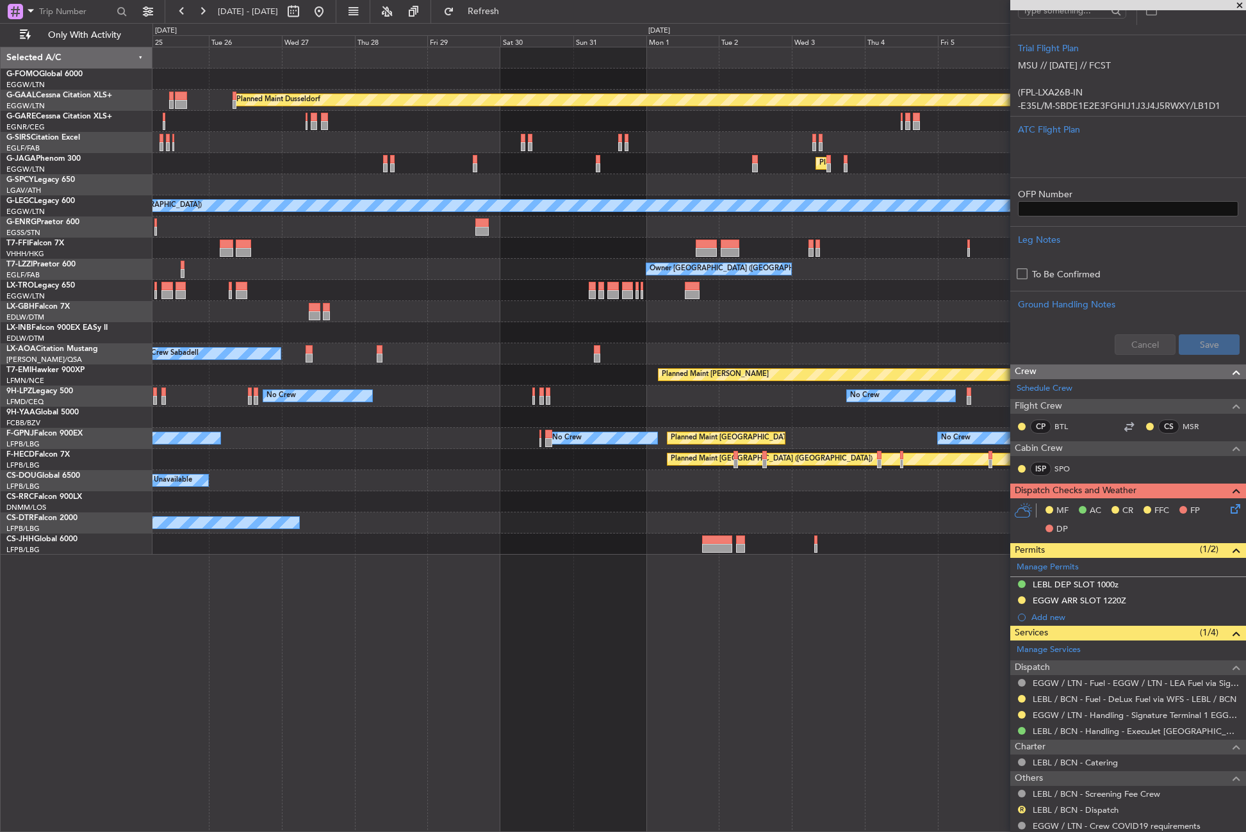
click at [433, 262] on div "Owner London (Farnborough)" at bounding box center [698, 269] width 1093 height 21
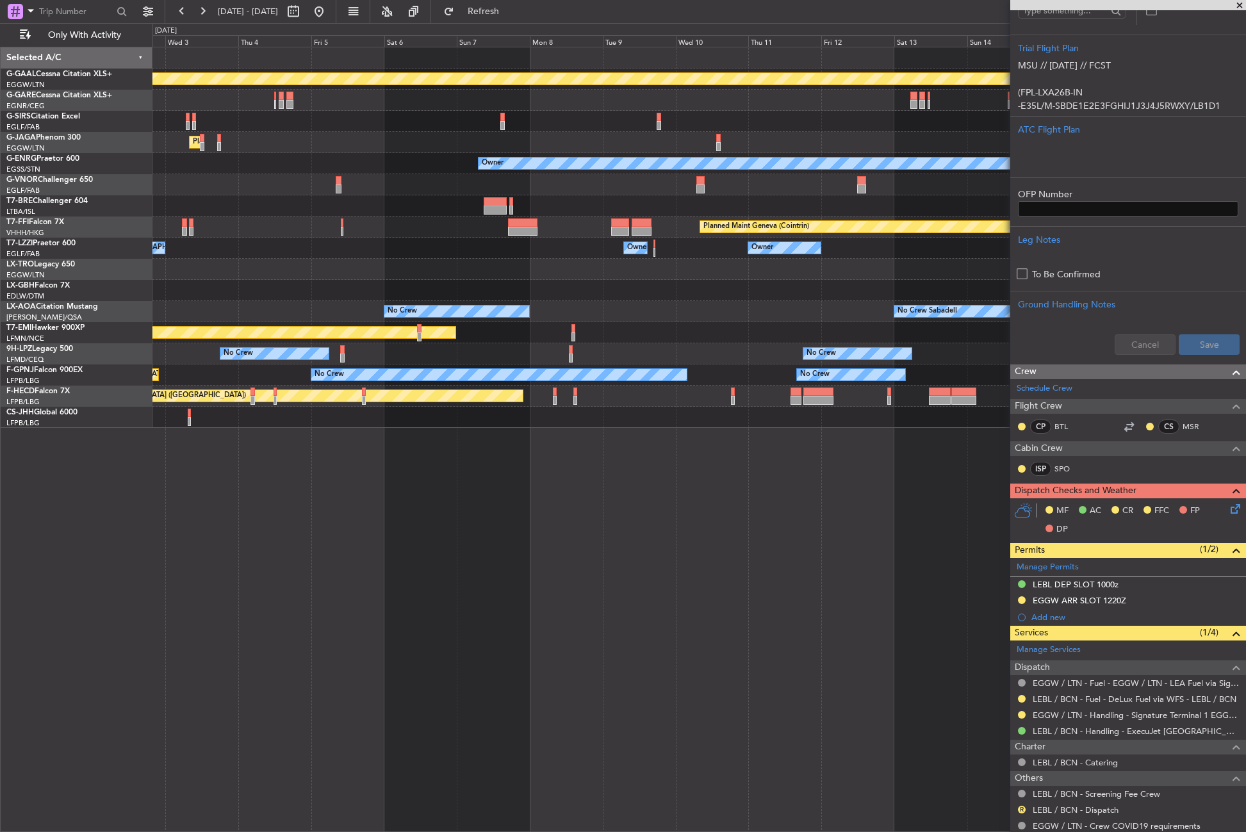
click at [189, 254] on div "Owner London (Farnborough) Owner Owner Owner" at bounding box center [698, 248] width 1093 height 21
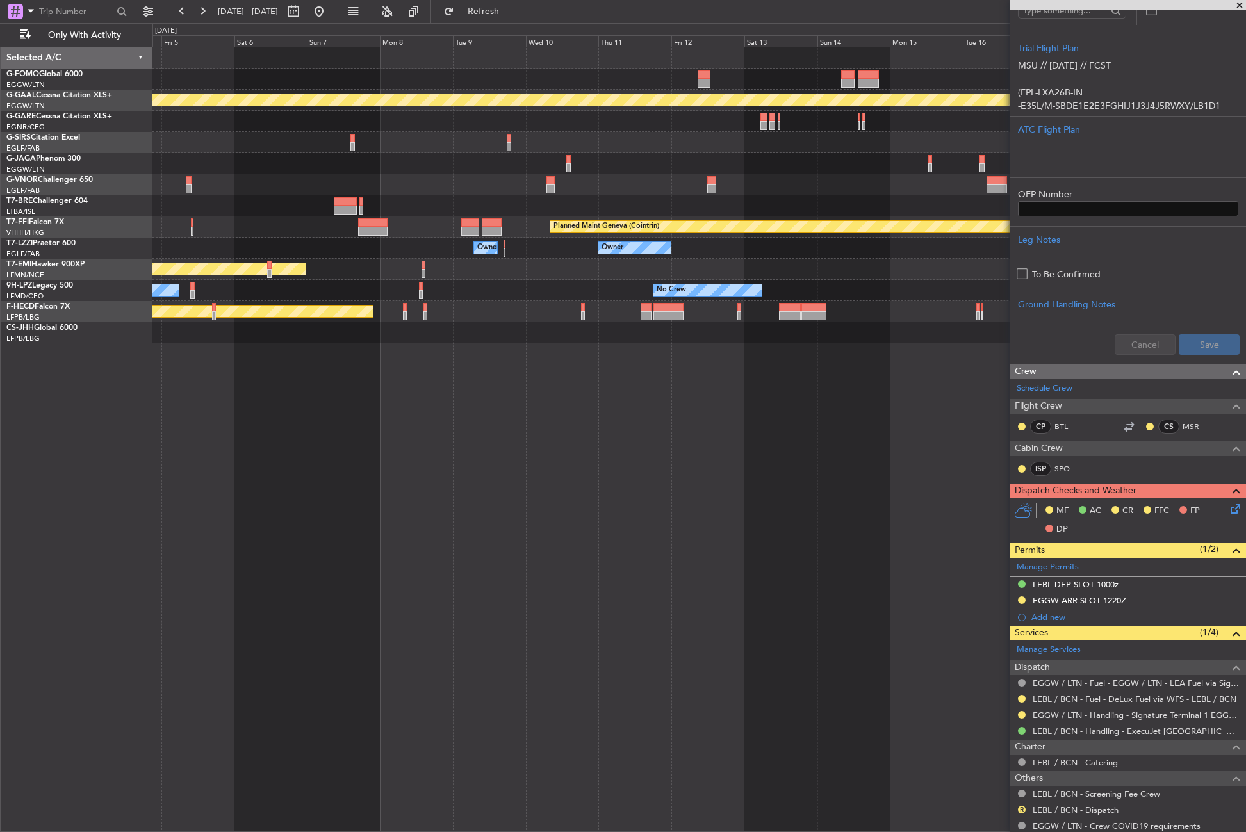
click at [509, 302] on div "Planned Maint Dusseldorf Planned Maint London (Luton) Planned Maint Geneva (Coi…" at bounding box center [698, 195] width 1093 height 296
click at [642, 601] on div "Planned Maint Dusseldorf Planned Maint London (Luton) Planned Maint Geneva (Coi…" at bounding box center [698, 439] width 1093 height 785
drag, startPoint x: 497, startPoint y: 17, endPoint x: 464, endPoint y: 12, distance: 33.0
click at [495, 15] on button "Refresh" at bounding box center [475, 11] width 77 height 20
click at [329, 15] on div at bounding box center [306, 11] width 46 height 20
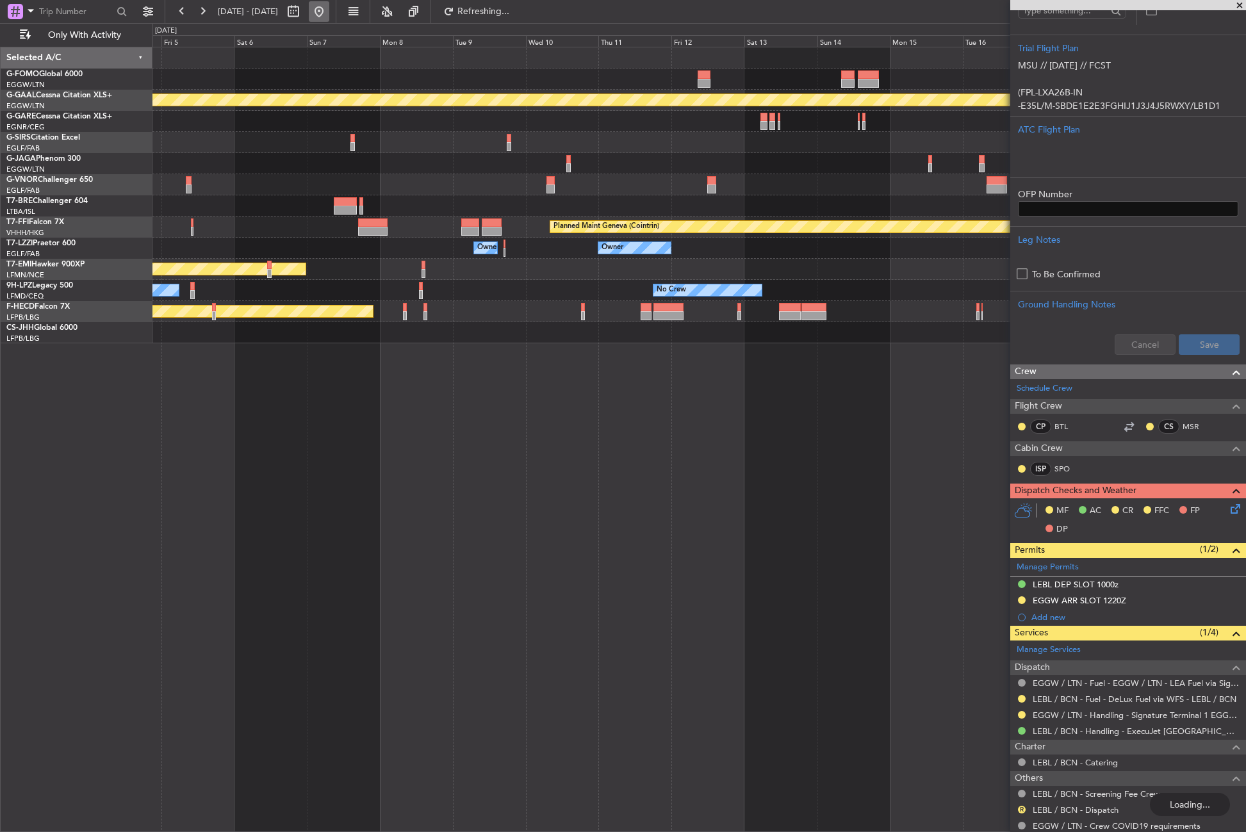
click at [329, 15] on button at bounding box center [319, 11] width 20 height 20
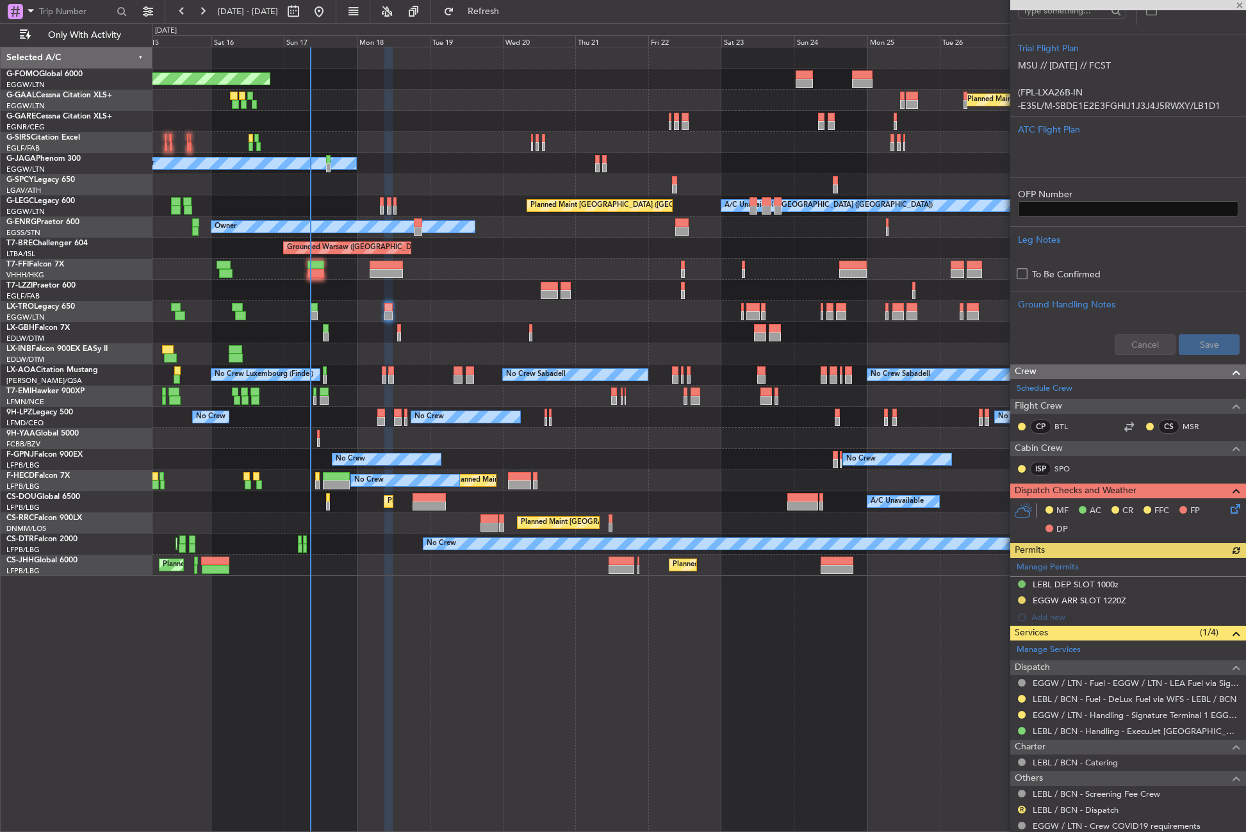
click at [458, 601] on div "Planned Maint Windsor Locks (Bradley Intl) Planned Maint Dusseldorf Planned Mai…" at bounding box center [698, 439] width 1093 height 785
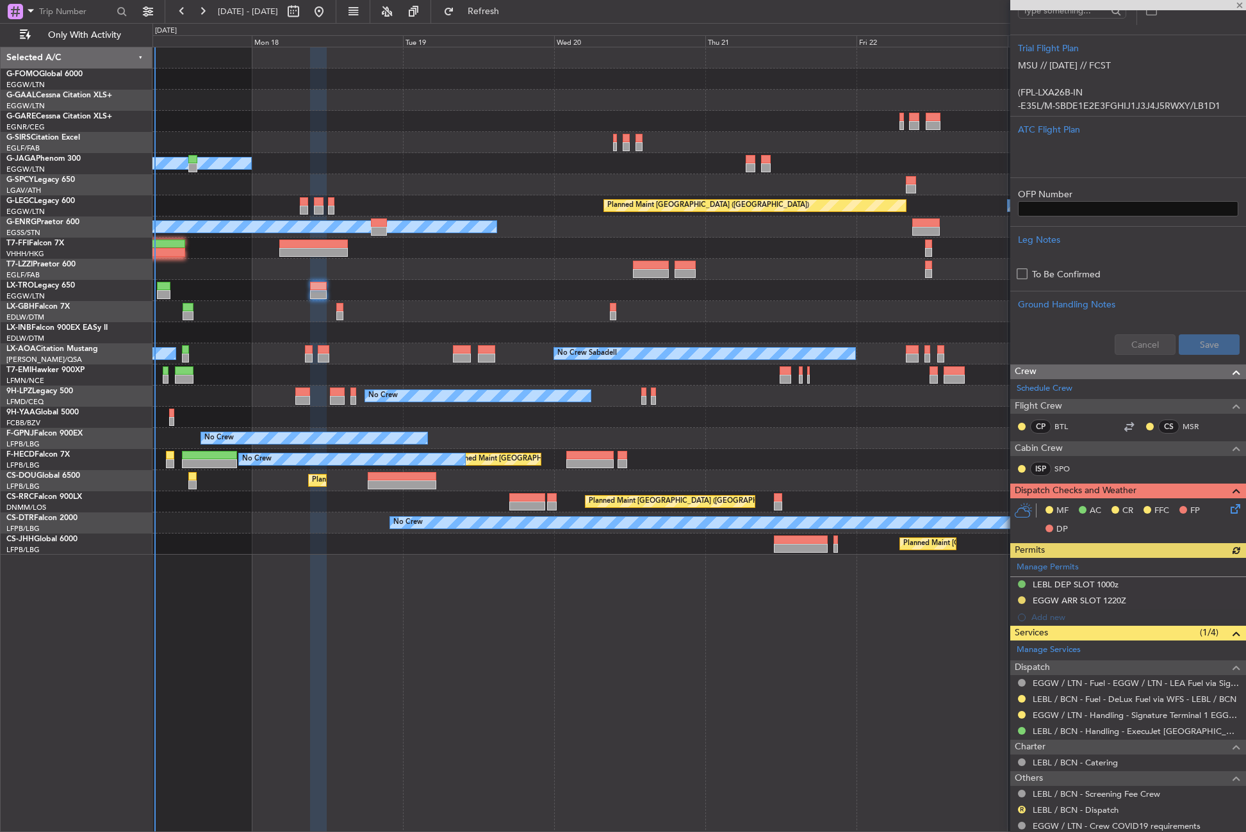
click at [514, 602] on div "Planned Maint Windsor Locks (Bradley Intl) Planned Maint Dusseldorf Owner A/C U…" at bounding box center [698, 439] width 1093 height 785
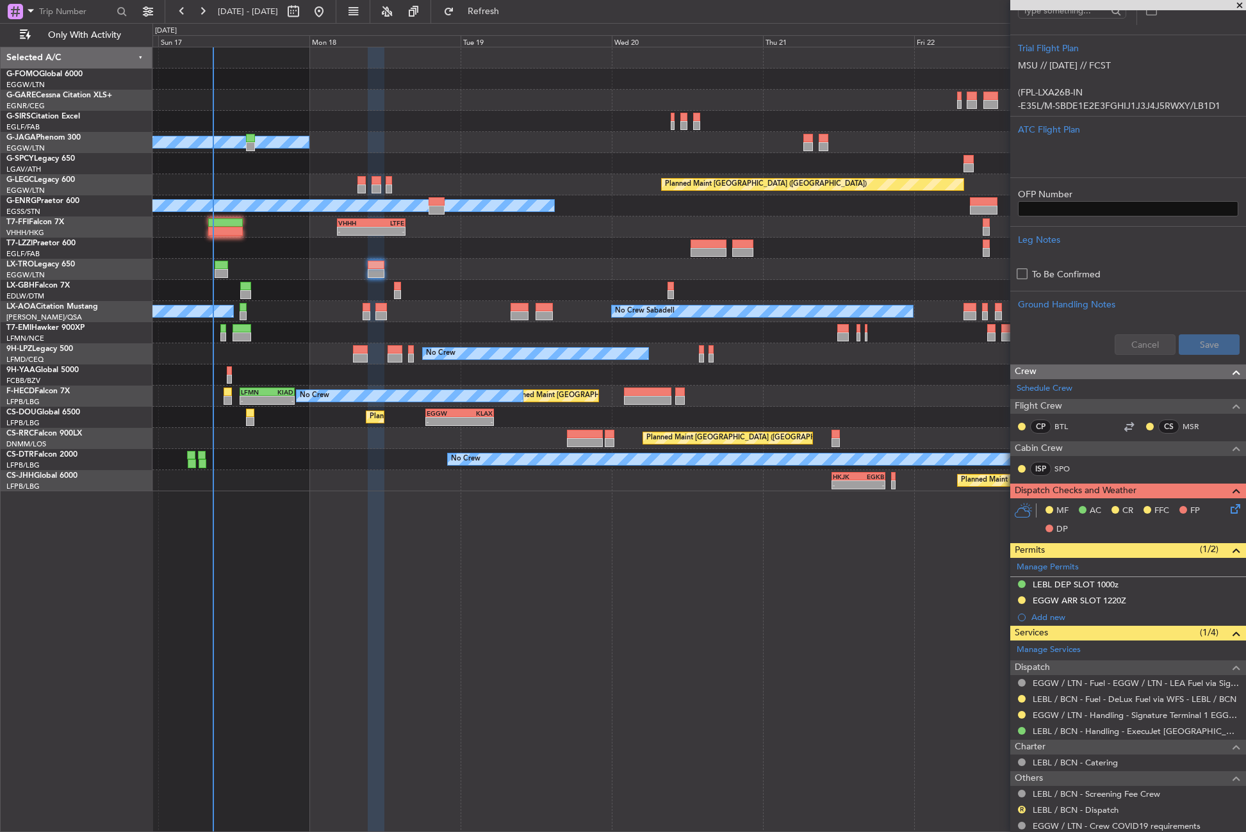
click at [605, 503] on div "Planned Maint Windsor Locks (Bradley Intl) Owner A/C Unavailable London (Luton)…" at bounding box center [698, 439] width 1093 height 785
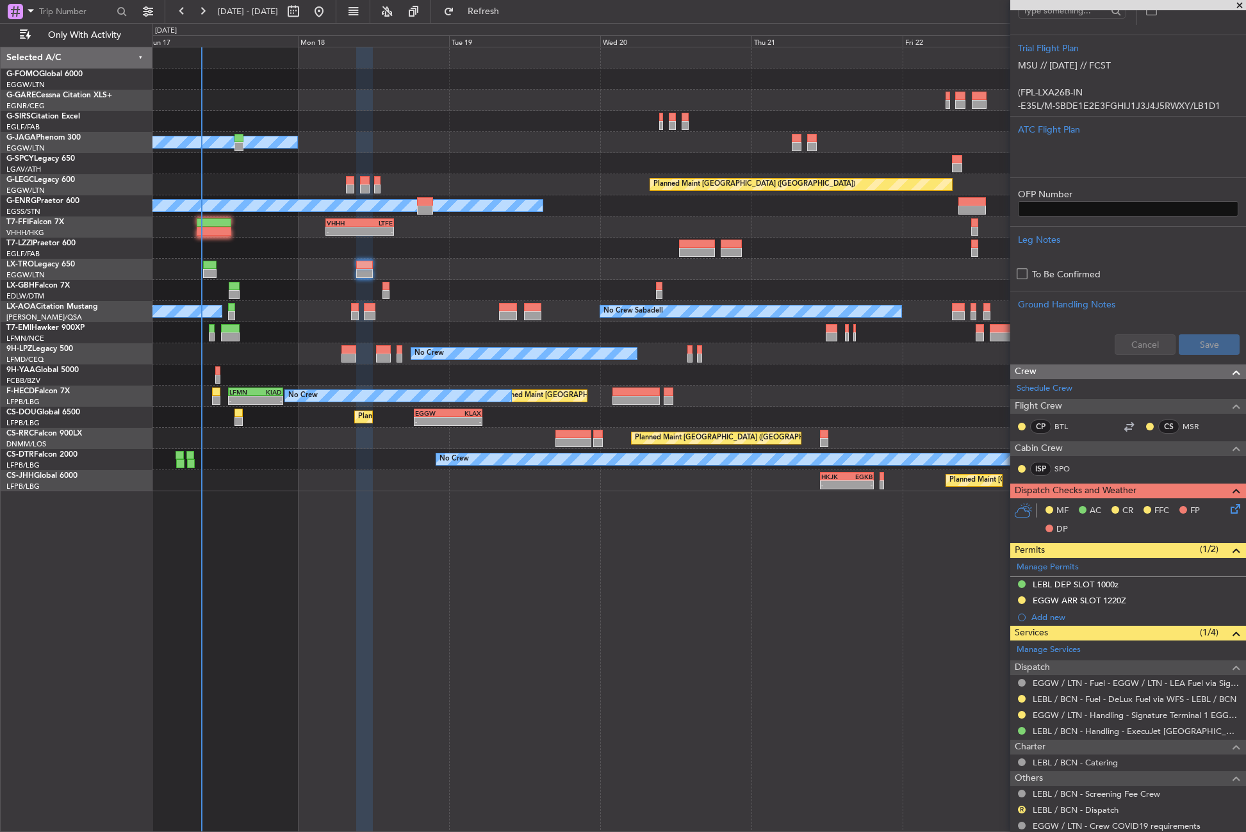
click at [551, 587] on div "Planned Maint Windsor Locks (Bradley Intl) Owner A/C Unavailable London (Luton)…" at bounding box center [698, 439] width 1093 height 785
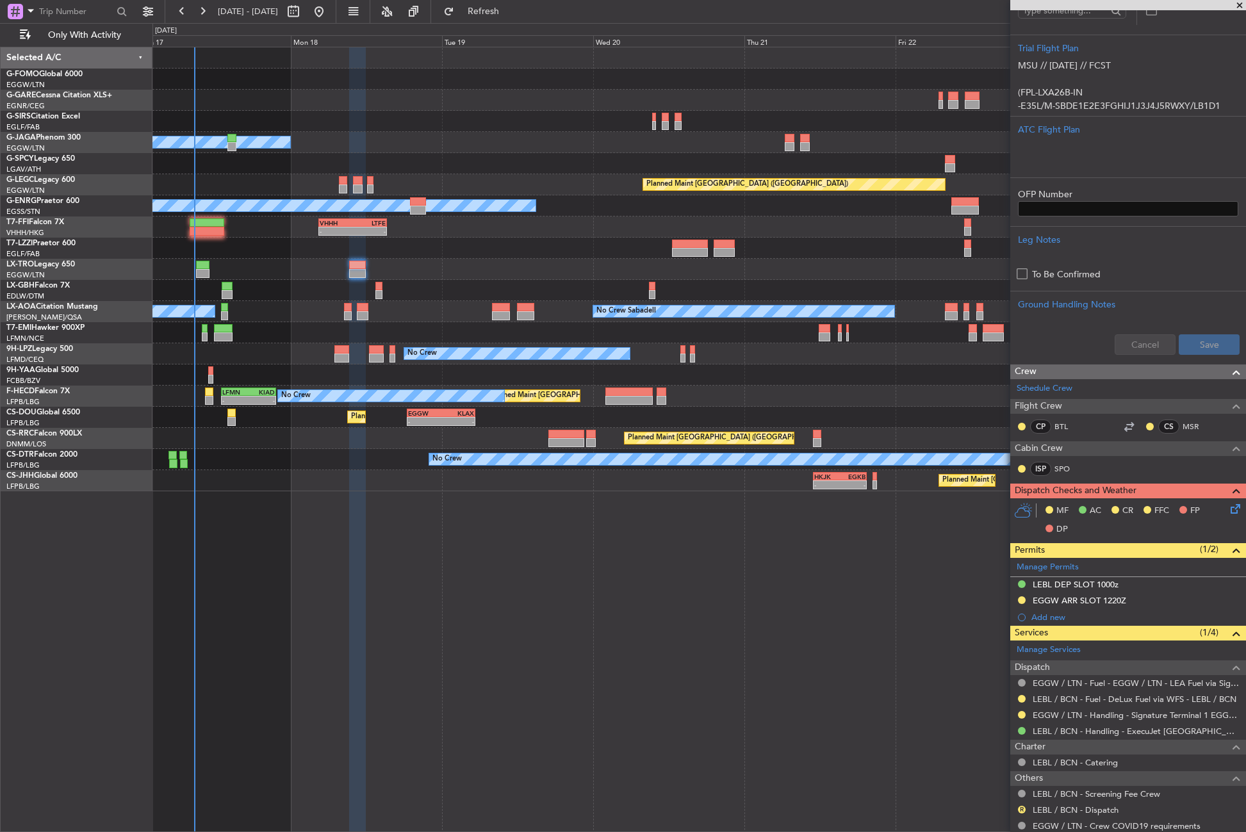
click at [513, 22] on fb-refresh-button "Refresh" at bounding box center [476, 11] width 90 height 23
click at [504, 17] on button "Refresh" at bounding box center [475, 11] width 77 height 20
click at [668, 543] on div "Planned Maint Windsor Locks (Bradley Intl) Owner Planned Maint London (Luton) A…" at bounding box center [698, 439] width 1093 height 785
click at [668, 546] on div "Planned Maint Windsor Locks (Bradley Intl) Owner Planned Maint London (Luton) A…" at bounding box center [698, 439] width 1093 height 785
click at [382, 539] on div "Planned Maint Windsor Locks (Bradley Intl) Owner Planned Maint London (Luton) A…" at bounding box center [698, 439] width 1093 height 785
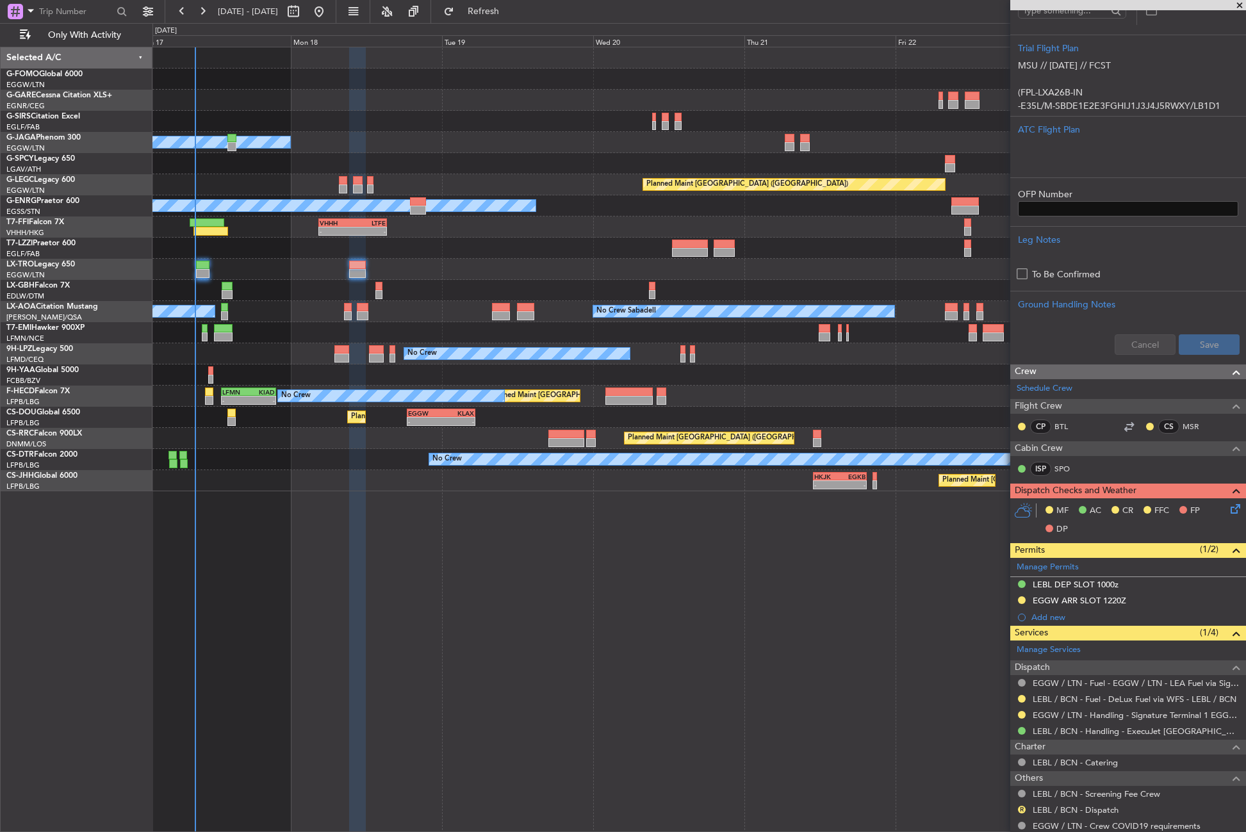
click at [422, 136] on div "Owner" at bounding box center [698, 142] width 1093 height 21
click at [462, 535] on div "Planned Maint Windsor Locks (Bradley Intl) Owner A/C Unavailable London (Luton)…" at bounding box center [698, 439] width 1093 height 785
click at [498, 21] on button "Refresh" at bounding box center [475, 11] width 77 height 20
click at [487, 536] on div "Planned Maint Windsor Locks (Bradley Intl) Owner A/C Unavailable London (Luton)…" at bounding box center [698, 439] width 1093 height 785
